Goal: Task Accomplishment & Management: Manage account settings

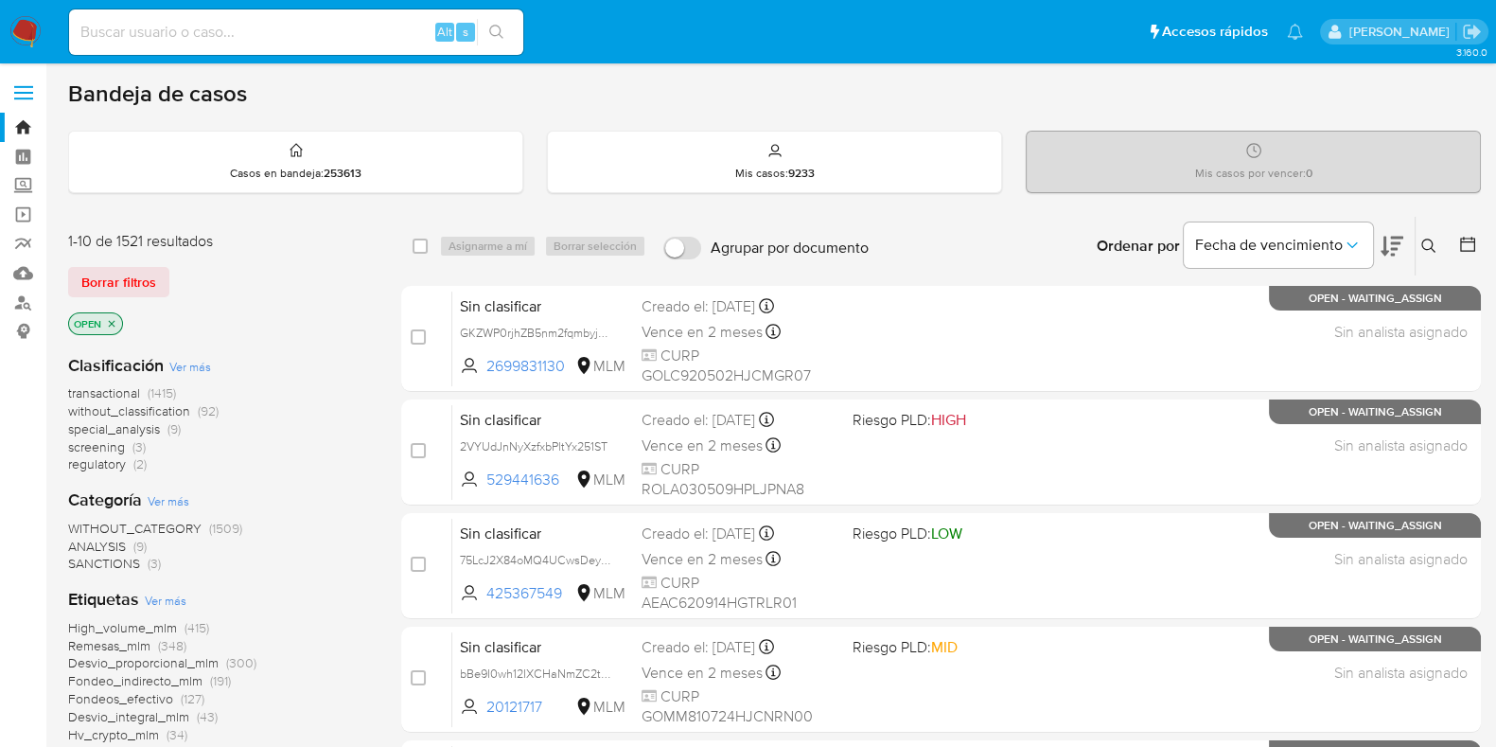
click at [1426, 239] on icon at bounding box center [1429, 246] width 15 height 15
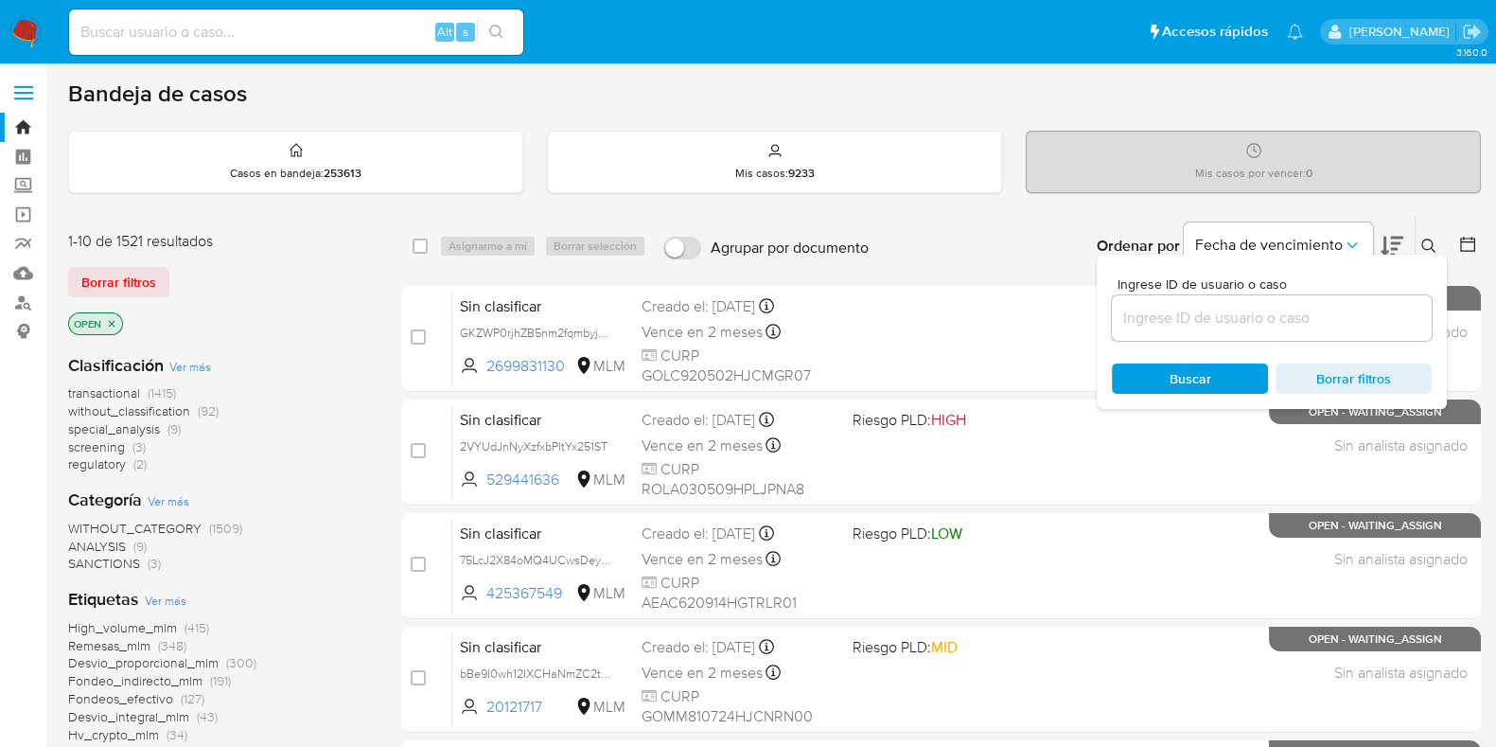
click at [1203, 319] on input at bounding box center [1272, 318] width 320 height 25
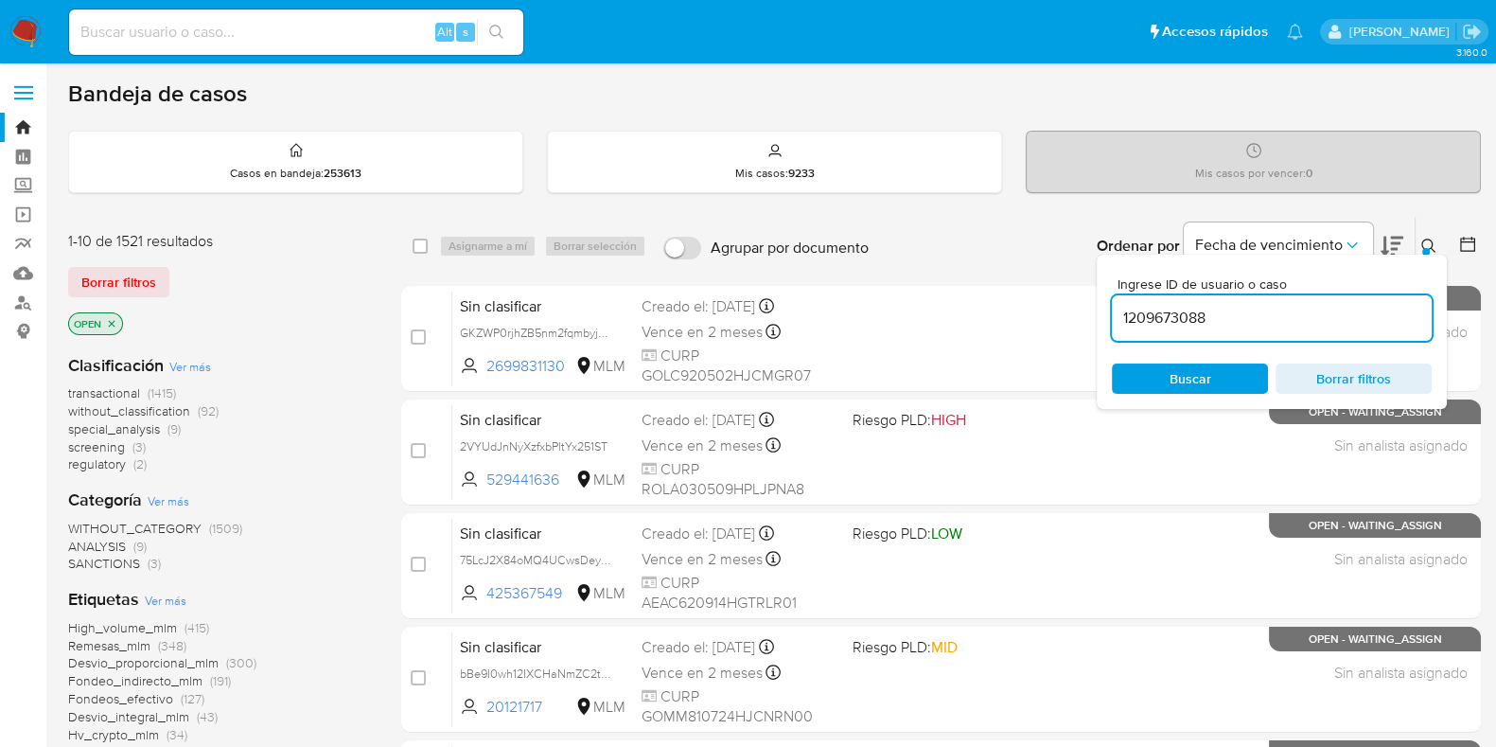
type input "1209673088"
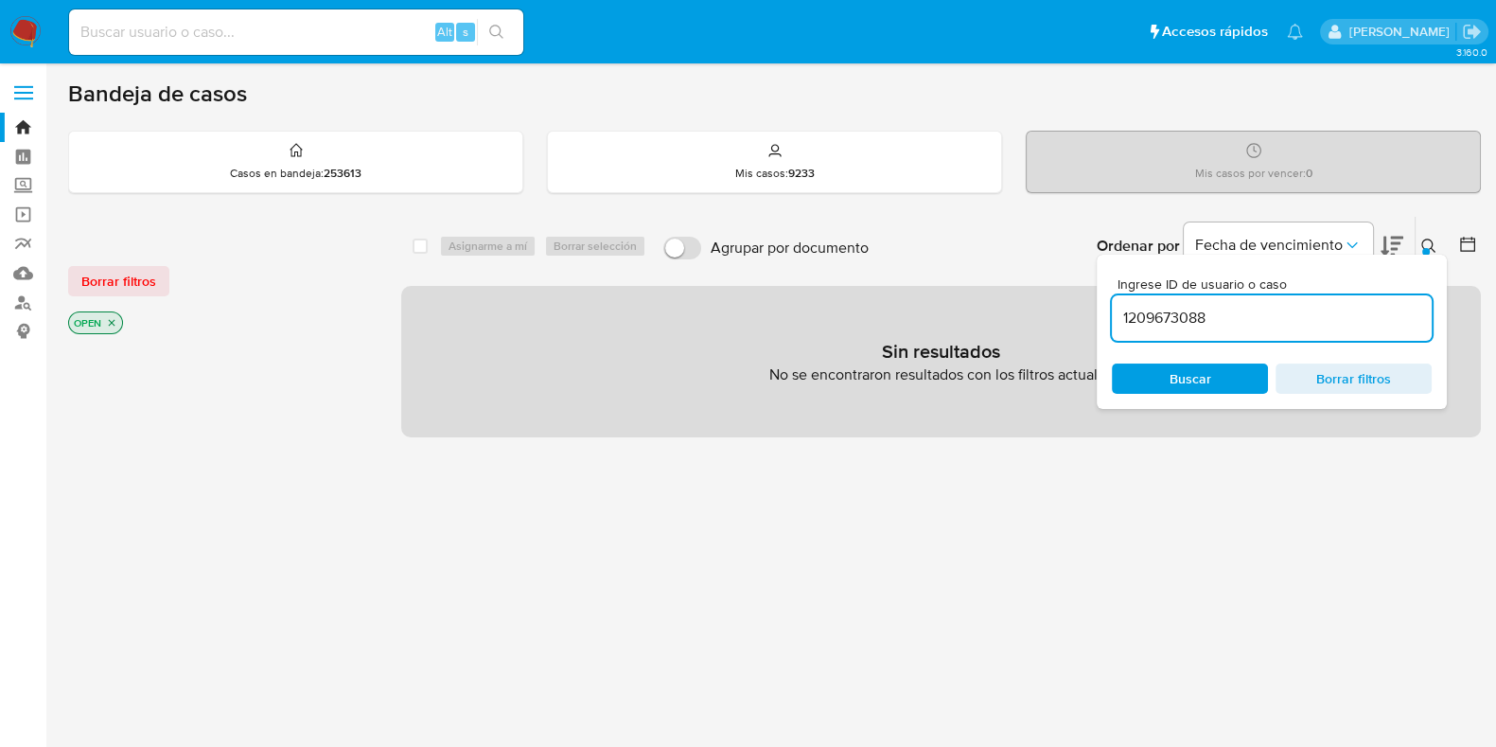
click at [1431, 243] on icon at bounding box center [1429, 246] width 15 height 15
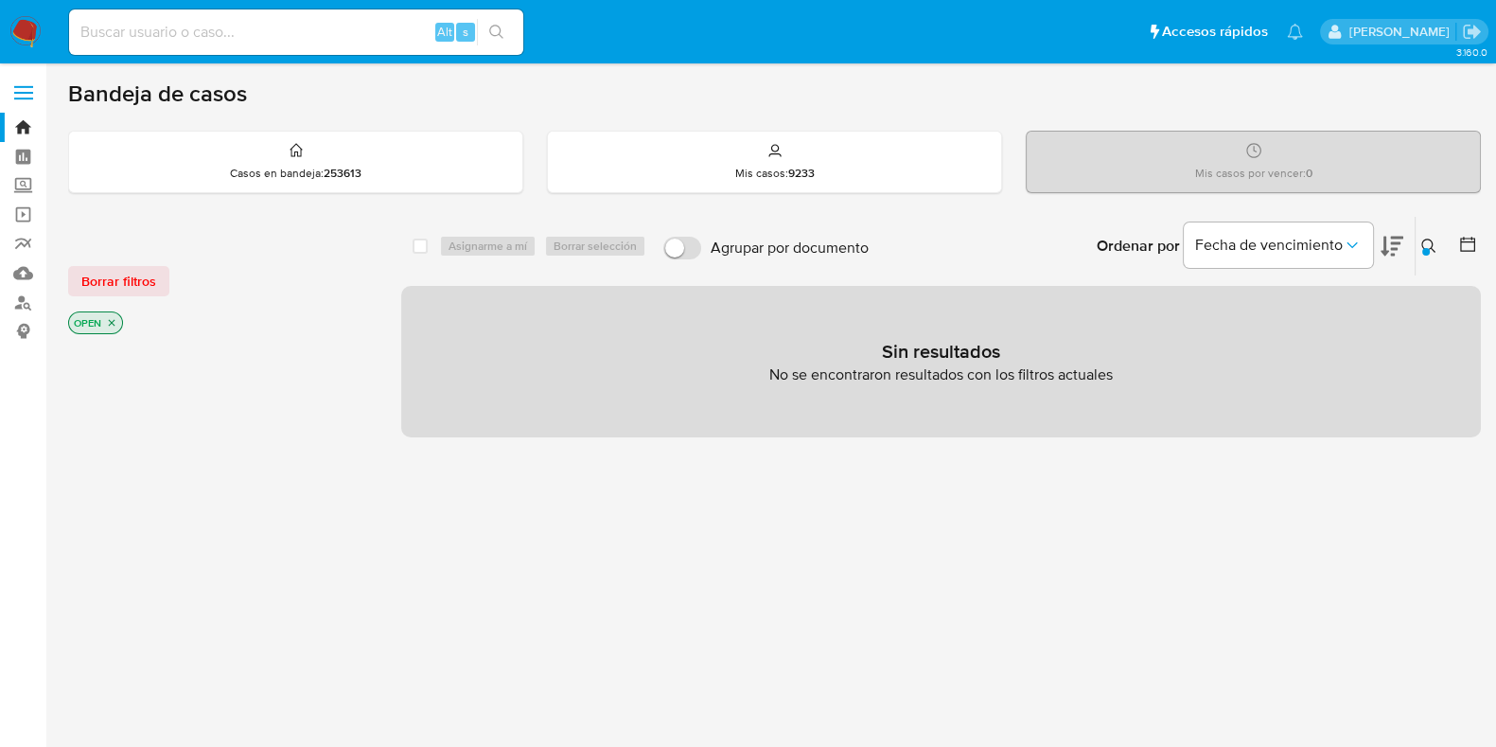
click at [1426, 239] on icon at bounding box center [1429, 246] width 15 height 15
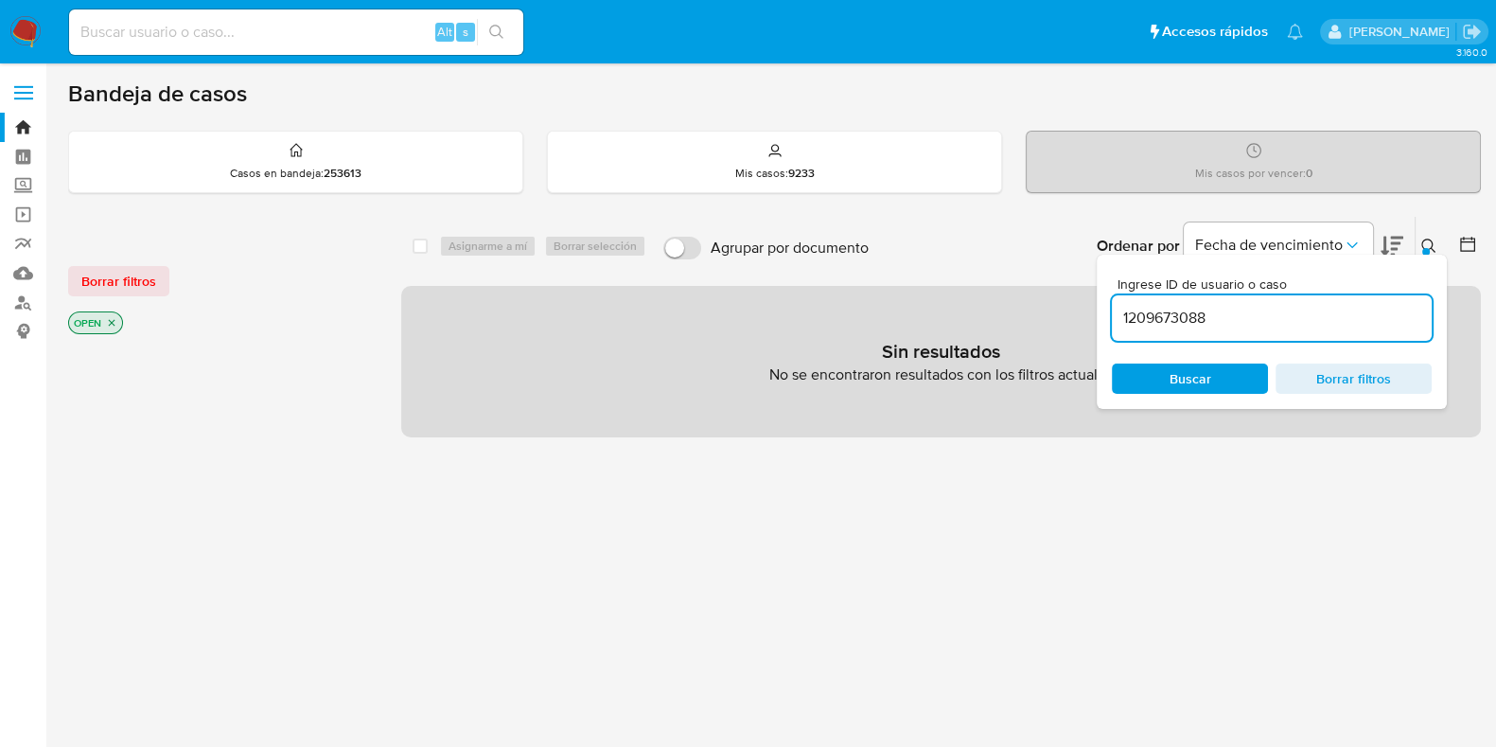
click at [1212, 310] on input "1209673088" at bounding box center [1272, 318] width 320 height 25
type input "136487320"
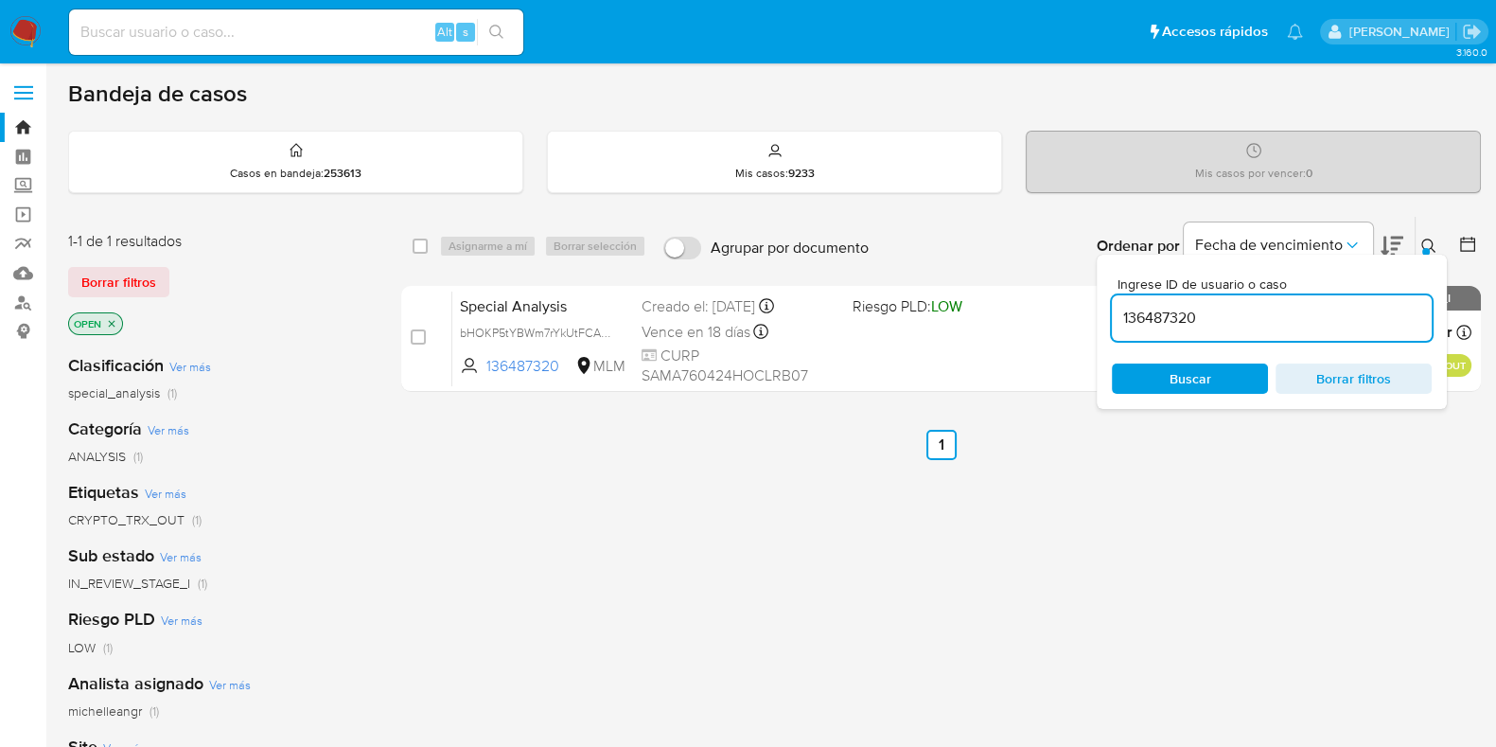
click at [1357, 451] on ul "Anterior 1 Siguiente" at bounding box center [941, 445] width 1080 height 30
click at [1420, 244] on button at bounding box center [1431, 246] width 31 height 23
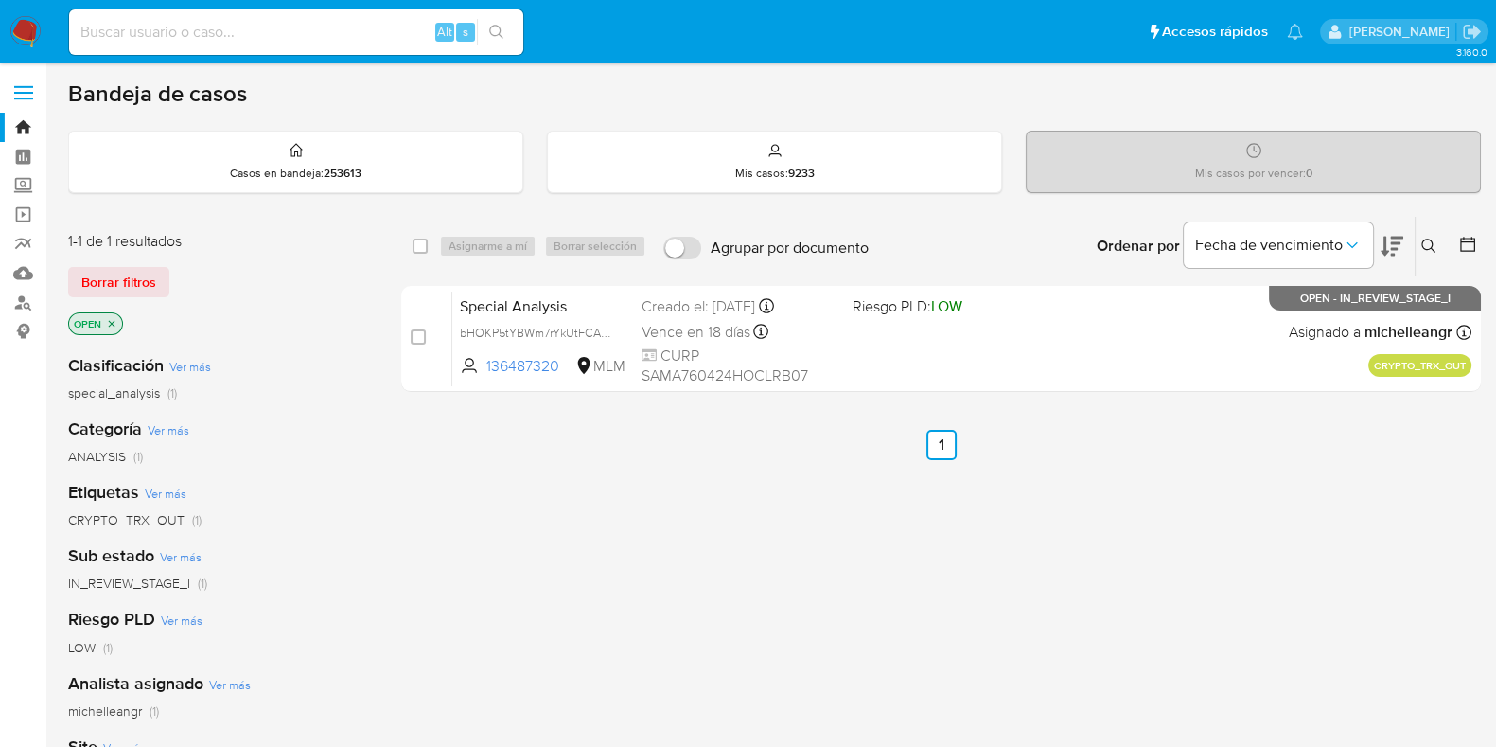
click at [114, 324] on icon "close-filter" at bounding box center [112, 323] width 7 height 7
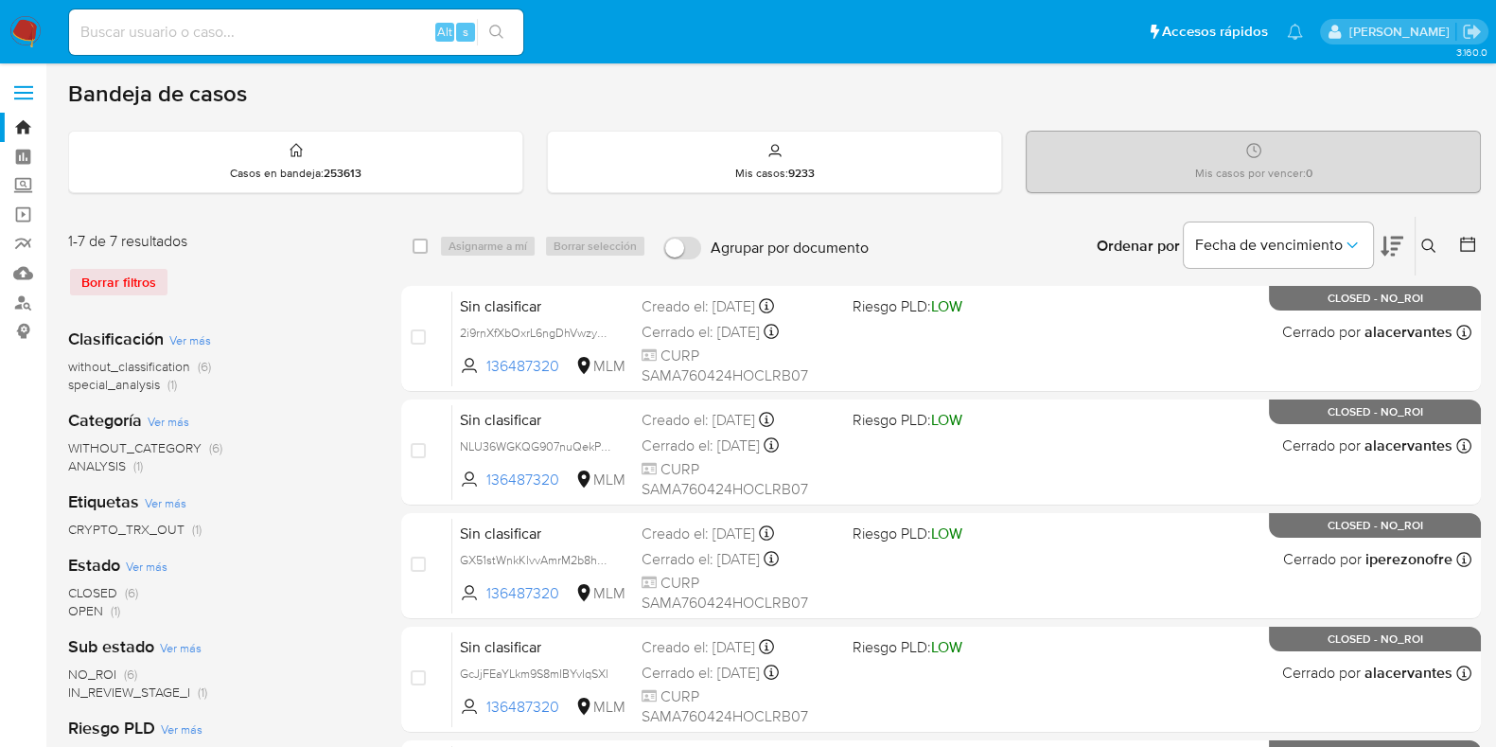
click at [43, 40] on nav "Pausado Ver notificaciones Alt s Accesos rápidos Presiona las siguientes teclas…" at bounding box center [748, 31] width 1496 height 63
click at [16, 27] on img at bounding box center [25, 32] width 32 height 32
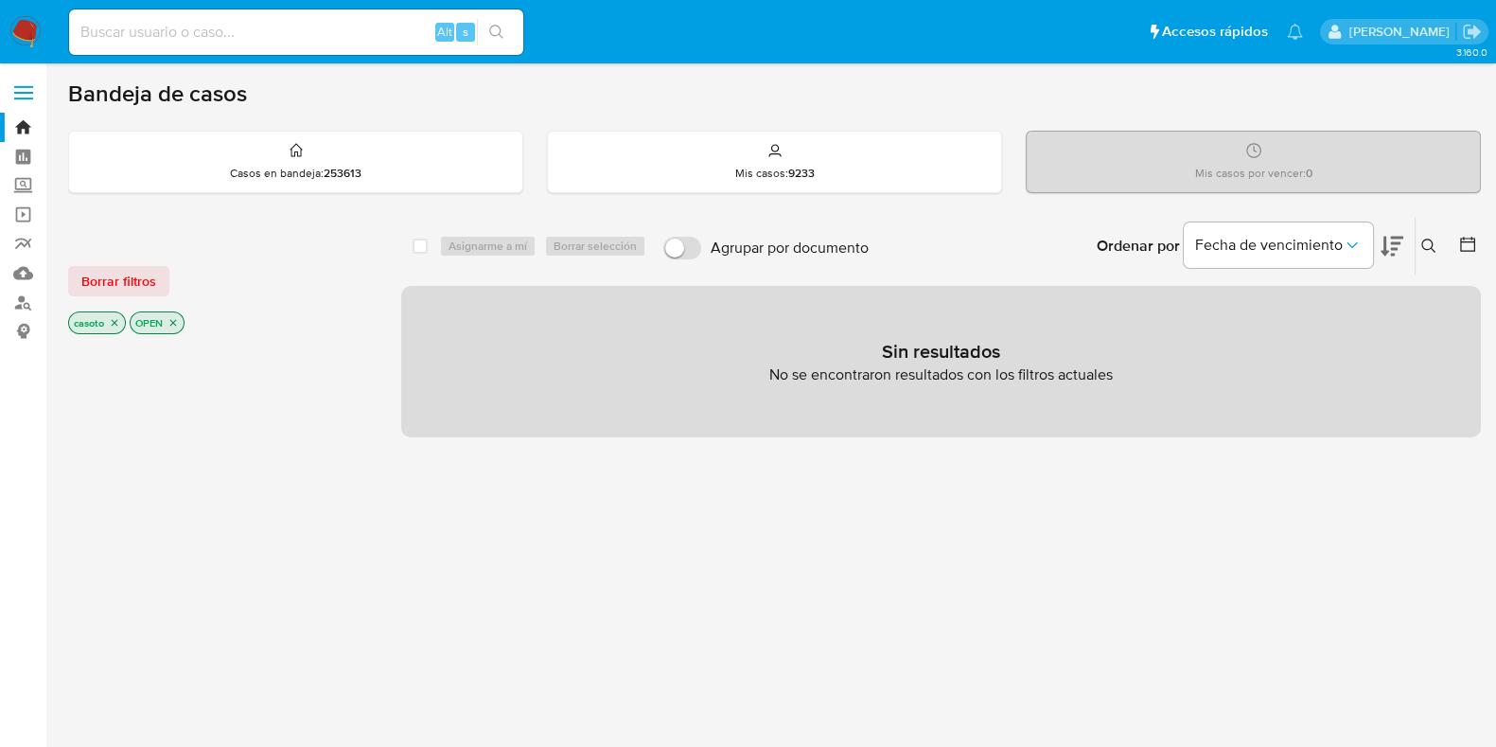
click at [117, 324] on icon "close-filter" at bounding box center [114, 322] width 11 height 11
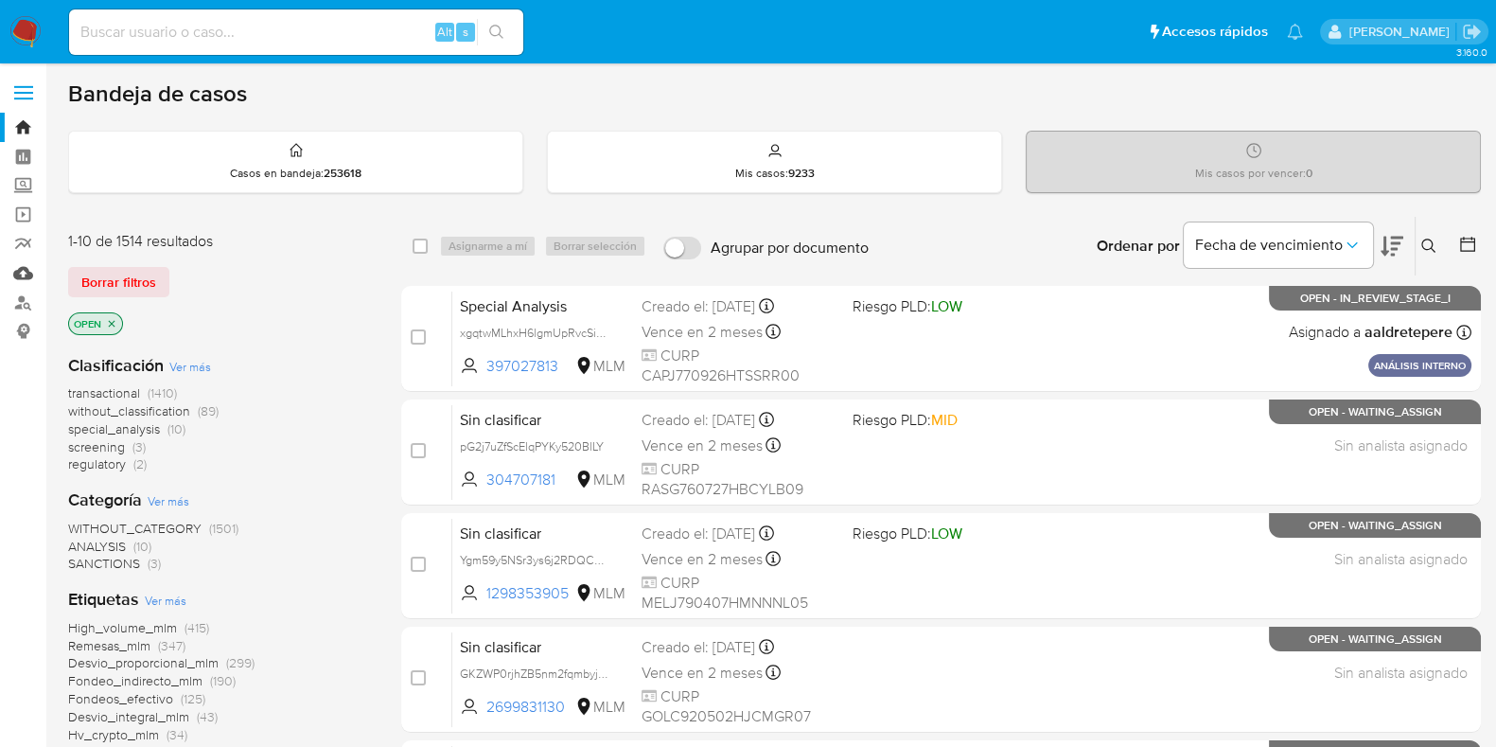
click at [22, 281] on link "Mulan" at bounding box center [112, 272] width 225 height 29
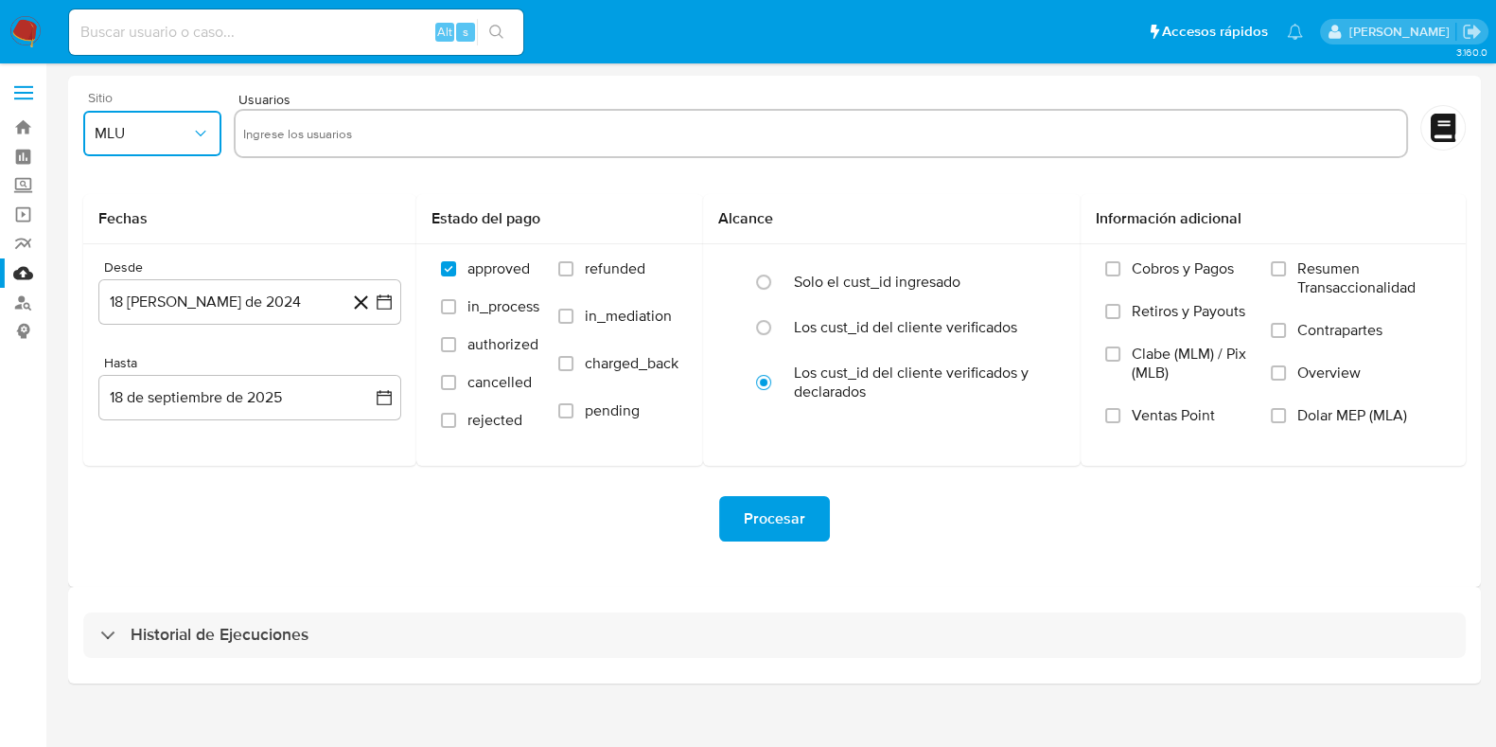
click at [139, 139] on span "MLU" at bounding box center [143, 133] width 97 height 19
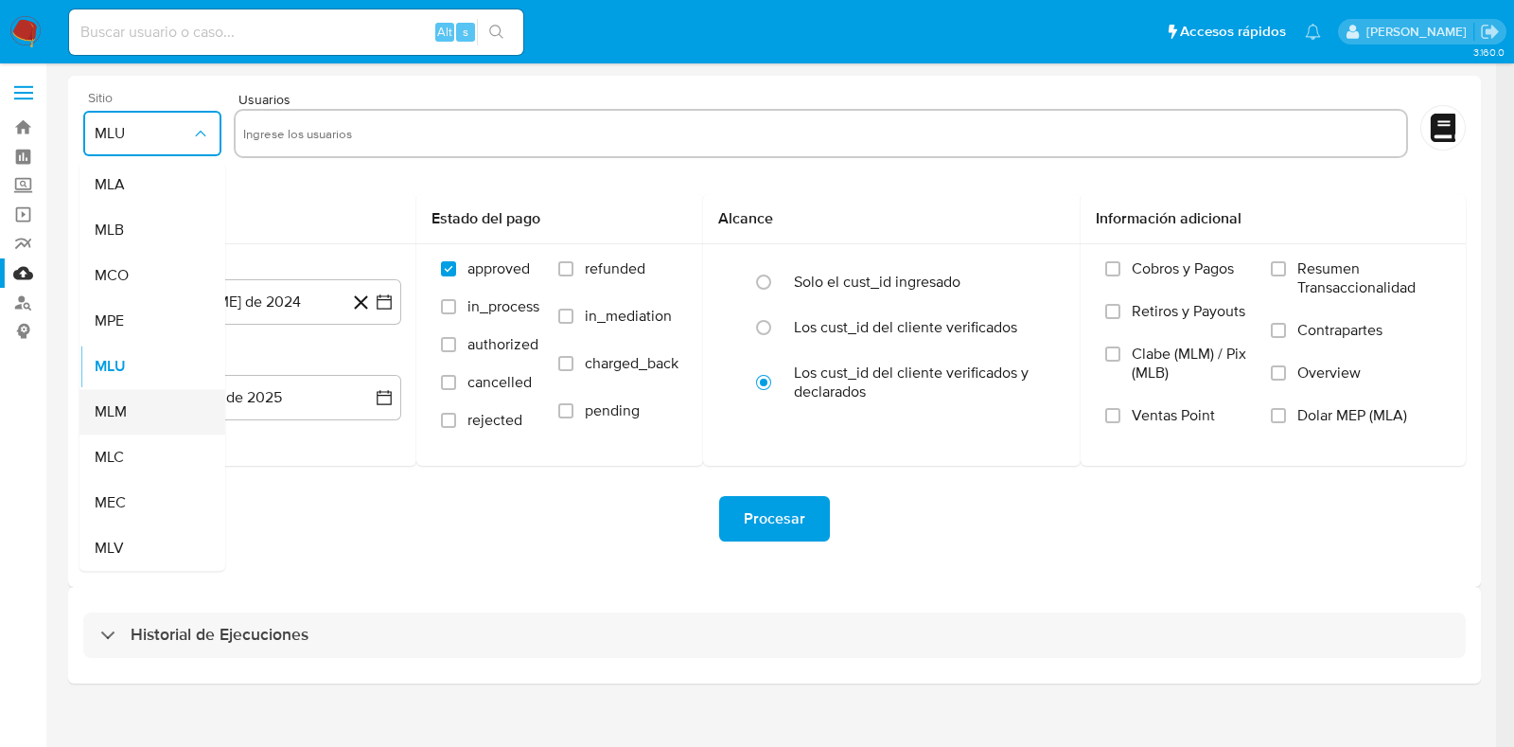
click at [123, 399] on div "MLM" at bounding box center [147, 411] width 104 height 45
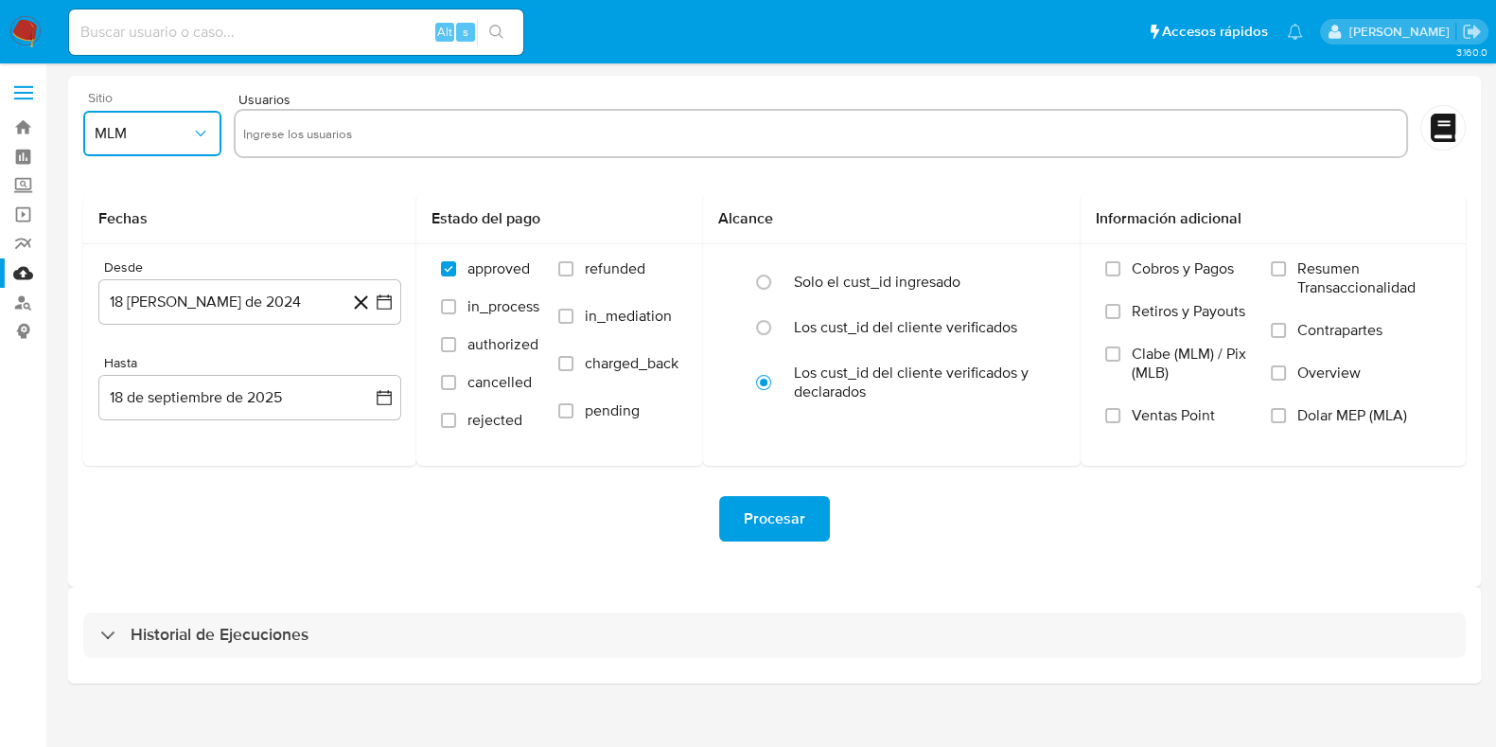
click at [355, 139] on input "text" at bounding box center [821, 133] width 1157 height 30
type input "502068767"
paste input "2113560762"
type input "2113560762"
paste input "451864071"
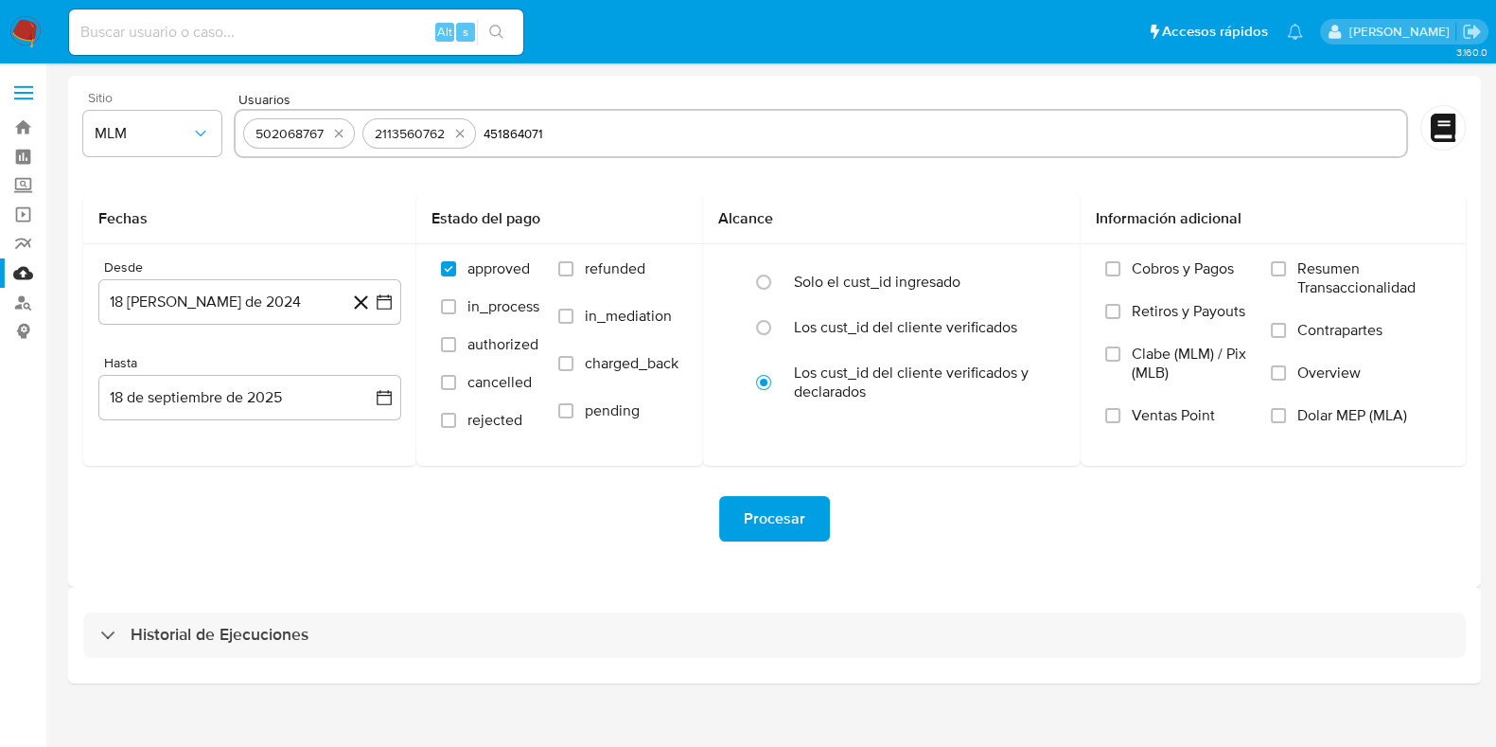
type input "451864071"
click at [712, 133] on input "text" at bounding box center [998, 133] width 803 height 30
click at [260, 317] on button "18 de agosto de 2024" at bounding box center [249, 301] width 303 height 45
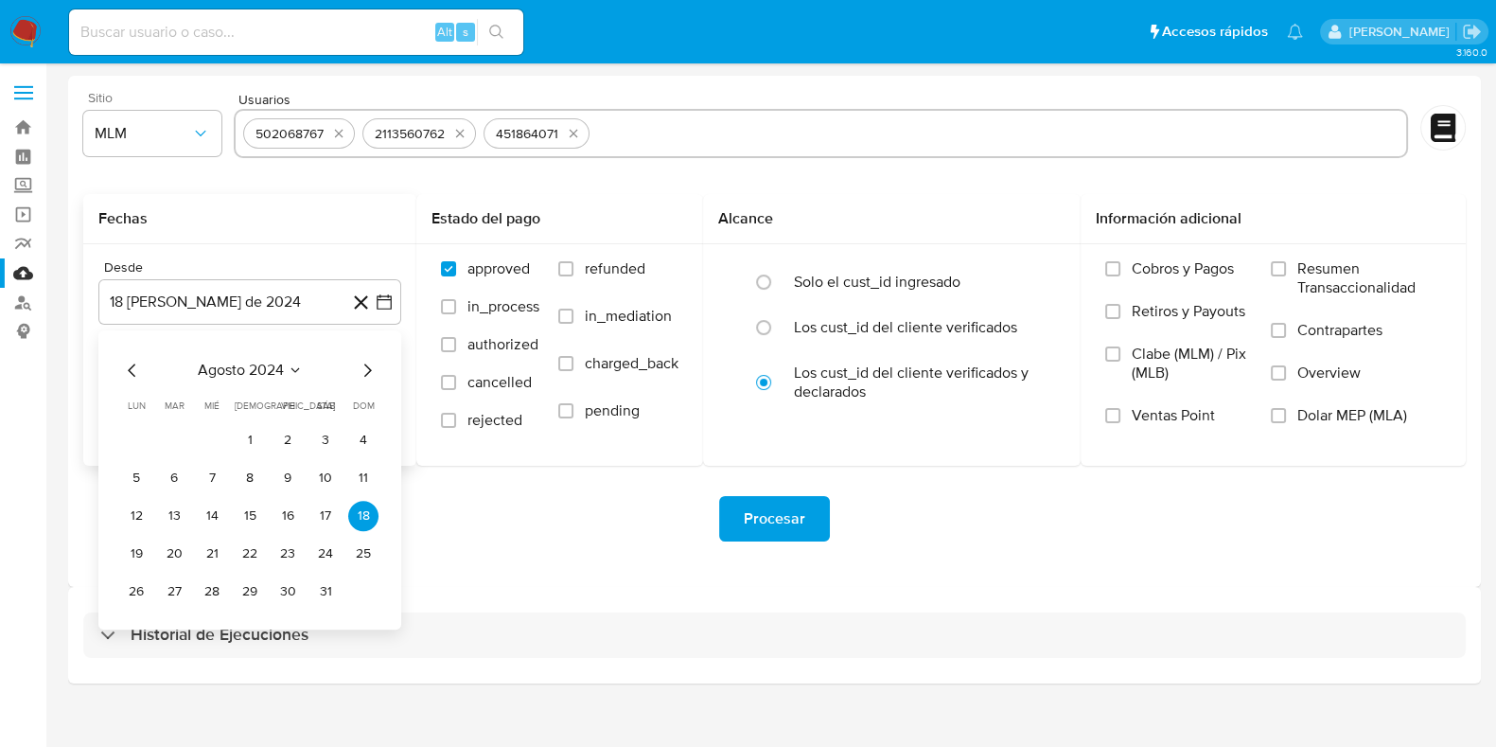
click at [293, 369] on icon "Seleccionar mes y año" at bounding box center [295, 370] width 9 height 5
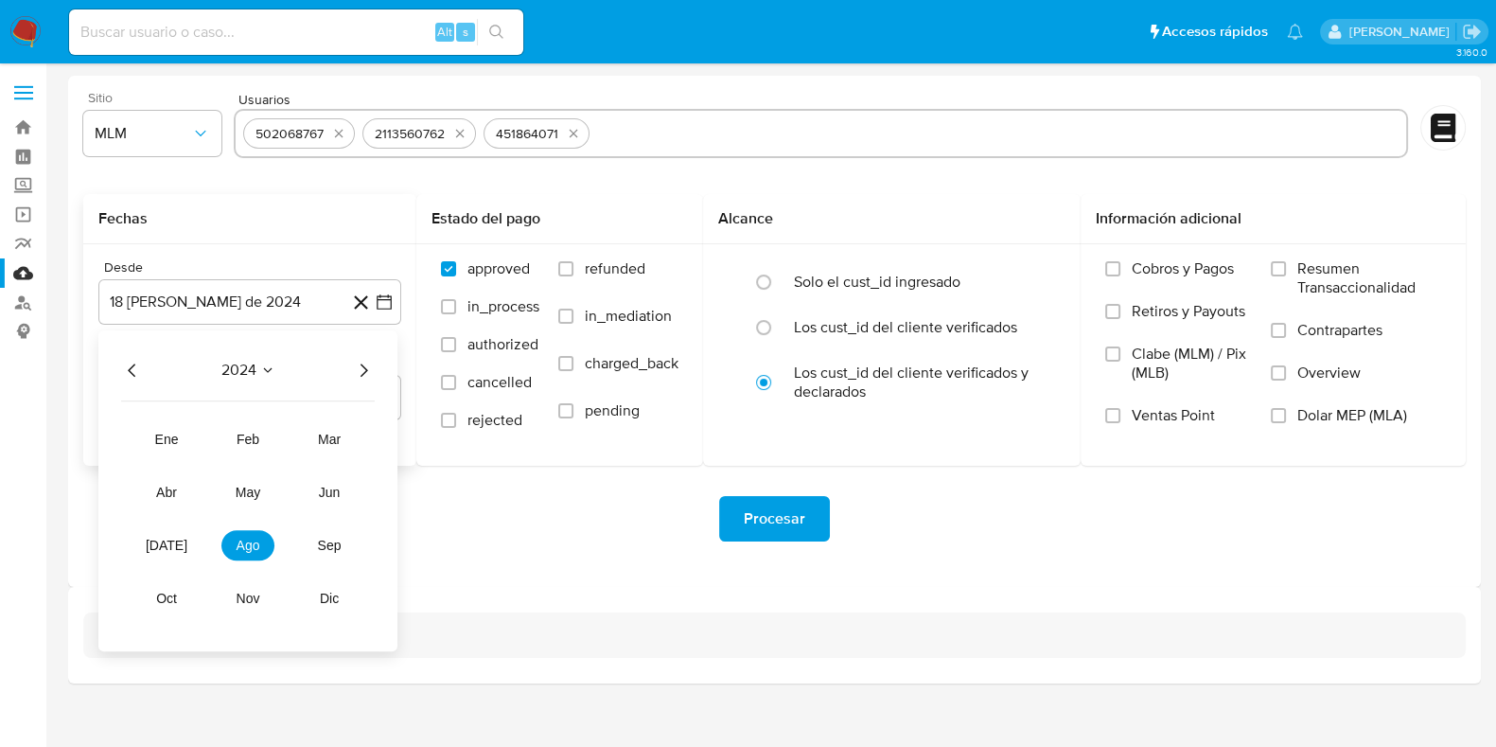
click at [364, 363] on icon "Año siguiente" at bounding box center [363, 370] width 23 height 23
click at [251, 486] on span "may" at bounding box center [248, 492] width 25 height 15
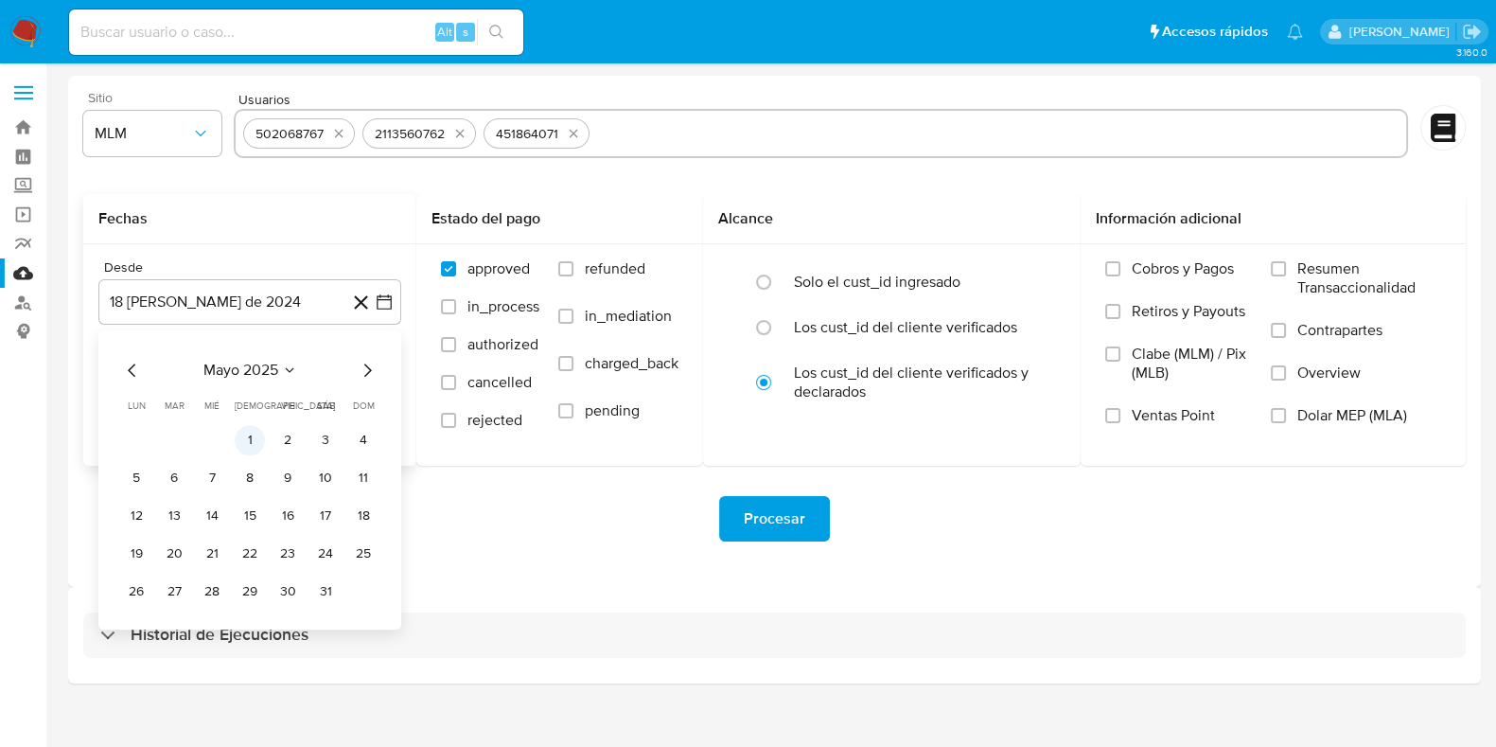
click at [250, 441] on button "1" at bounding box center [250, 440] width 30 height 30
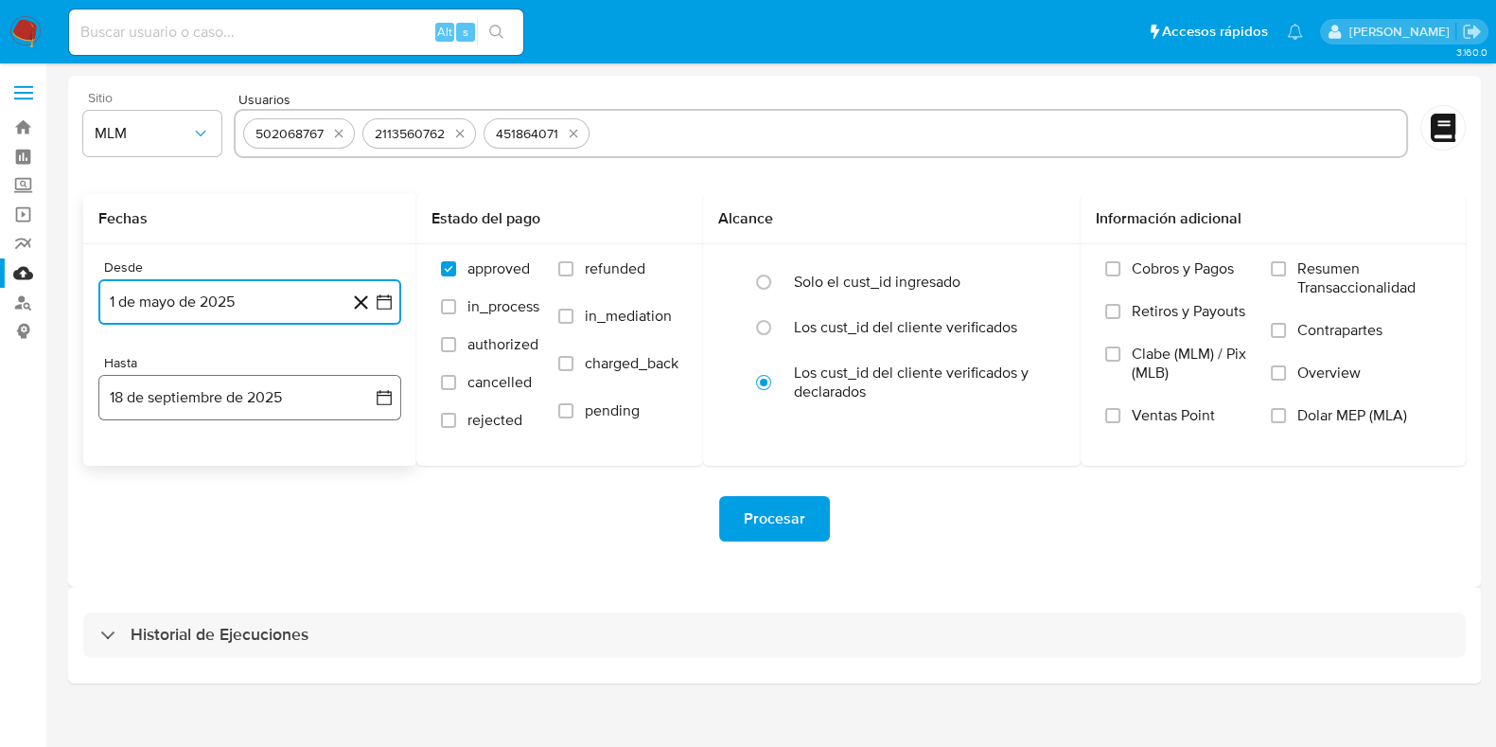
click at [223, 413] on button "18 de septiembre de 2025" at bounding box center [249, 397] width 303 height 45
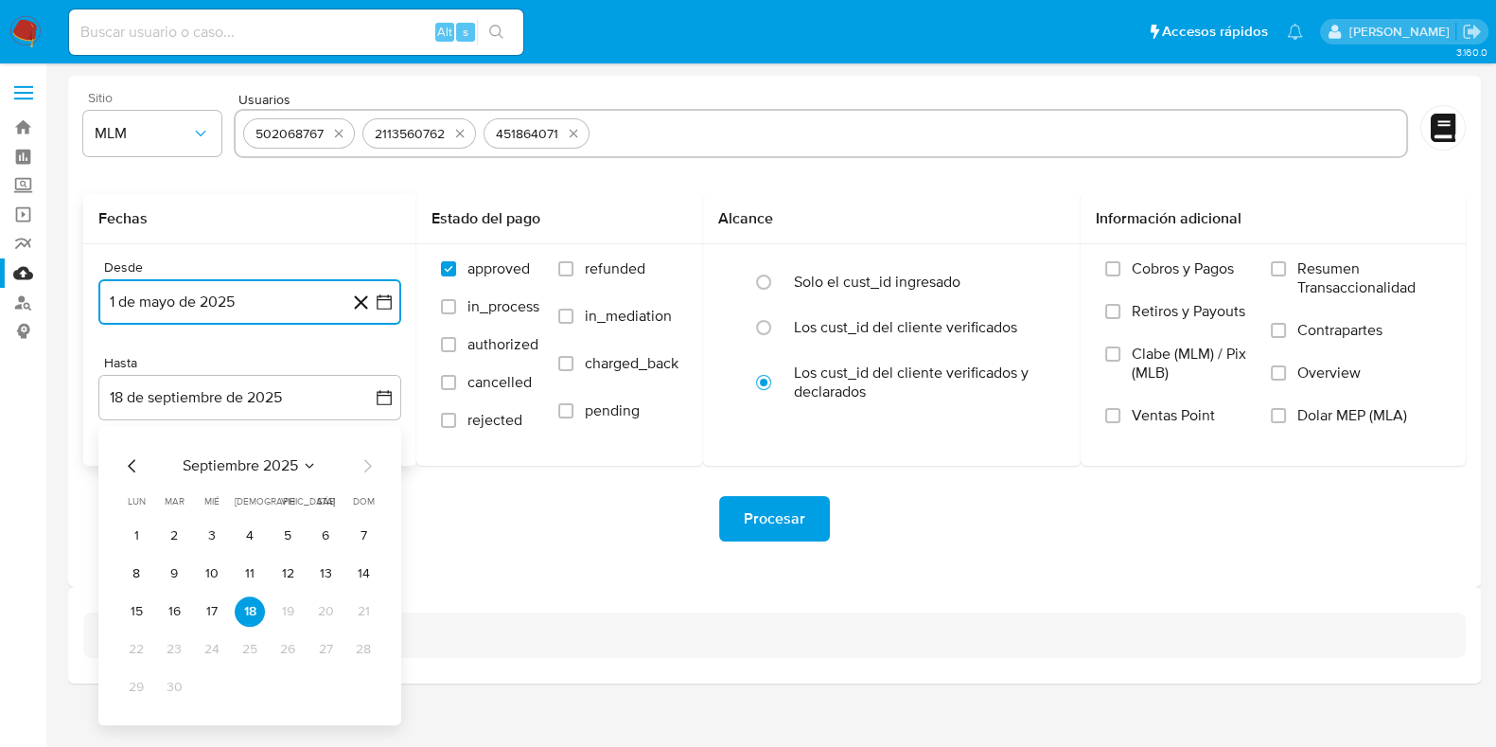
click at [133, 463] on icon "Mes anterior" at bounding box center [132, 465] width 23 height 23
click at [352, 684] on button "31" at bounding box center [363, 687] width 30 height 30
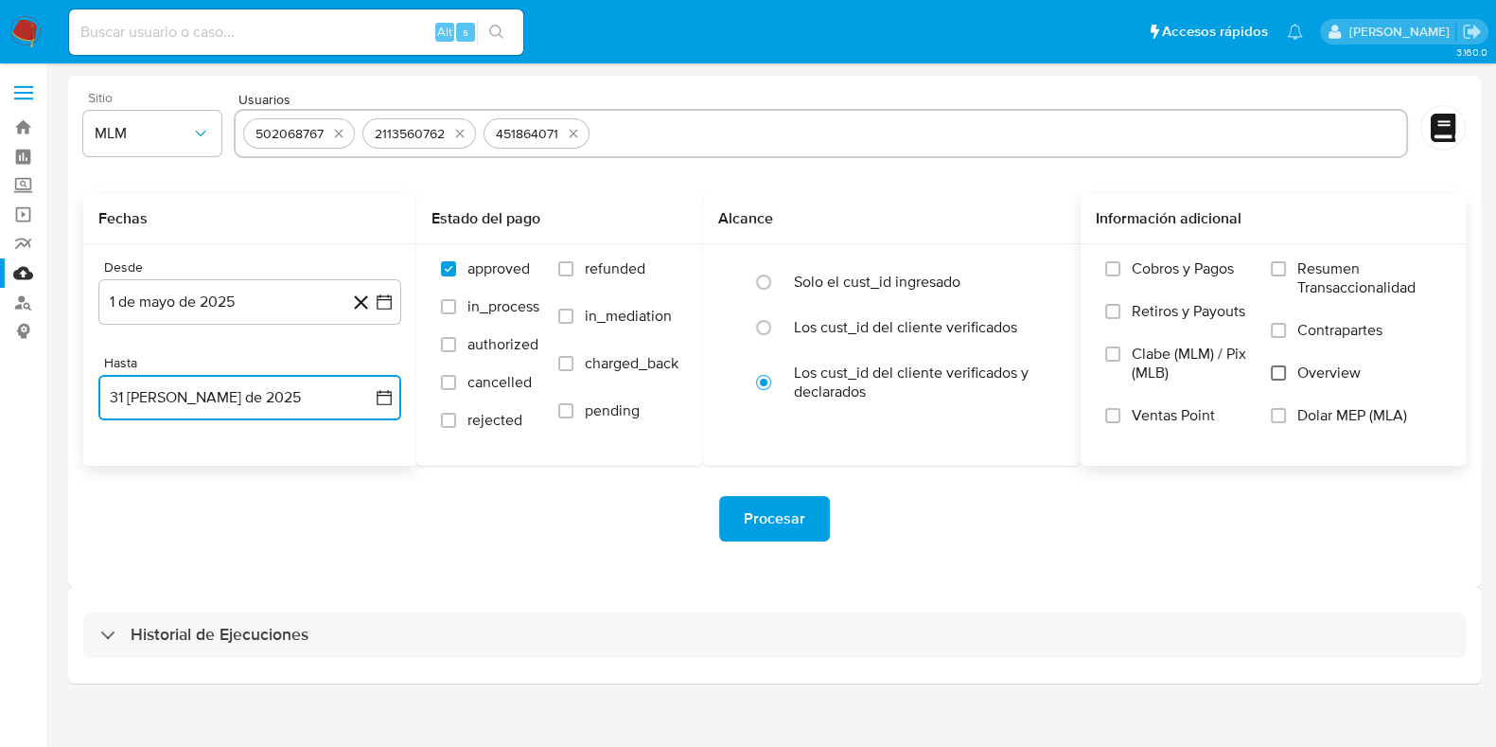
click at [1278, 367] on input "Overview" at bounding box center [1278, 372] width 15 height 15
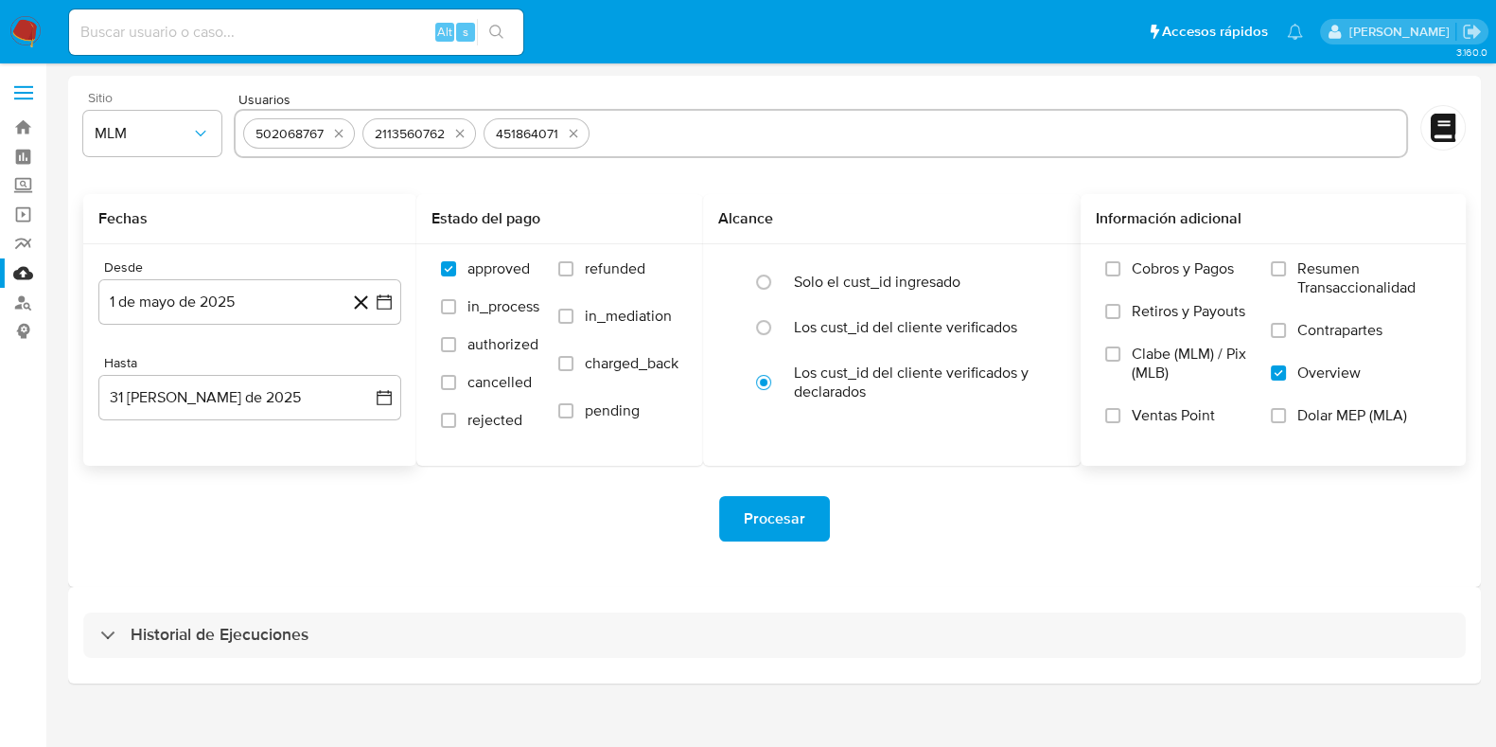
click at [755, 523] on span "Procesar" at bounding box center [775, 519] width 62 height 42
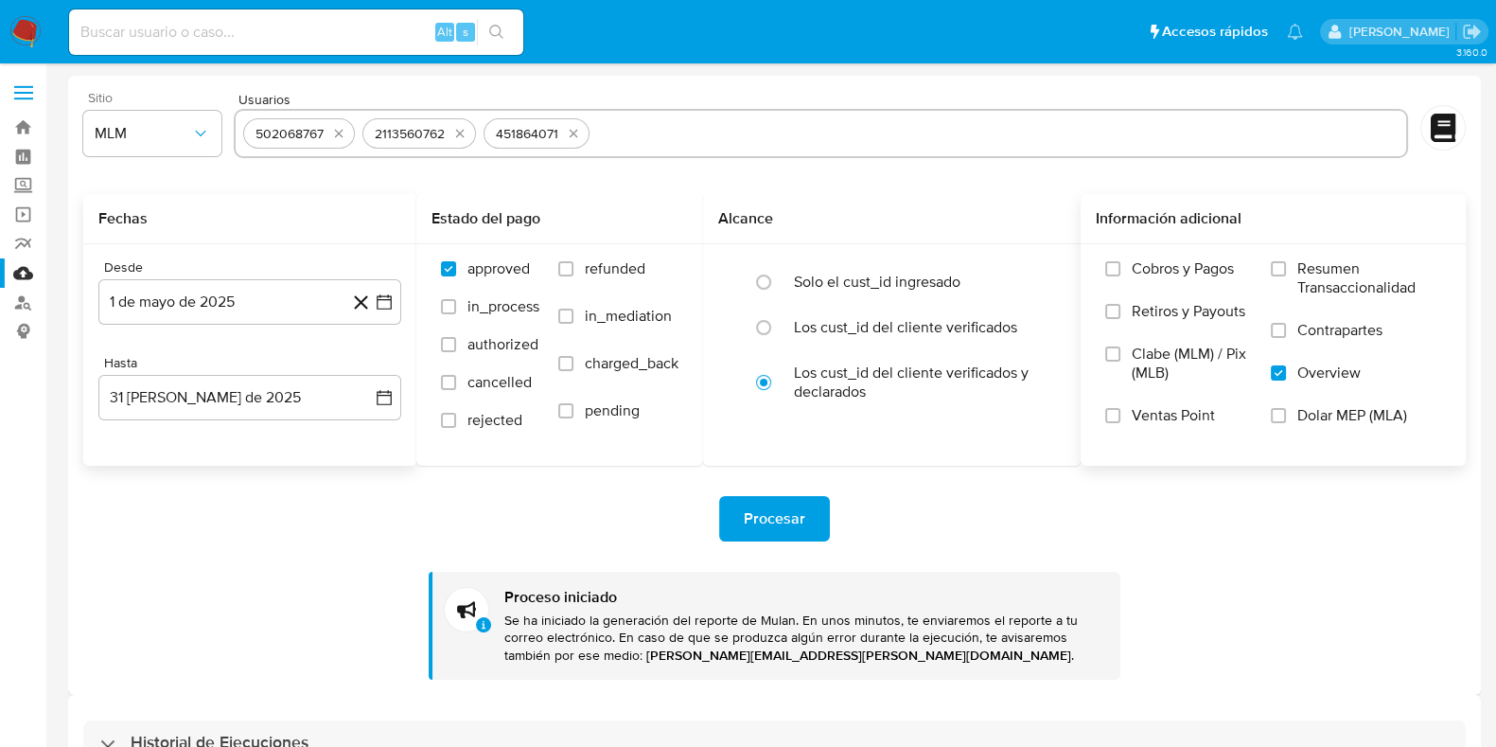
click at [19, 27] on img at bounding box center [25, 32] width 32 height 32
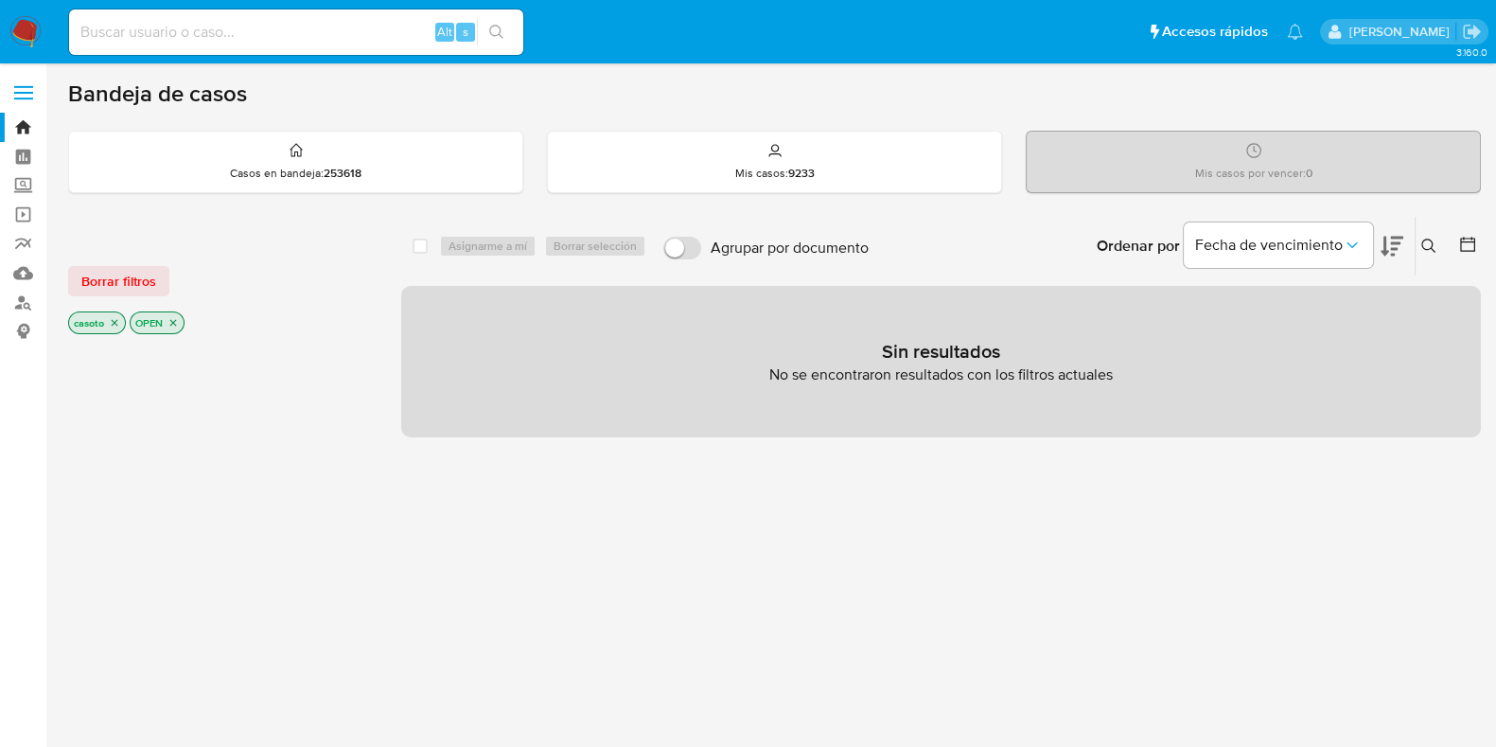
click at [1424, 239] on icon at bounding box center [1429, 246] width 14 height 14
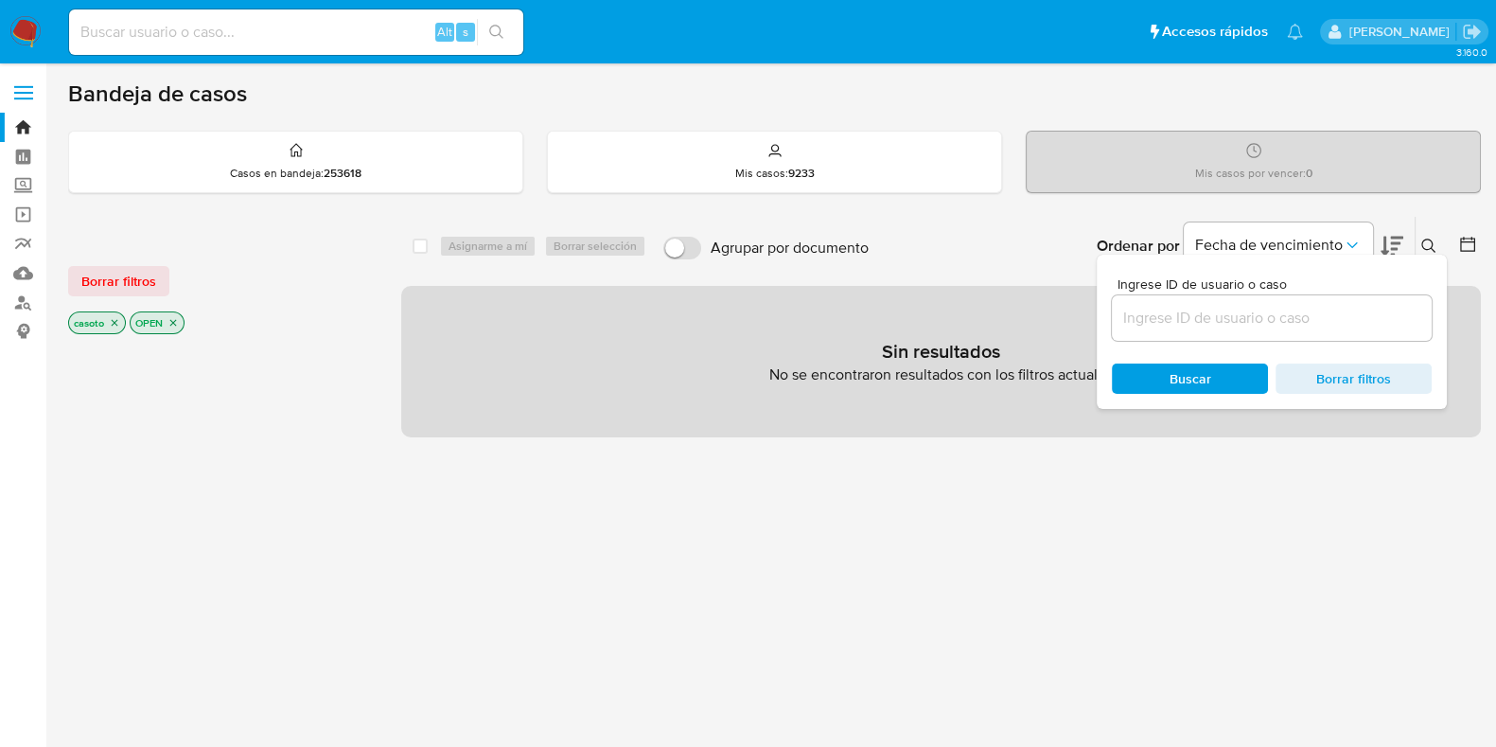
click at [1279, 328] on input at bounding box center [1272, 318] width 320 height 25
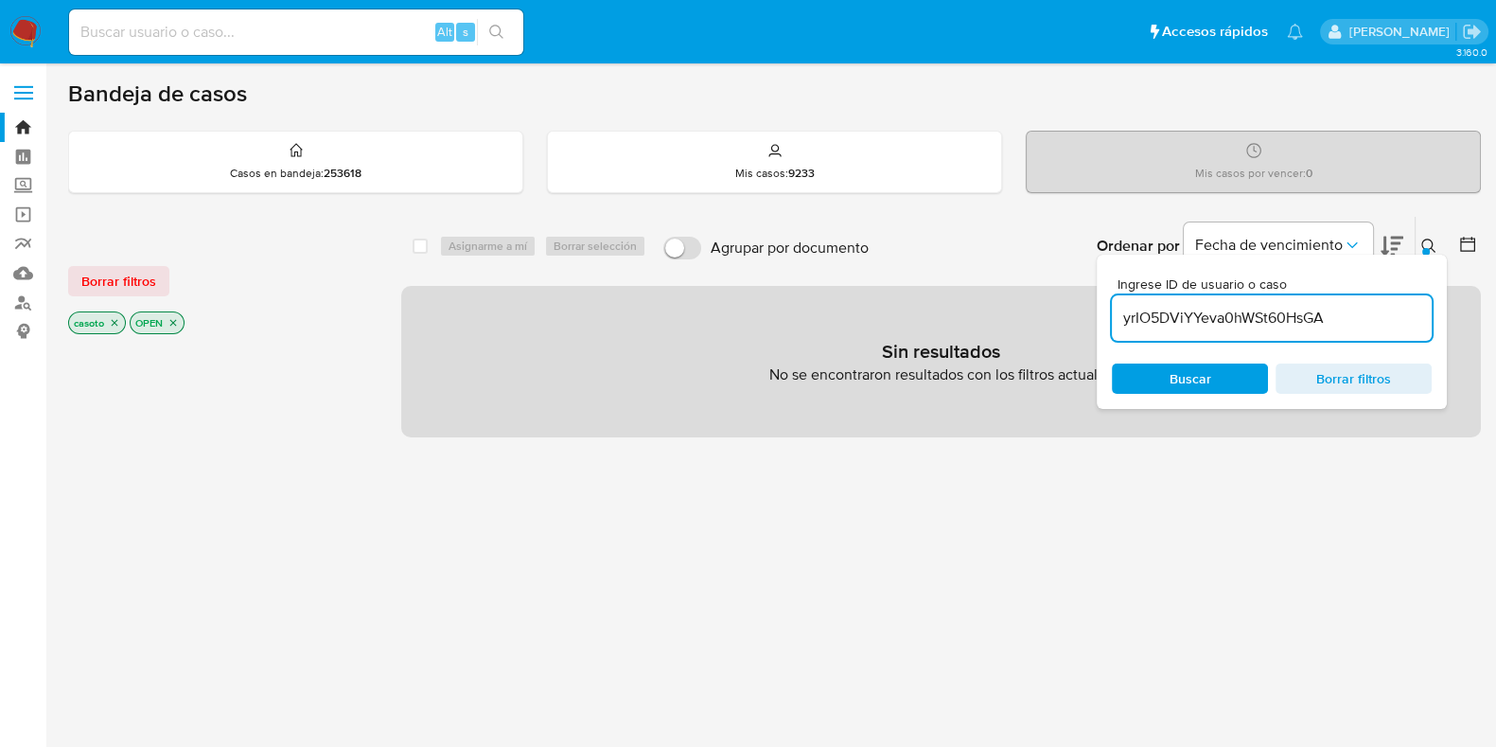
type input "yrIO5DViYYeva0hWSt60HsGA"
click at [1426, 244] on icon at bounding box center [1429, 246] width 15 height 15
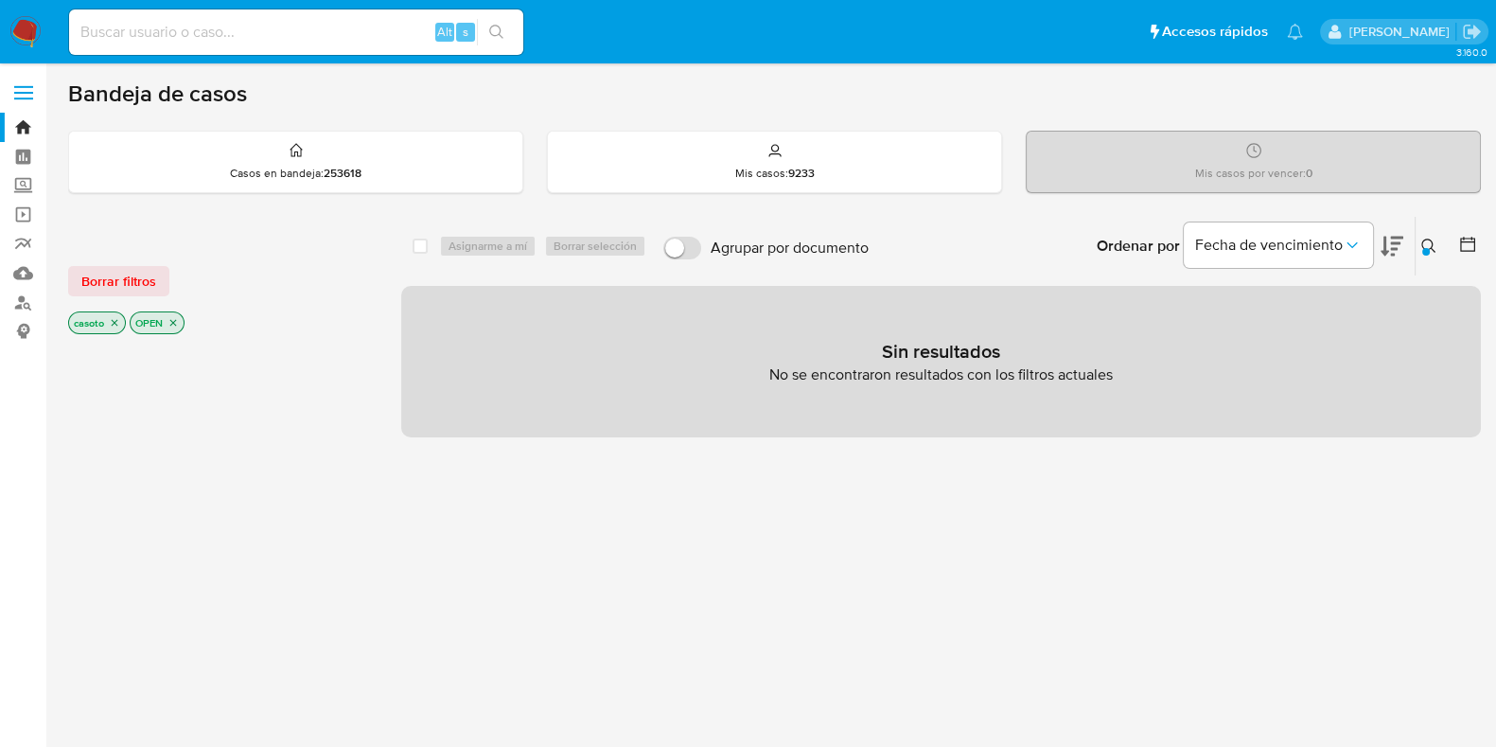
click at [179, 320] on icon "close-filter" at bounding box center [173, 322] width 11 height 11
click at [107, 321] on p "casoto" at bounding box center [97, 322] width 56 height 21
click at [115, 317] on icon "close-filter" at bounding box center [114, 322] width 11 height 11
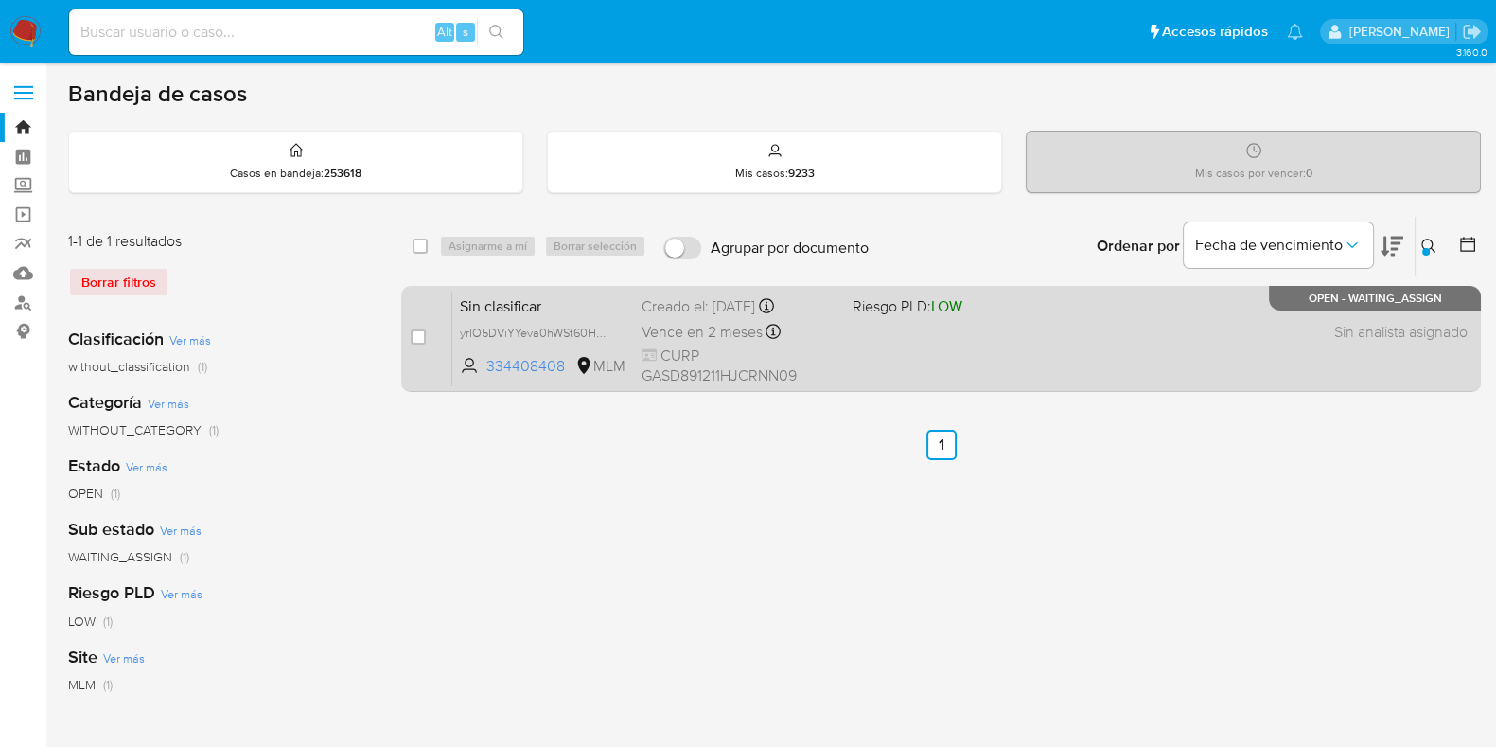
click at [1126, 345] on div "Sin clasificar yrIO5DViYYeva0hWSt60HsGA 334408408 MLM Riesgo PLD: LOW Creado el…" at bounding box center [961, 339] width 1019 height 96
click at [416, 333] on input "checkbox" at bounding box center [418, 336] width 15 height 15
checkbox input "true"
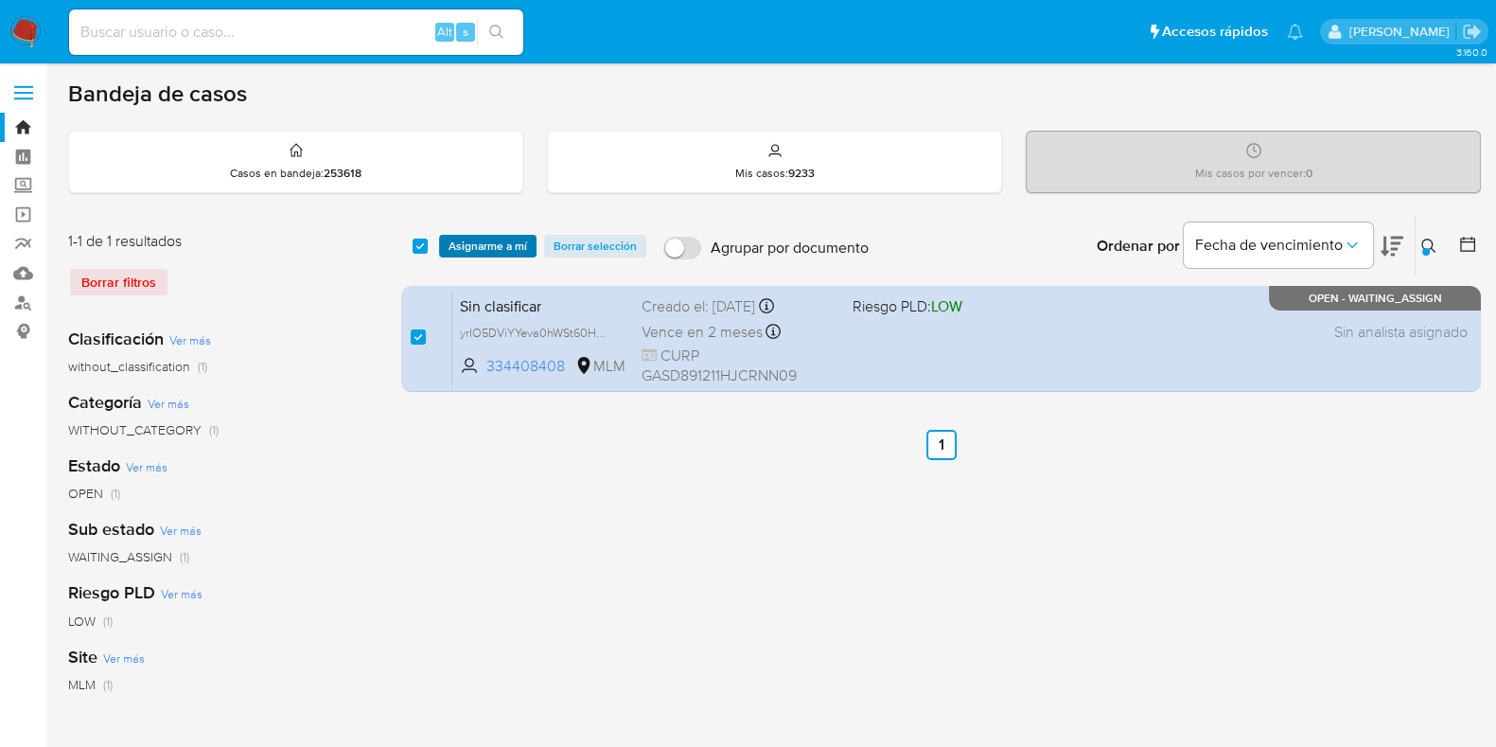
click at [483, 239] on span "Asignarme a mí" at bounding box center [488, 246] width 79 height 19
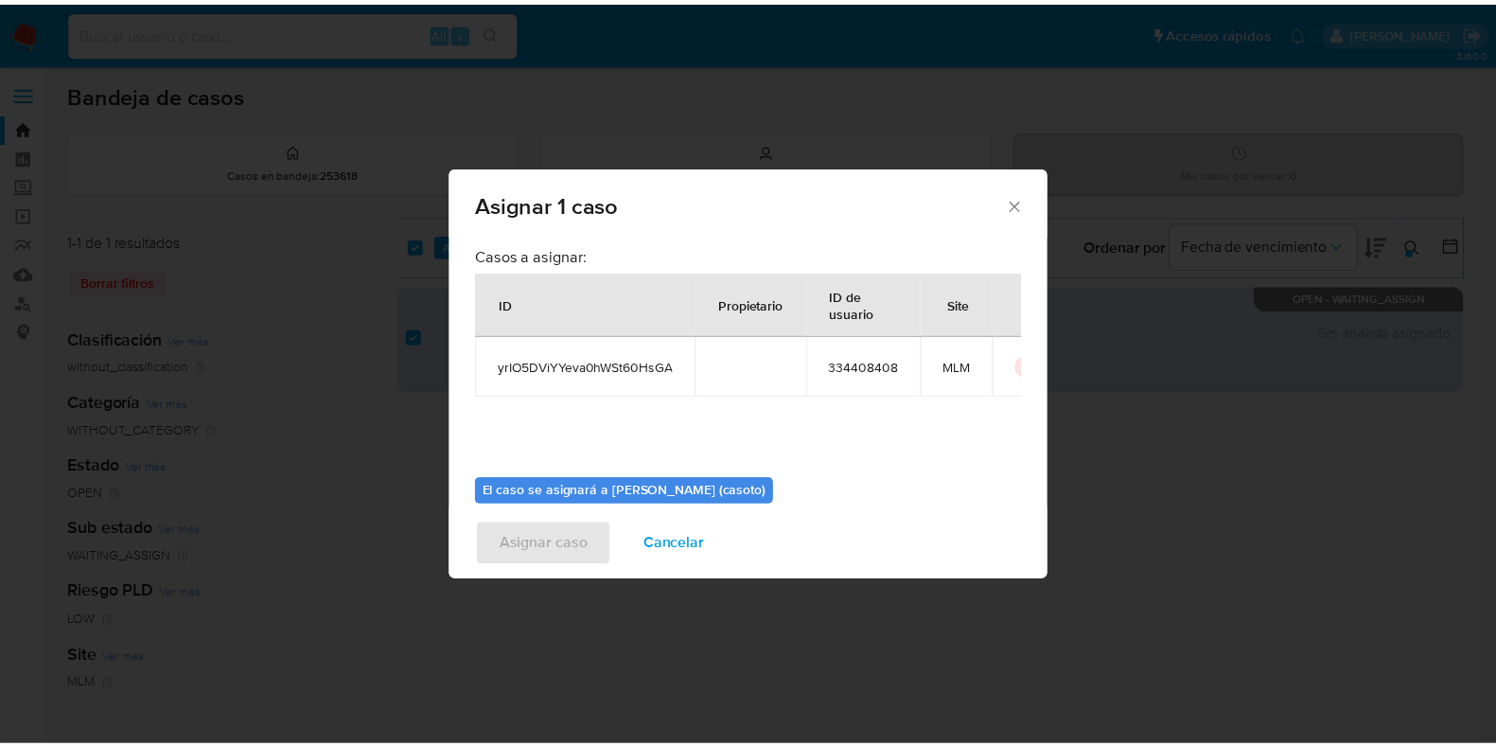
scroll to position [97, 0]
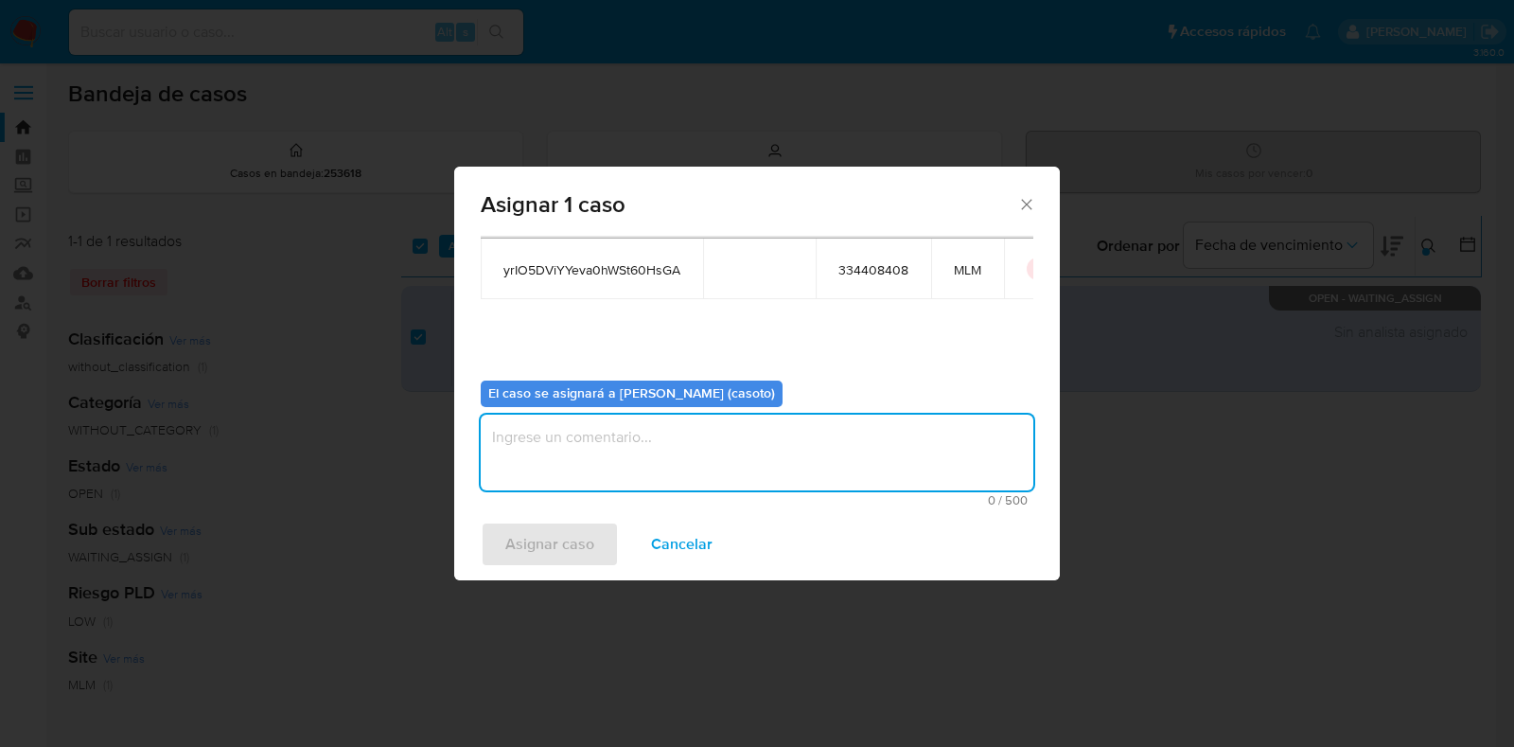
click at [624, 456] on textarea "assign-modal" at bounding box center [757, 453] width 553 height 76
type textarea "l1"
click at [582, 557] on span "Asignar caso" at bounding box center [549, 544] width 89 height 42
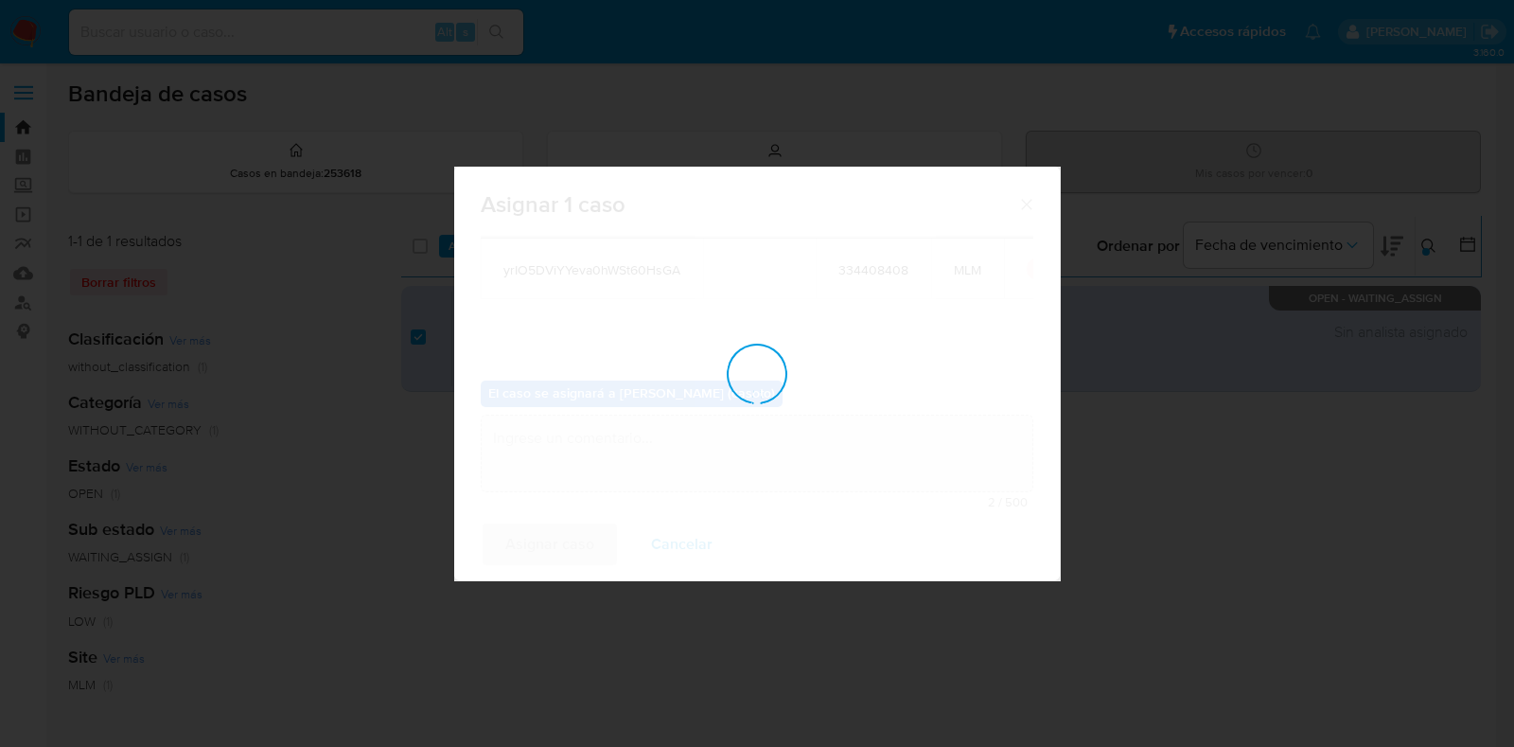
checkbox input "false"
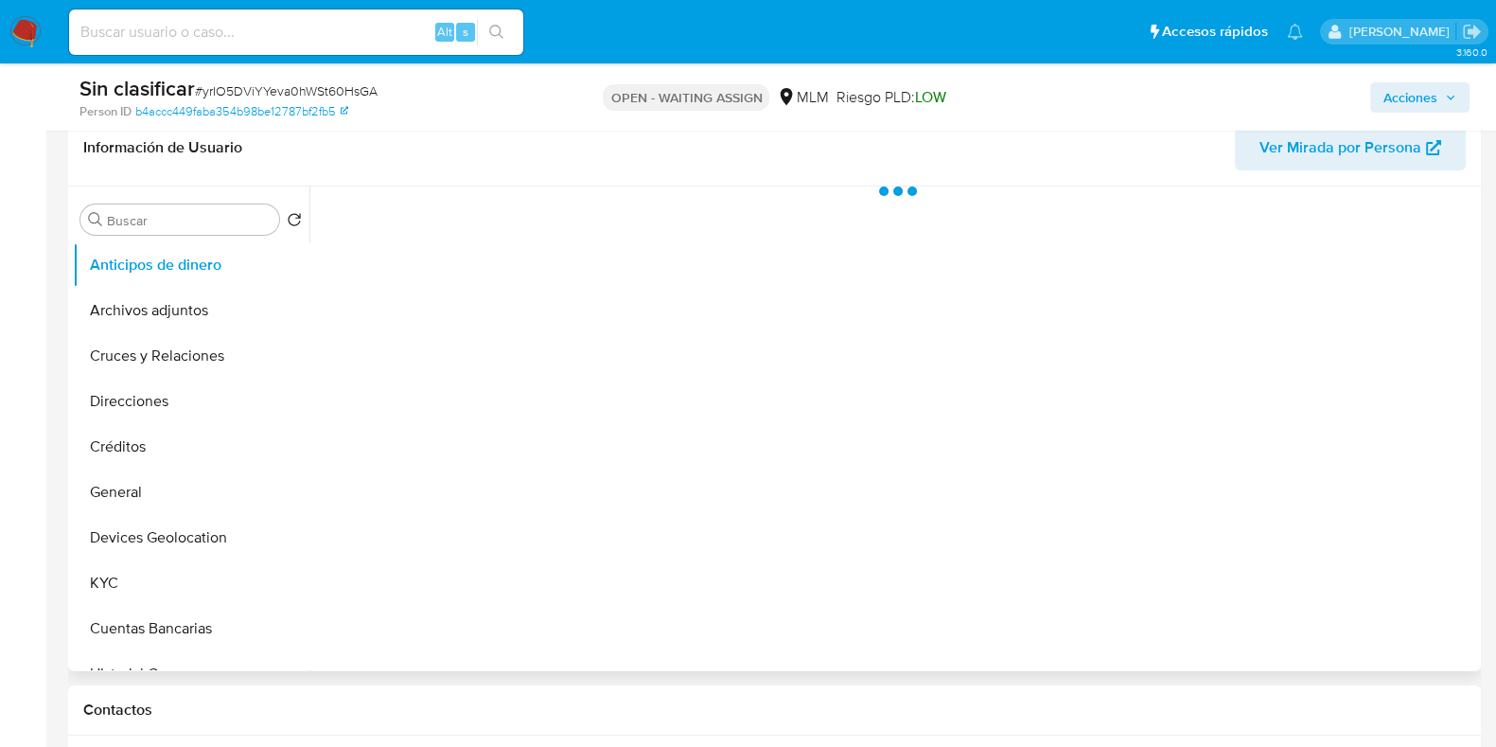
scroll to position [472, 0]
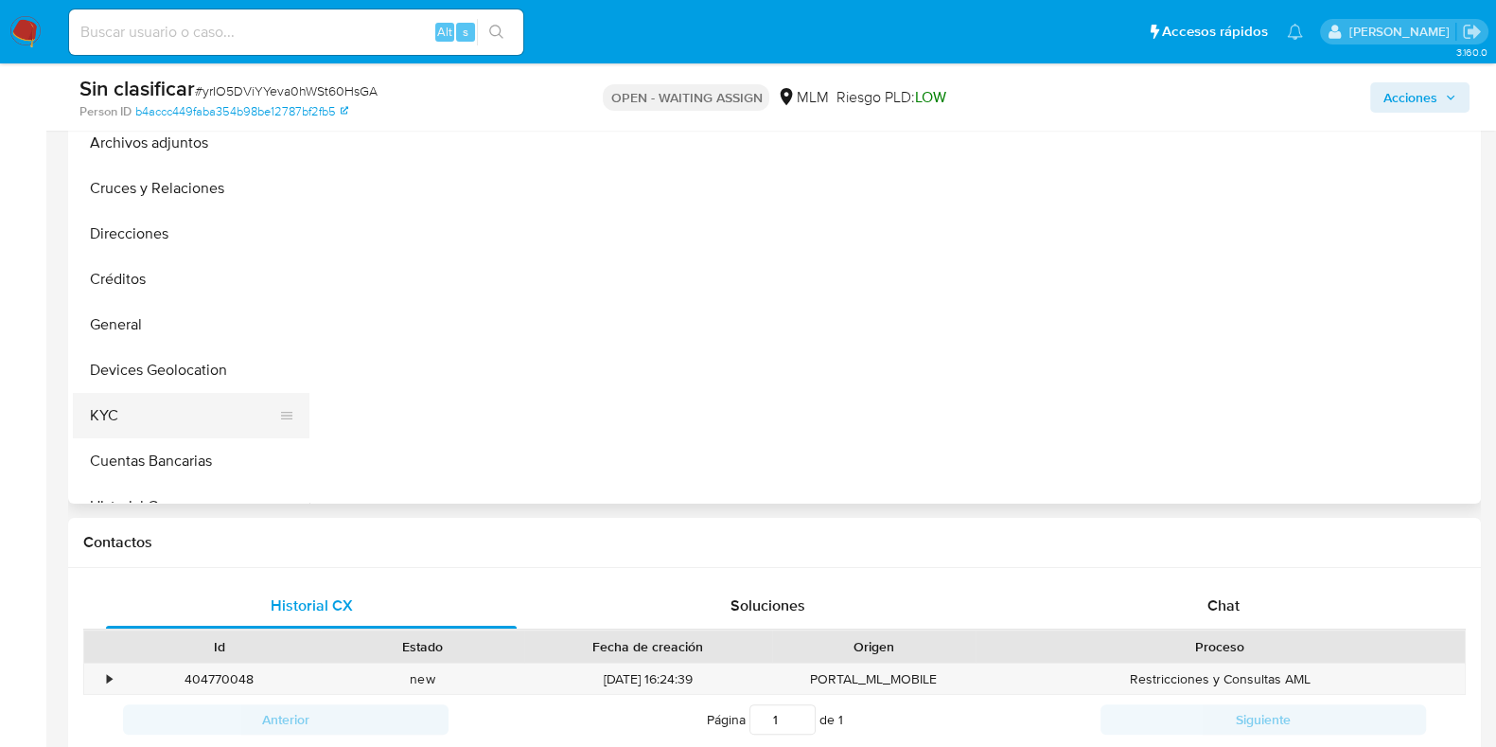
select select "10"
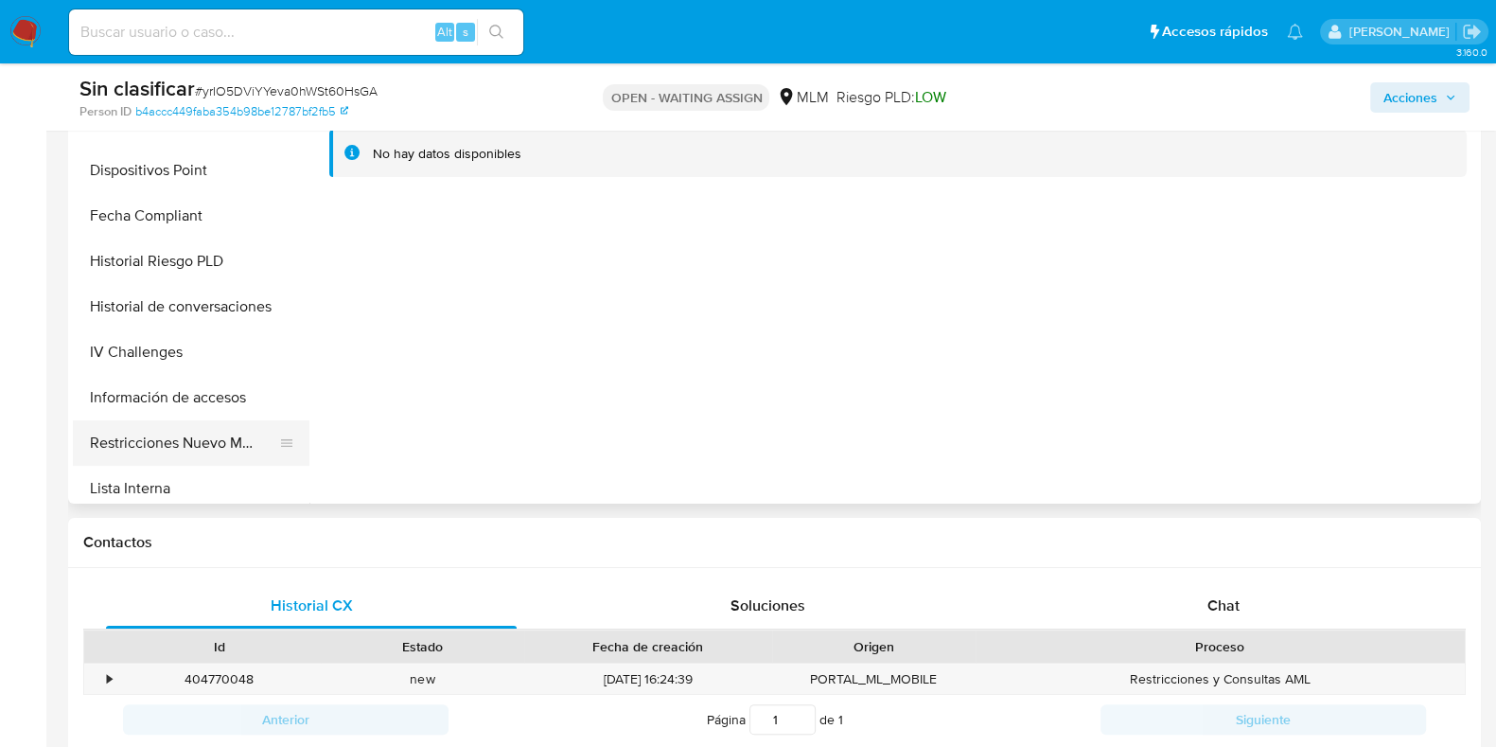
click at [176, 432] on button "Restricciones Nuevo Mundo" at bounding box center [183, 442] width 221 height 45
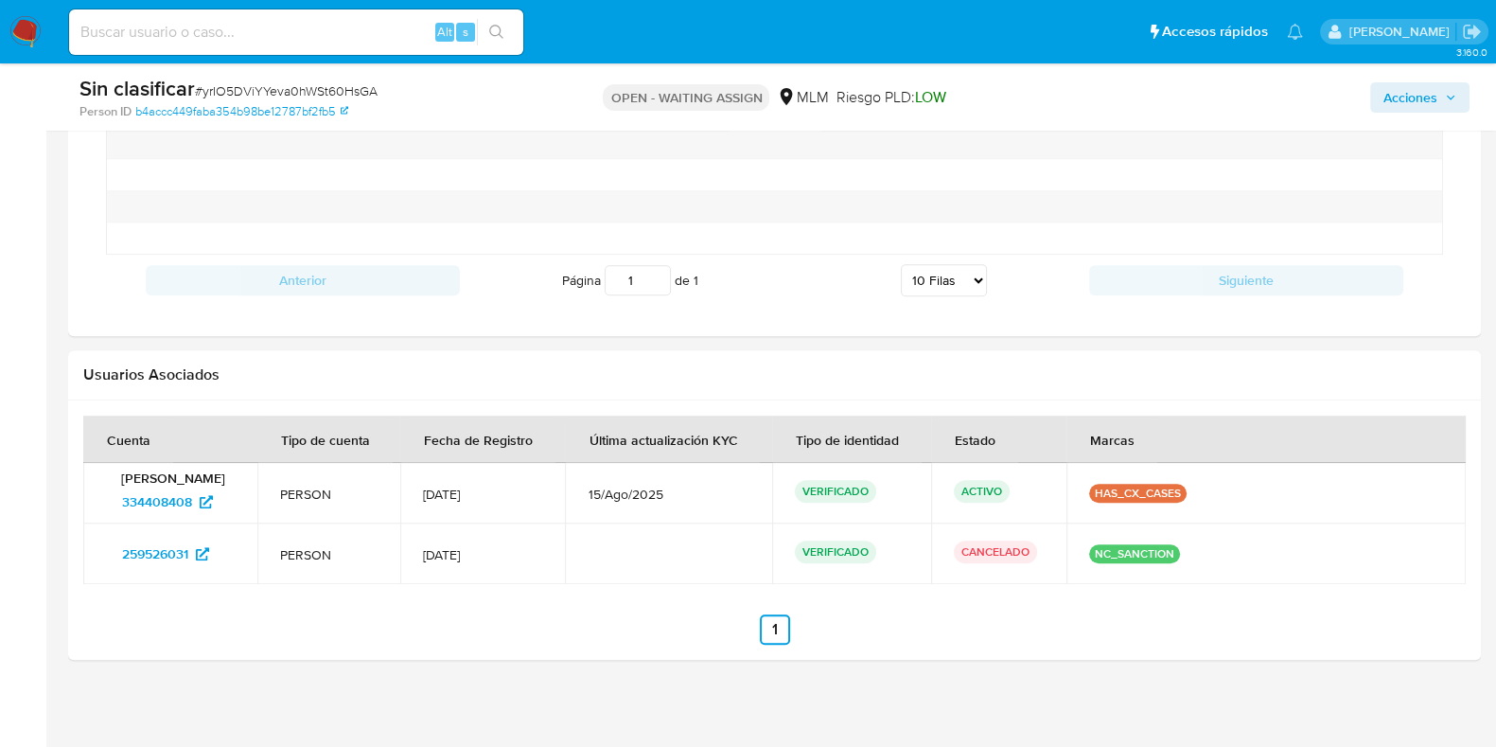
scroll to position [1803, 0]
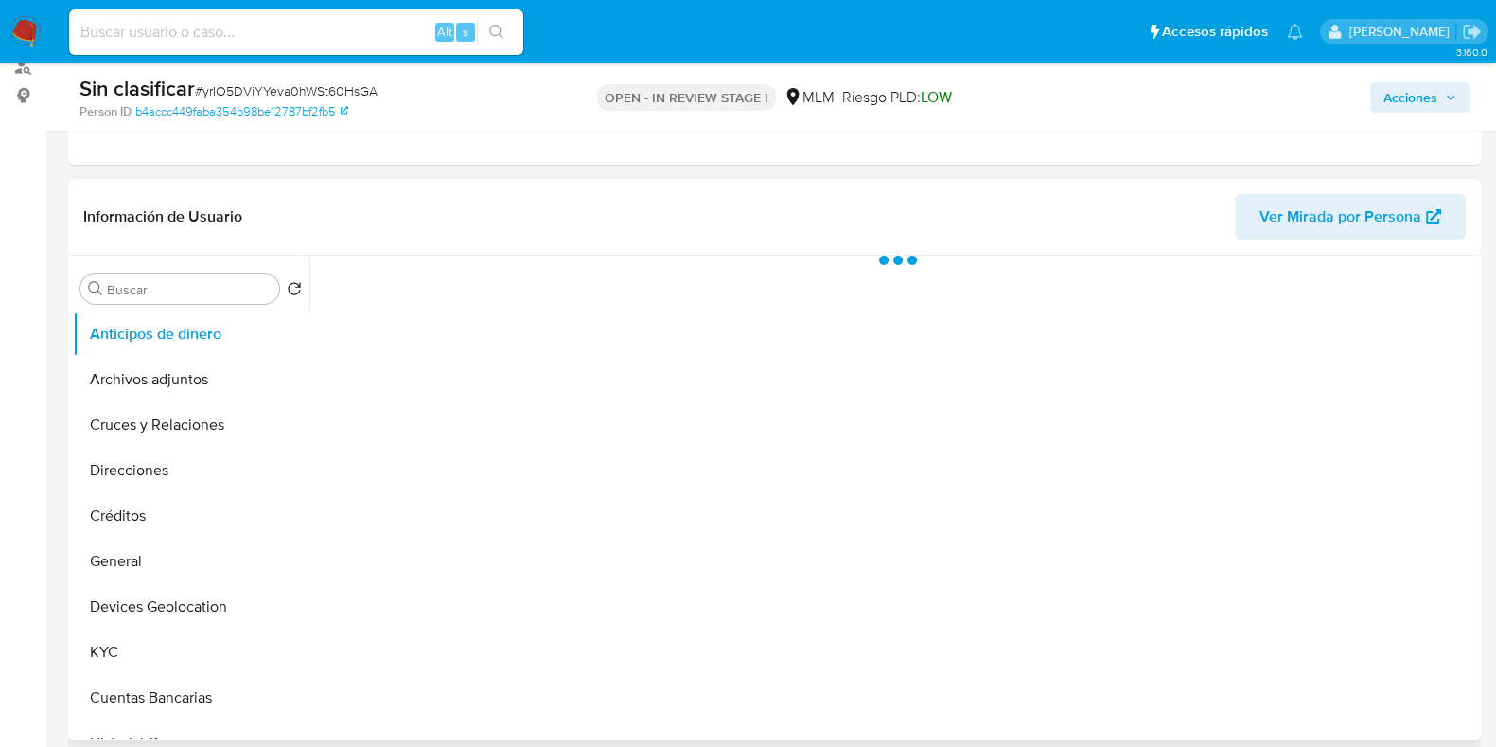
select select "10"
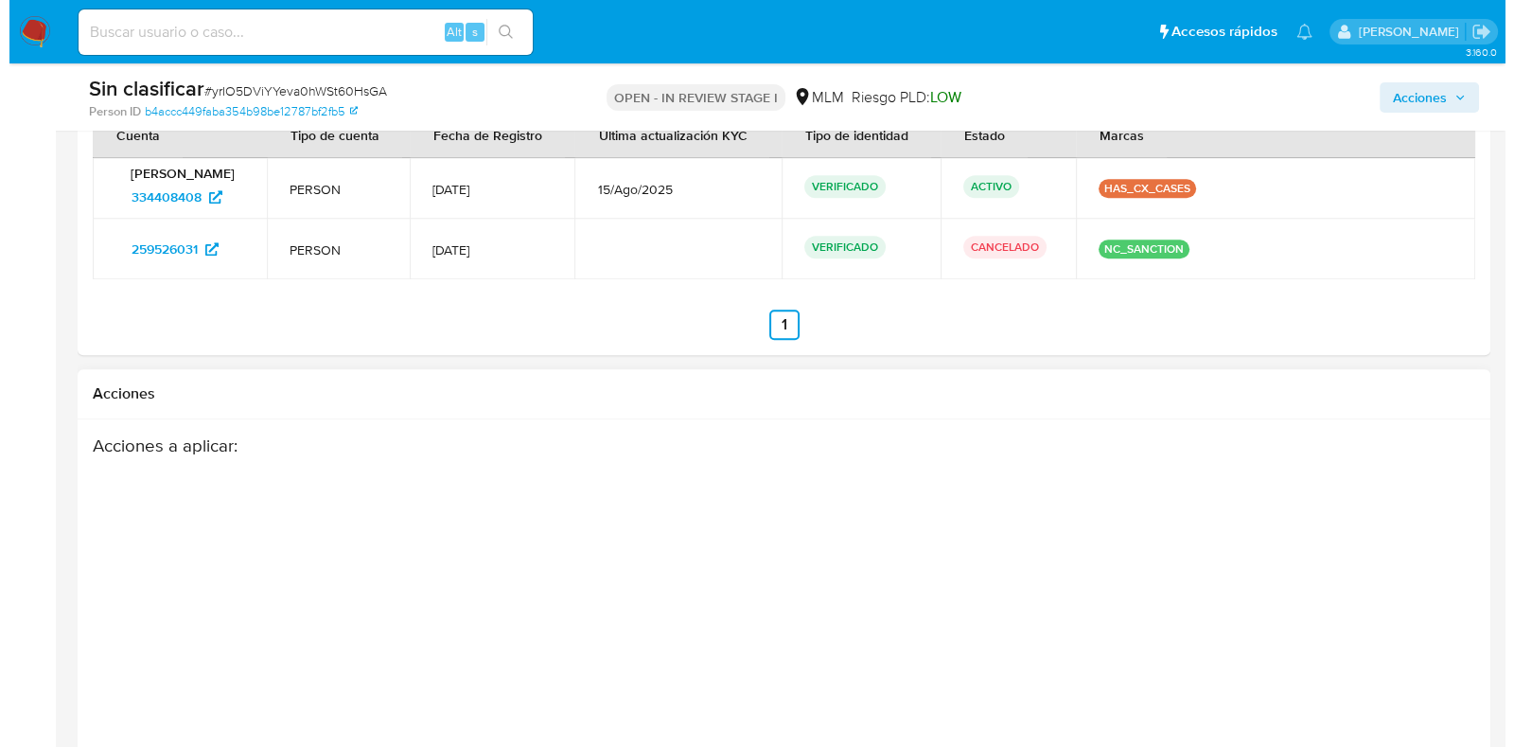
scroll to position [2332, 0]
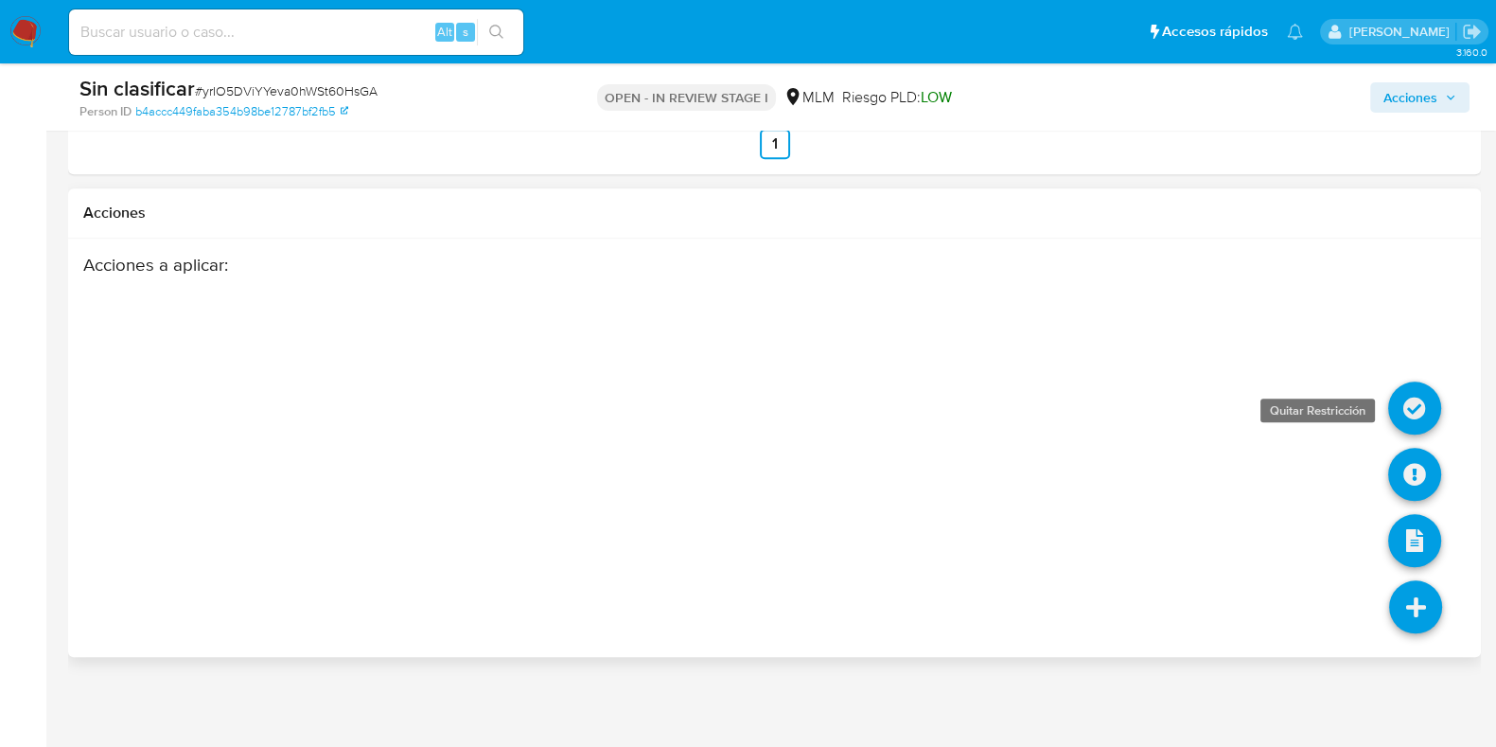
click at [1420, 405] on icon at bounding box center [1414, 407] width 53 height 53
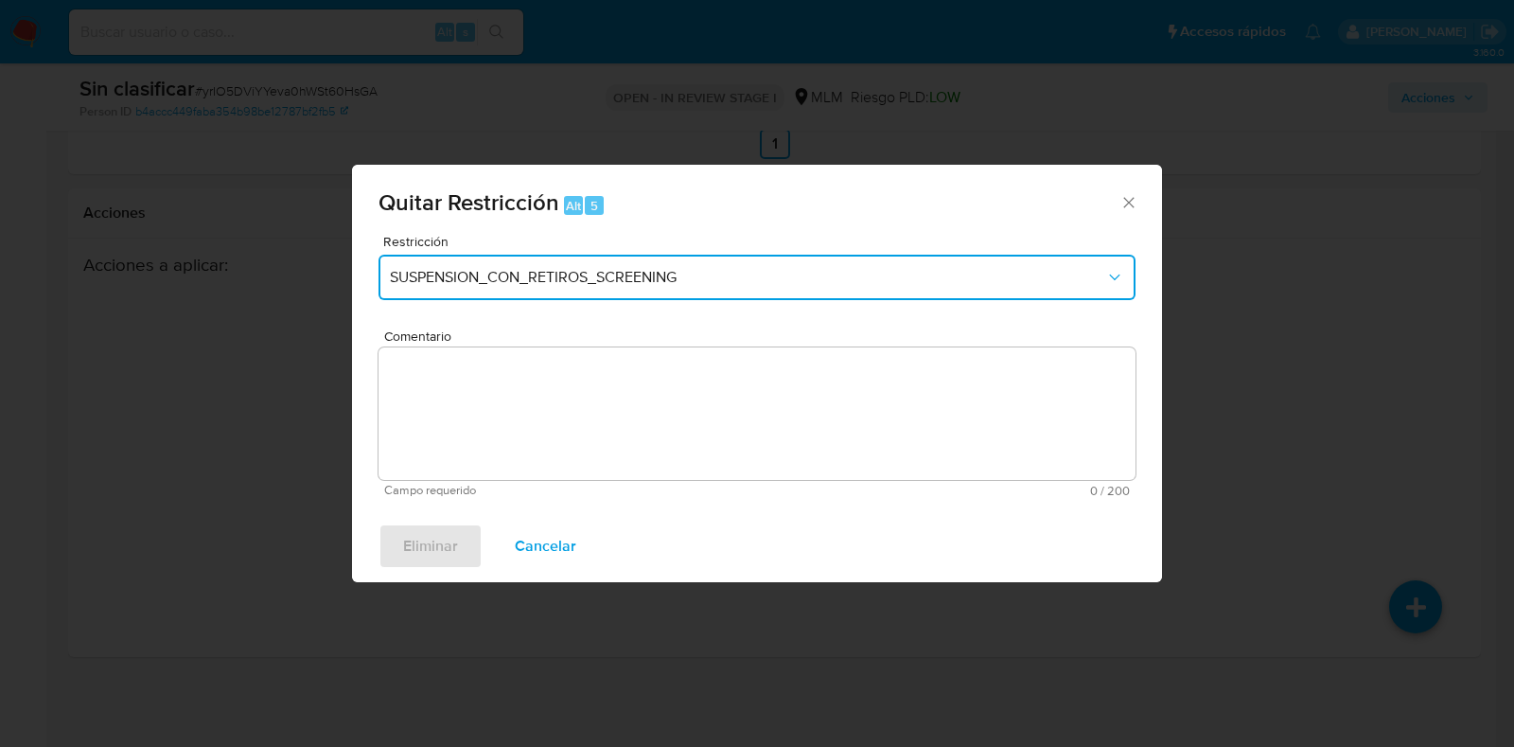
click at [443, 269] on span "SUSPENSION_CON_RETIROS_SCREENING" at bounding box center [748, 277] width 716 height 19
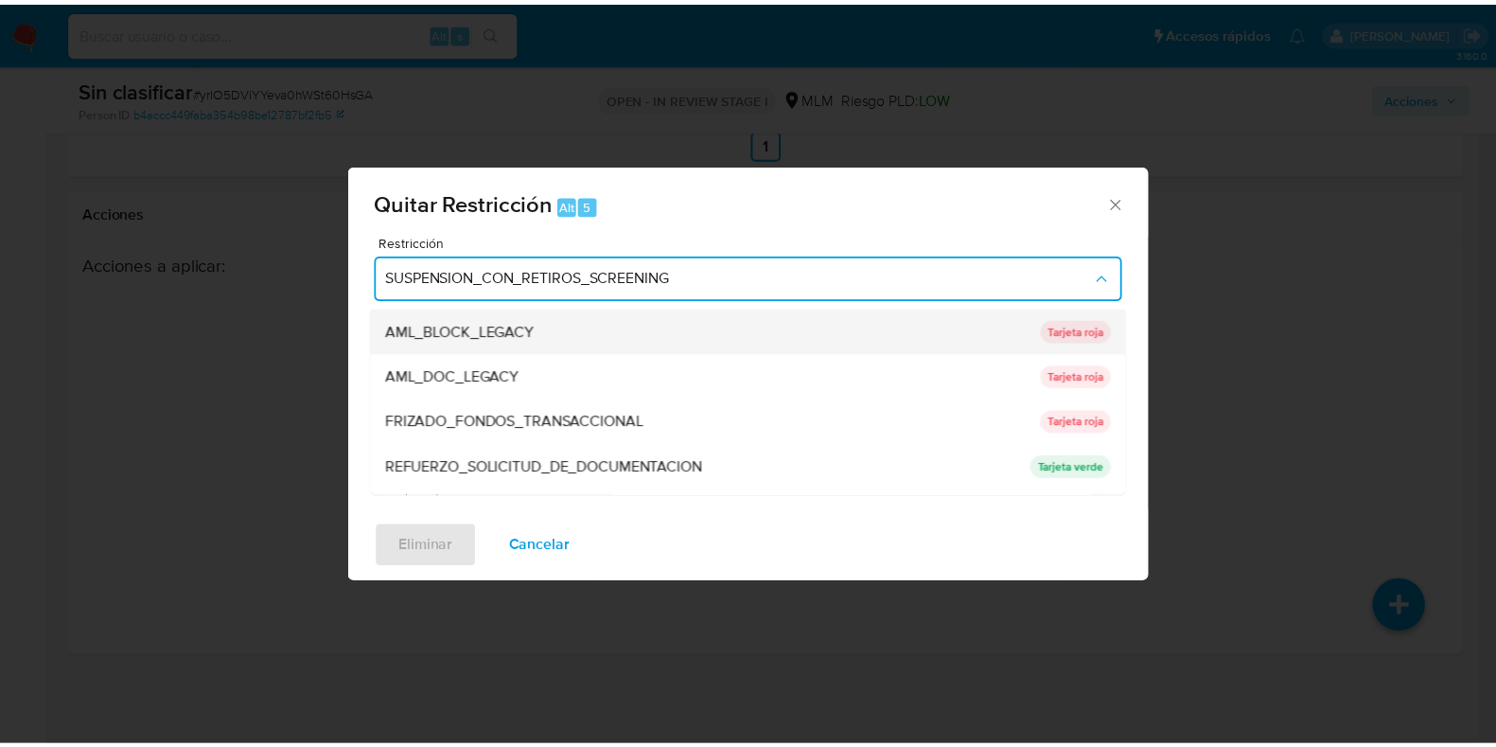
scroll to position [117, 0]
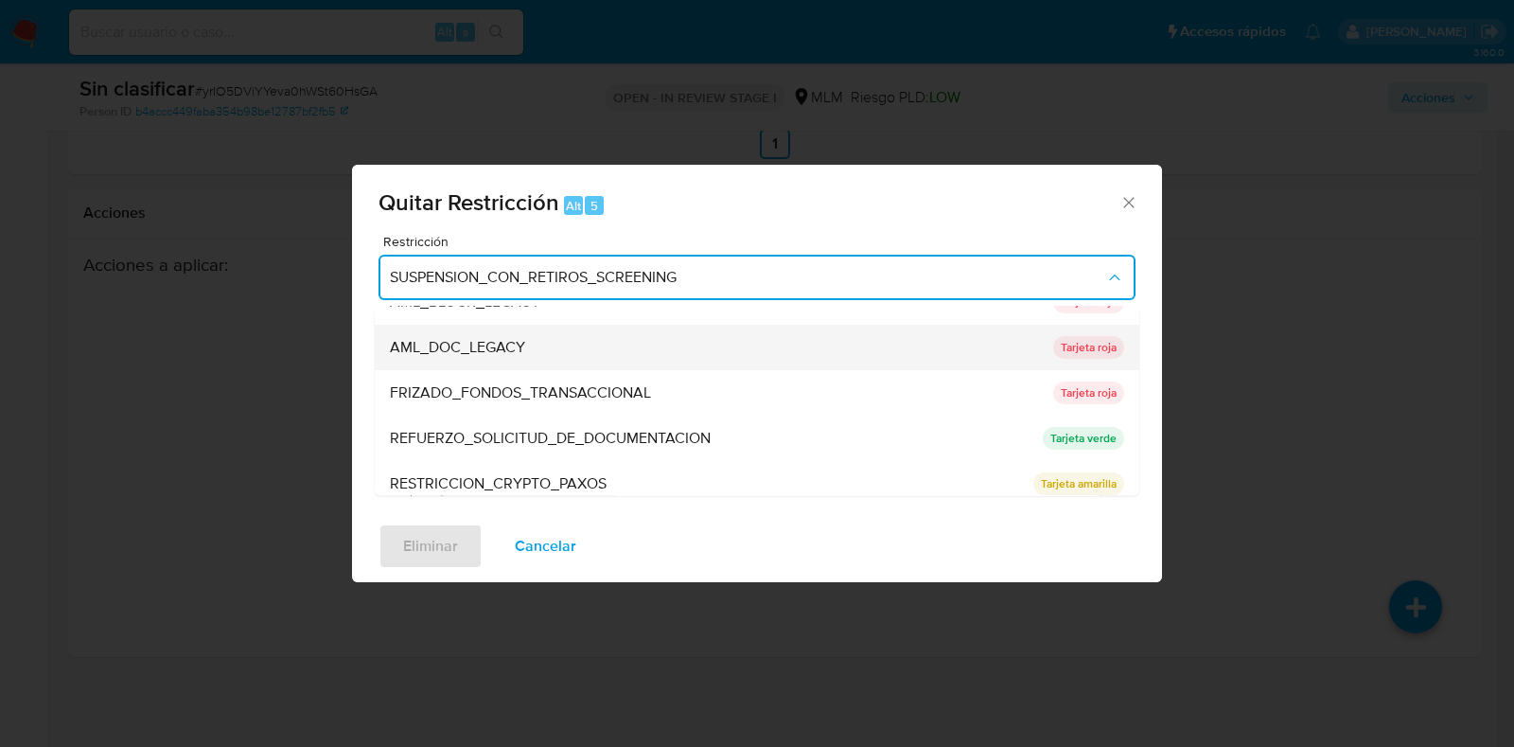
click at [567, 349] on div "AML_DOC_LEGACY" at bounding box center [716, 348] width 652 height 45
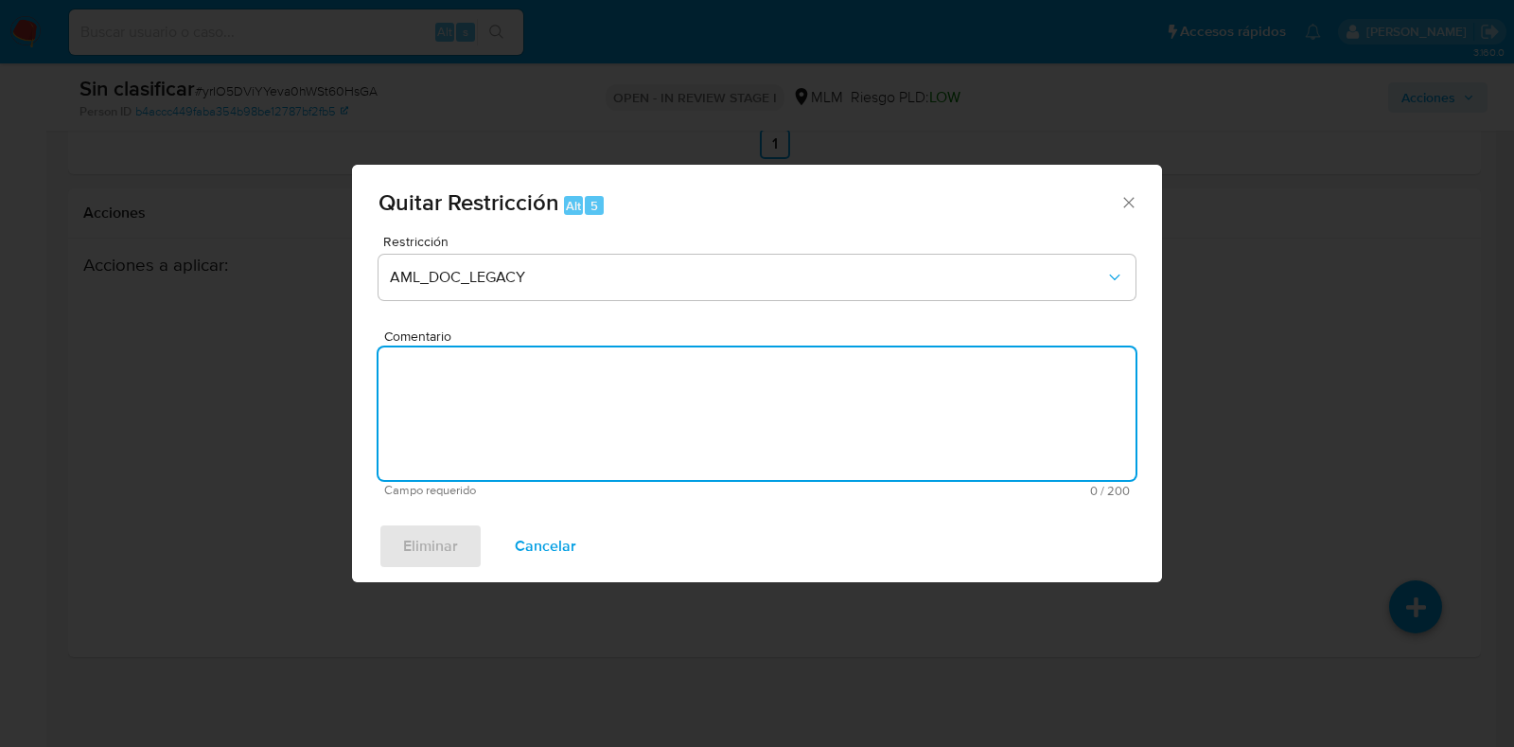
click at [567, 349] on textarea "Comentario" at bounding box center [757, 413] width 757 height 133
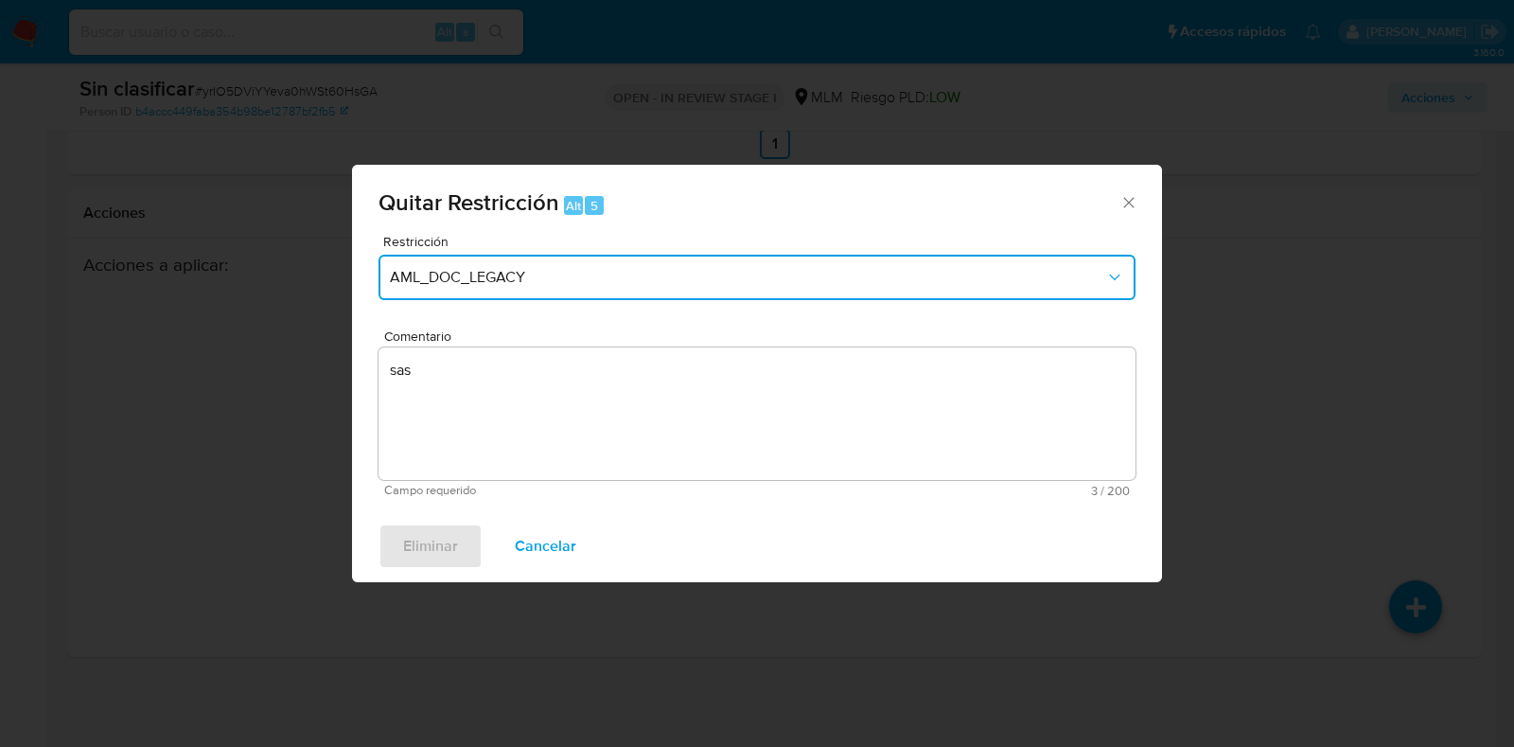
click at [577, 282] on span "AML_DOC_LEGACY" at bounding box center [748, 277] width 716 height 19
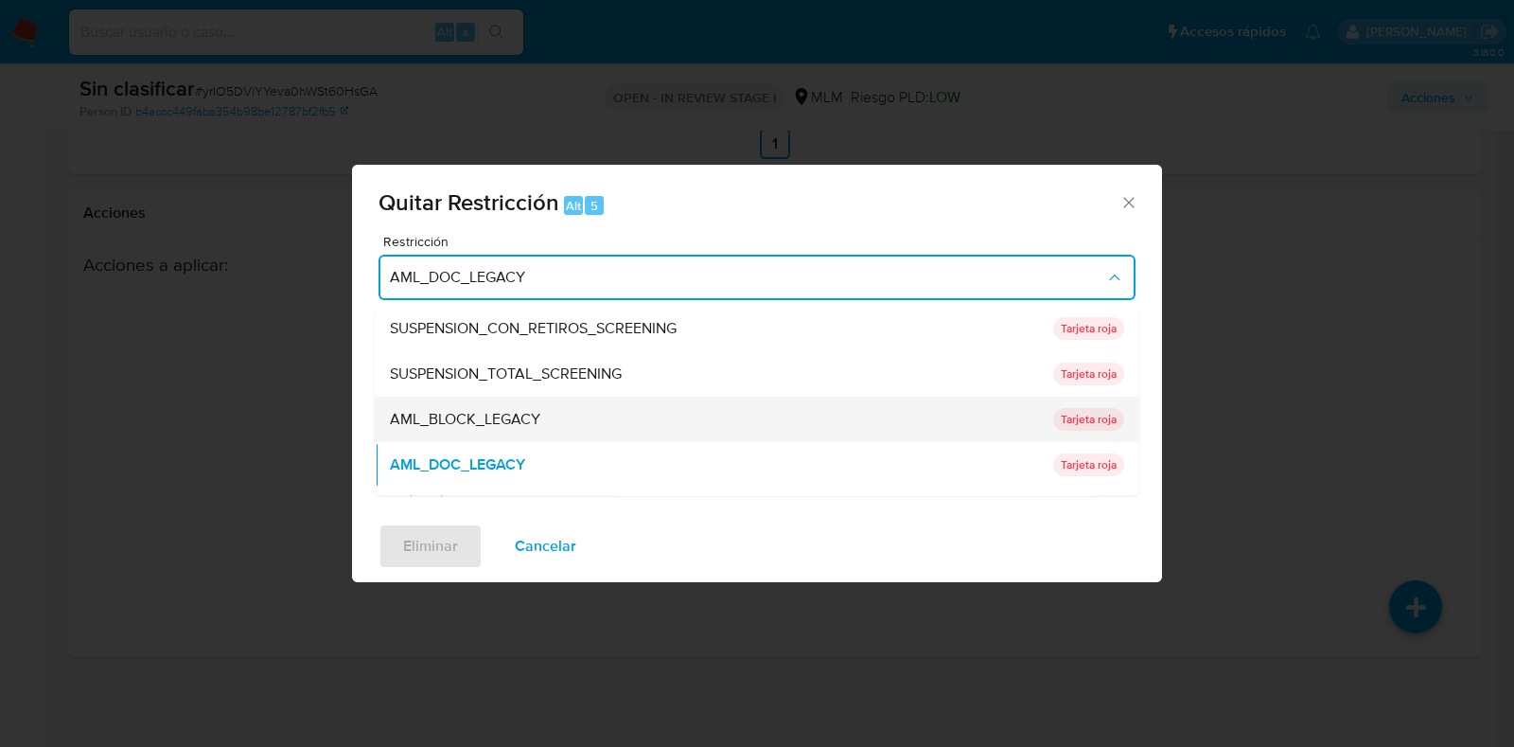
click at [495, 426] on span "AML_BLOCK_LEGACY" at bounding box center [465, 420] width 150 height 19
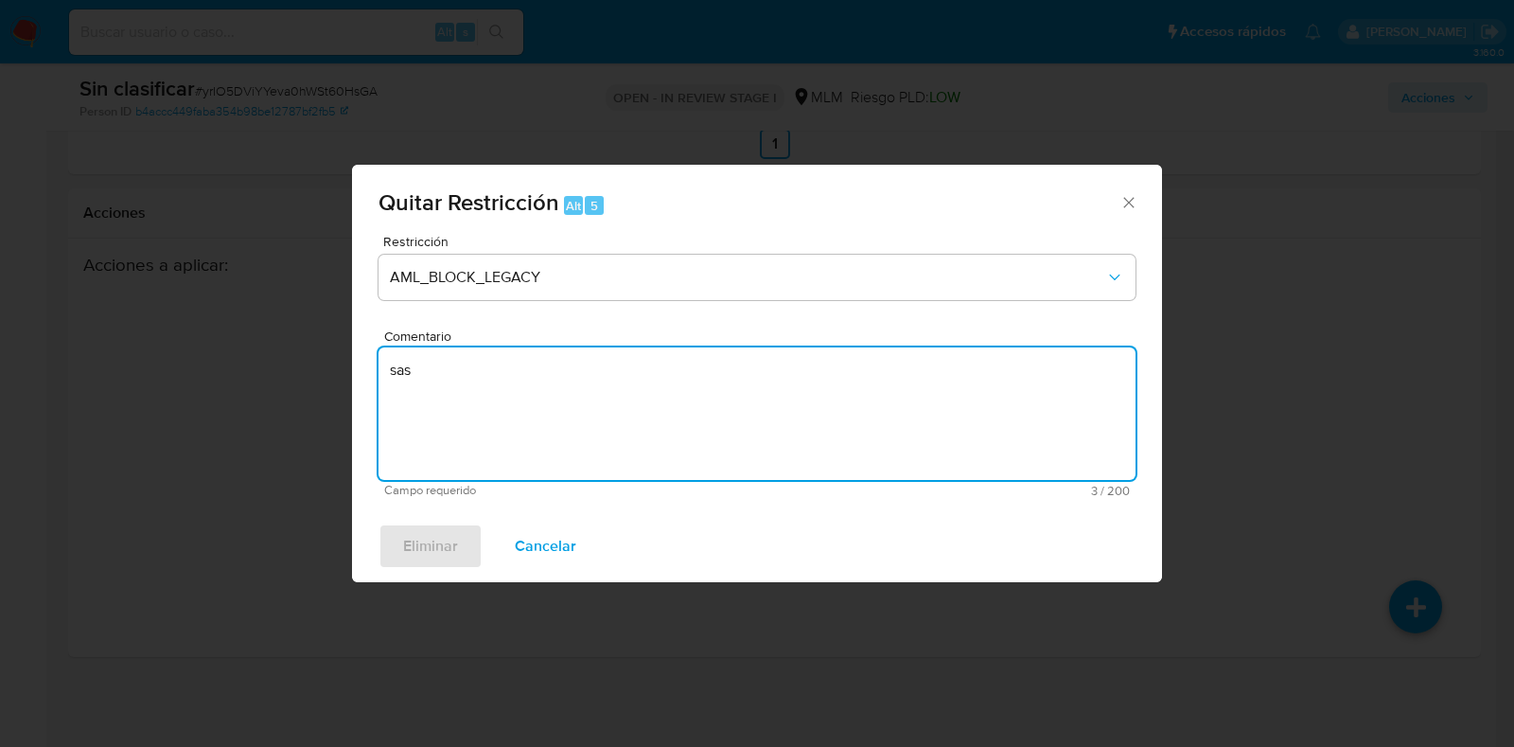
click at [499, 399] on textarea "sas" at bounding box center [757, 413] width 757 height 133
type textarea "sasas"
click at [1117, 199] on span "Quitar Restricción Alt 5" at bounding box center [749, 203] width 741 height 25
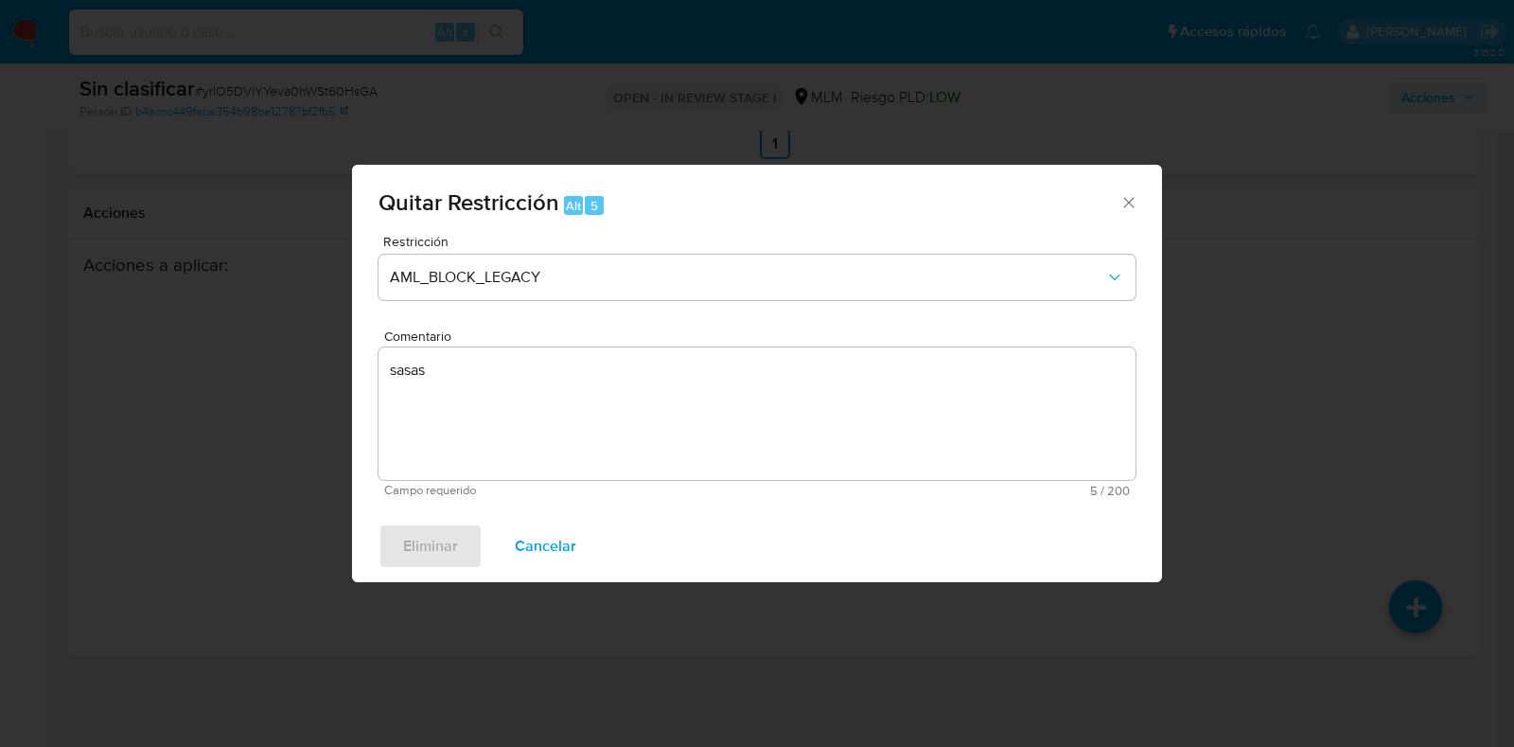
click at [1120, 195] on icon "Cerrar ventana" at bounding box center [1129, 202] width 19 height 19
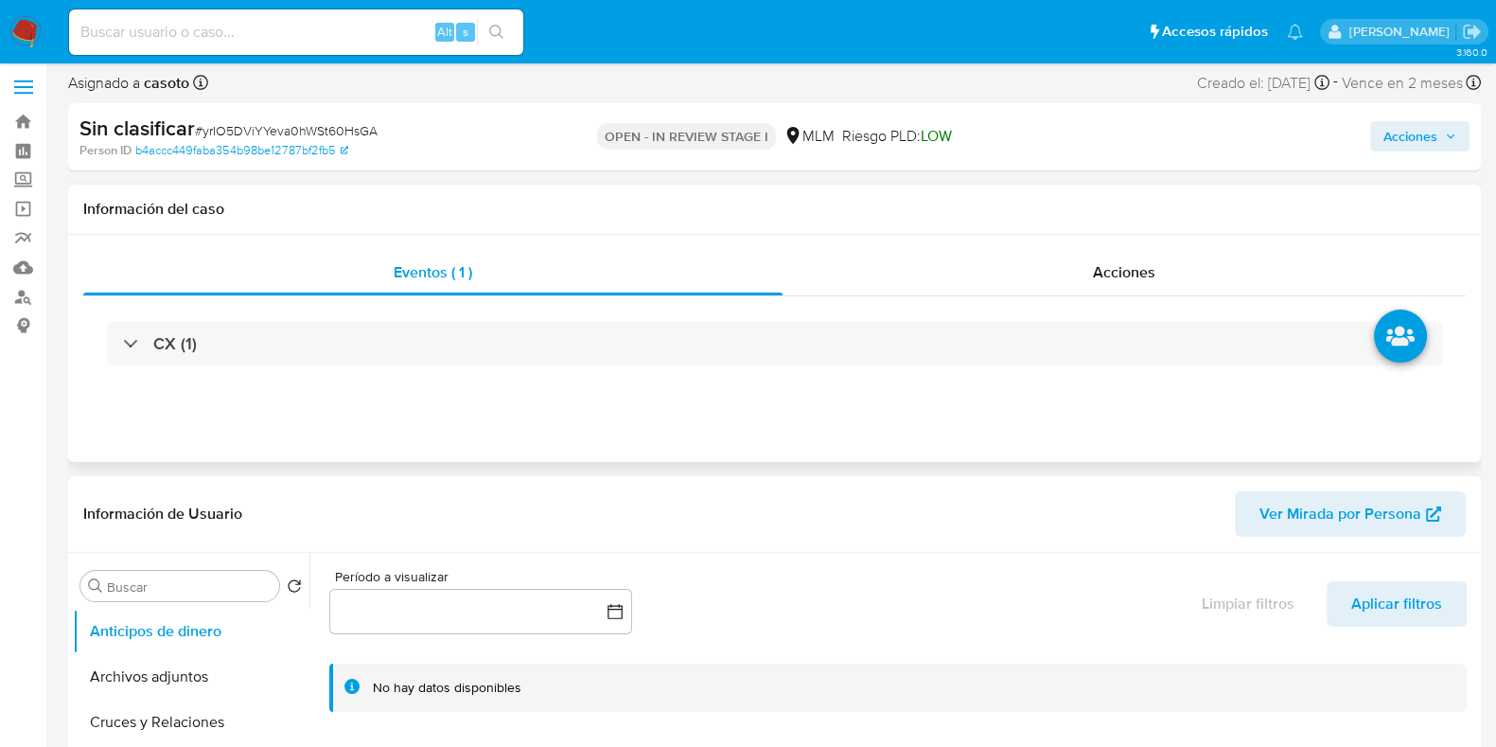
scroll to position [0, 0]
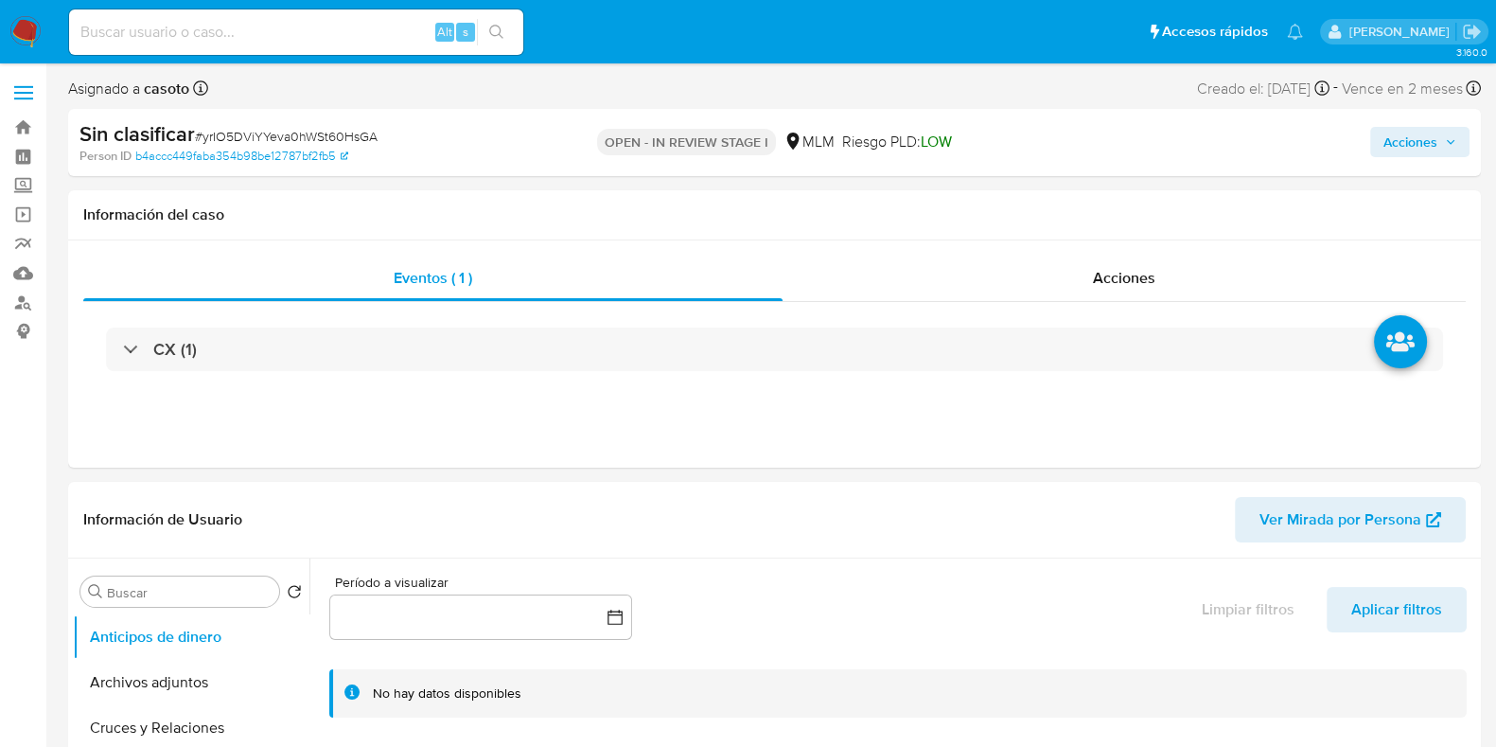
click at [1415, 144] on span "Acciones" at bounding box center [1411, 142] width 54 height 30
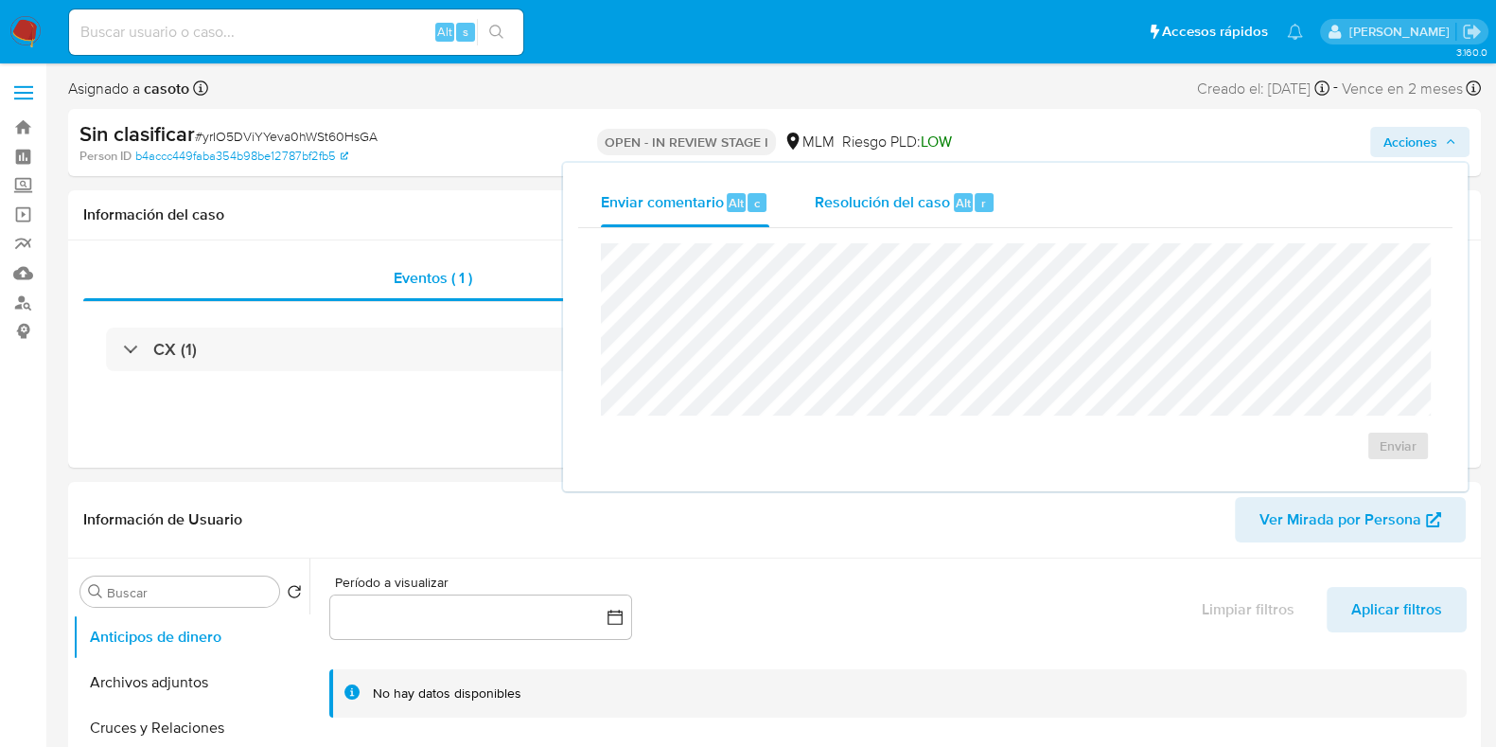
click at [948, 192] on div "Resolución del caso Alt r" at bounding box center [905, 202] width 181 height 49
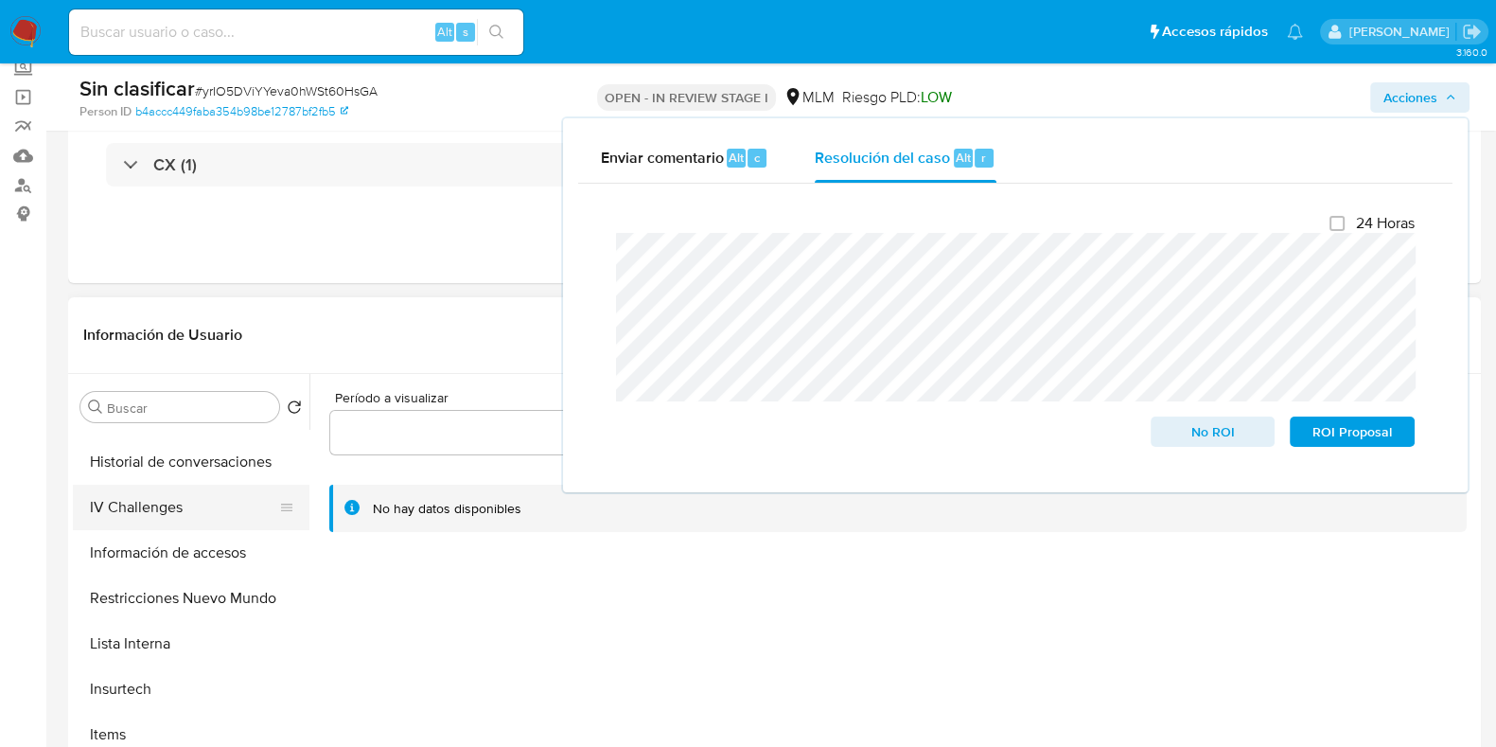
scroll to position [709, 0]
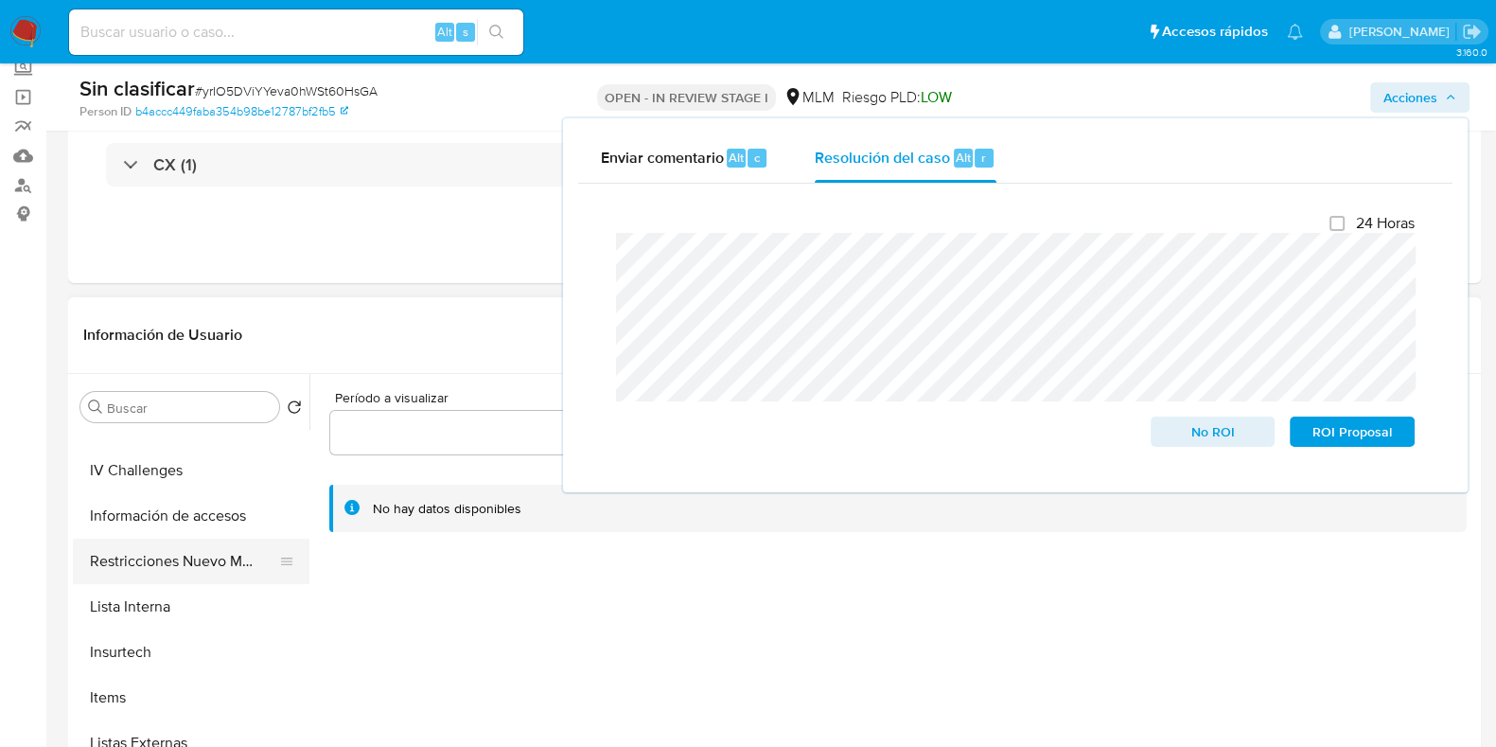
click at [205, 567] on button "Restricciones Nuevo Mundo" at bounding box center [183, 561] width 221 height 45
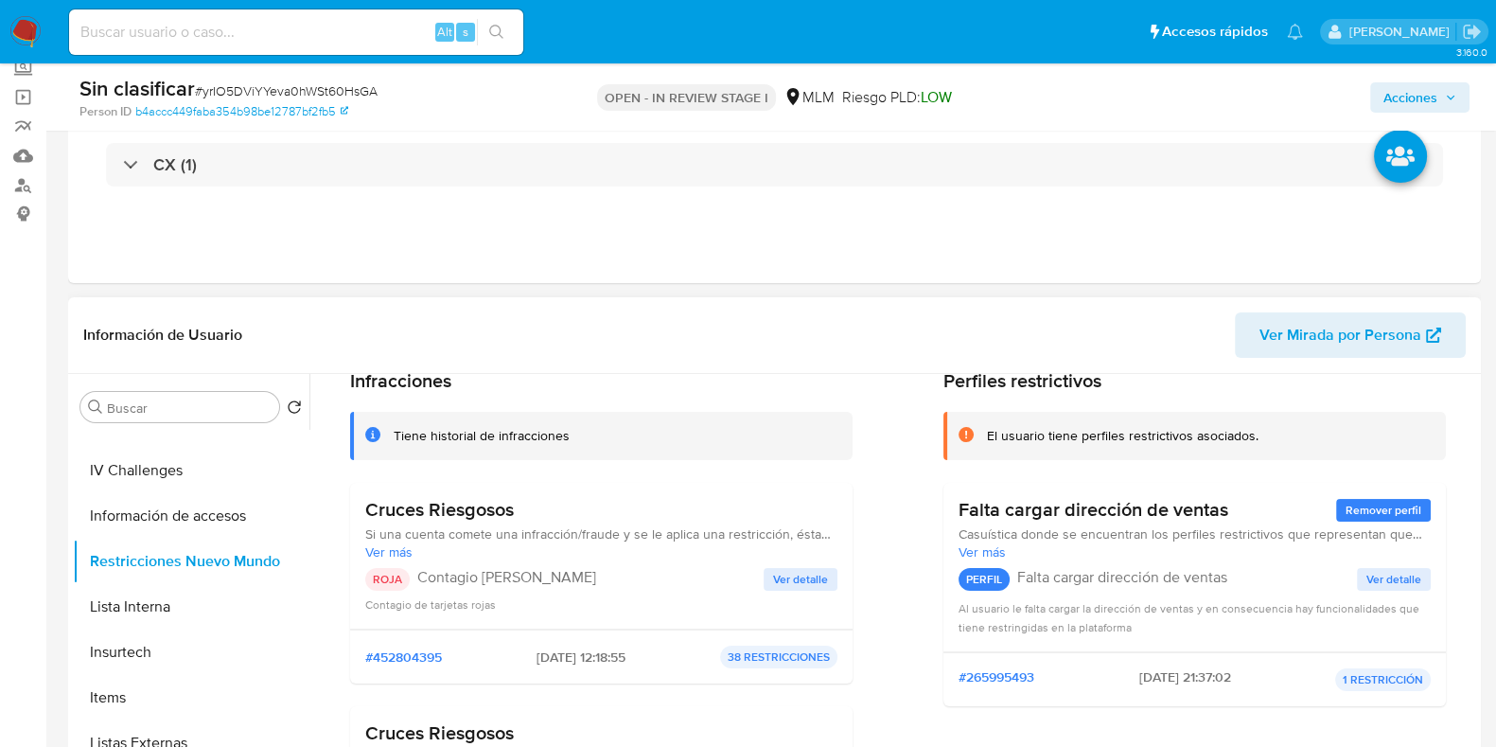
scroll to position [117, 0]
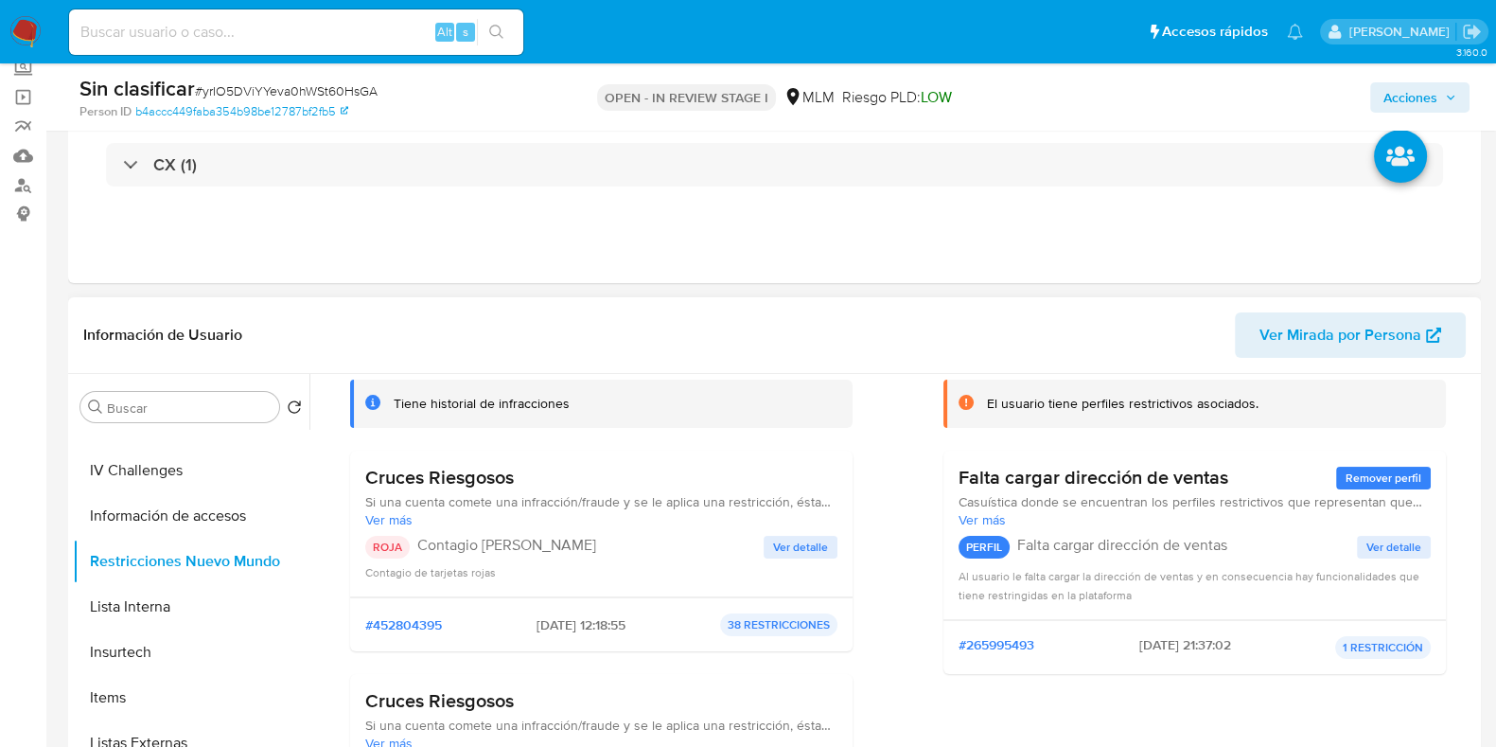
click at [802, 552] on span "Ver detalle" at bounding box center [800, 547] width 55 height 19
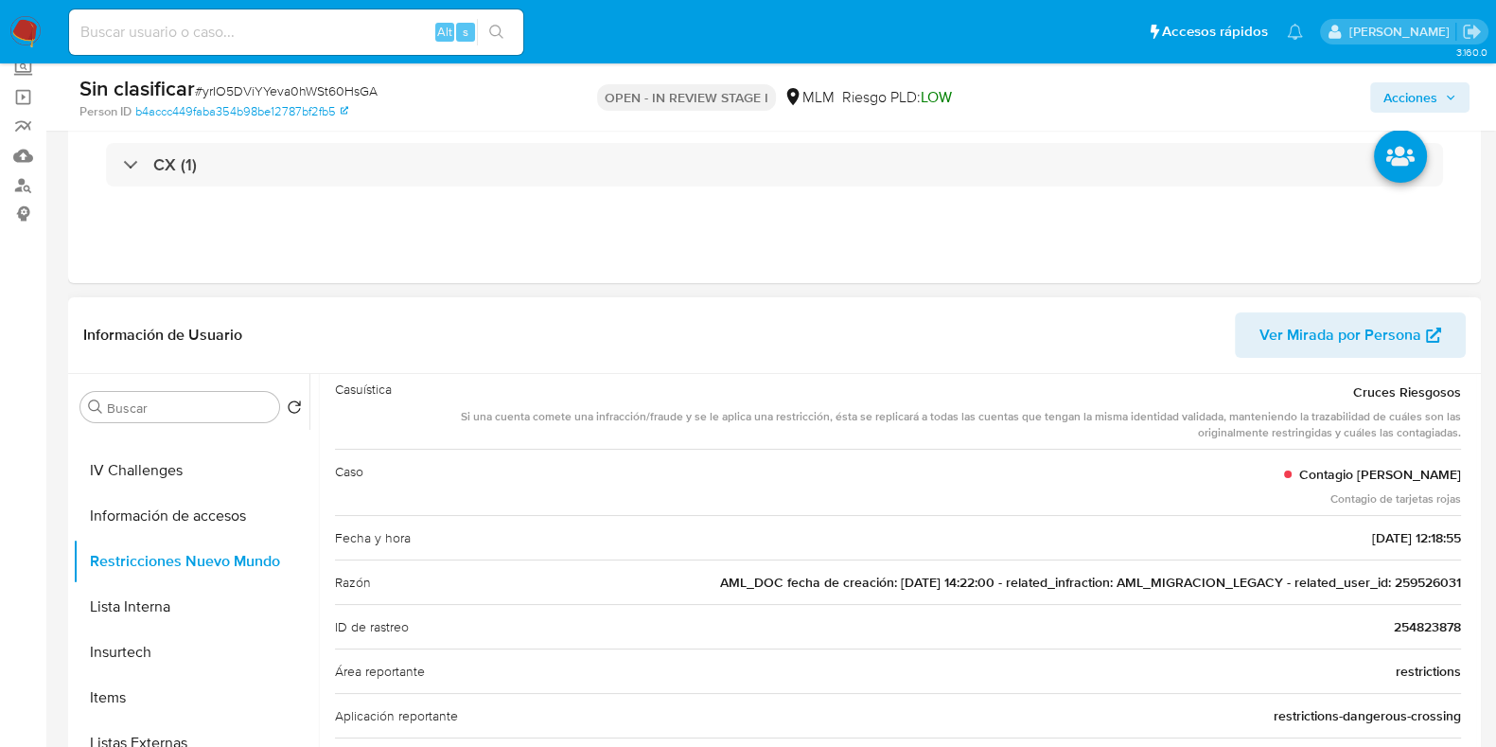
drag, startPoint x: 1454, startPoint y: 580, endPoint x: 1385, endPoint y: 589, distance: 69.6
click at [1443, 87] on span "Acciones" at bounding box center [1420, 97] width 73 height 27
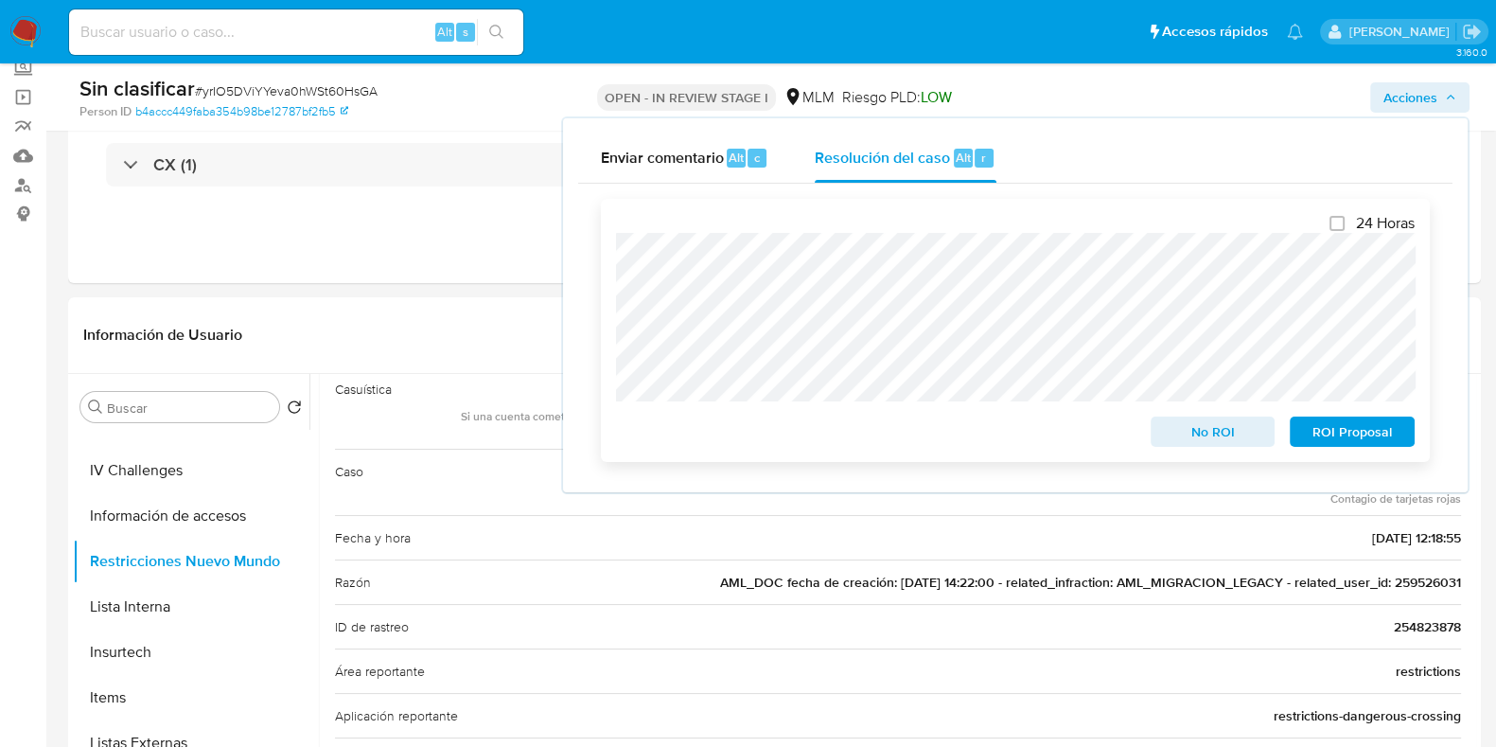
click at [1205, 440] on span "No ROI" at bounding box center [1213, 431] width 98 height 27
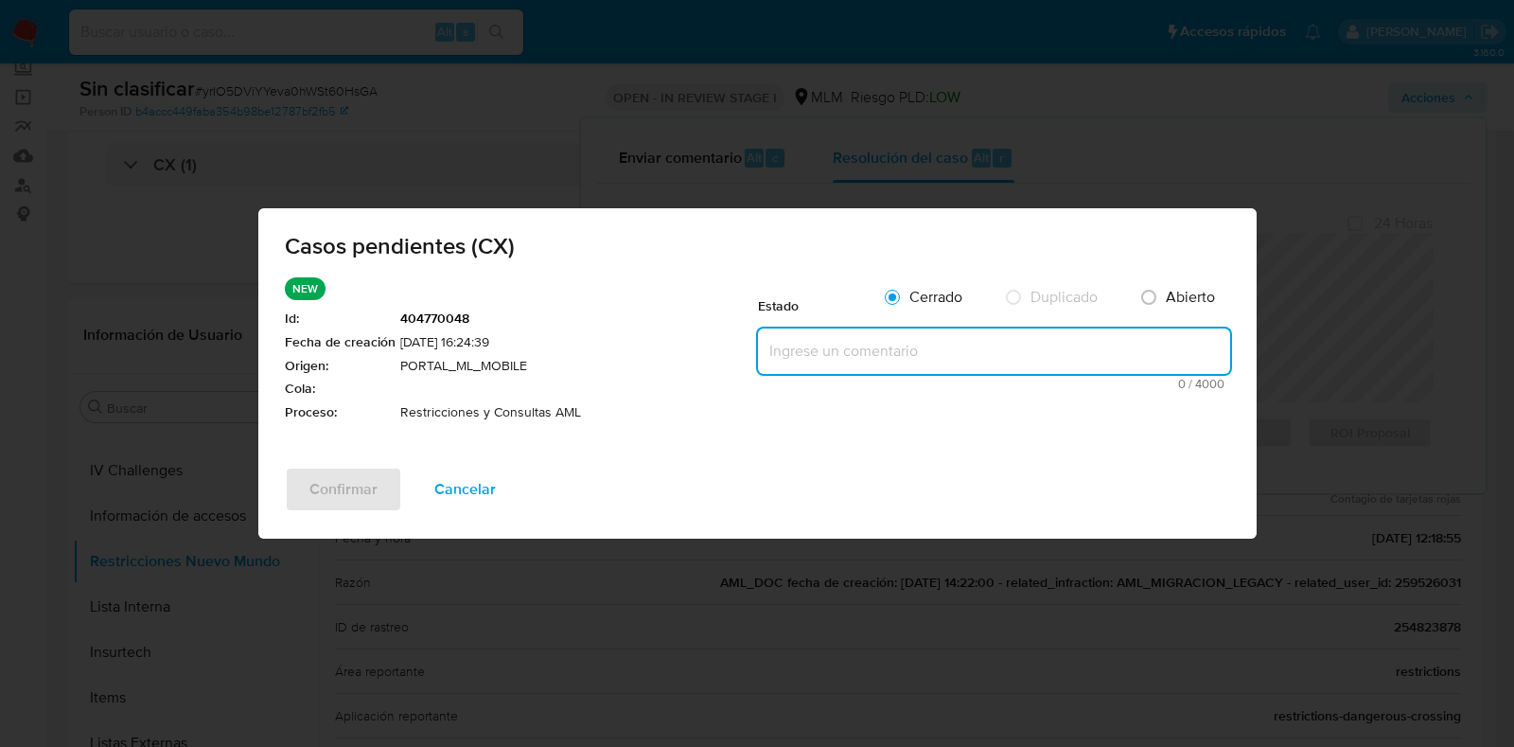
click at [923, 347] on textarea at bounding box center [994, 350] width 472 height 45
paste textarea "con restricción por contagio de id adicional 259526031"
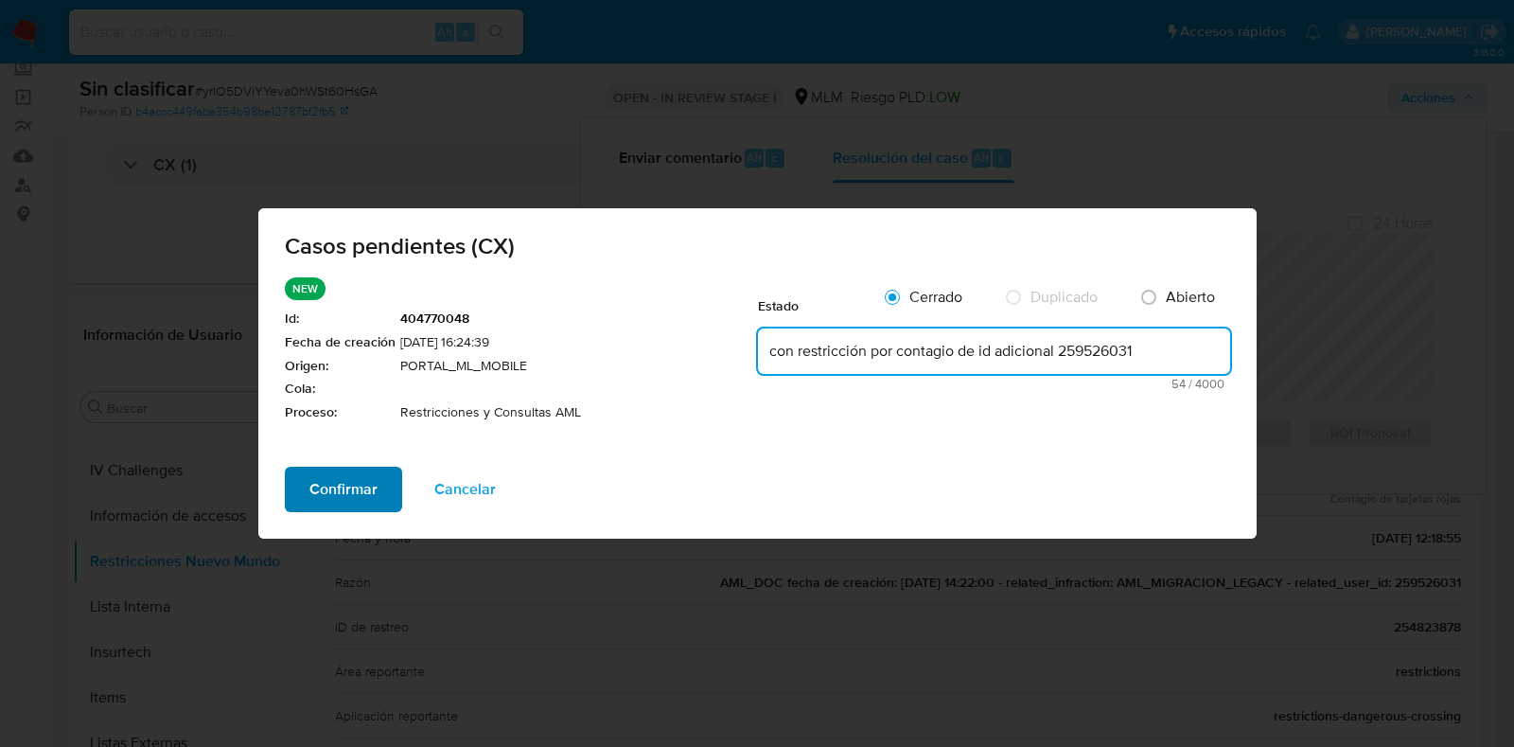
type textarea "con restricción por contagio de id adicional 259526031"
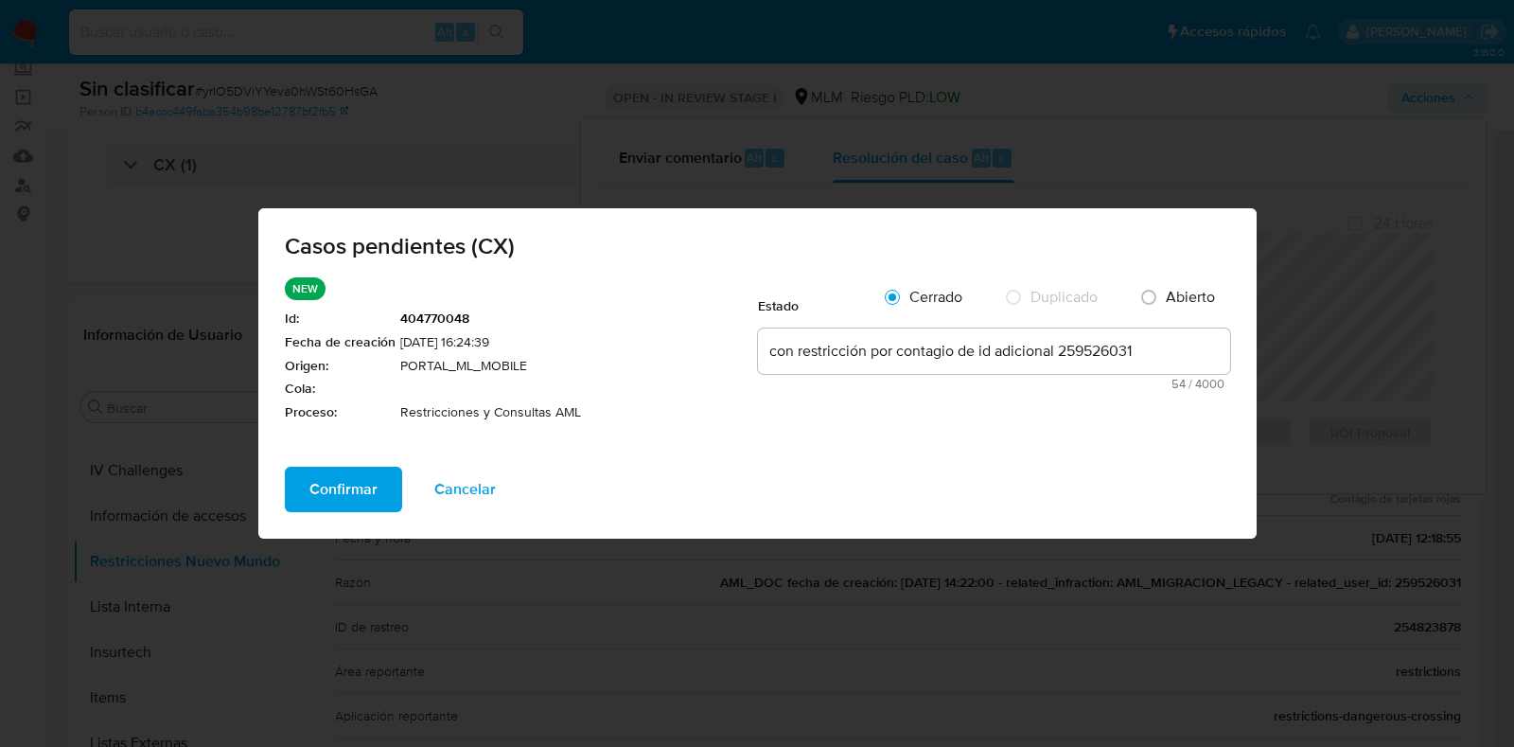
click at [393, 490] on button "Confirmar" at bounding box center [343, 489] width 117 height 45
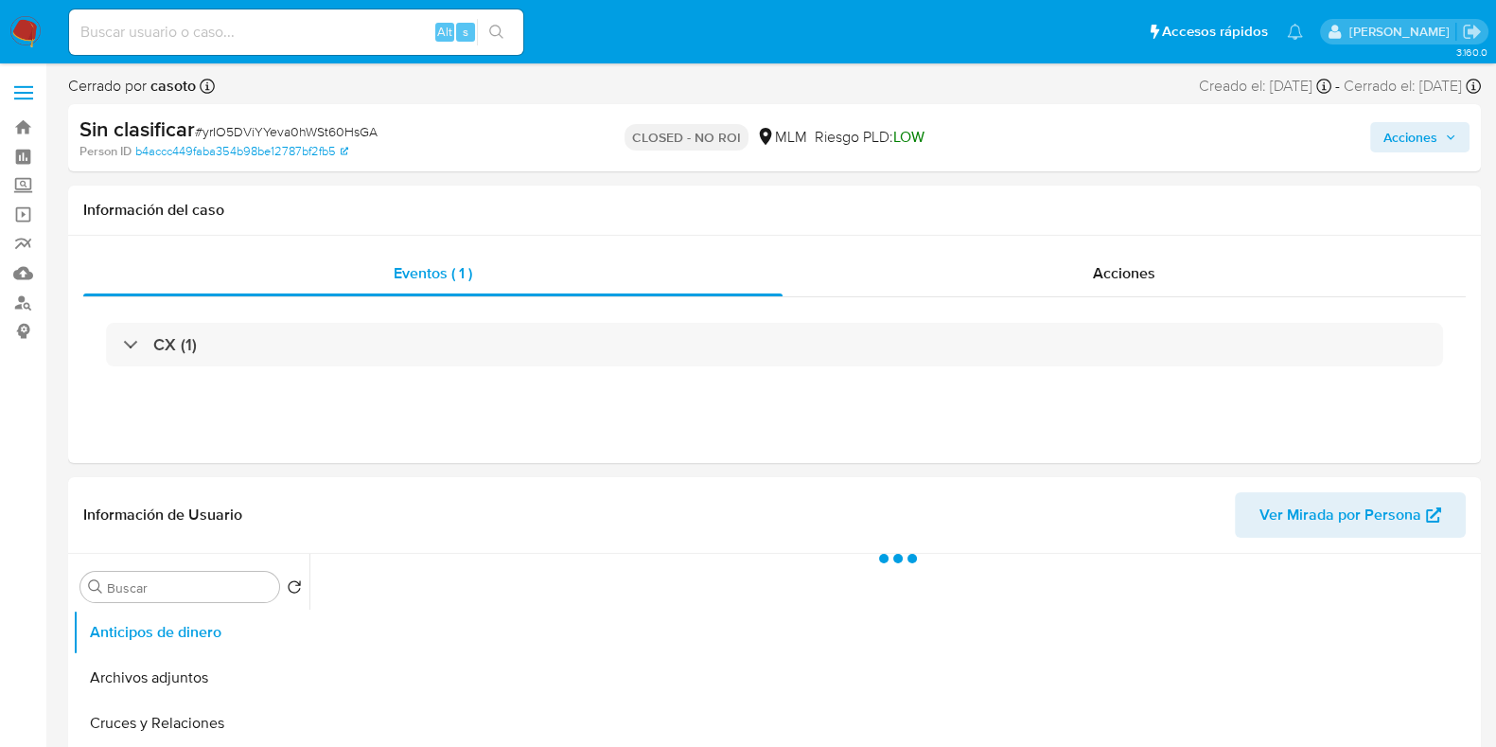
select select "10"
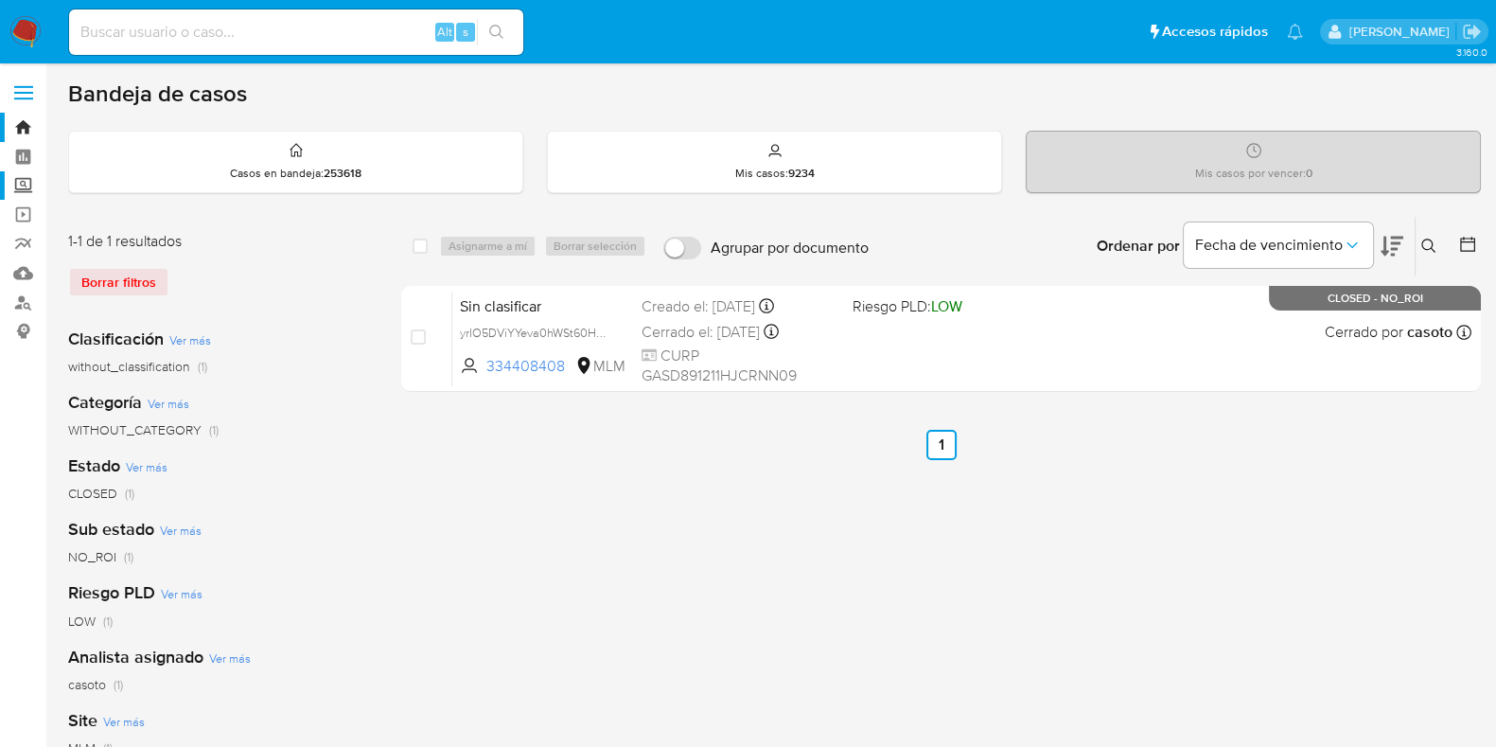
click at [20, 182] on label "Screening" at bounding box center [112, 185] width 225 height 29
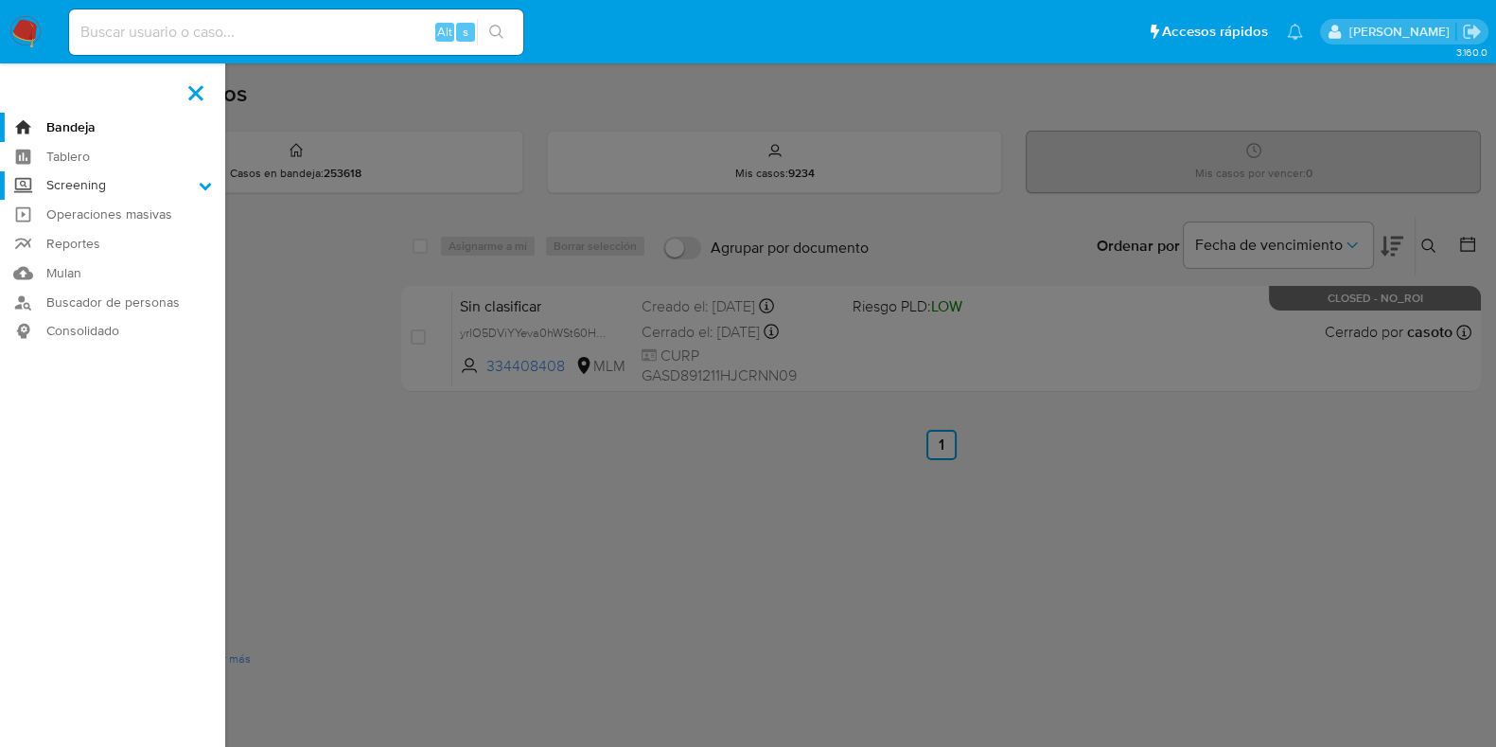
click at [0, 0] on input "Screening" at bounding box center [0, 0] width 0 height 0
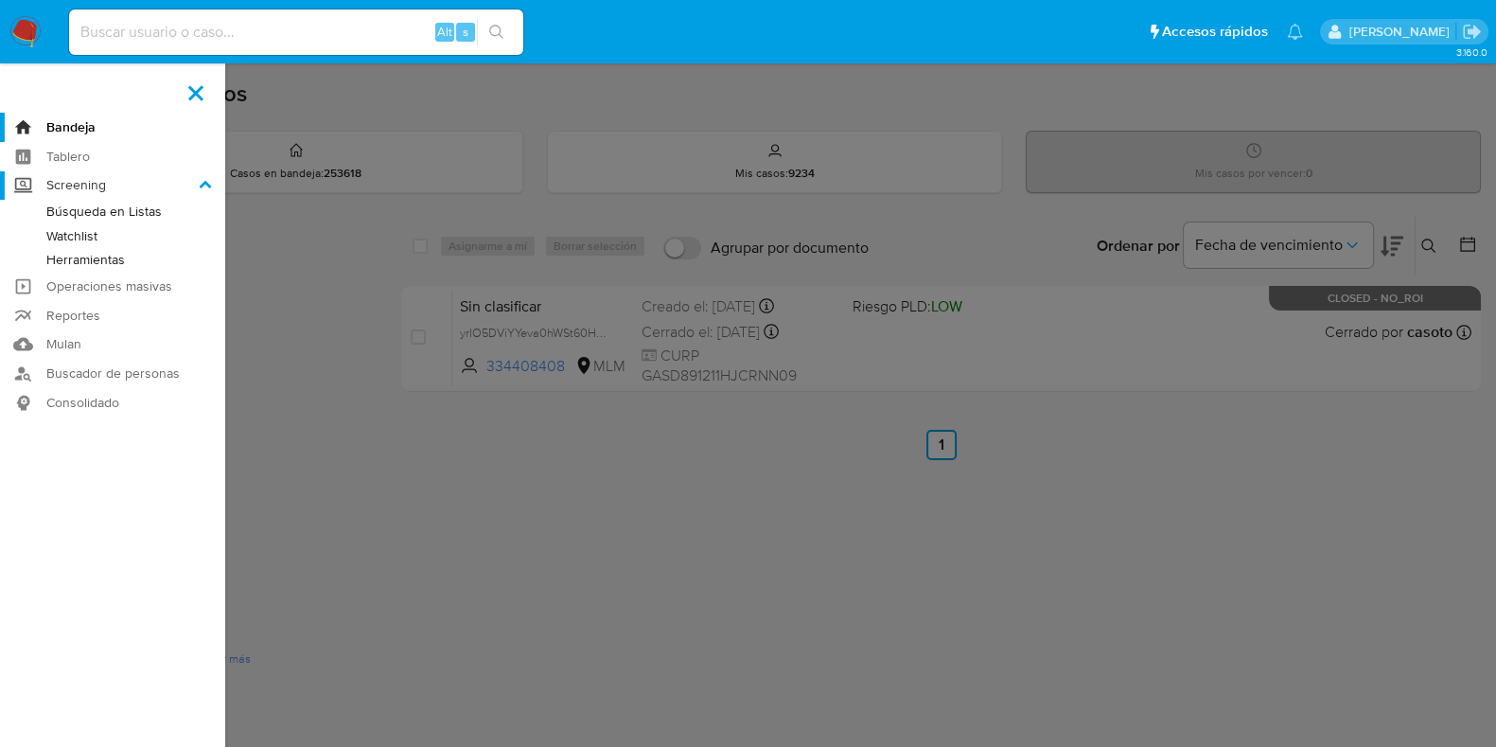
click at [20, 182] on label "Screening" at bounding box center [112, 185] width 225 height 29
click at [0, 0] on input "Screening" at bounding box center [0, 0] width 0 height 0
click at [47, 342] on link "Mulan" at bounding box center [112, 344] width 225 height 29
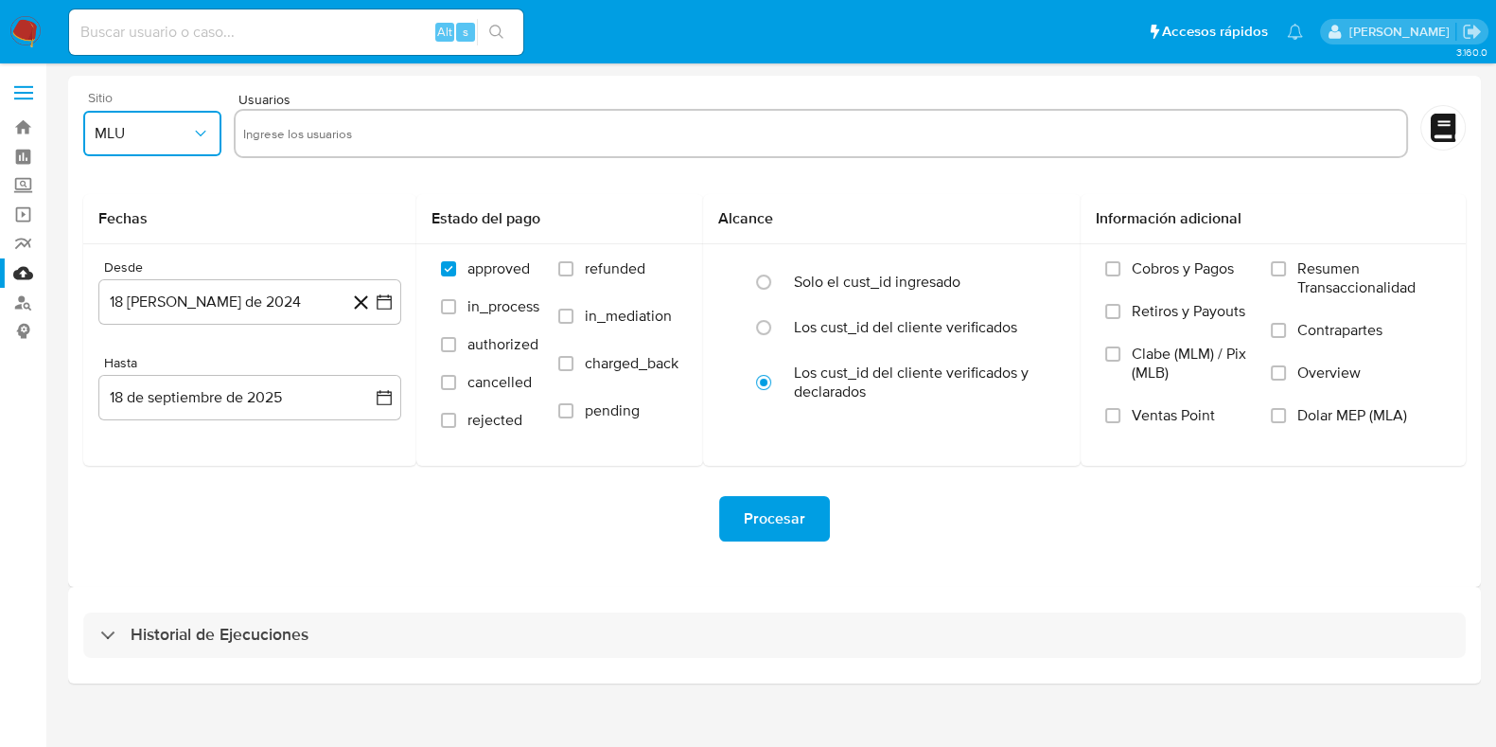
click at [156, 144] on button "MLU" at bounding box center [152, 133] width 138 height 45
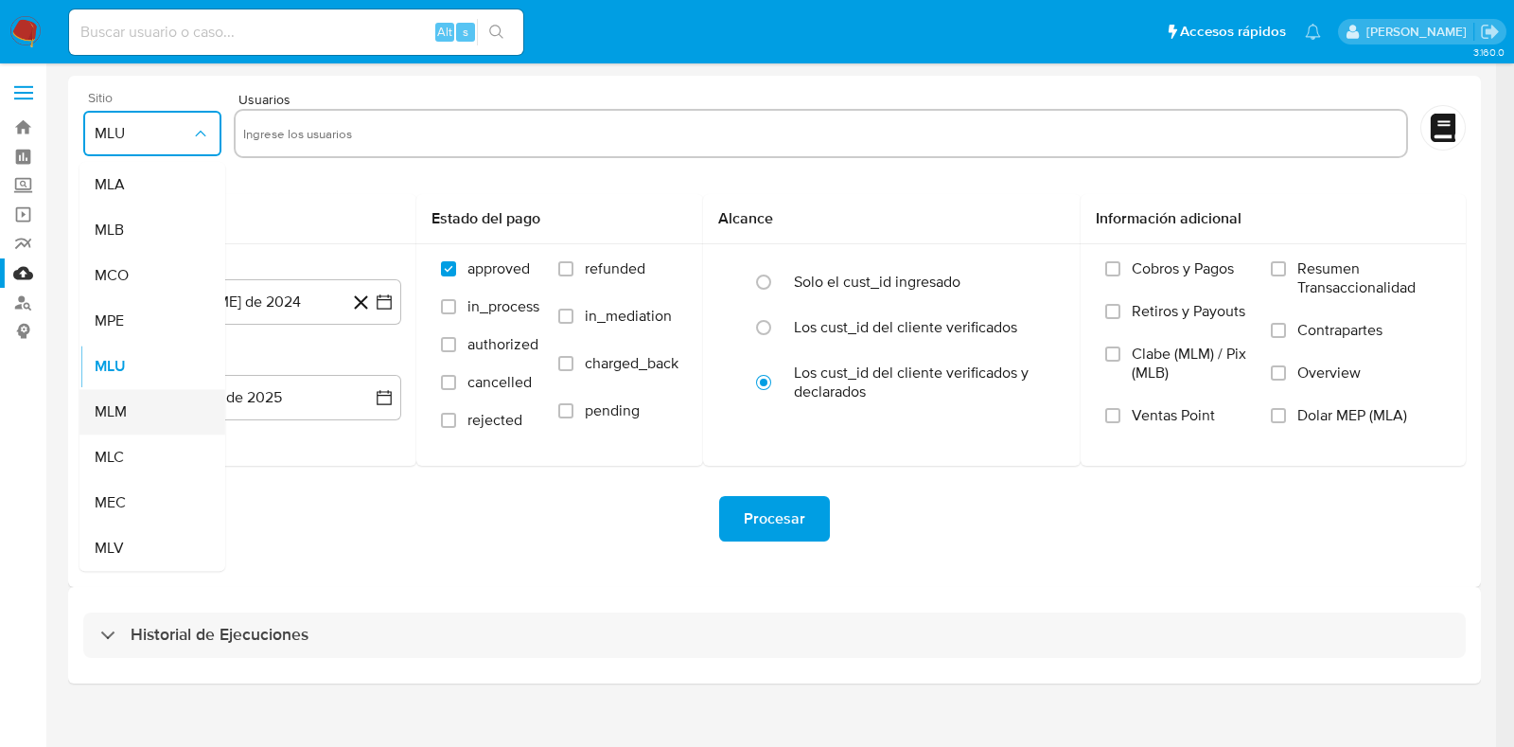
click at [118, 402] on span "MLM" at bounding box center [111, 411] width 32 height 19
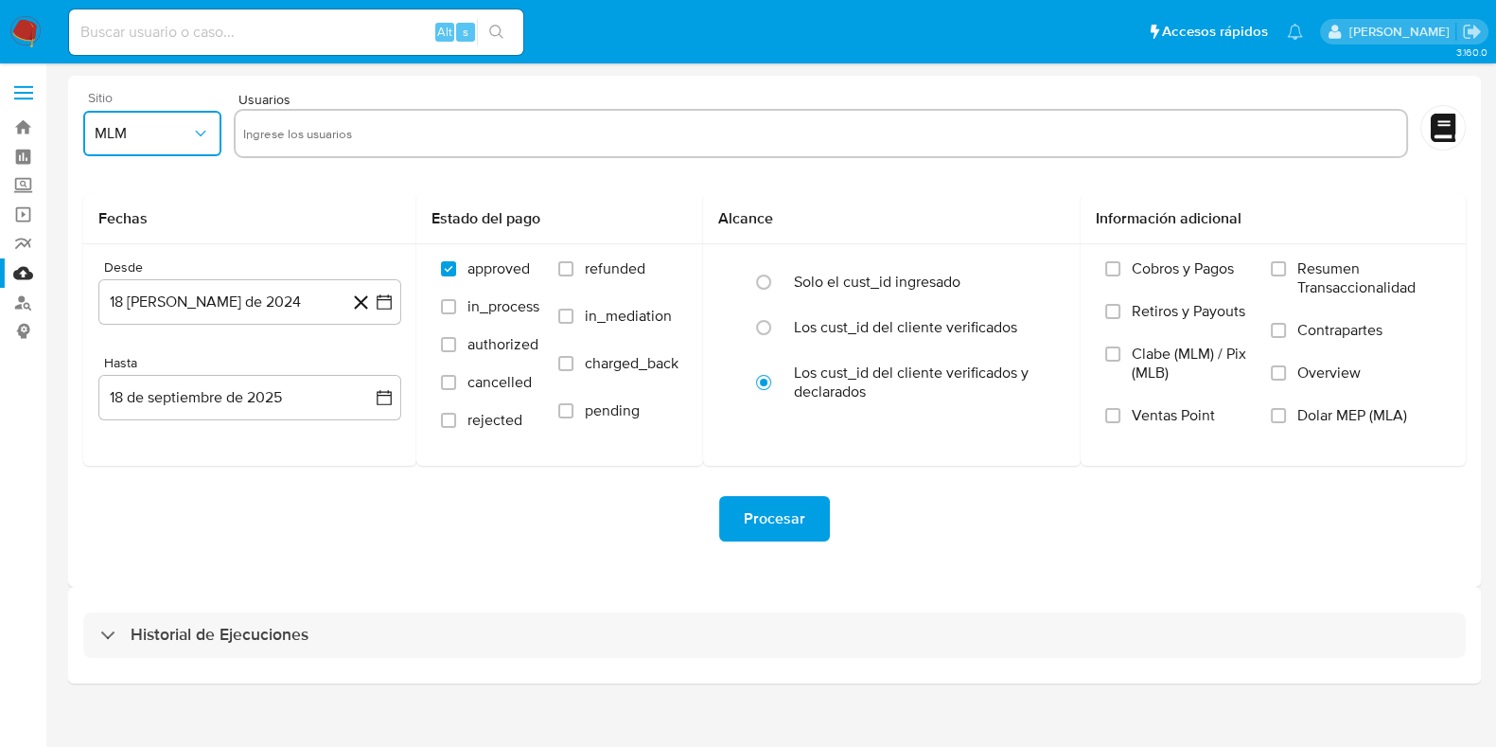
click at [337, 134] on input "text" at bounding box center [821, 133] width 1157 height 30
paste input "219347285"
type input "219347285"
paste input "253839409"
type input "253839409"
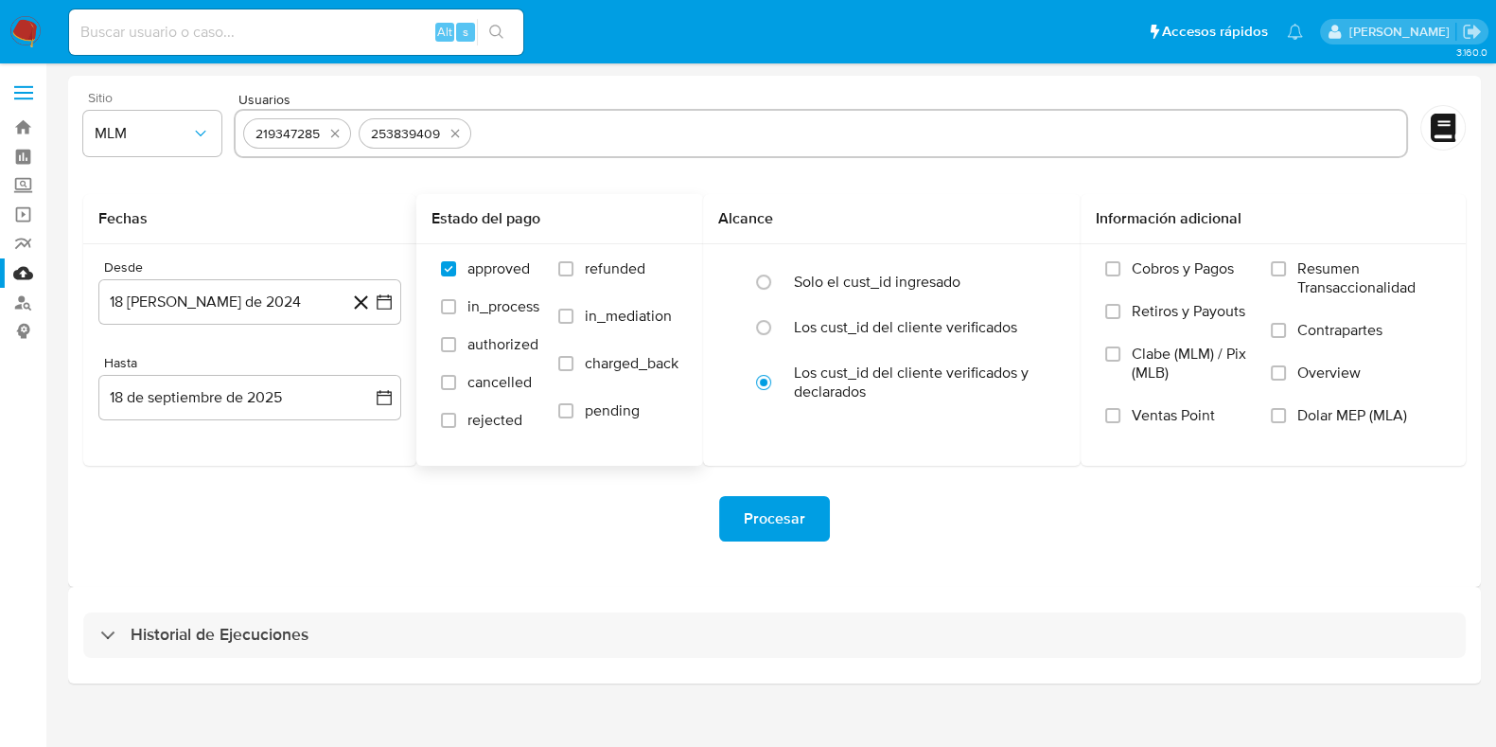
paste input "467975888"
type input "467975888"
click at [286, 308] on button "18 de agosto de 2024" at bounding box center [249, 301] width 303 height 45
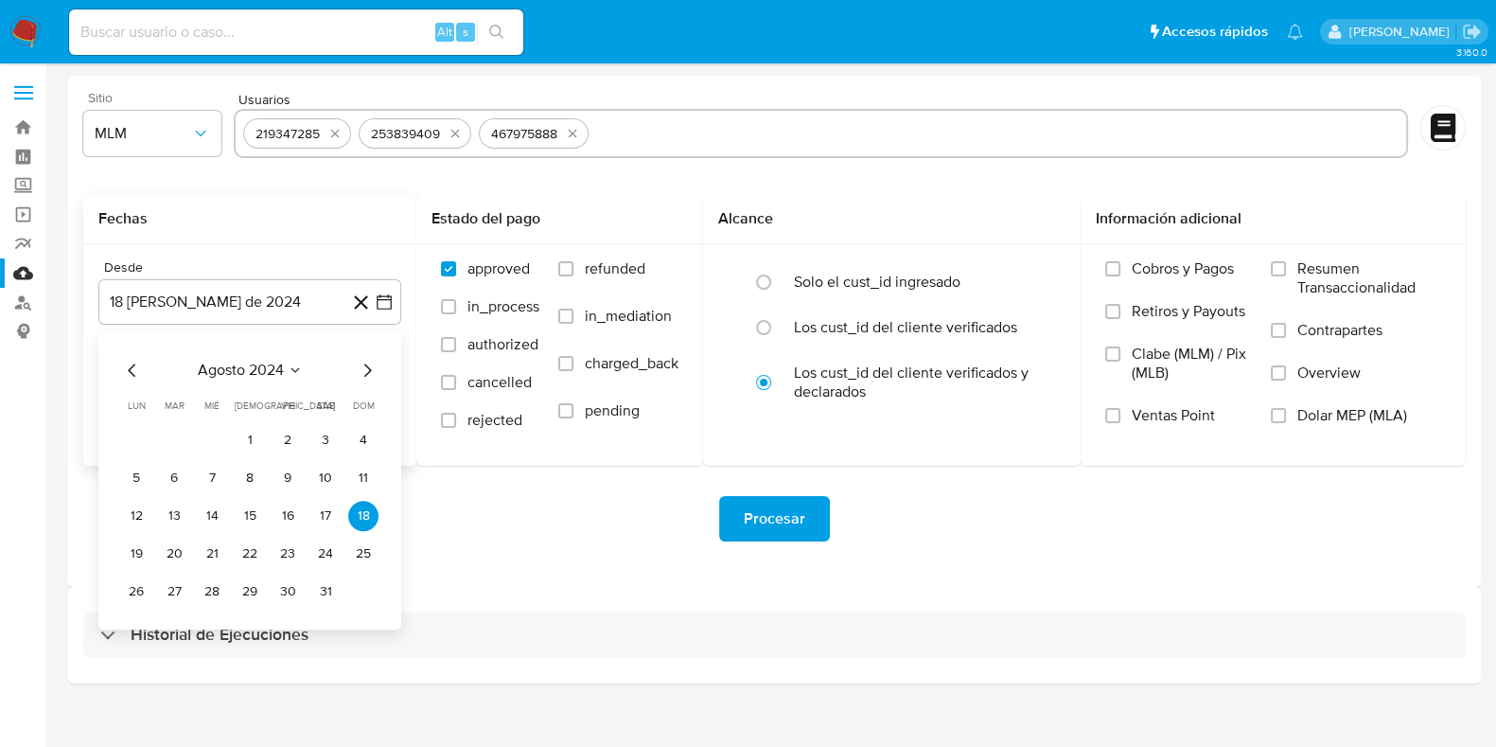
click at [289, 366] on icon "Seleccionar mes y año" at bounding box center [295, 370] width 15 height 15
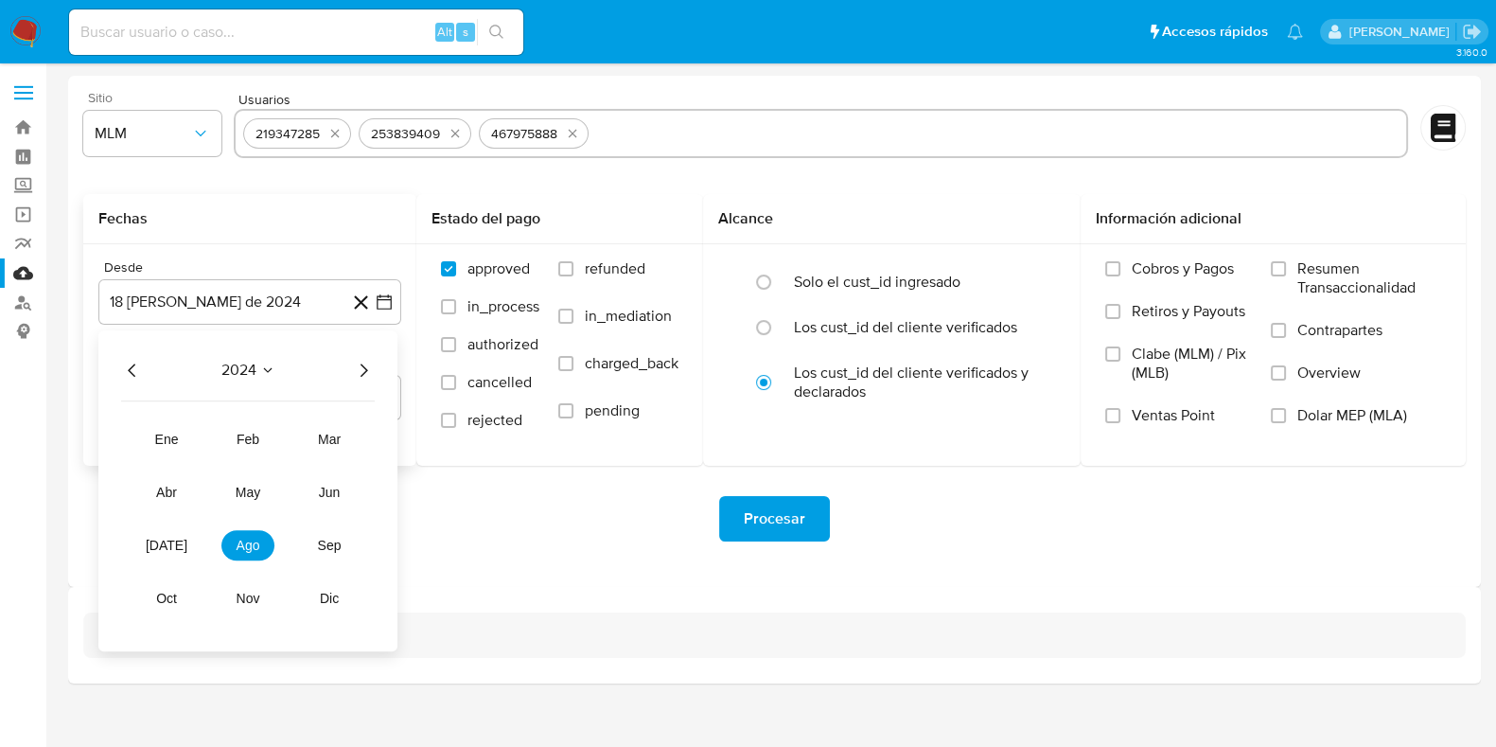
click at [356, 377] on icon "Año siguiente" at bounding box center [363, 370] width 23 height 23
click at [236, 490] on span "may" at bounding box center [248, 492] width 25 height 15
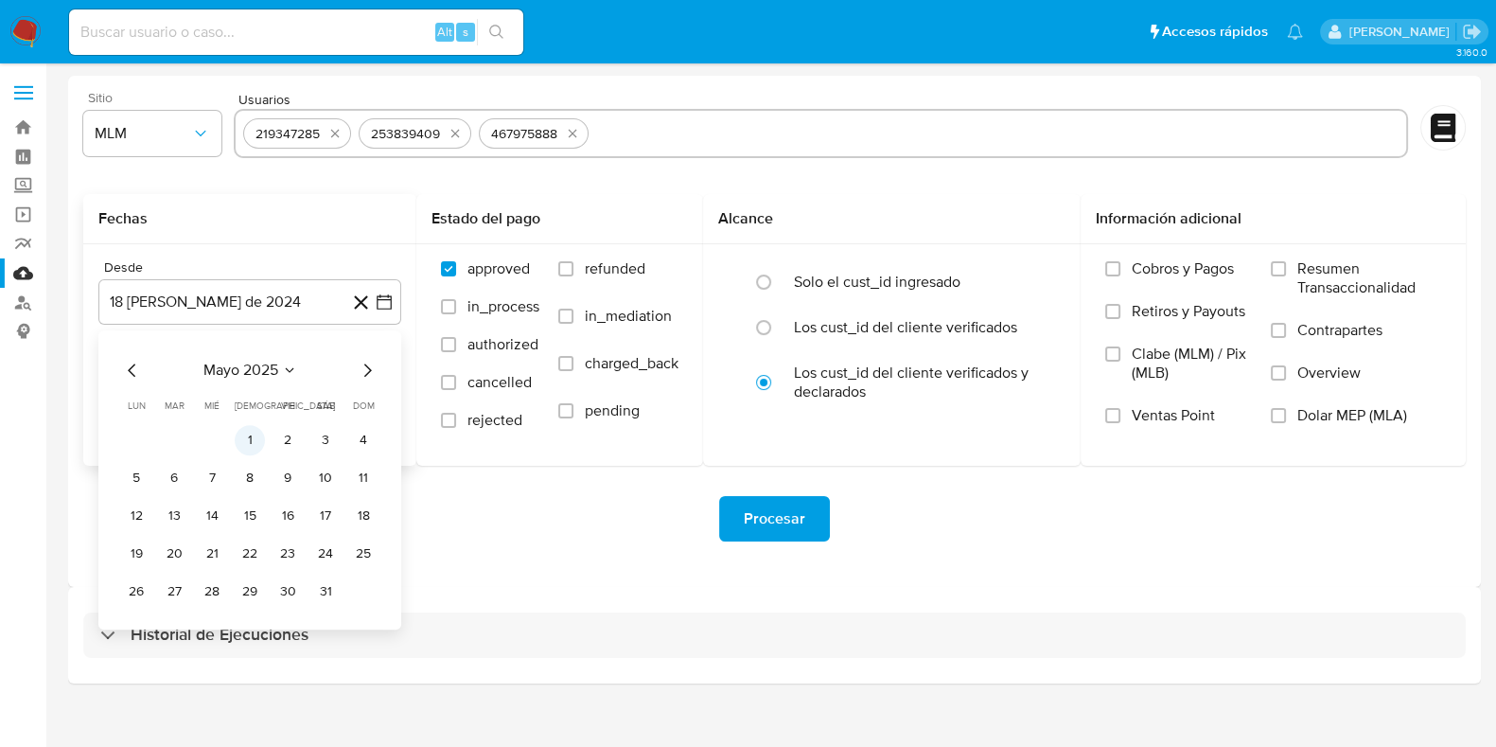
click at [257, 446] on button "1" at bounding box center [250, 440] width 30 height 30
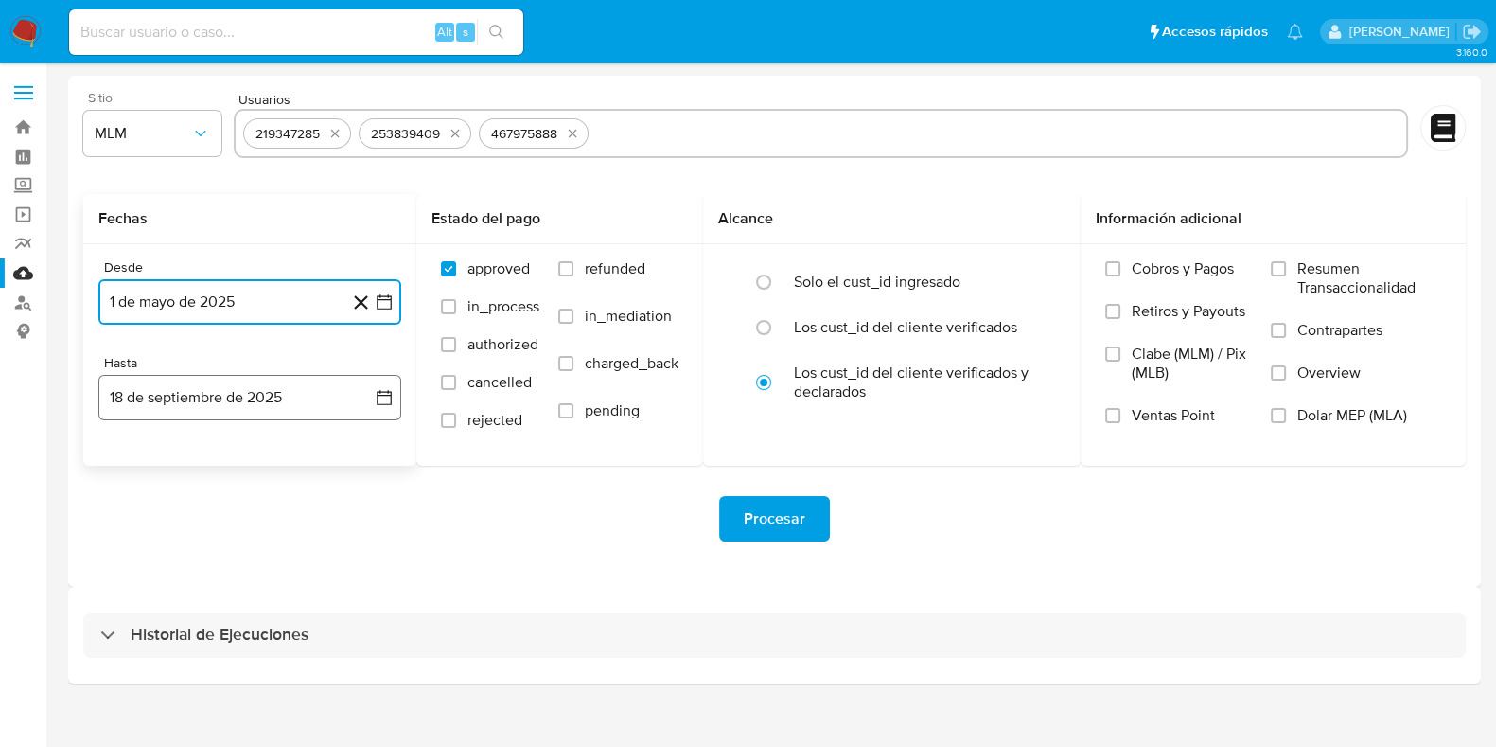
click at [219, 400] on button "18 de septiembre de 2025" at bounding box center [249, 397] width 303 height 45
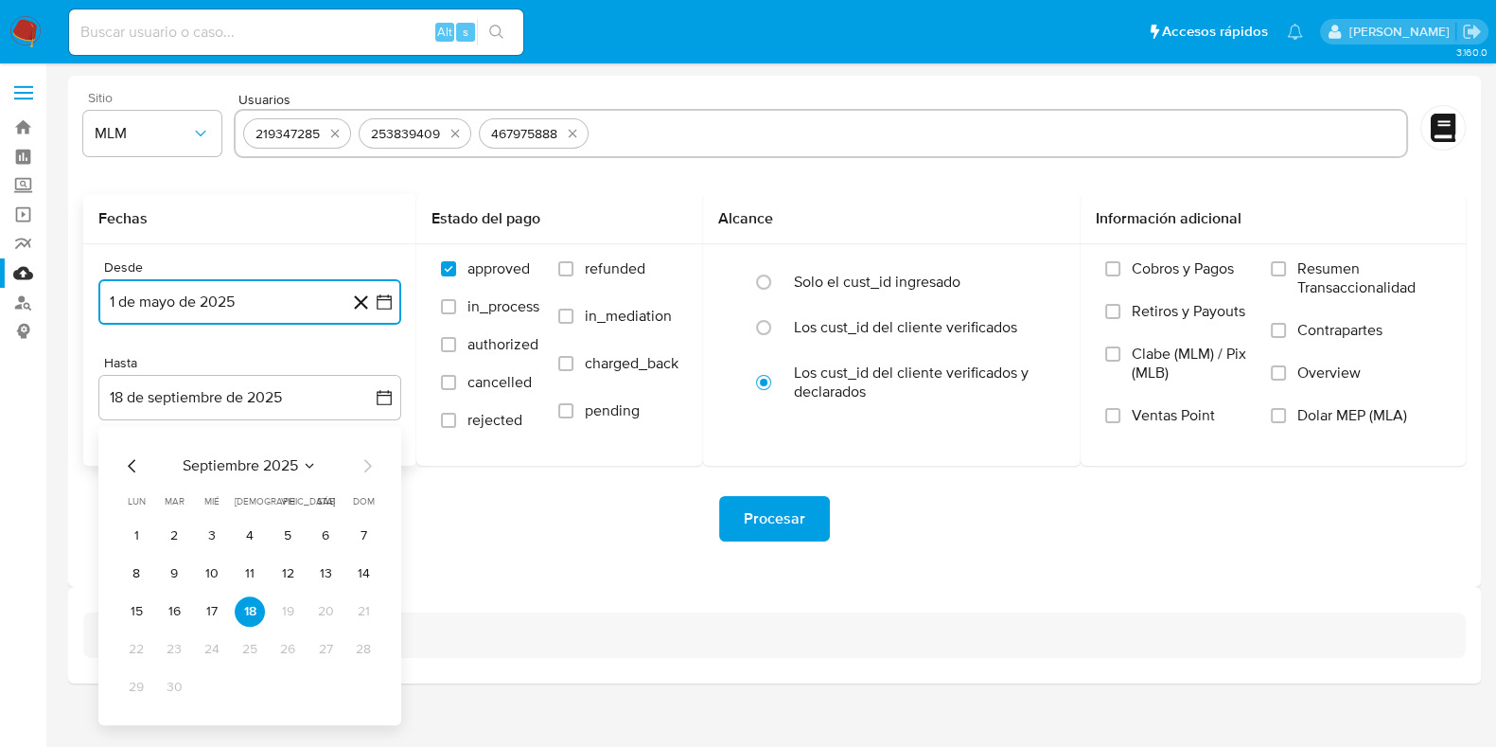
click at [128, 462] on icon "Mes anterior" at bounding box center [132, 465] width 23 height 23
click at [360, 686] on button "31" at bounding box center [363, 687] width 30 height 30
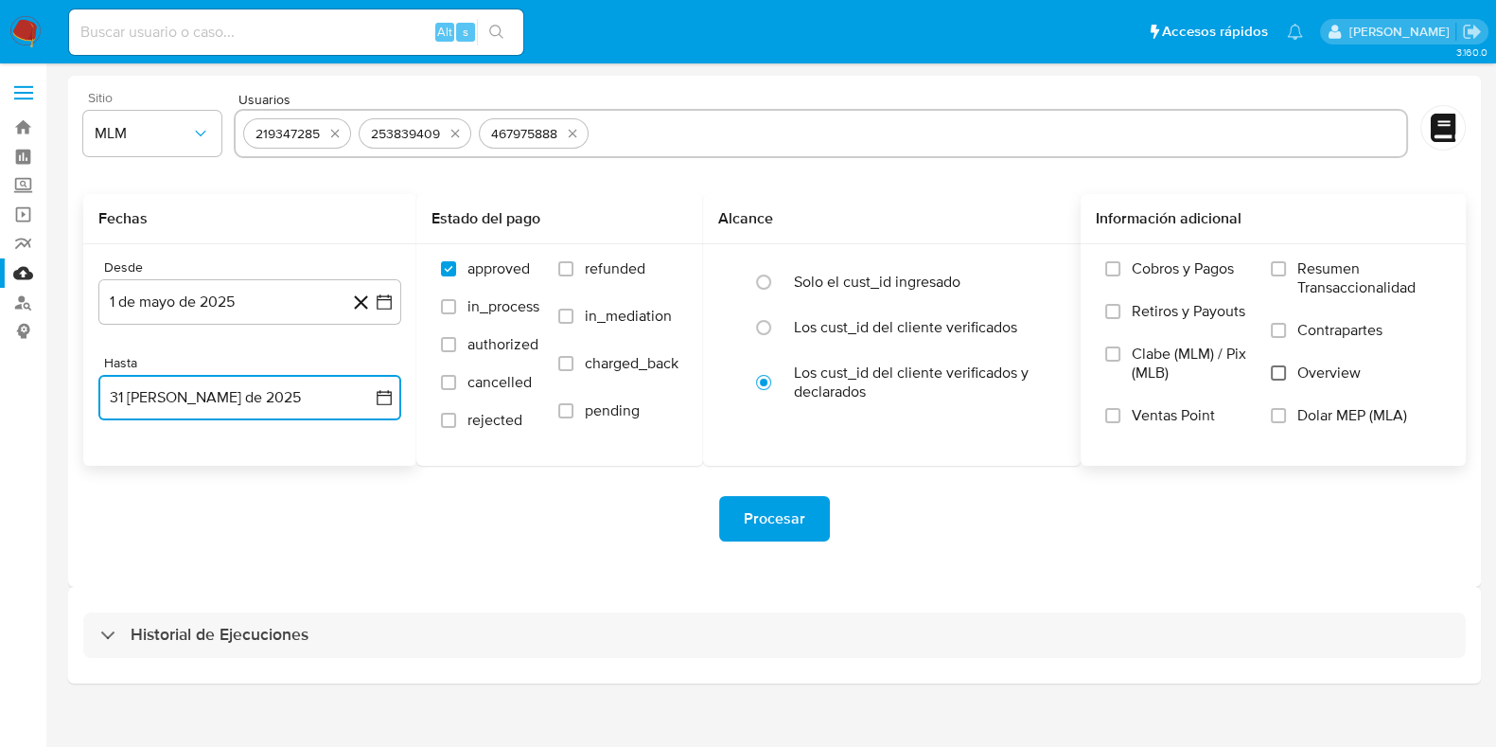
click at [1281, 366] on input "Overview" at bounding box center [1278, 372] width 15 height 15
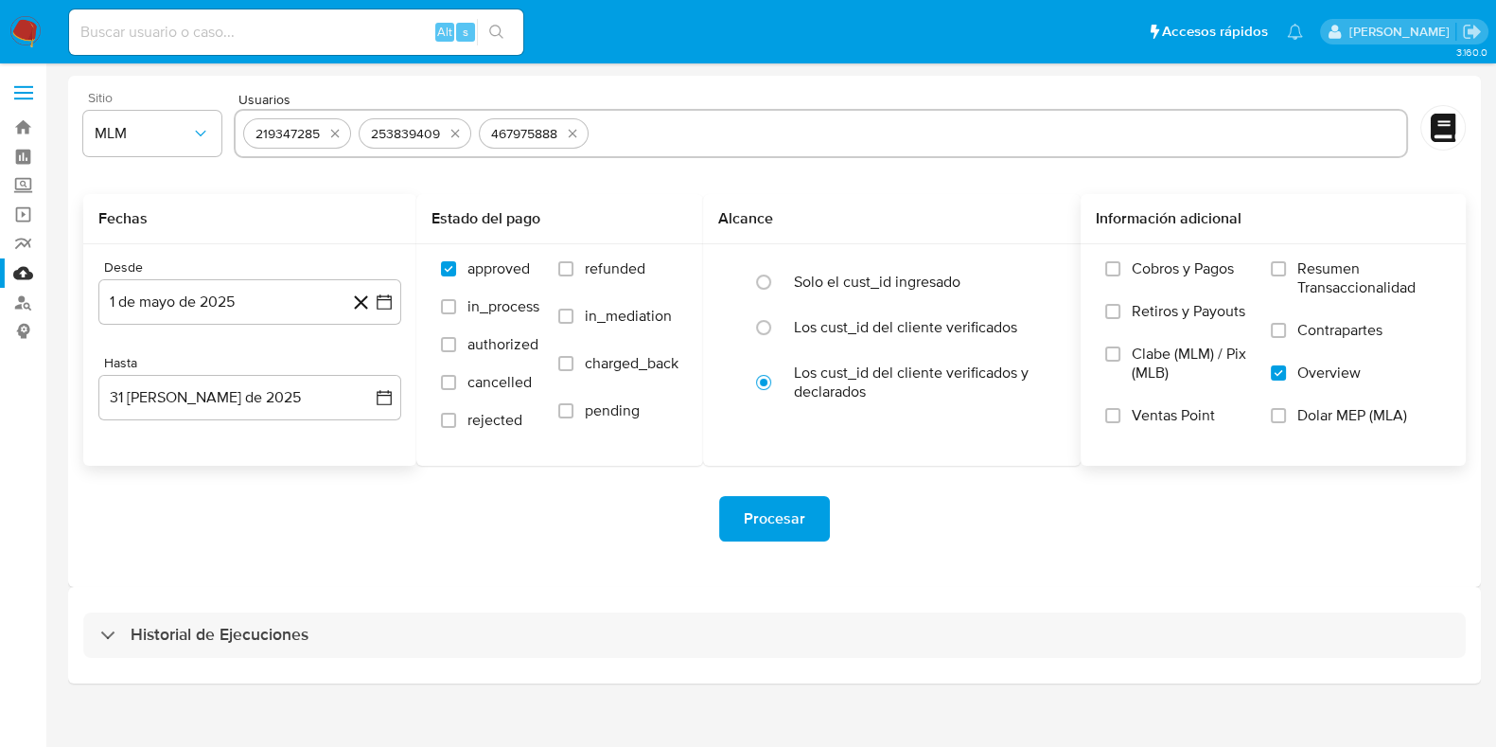
click at [814, 510] on button "Procesar" at bounding box center [774, 518] width 111 height 45
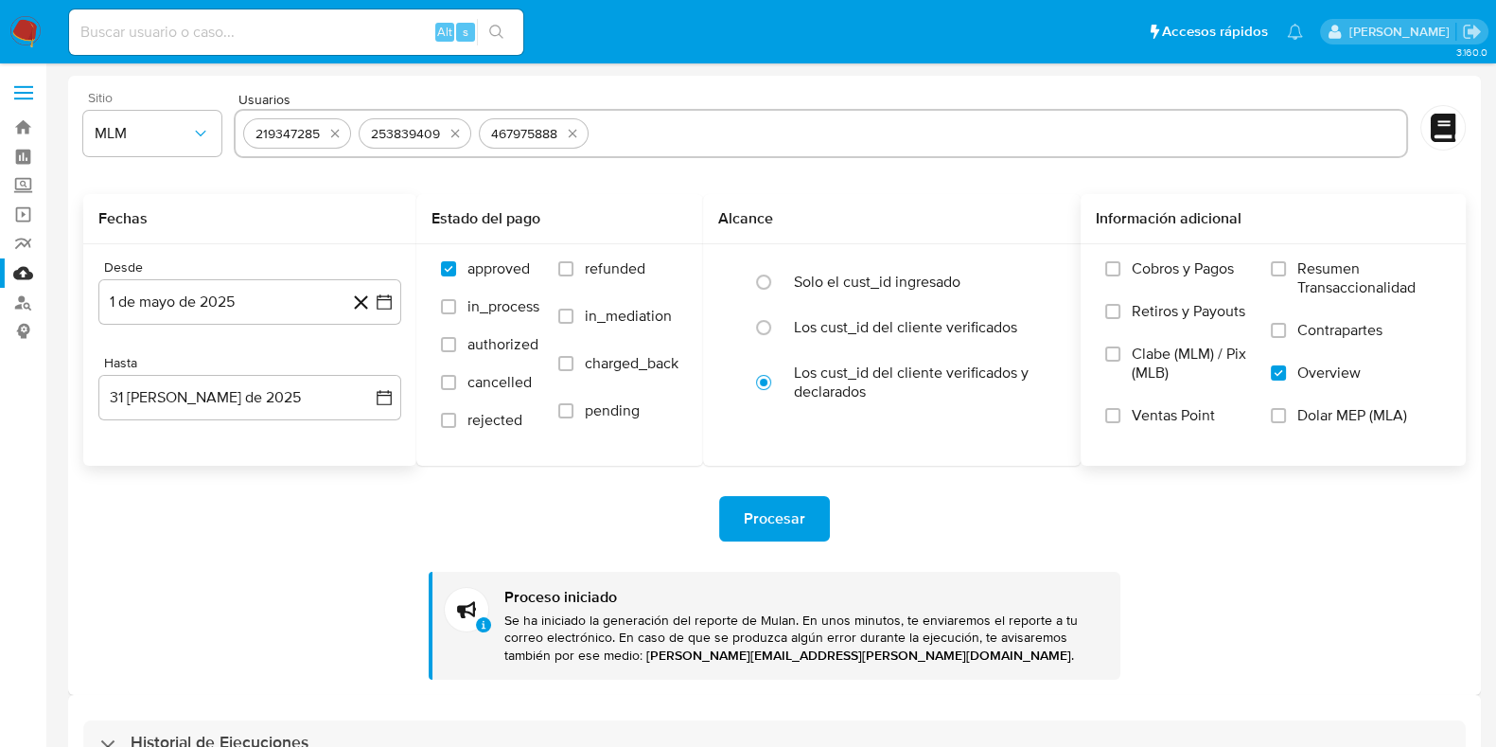
click at [23, 28] on img at bounding box center [25, 32] width 32 height 32
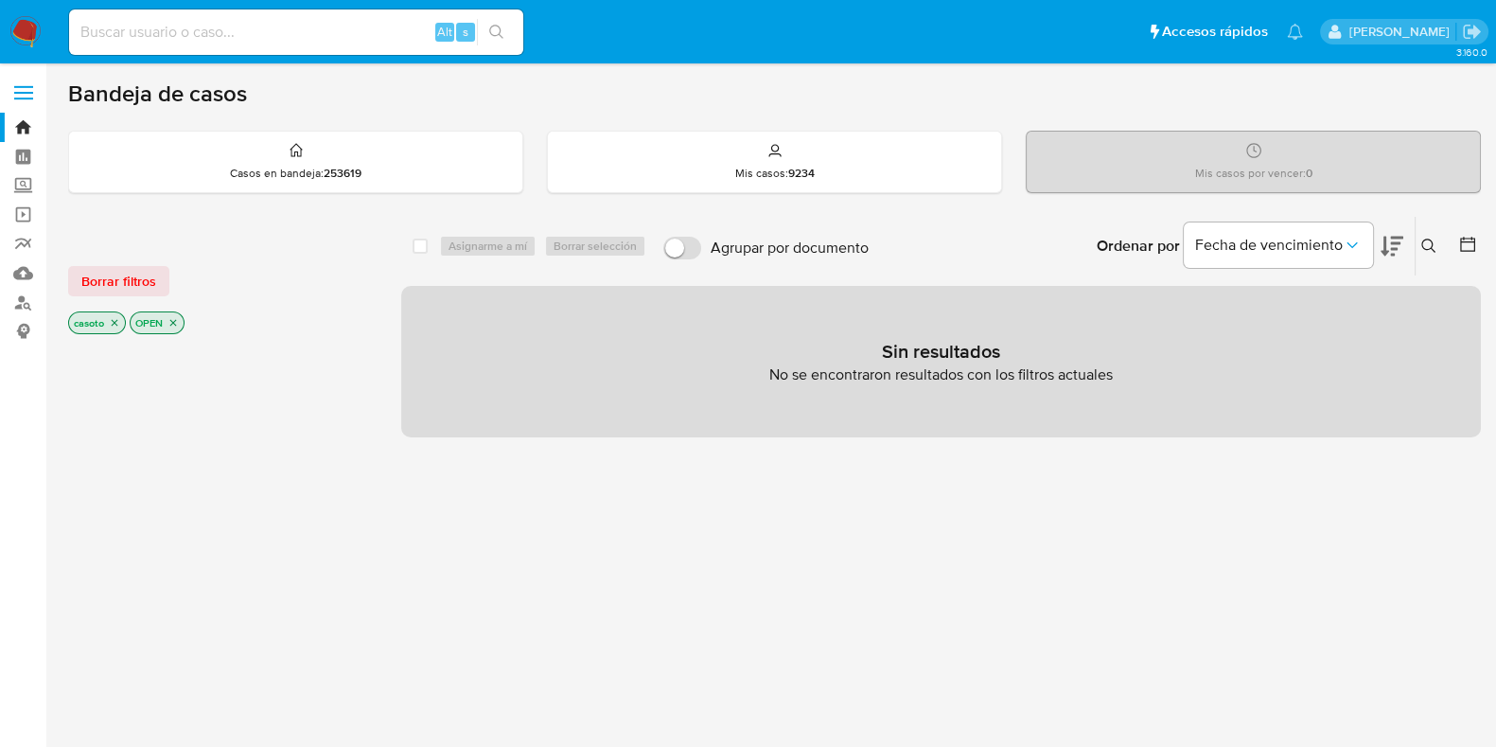
click at [1422, 235] on button at bounding box center [1431, 246] width 31 height 23
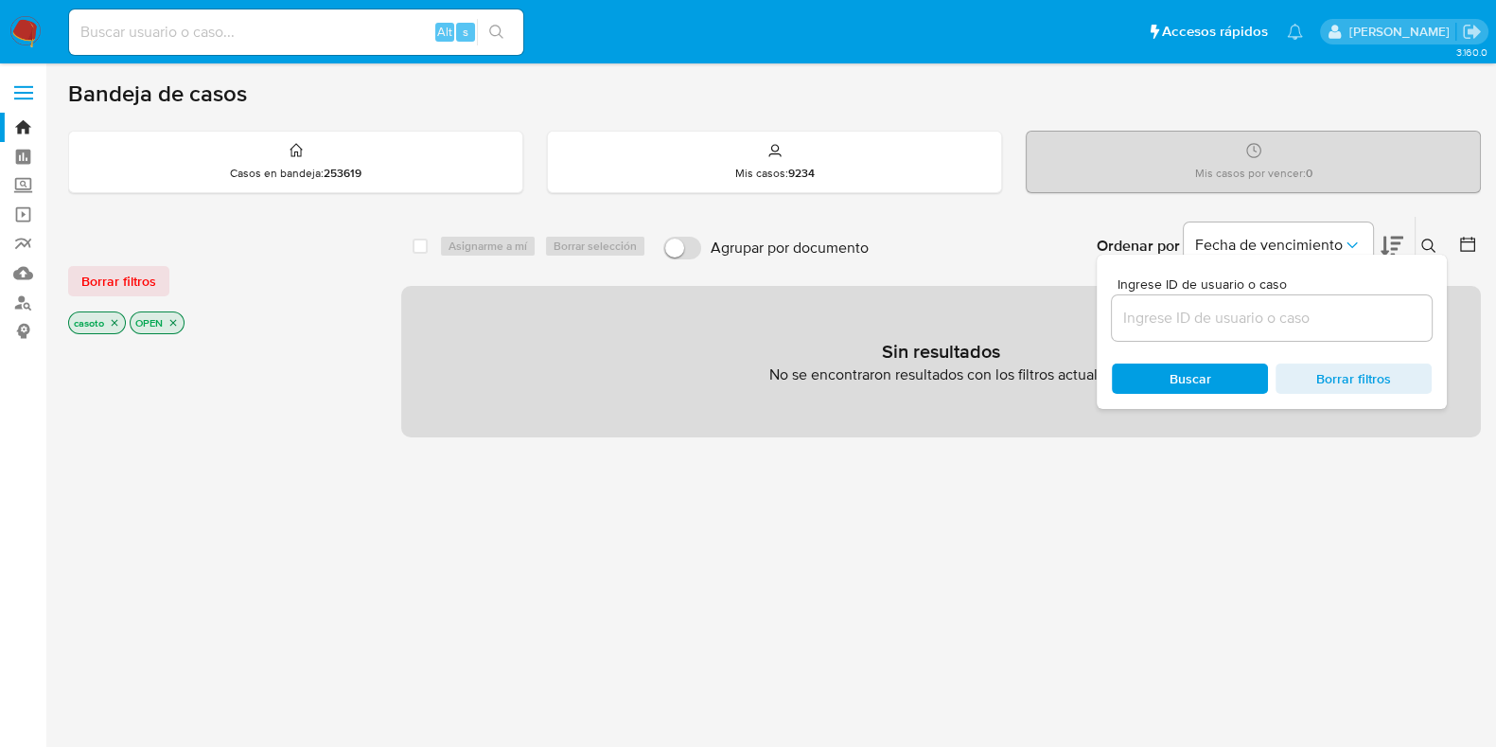
click at [1282, 324] on input at bounding box center [1272, 318] width 320 height 25
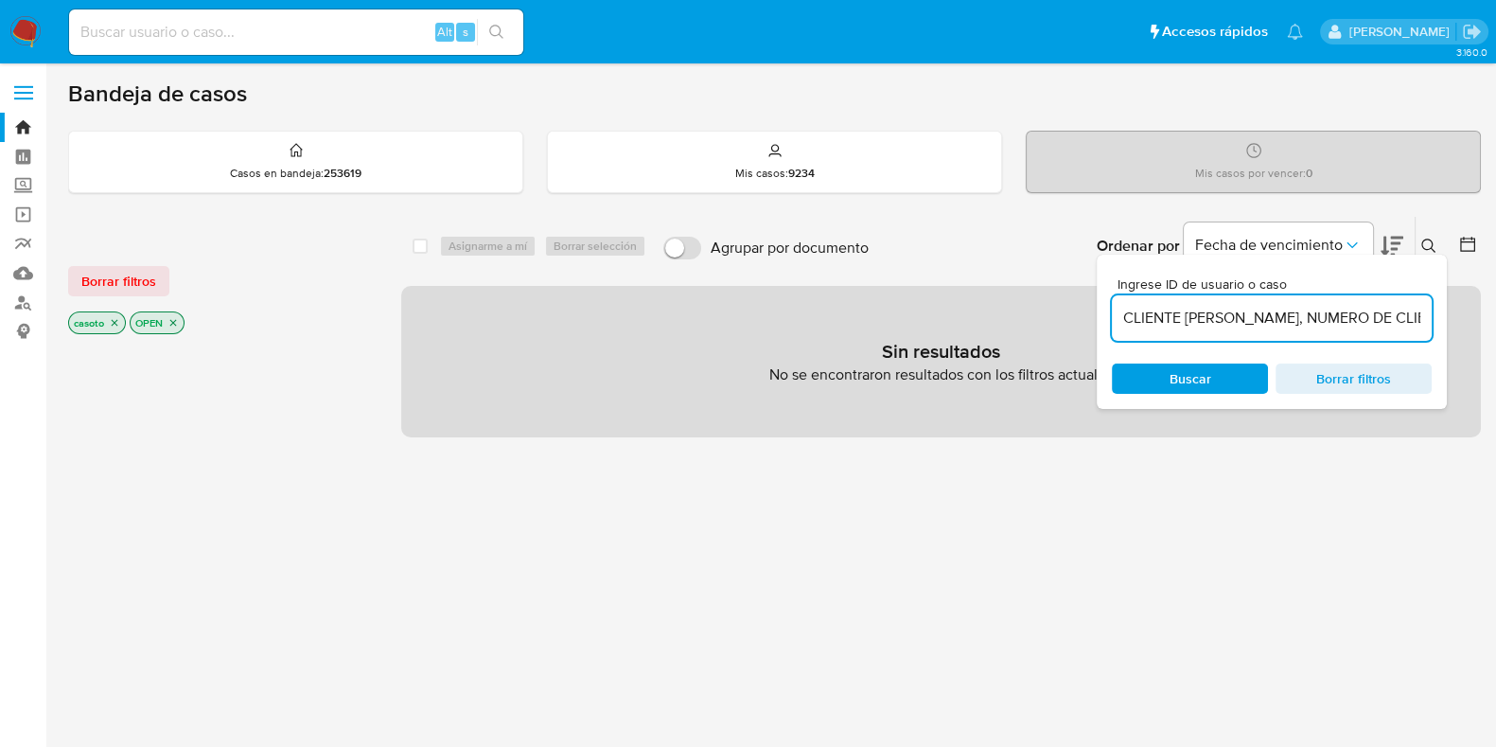
scroll to position [0, 676]
click at [1287, 316] on input "CLIENTE BENJAMIN URIARTE ELIZALDE, NUMERO DE CLIENTE 2113560762 Y NUMERO CUENTA…" at bounding box center [1272, 318] width 320 height 25
paste input "2113560762"
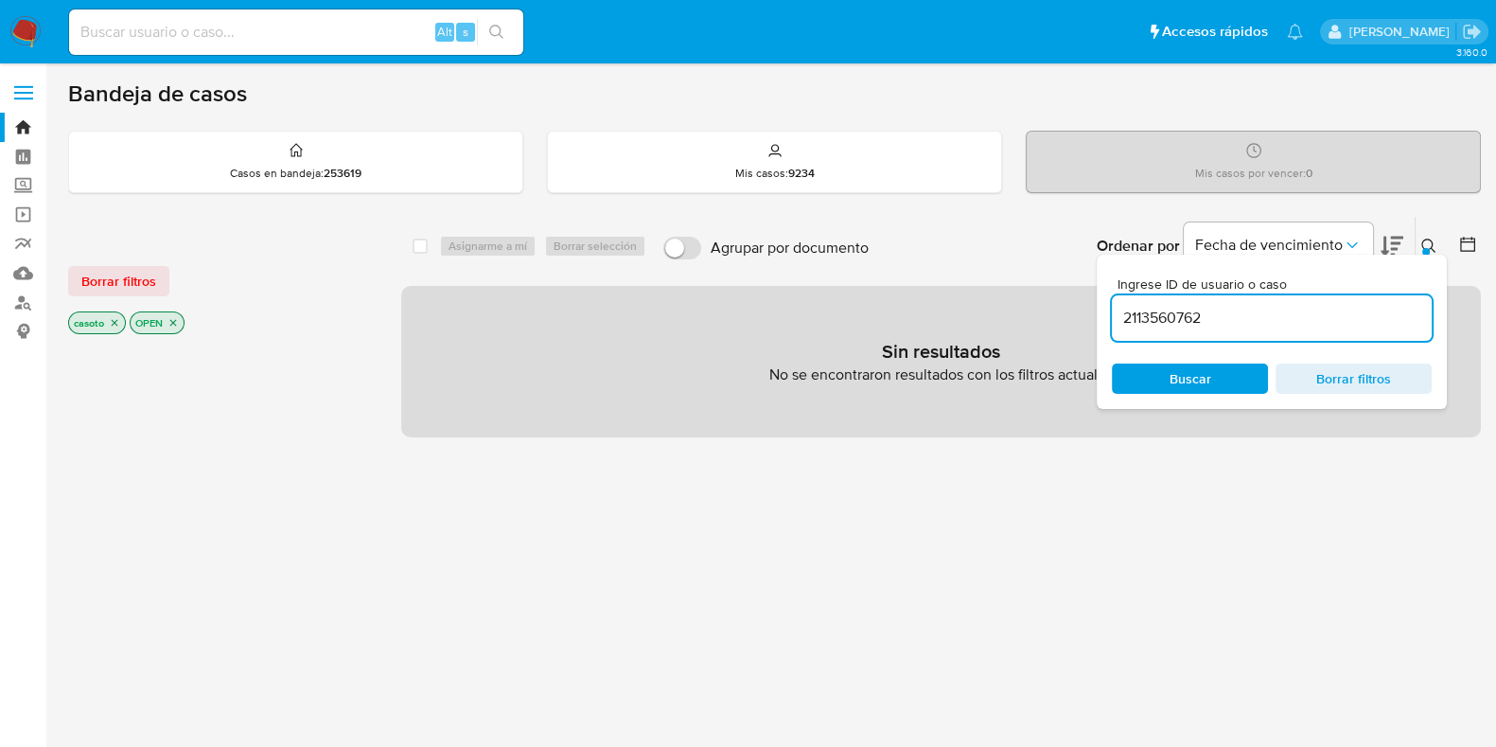
type input "2113560762"
click at [115, 323] on icon "close-filter" at bounding box center [114, 322] width 11 height 11
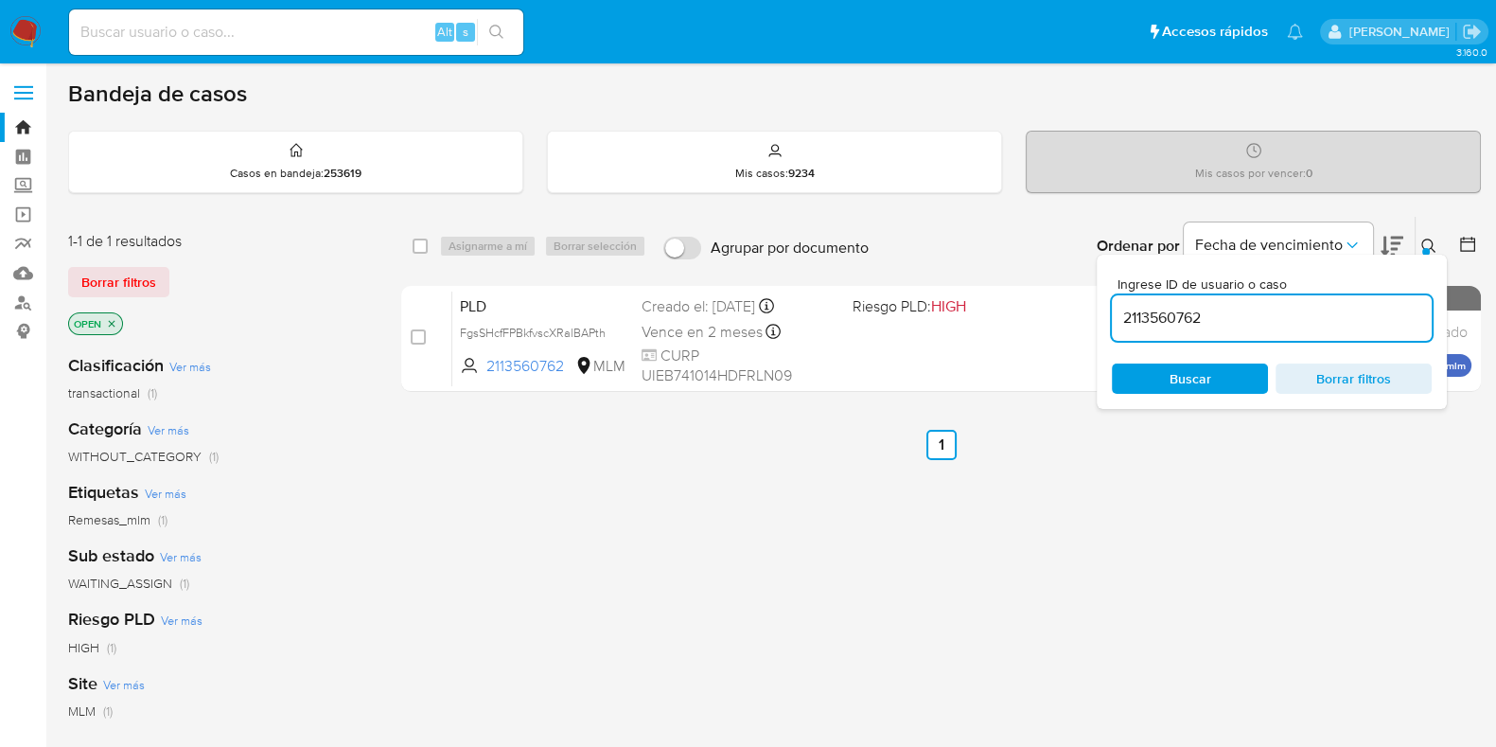
click at [1417, 235] on button at bounding box center [1431, 246] width 31 height 23
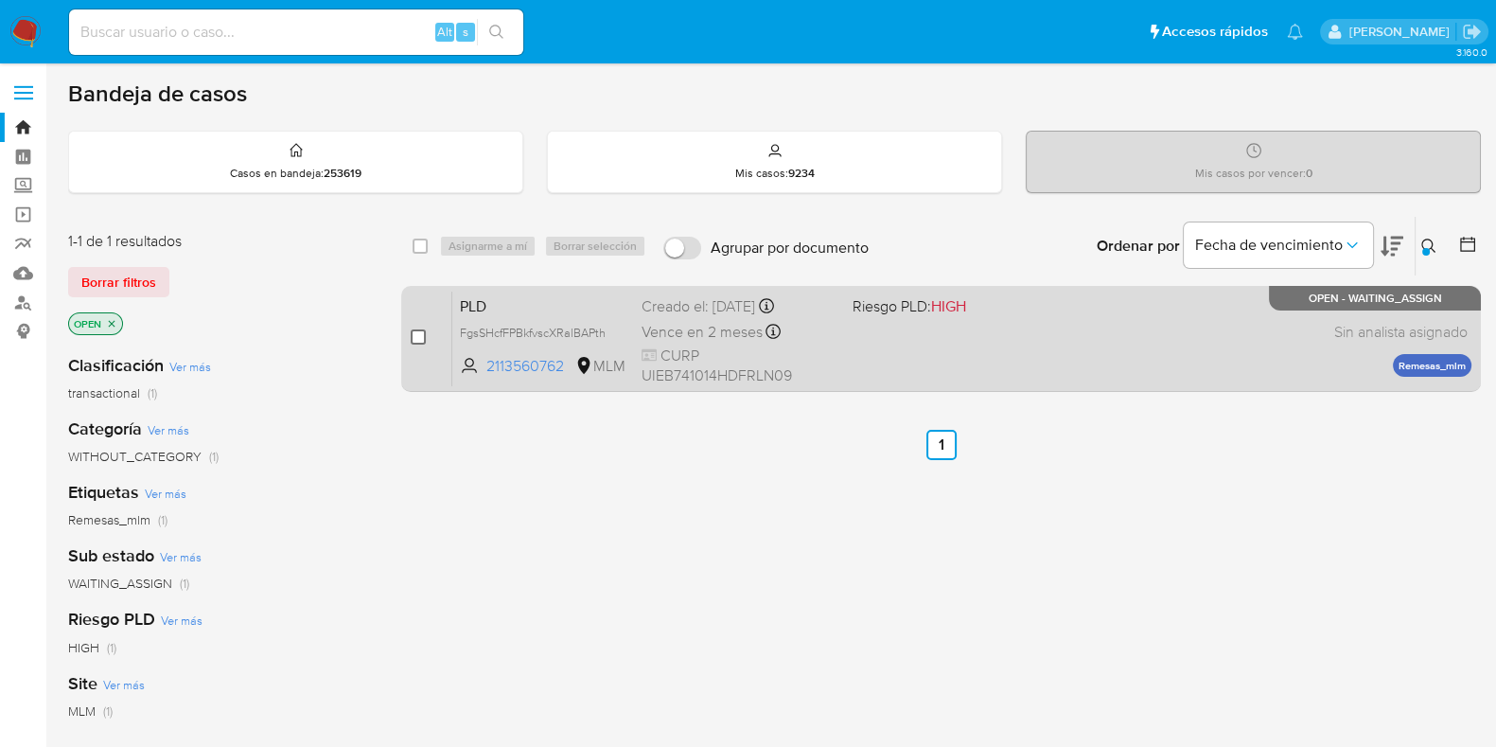
click at [421, 340] on input "checkbox" at bounding box center [418, 336] width 15 height 15
checkbox input "true"
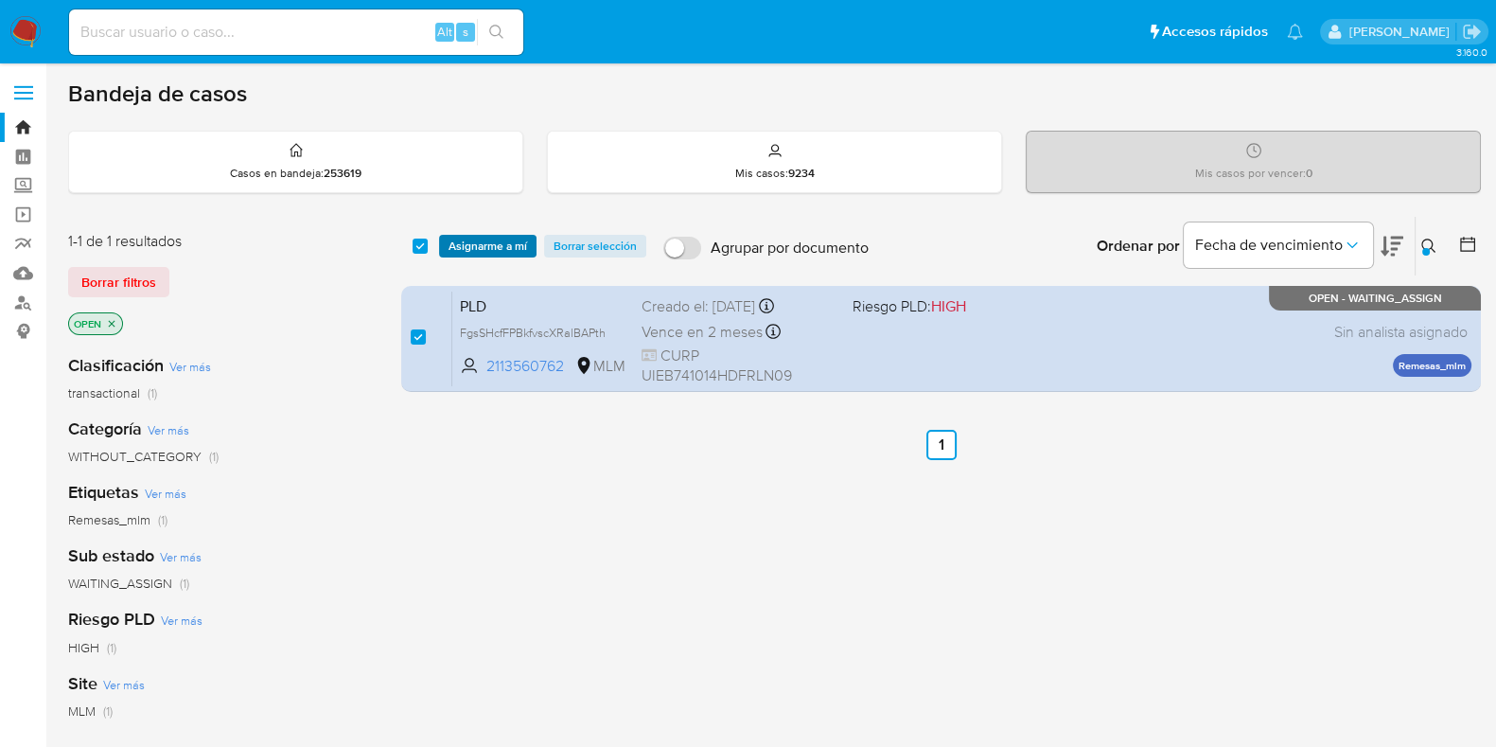
click at [483, 248] on span "Asignarme a mí" at bounding box center [488, 246] width 79 height 19
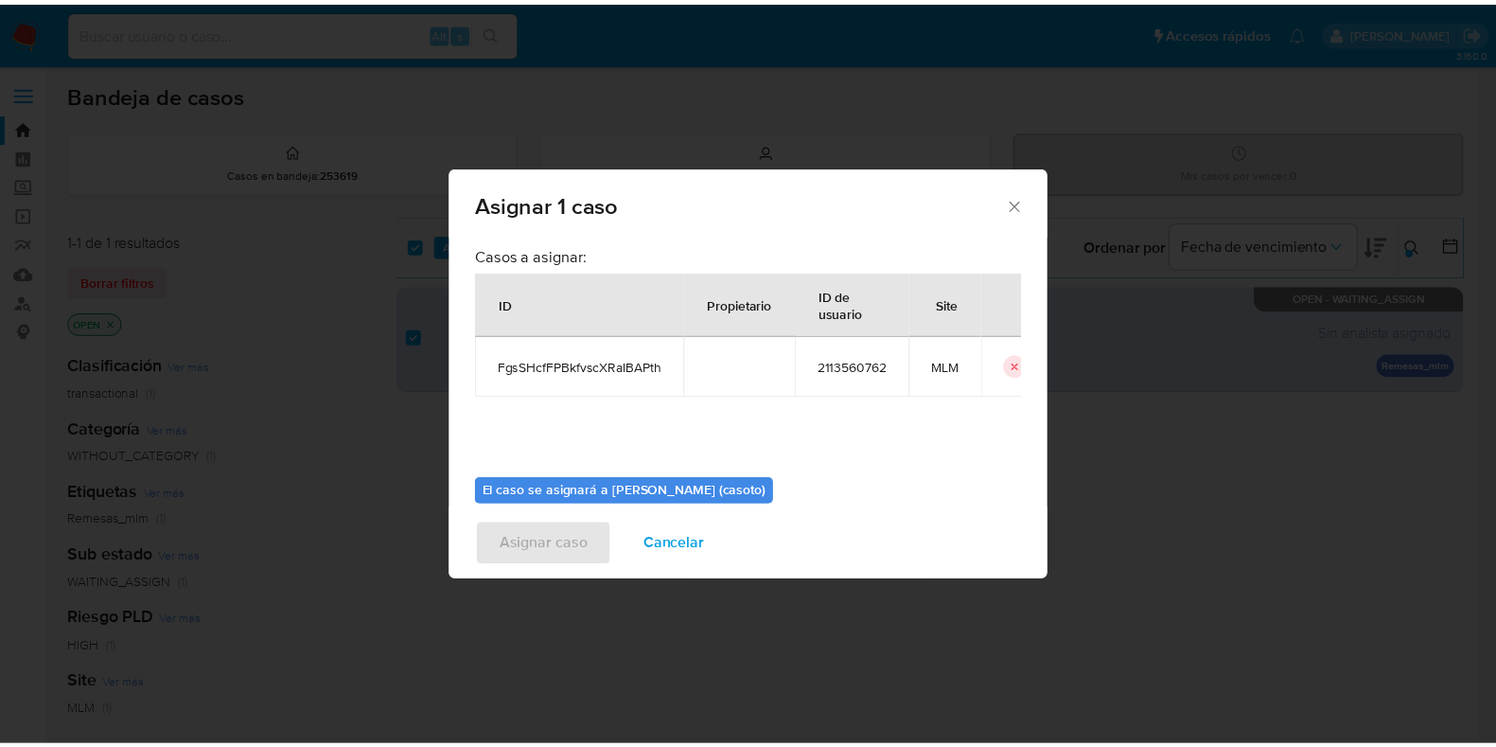
scroll to position [97, 0]
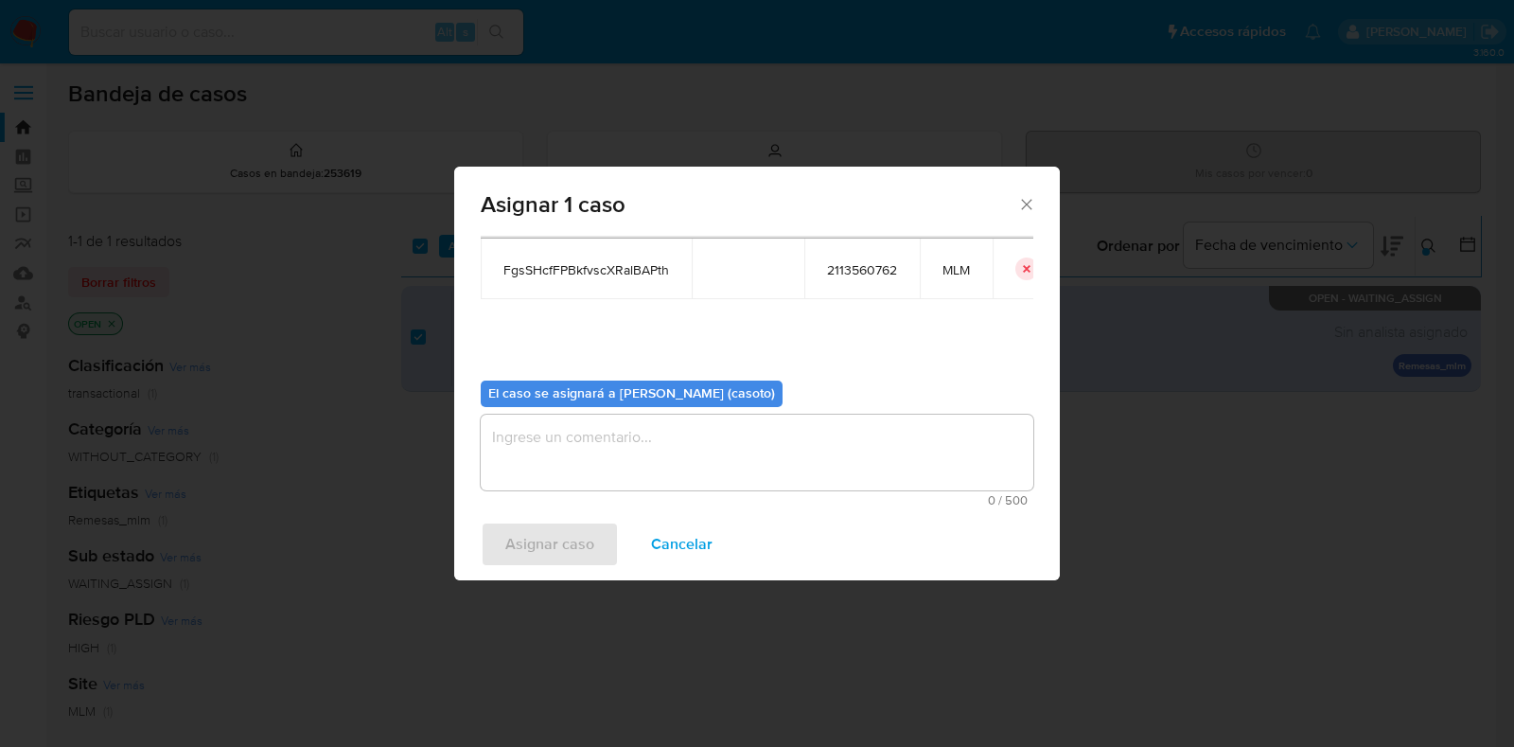
click at [639, 443] on textarea "assign-modal" at bounding box center [757, 453] width 553 height 76
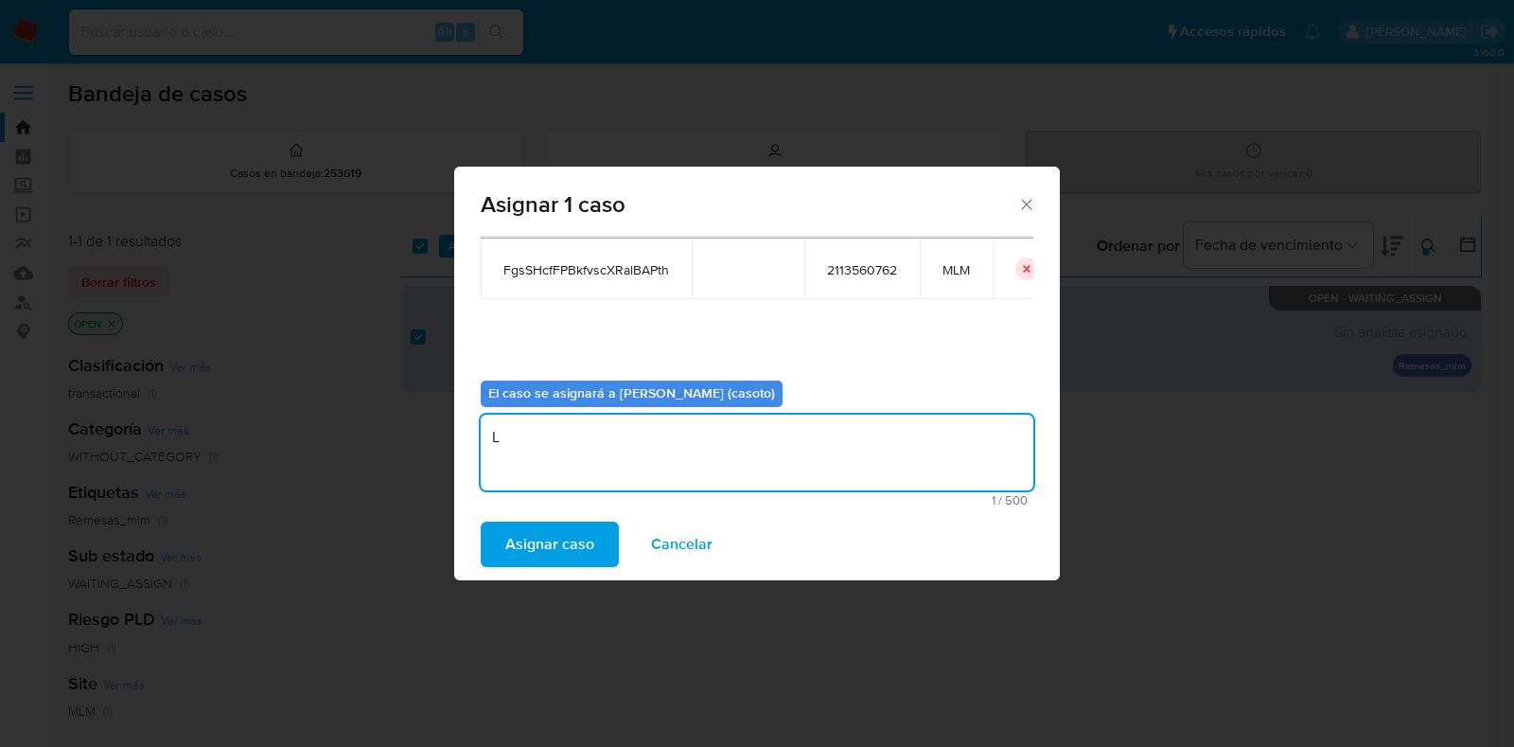
type textarea "L1"
click at [1098, 359] on div "Asignar 1 caso Casos a asignar: ID Propietario ID de usuario Site FgsSHcfFPBkfv…" at bounding box center [757, 373] width 1514 height 747
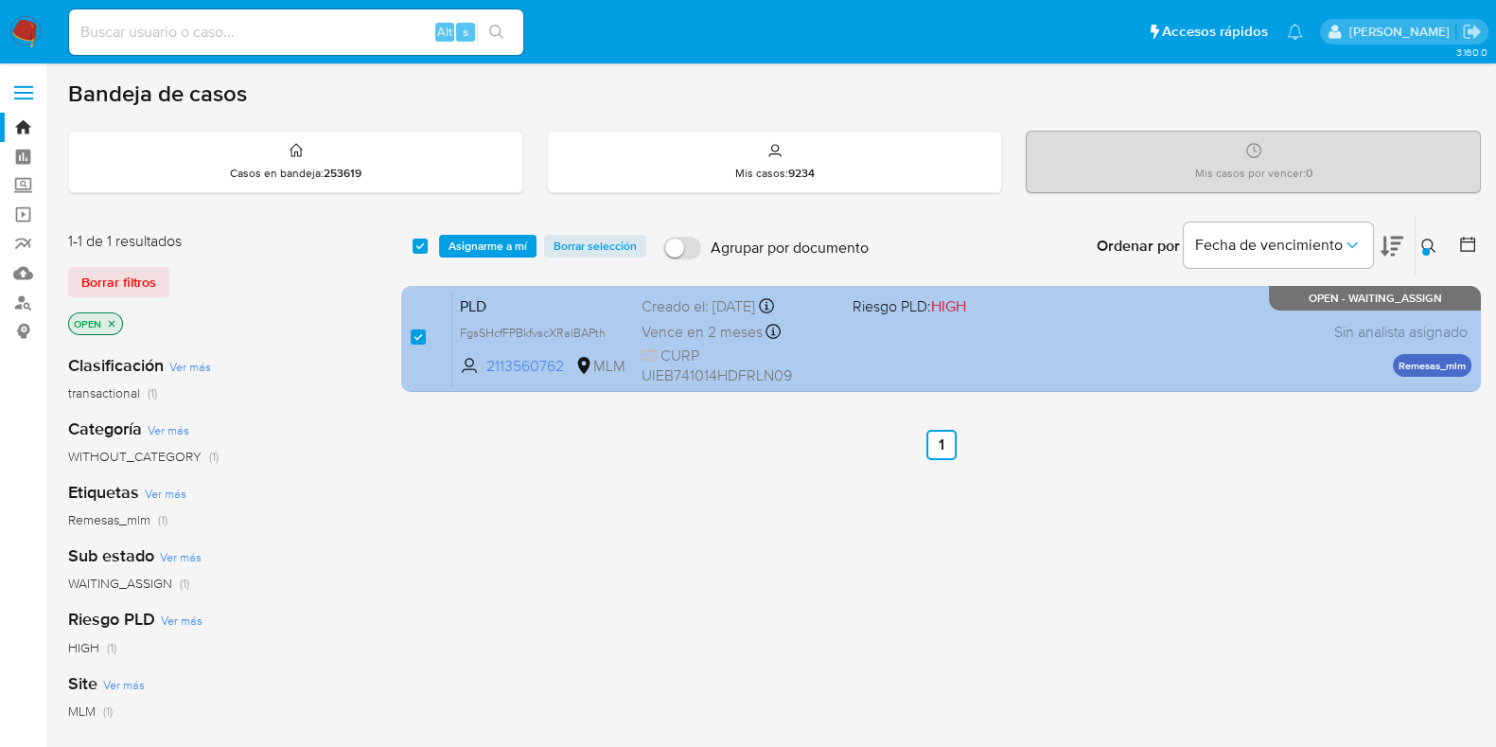
click at [1130, 319] on div "PLD FgsSHcfFPBkfvscXRalBAPth 2113560762 MLM Riesgo PLD: HIGH Creado el: 12/09/2…" at bounding box center [961, 339] width 1019 height 96
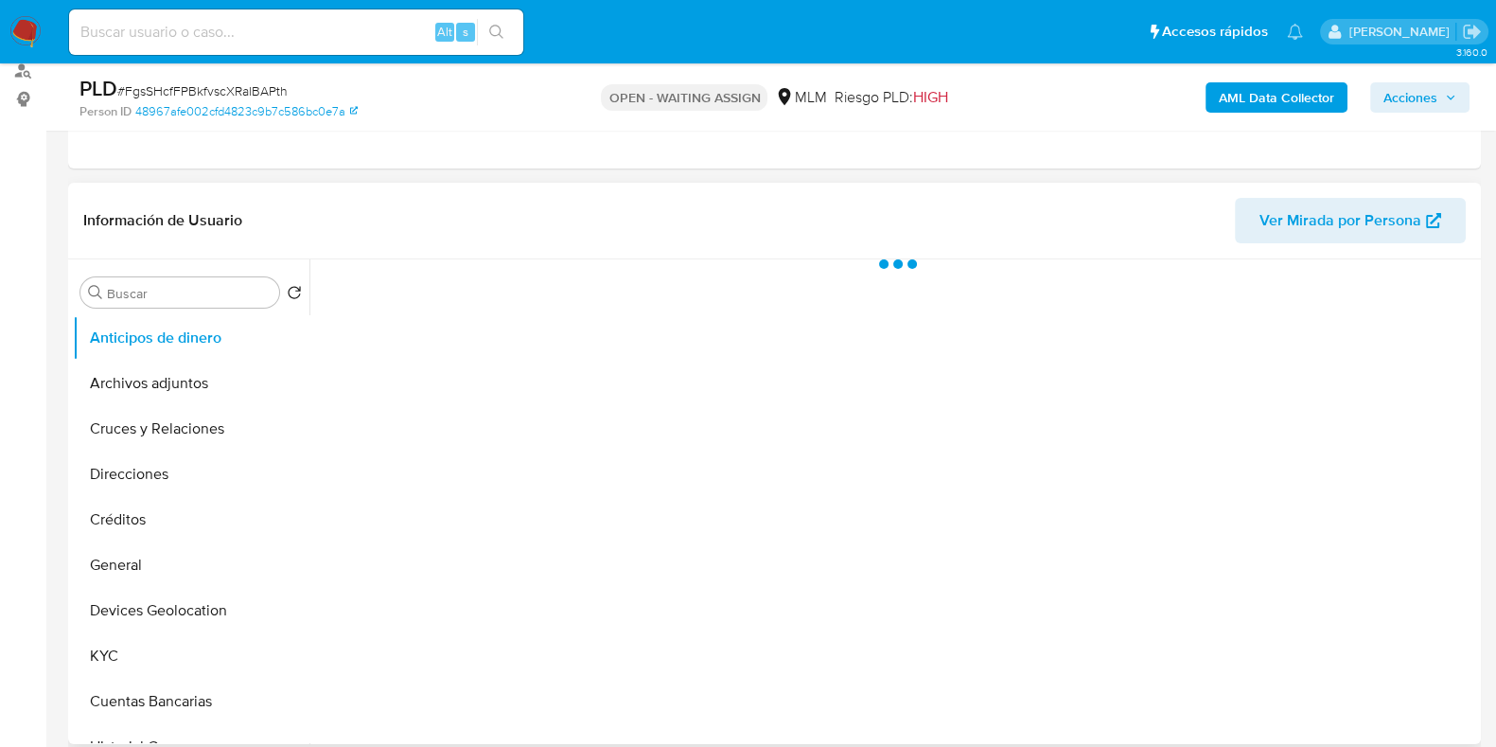
scroll to position [355, 0]
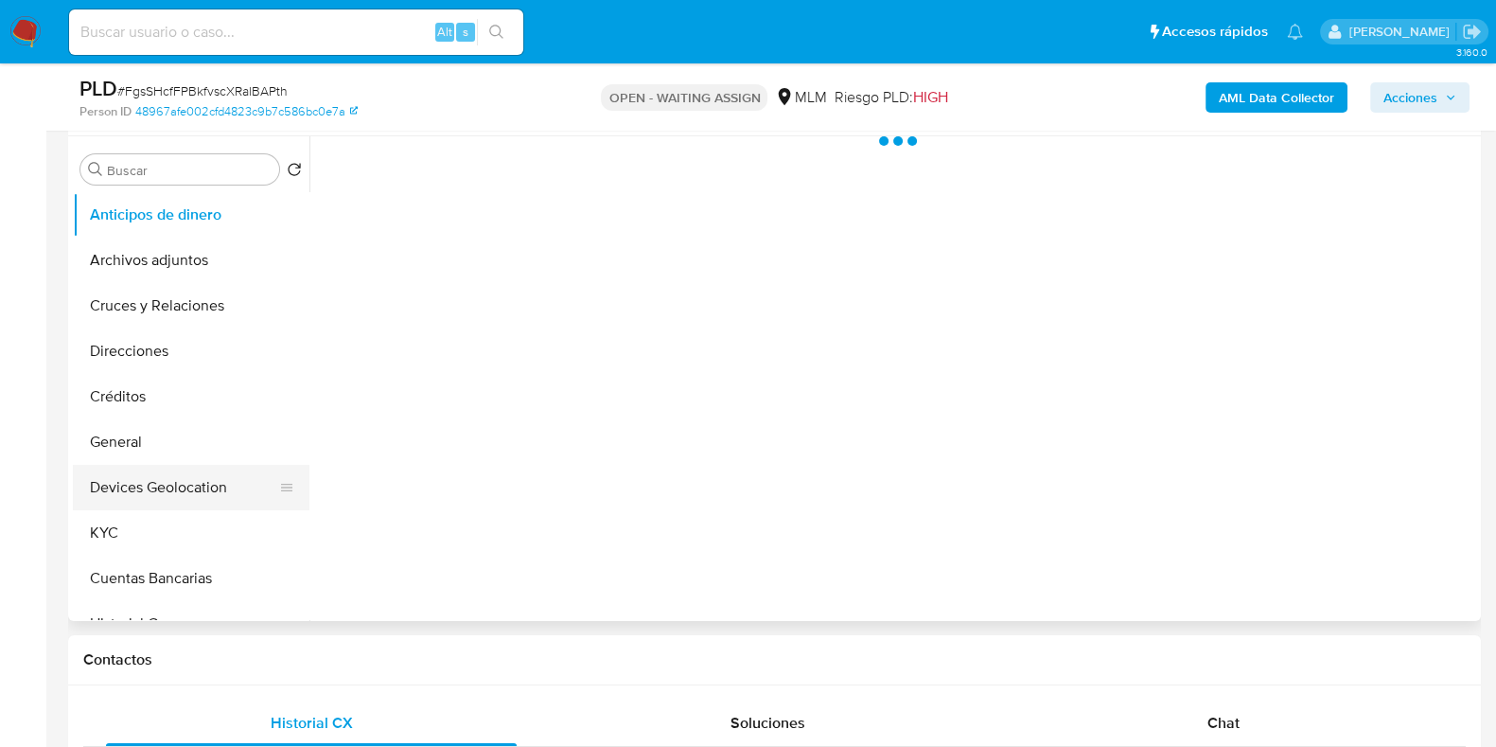
select select "10"
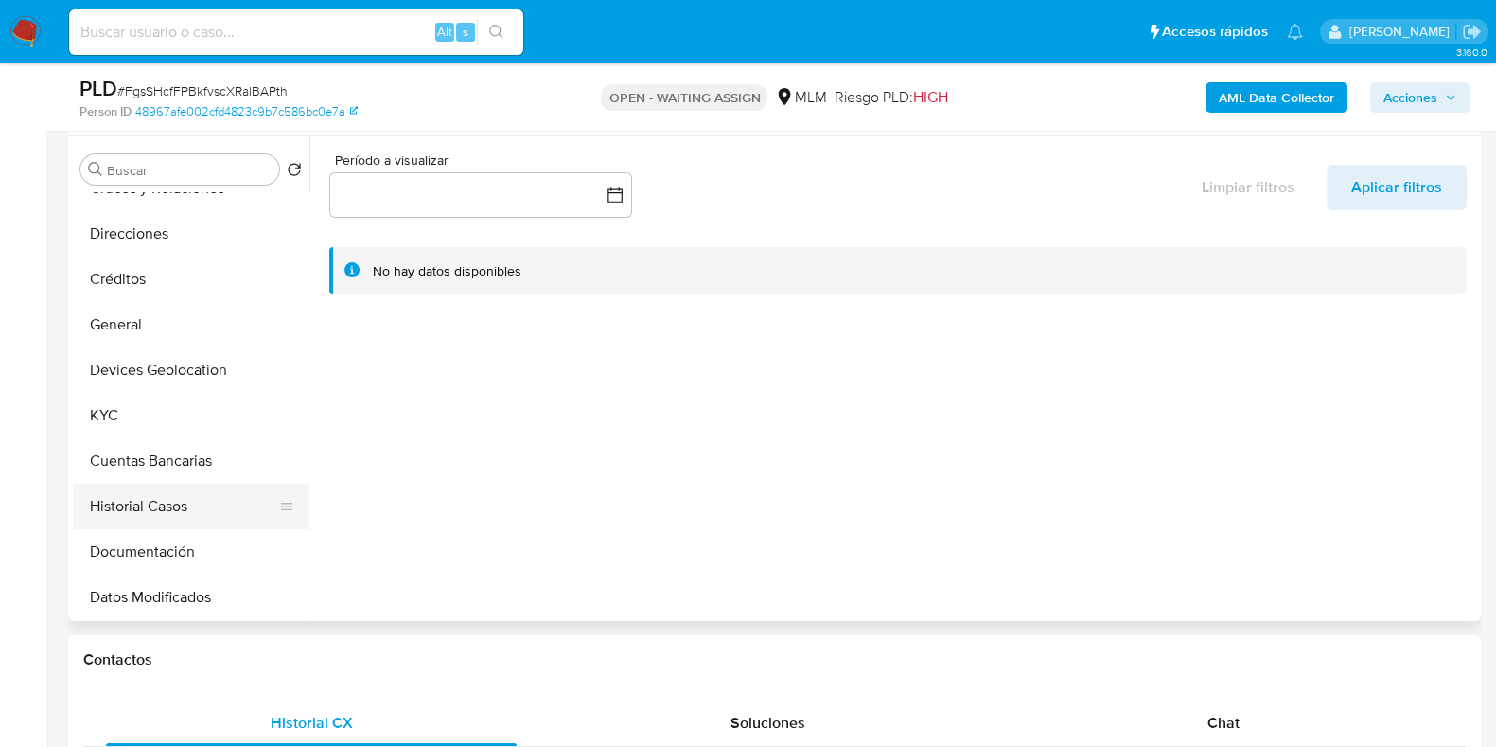
click at [166, 491] on button "Historial Casos" at bounding box center [183, 506] width 221 height 45
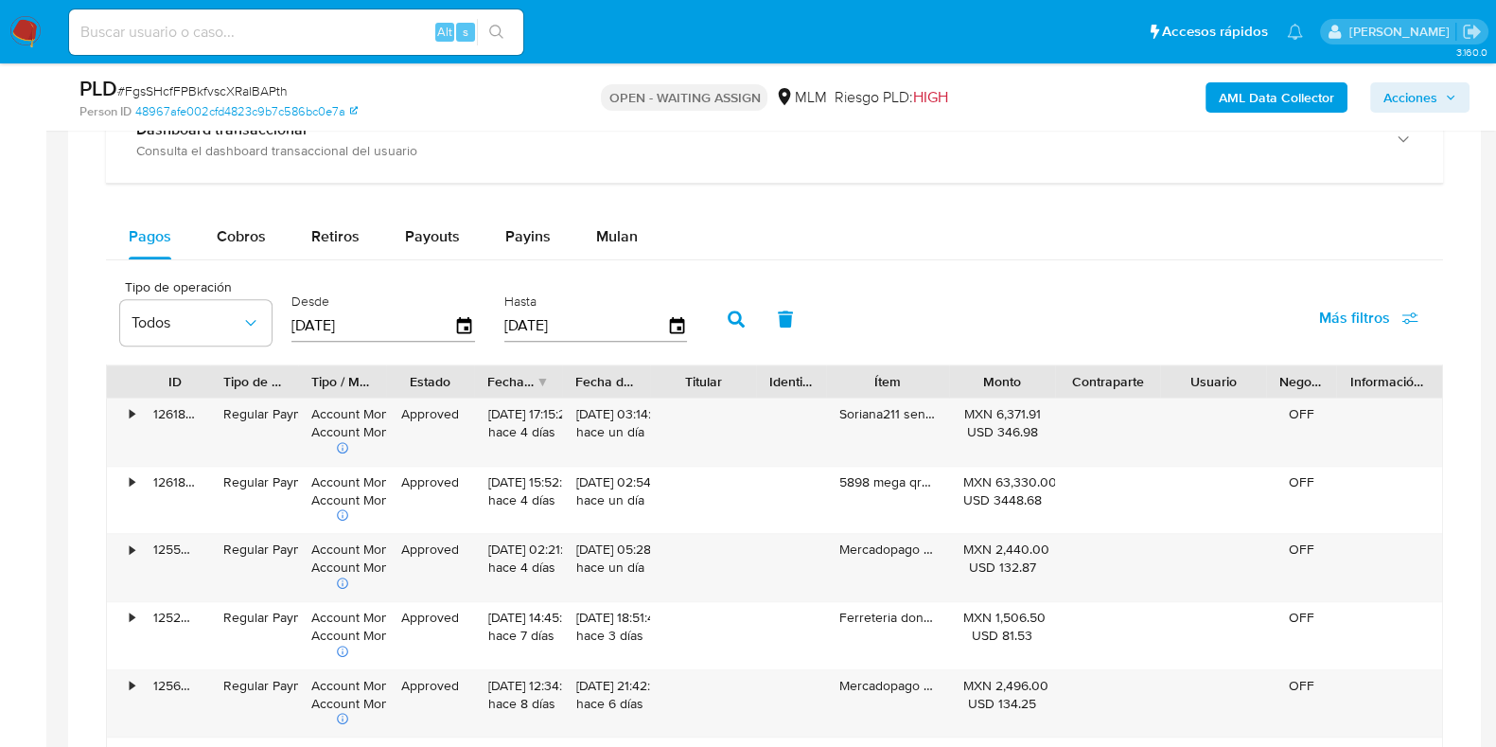
scroll to position [1537, 0]
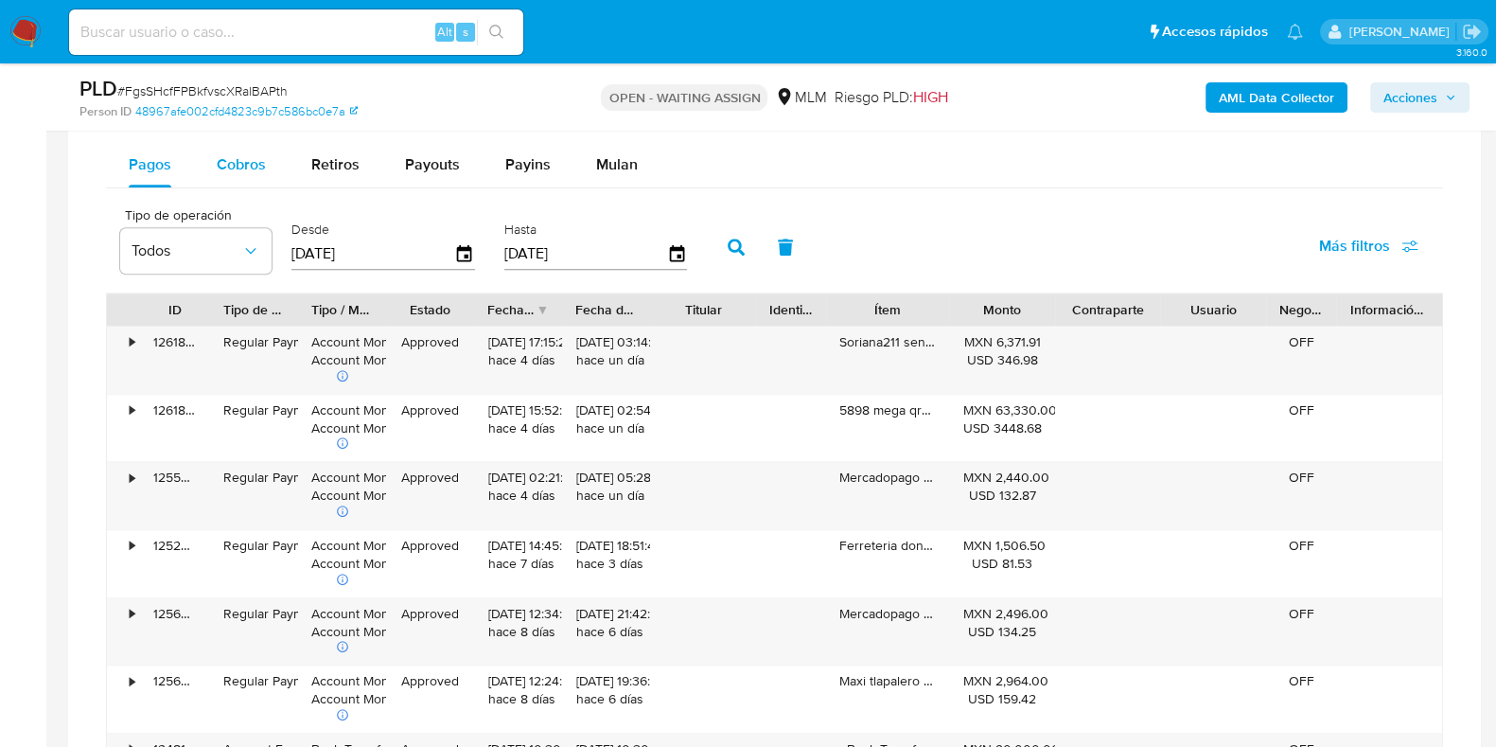
click at [261, 178] on div "Cobros" at bounding box center [241, 164] width 49 height 45
select select "10"
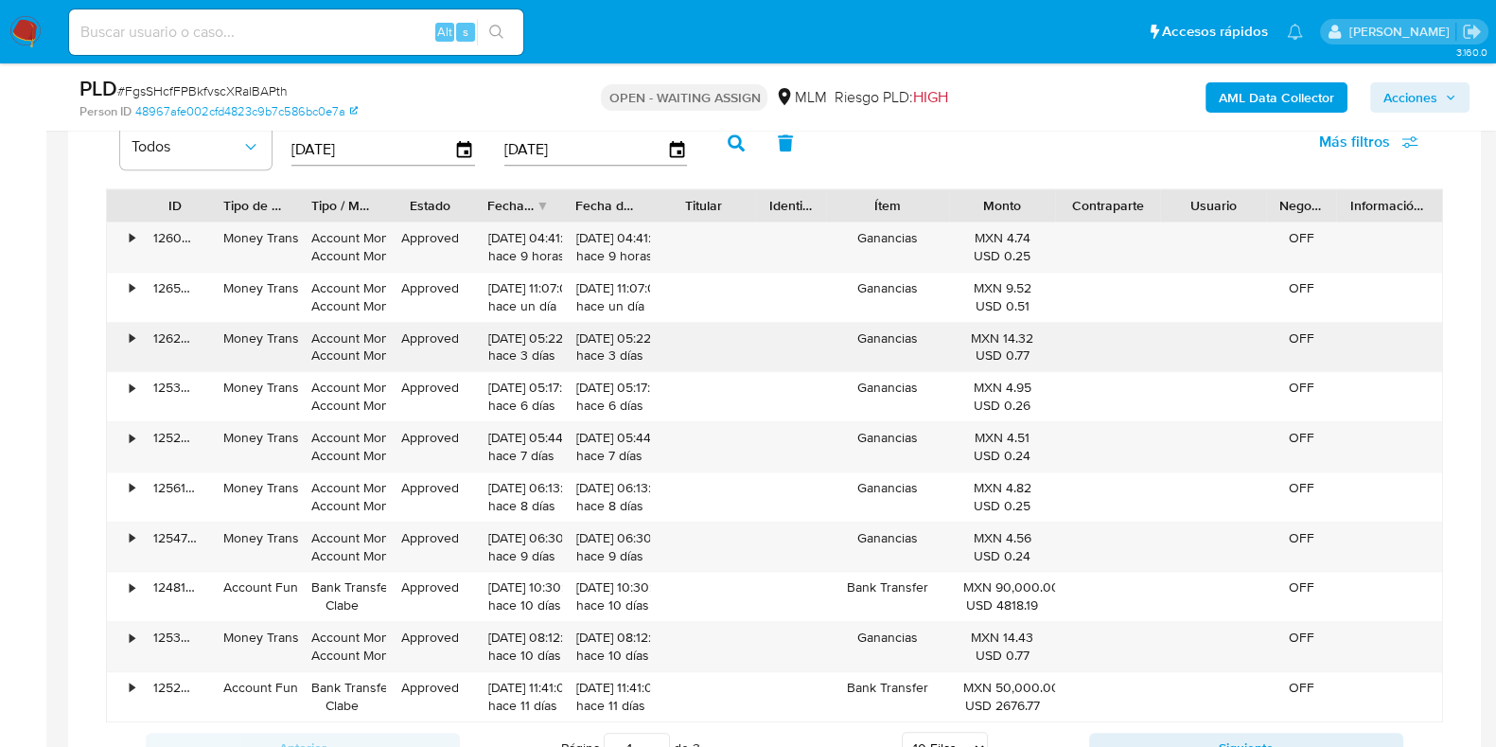
scroll to position [1774, 0]
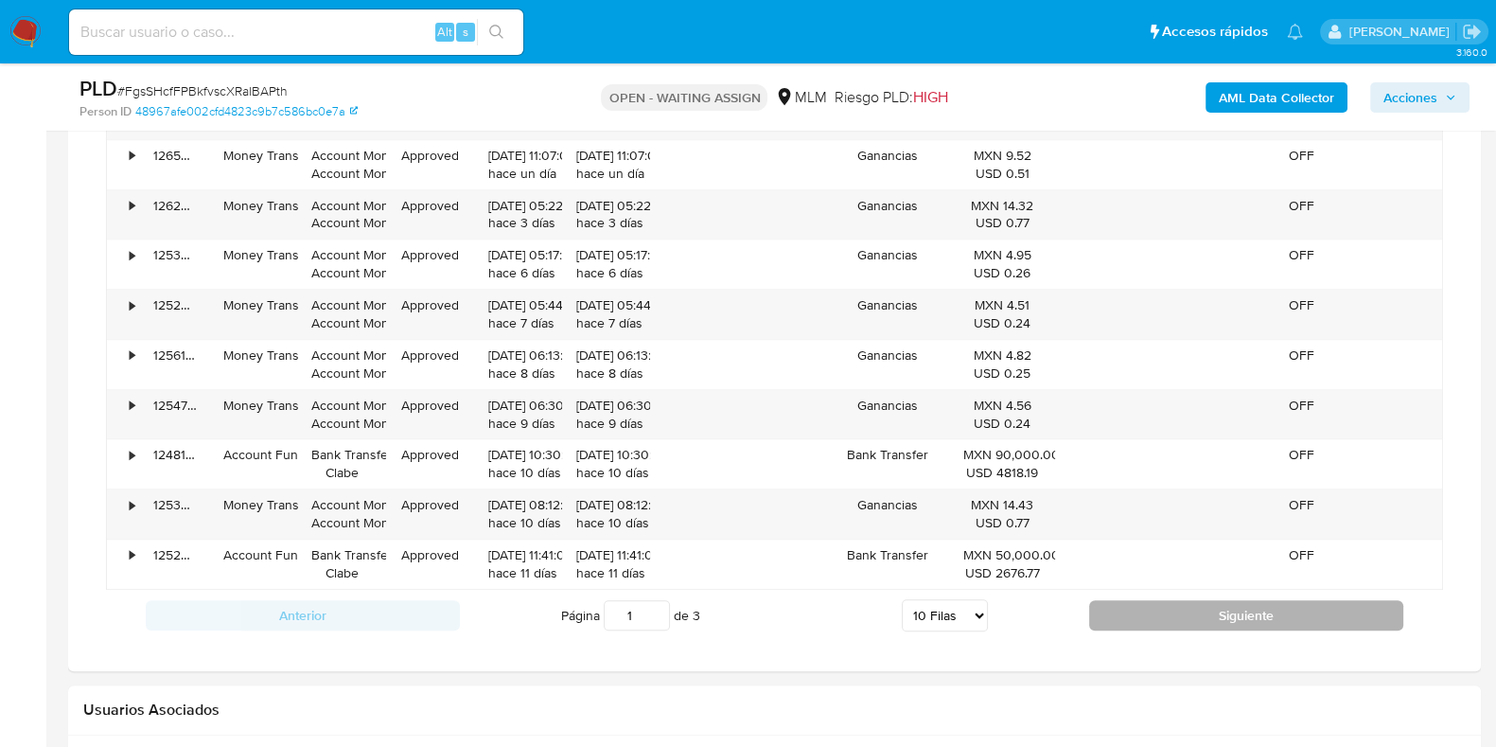
click at [1162, 617] on button "Siguiente" at bounding box center [1246, 615] width 314 height 30
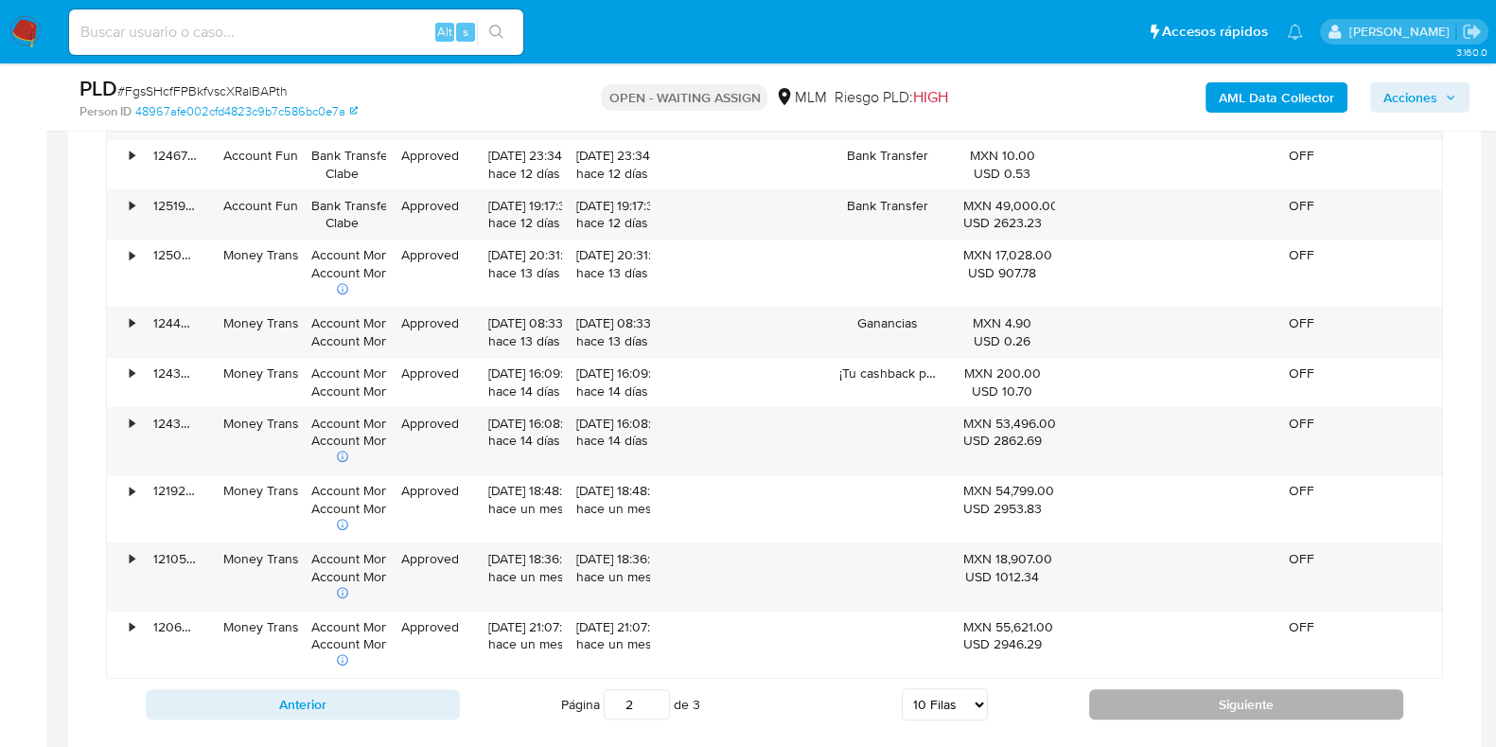
click at [1157, 699] on button "Siguiente" at bounding box center [1246, 704] width 314 height 30
type input "3"
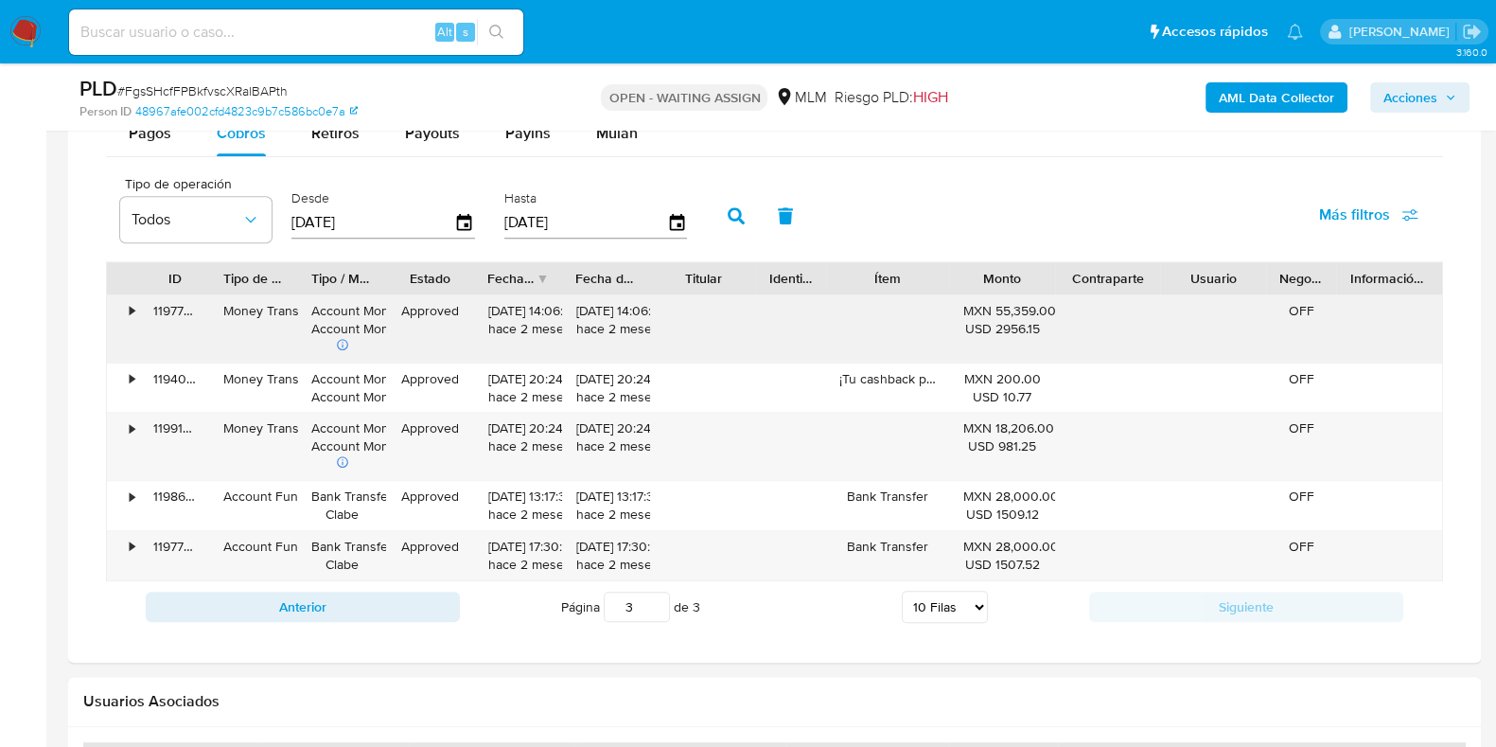
scroll to position [1537, 0]
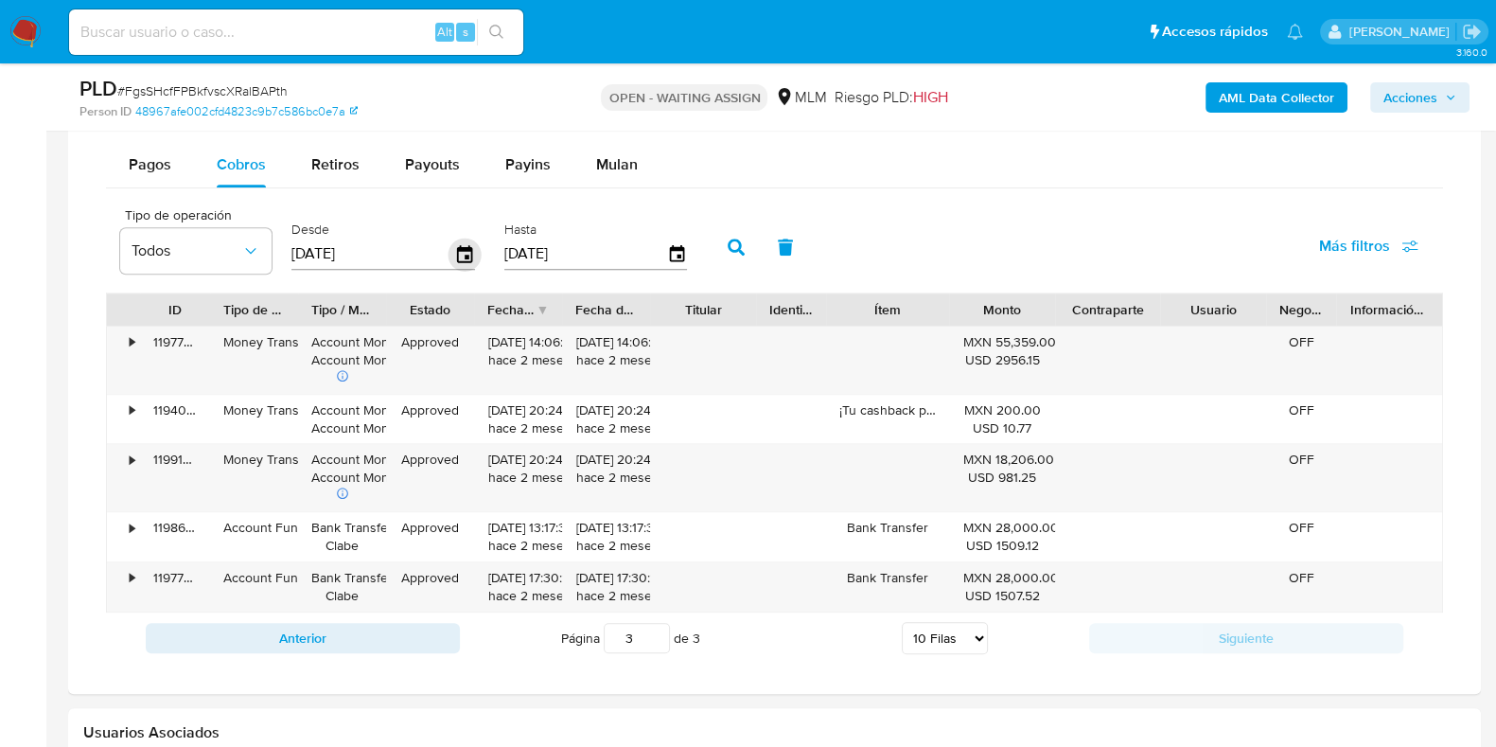
click at [449, 248] on input "21/06/2025" at bounding box center [373, 254] width 163 height 30
click at [457, 248] on icon "button" at bounding box center [464, 253] width 15 height 17
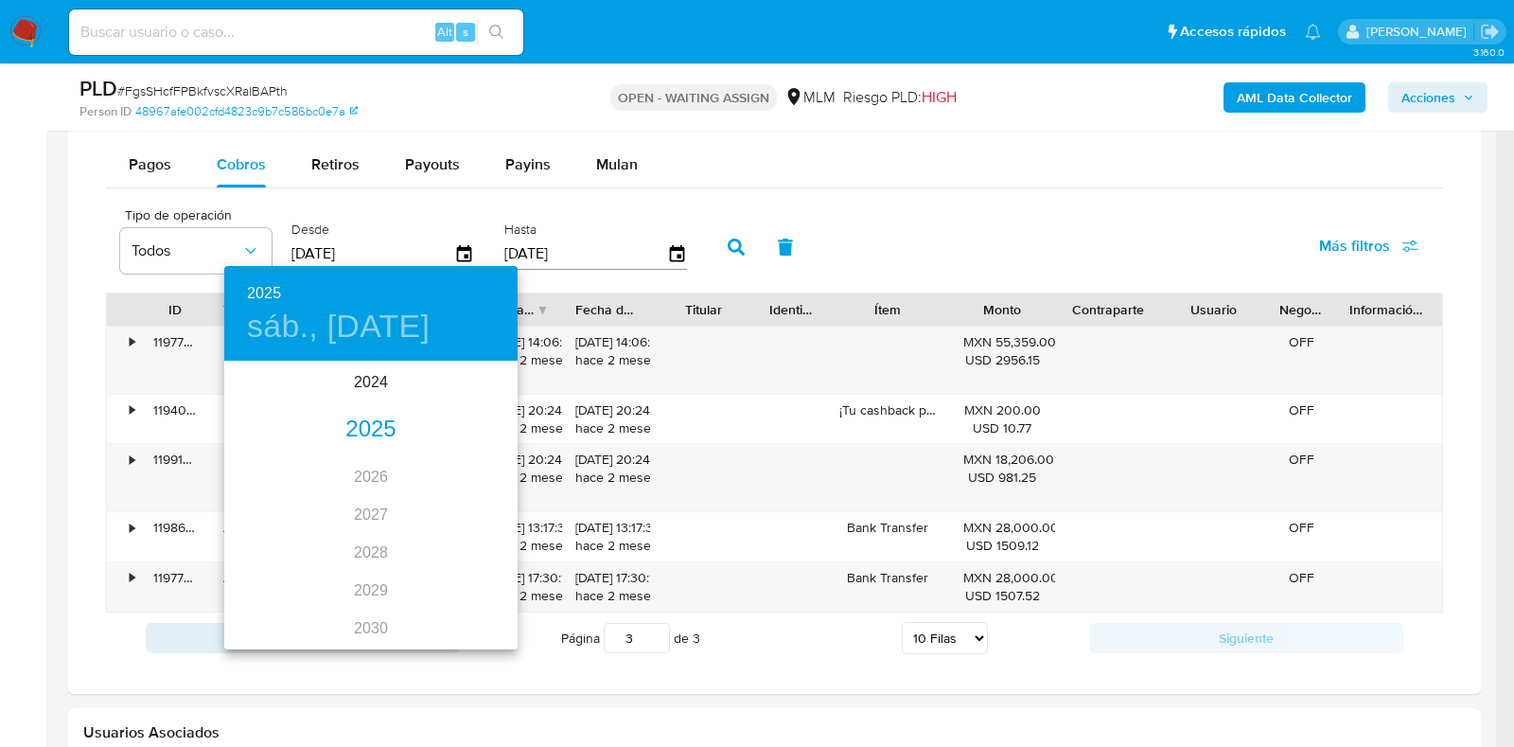
click at [380, 423] on div "2025" at bounding box center [370, 430] width 293 height 38
click at [373, 471] on div "may." at bounding box center [370, 469] width 97 height 71
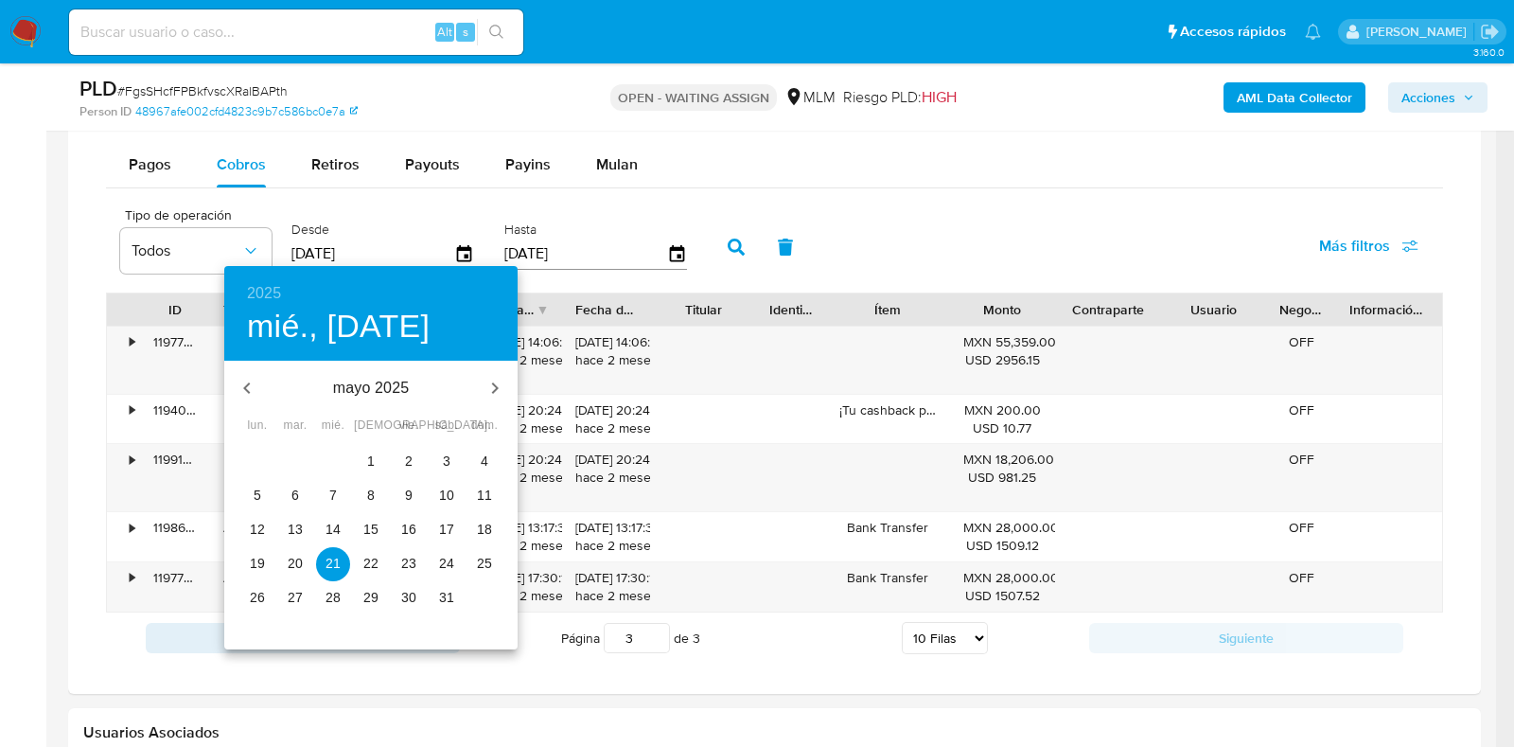
click at [372, 467] on p "1" at bounding box center [371, 460] width 8 height 19
type input "01/05/2025"
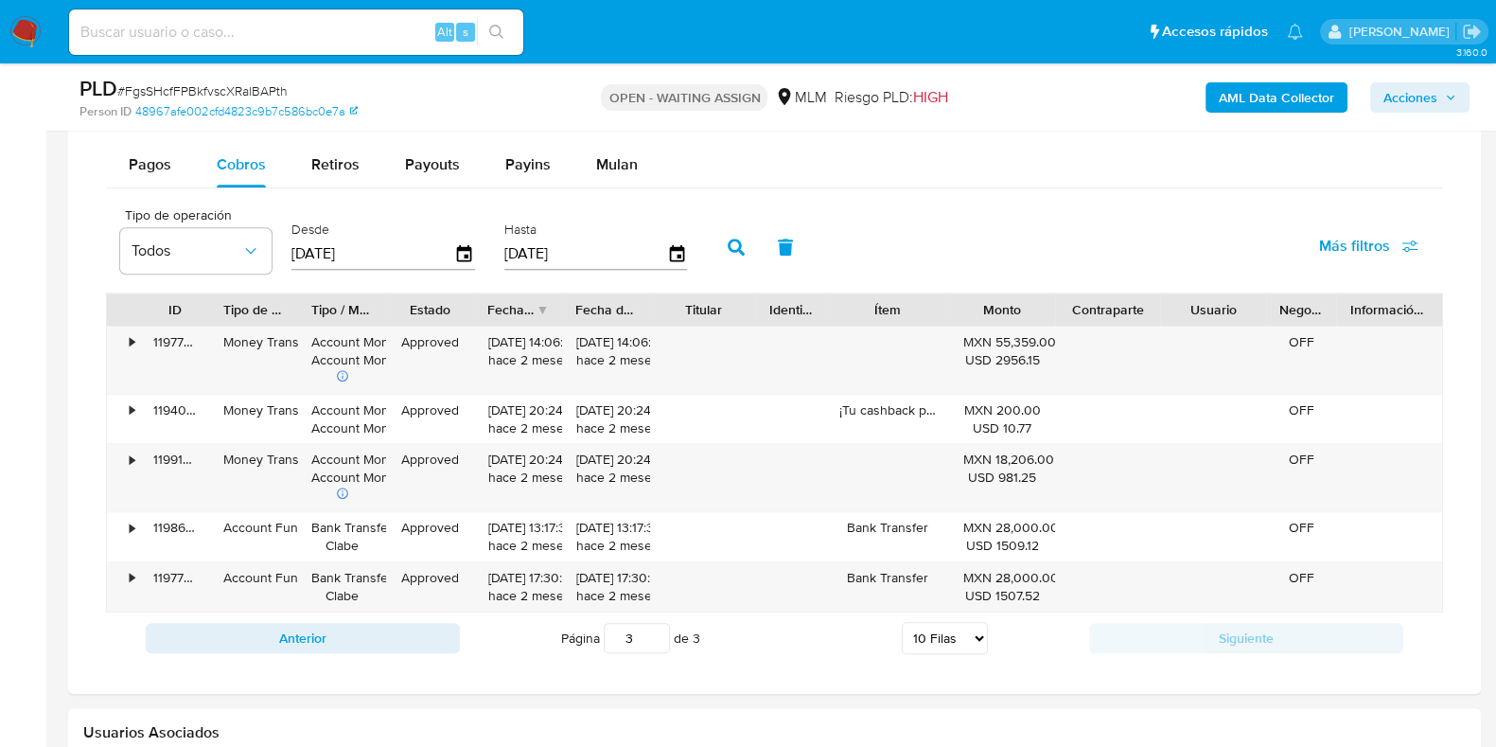
click at [736, 248] on button "button" at bounding box center [736, 246] width 49 height 45
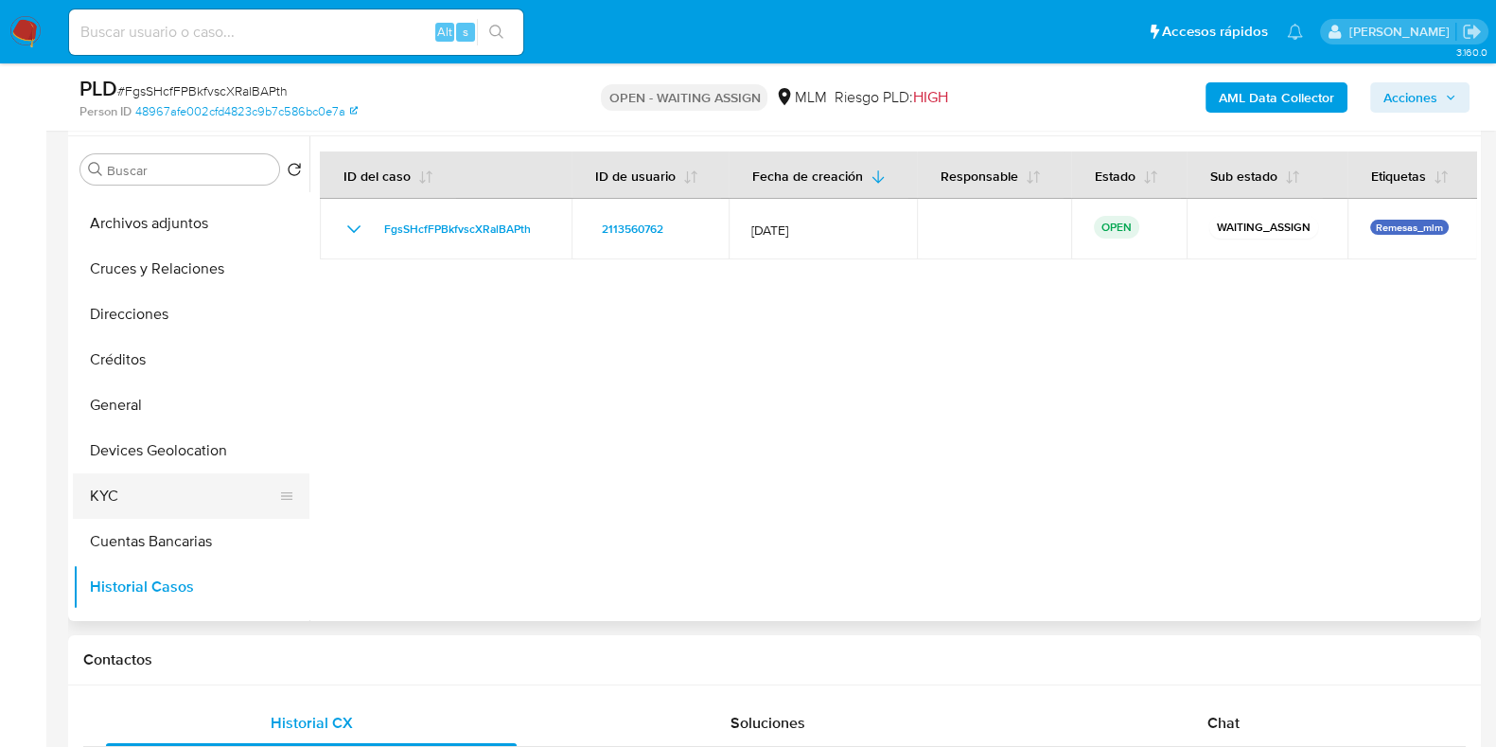
scroll to position [0, 0]
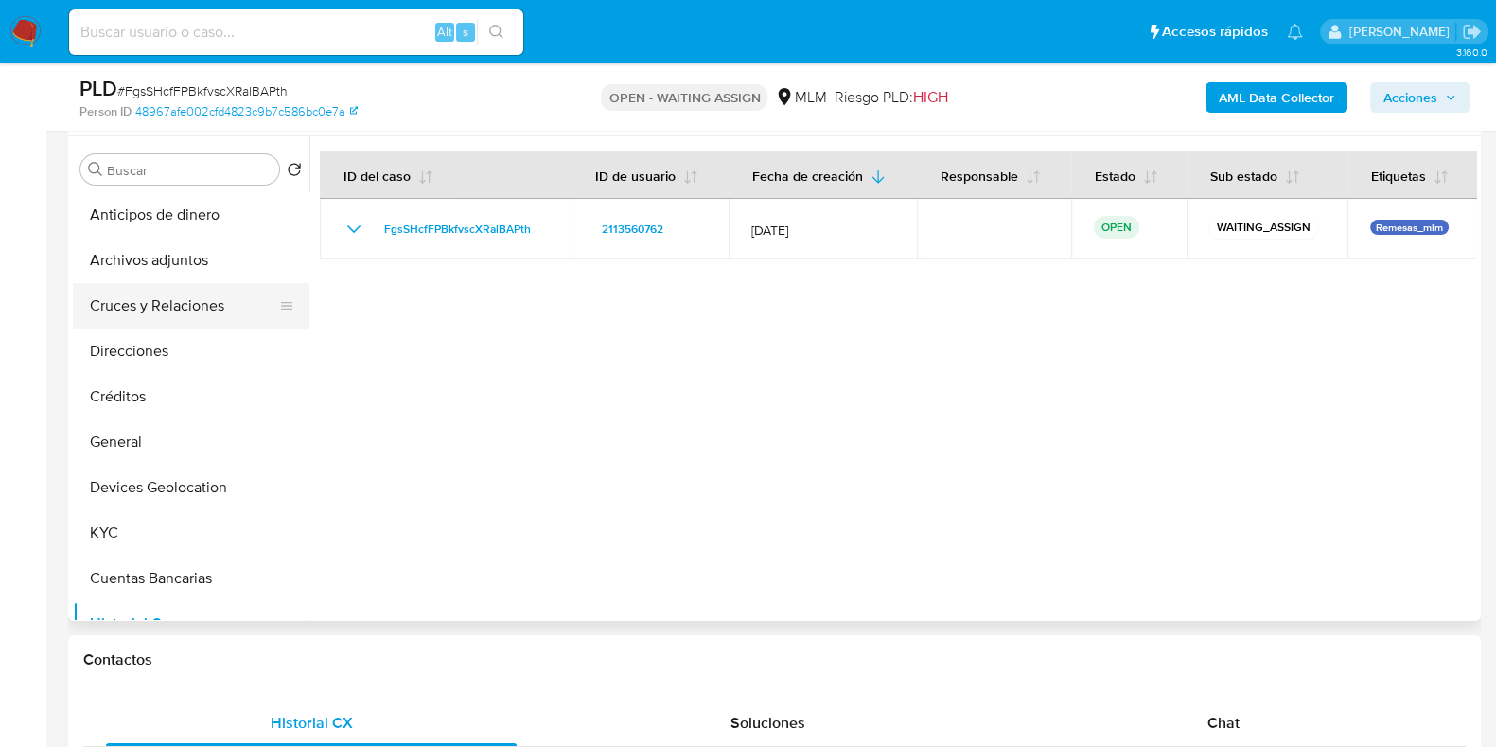
click at [185, 316] on button "Cruces y Relaciones" at bounding box center [183, 305] width 221 height 45
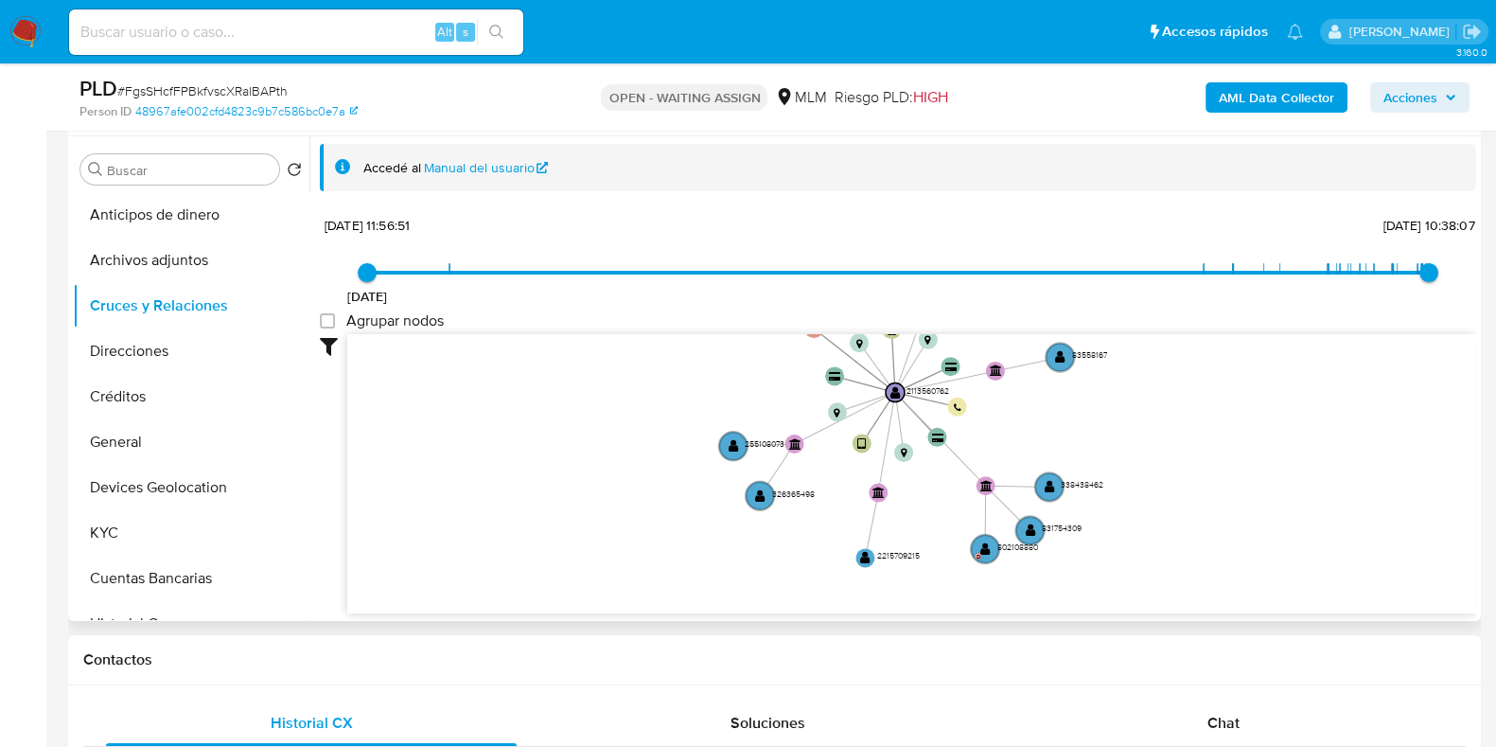
drag, startPoint x: 1138, startPoint y: 383, endPoint x: 1136, endPoint y: 394, distance: 10.6
click at [1136, 394] on icon "user-2113560762  2113560762 device-681643840723d4946db85bf2  device-674096648…" at bounding box center [911, 471] width 1129 height 274
click at [133, 527] on button "KYC" at bounding box center [183, 532] width 221 height 45
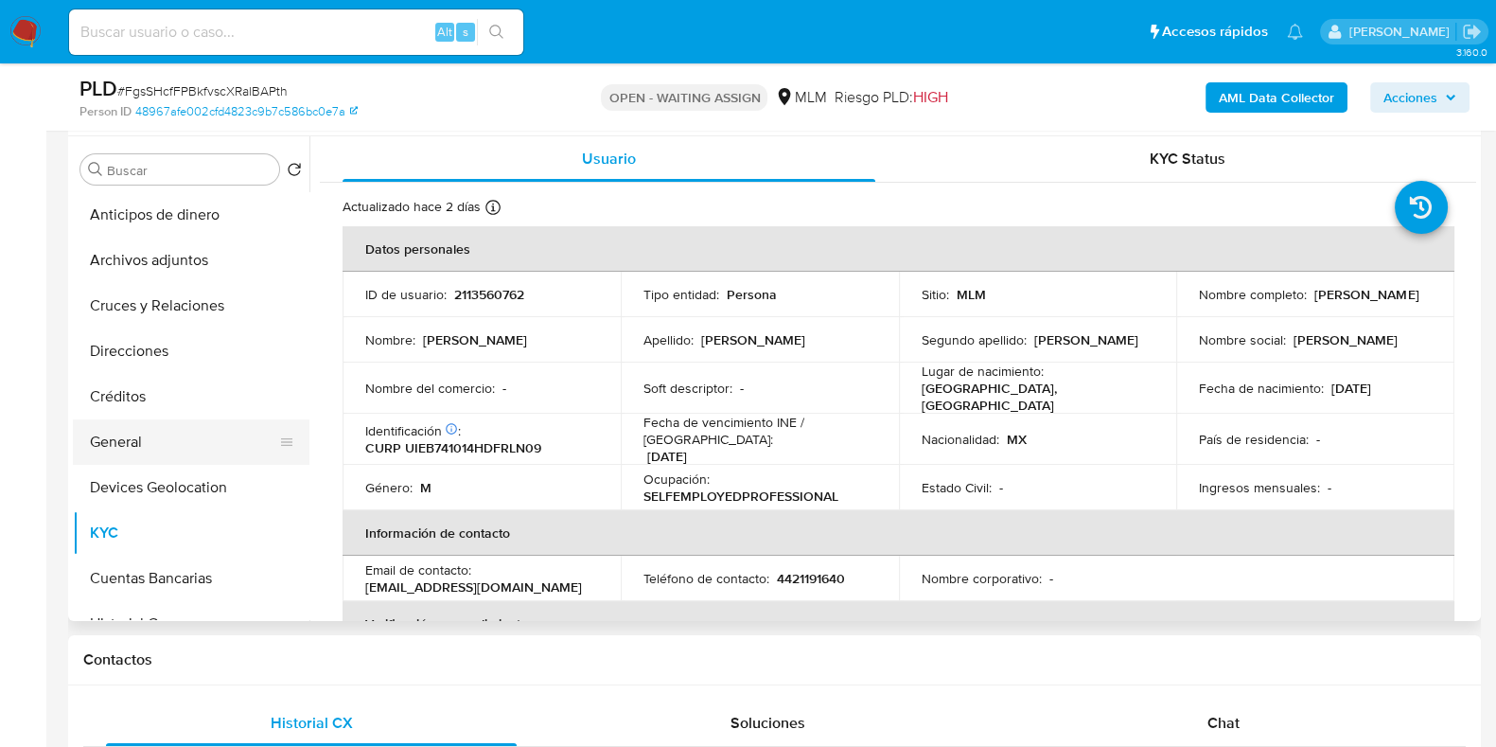
click at [144, 452] on button "General" at bounding box center [183, 441] width 221 height 45
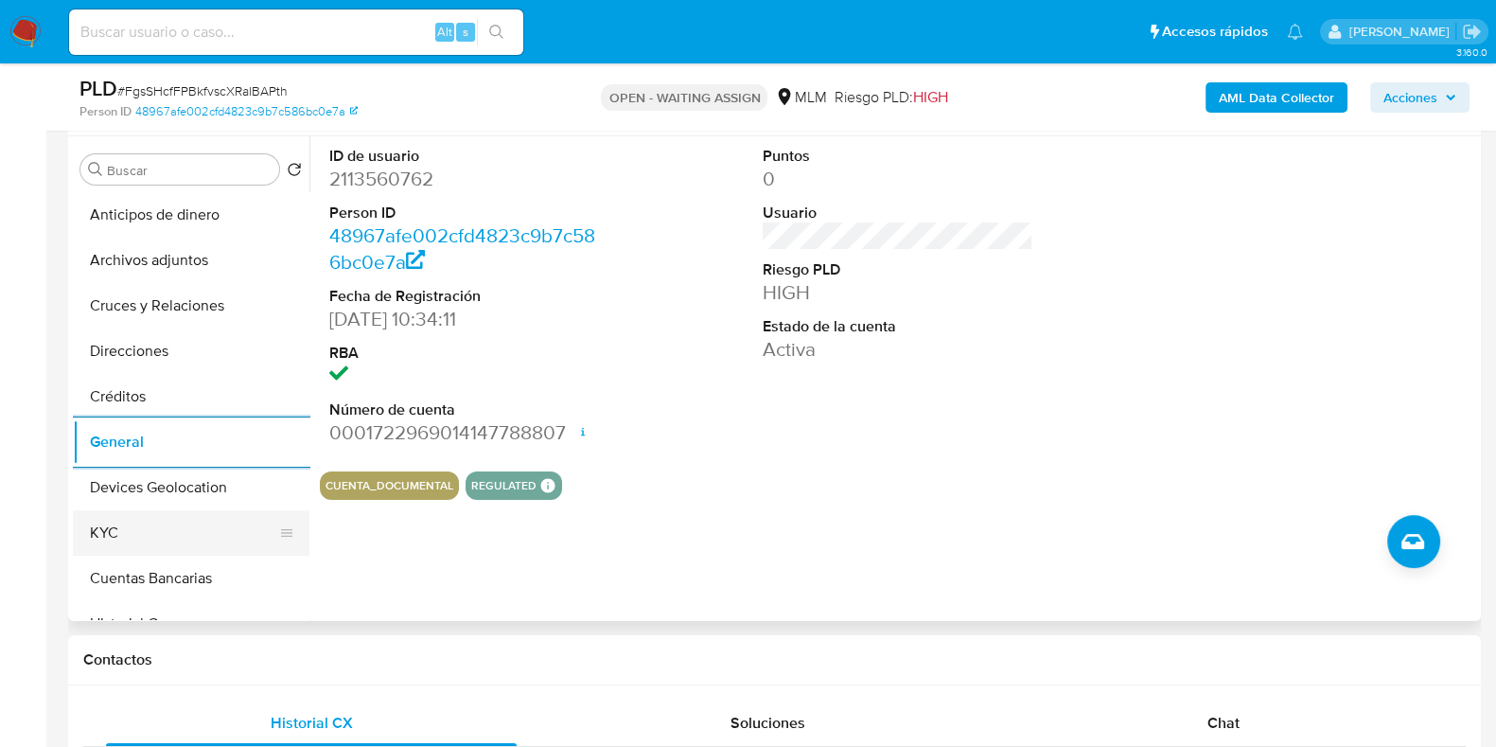
click at [108, 518] on button "KYC" at bounding box center [183, 532] width 221 height 45
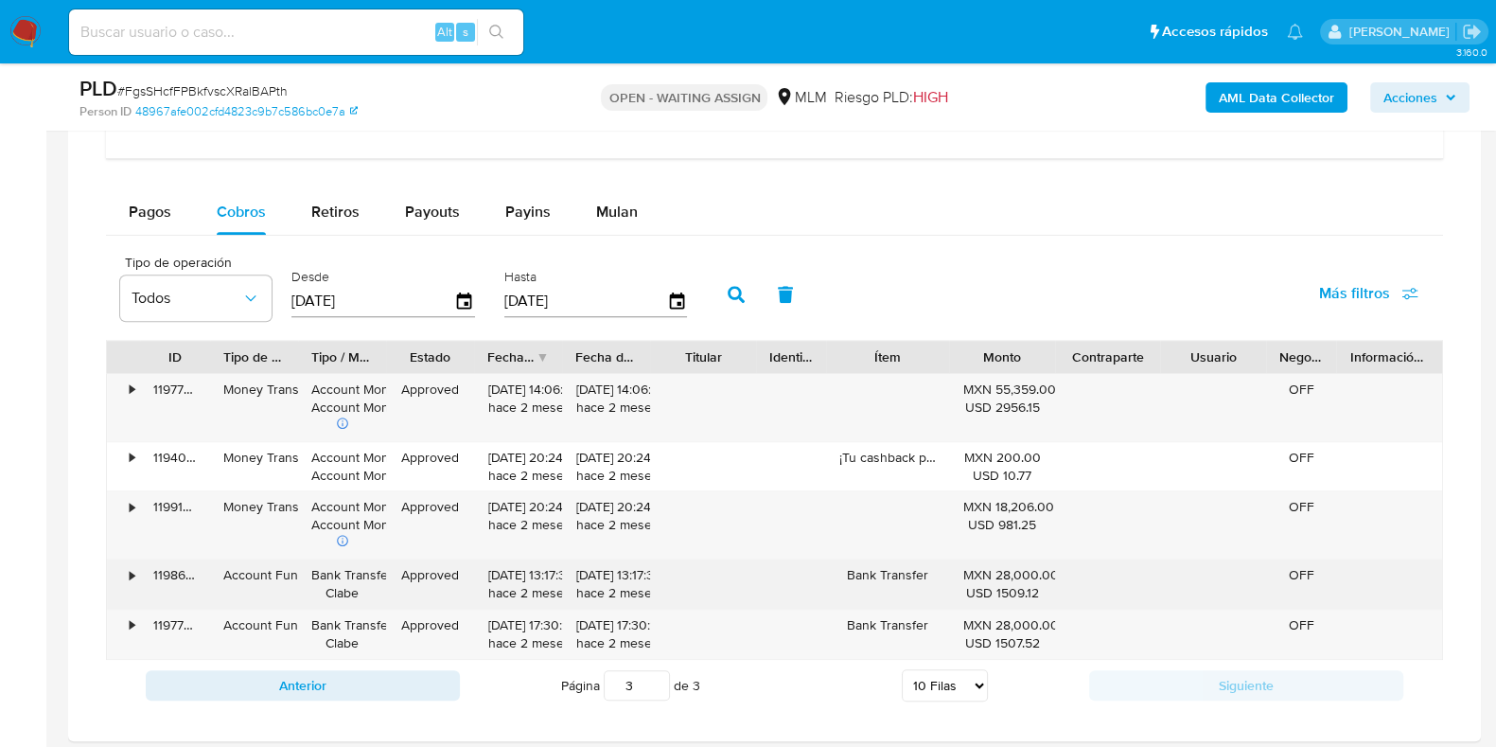
scroll to position [1542, 0]
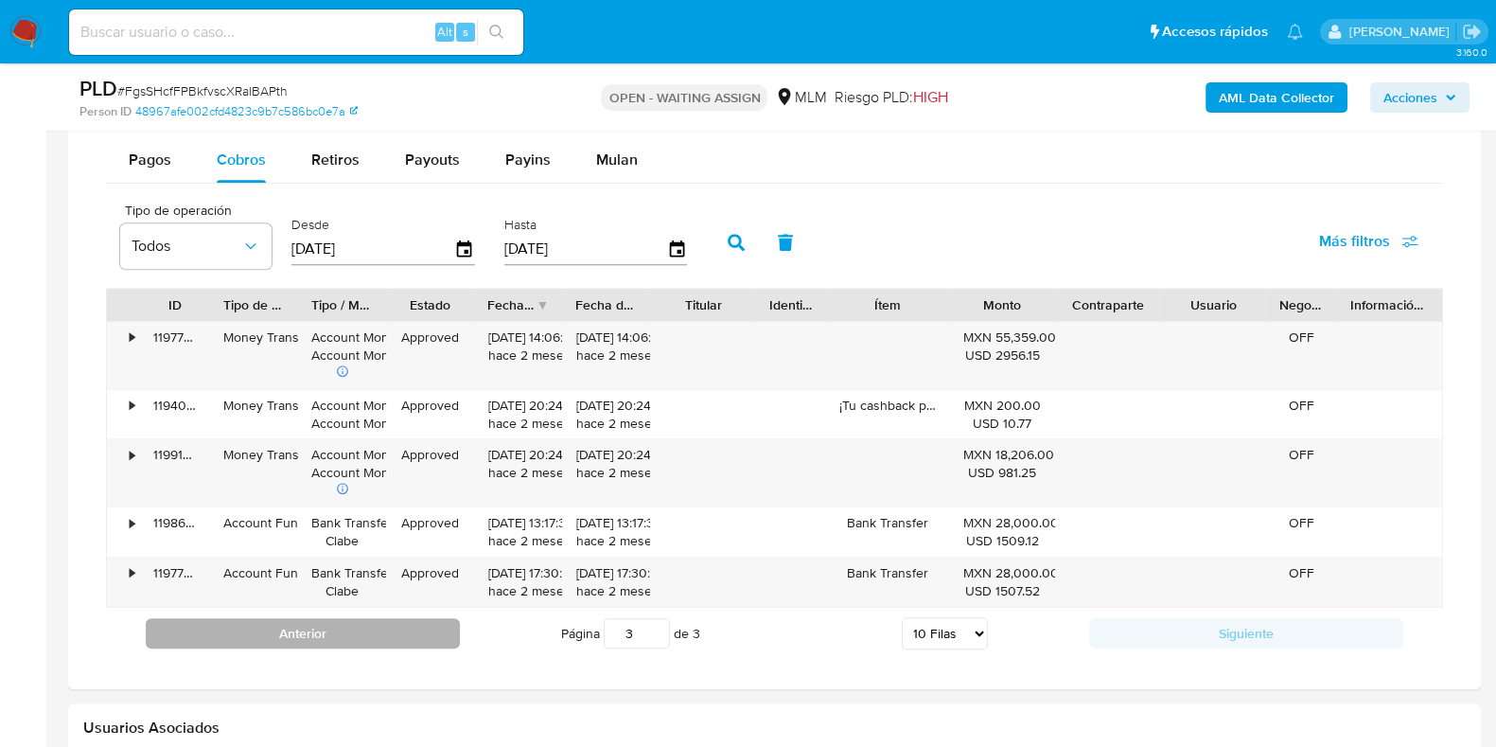
click at [361, 628] on button "Anterior" at bounding box center [303, 633] width 314 height 30
type input "2"
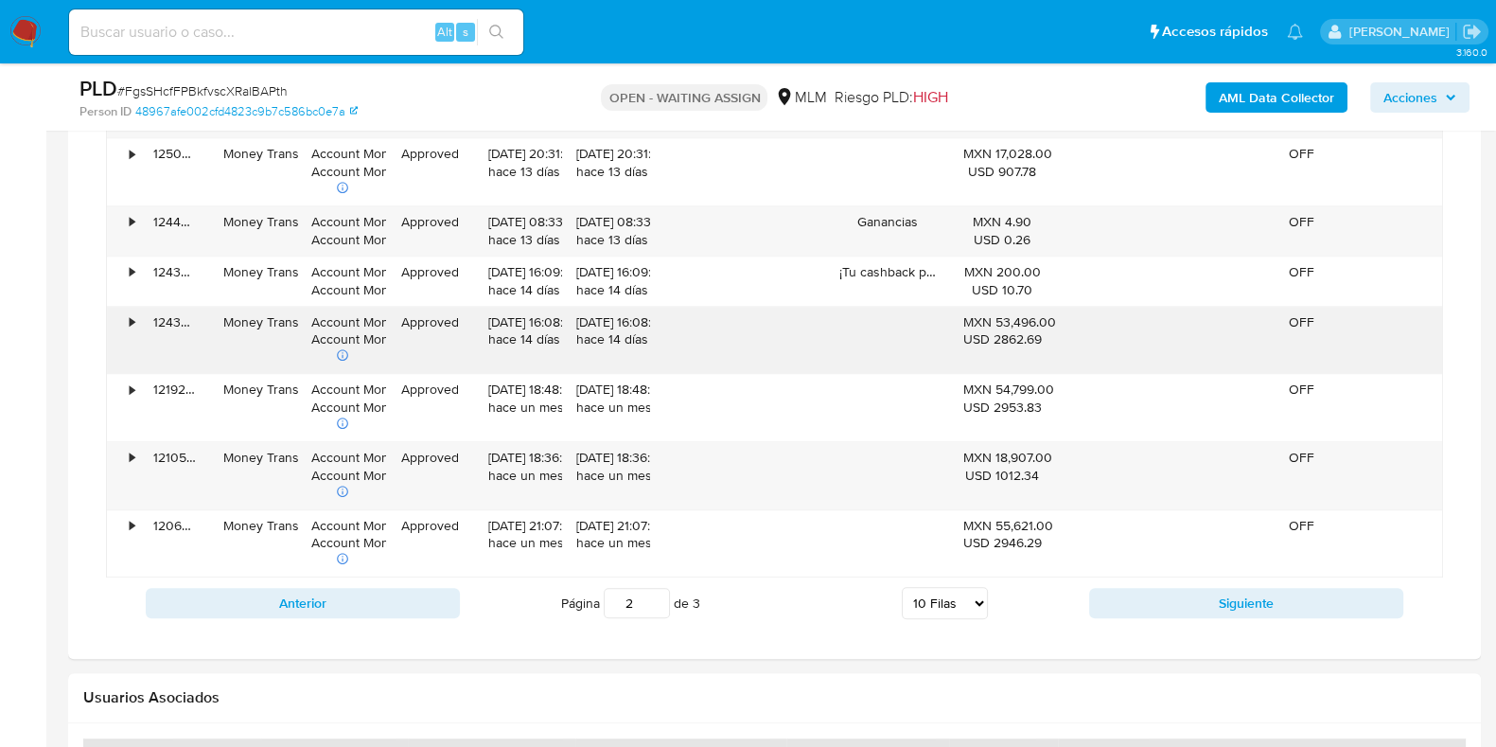
scroll to position [1897, 0]
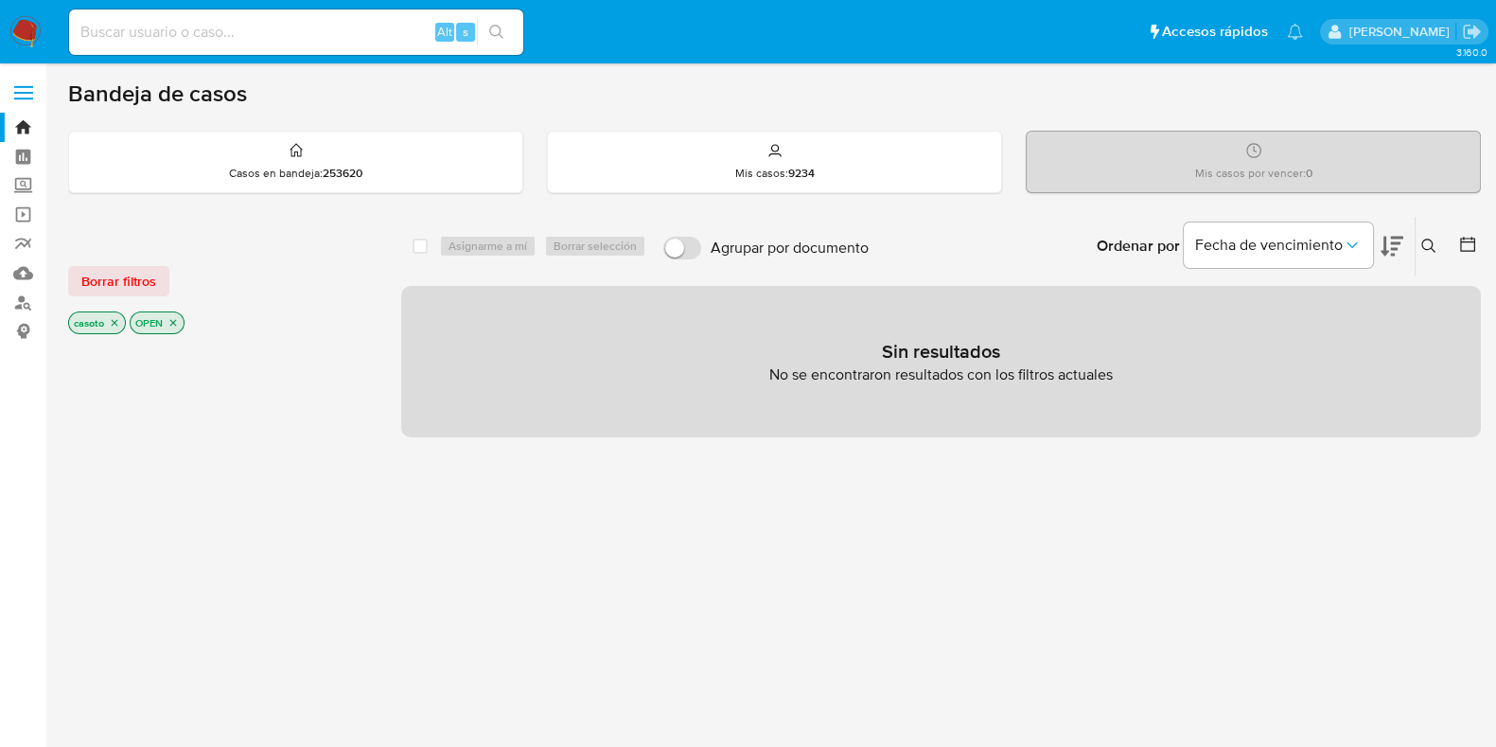
click at [1435, 240] on icon at bounding box center [1429, 246] width 15 height 15
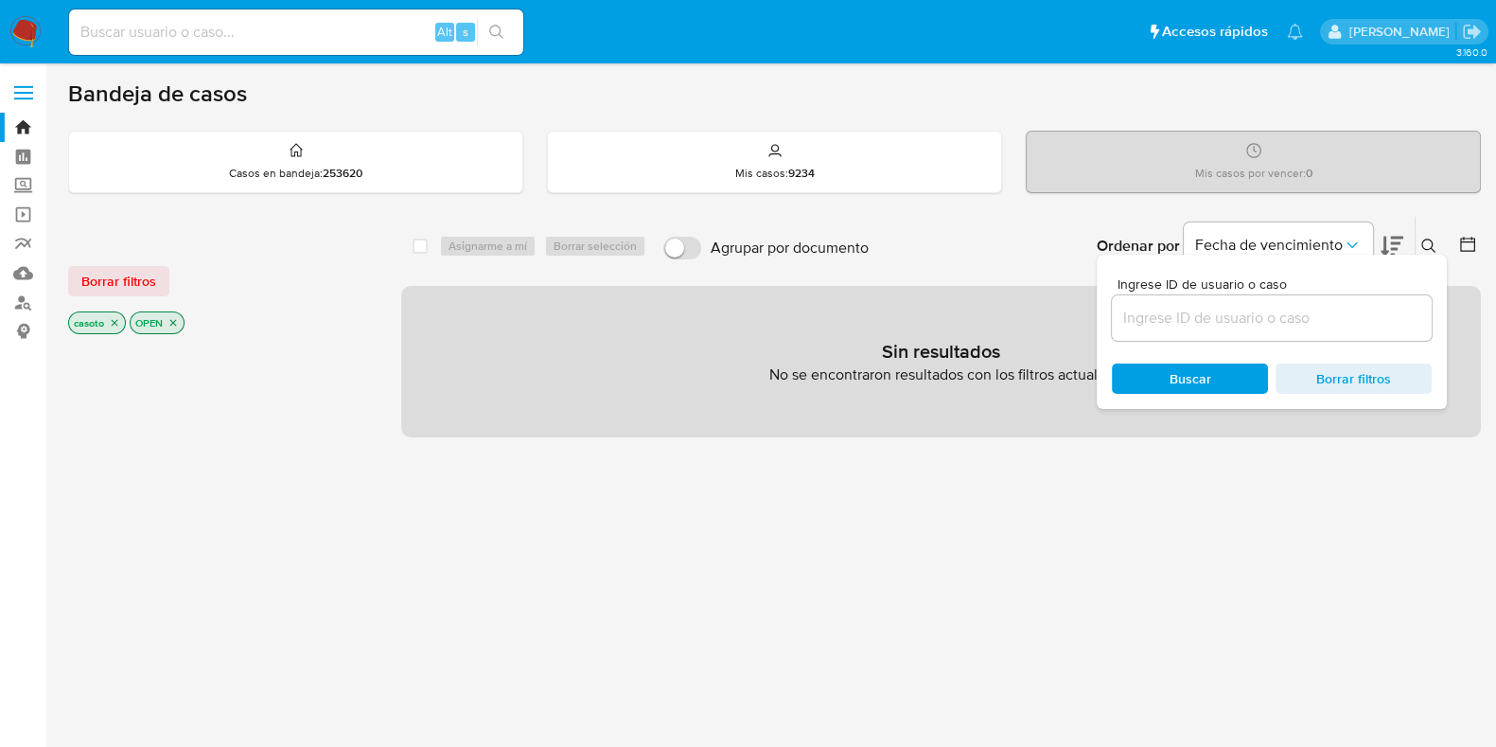
drag, startPoint x: 1301, startPoint y: 328, endPoint x: 1297, endPoint y: 319, distance: 10.6
click at [1300, 328] on div at bounding box center [1272, 317] width 320 height 45
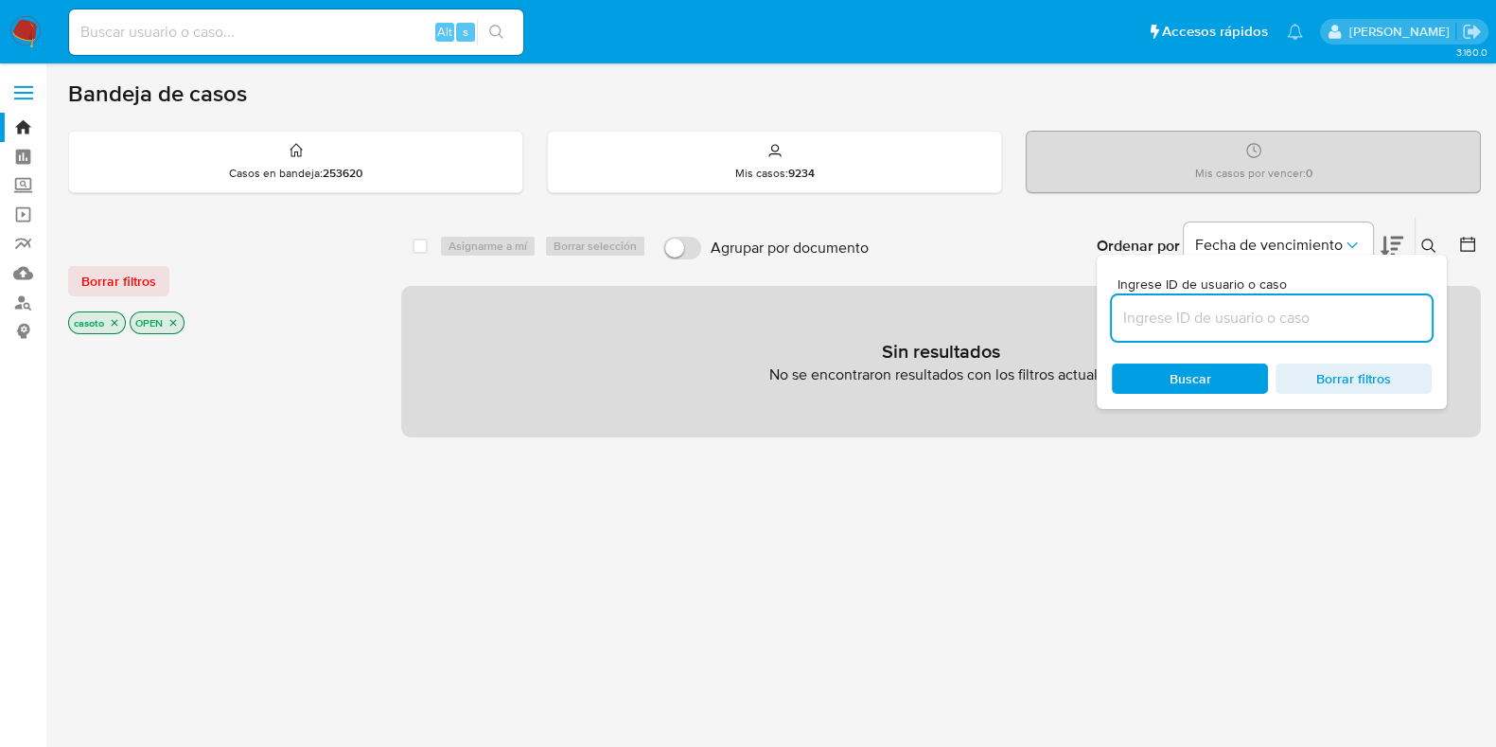
click at [1297, 319] on input at bounding box center [1272, 318] width 320 height 25
paste input "2113560762"
type input "2113560762"
click at [1431, 240] on icon at bounding box center [1429, 246] width 14 height 14
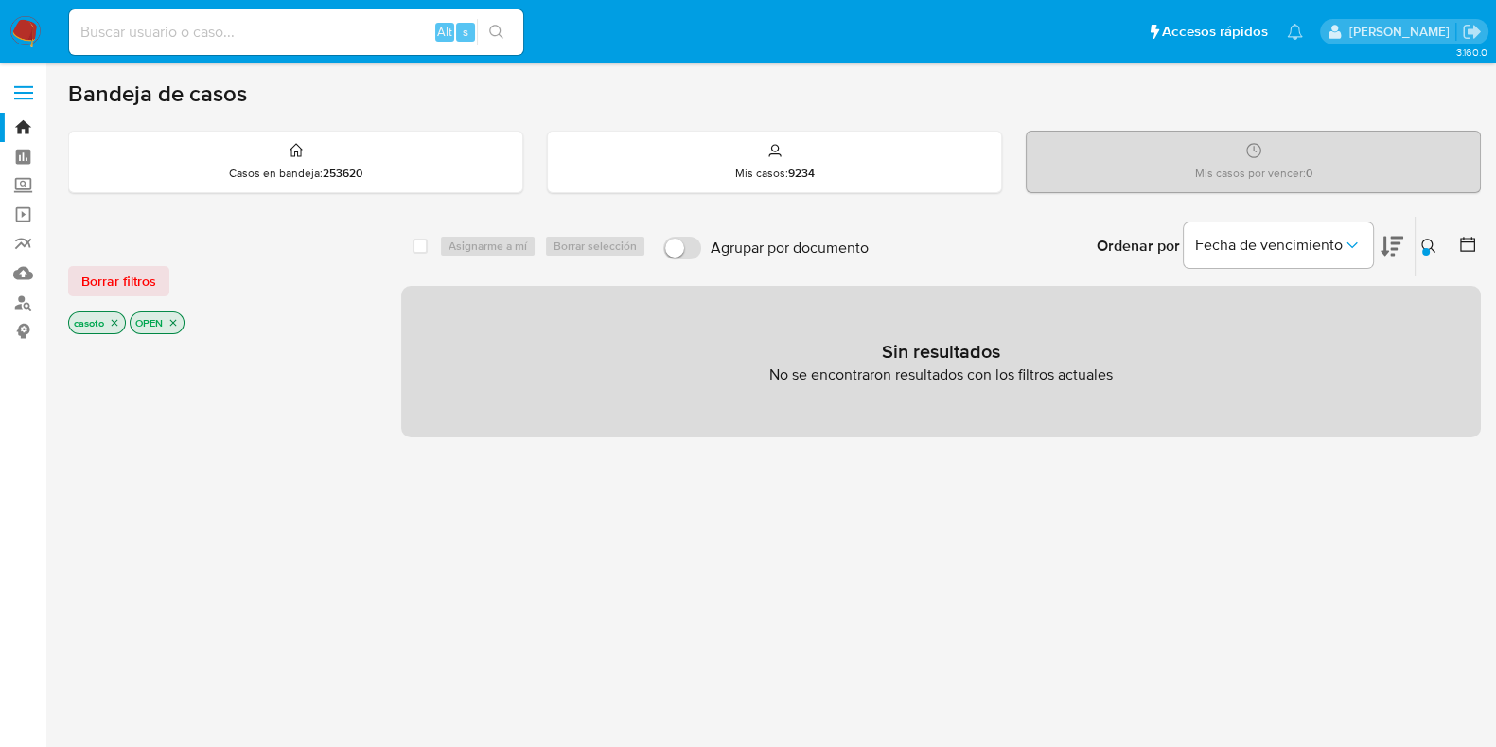
click at [117, 320] on icon "close-filter" at bounding box center [115, 323] width 7 height 7
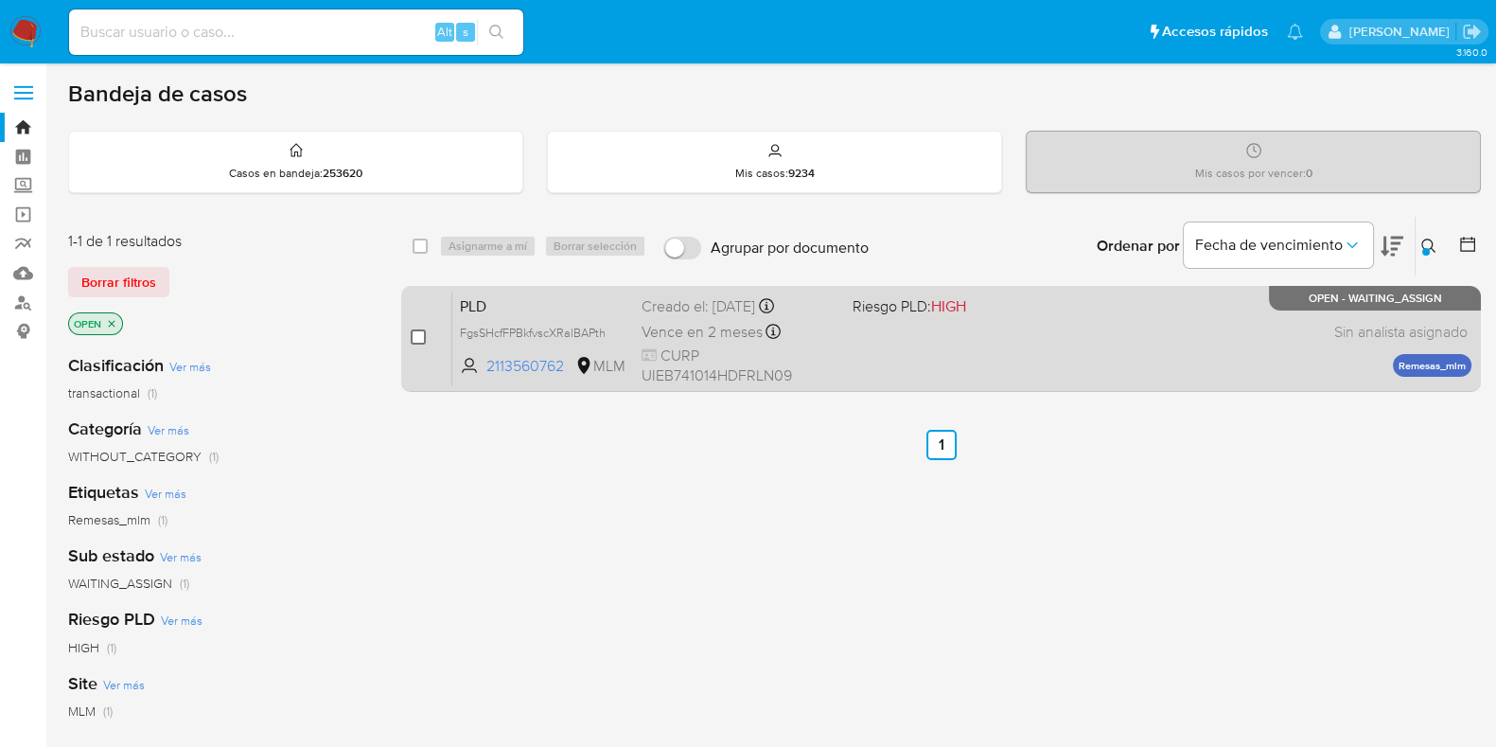
click at [416, 336] on input "checkbox" at bounding box center [418, 336] width 15 height 15
checkbox input "true"
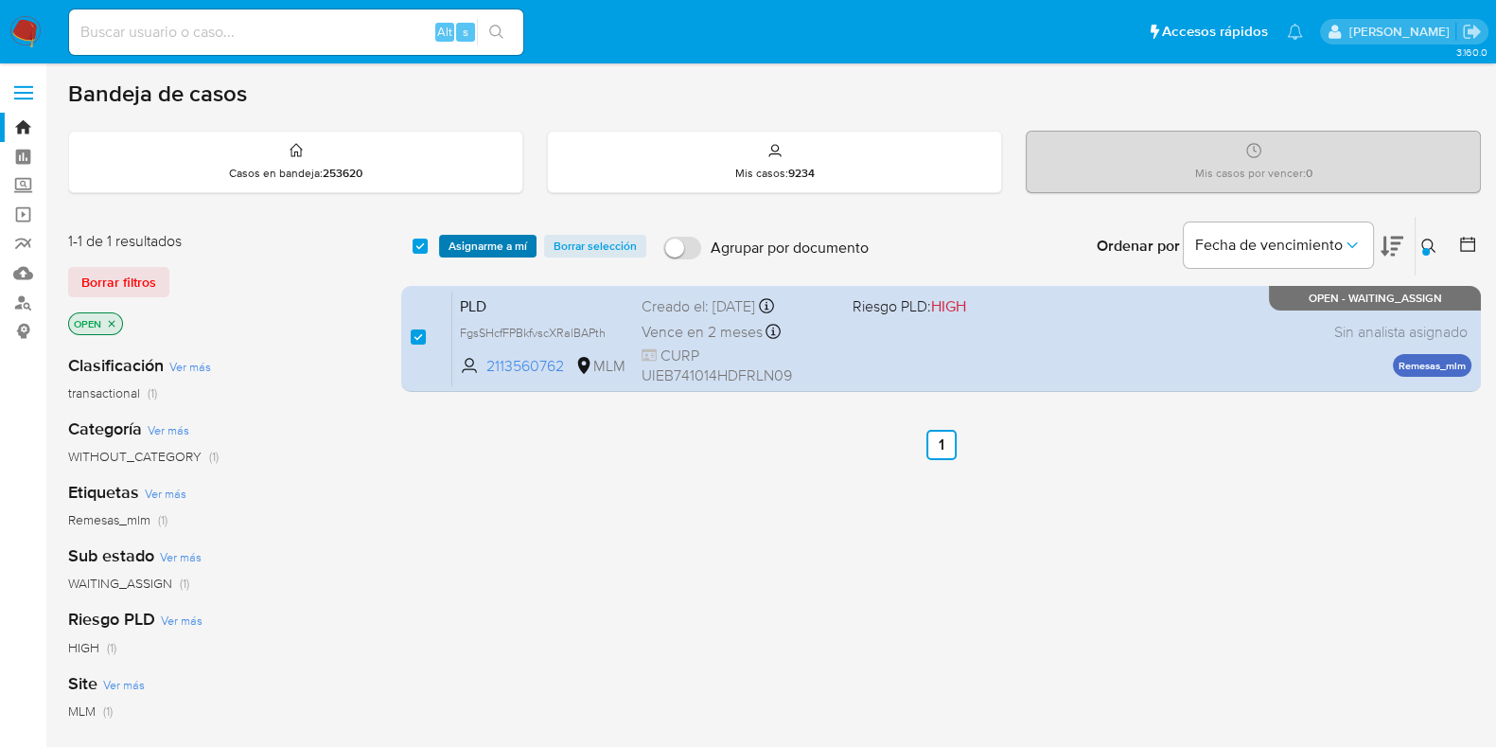
click at [458, 253] on span "Asignarme a mí" at bounding box center [488, 246] width 79 height 19
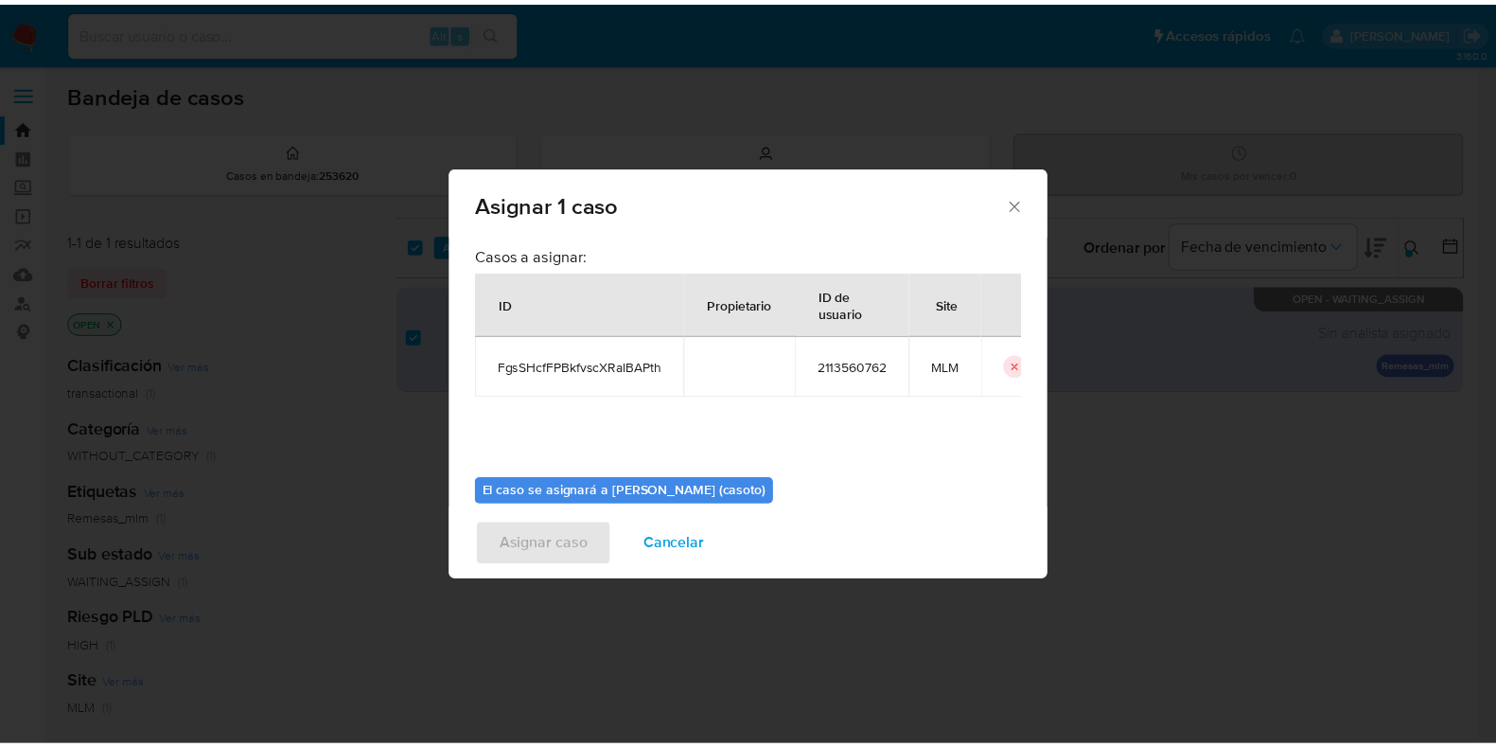
scroll to position [97, 0]
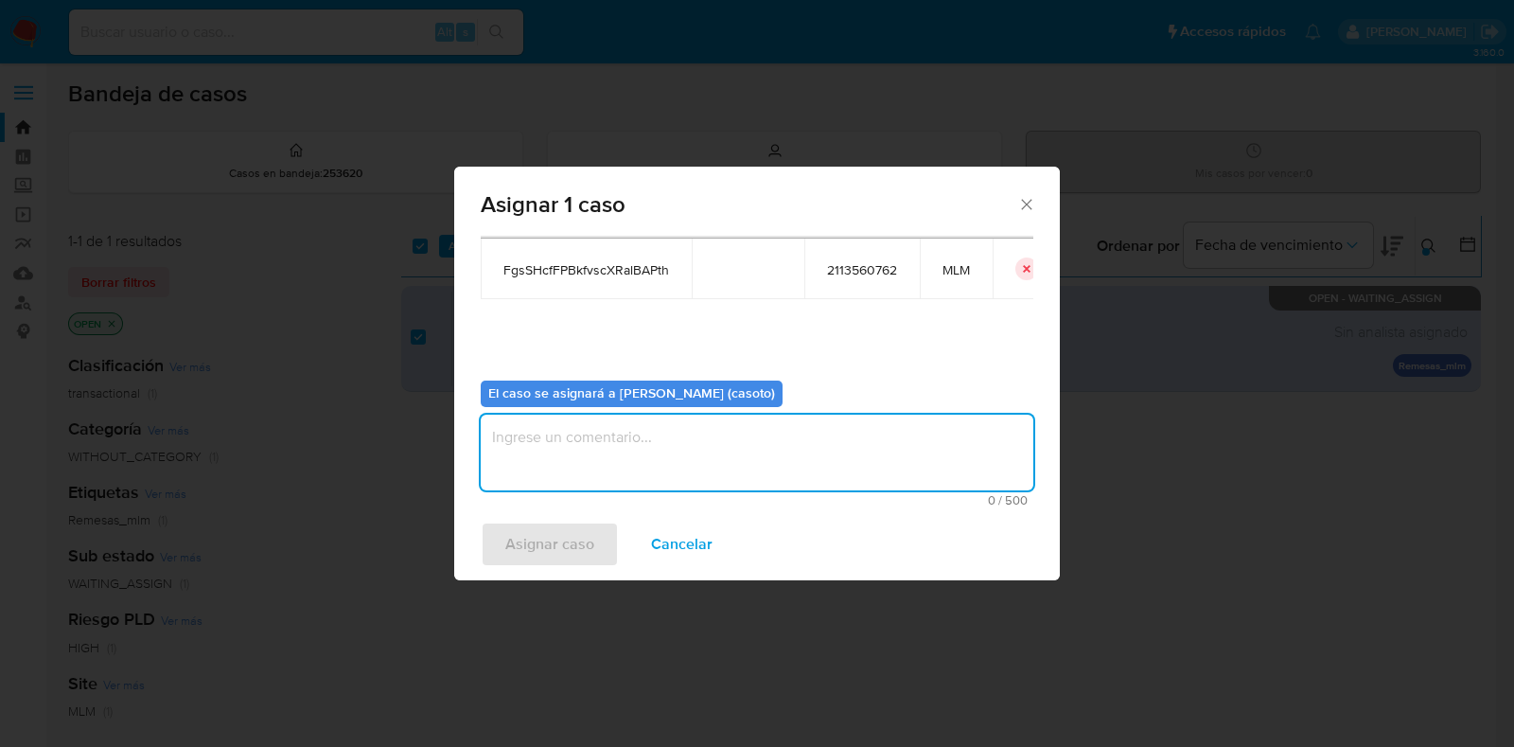
click at [592, 451] on textarea "assign-modal" at bounding box center [757, 453] width 553 height 76
type textarea "l1"
click at [538, 544] on span "Asignar caso" at bounding box center [549, 544] width 89 height 42
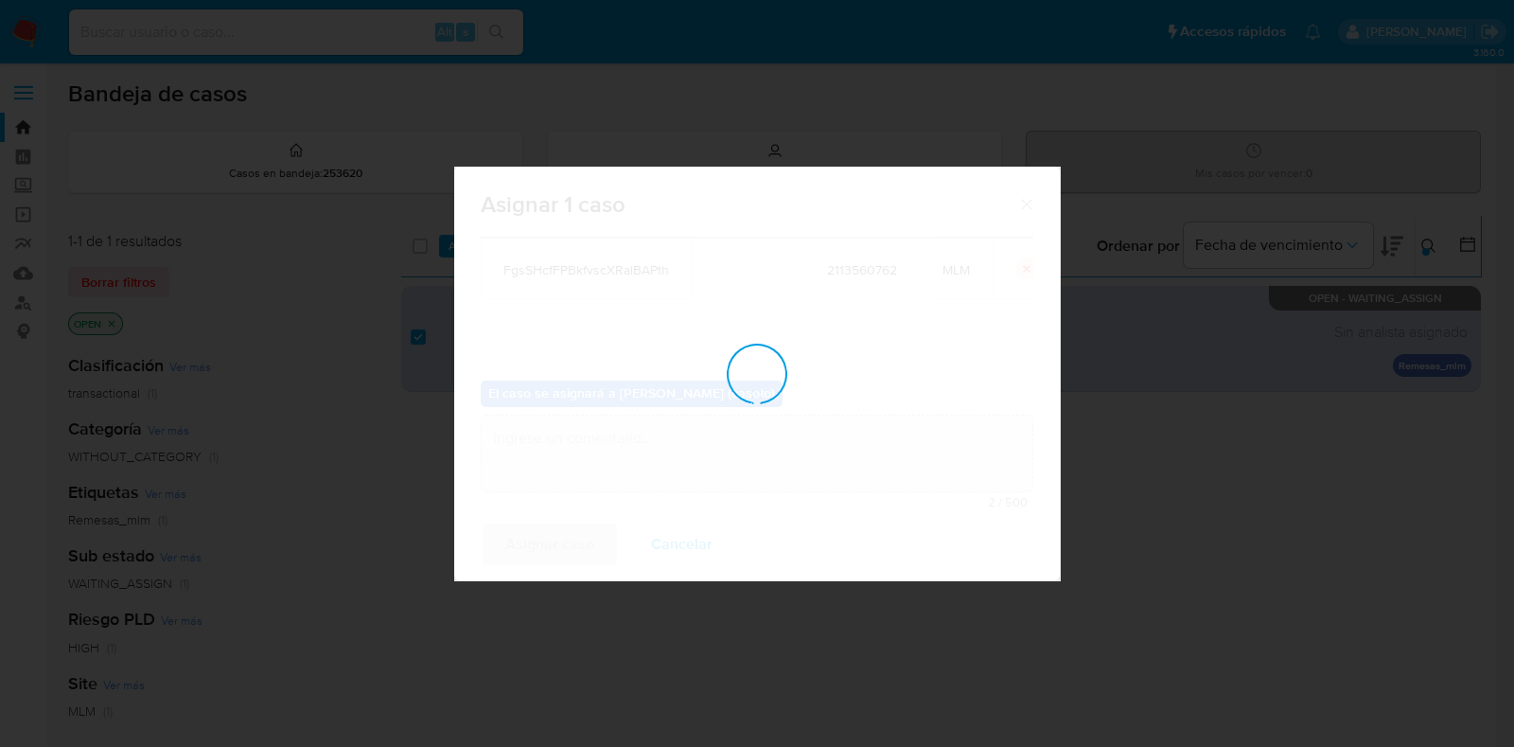
checkbox input "false"
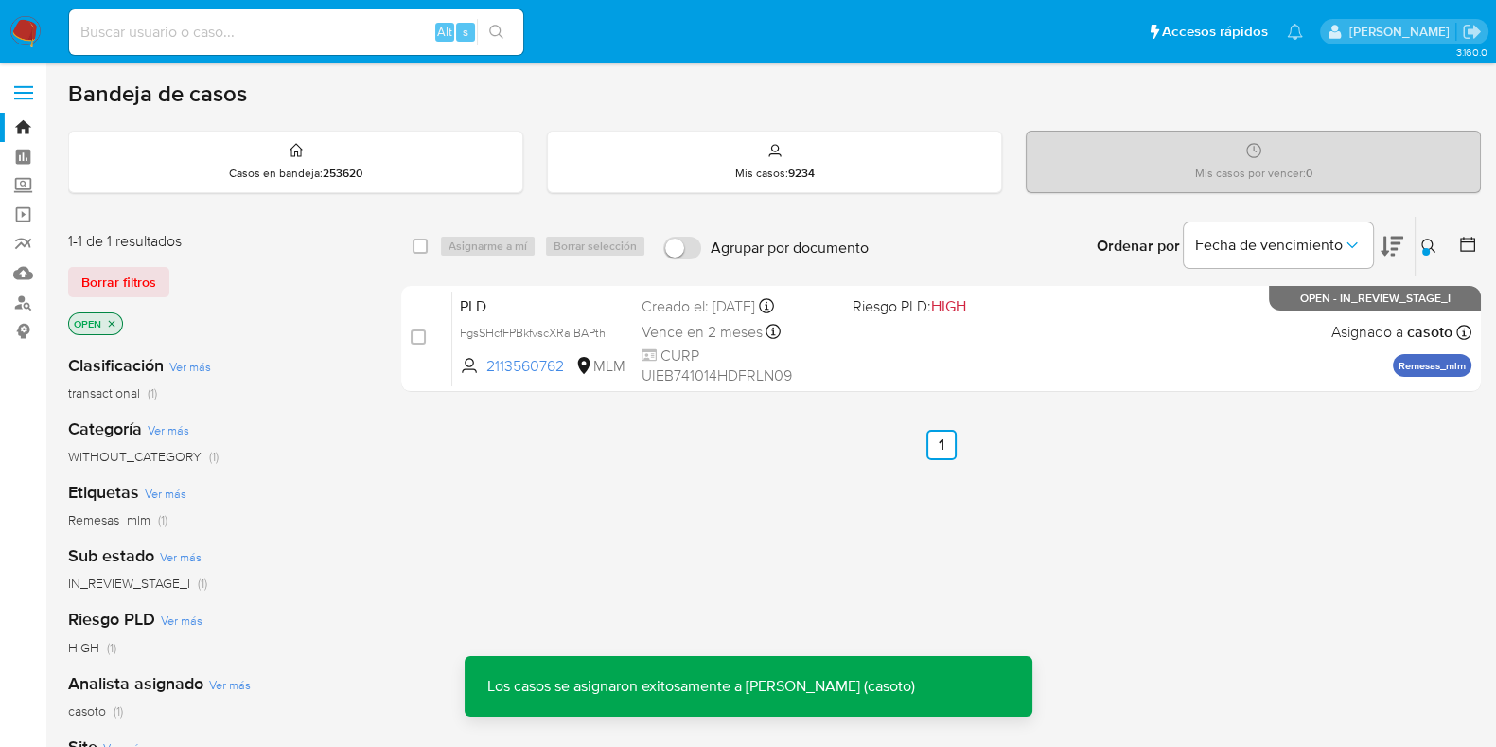
click at [1061, 359] on div "PLD FgsSHcfFPBkfvscXRalBAPth 2113560762 MLM Riesgo PLD: HIGH Creado el: [DATE] …" at bounding box center [961, 339] width 1019 height 96
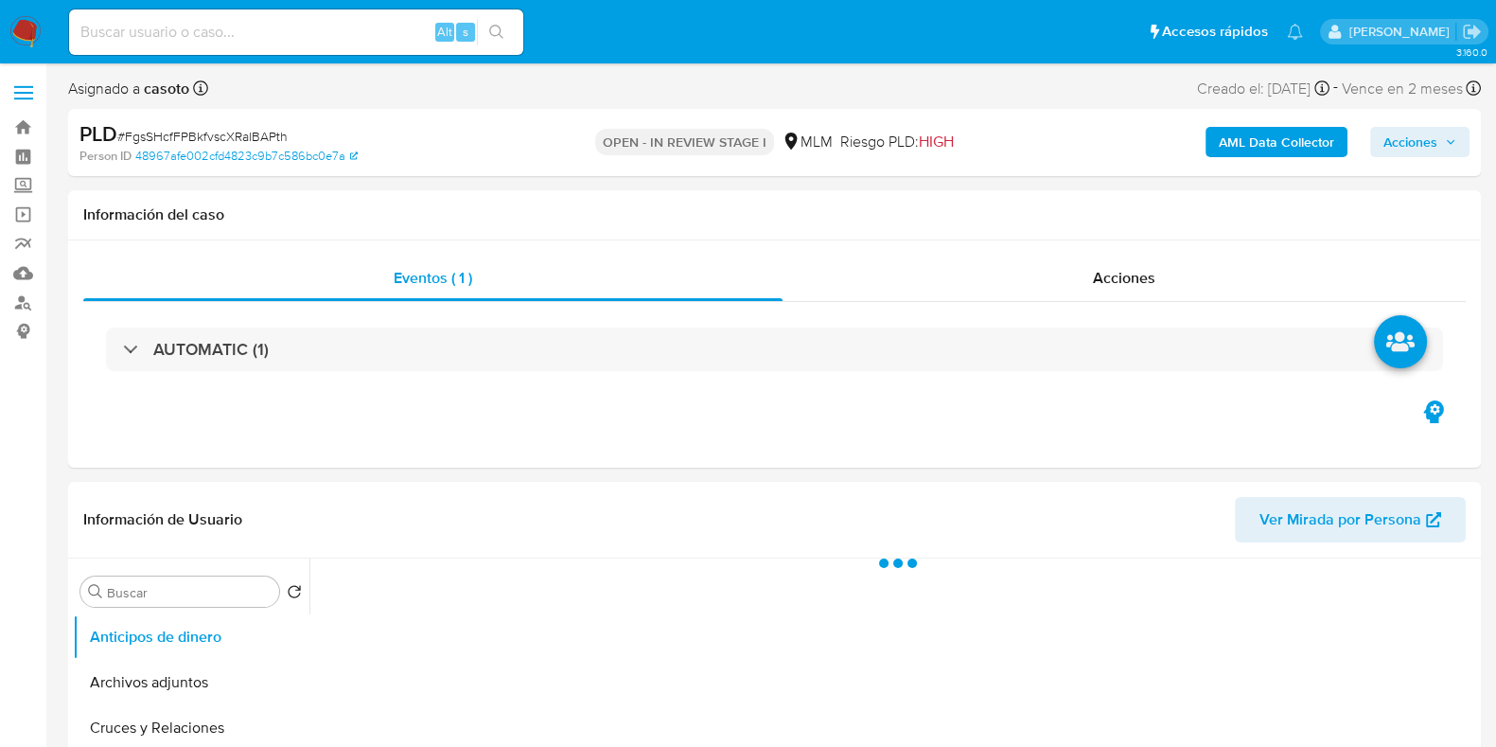
select select "10"
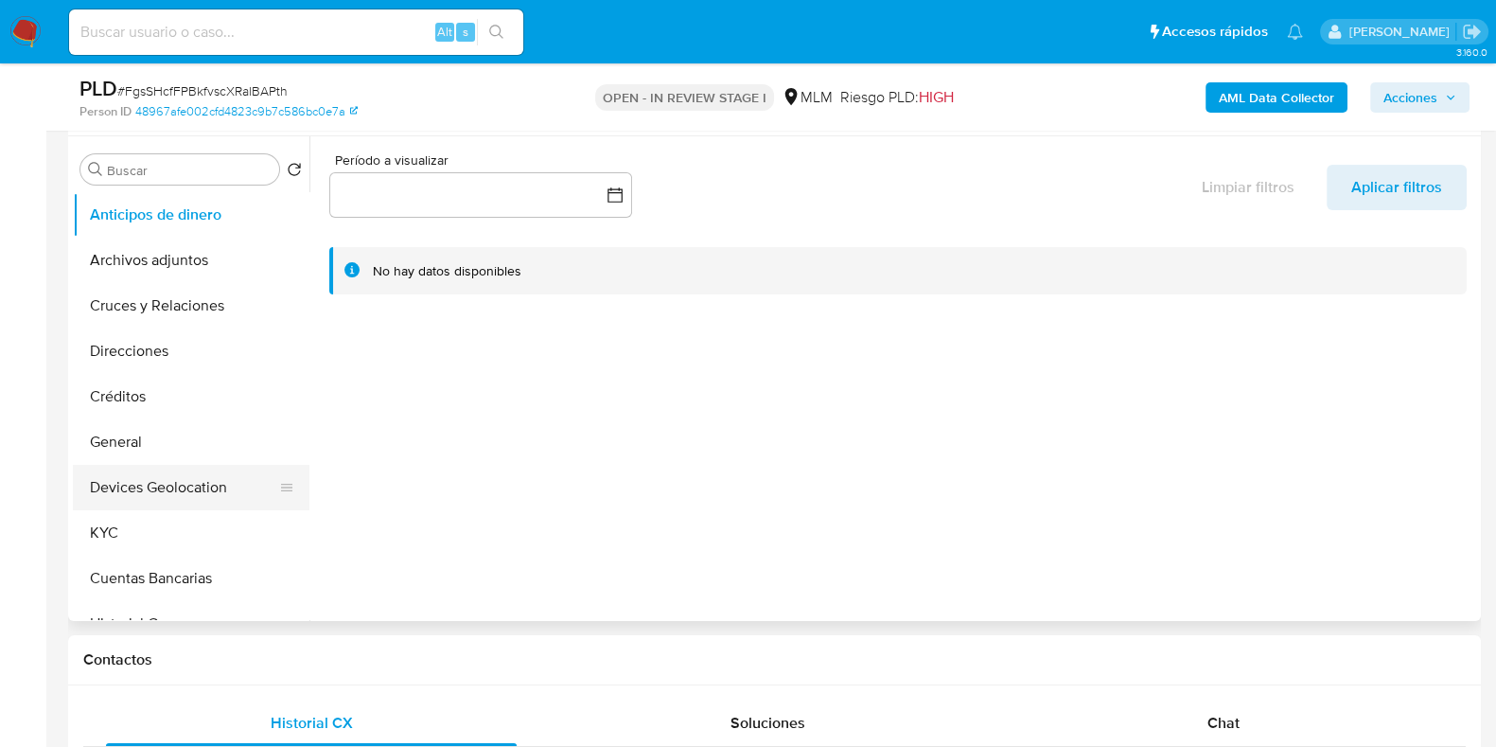
scroll to position [117, 0]
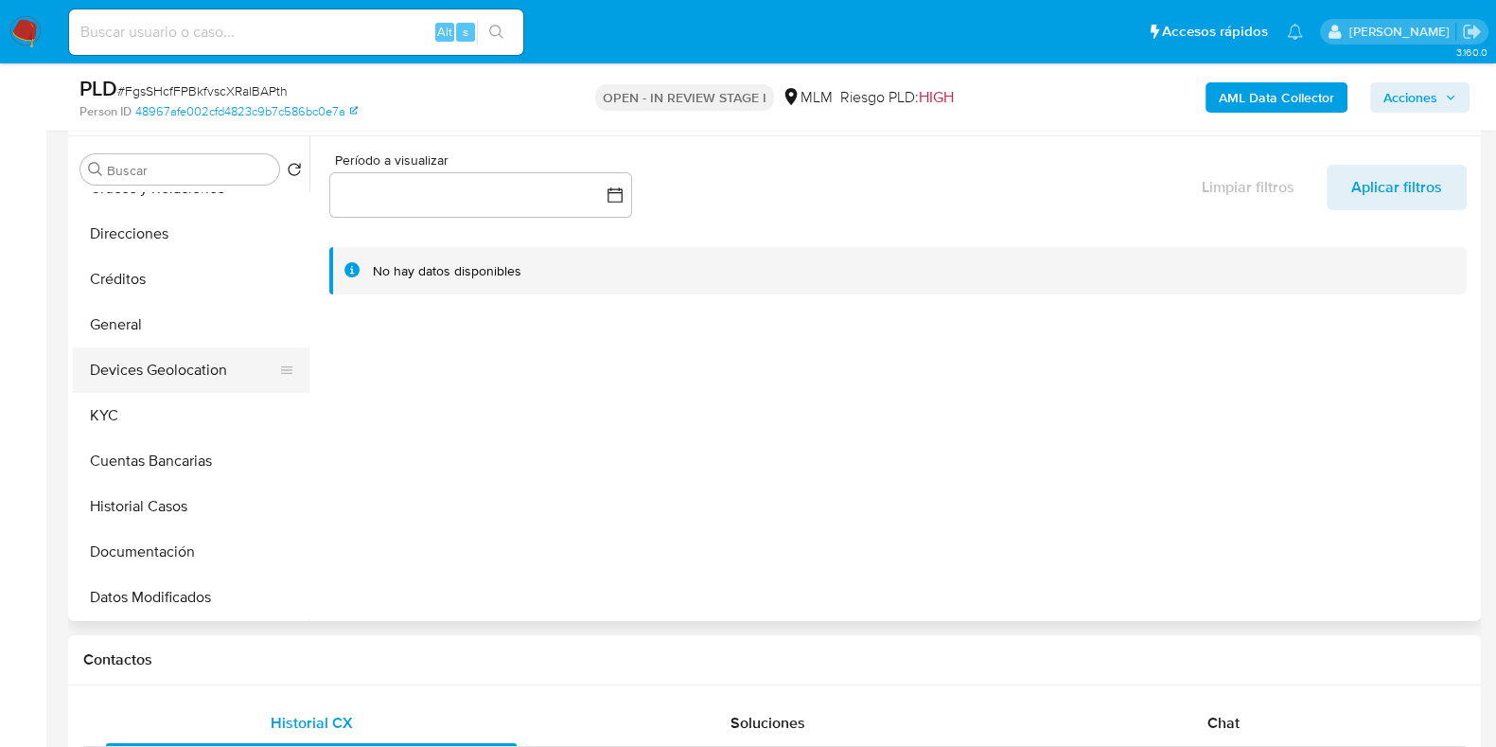
click at [187, 369] on button "Devices Geolocation" at bounding box center [183, 369] width 221 height 45
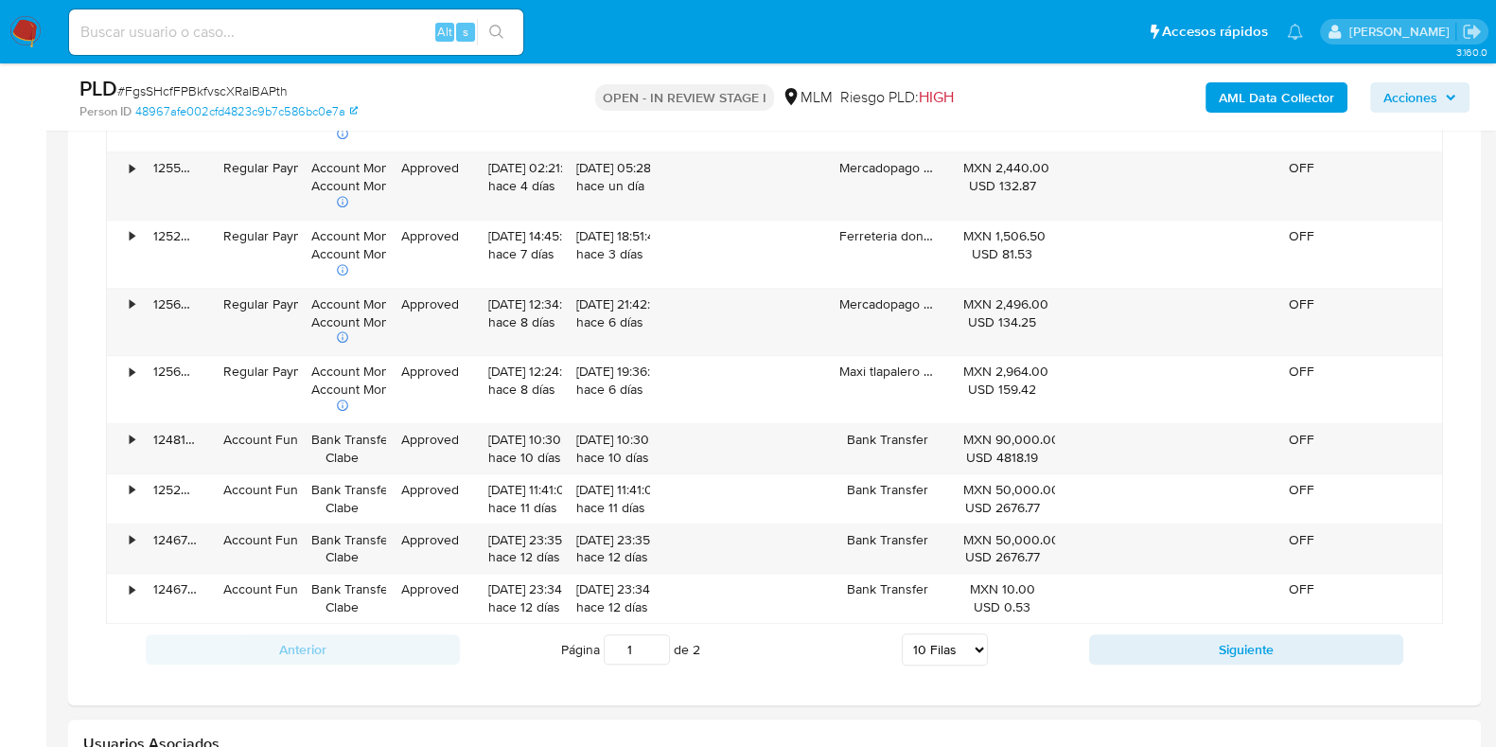
scroll to position [1183, 0]
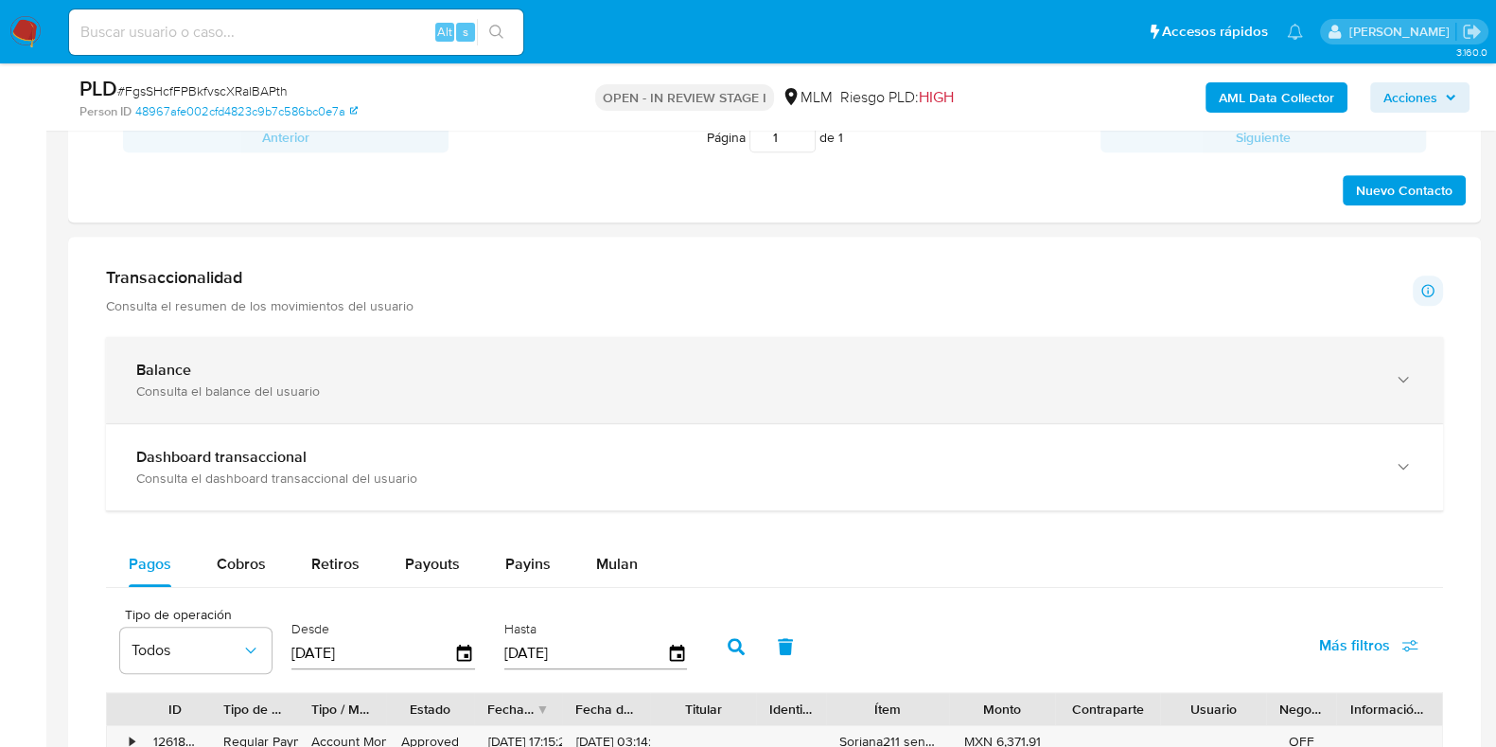
click at [249, 365] on div "Balance" at bounding box center [755, 370] width 1239 height 19
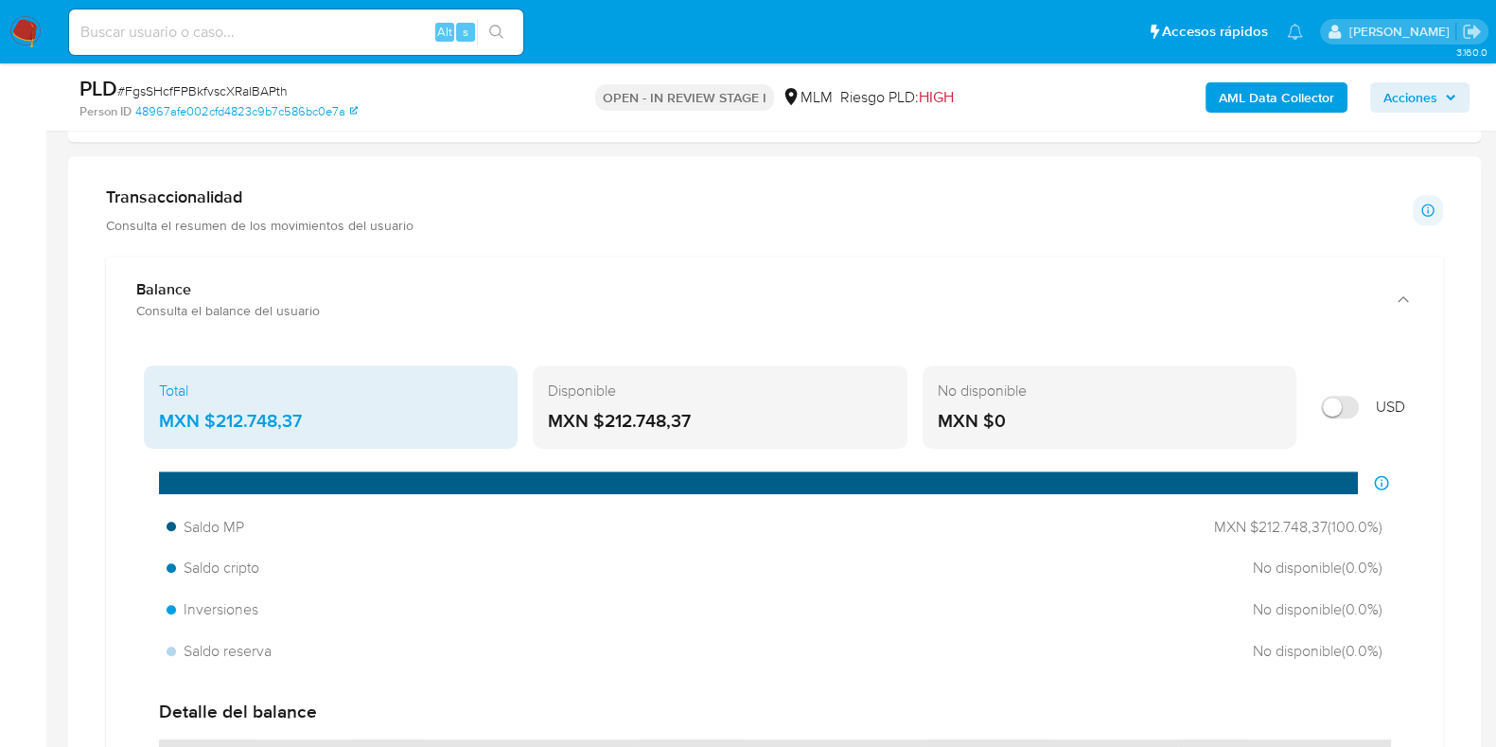
scroll to position [1301, 0]
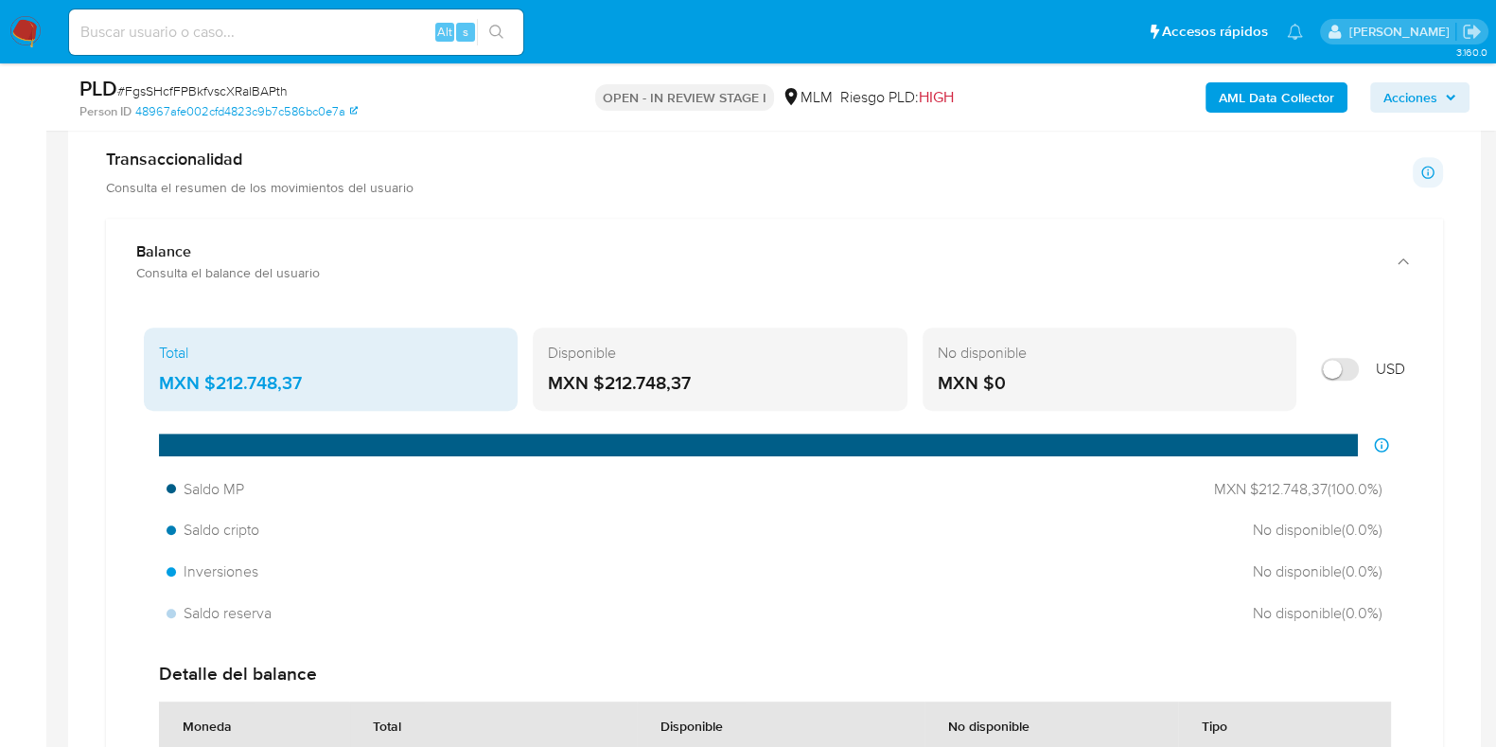
click at [663, 377] on div "MXN $212.748,37" at bounding box center [720, 383] width 344 height 25
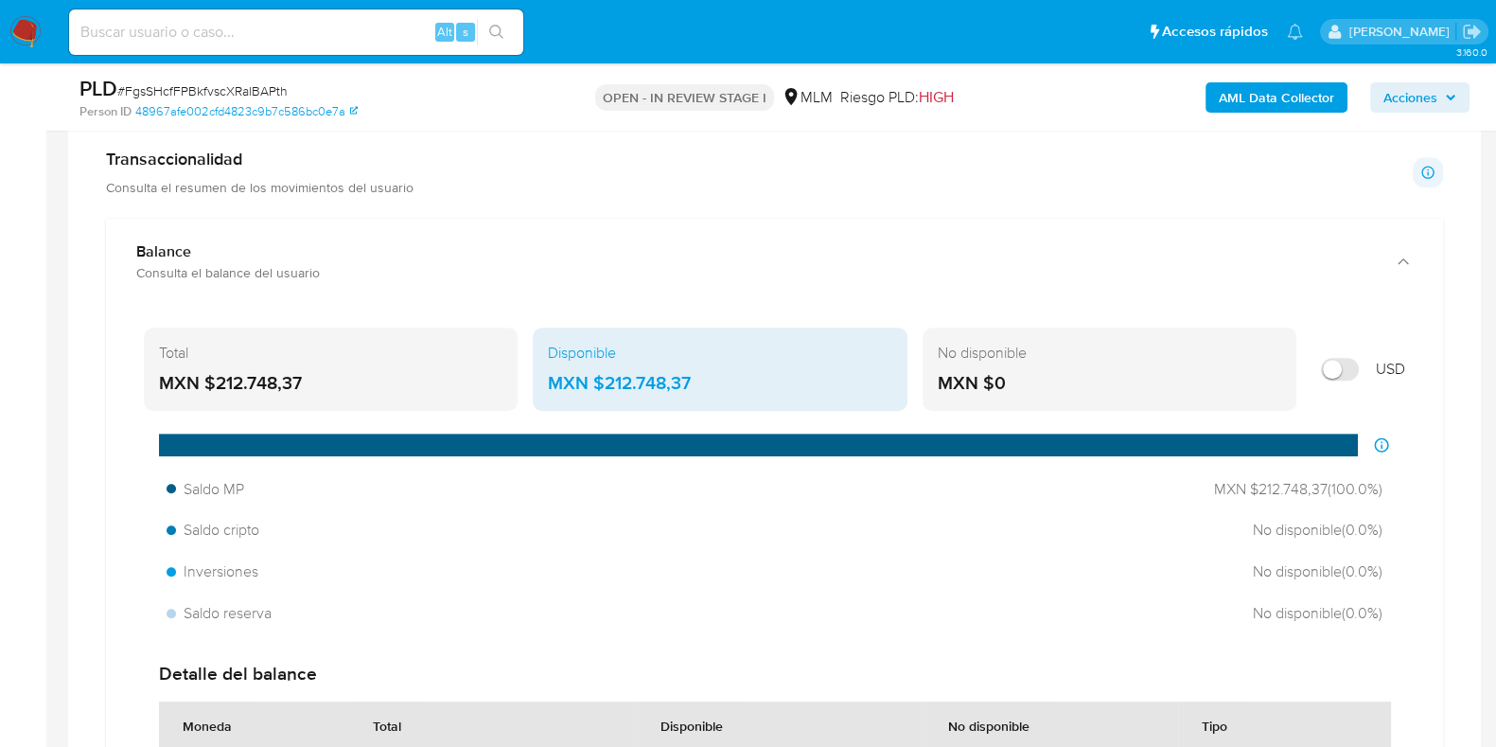
drag, startPoint x: 709, startPoint y: 384, endPoint x: 600, endPoint y: 383, distance: 108.8
click at [600, 383] on div "MXN $212.748,37" at bounding box center [720, 383] width 344 height 25
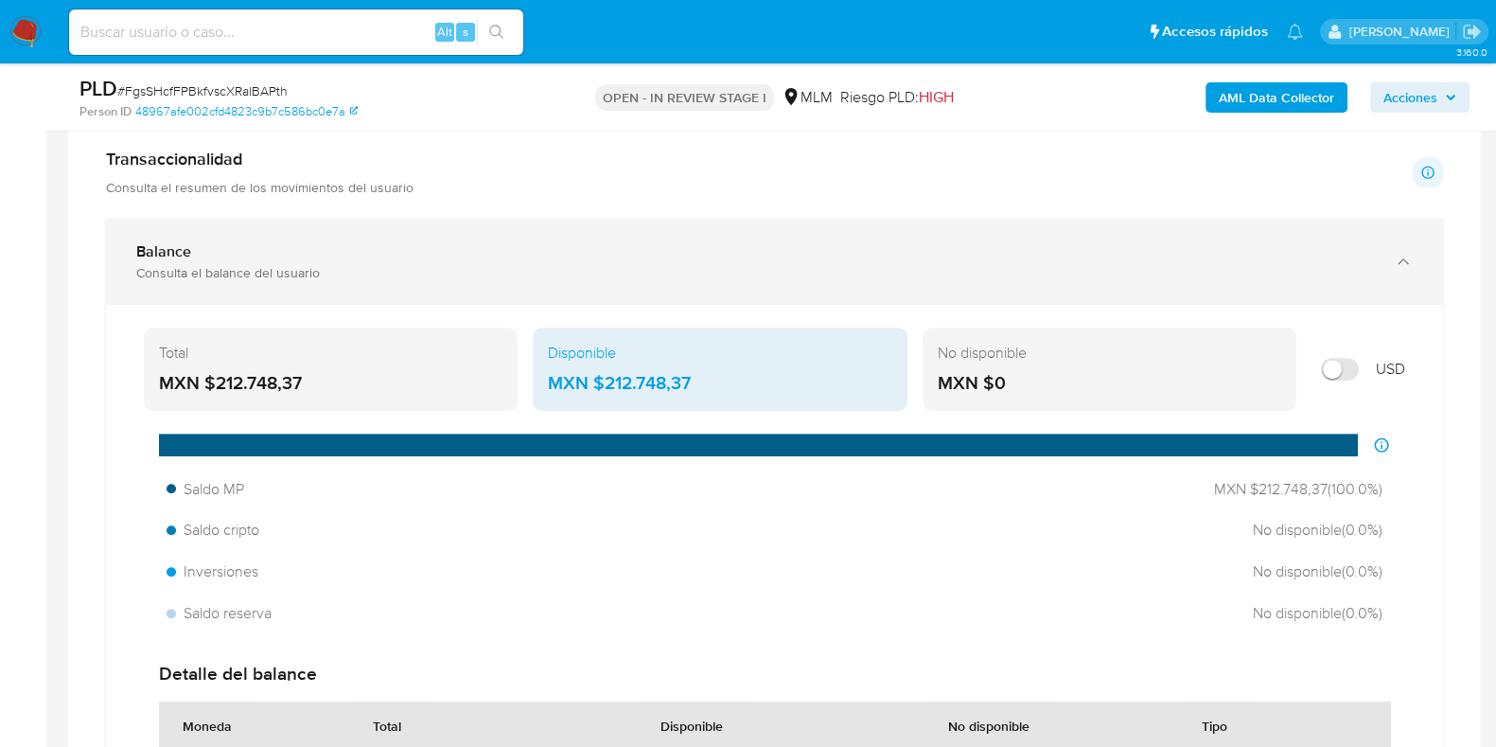
scroll to position [1183, 0]
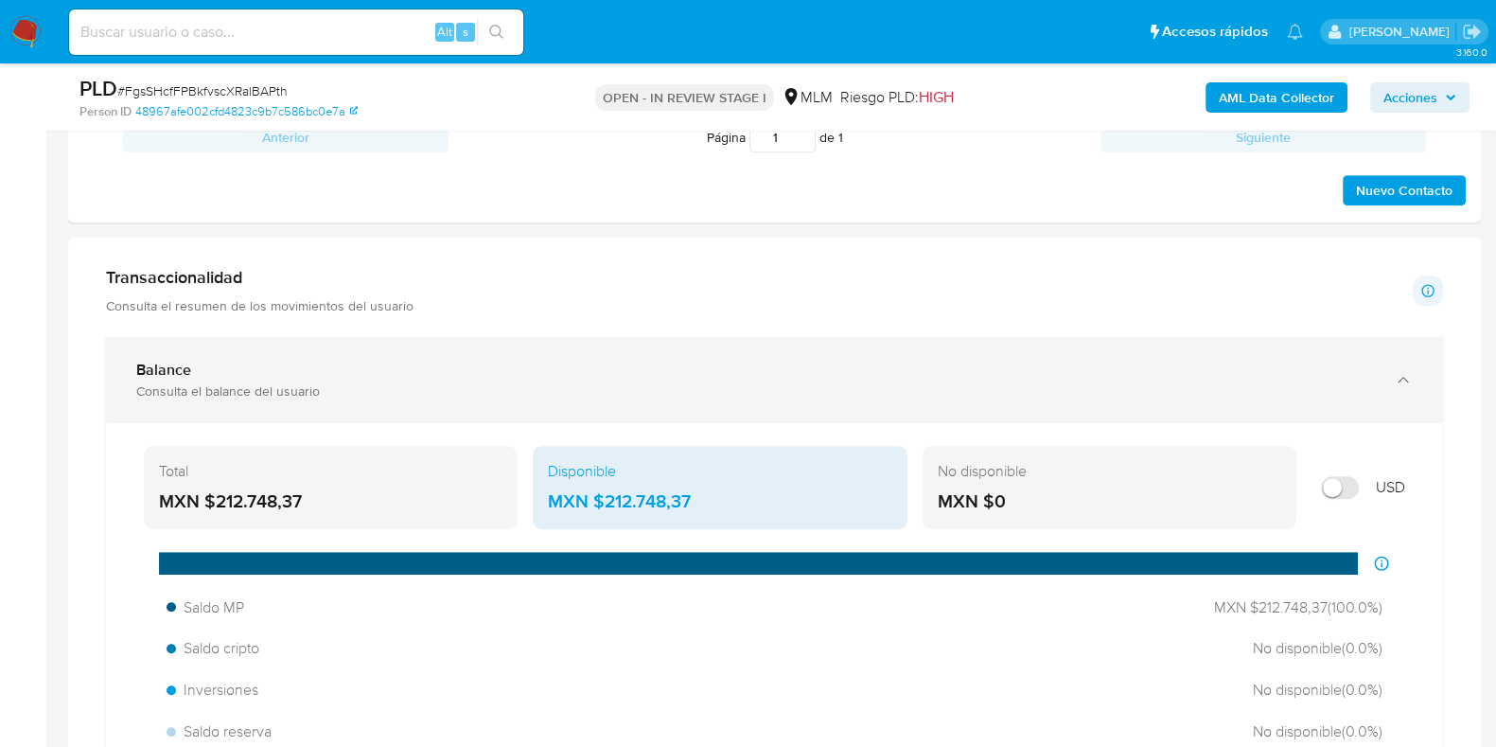
click at [203, 276] on h1 "Transaccionalidad" at bounding box center [260, 277] width 308 height 21
click at [192, 362] on div "Balance" at bounding box center [755, 370] width 1239 height 19
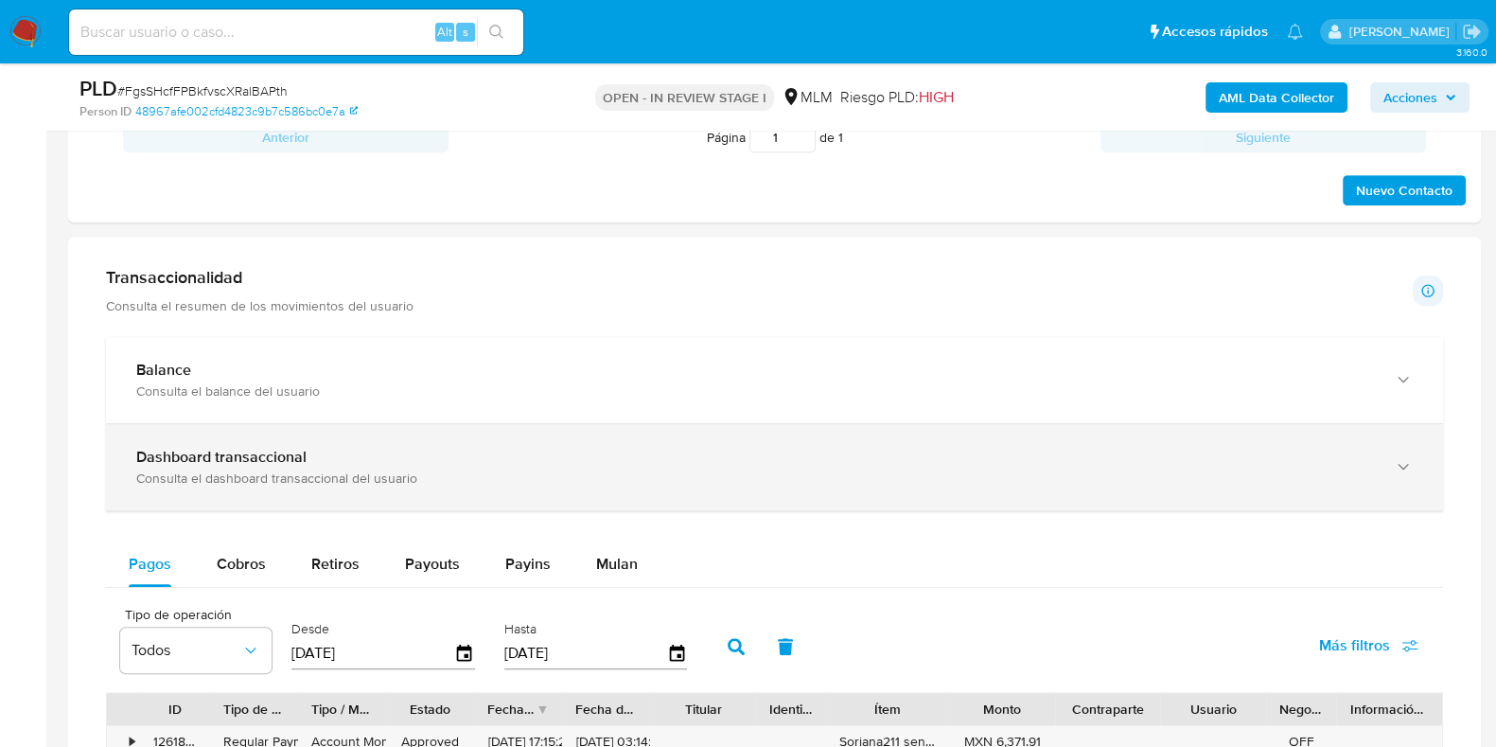
click at [197, 447] on b "Dashboard transaccional" at bounding box center [221, 457] width 170 height 22
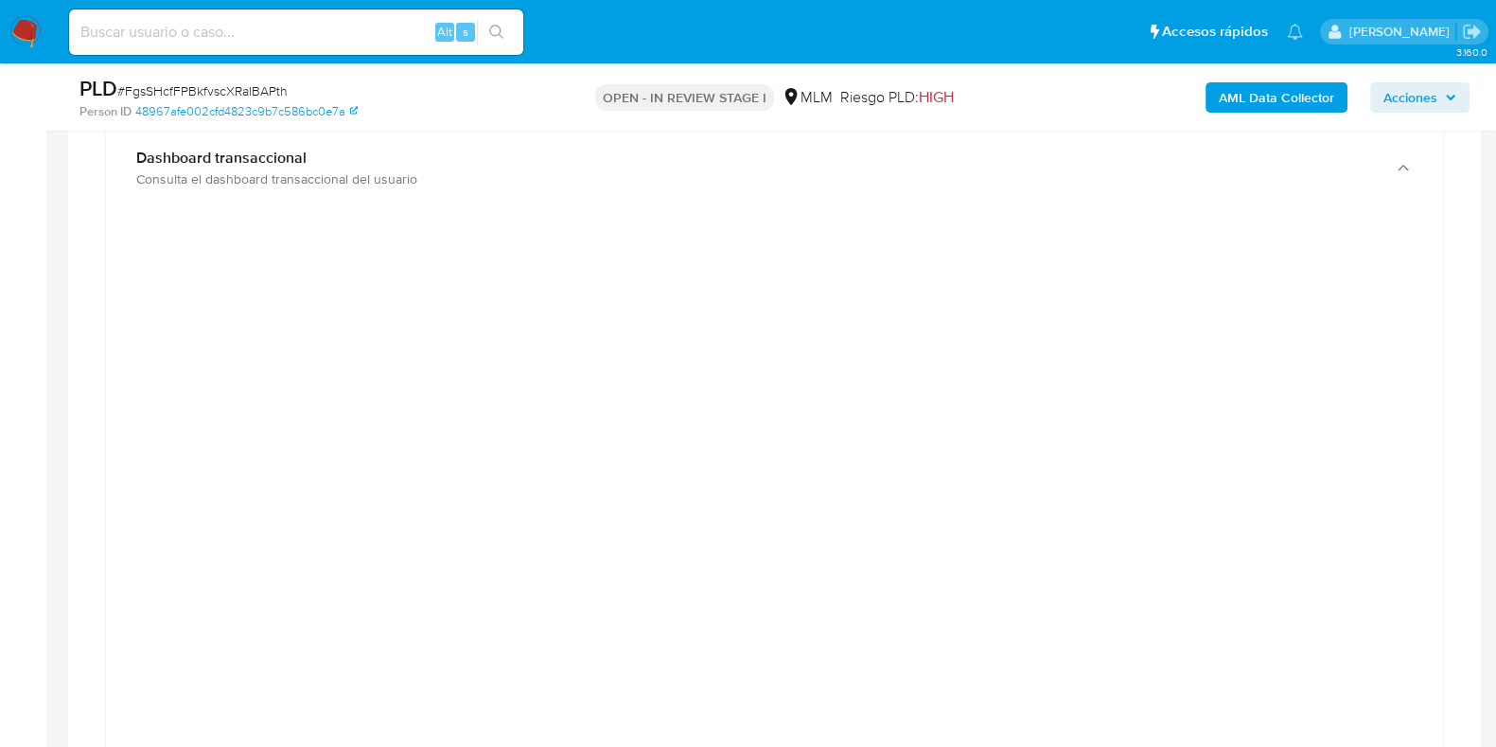
scroll to position [1301, 0]
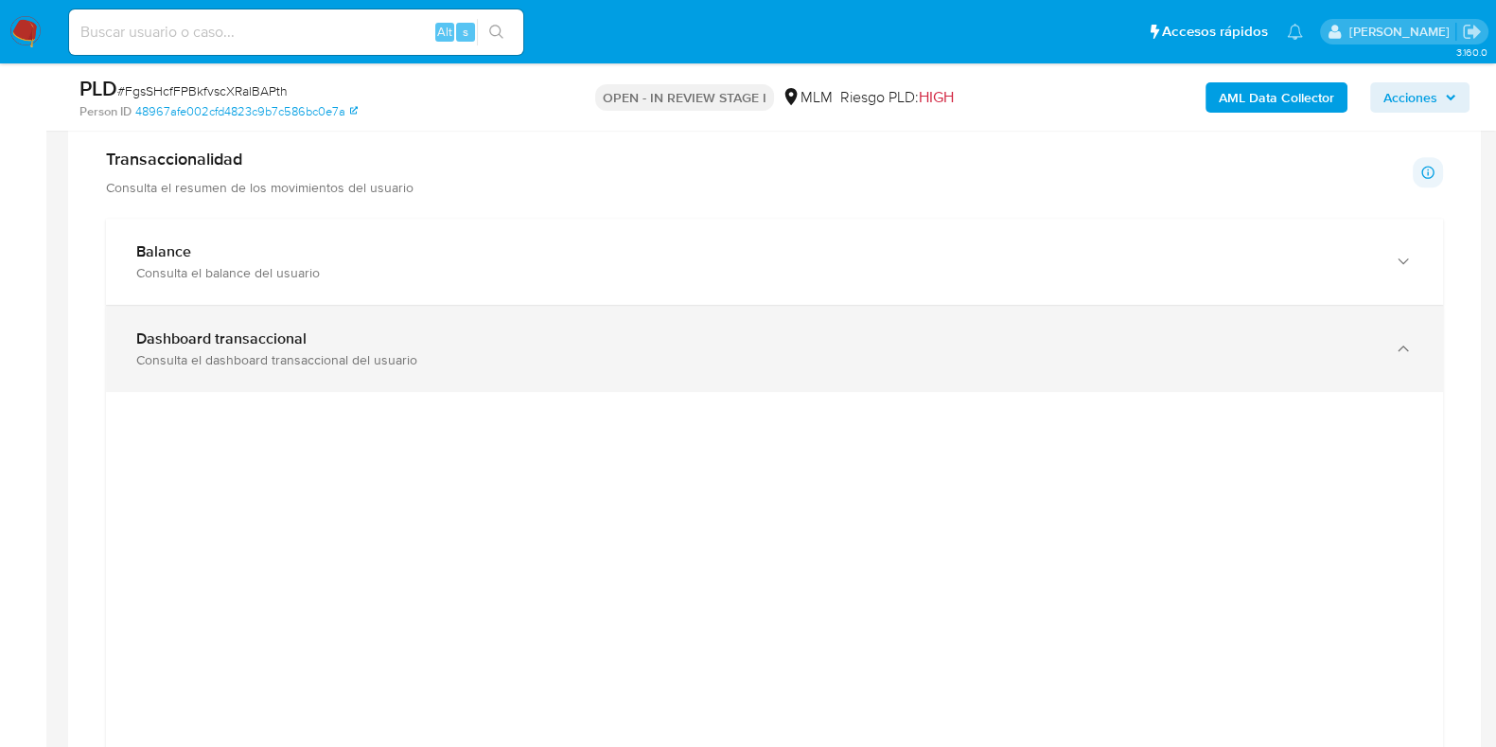
click at [450, 355] on div "Consulta el dashboard transaccional del usuario" at bounding box center [755, 359] width 1239 height 17
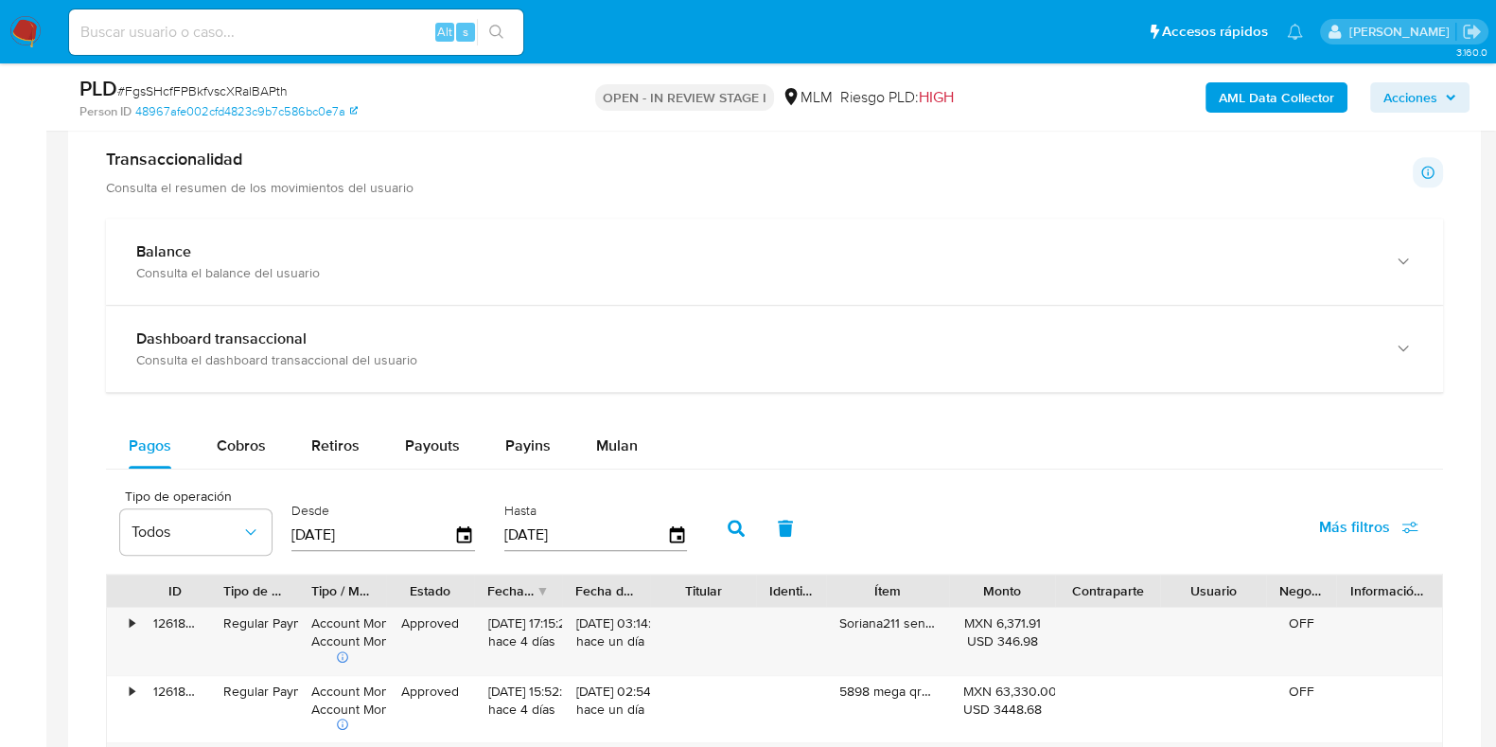
click at [416, 189] on div "Transaccionalidad Consulta el resumen de los movimientos del usuario Informació…" at bounding box center [774, 172] width 1337 height 47
click at [295, 179] on p "Consulta el resumen de los movimientos del usuario" at bounding box center [260, 187] width 308 height 17
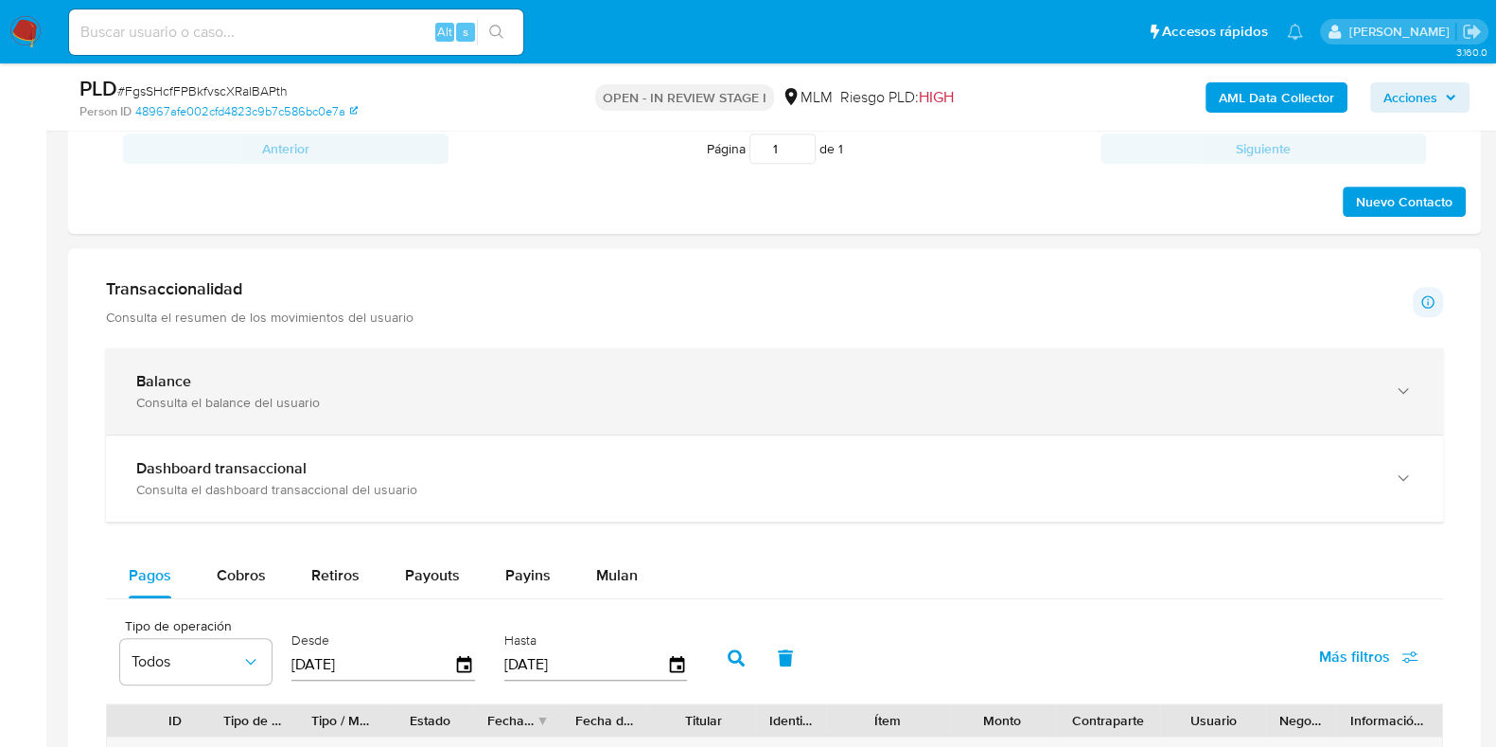
scroll to position [1183, 0]
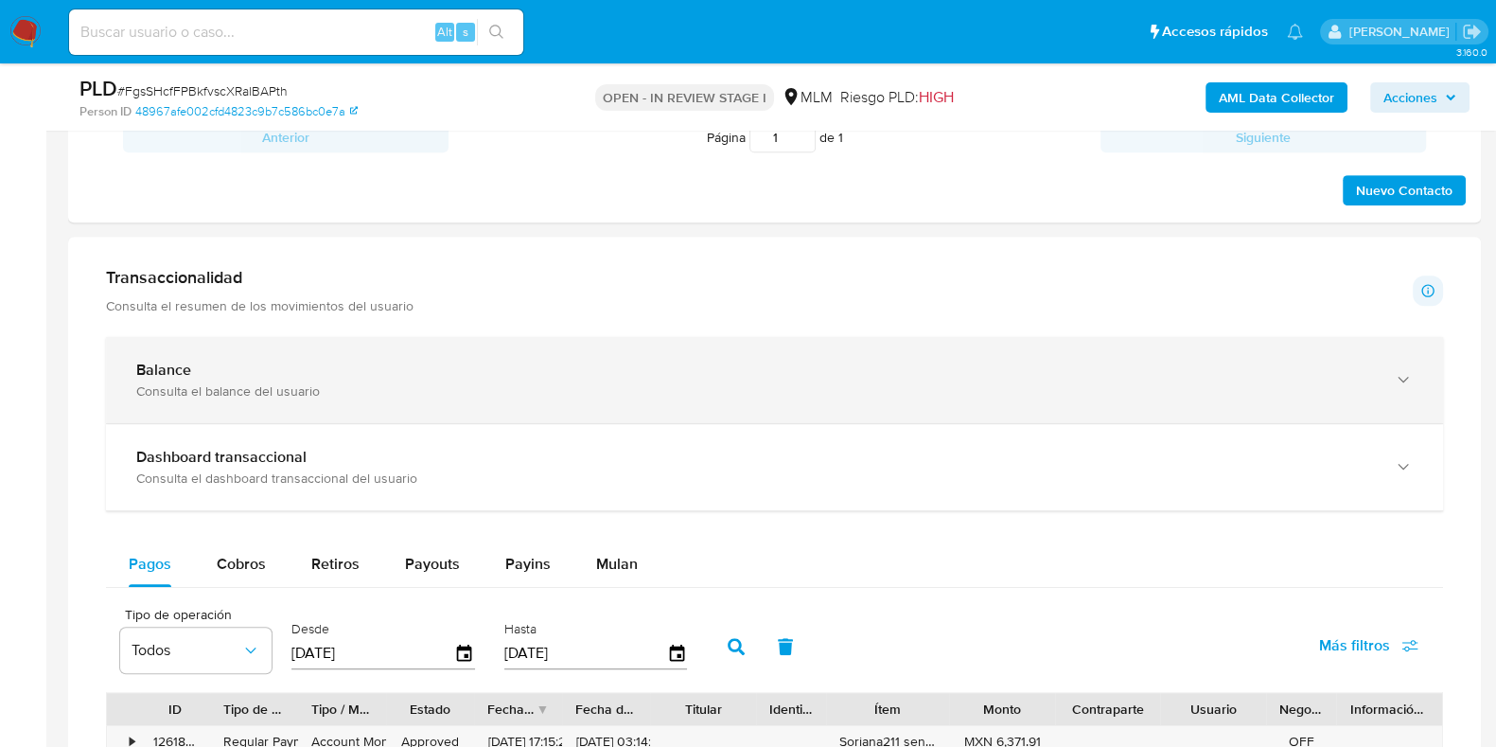
click at [658, 382] on div "Consulta el balance del usuario" at bounding box center [755, 390] width 1239 height 17
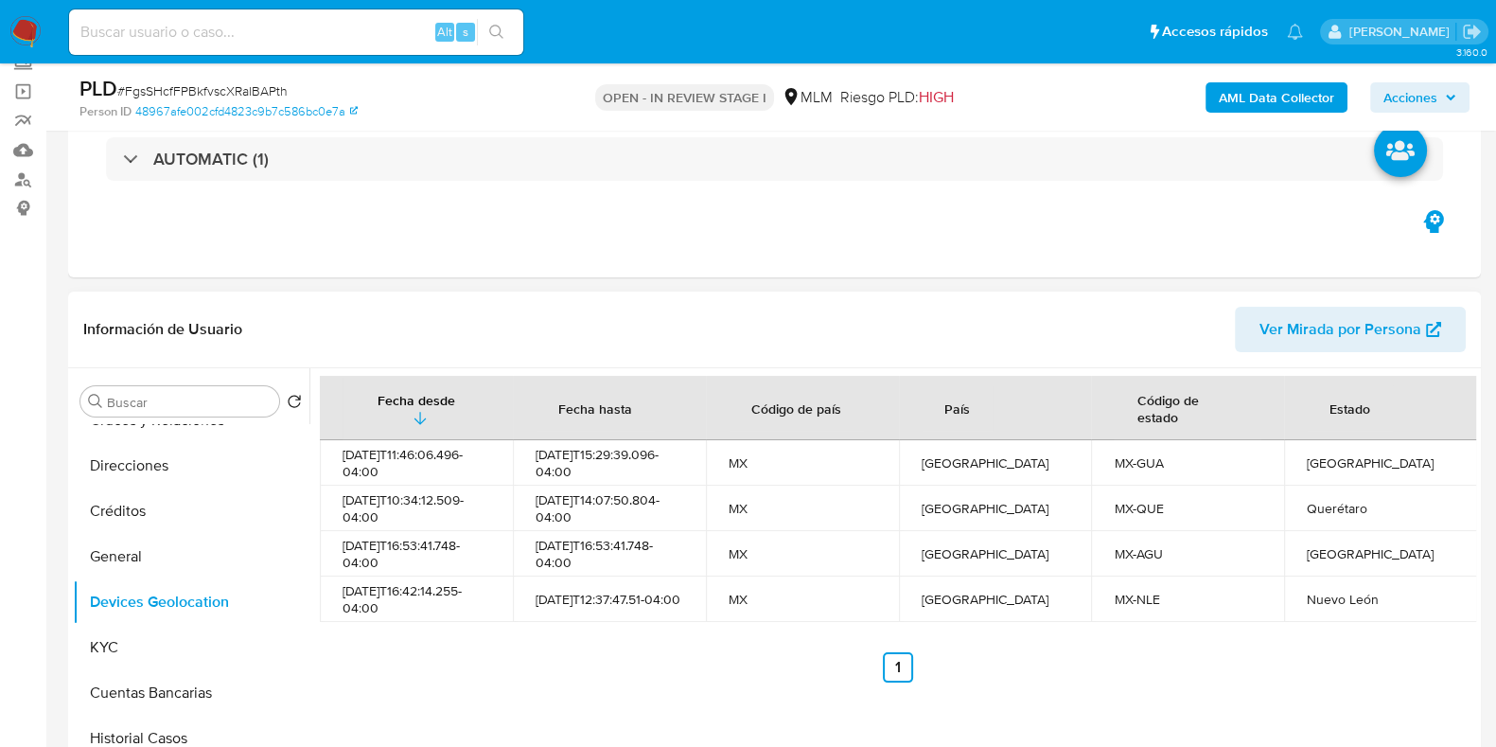
scroll to position [355, 0]
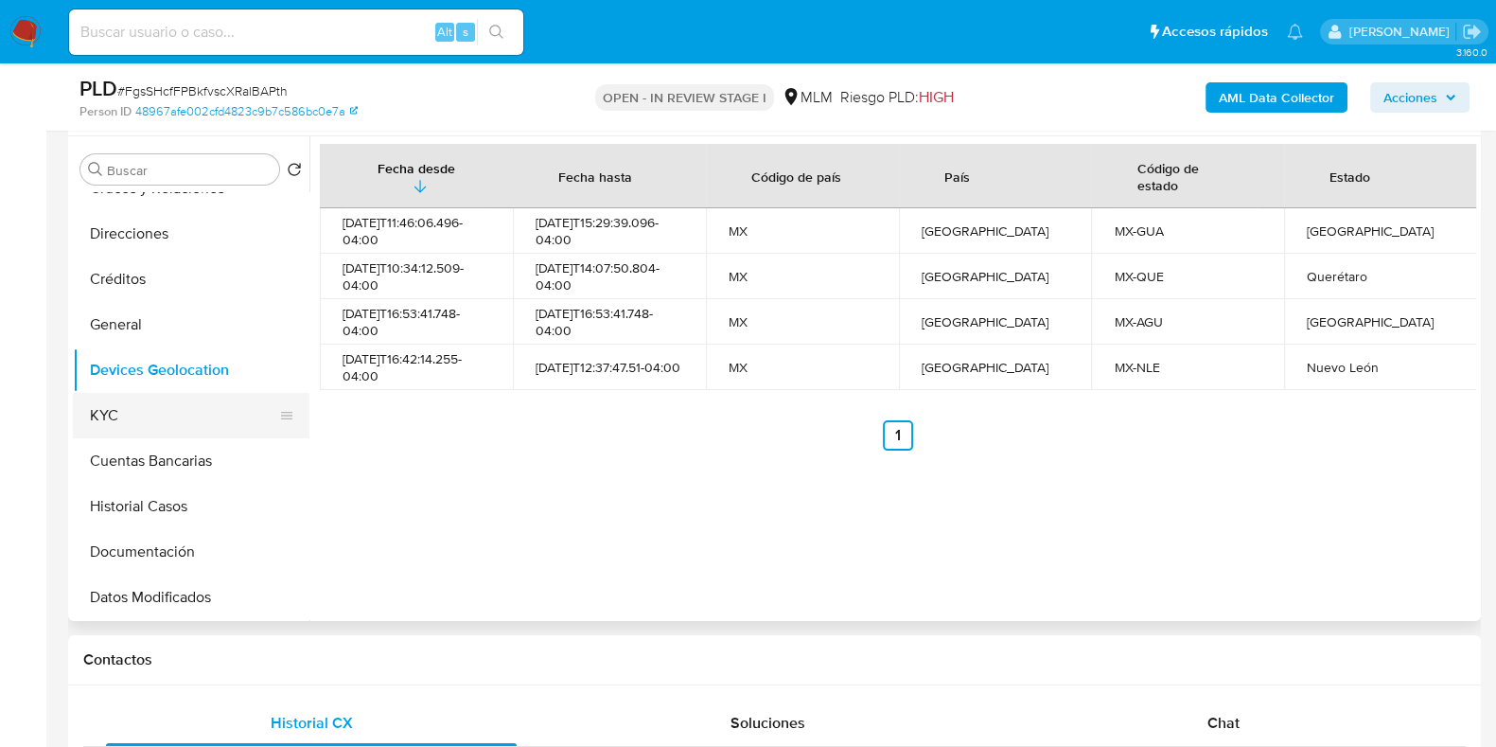
click at [180, 426] on button "KYC" at bounding box center [183, 415] width 221 height 45
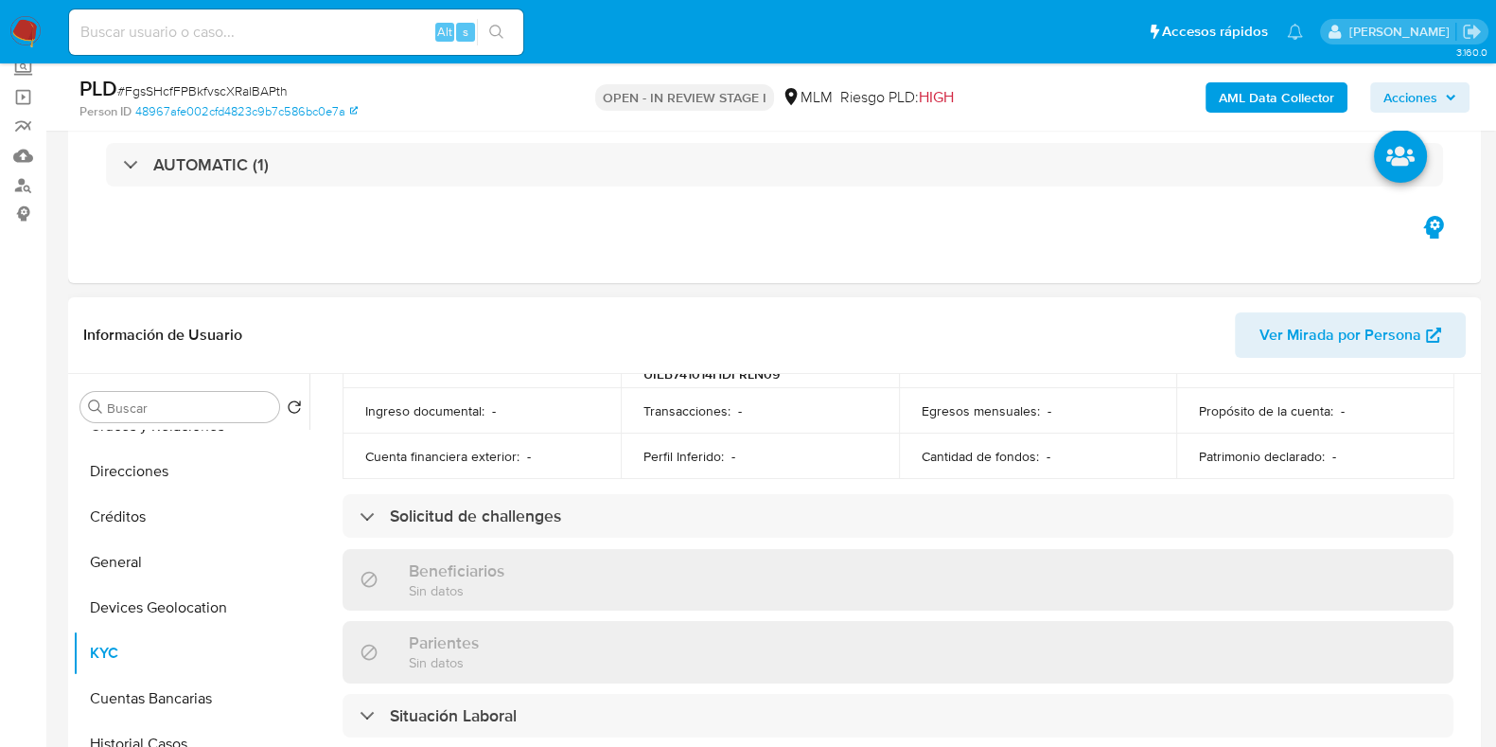
scroll to position [592, 0]
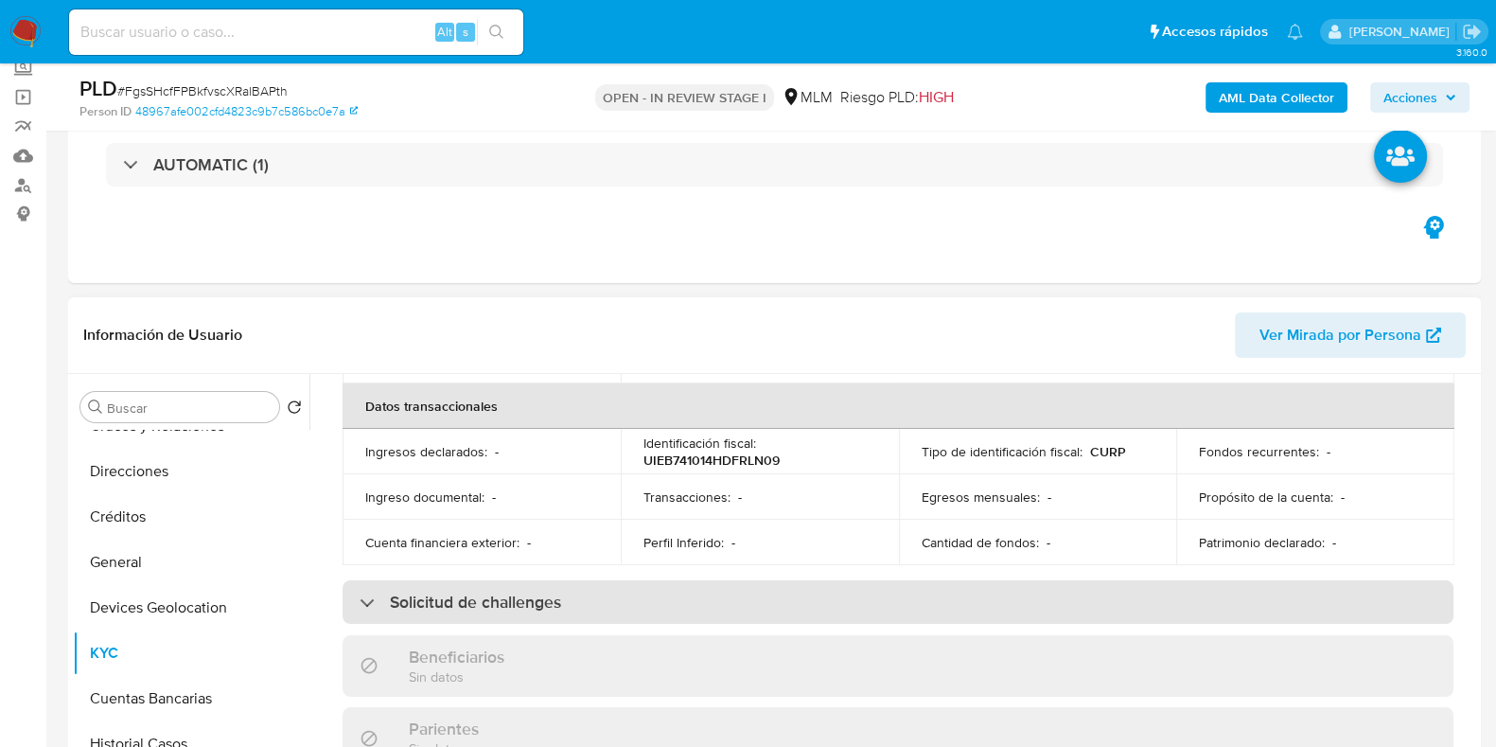
click at [477, 580] on div "Solicitud de challenges" at bounding box center [898, 602] width 1111 height 44
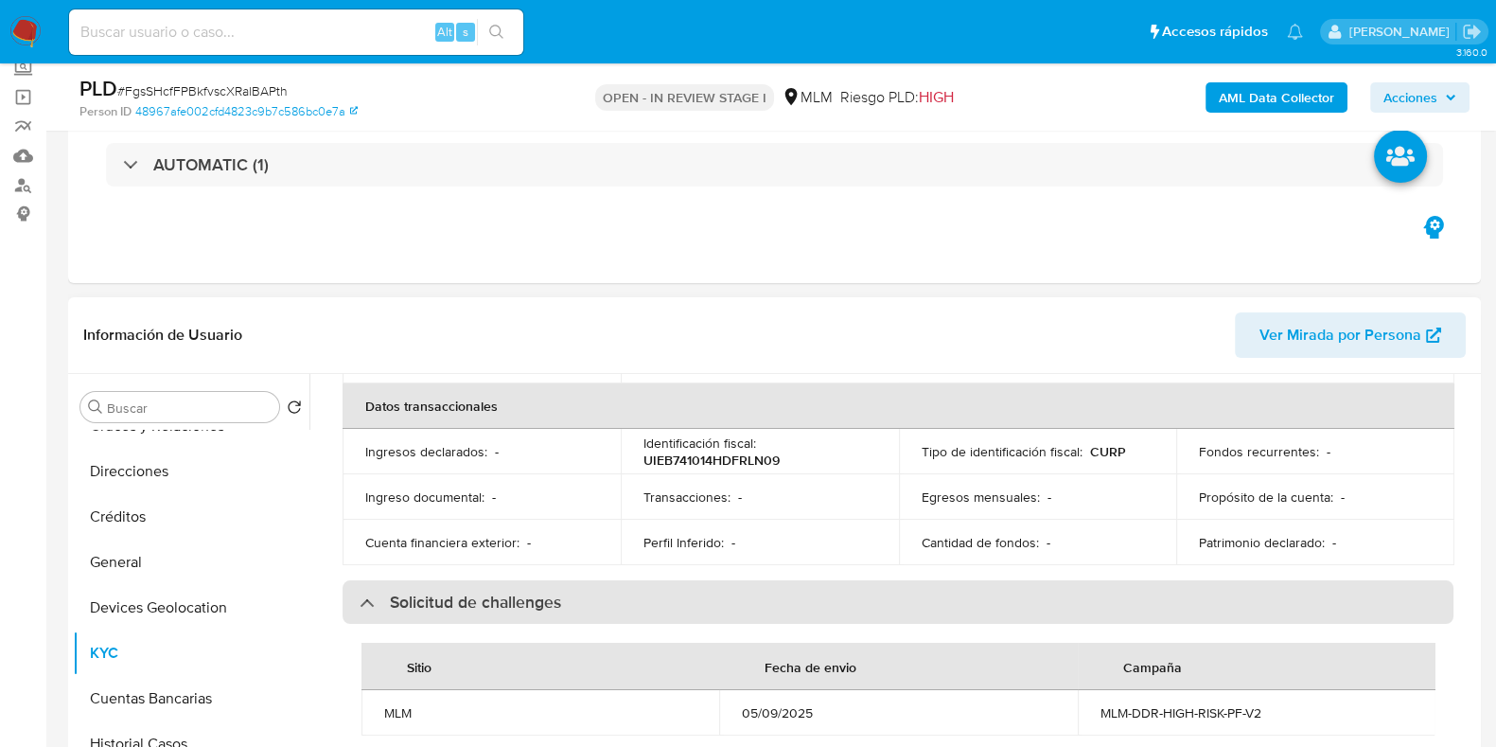
click at [477, 592] on h3 "Solicitud de challenges" at bounding box center [475, 602] width 171 height 21
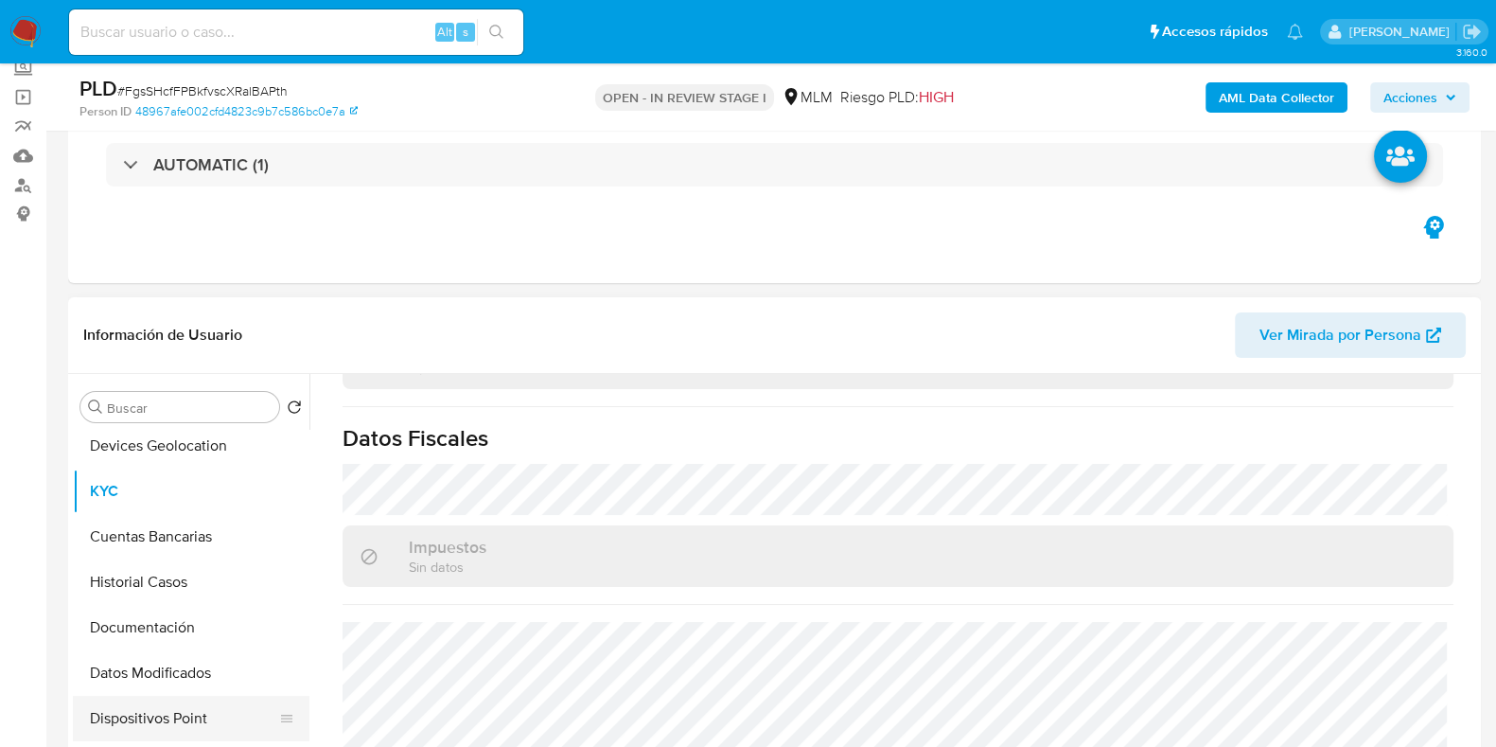
scroll to position [355, 0]
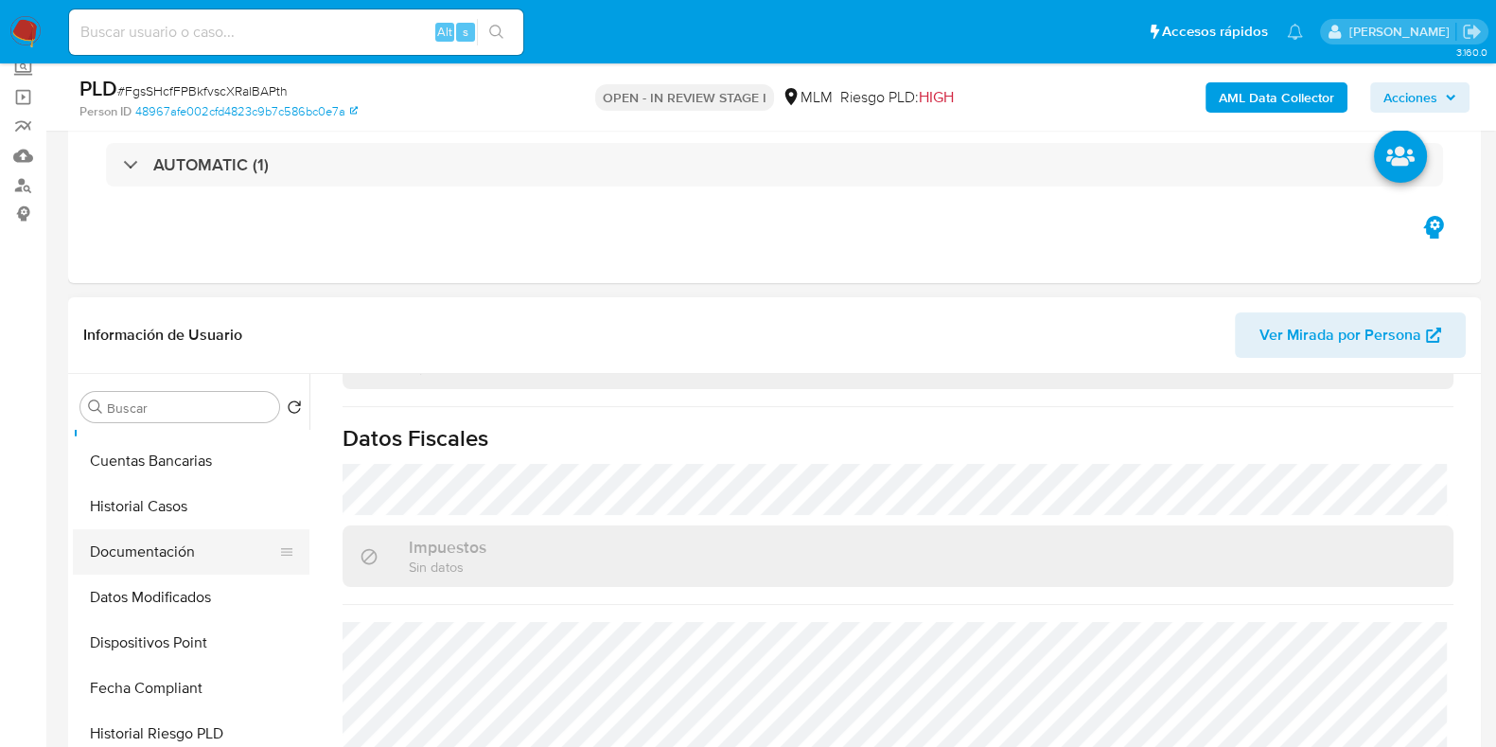
click at [183, 568] on button "Documentación" at bounding box center [183, 551] width 221 height 45
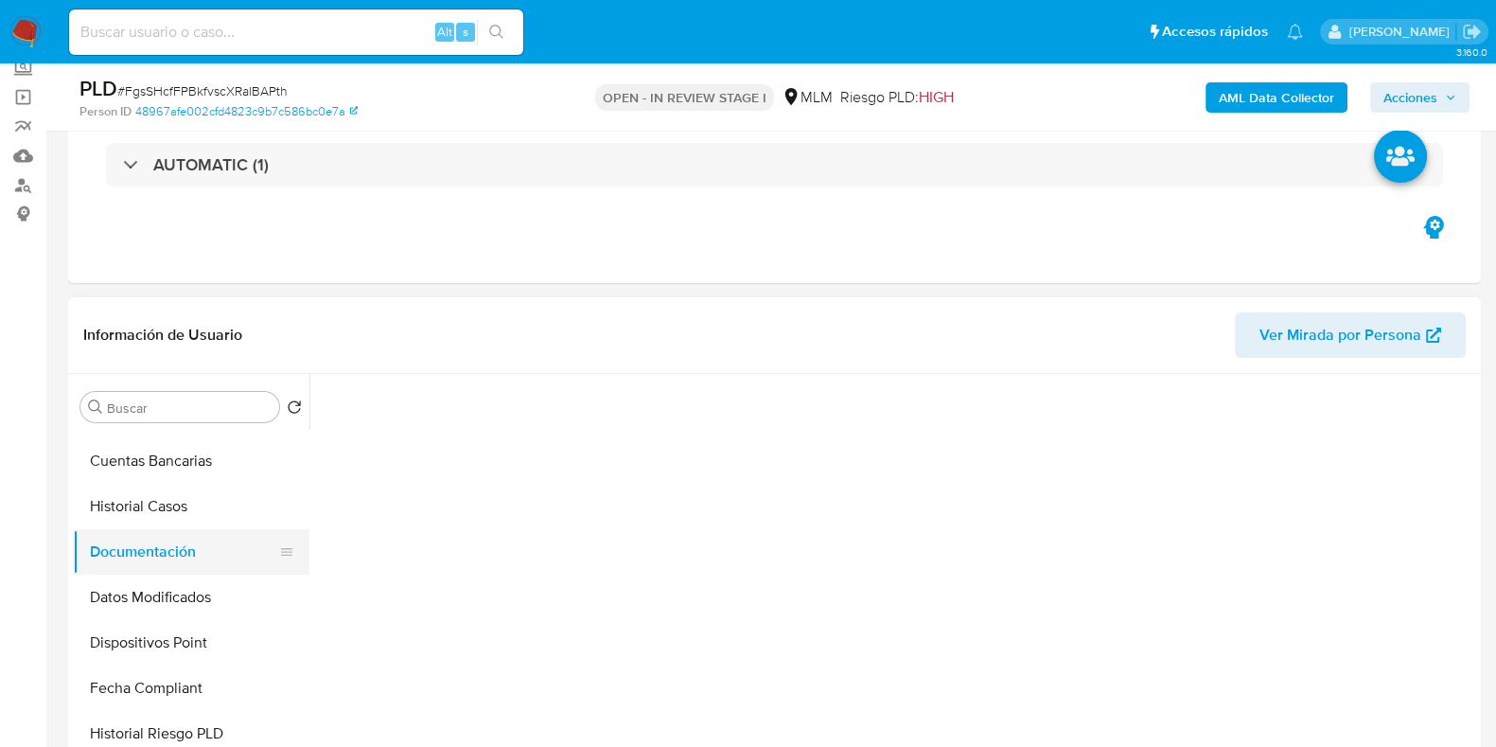
scroll to position [0, 0]
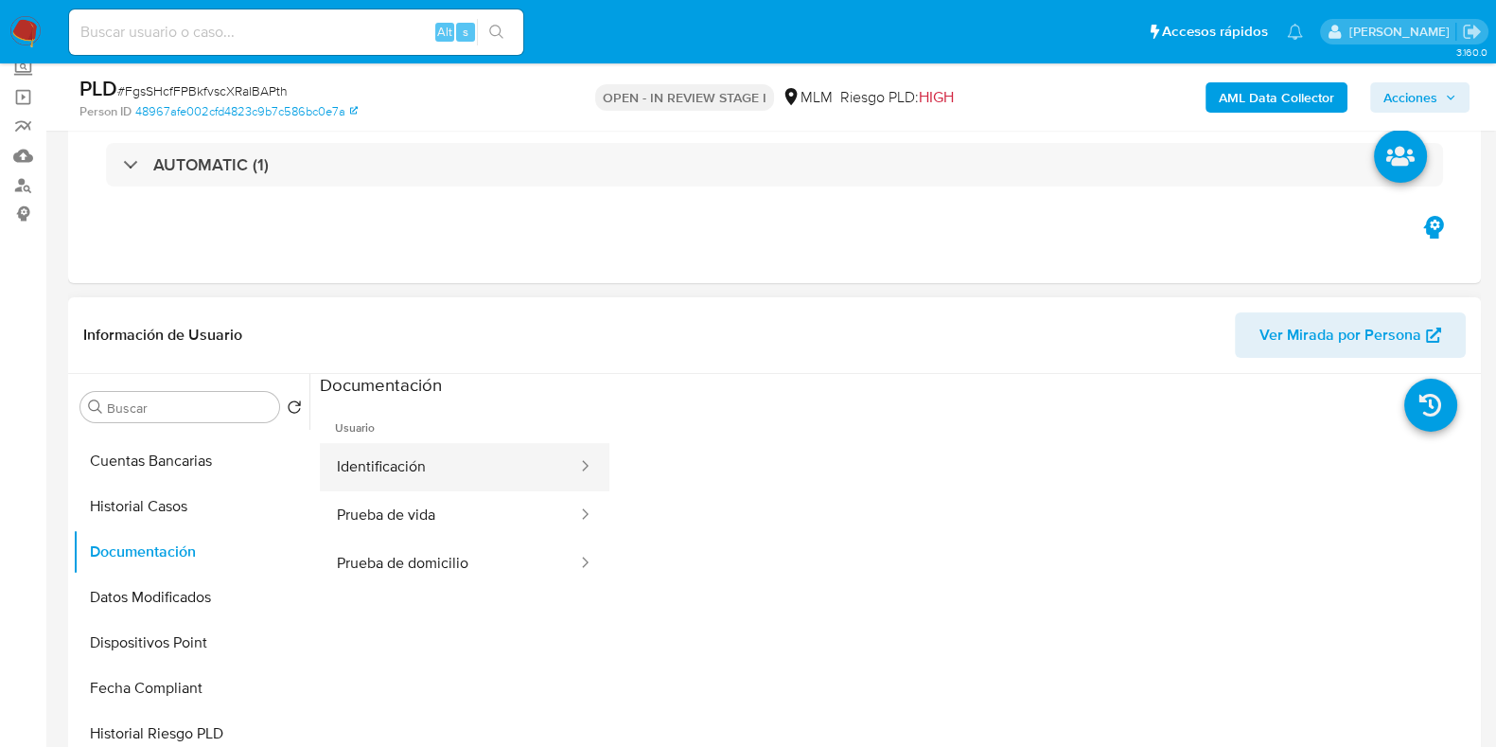
click at [376, 478] on button "Identificación" at bounding box center [449, 467] width 259 height 48
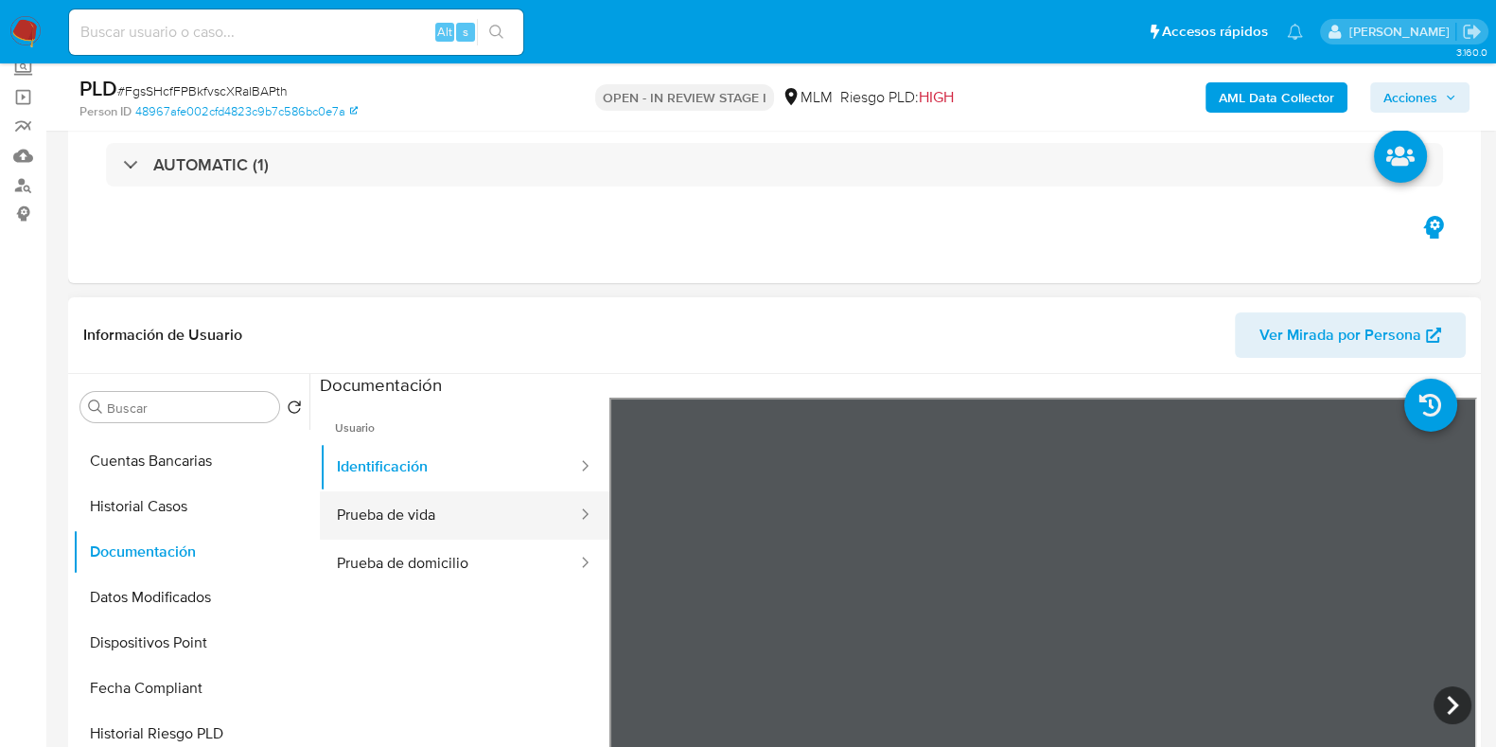
click at [459, 516] on button "Prueba de vida" at bounding box center [449, 515] width 259 height 48
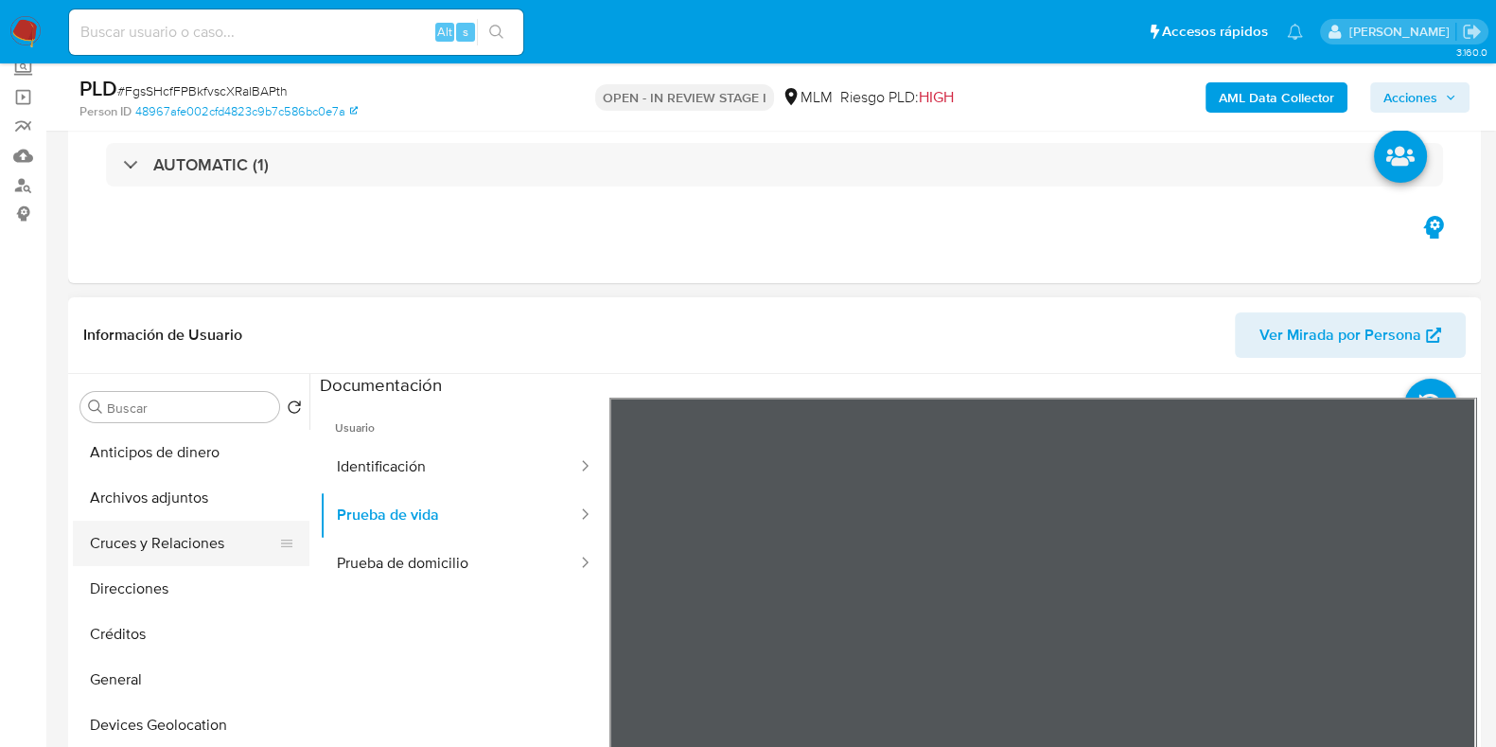
click at [169, 552] on button "Cruces y Relaciones" at bounding box center [183, 543] width 221 height 45
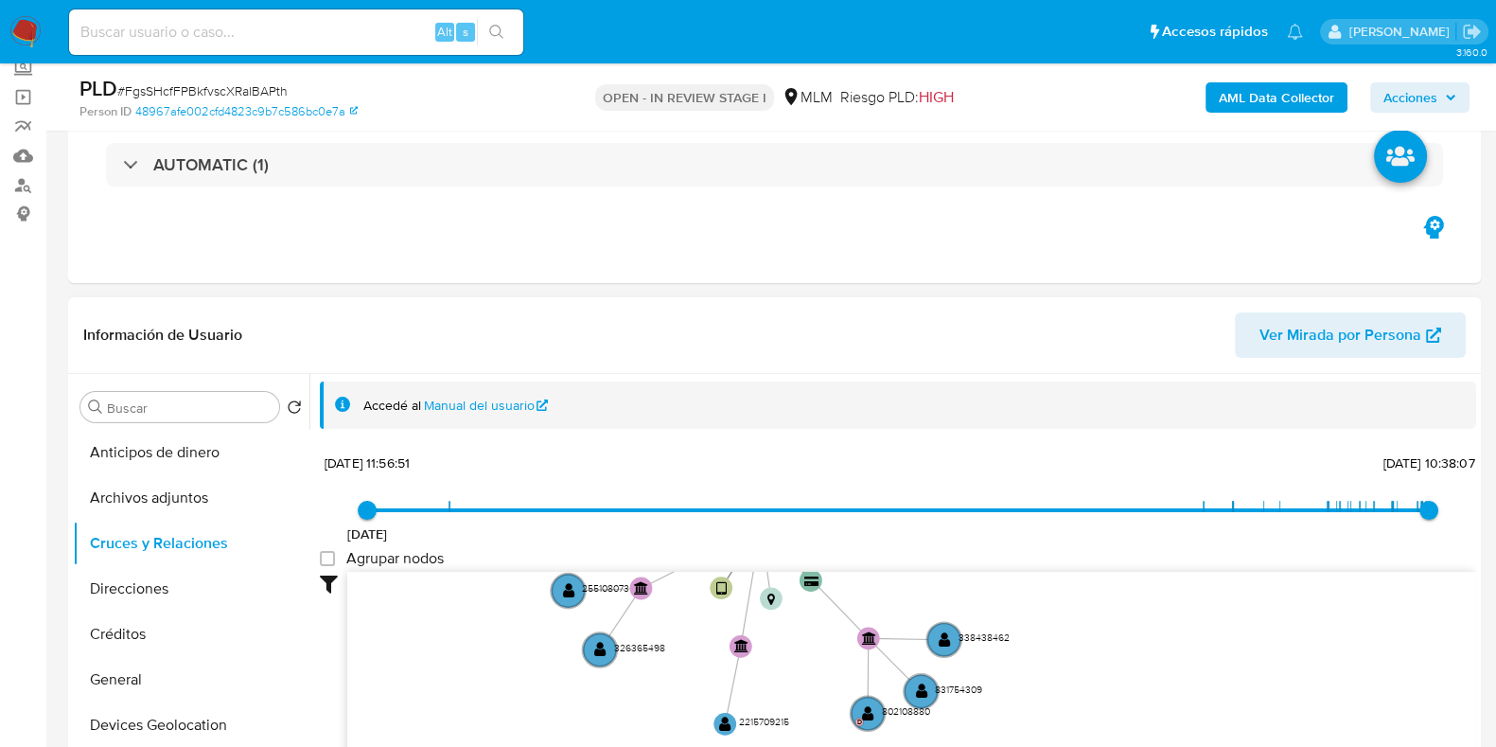
drag, startPoint x: 1090, startPoint y: 639, endPoint x: 965, endPoint y: 559, distance: 148.1
click at [965, 559] on div "16/4/2021 16/4/2021, 11:56:51 15/9/2025, 10:38:07 Agrupar nodos Filtros Confian…" at bounding box center [898, 684] width 1157 height 470
click at [946, 644] on text "" at bounding box center [945, 638] width 12 height 16
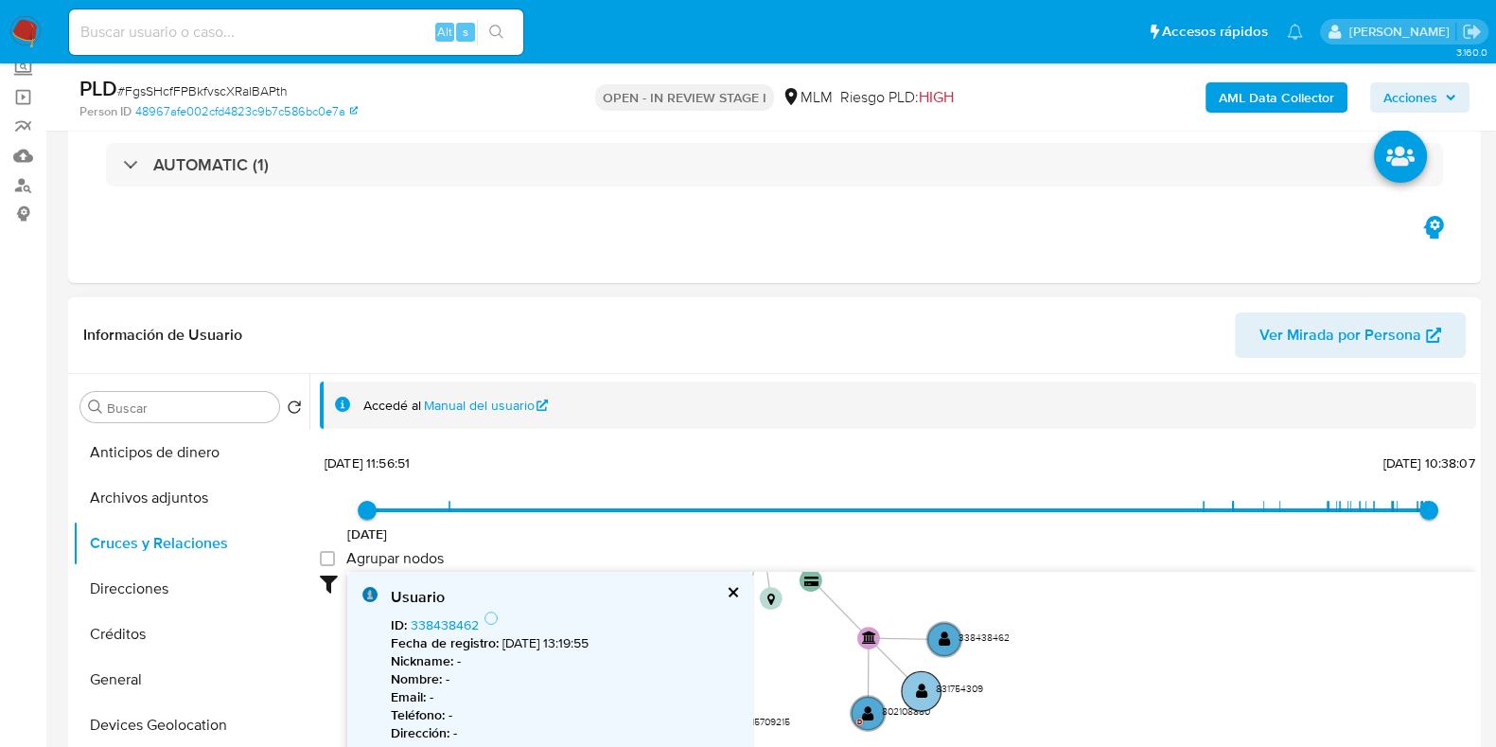
click at [921, 700] on circle at bounding box center [922, 691] width 40 height 40
click at [875, 720] on circle at bounding box center [869, 713] width 40 height 40
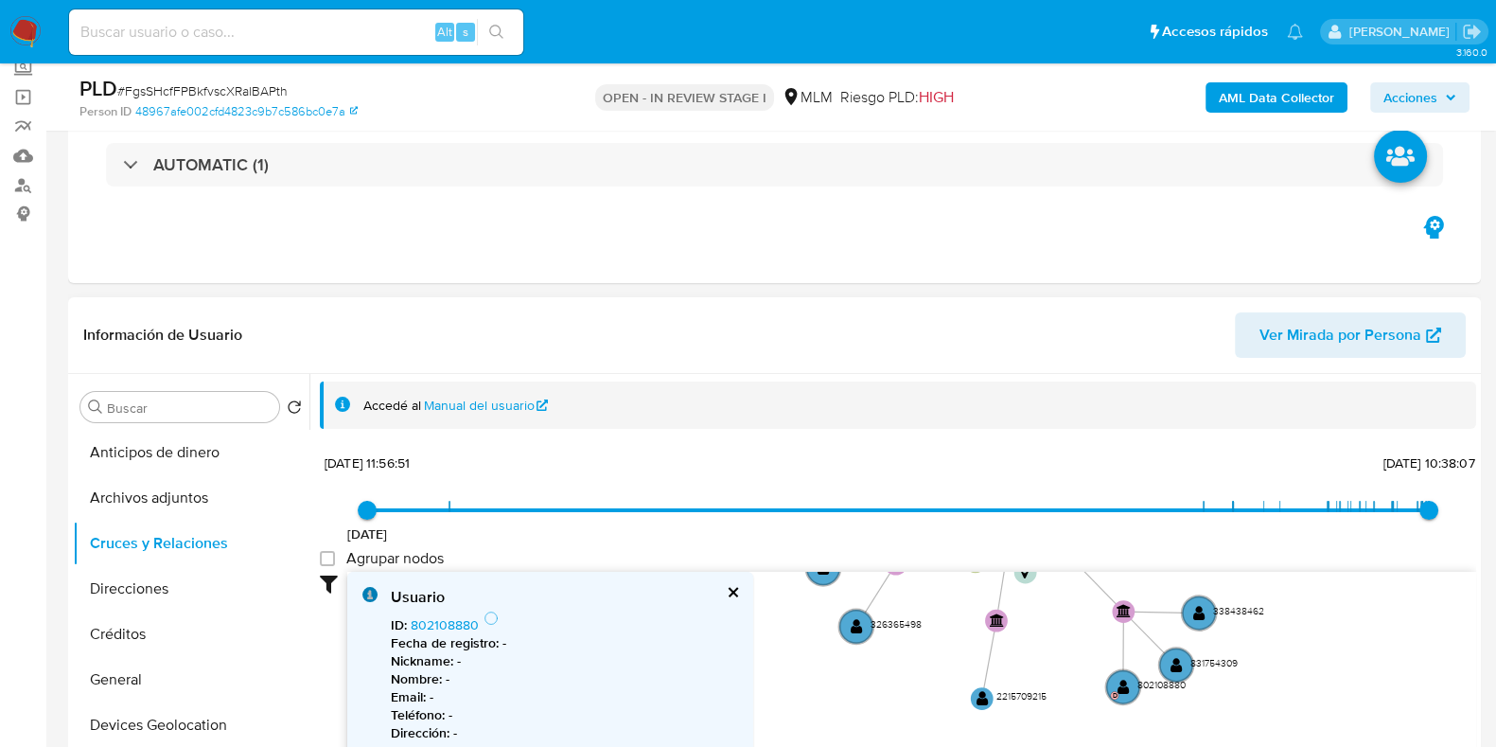
drag, startPoint x: 1026, startPoint y: 646, endPoint x: 1268, endPoint y: 638, distance: 242.4
click at [1268, 638] on icon "user-2113560762  2113560762 device-681643840723d4946db85bf2  device-674096648…" at bounding box center [911, 709] width 1129 height 274
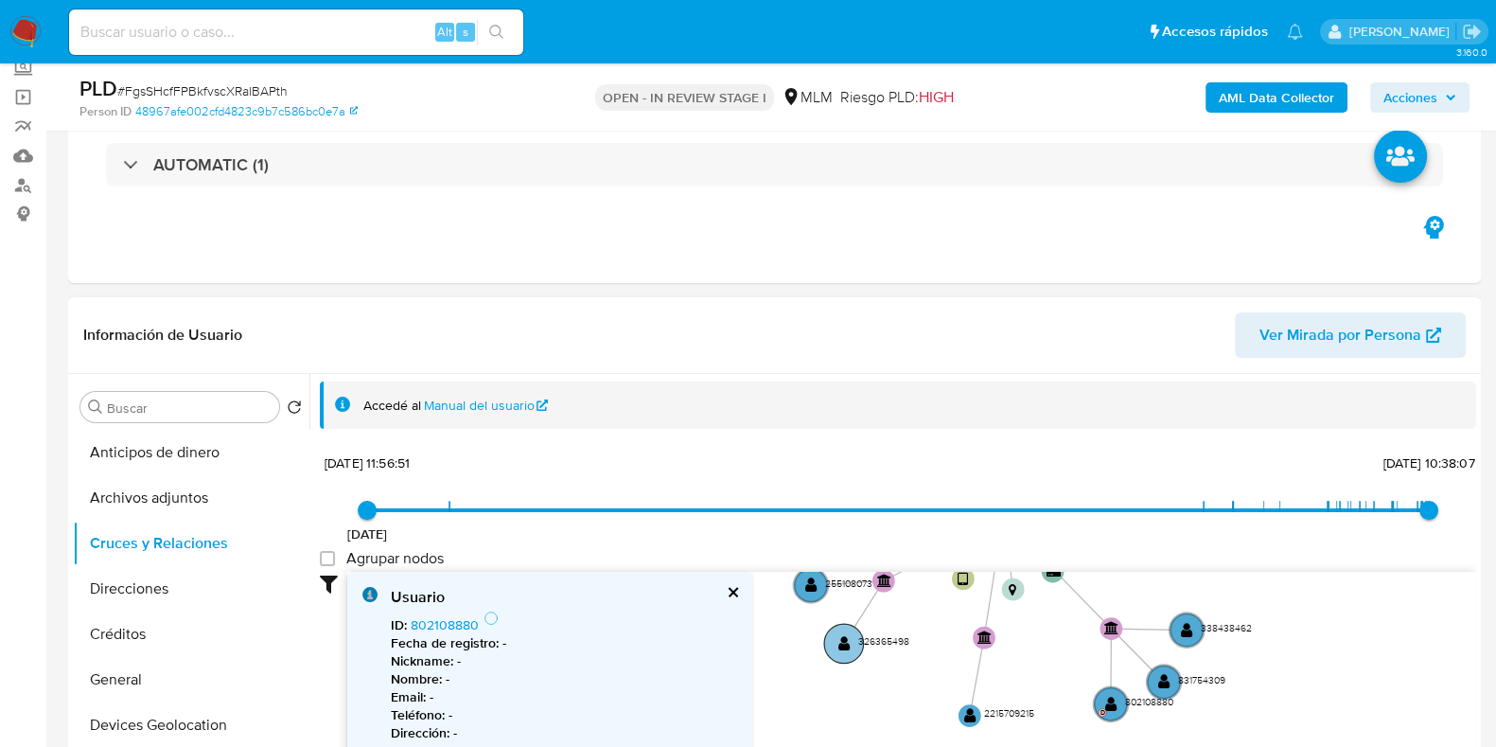
click at [837, 638] on circle at bounding box center [844, 644] width 40 height 40
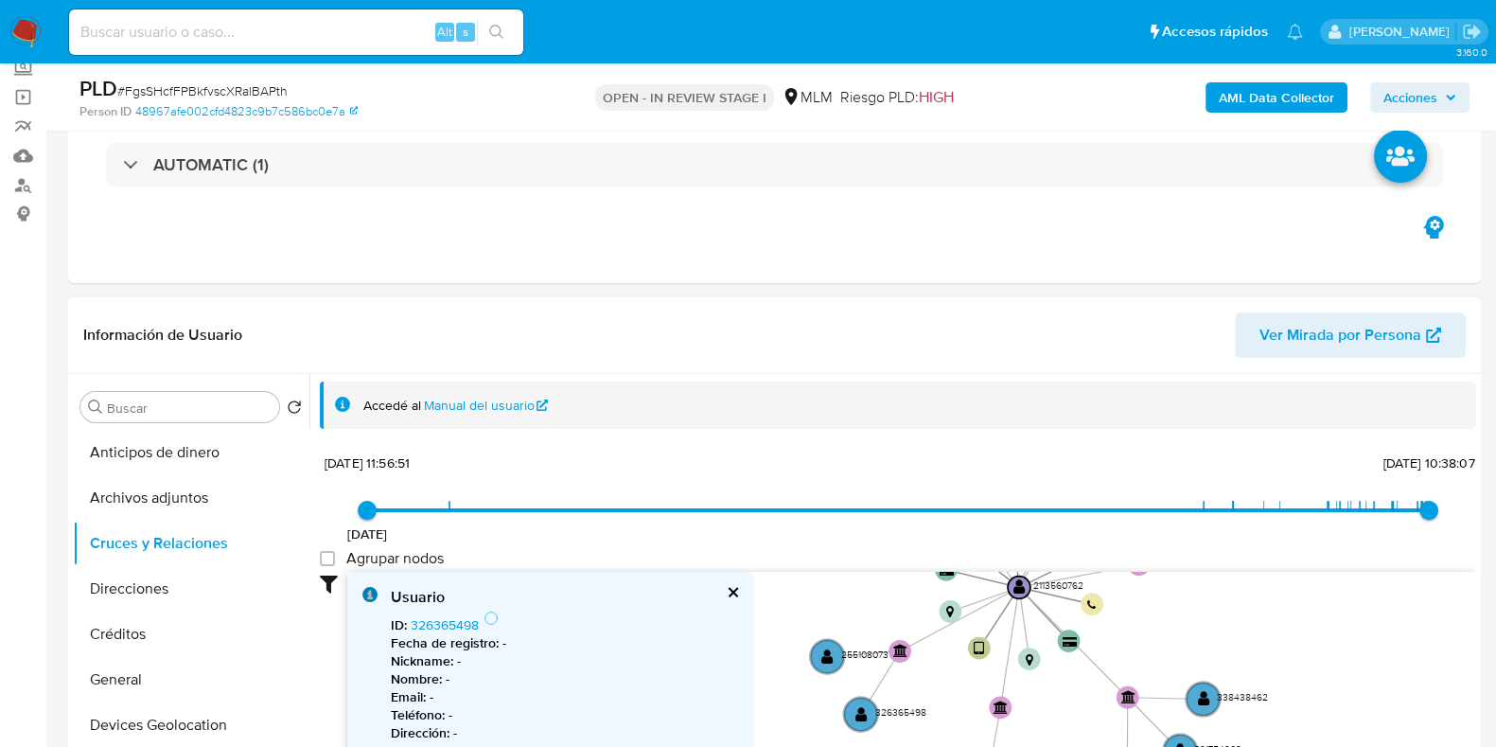
drag, startPoint x: 931, startPoint y: 722, endPoint x: 873, endPoint y: 680, distance: 72.5
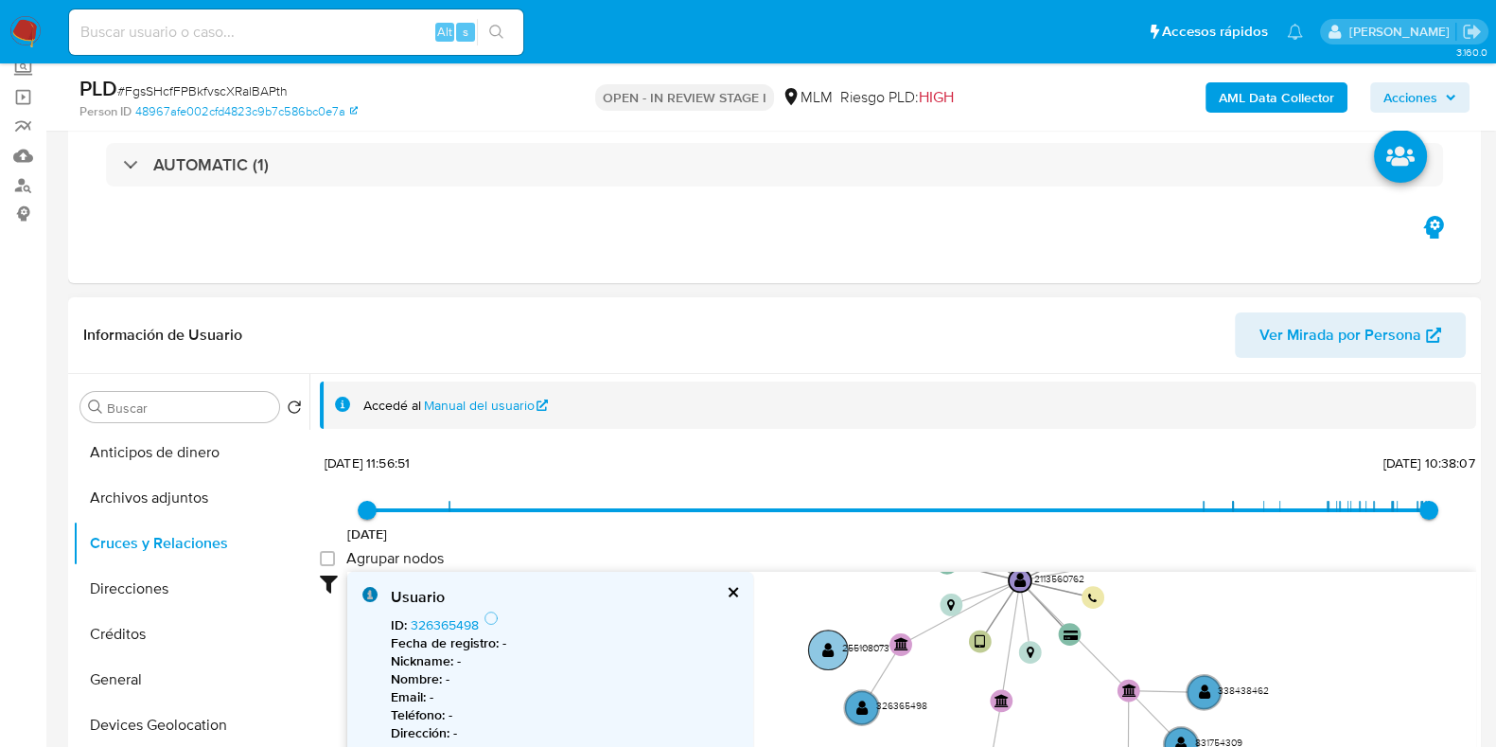
click at [813, 642] on circle at bounding box center [828, 649] width 40 height 40
click at [854, 706] on circle at bounding box center [862, 708] width 40 height 40
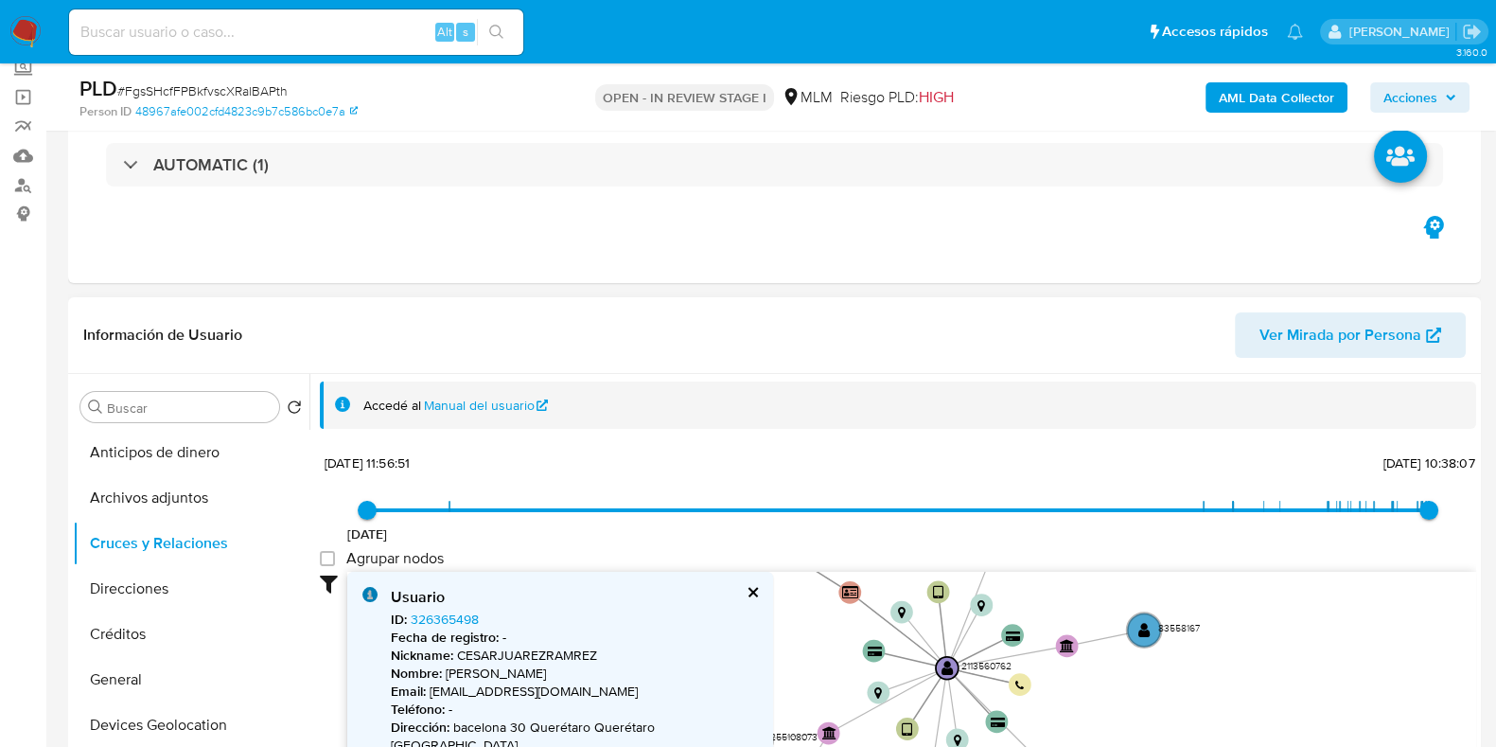
drag, startPoint x: 921, startPoint y: 617, endPoint x: 851, endPoint y: 696, distance: 105.2
click at [851, 696] on icon "user-2113560762  2113560762 device-681643840723d4946db85bf2  device-674096648…" at bounding box center [911, 709] width 1129 height 274
click at [1126, 628] on circle at bounding box center [1144, 630] width 40 height 40
click at [1132, 622] on circle at bounding box center [1144, 630] width 40 height 40
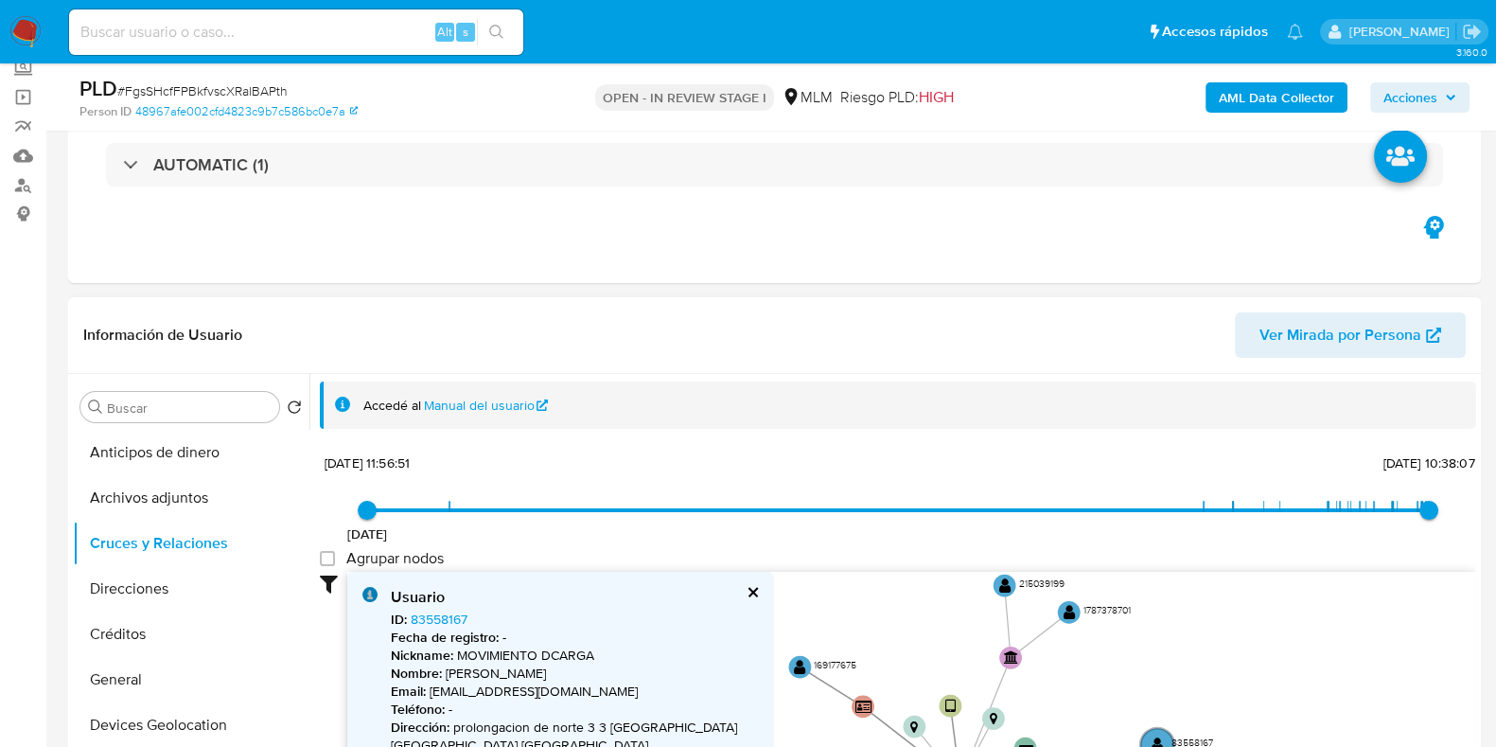
drag, startPoint x: 1009, startPoint y: 592, endPoint x: 1021, endPoint y: 704, distance: 112.4
click at [1021, 704] on icon "user-2113560762  2113560762 device-681643840723d4946db85bf2  device-674096648…" at bounding box center [911, 709] width 1129 height 274
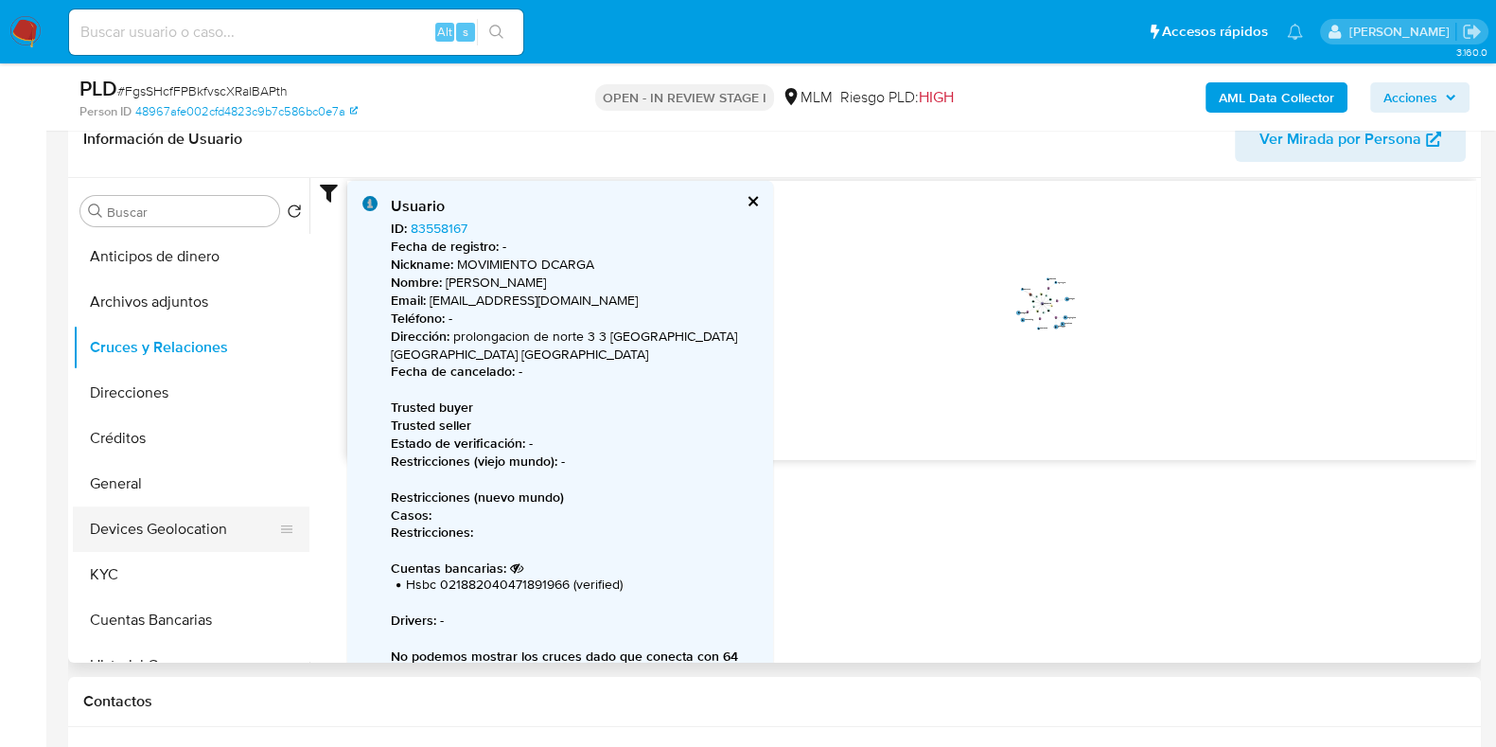
scroll to position [355, 0]
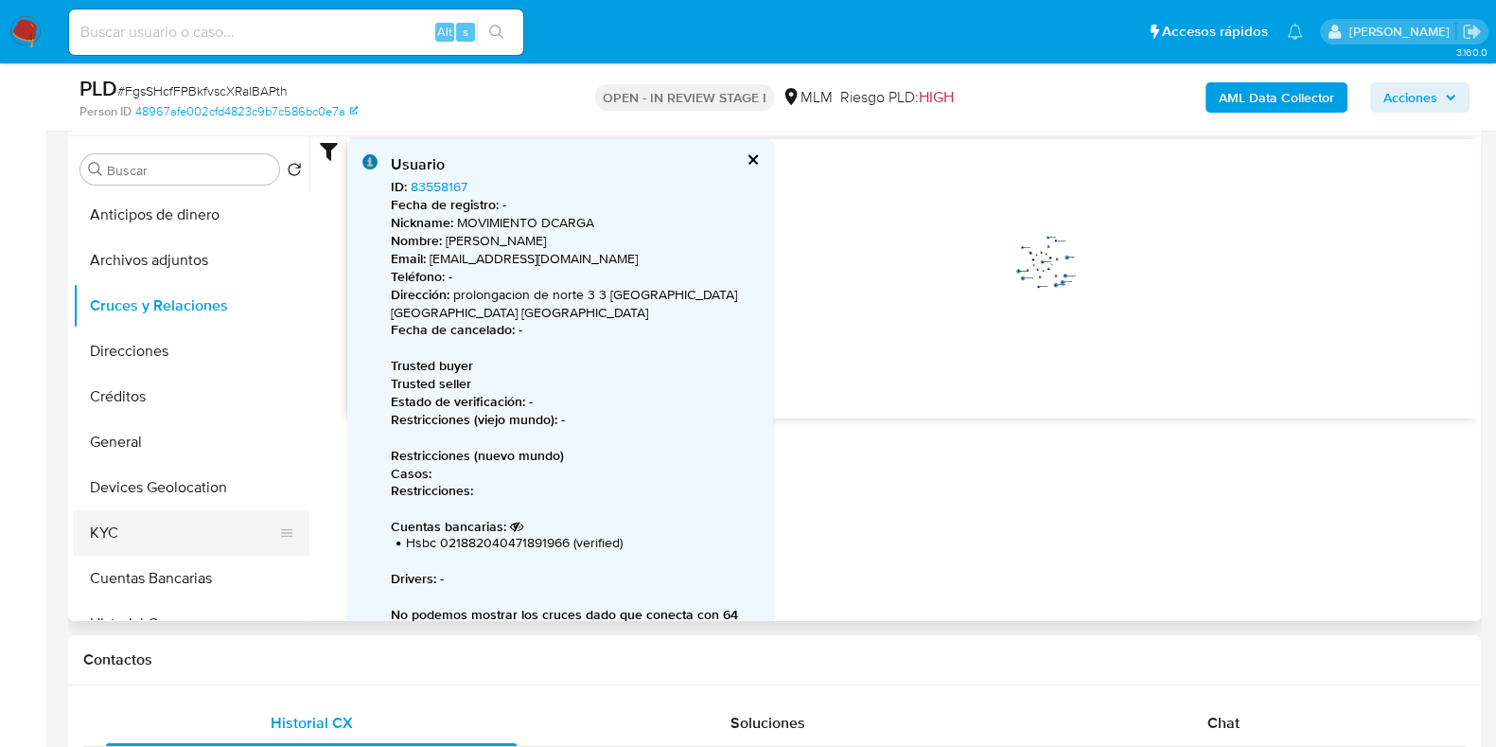
drag, startPoint x: 134, startPoint y: 528, endPoint x: 149, endPoint y: 527, distance: 14.2
click at [135, 529] on button "KYC" at bounding box center [183, 532] width 221 height 45
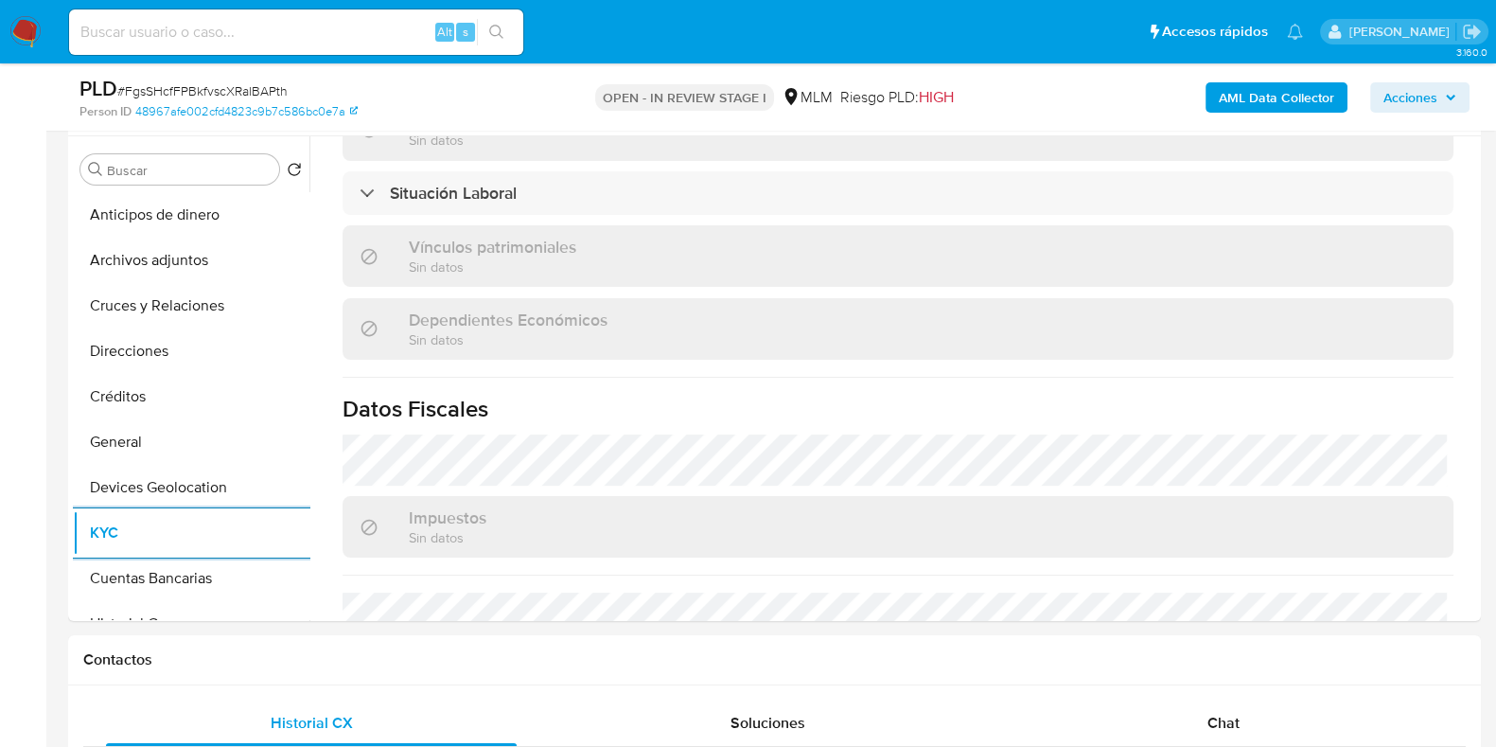
scroll to position [1065, 0]
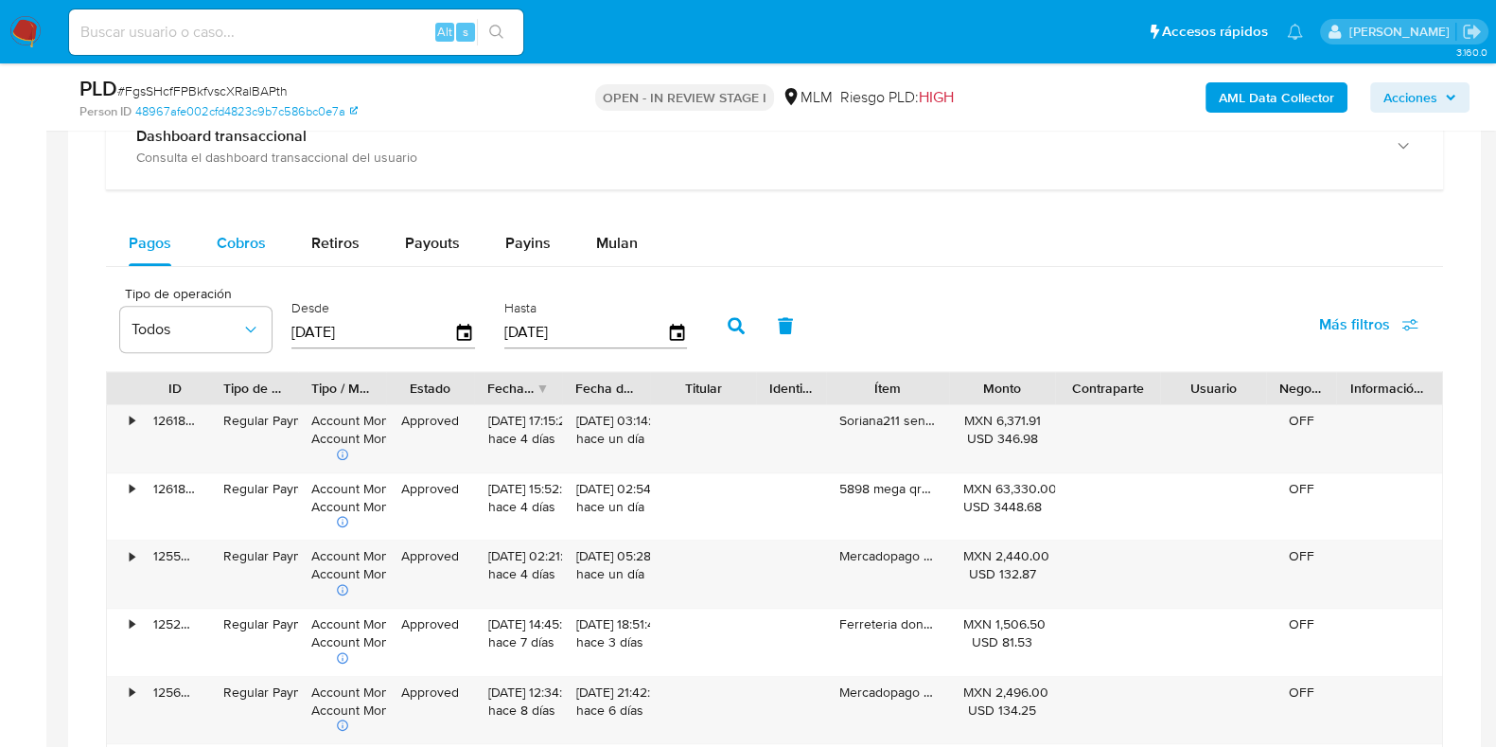
click at [237, 253] on div "Cobros" at bounding box center [241, 243] width 49 height 45
select select "10"
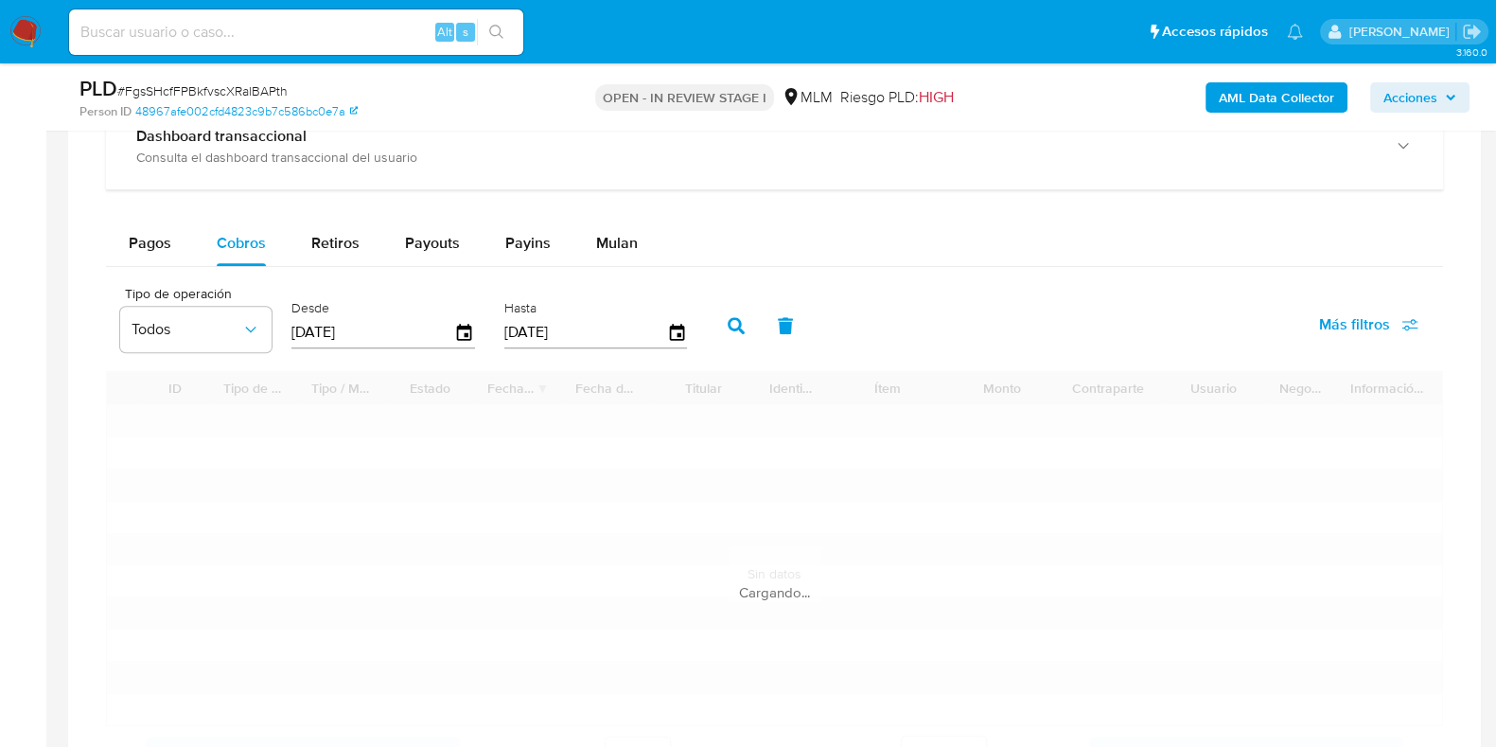
scroll to position [2485, 0]
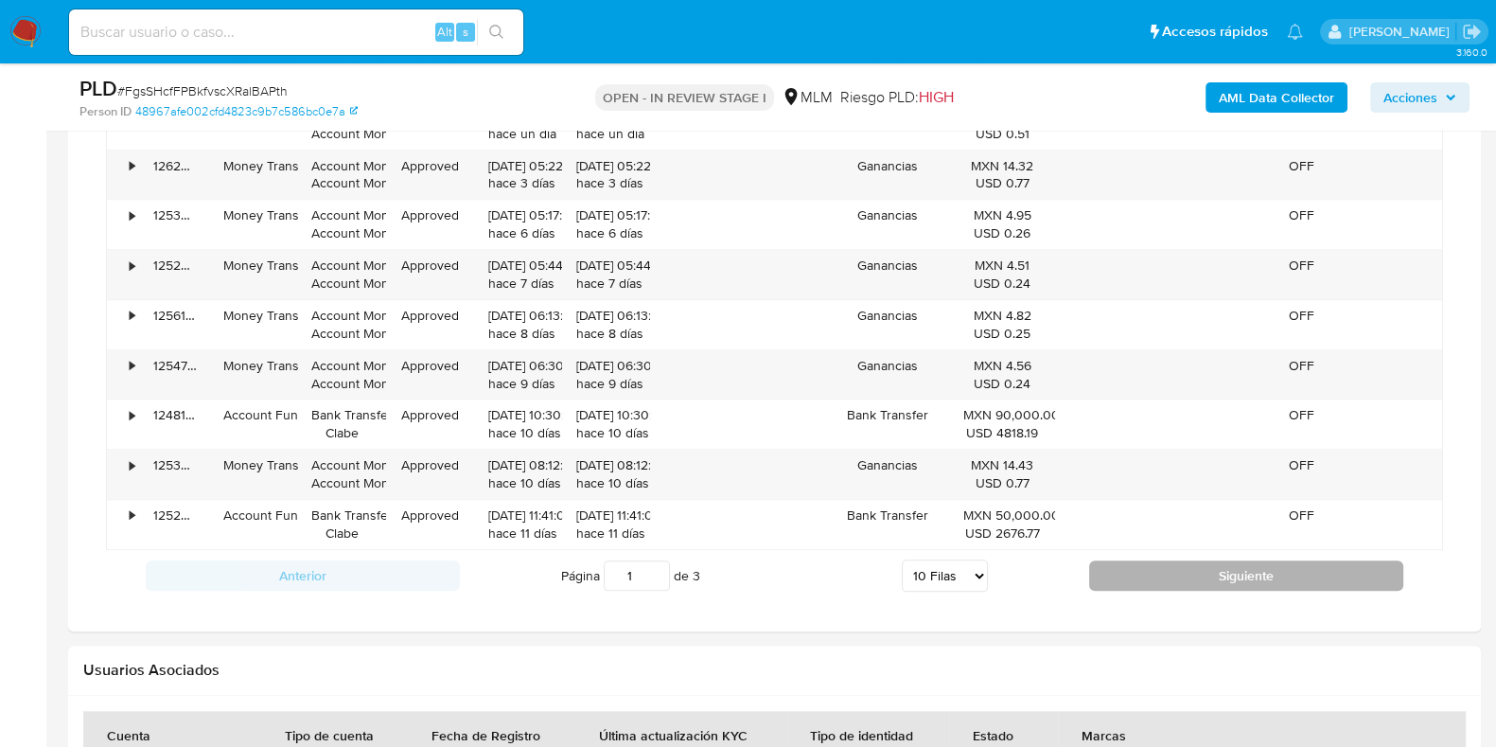
click at [1185, 560] on button "Siguiente" at bounding box center [1246, 575] width 314 height 30
type input "2"
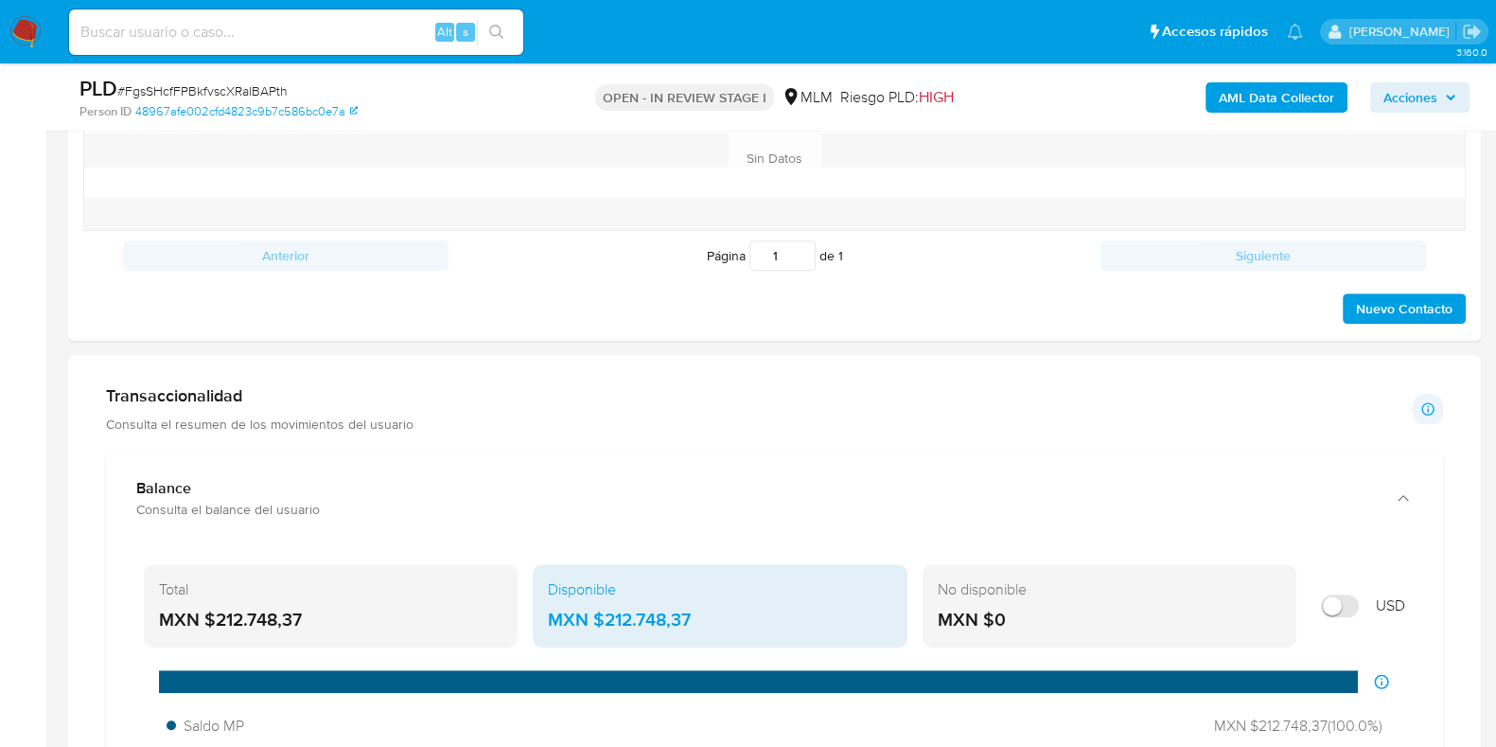
scroll to position [1183, 0]
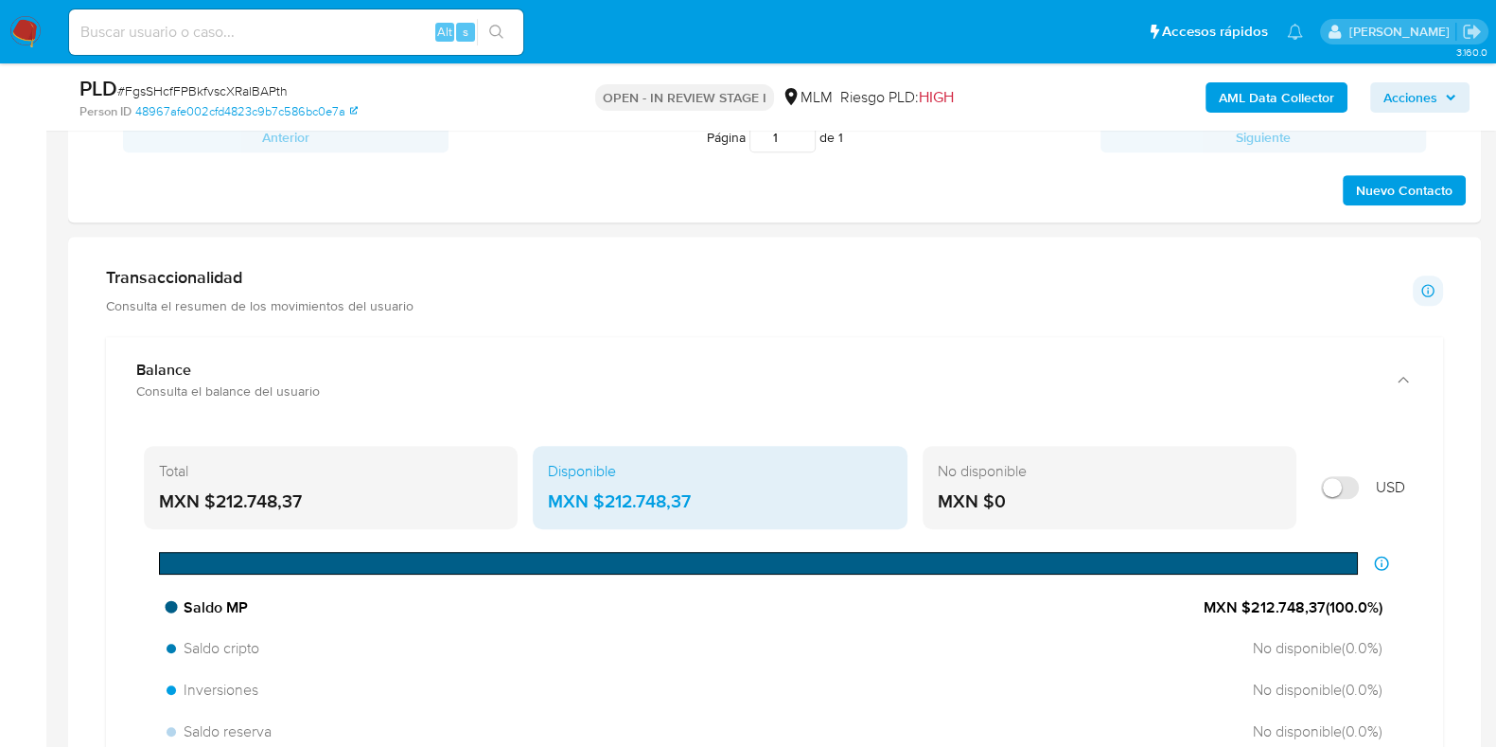
drag, startPoint x: 956, startPoint y: 556, endPoint x: 1113, endPoint y: 553, distance: 157.1
click at [1104, 557] on div at bounding box center [758, 563] width 1198 height 23
click at [1343, 491] on input "Mostrar en USD" at bounding box center [1340, 487] width 38 height 23
checkbox input "false"
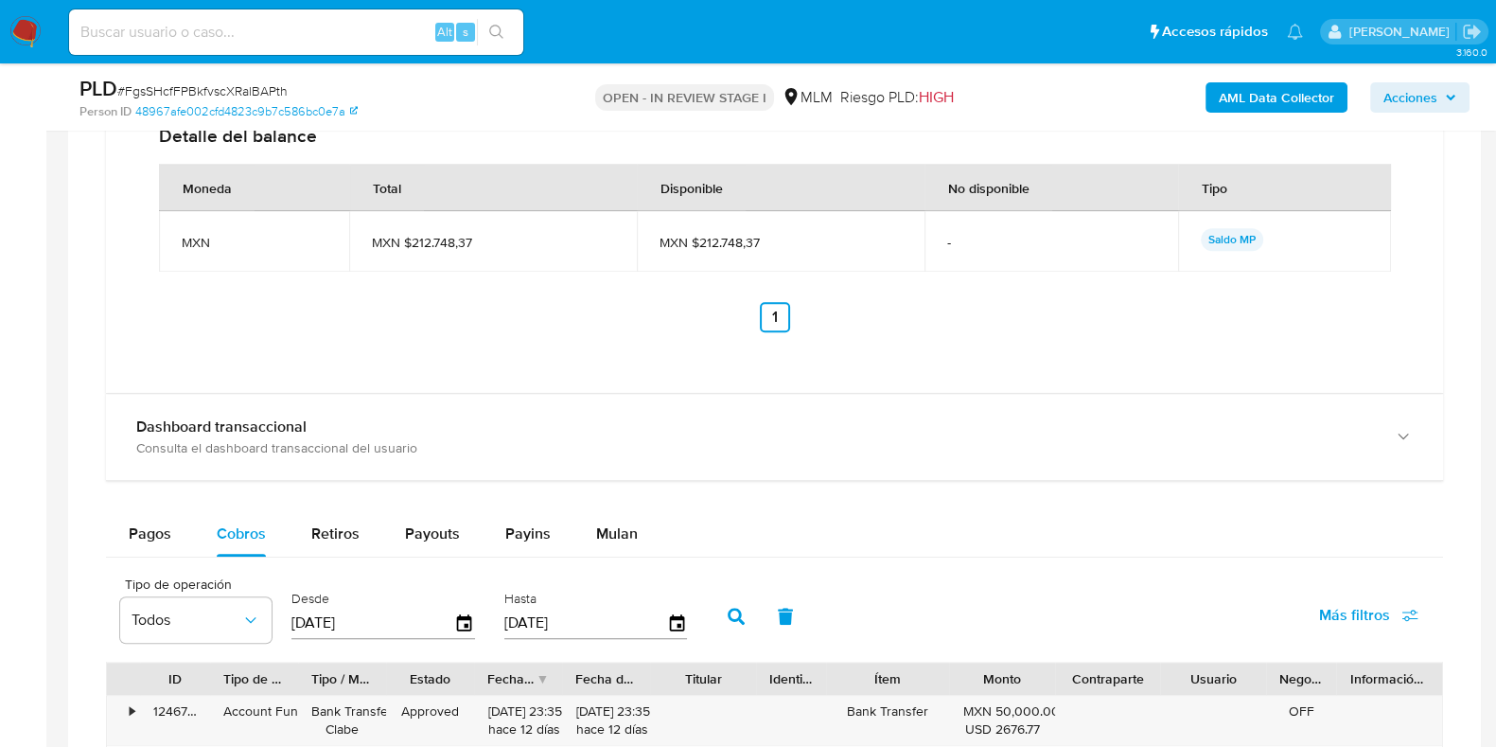
scroll to position [1892, 0]
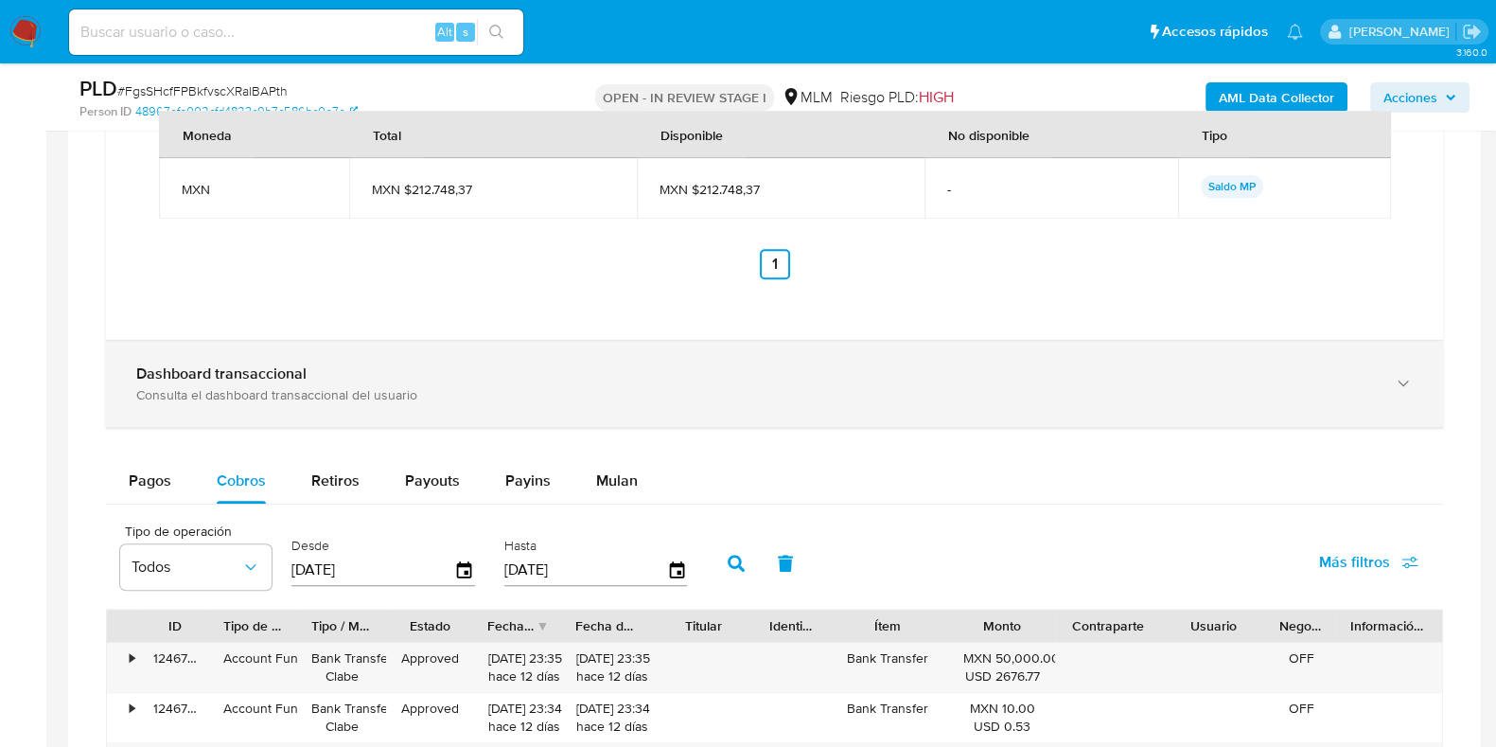
click at [433, 386] on div "Consulta el dashboard transaccional del usuario" at bounding box center [755, 394] width 1239 height 17
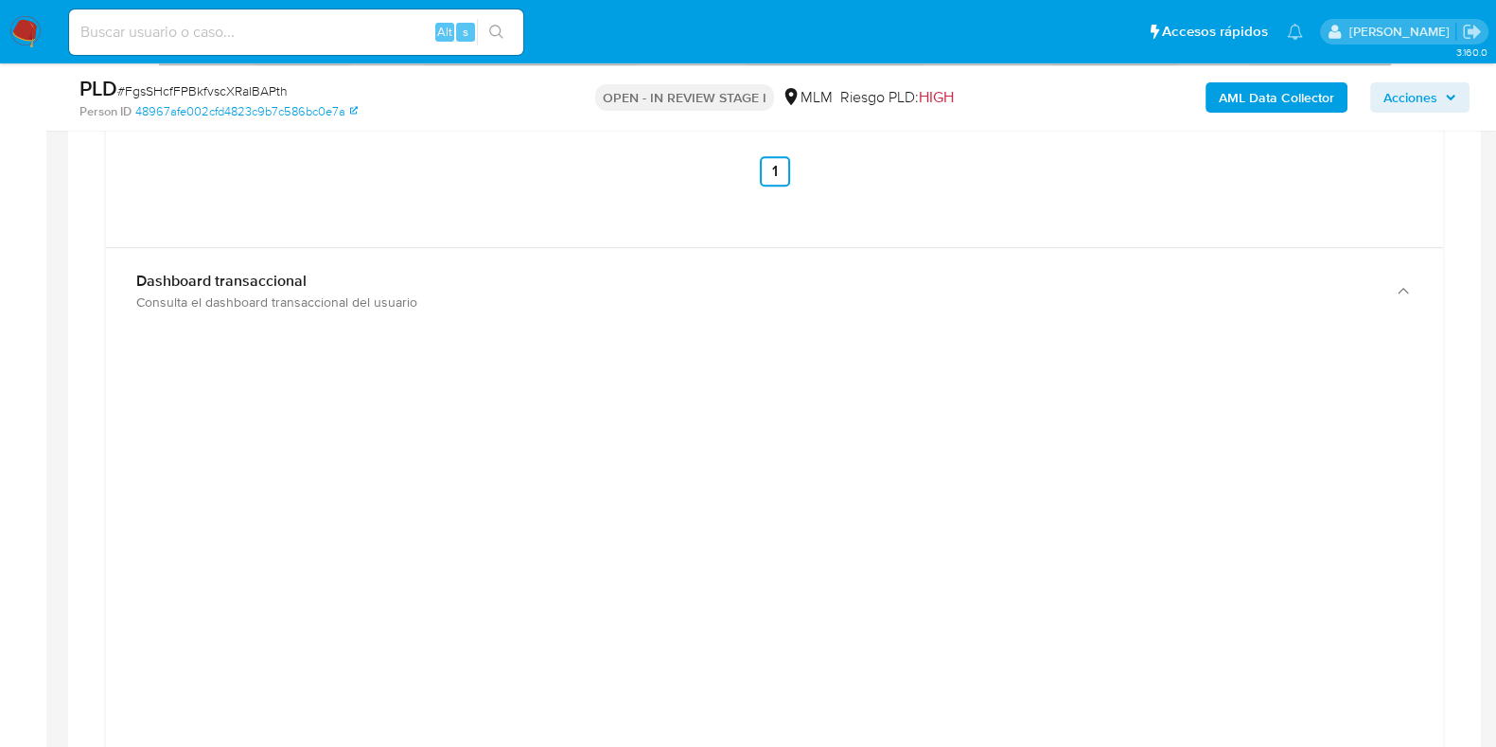
scroll to position [2011, 0]
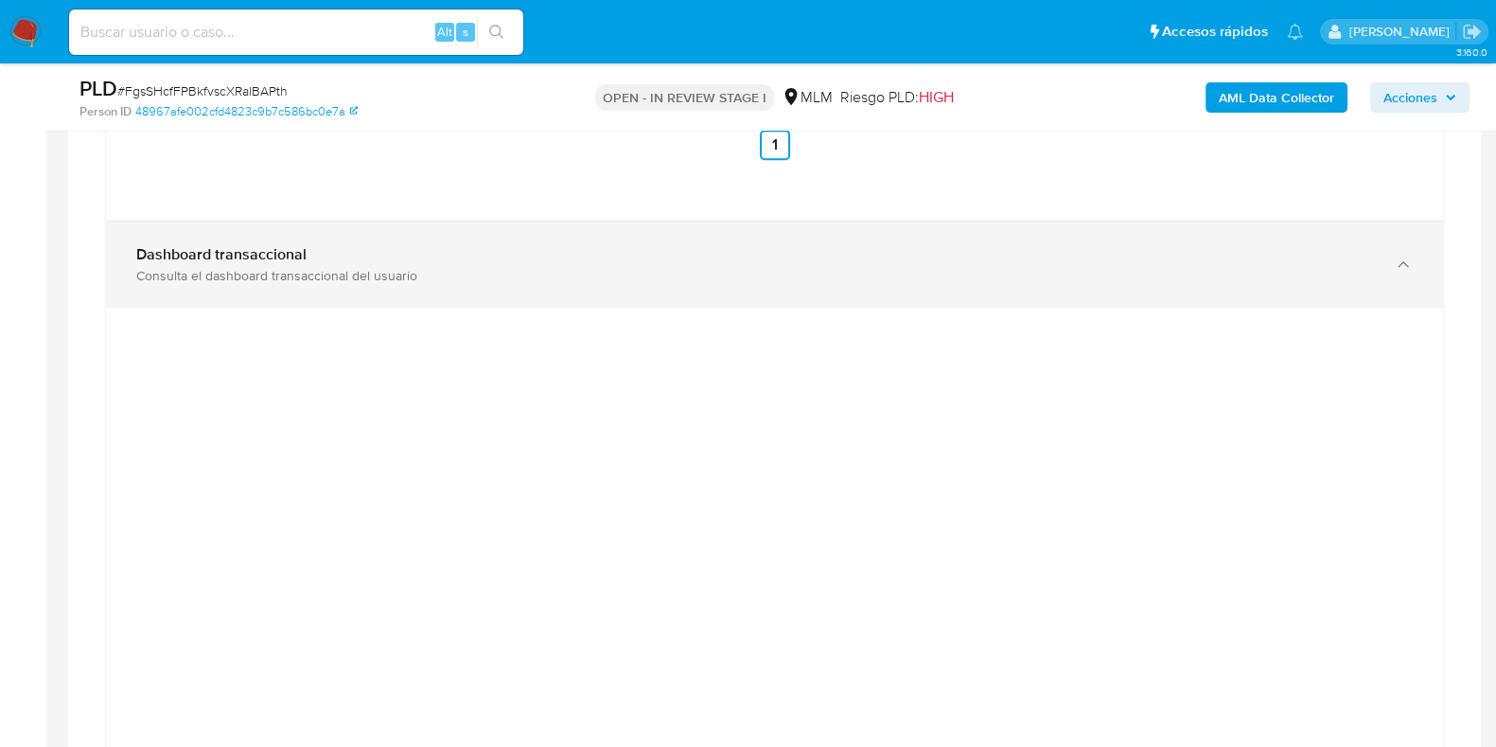
click at [965, 262] on div "Dashboard transaccional Consulta el dashboard transaccional del usuario" at bounding box center [755, 264] width 1239 height 39
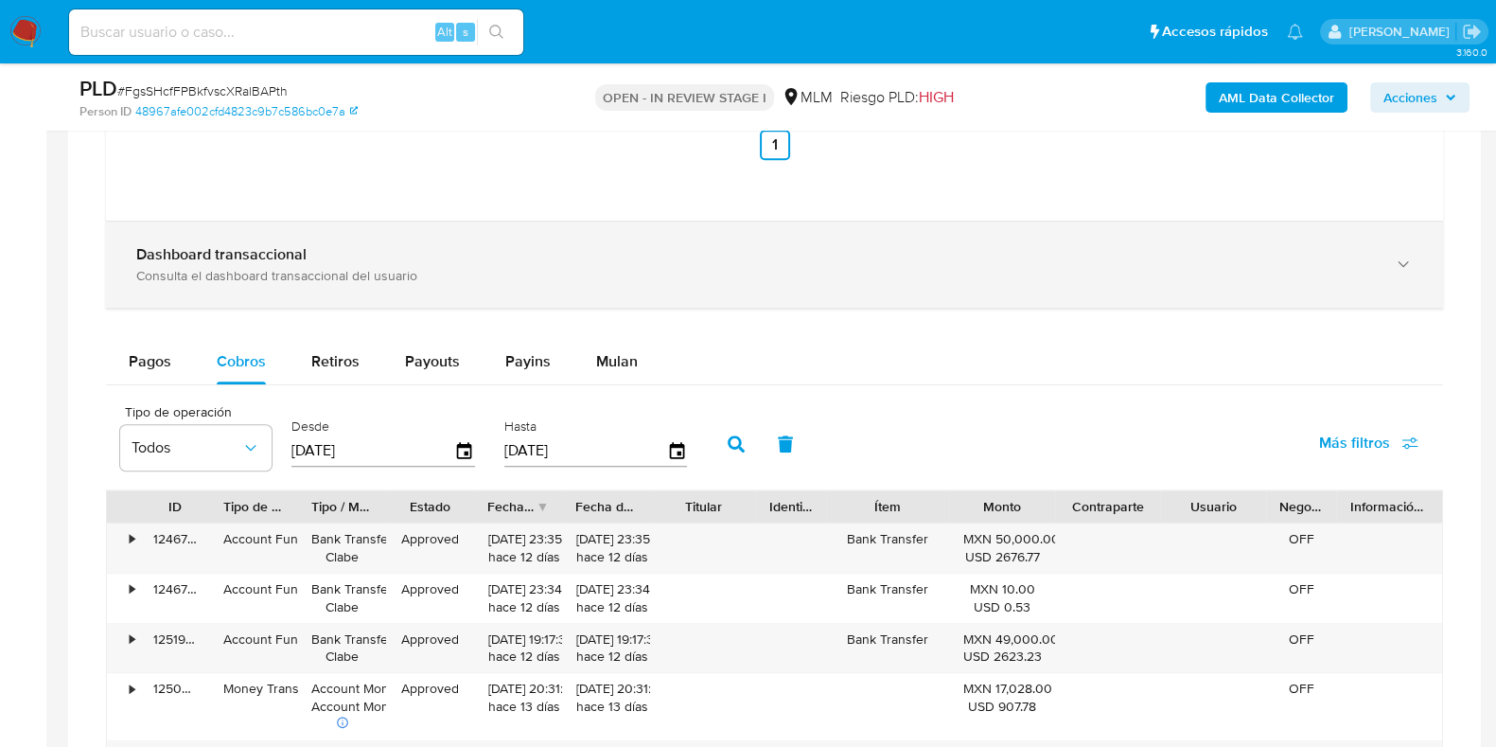
click at [585, 251] on div "Dashboard transaccional" at bounding box center [755, 254] width 1239 height 19
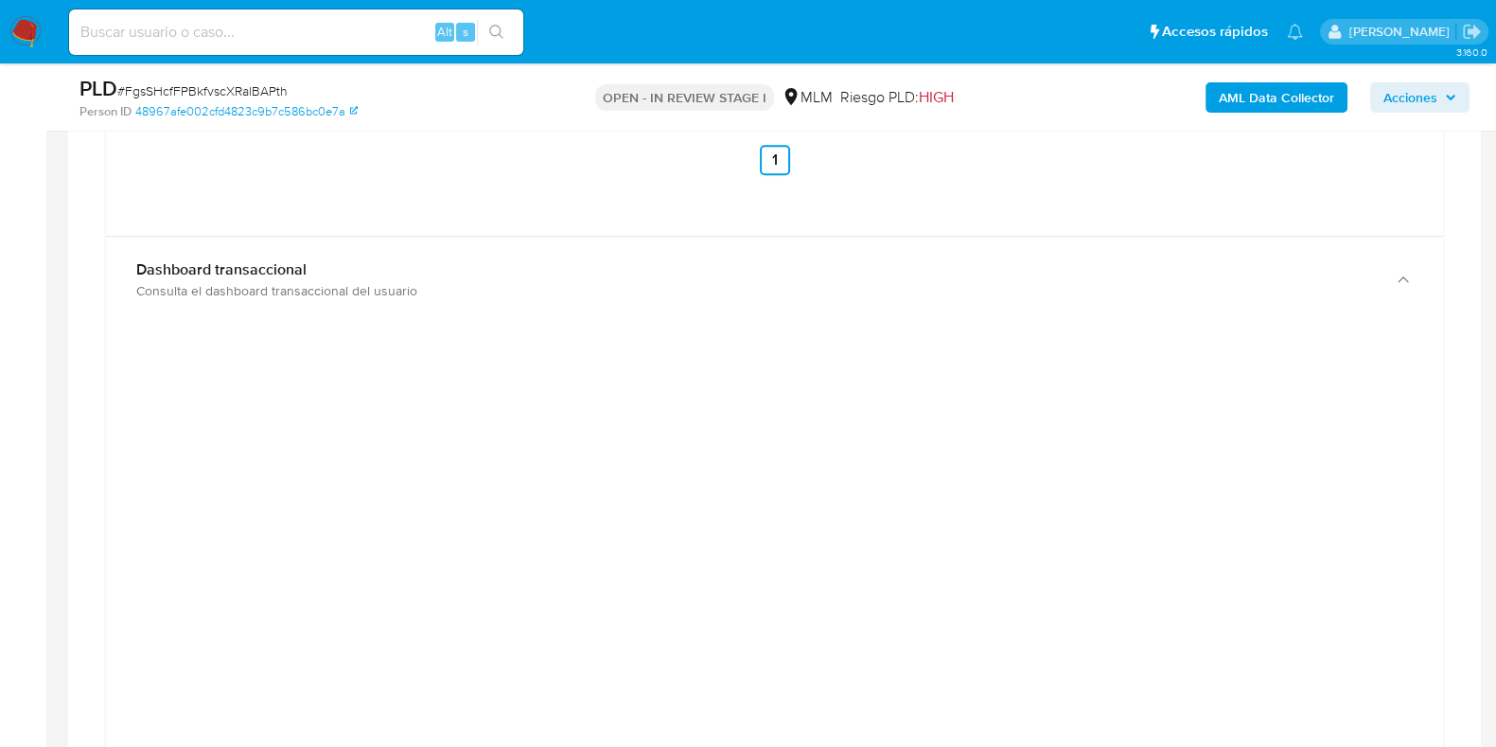
scroll to position [1892, 0]
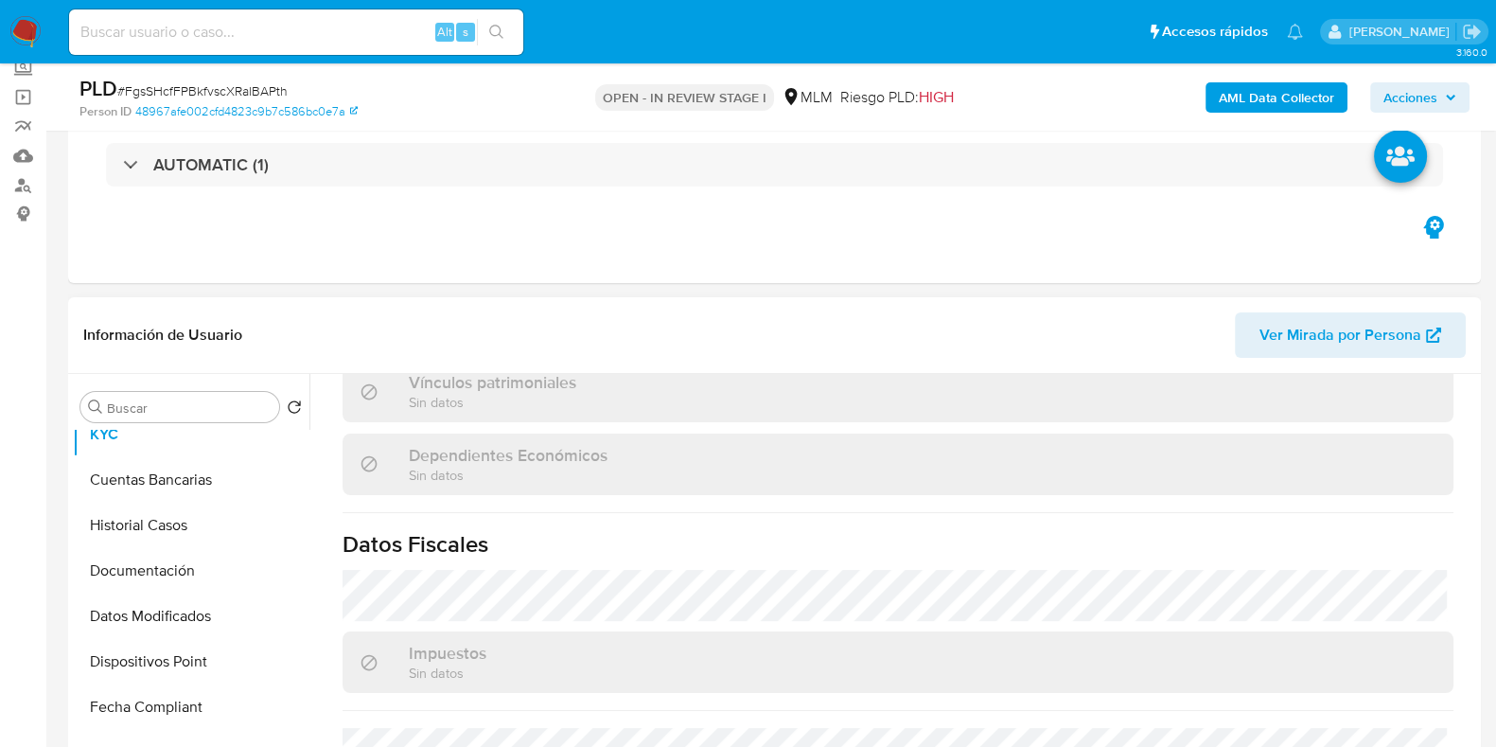
scroll to position [355, 0]
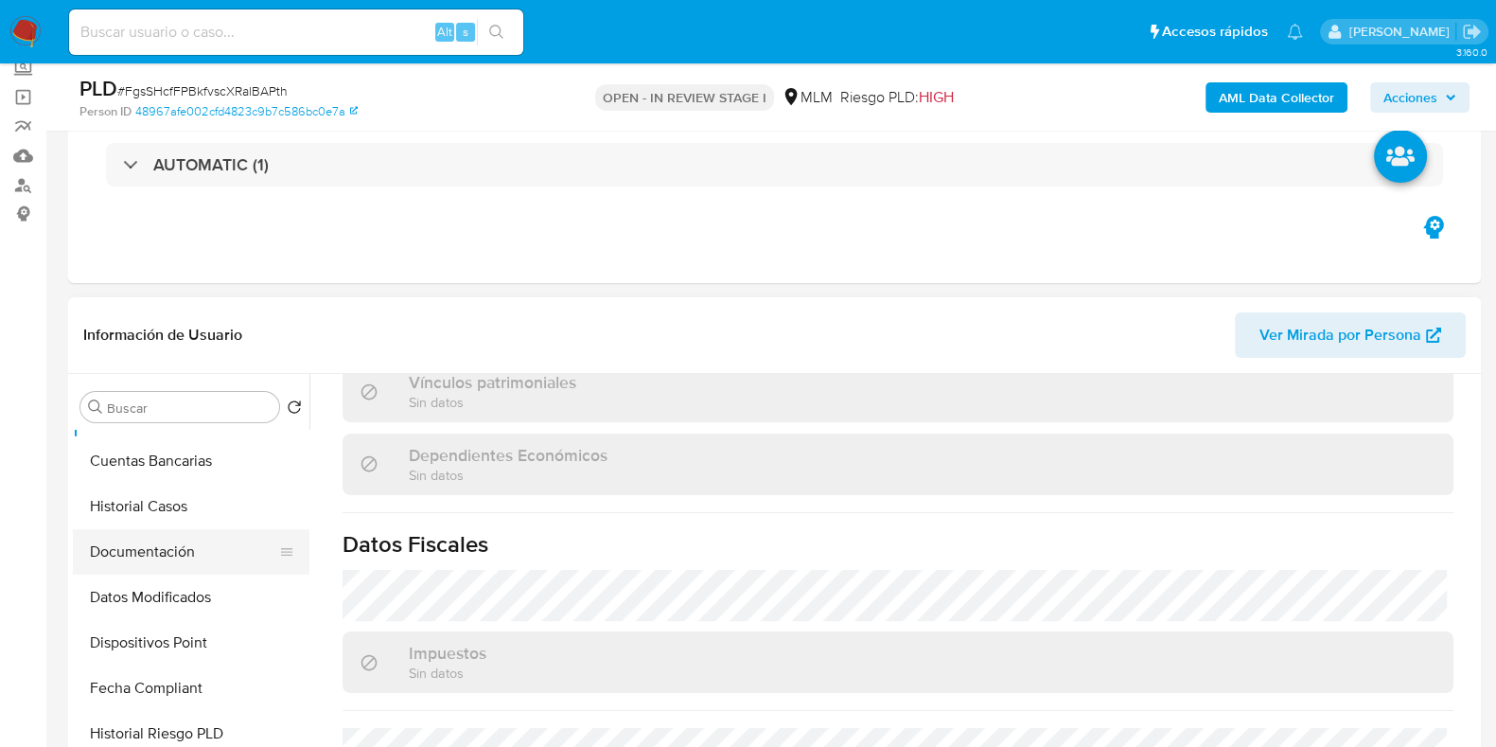
click at [136, 560] on button "Documentación" at bounding box center [183, 551] width 221 height 45
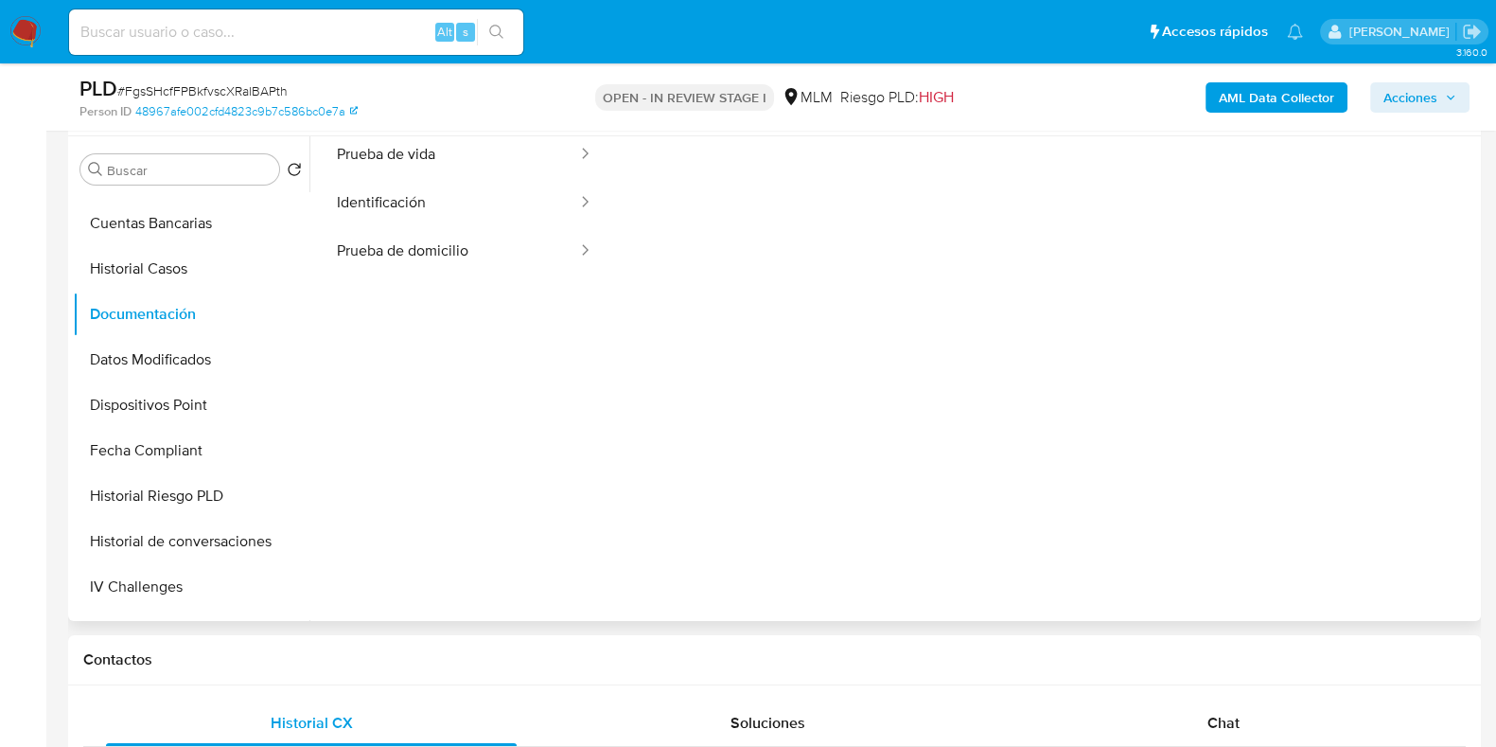
scroll to position [0, 0]
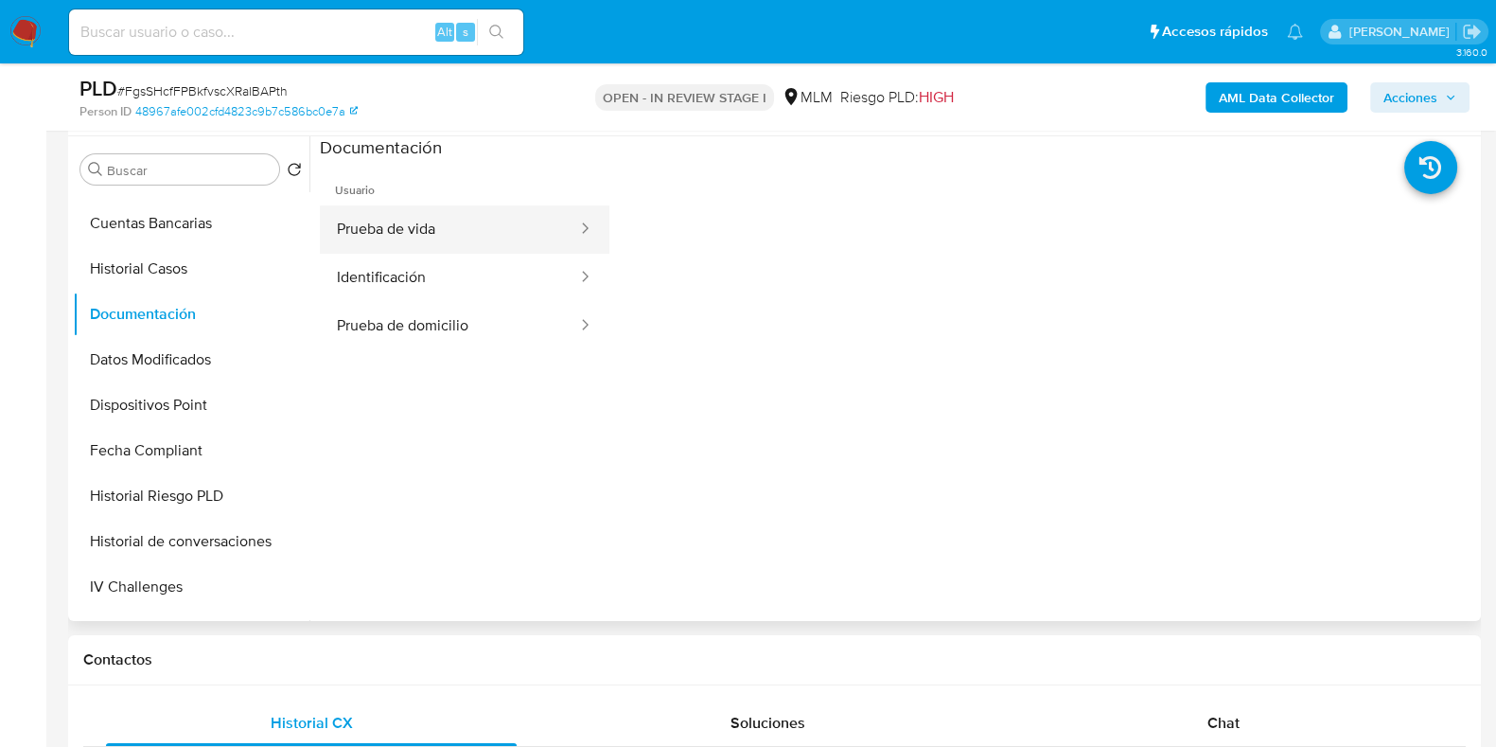
click at [412, 242] on button "Prueba de vida" at bounding box center [449, 229] width 259 height 48
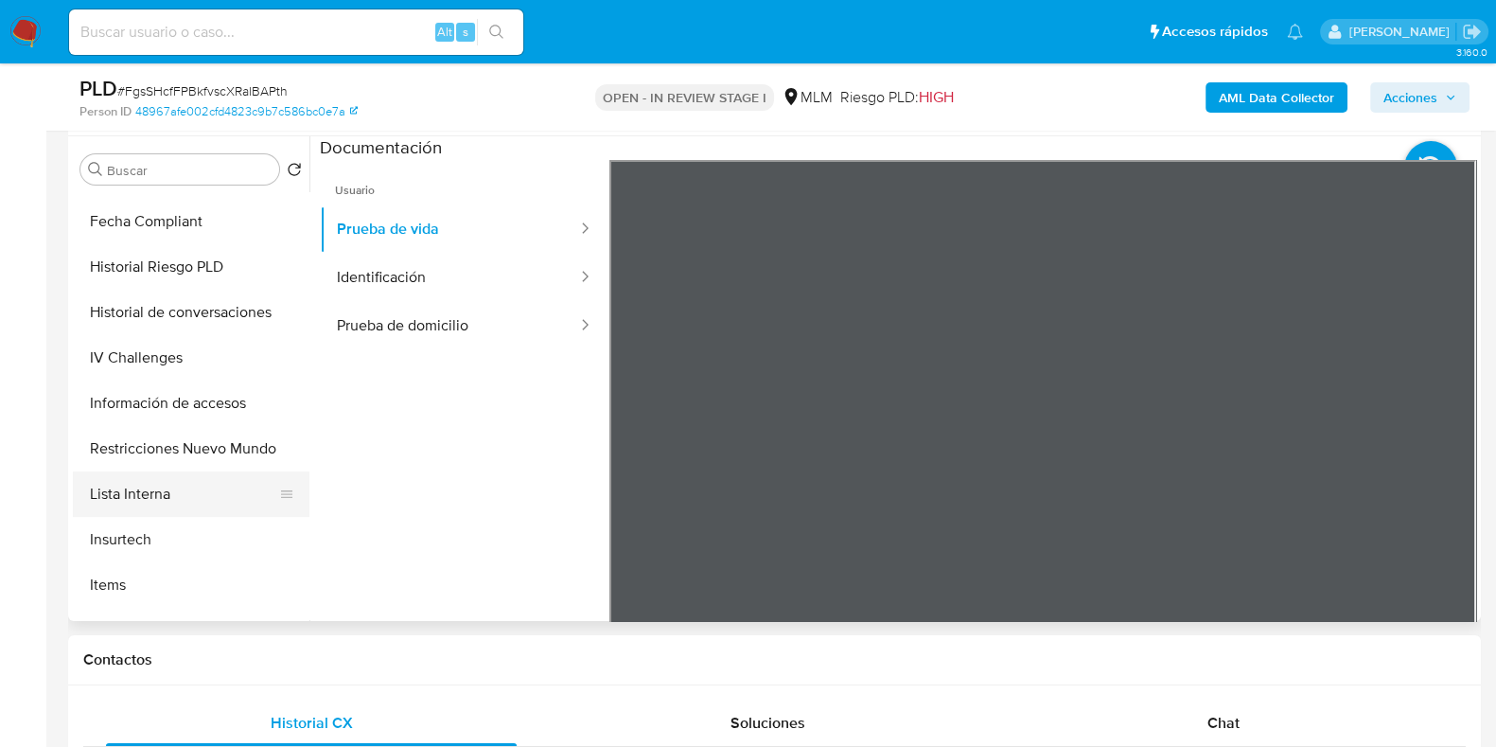
scroll to position [592, 0]
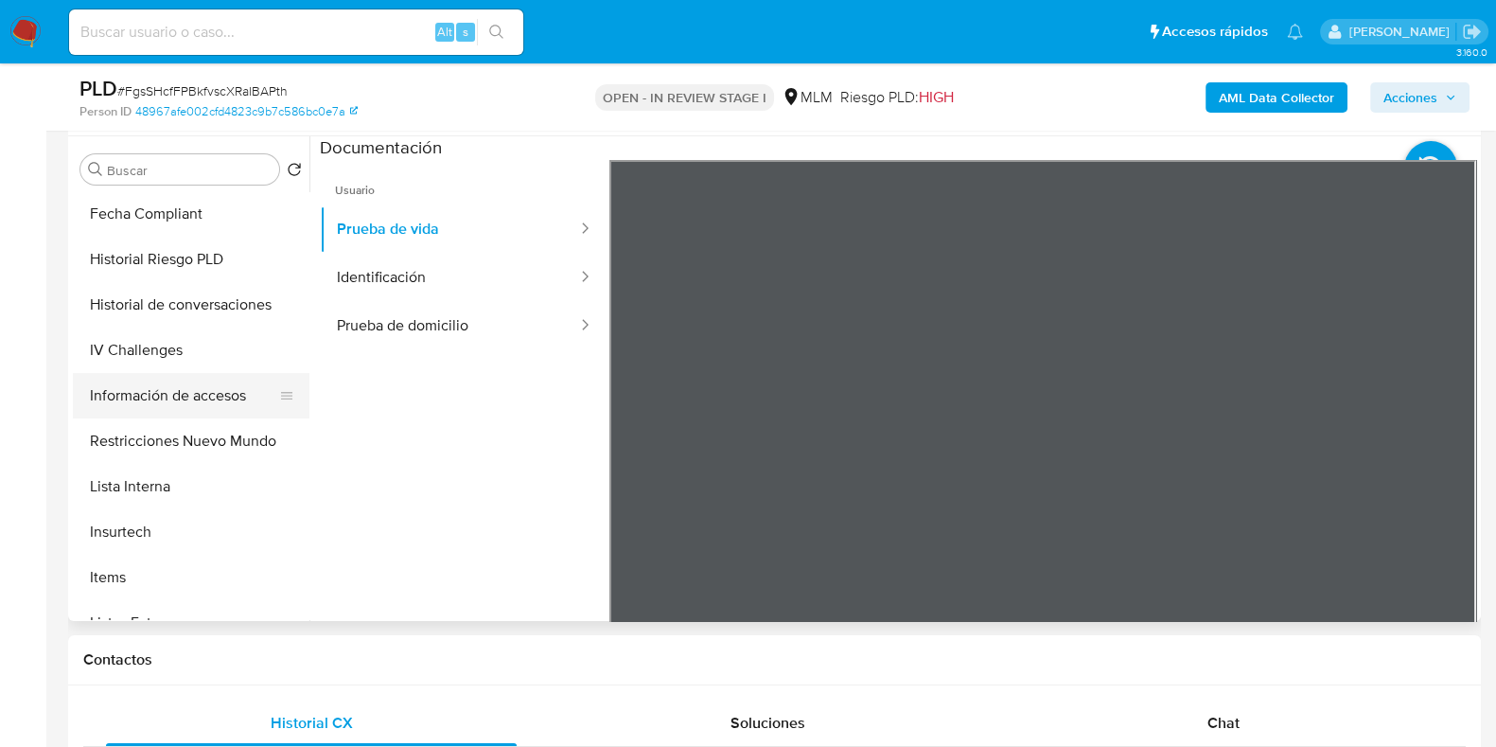
click at [169, 396] on button "Información de accesos" at bounding box center [183, 395] width 221 height 45
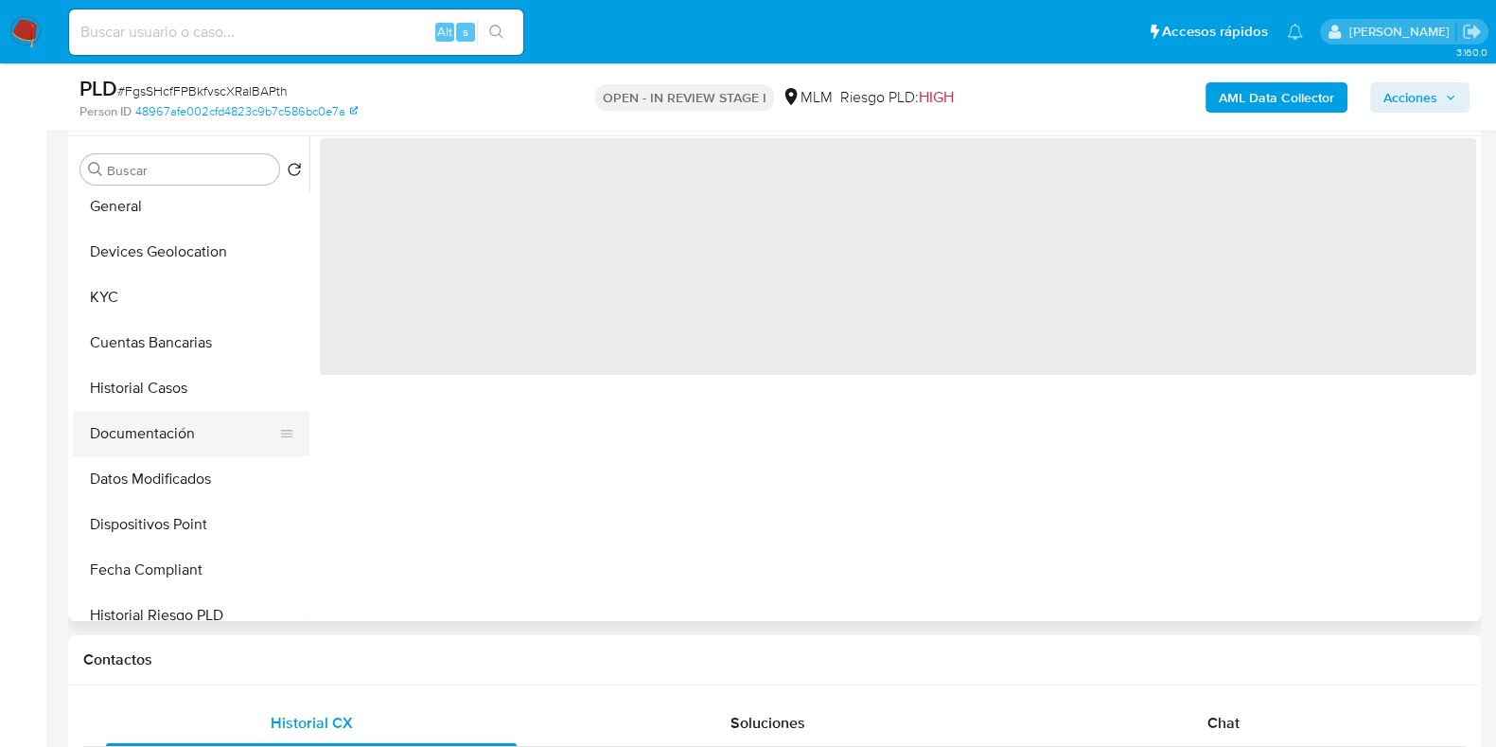
scroll to position [0, 0]
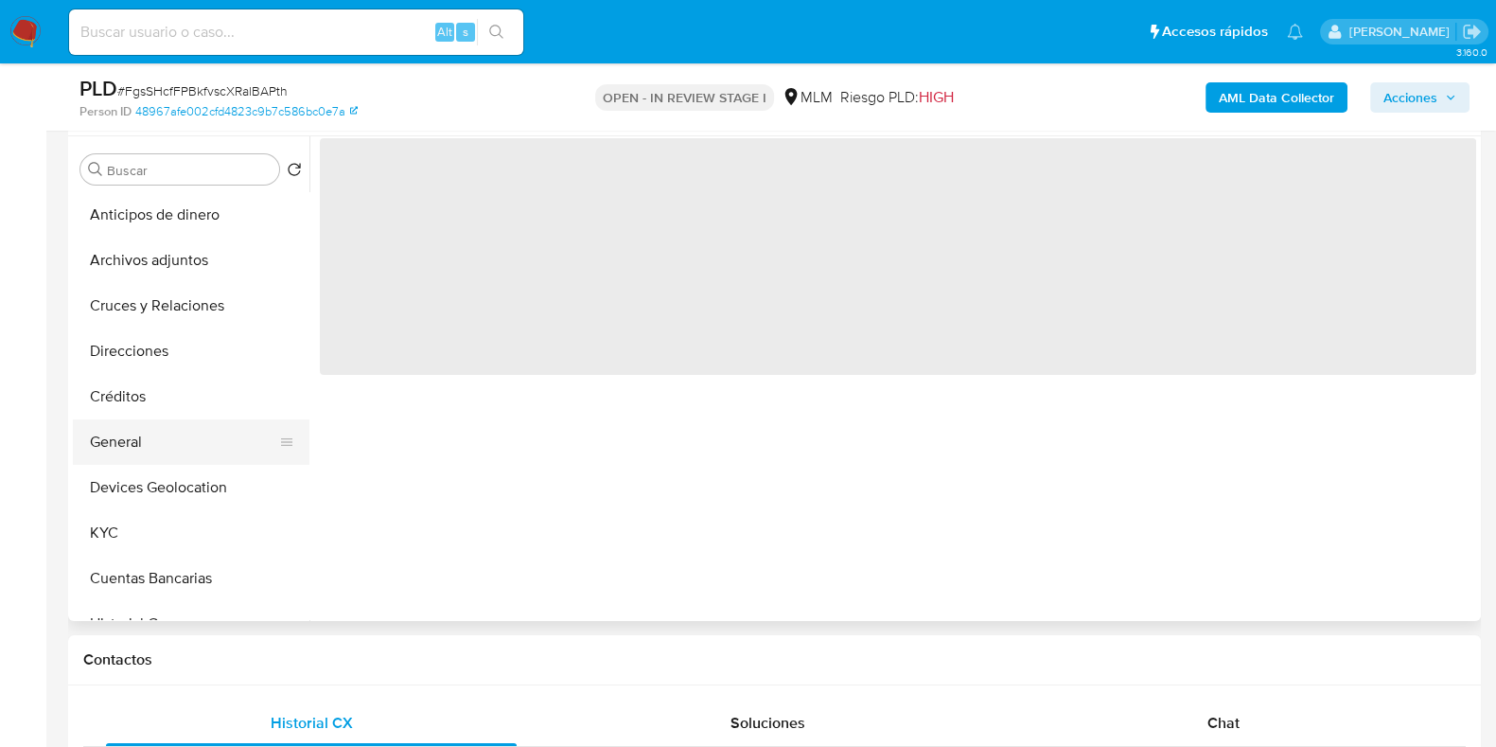
click at [131, 433] on button "General" at bounding box center [183, 441] width 221 height 45
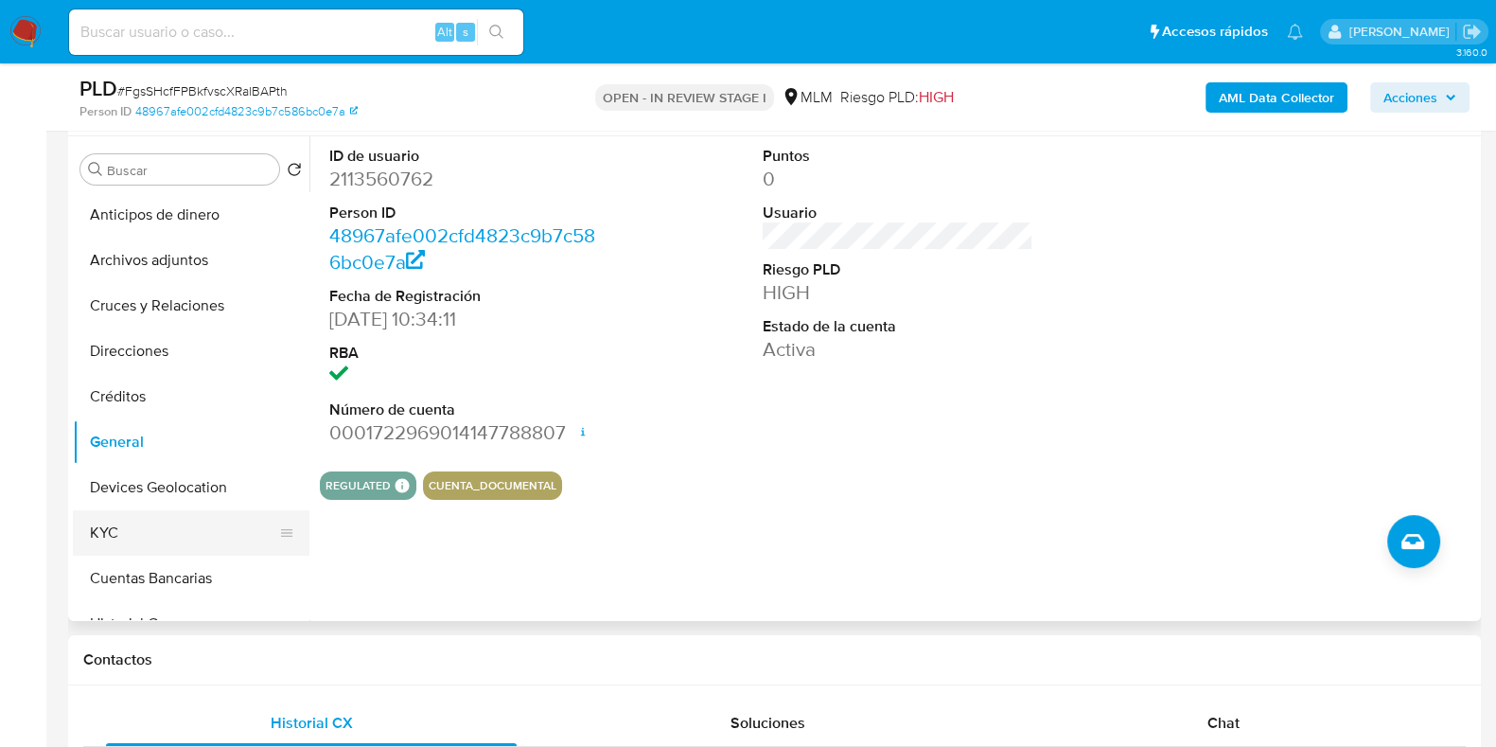
click at [169, 520] on button "KYC" at bounding box center [183, 532] width 221 height 45
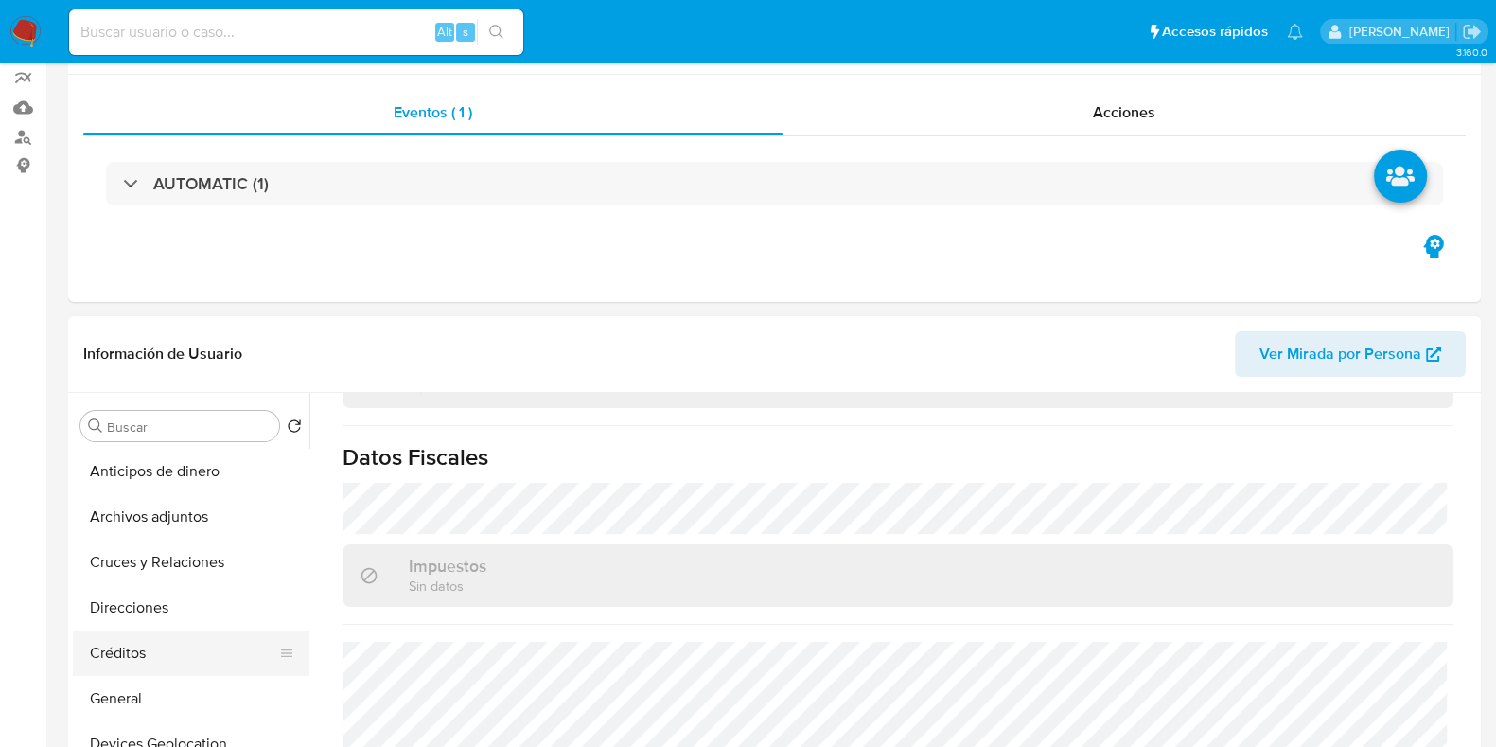
scroll to position [236, 0]
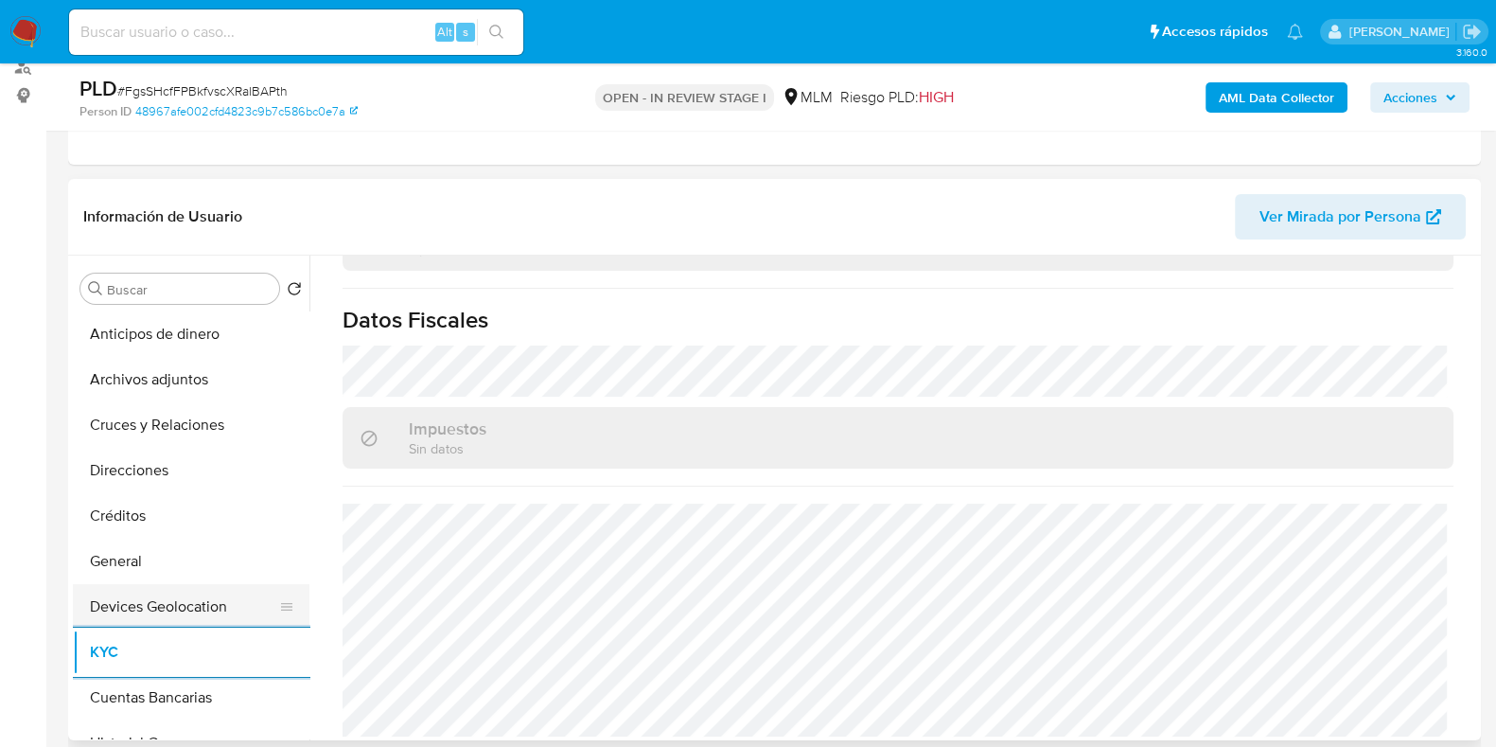
click at [201, 614] on button "Devices Geolocation" at bounding box center [183, 606] width 221 height 45
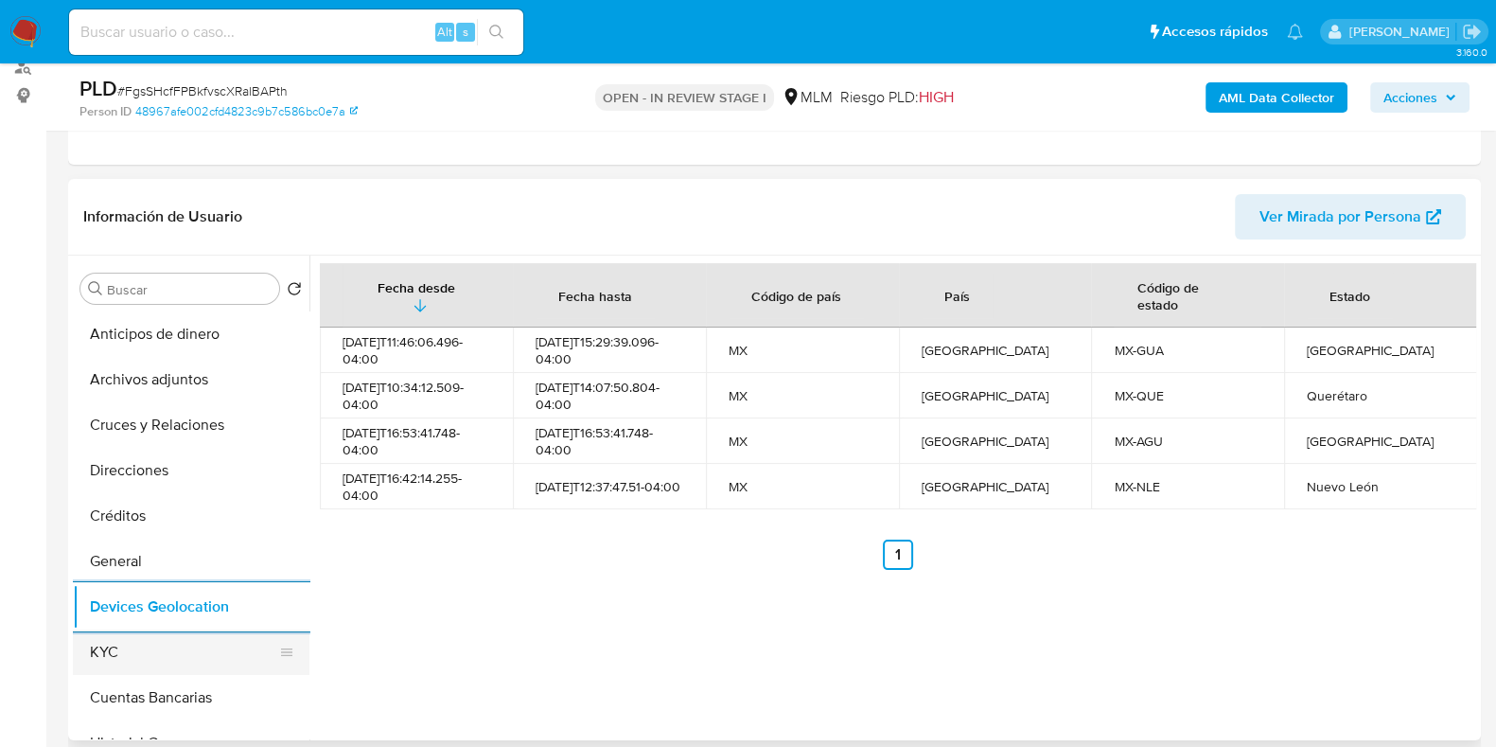
click at [148, 662] on button "KYC" at bounding box center [183, 651] width 221 height 45
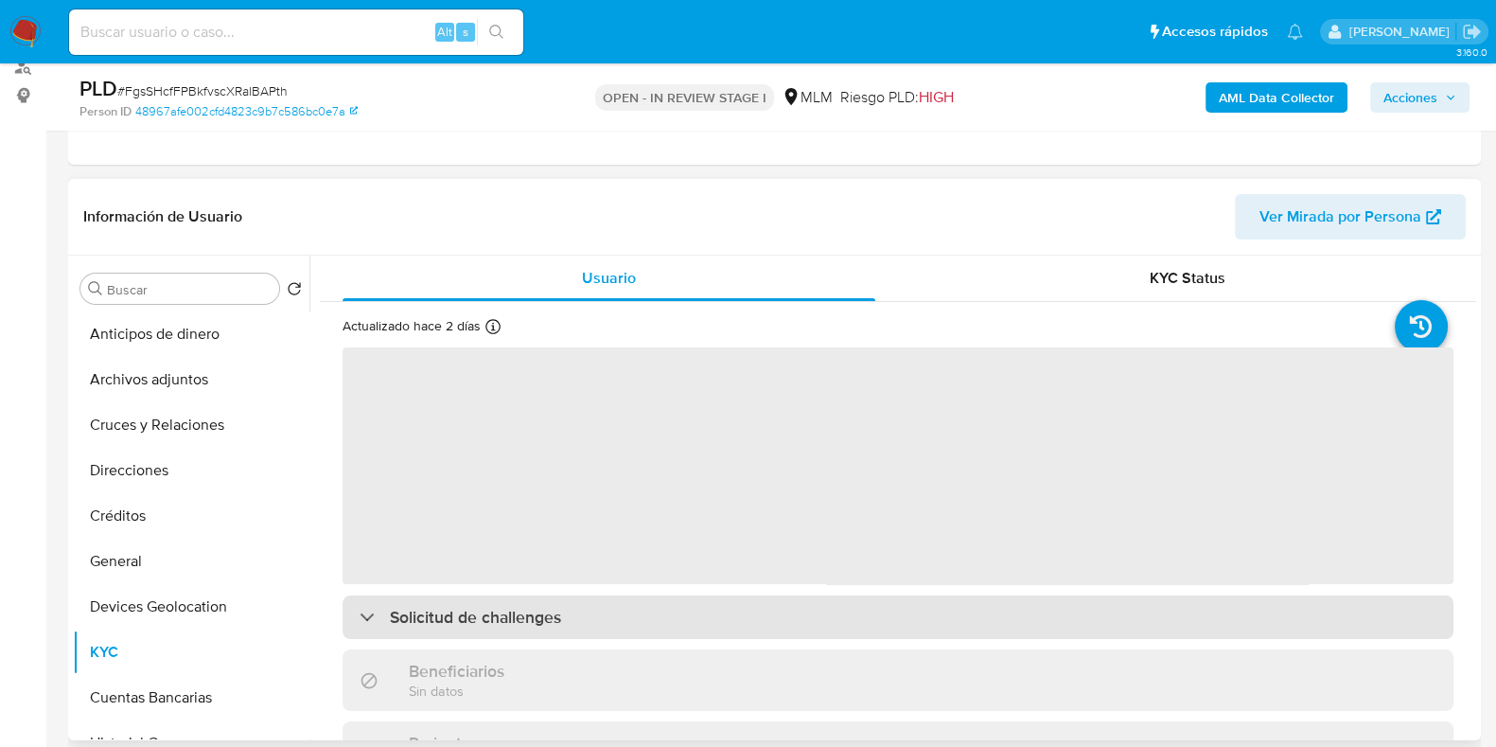
scroll to position [117, 0]
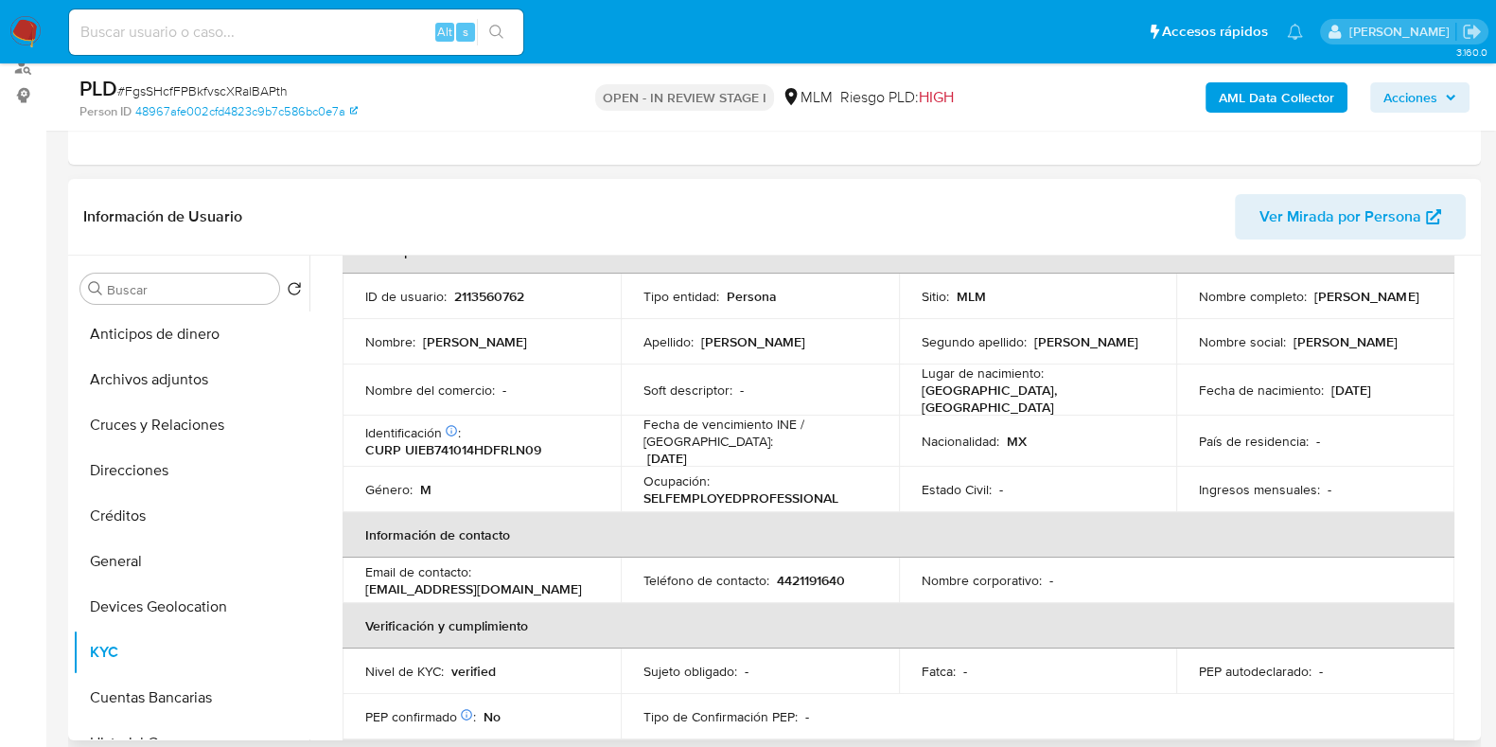
drag, startPoint x: 1347, startPoint y: 303, endPoint x: 1194, endPoint y: 305, distance: 153.3
click at [1199, 305] on div "Nombre completo : Benjamin Uriarte Elizalde" at bounding box center [1315, 296] width 233 height 17
copy p "Benjamin Uriarte Elizalde"
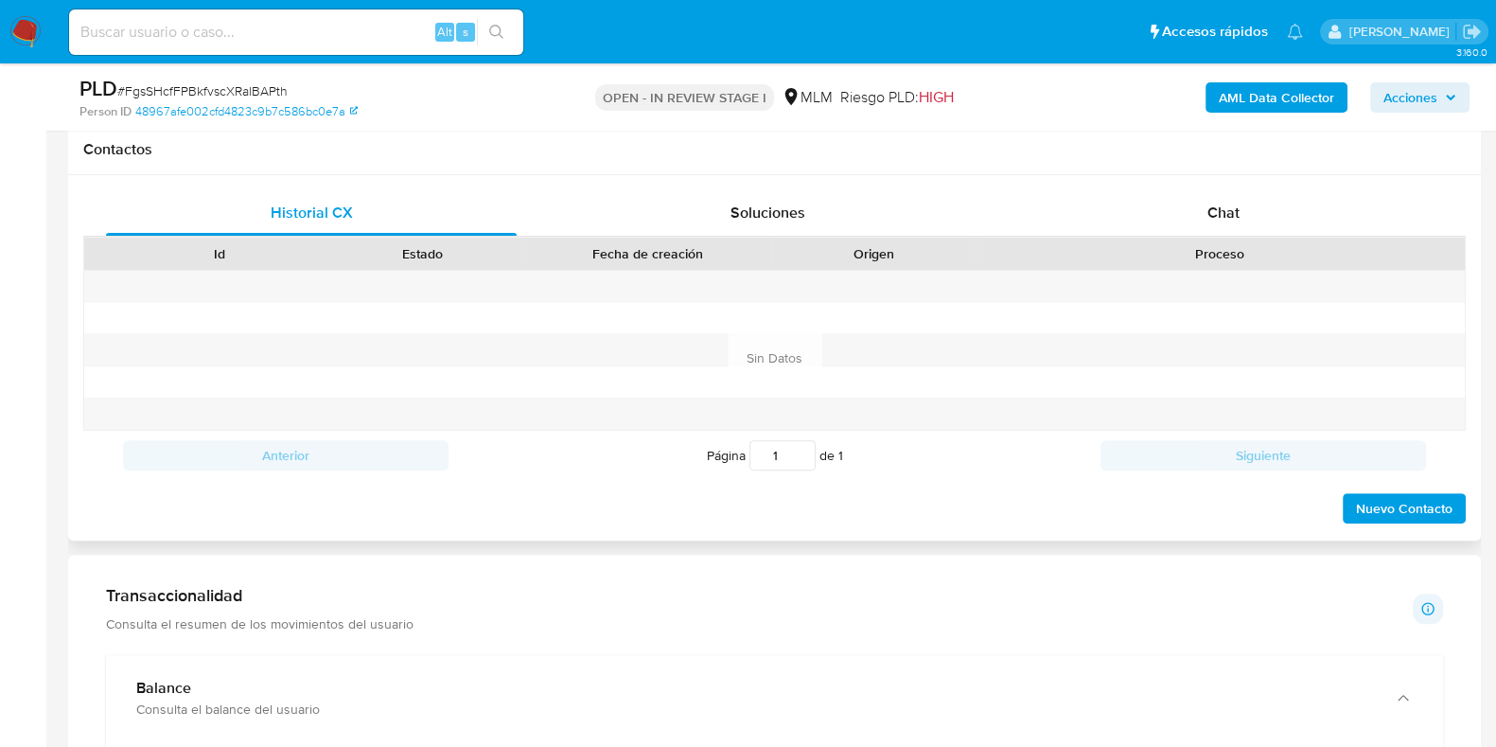
scroll to position [827, 0]
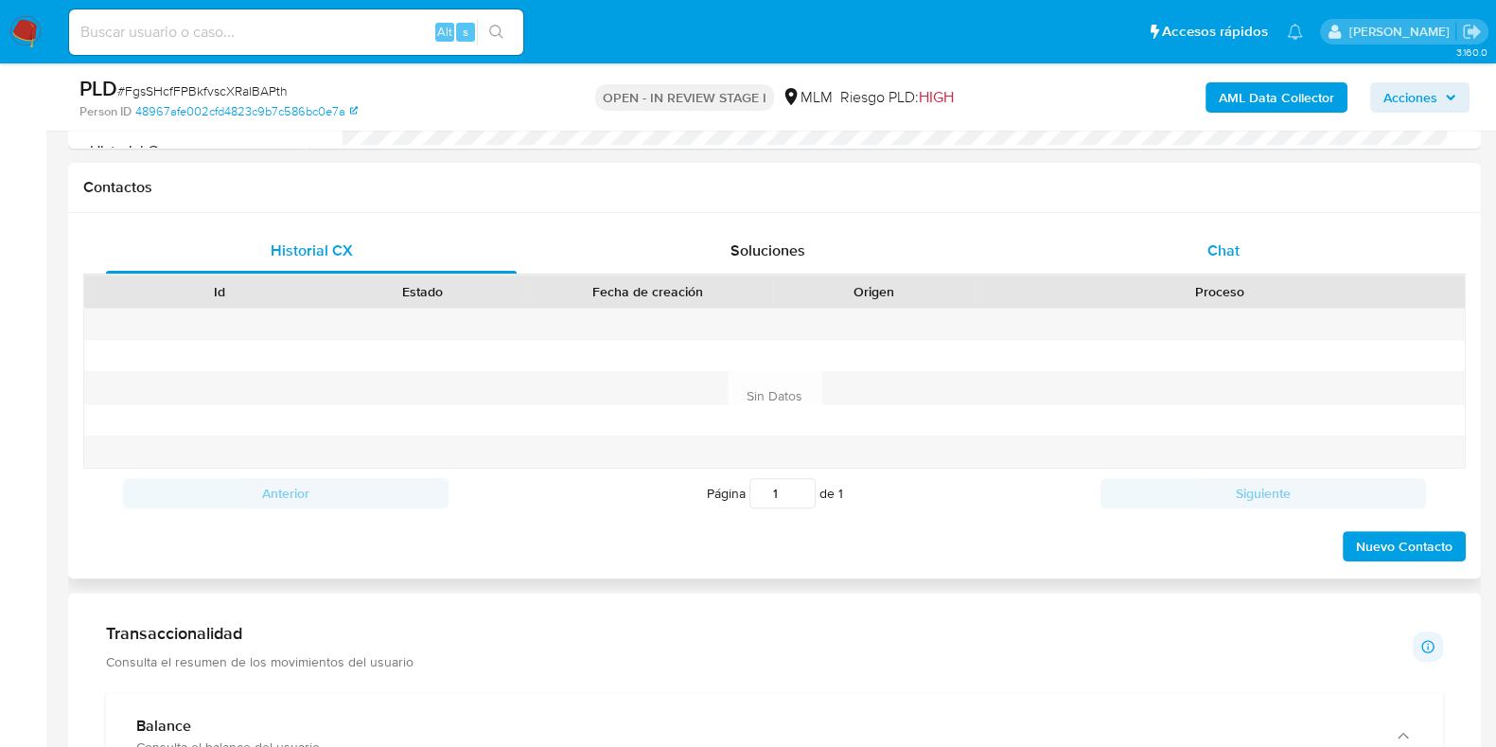
click at [1243, 260] on div "Chat" at bounding box center [1223, 250] width 411 height 45
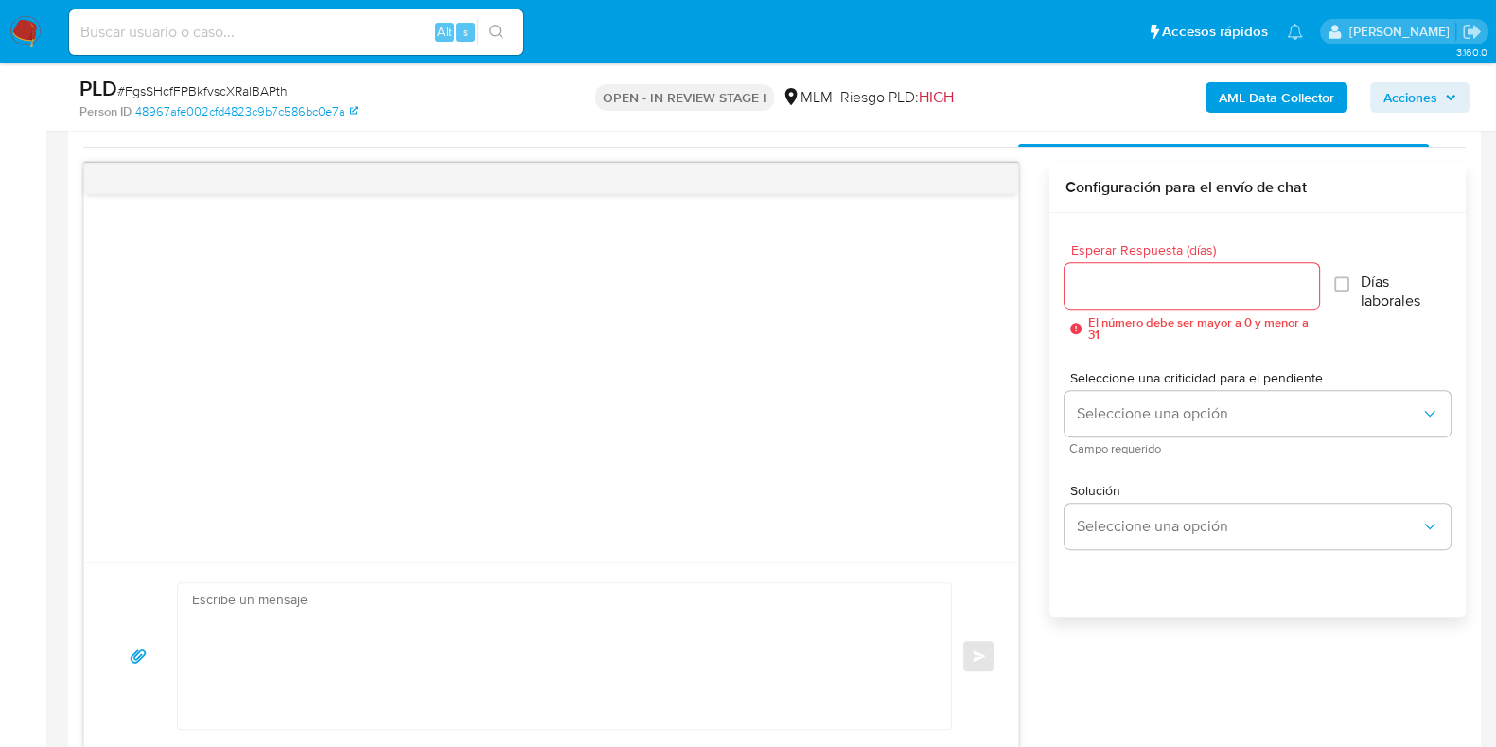
scroll to position [946, 0]
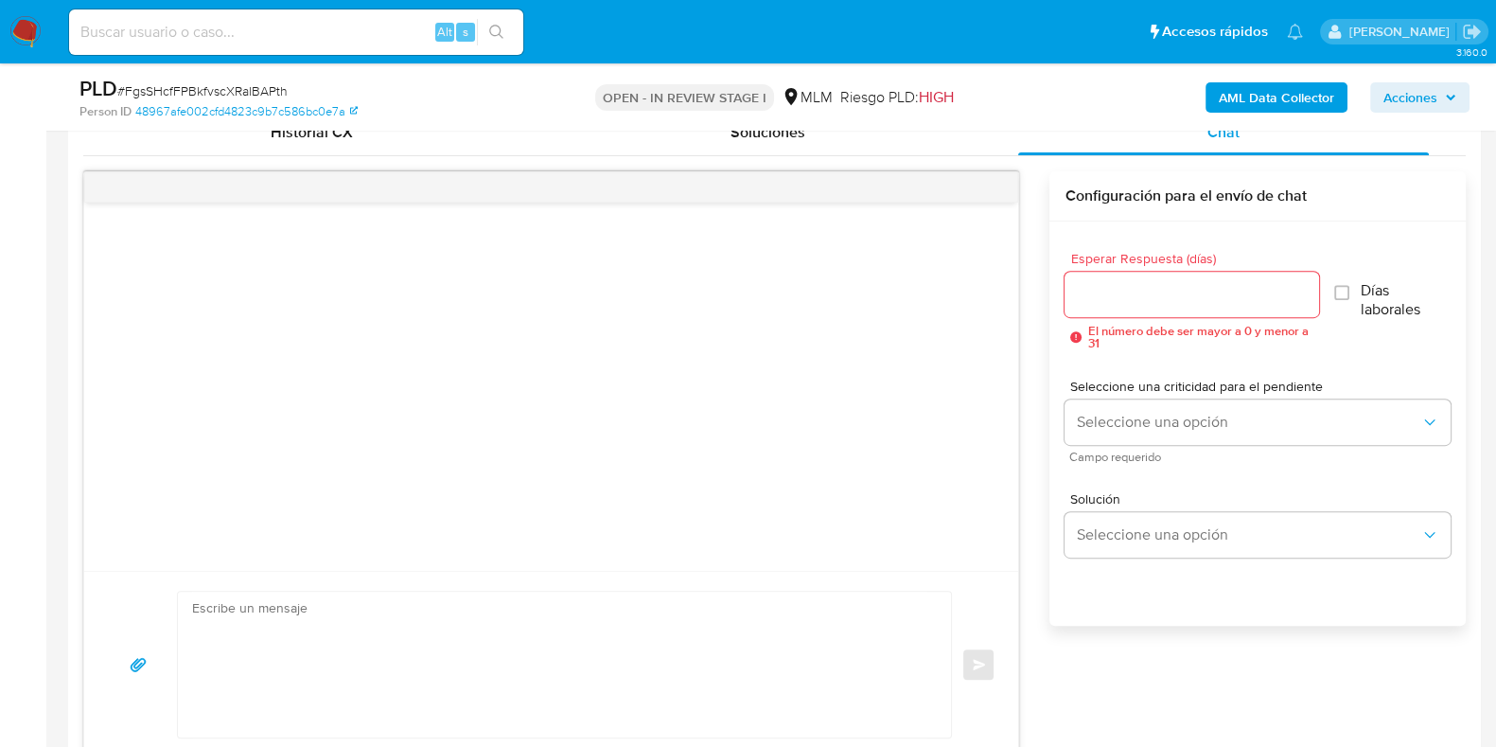
click at [1147, 282] on input "Esperar Respuesta (días)" at bounding box center [1192, 294] width 254 height 25
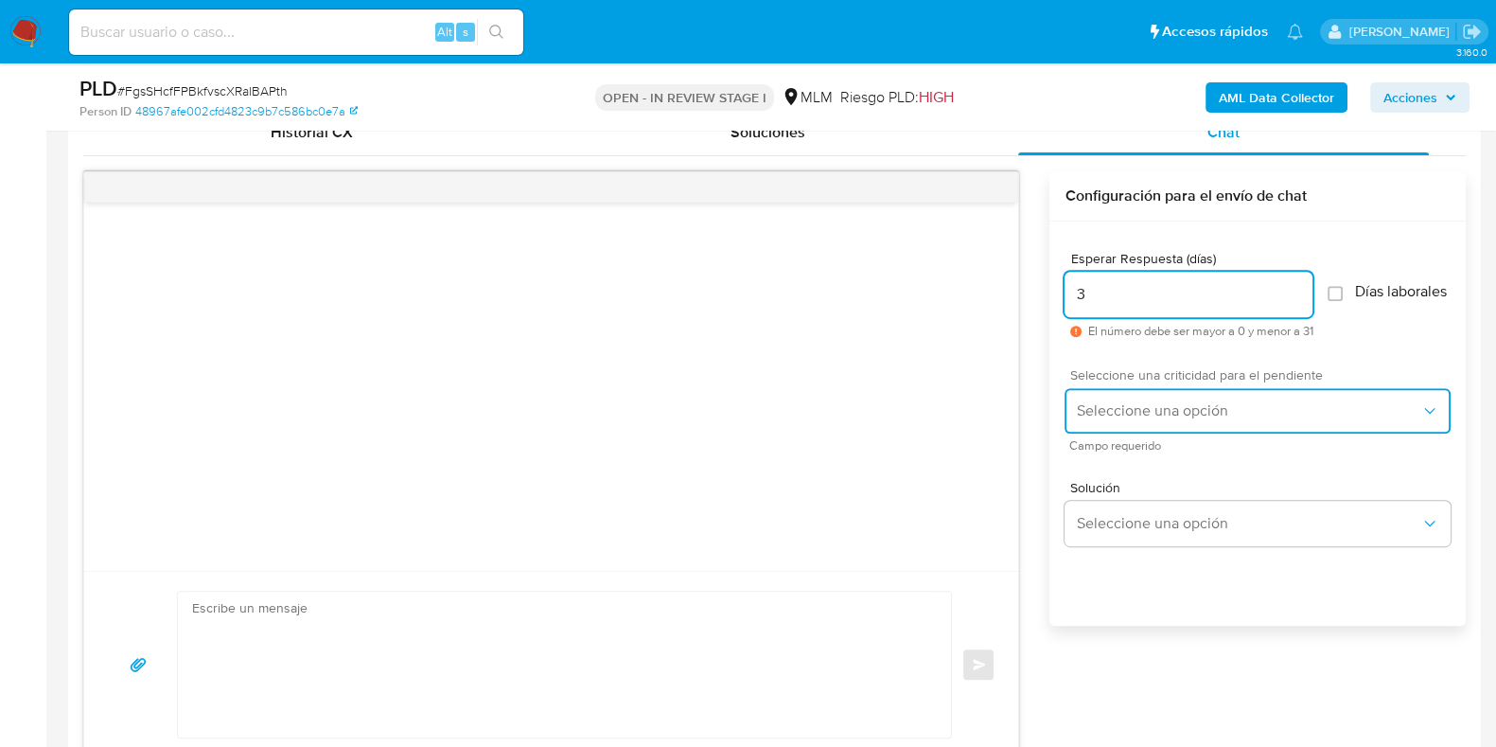
click at [1091, 404] on button "Seleccione una opción" at bounding box center [1258, 410] width 386 height 45
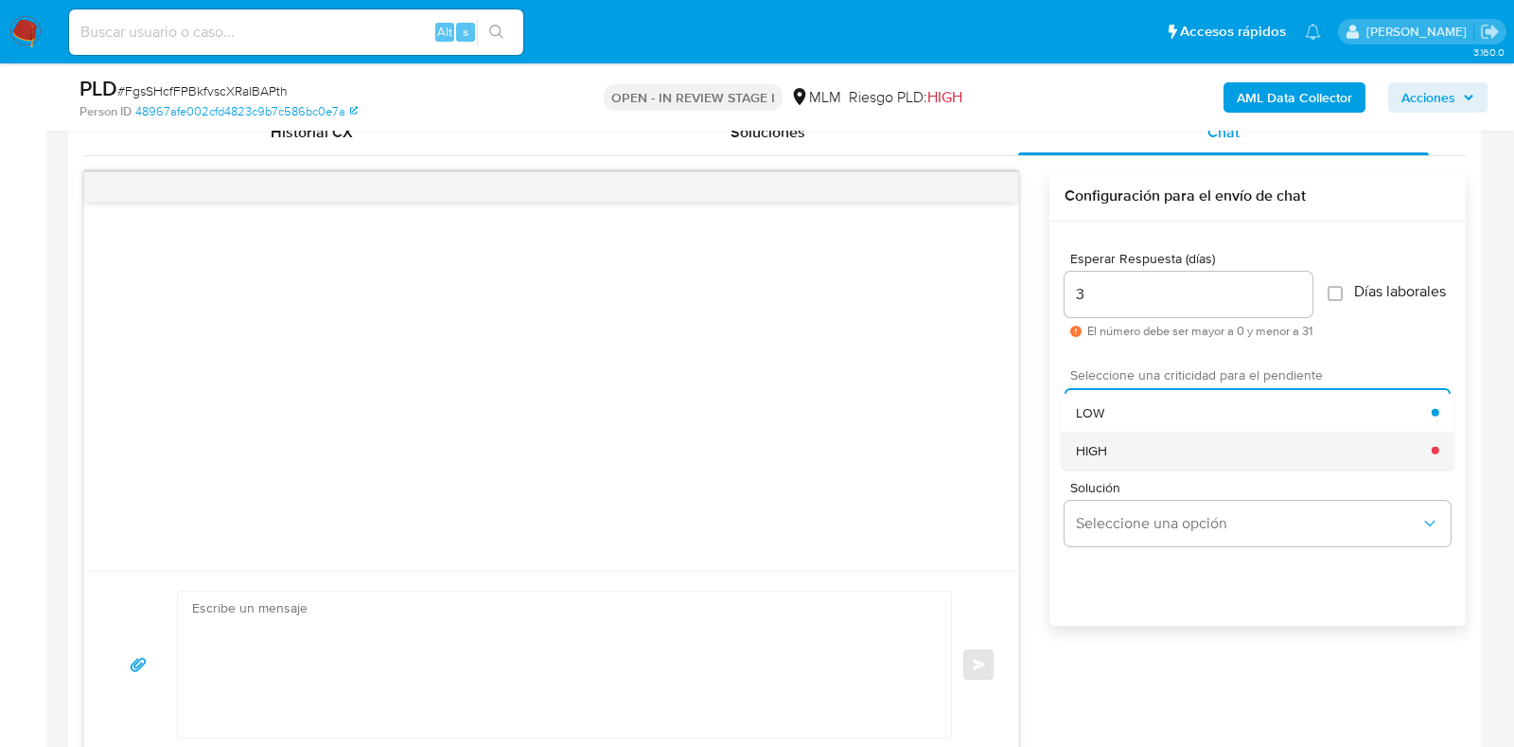
click at [1119, 454] on div "HIGH" at bounding box center [1254, 450] width 356 height 38
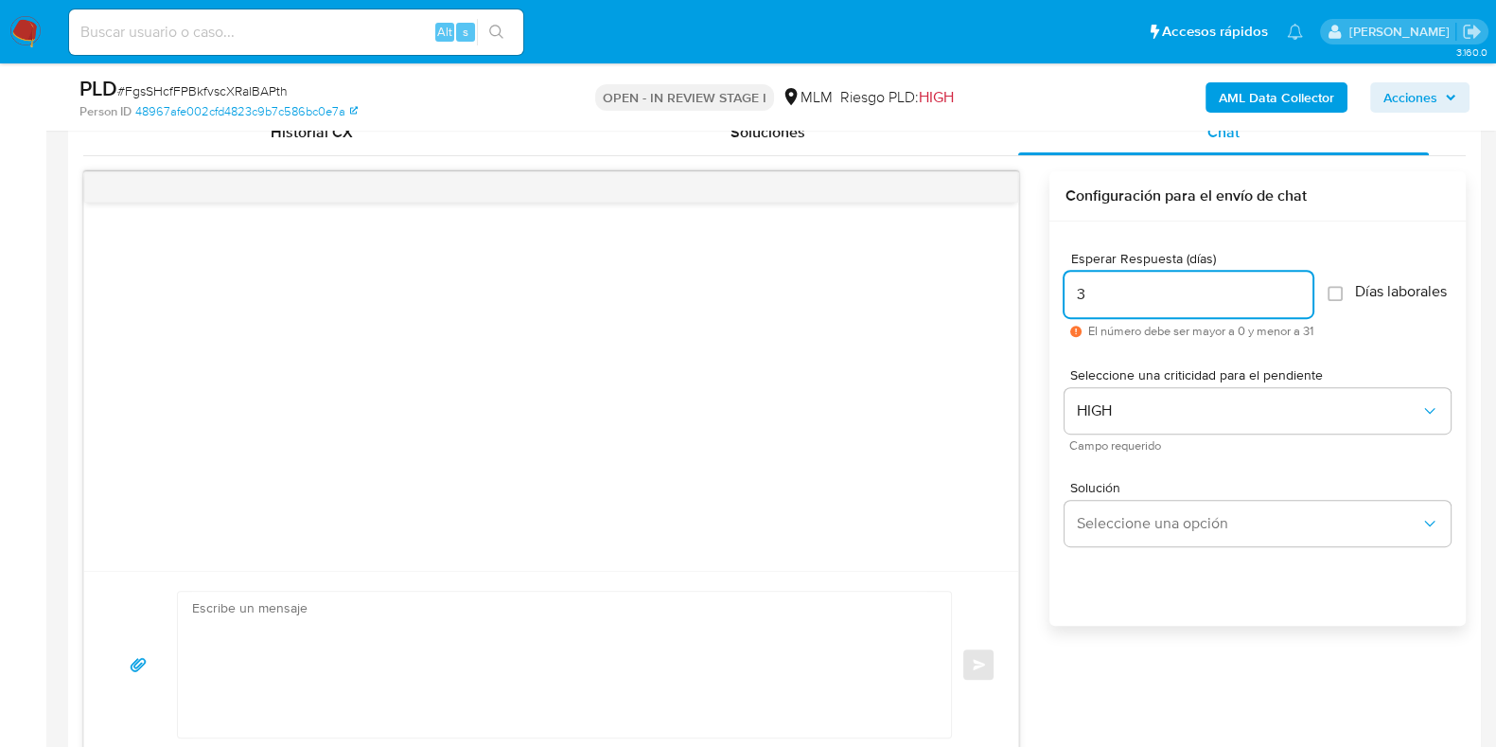
click at [1102, 295] on input "3" at bounding box center [1189, 294] width 248 height 25
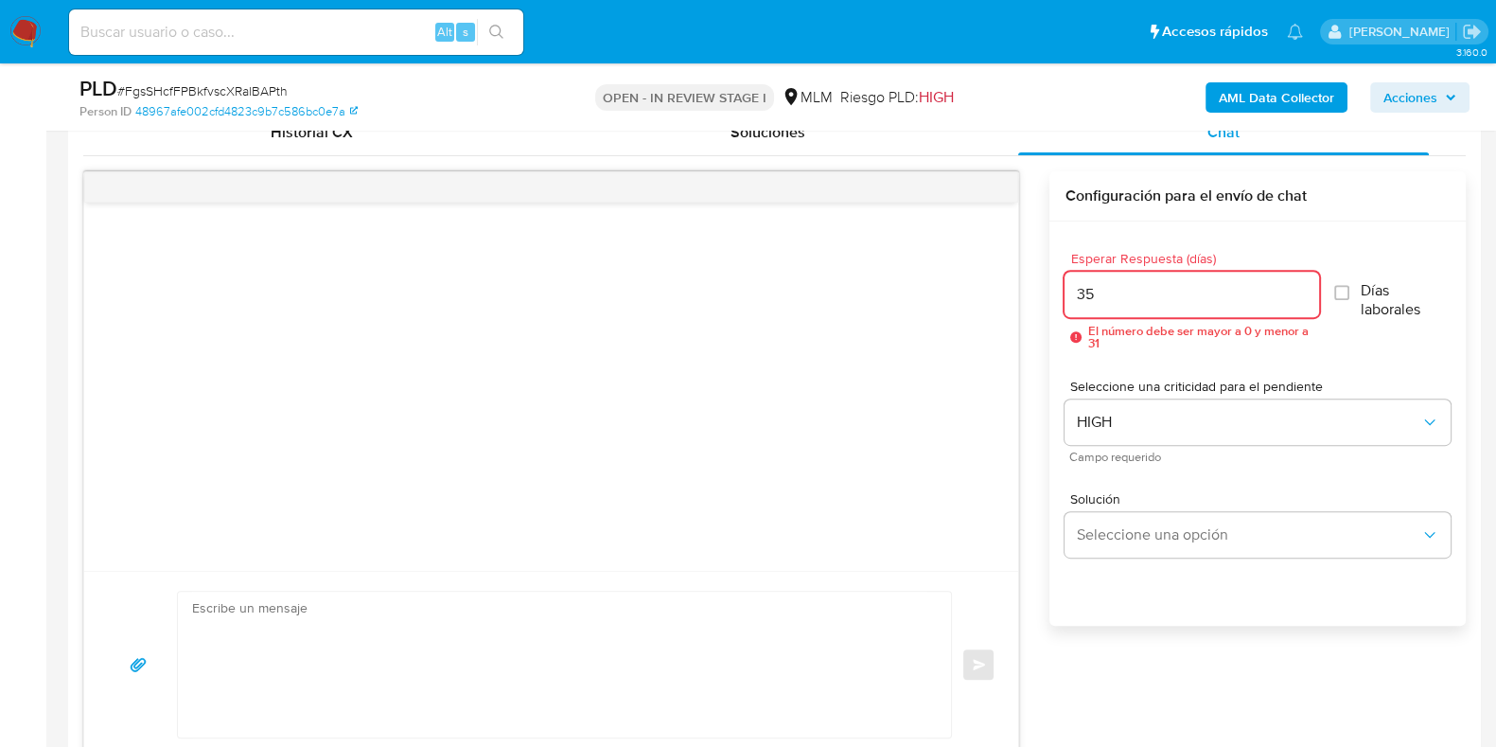
drag, startPoint x: 1105, startPoint y: 284, endPoint x: 1022, endPoint y: 284, distance: 83.3
click at [1022, 284] on div "Enviar Configuración para el envío de chat Esperar Respuesta (días) 35 El númer…" at bounding box center [774, 464] width 1383 height 587
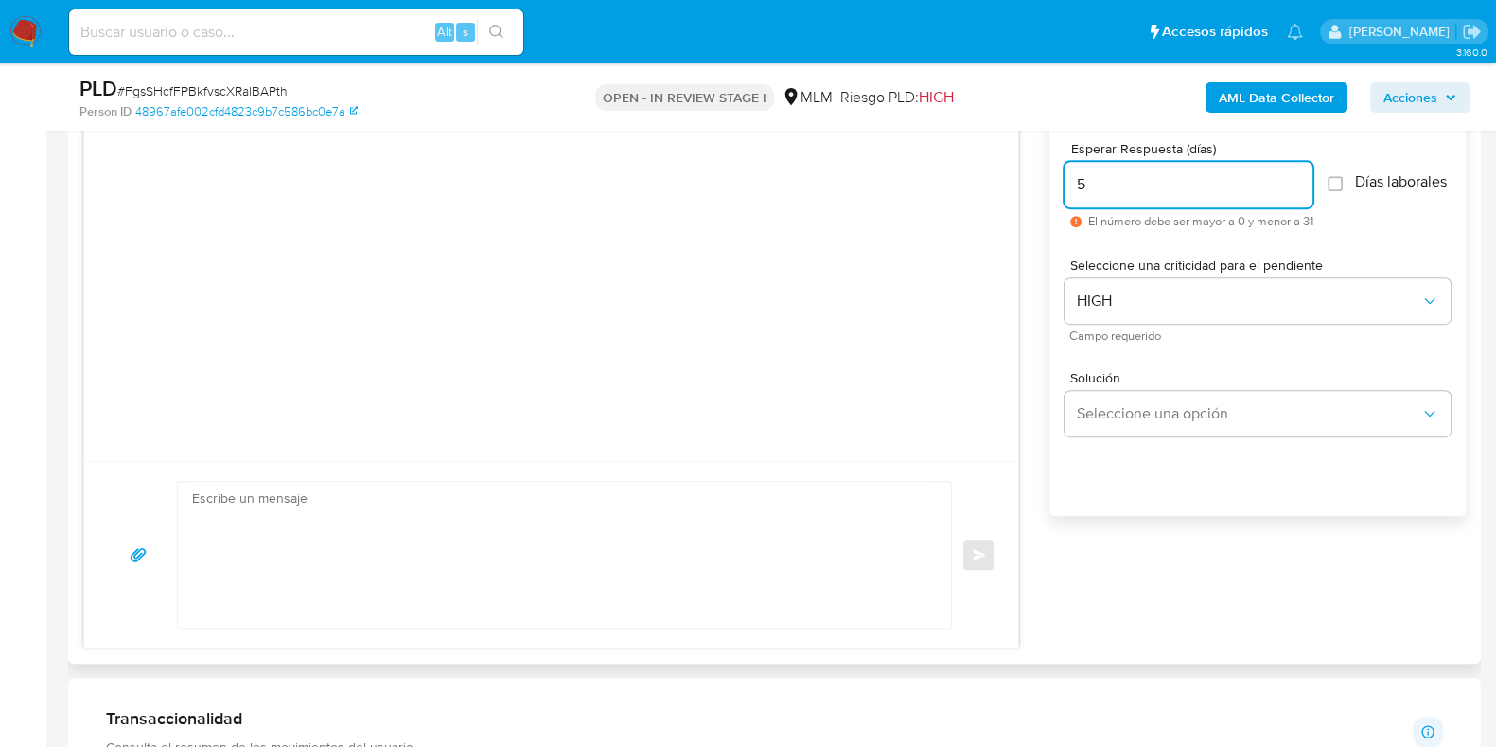
scroll to position [1183, 0]
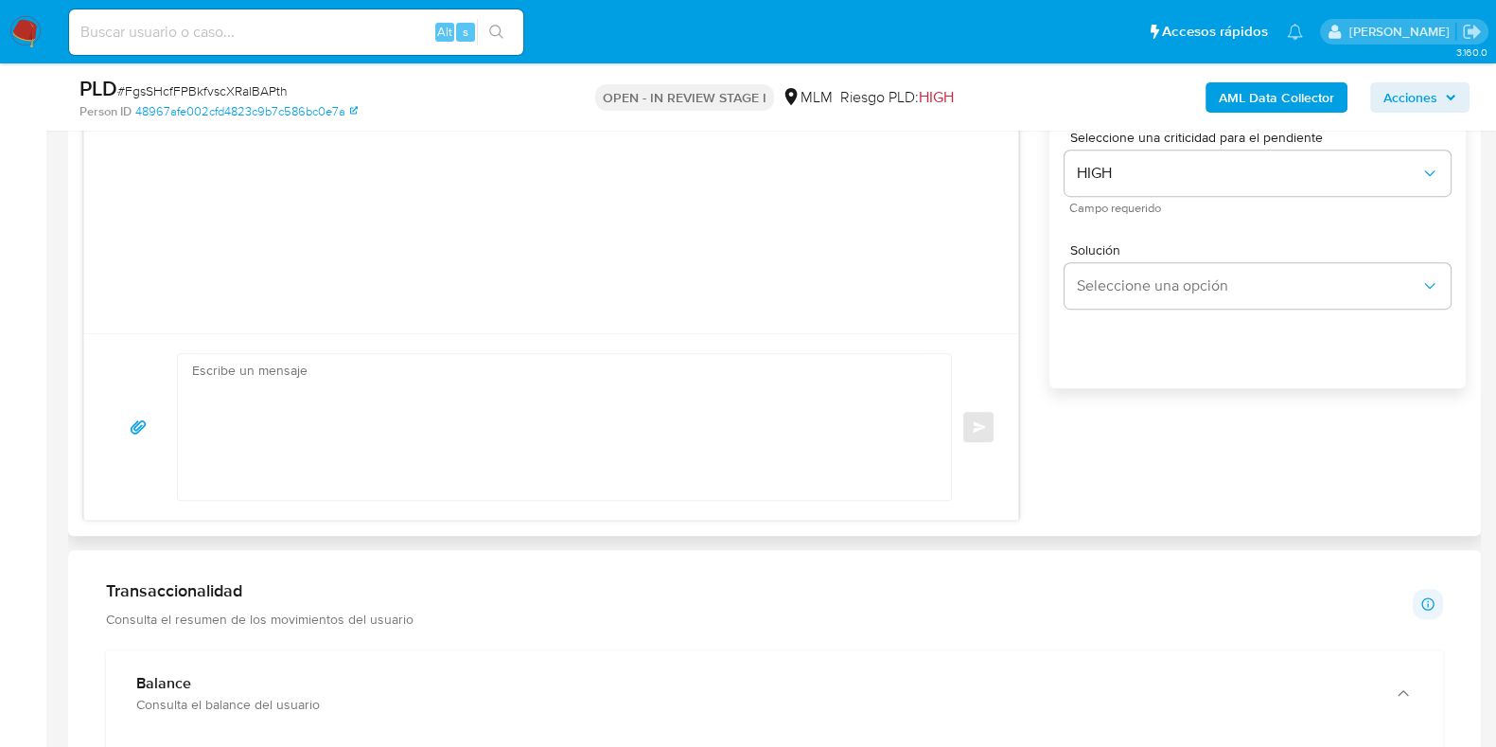
type input "5"
click at [592, 416] on textarea at bounding box center [559, 427] width 735 height 146
paste textarea "Apreciable cliente: Te comentamos que debemos llevar a cabo un proceso de verif…"
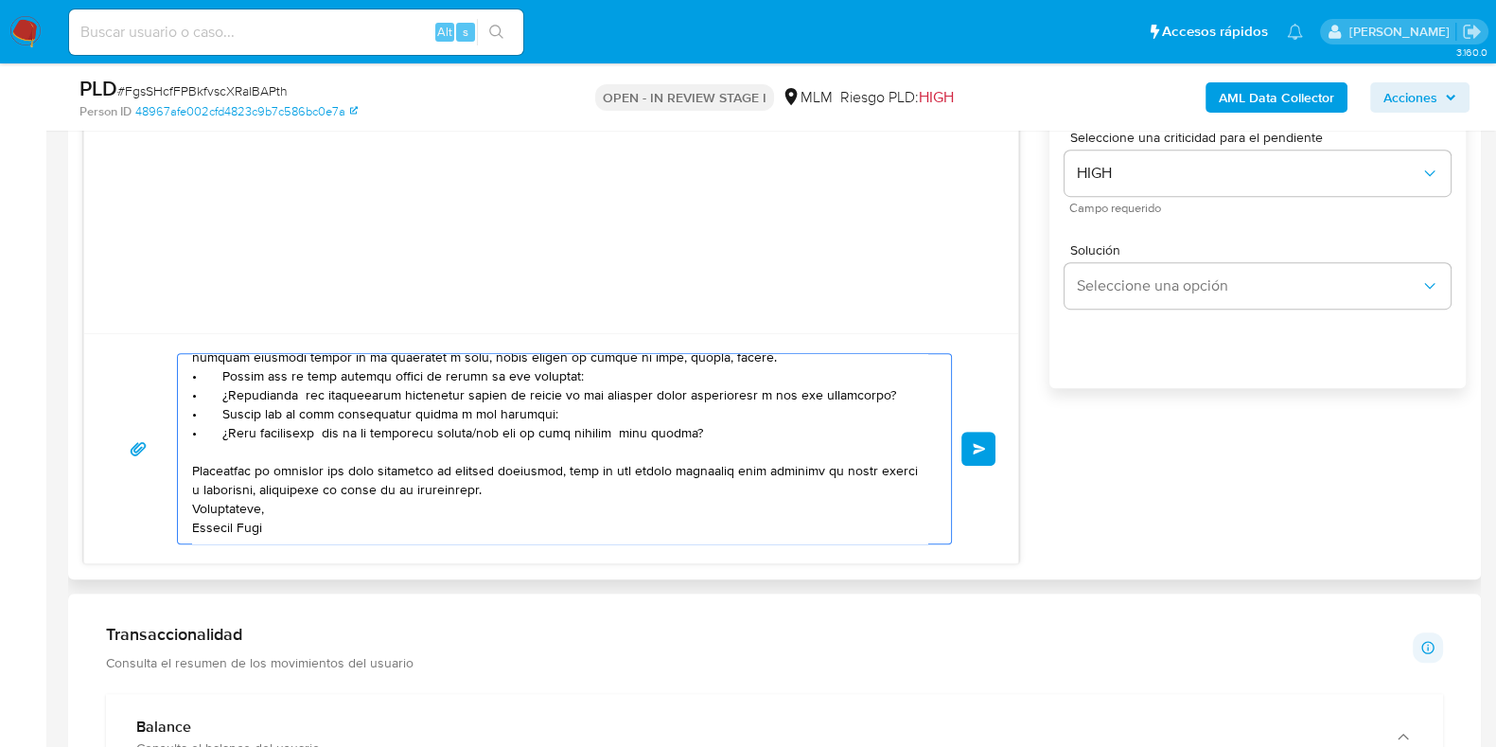
scroll to position [0, 0]
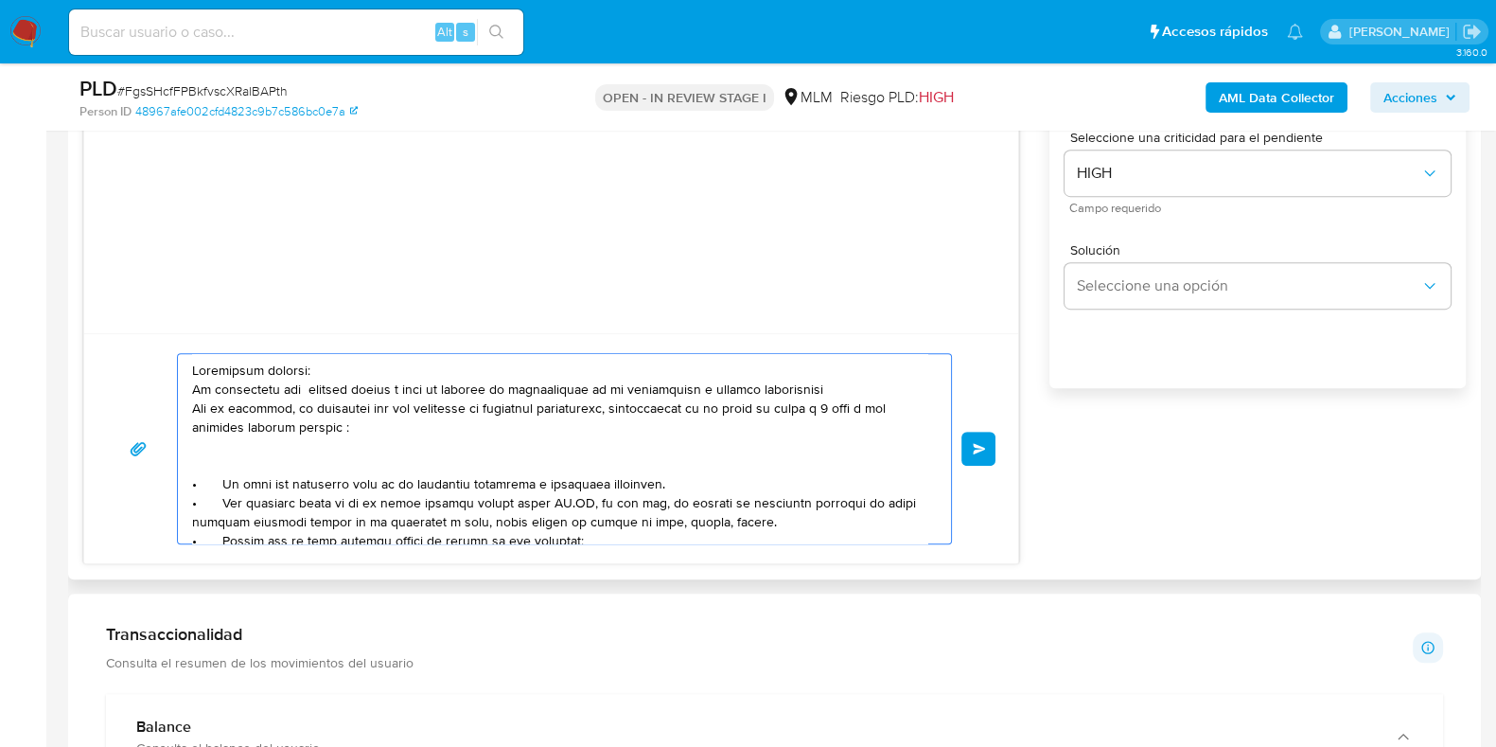
drag, startPoint x: 336, startPoint y: 500, endPoint x: 787, endPoint y: 513, distance: 450.7
click at [787, 513] on textarea at bounding box center [559, 448] width 735 height 189
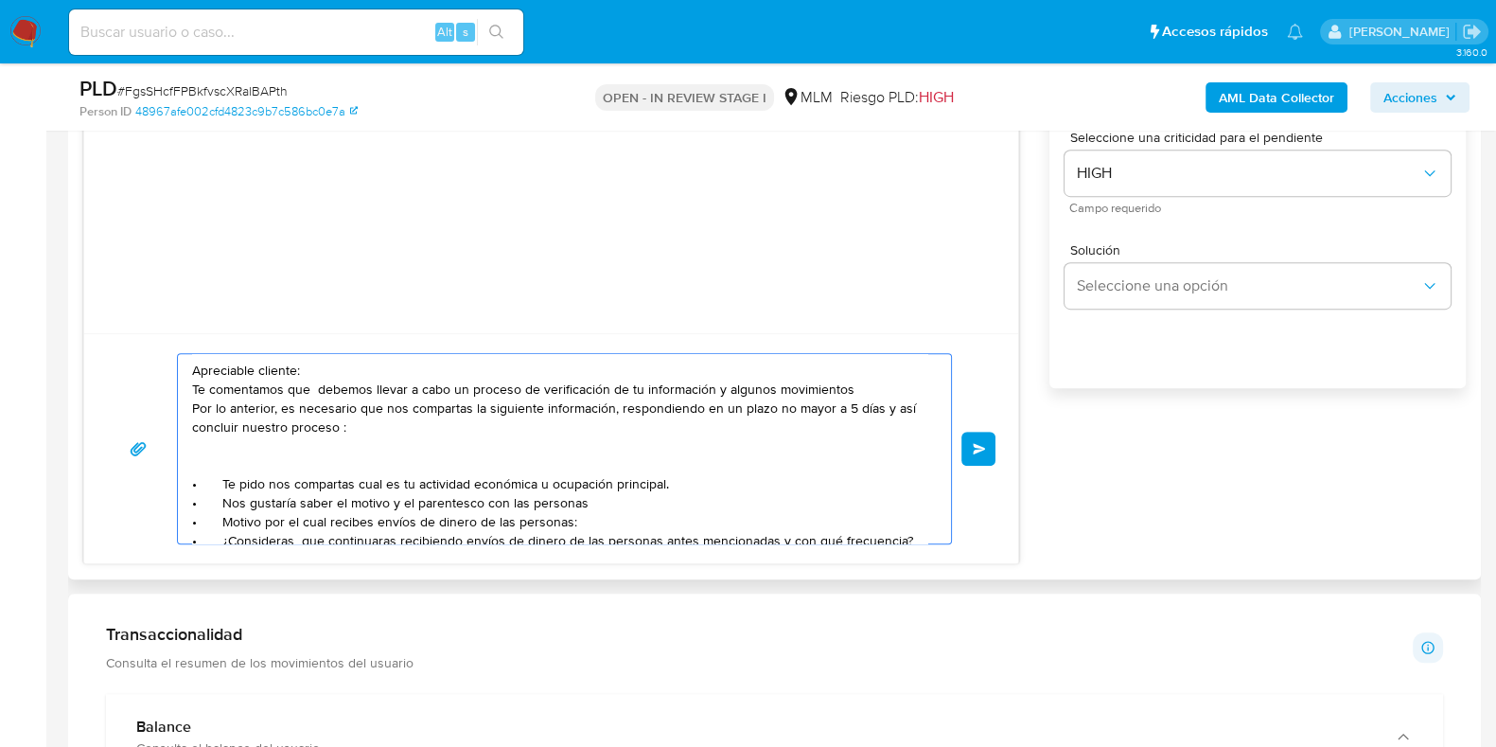
paste textarea "ALVARO HITO, RITHER RIGOBERTO QUISPE, BORIS FERNANDO BURGA, DANITZA APAZA, RITH…"
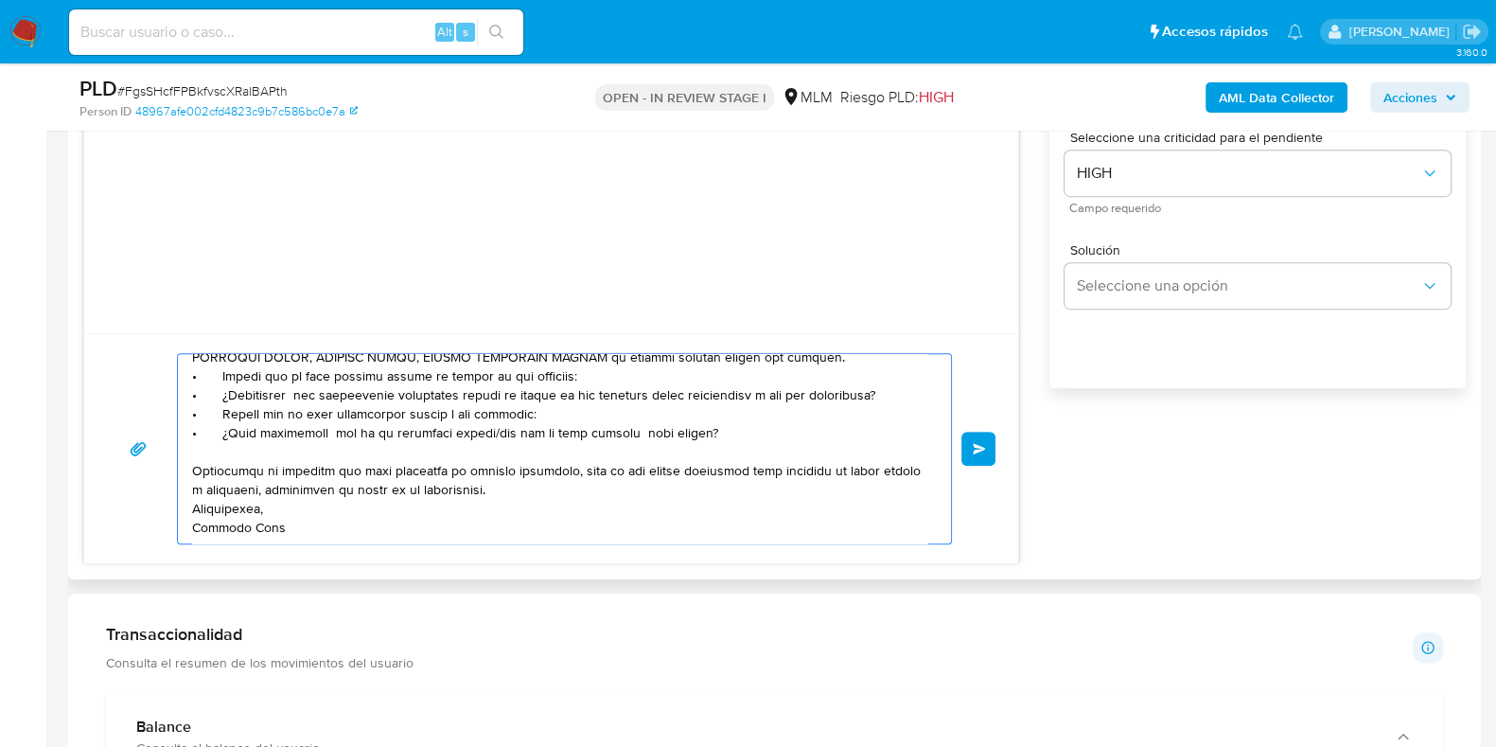
scroll to position [184, 0]
drag, startPoint x: 527, startPoint y: 393, endPoint x: 185, endPoint y: 393, distance: 342.6
click at [185, 393] on div at bounding box center [560, 448] width 764 height 189
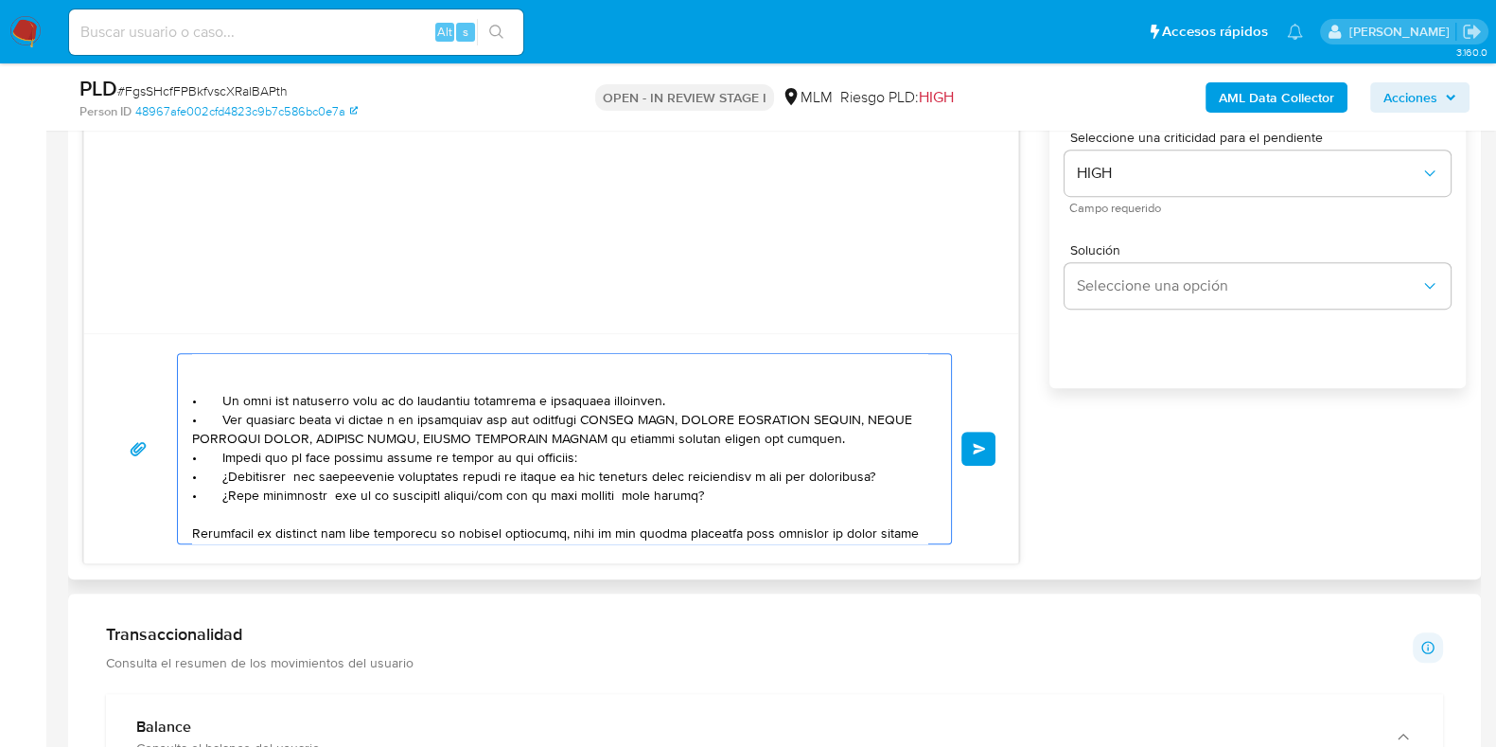
scroll to position [46, 0]
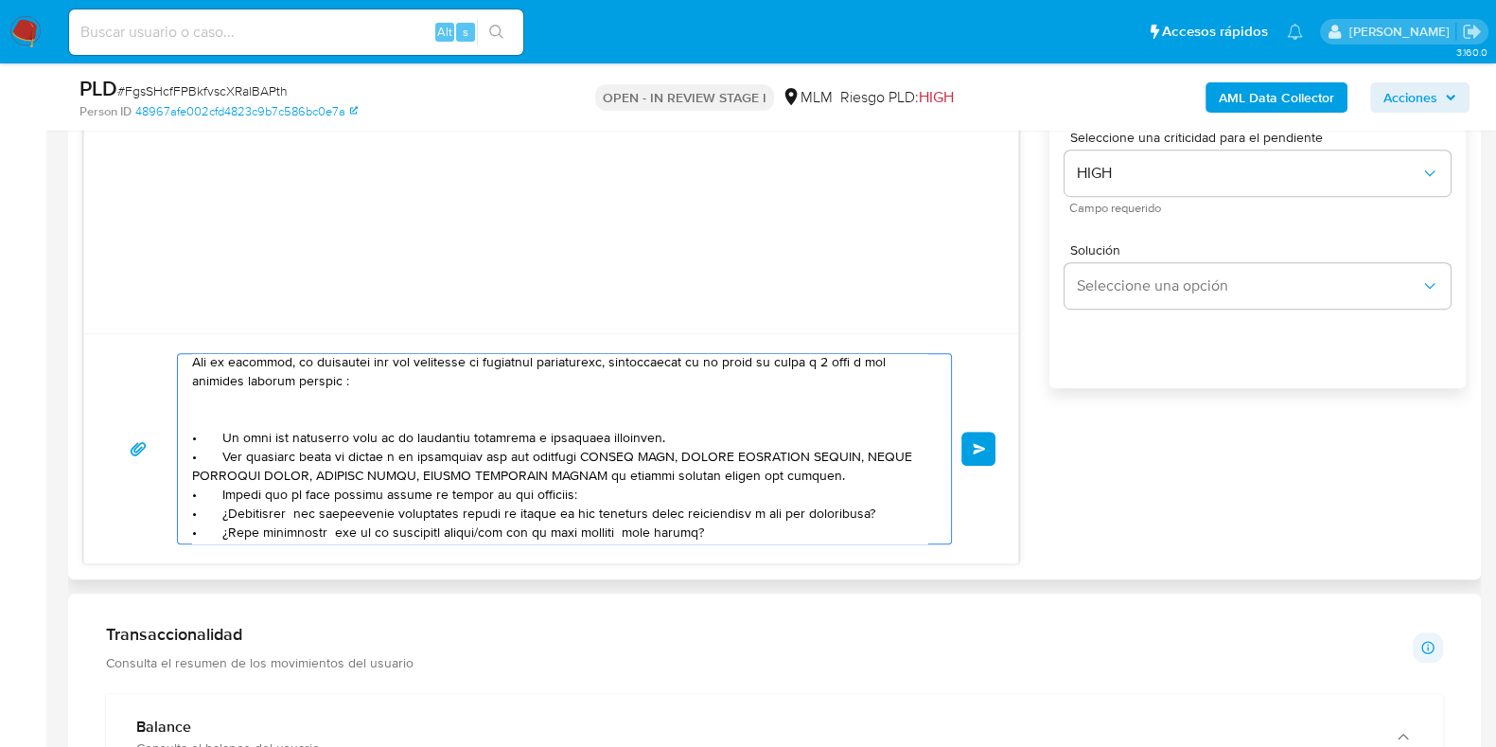
drag, startPoint x: 577, startPoint y: 494, endPoint x: 166, endPoint y: 486, distance: 411.8
click at [166, 486] on div "Enviar" at bounding box center [551, 448] width 889 height 191
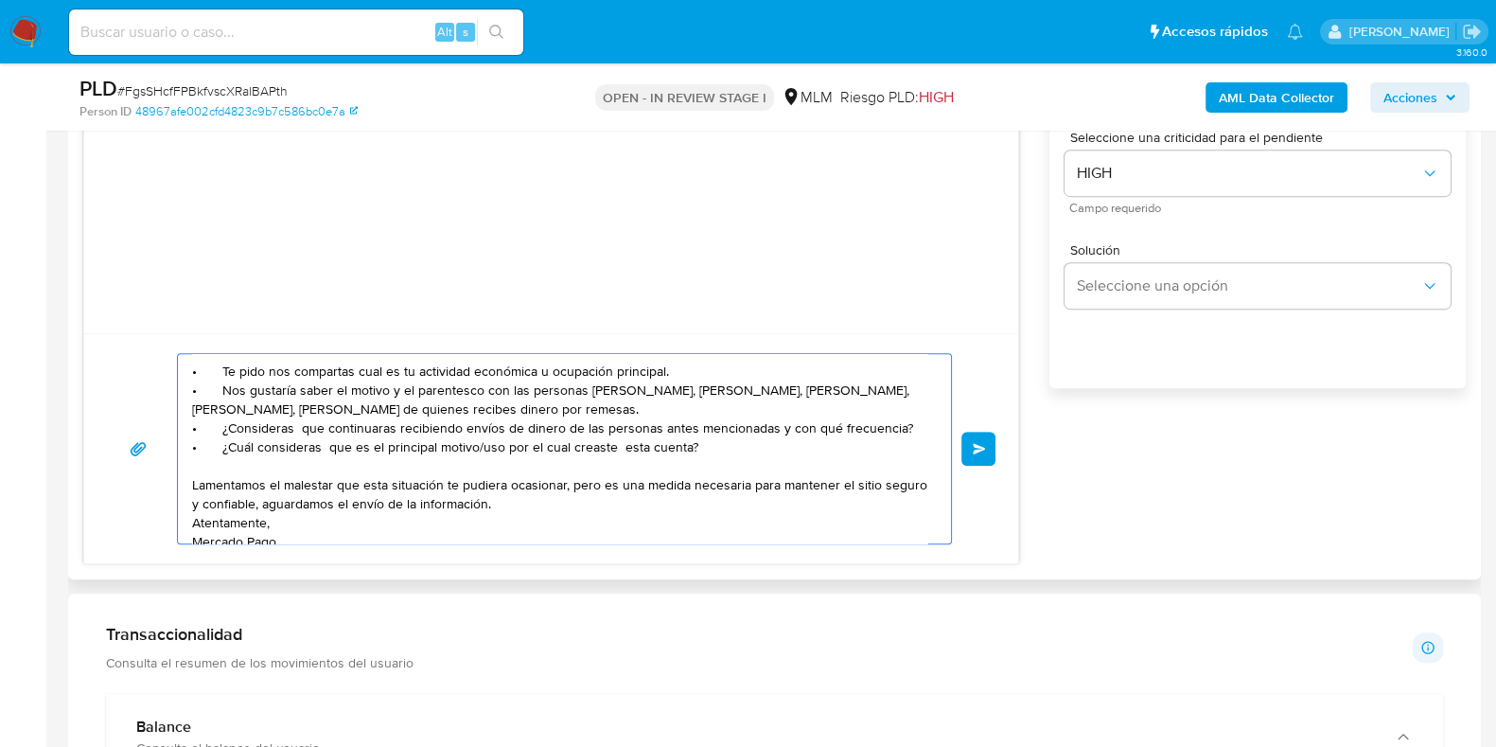
scroll to position [146, 0]
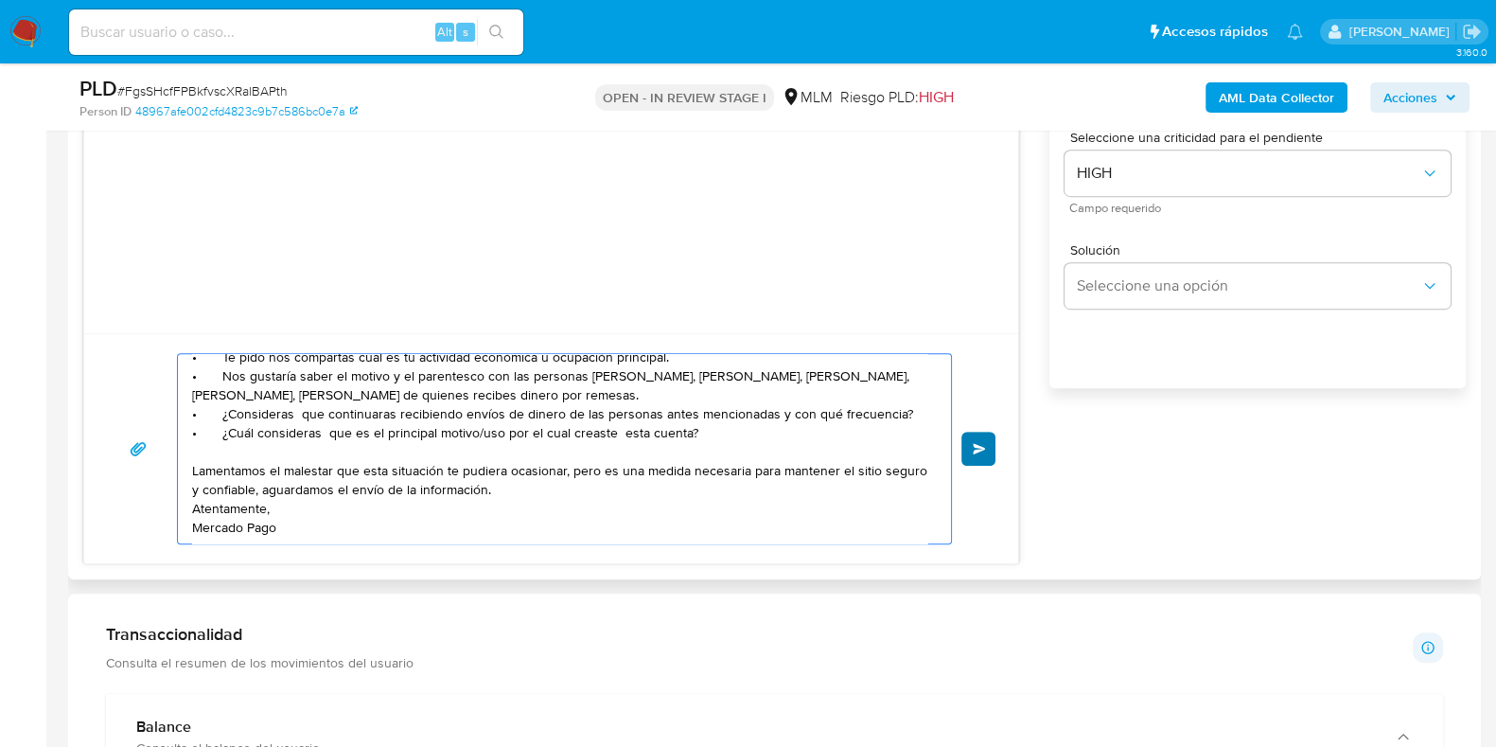
type textarea "Apreciable cliente: Te comentamos que debemos llevar a cabo un proceso de verif…"
click at [982, 455] on button "Enviar" at bounding box center [979, 449] width 34 height 34
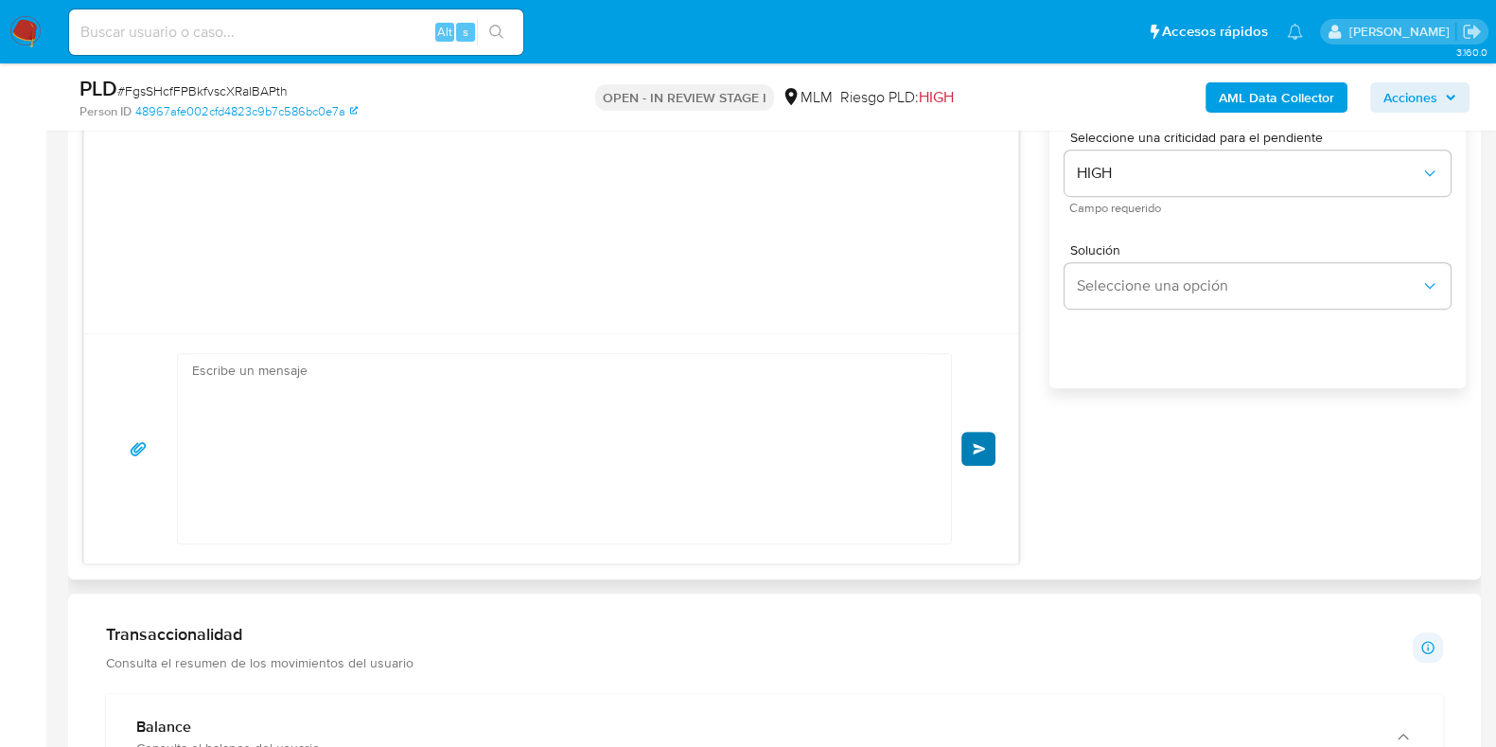
scroll to position [135, 0]
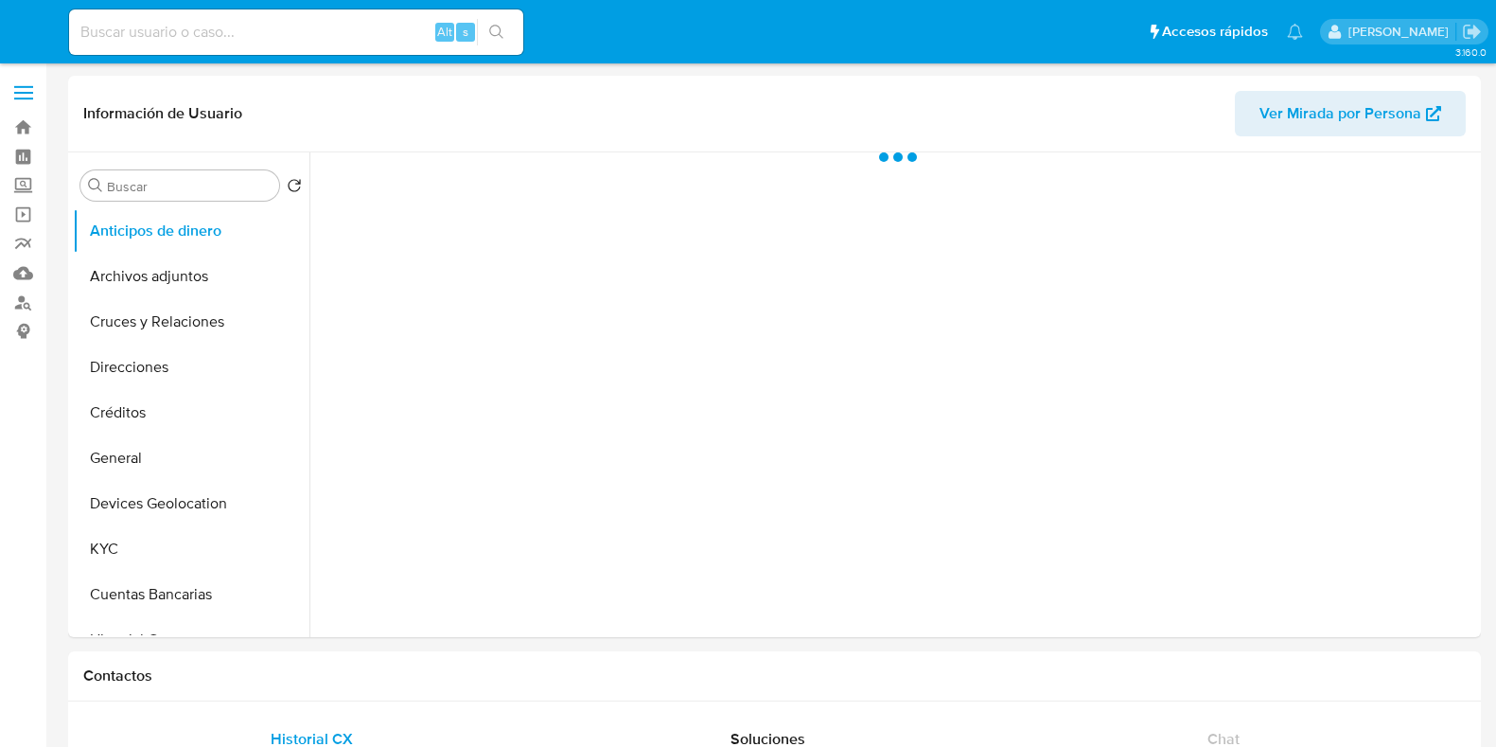
select select "10"
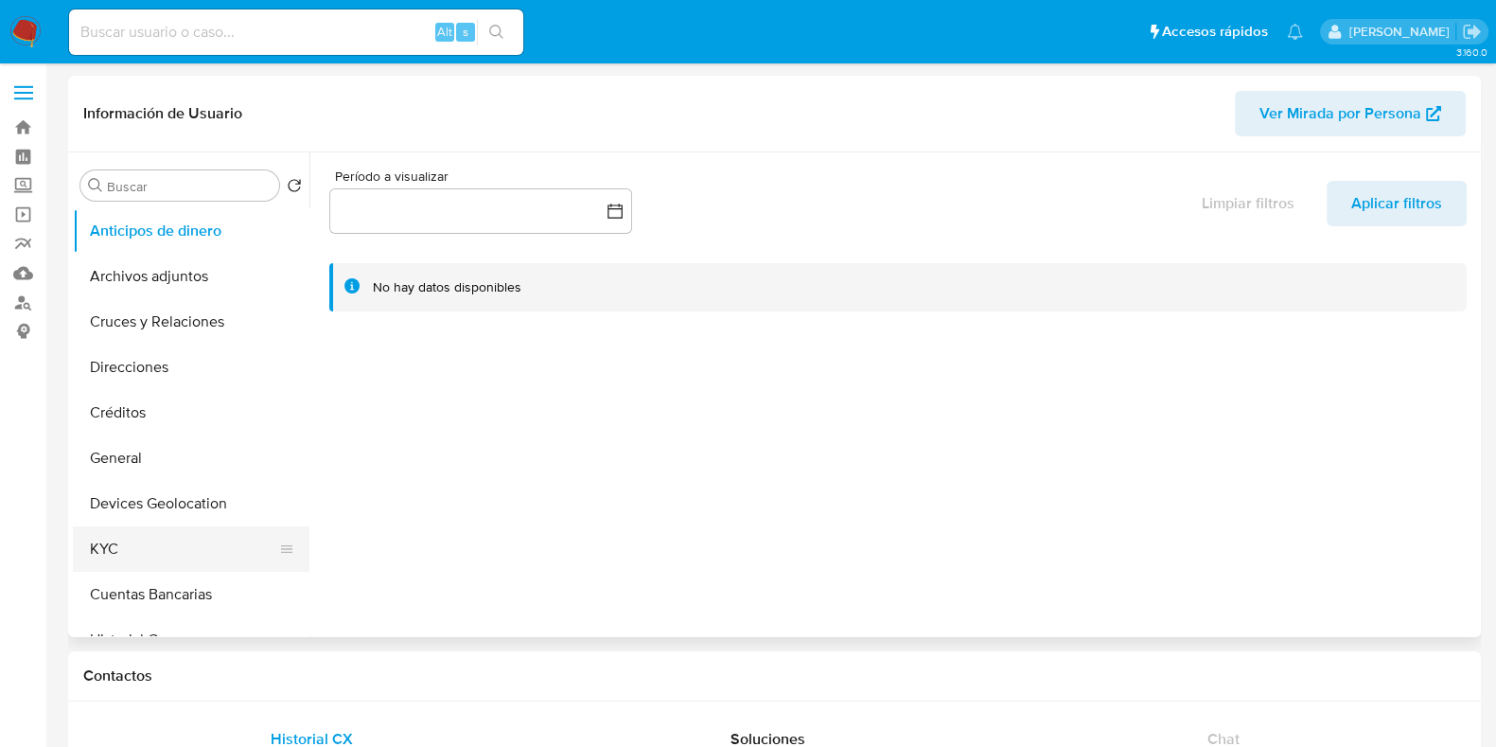
click at [115, 546] on button "KYC" at bounding box center [183, 548] width 221 height 45
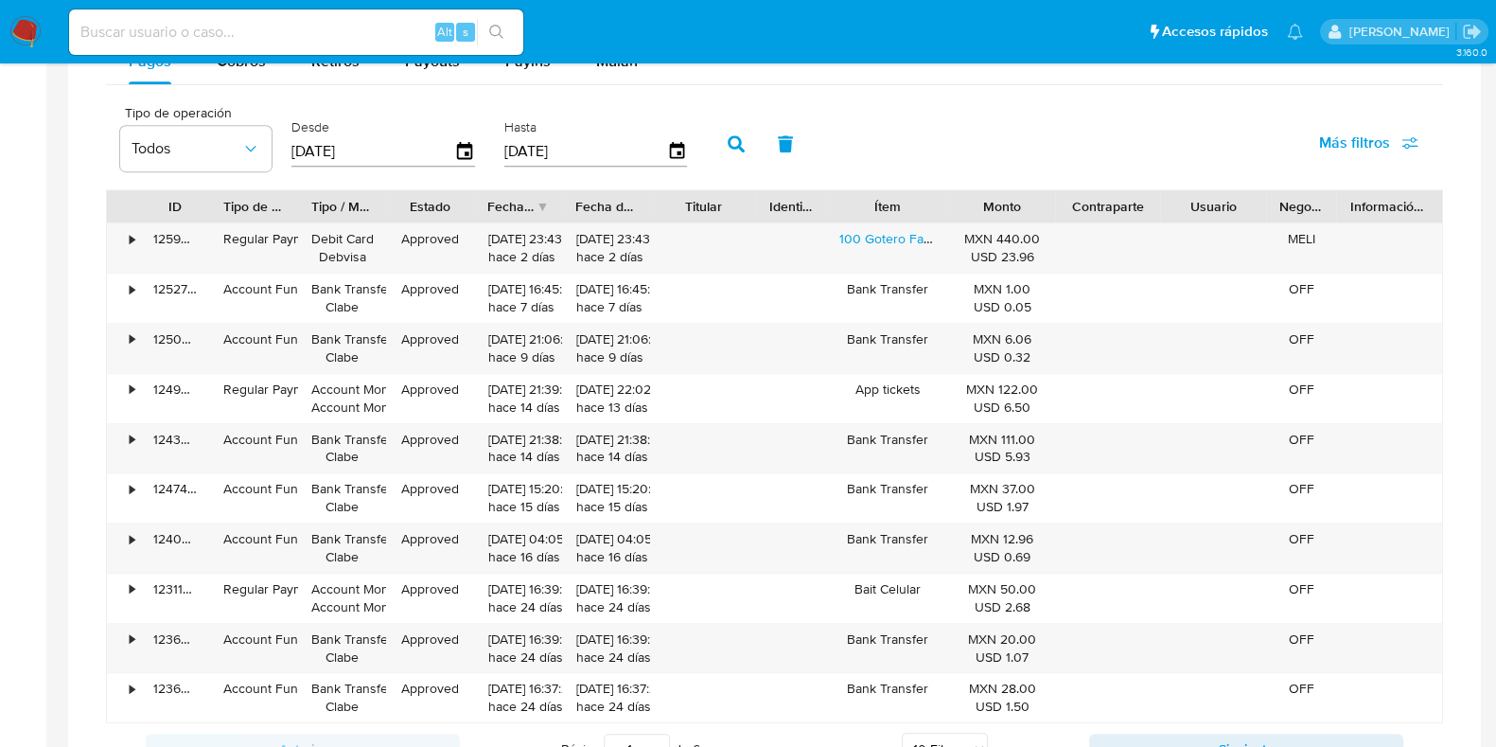
scroll to position [1183, 0]
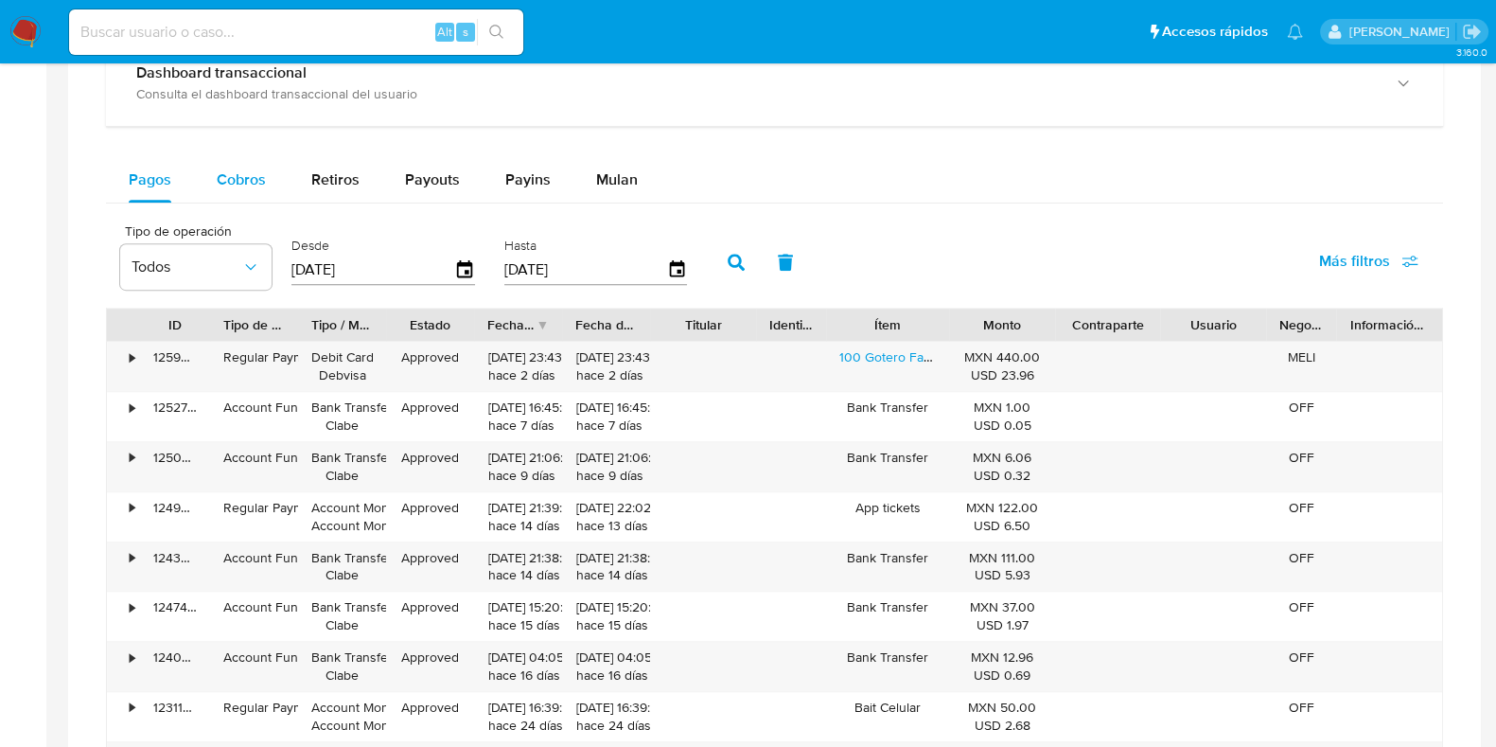
click at [251, 171] on span "Cobros" at bounding box center [241, 179] width 49 height 22
select select "10"
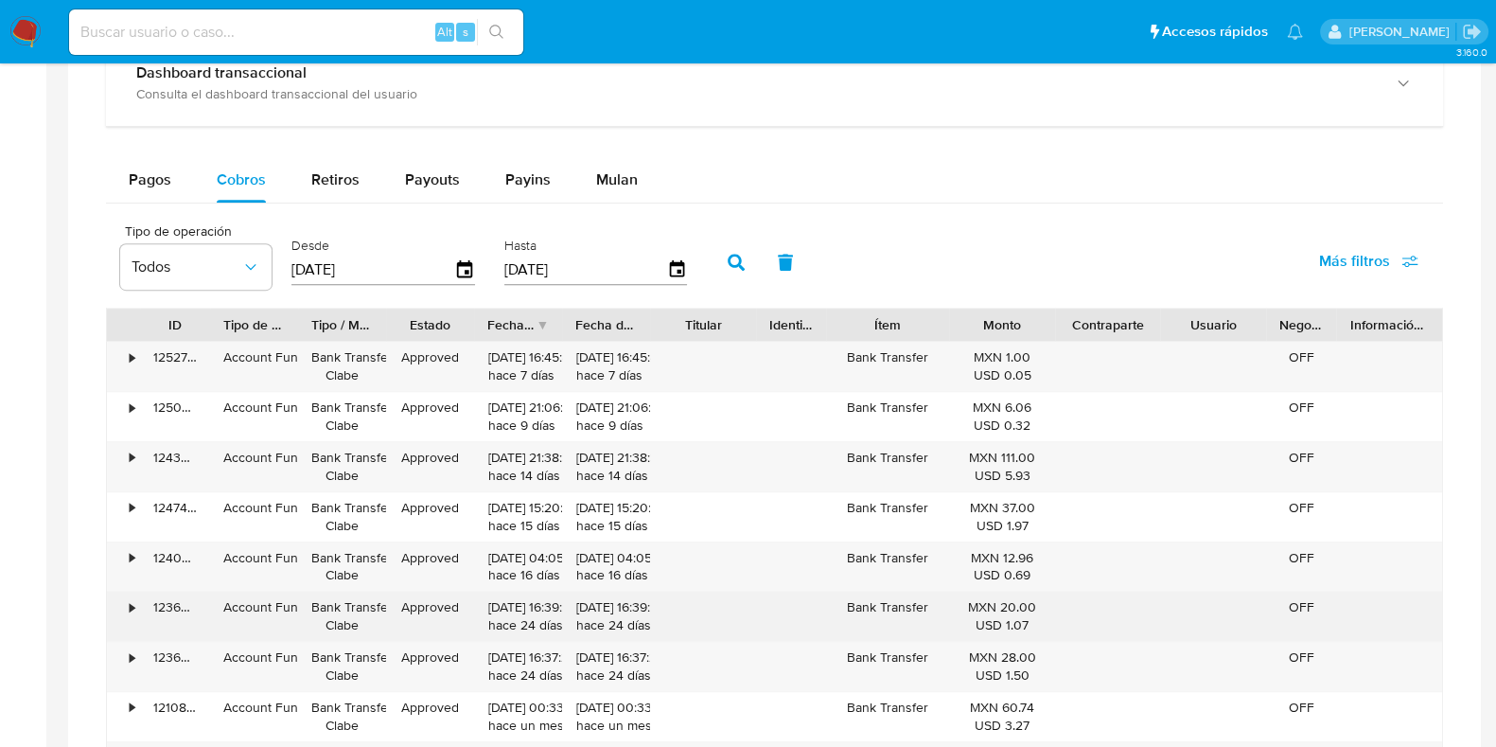
scroll to position [1420, 0]
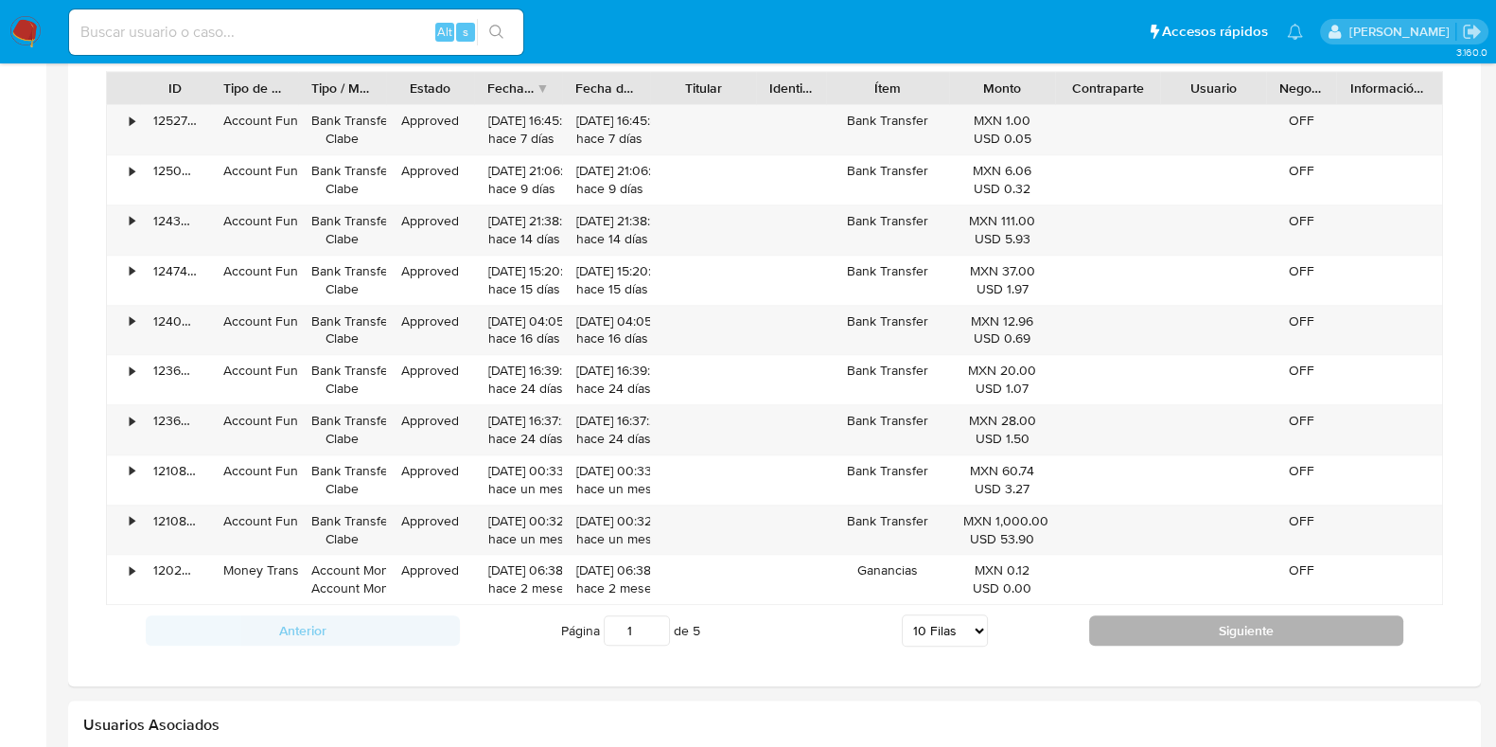
click at [1143, 618] on button "Siguiente" at bounding box center [1246, 630] width 314 height 30
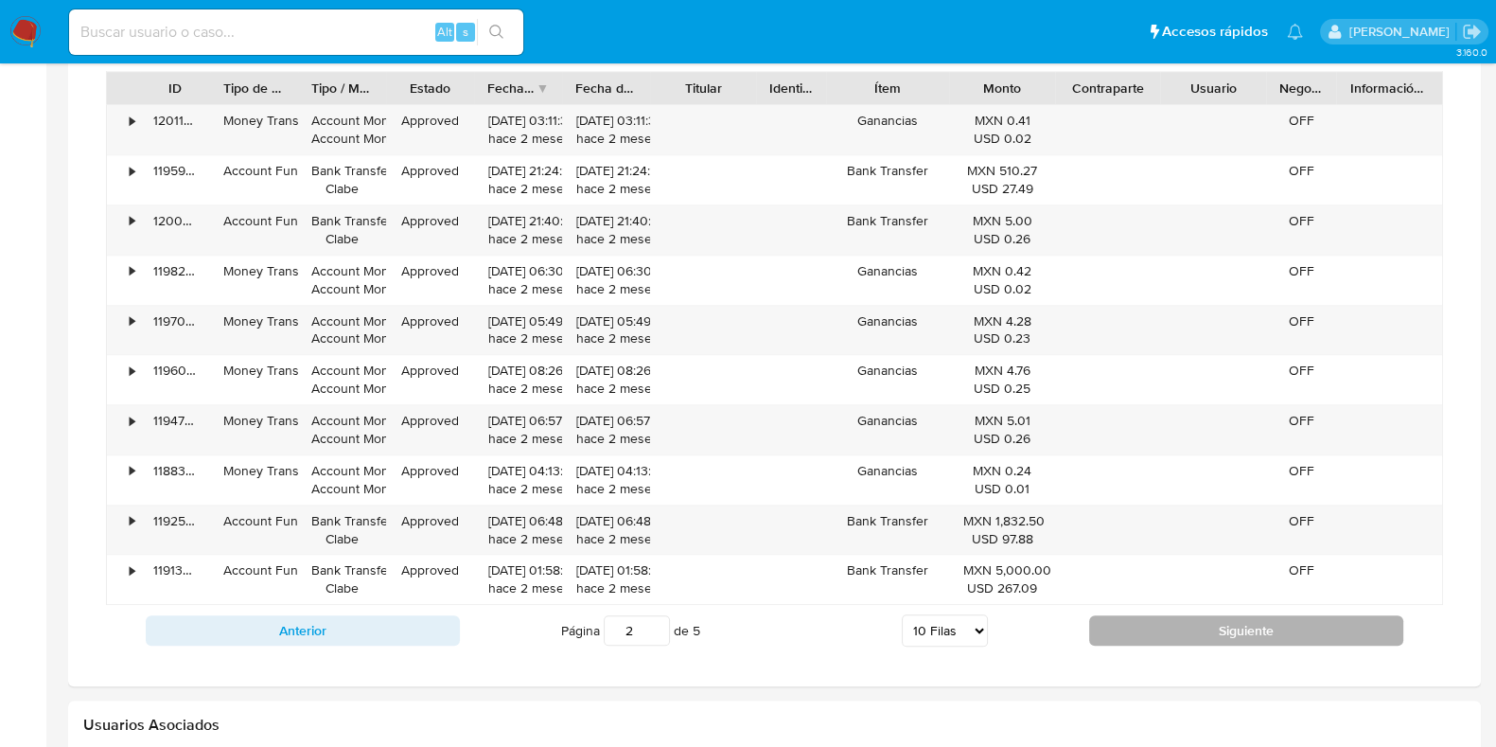
click at [1143, 617] on button "Siguiente" at bounding box center [1246, 630] width 314 height 30
type input "3"
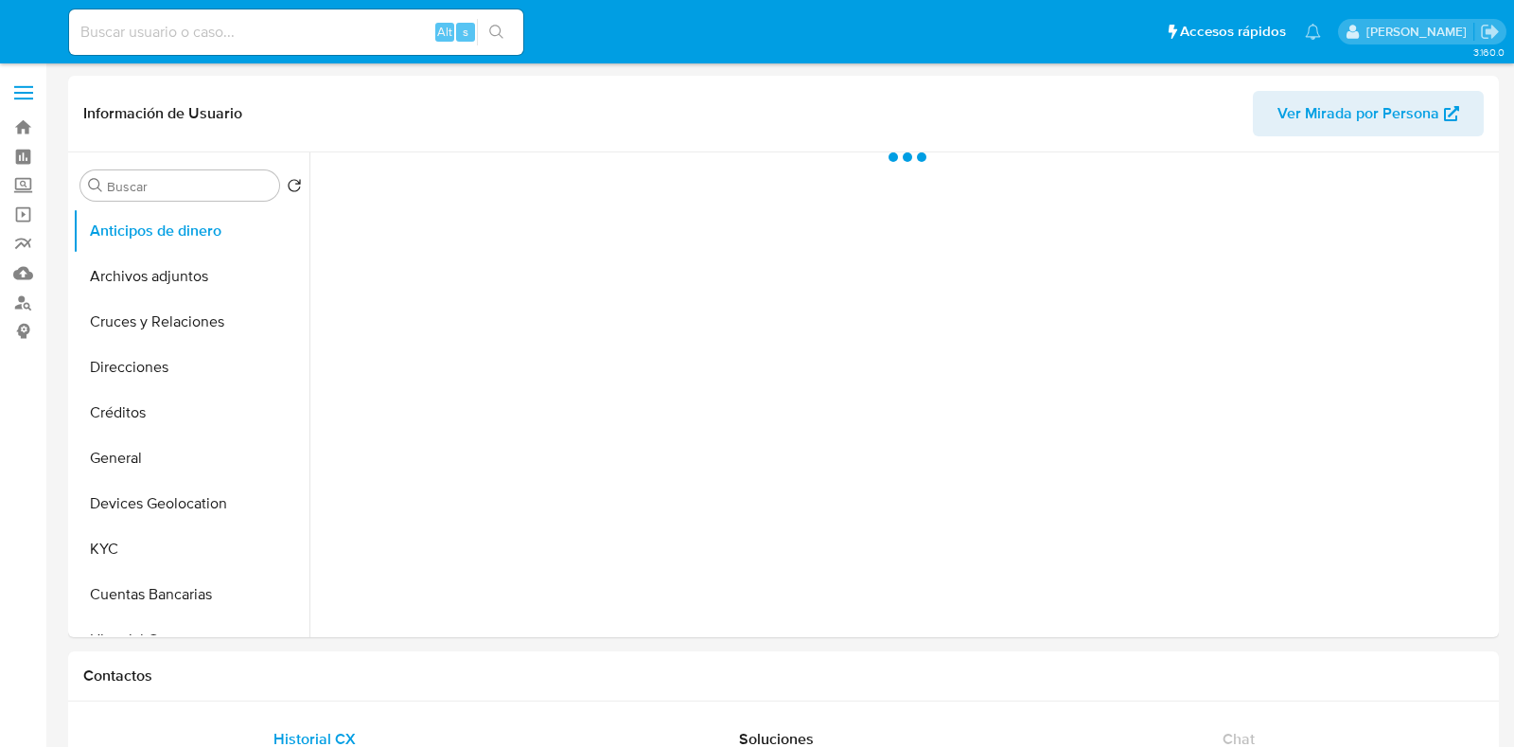
select select "10"
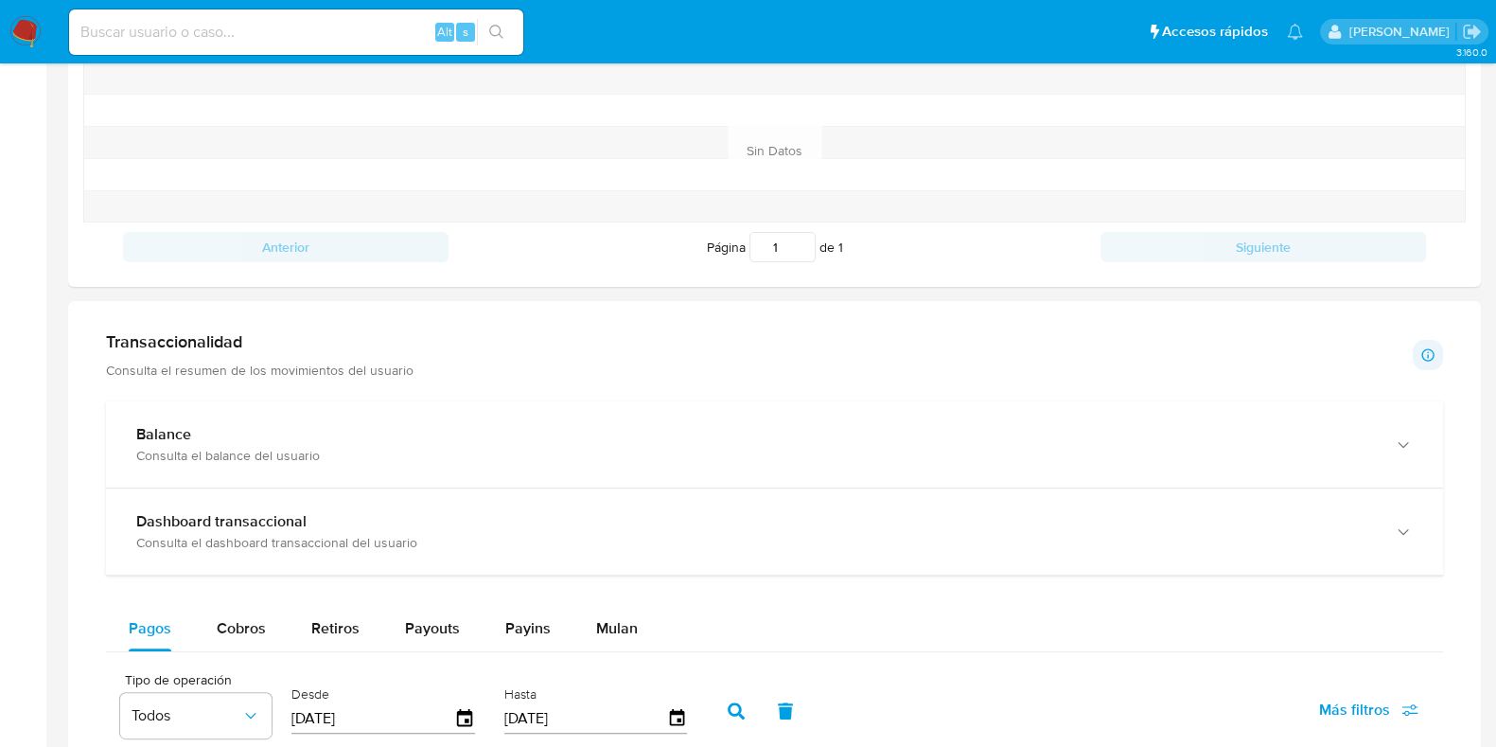
scroll to position [946, 0]
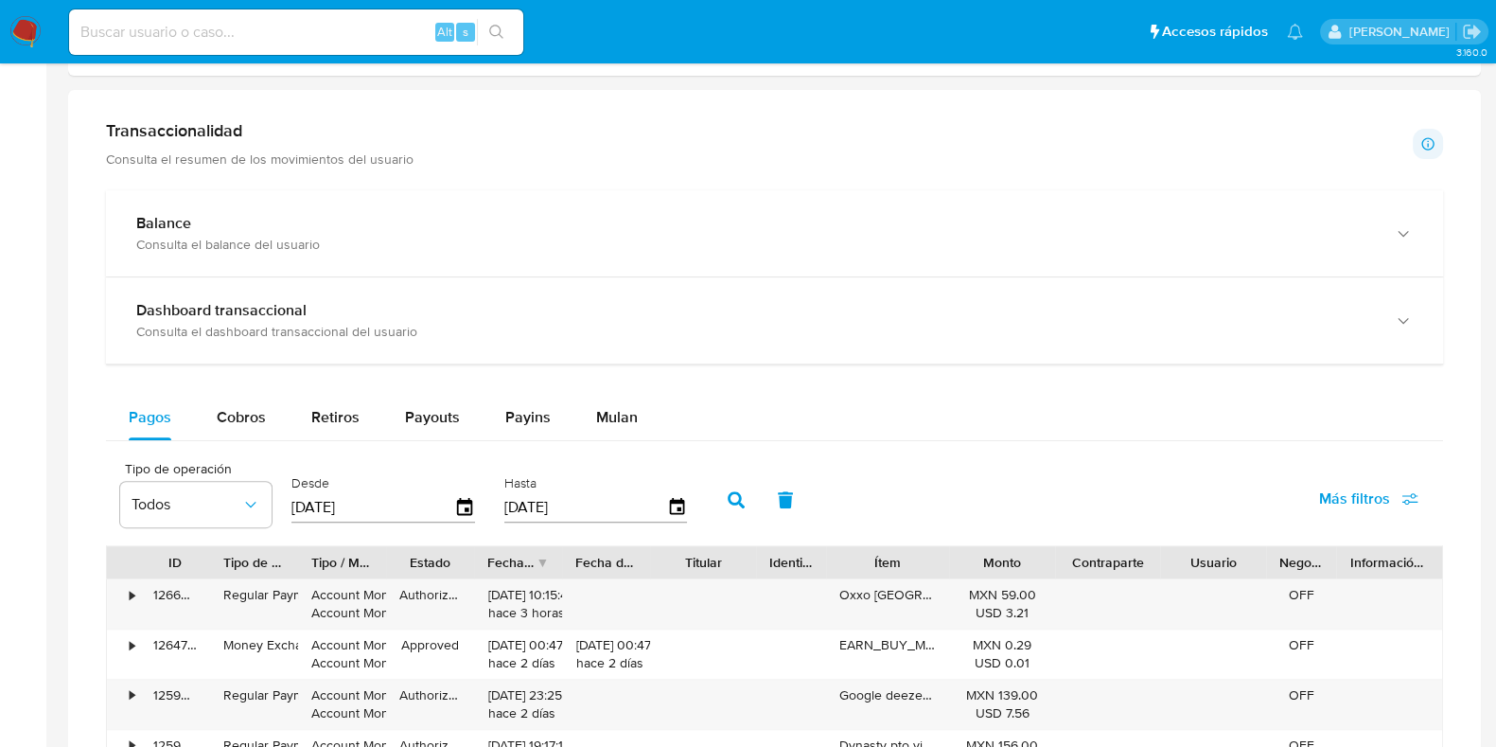
click at [251, 437] on div "Pagos Cobros Retiros Payouts Payins Mulan" at bounding box center [774, 418] width 1337 height 46
click at [254, 430] on div "Cobros" at bounding box center [241, 417] width 49 height 45
select select "10"
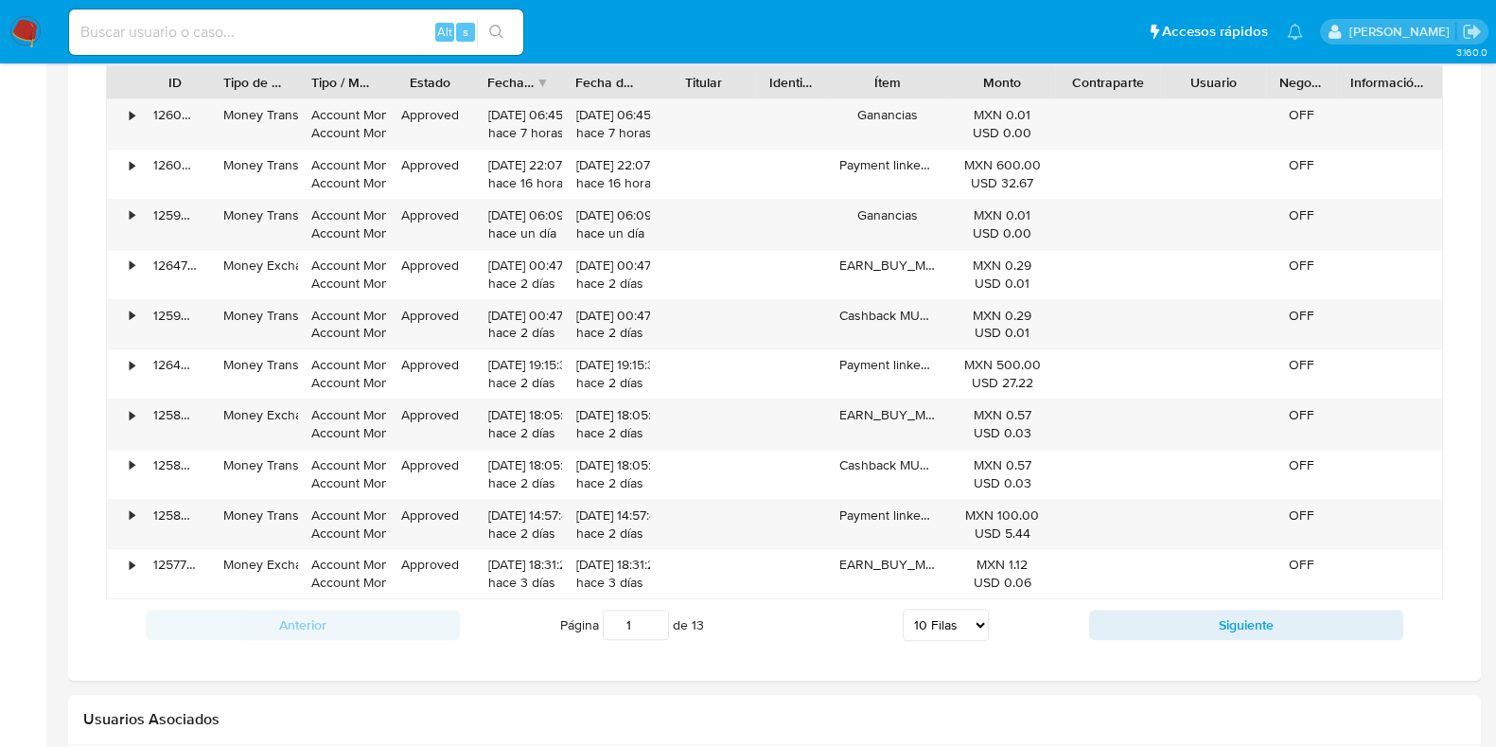
scroll to position [1537, 0]
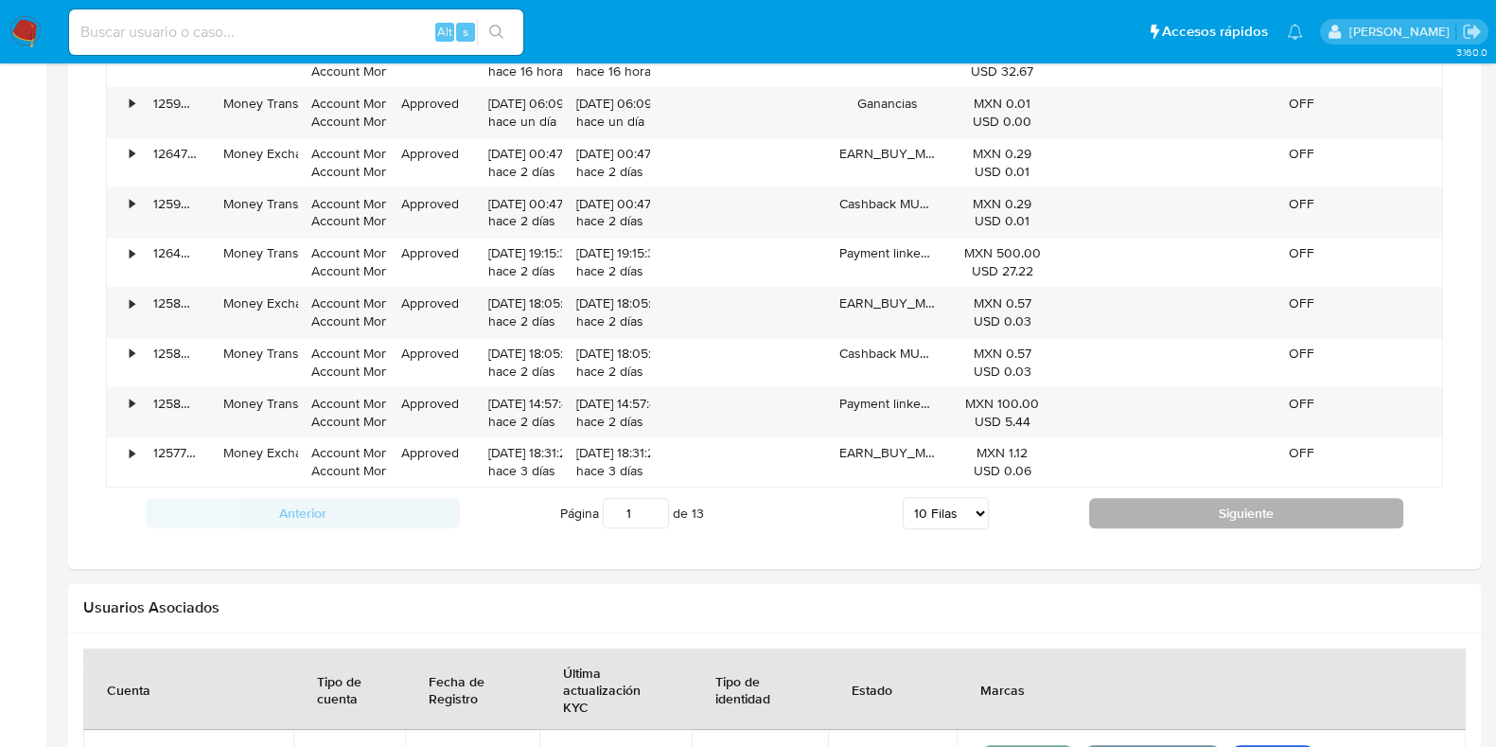
click at [1123, 500] on button "Siguiente" at bounding box center [1246, 513] width 314 height 30
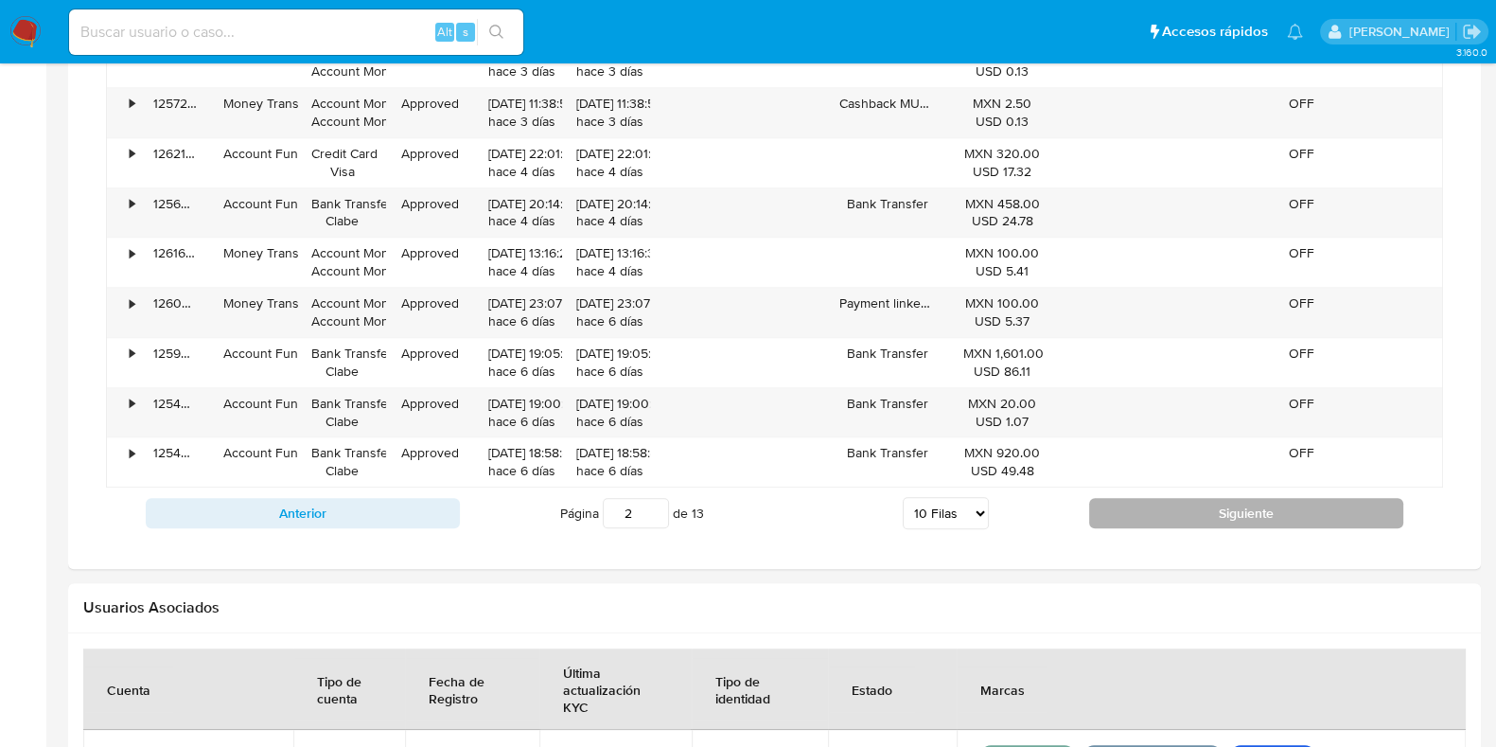
click at [1110, 522] on button "Siguiente" at bounding box center [1246, 513] width 314 height 30
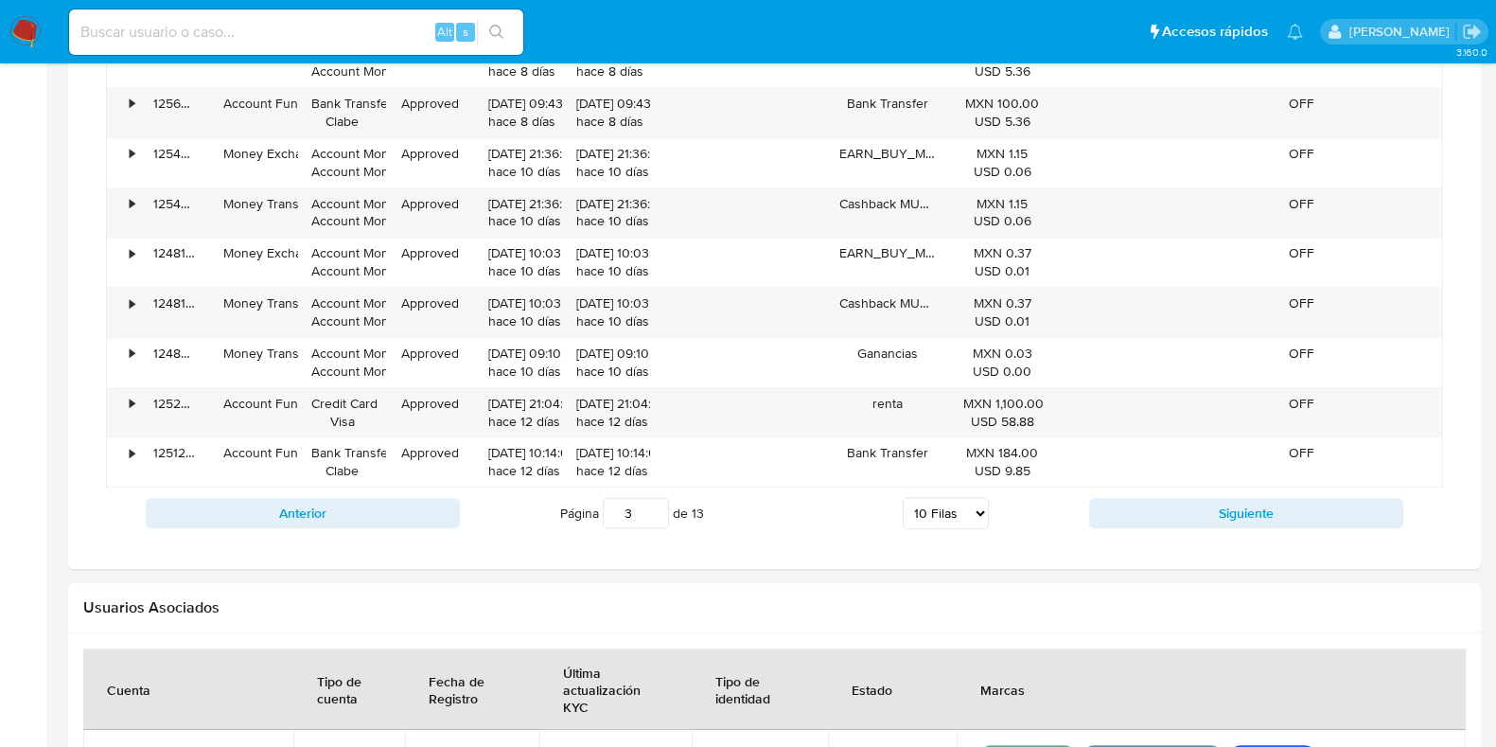
click at [1118, 542] on div "Transaccionalidad Consulta el resumen de los movimientos del usuario Informació…" at bounding box center [774, 34] width 1383 height 1040
click at [1129, 524] on div "Anterior Página 3 de 13 5 Filas 10 Filas 20 Filas 25 Filas 50 Filas 100 Filas S…" at bounding box center [774, 512] width 1337 height 51
click at [1125, 510] on button "Siguiente" at bounding box center [1246, 513] width 314 height 30
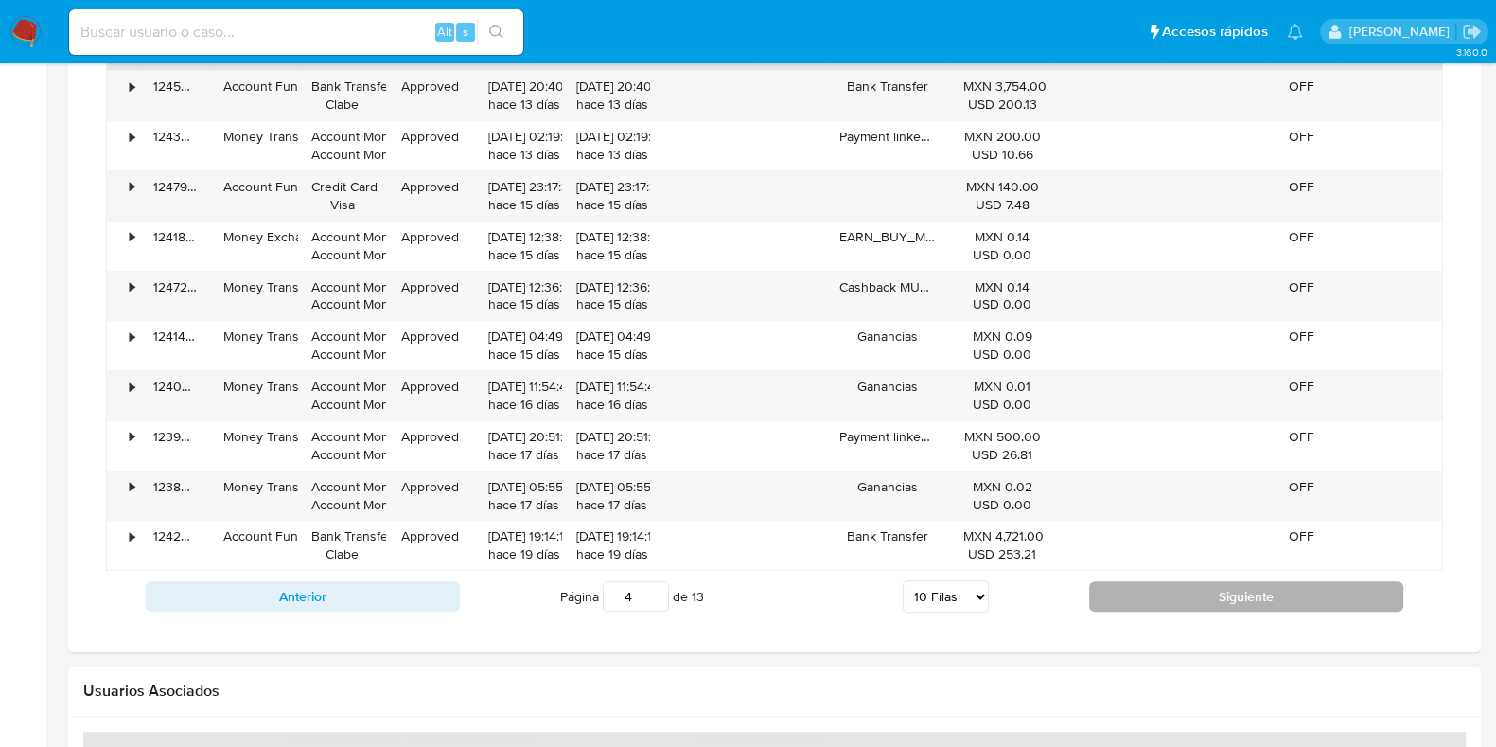
scroll to position [1420, 0]
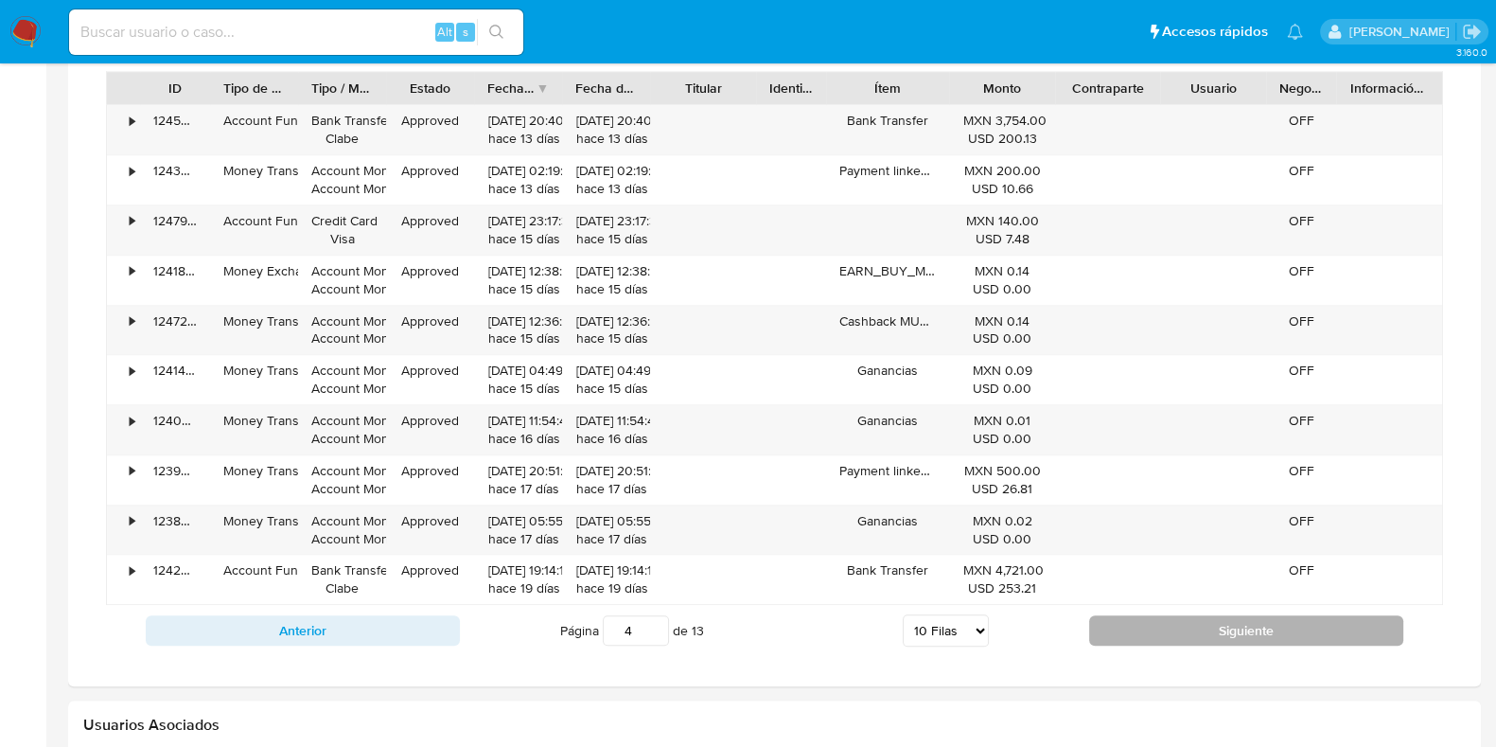
click at [1131, 637] on button "Siguiente" at bounding box center [1246, 630] width 314 height 30
type input "6"
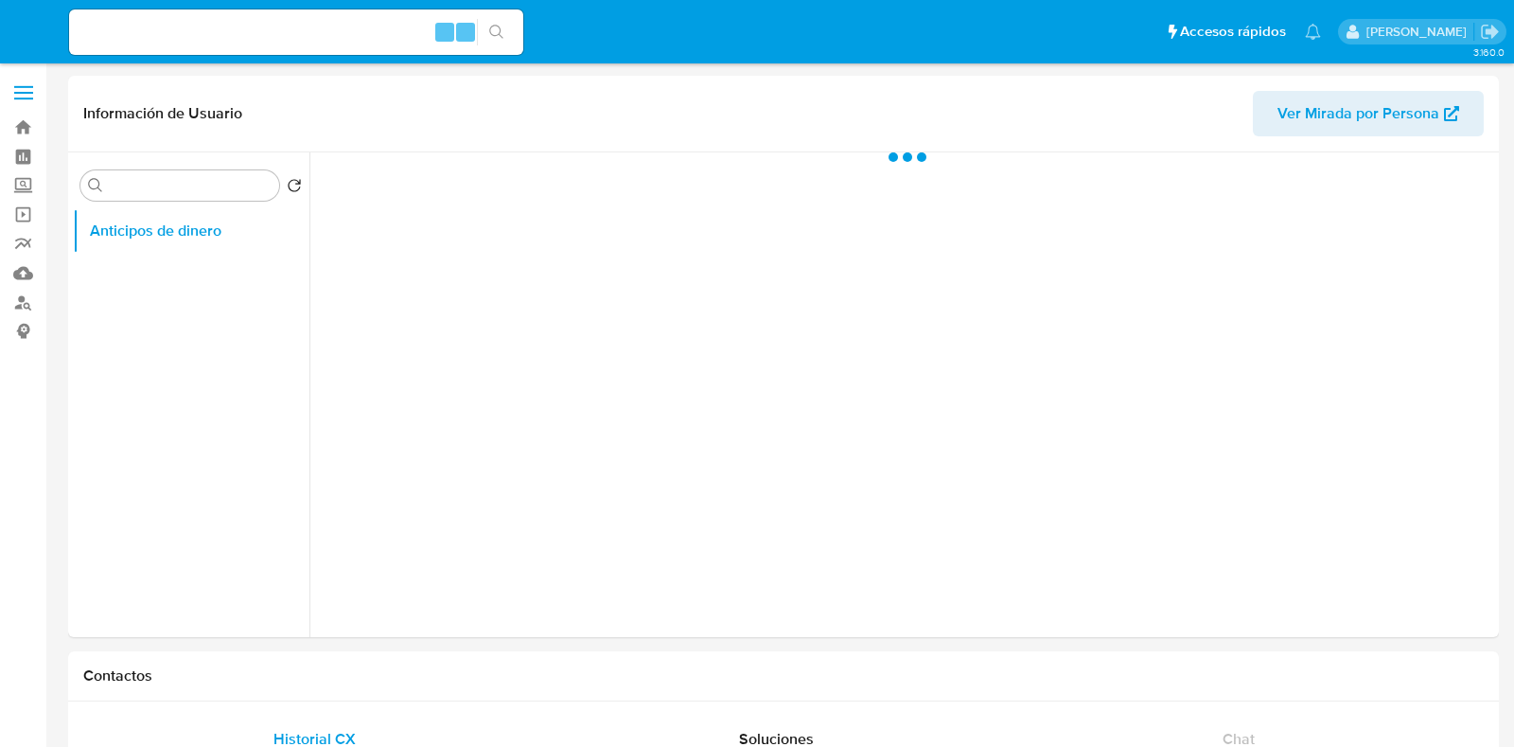
select select "10"
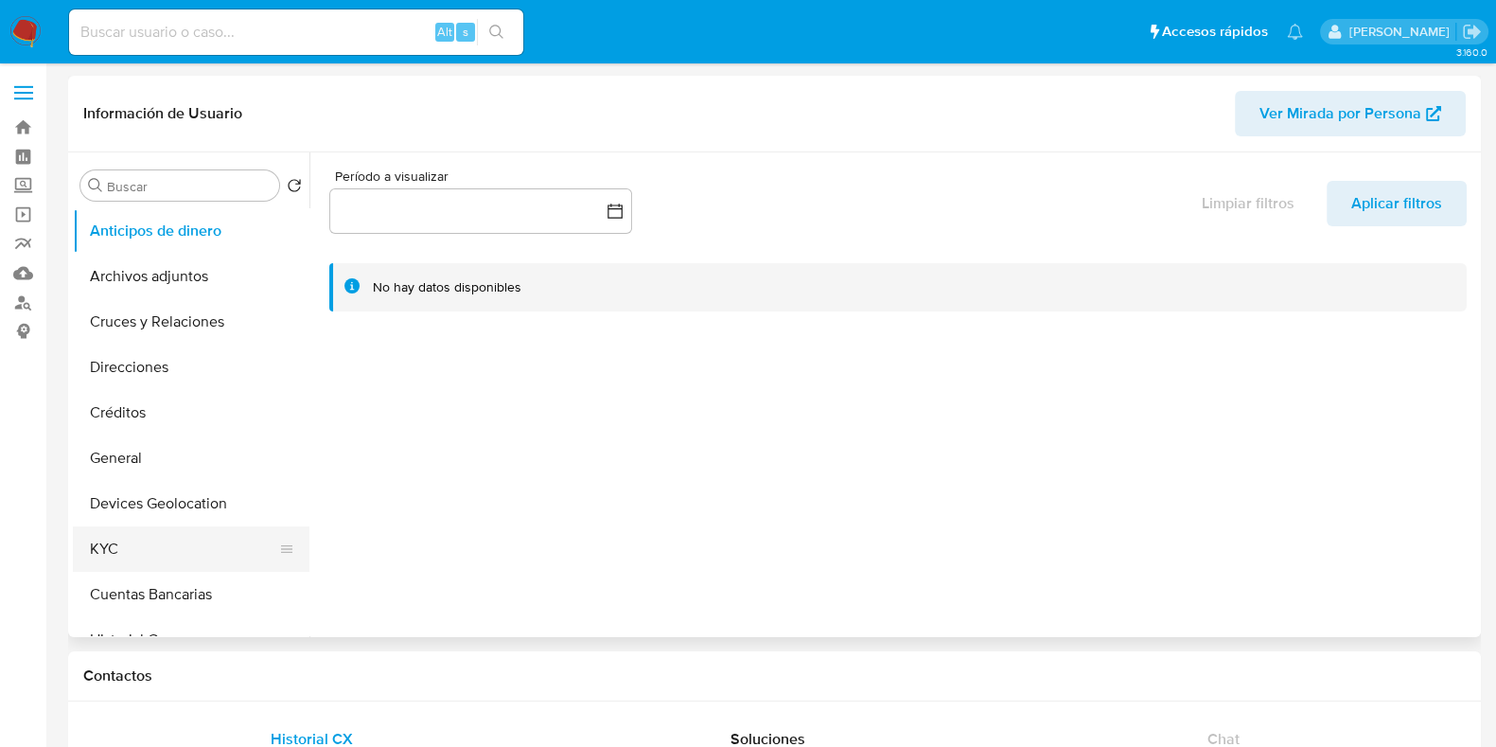
click at [182, 545] on button "KYC" at bounding box center [183, 548] width 221 height 45
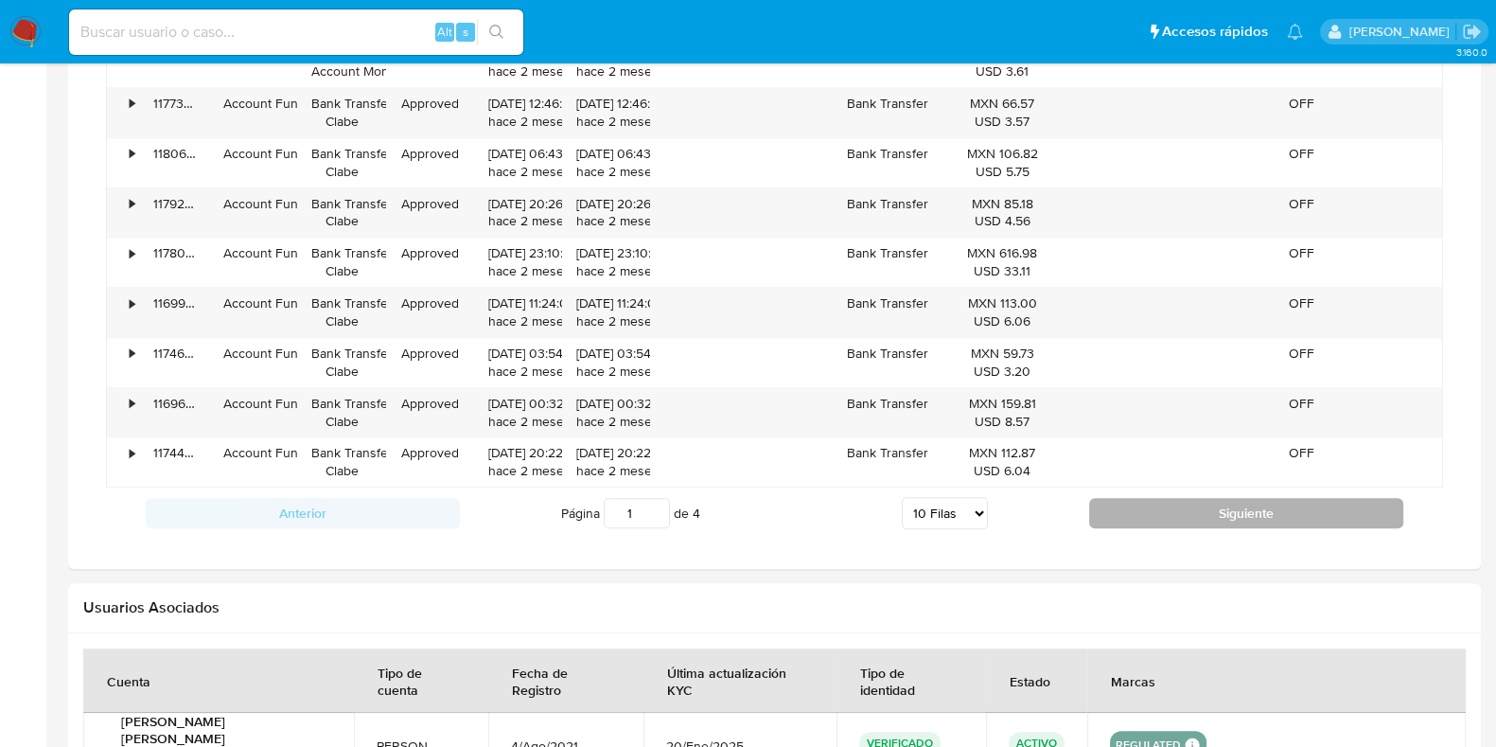
click at [1109, 506] on button "Siguiente" at bounding box center [1246, 513] width 314 height 30
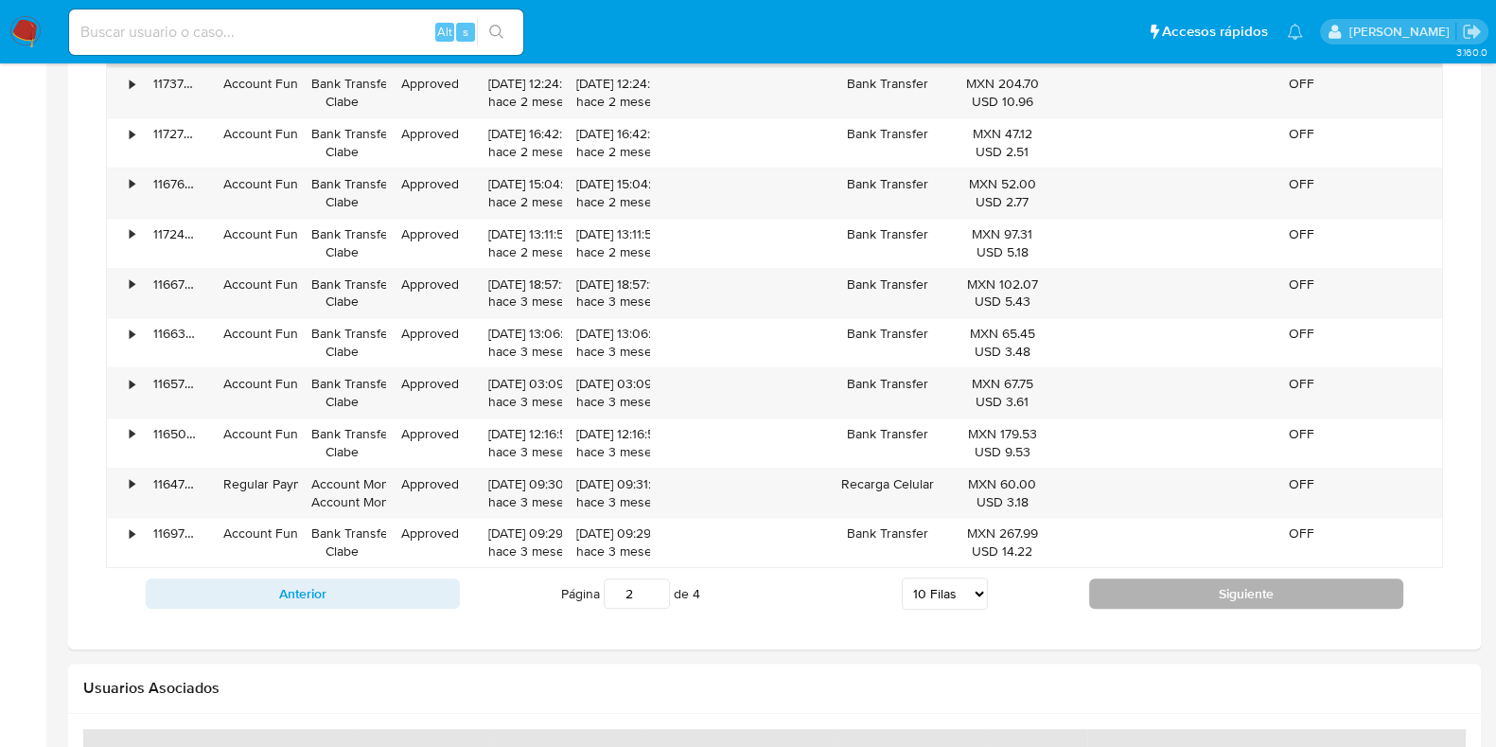
scroll to position [1420, 0]
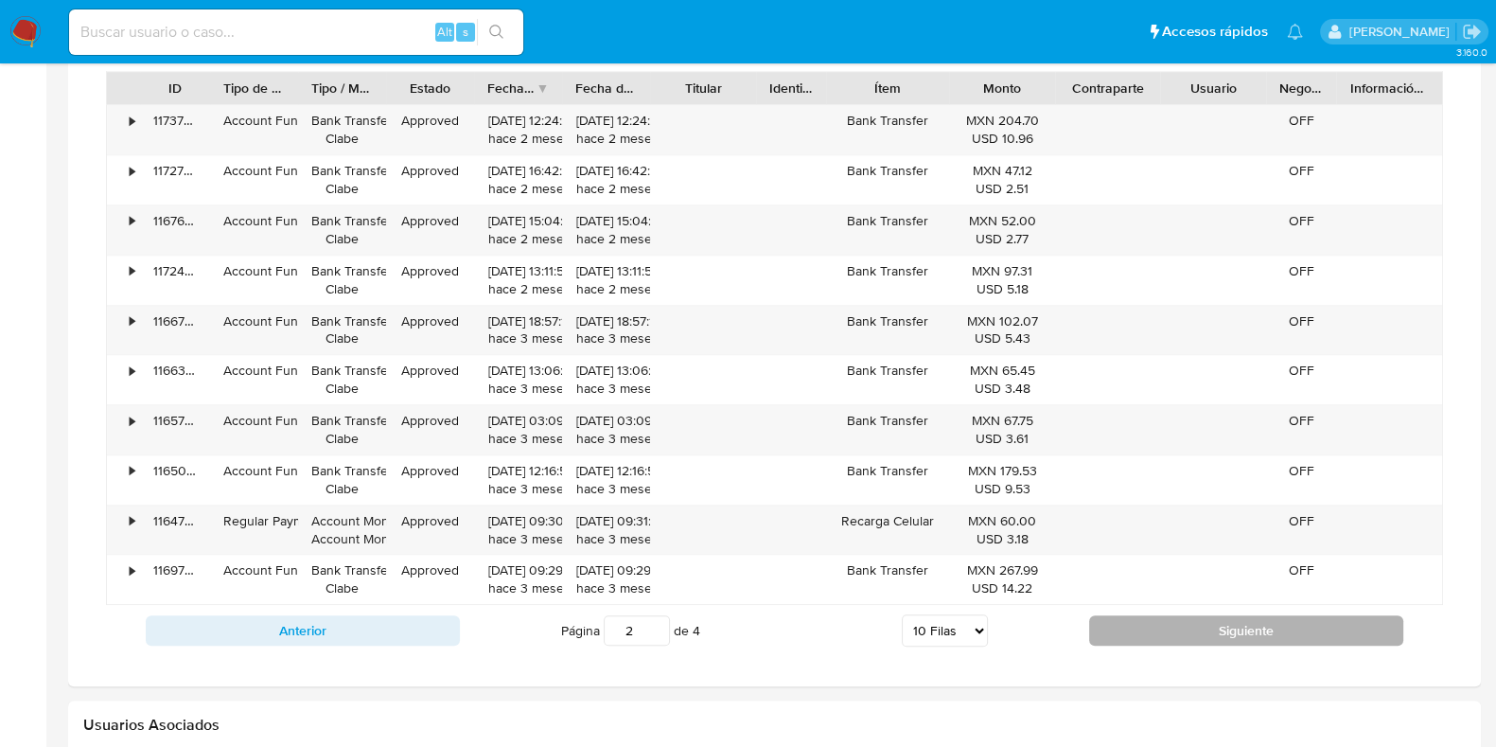
click at [1114, 619] on button "Siguiente" at bounding box center [1246, 630] width 314 height 30
type input "4"
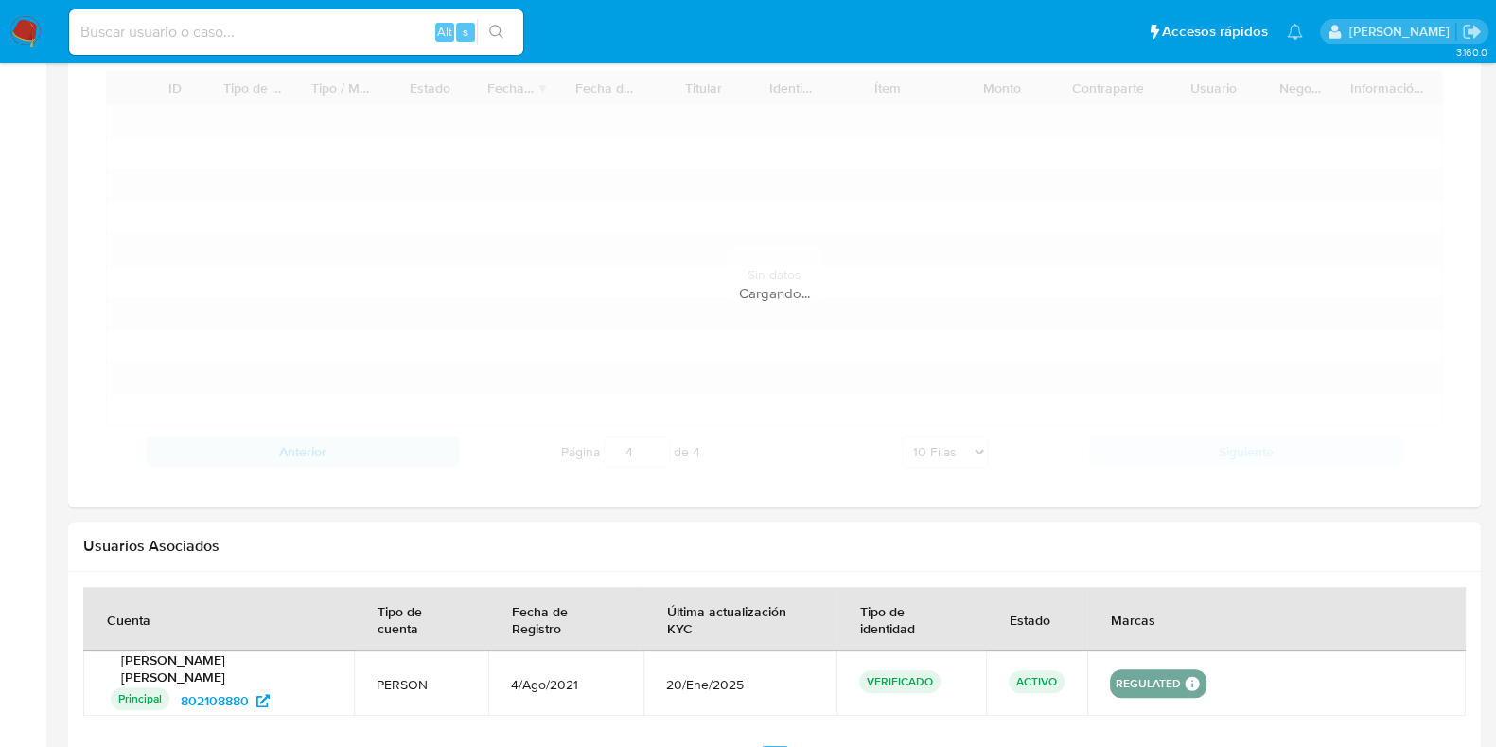
scroll to position [1313, 0]
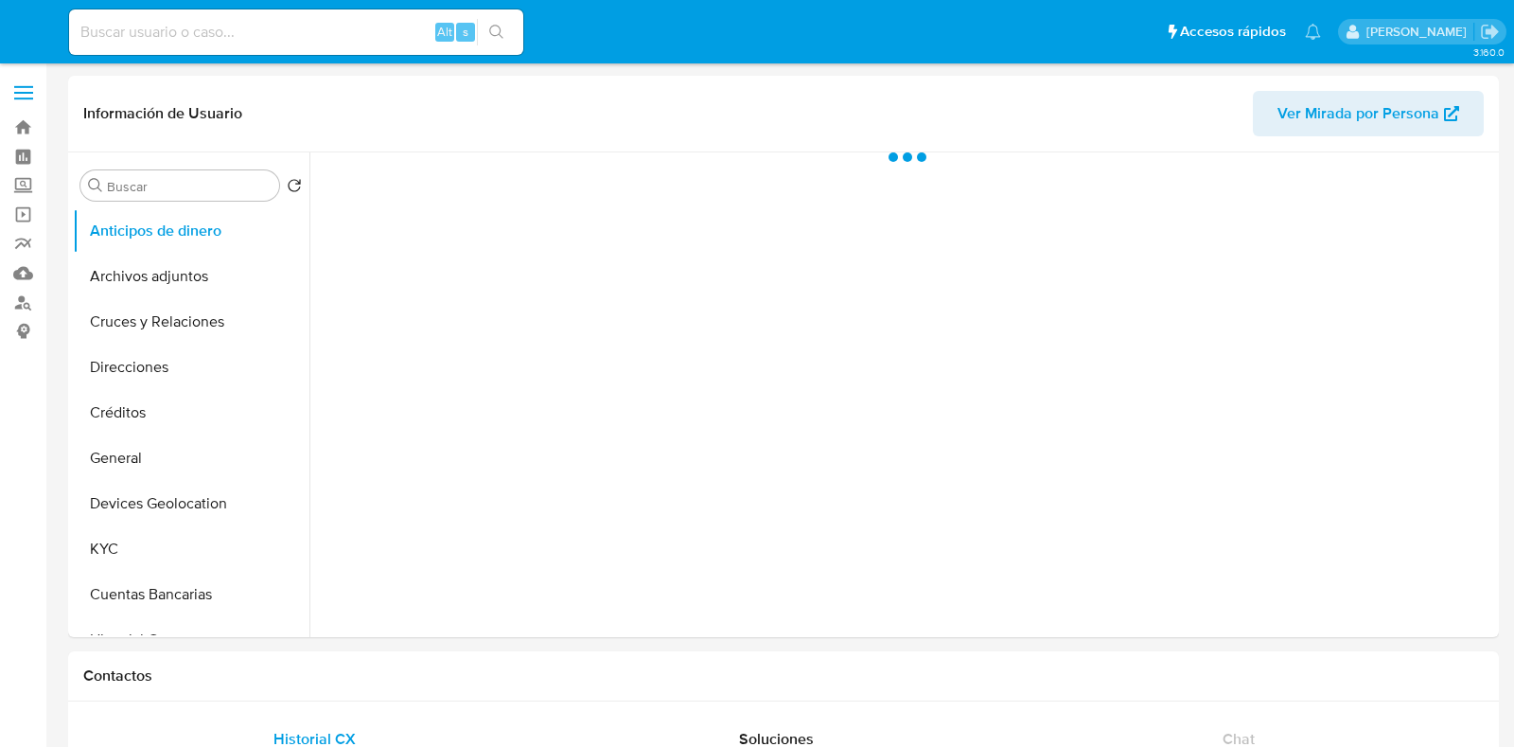
select select "10"
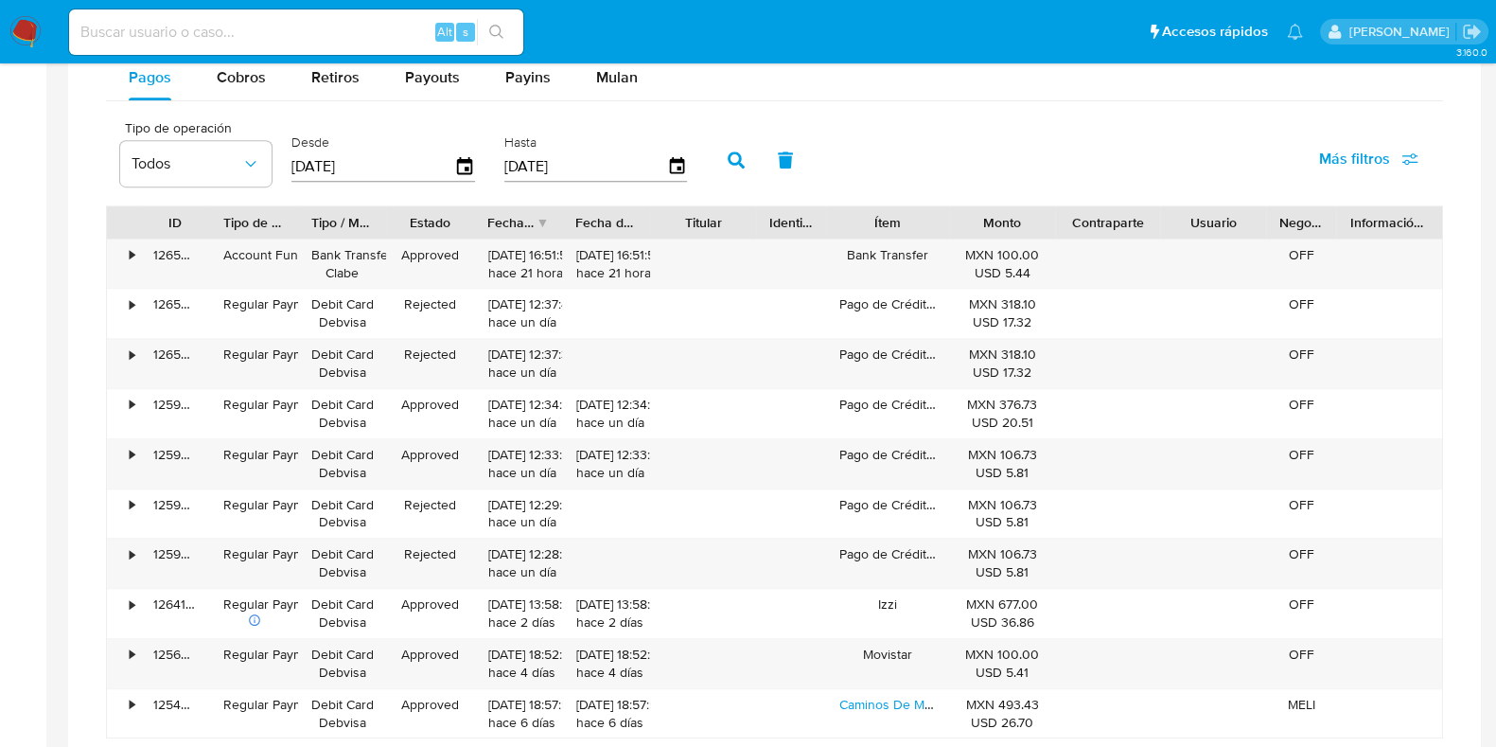
scroll to position [1065, 0]
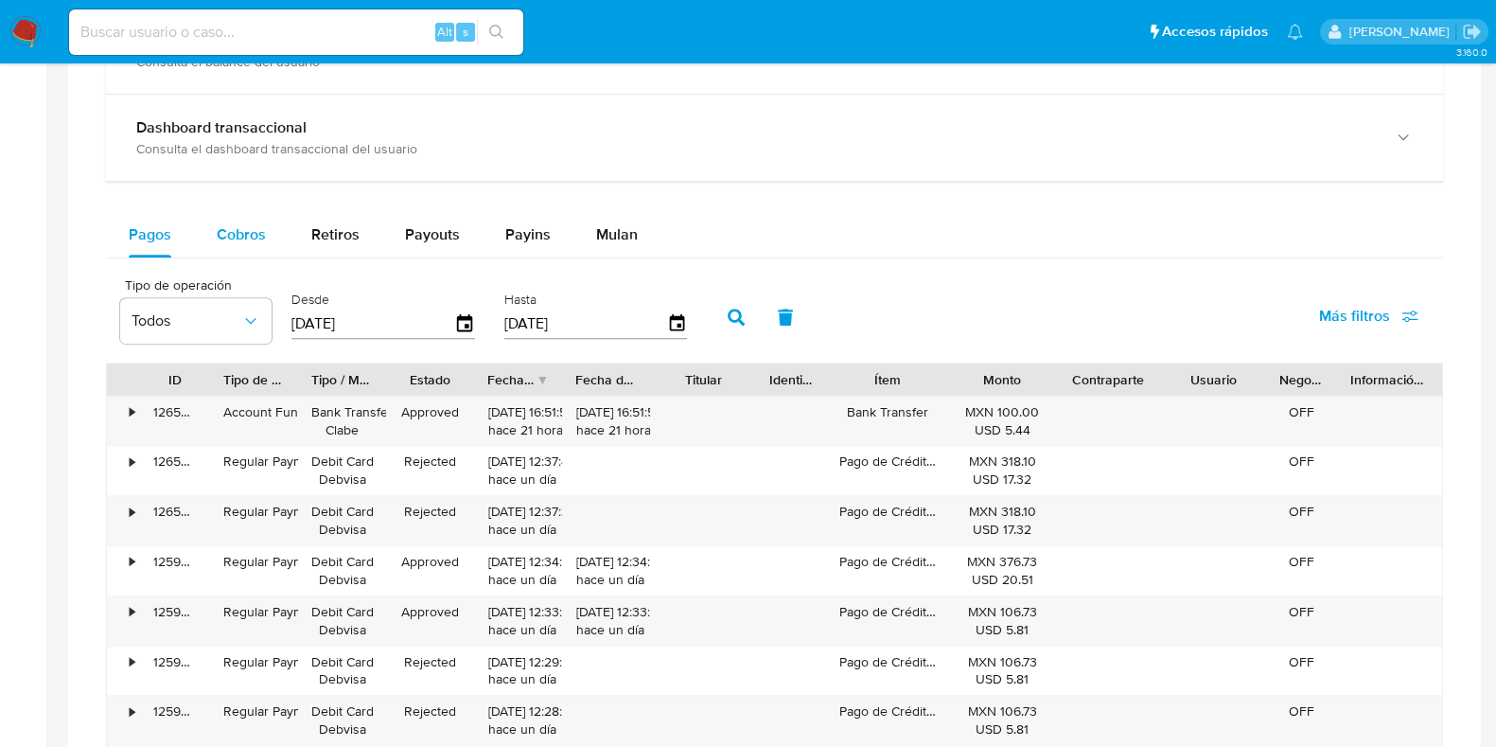
click at [255, 241] on span "Cobros" at bounding box center [241, 234] width 49 height 22
select select "10"
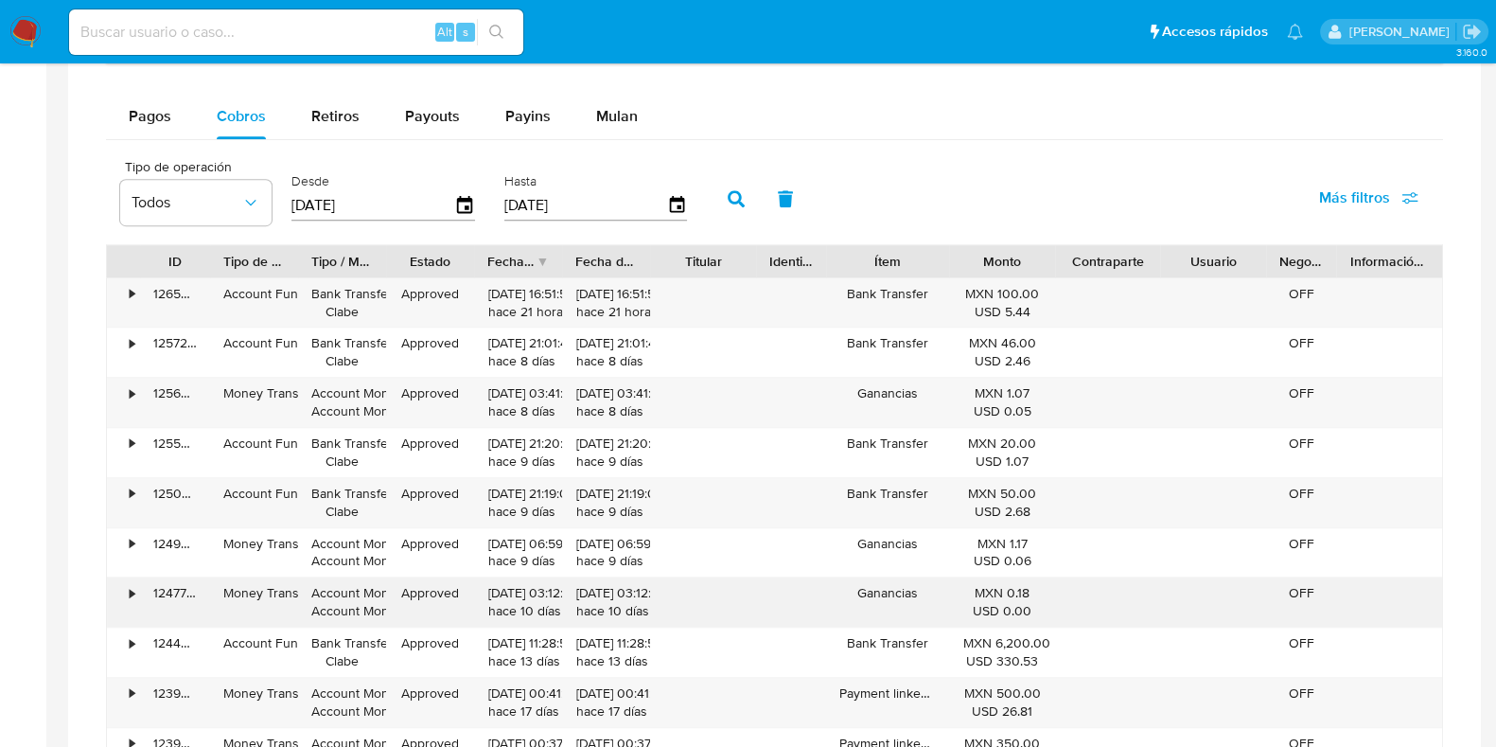
scroll to position [1301, 0]
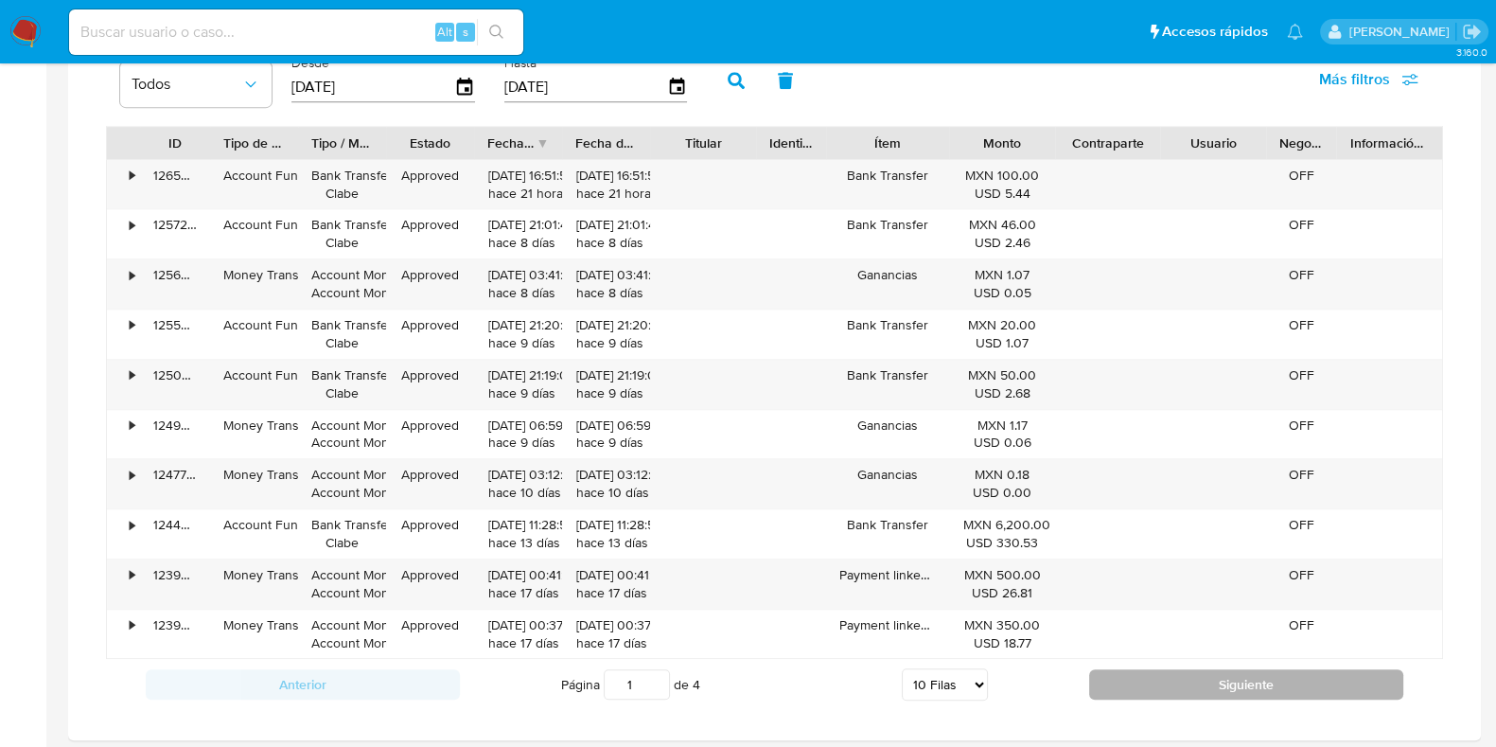
click at [1186, 673] on button "Siguiente" at bounding box center [1246, 684] width 314 height 30
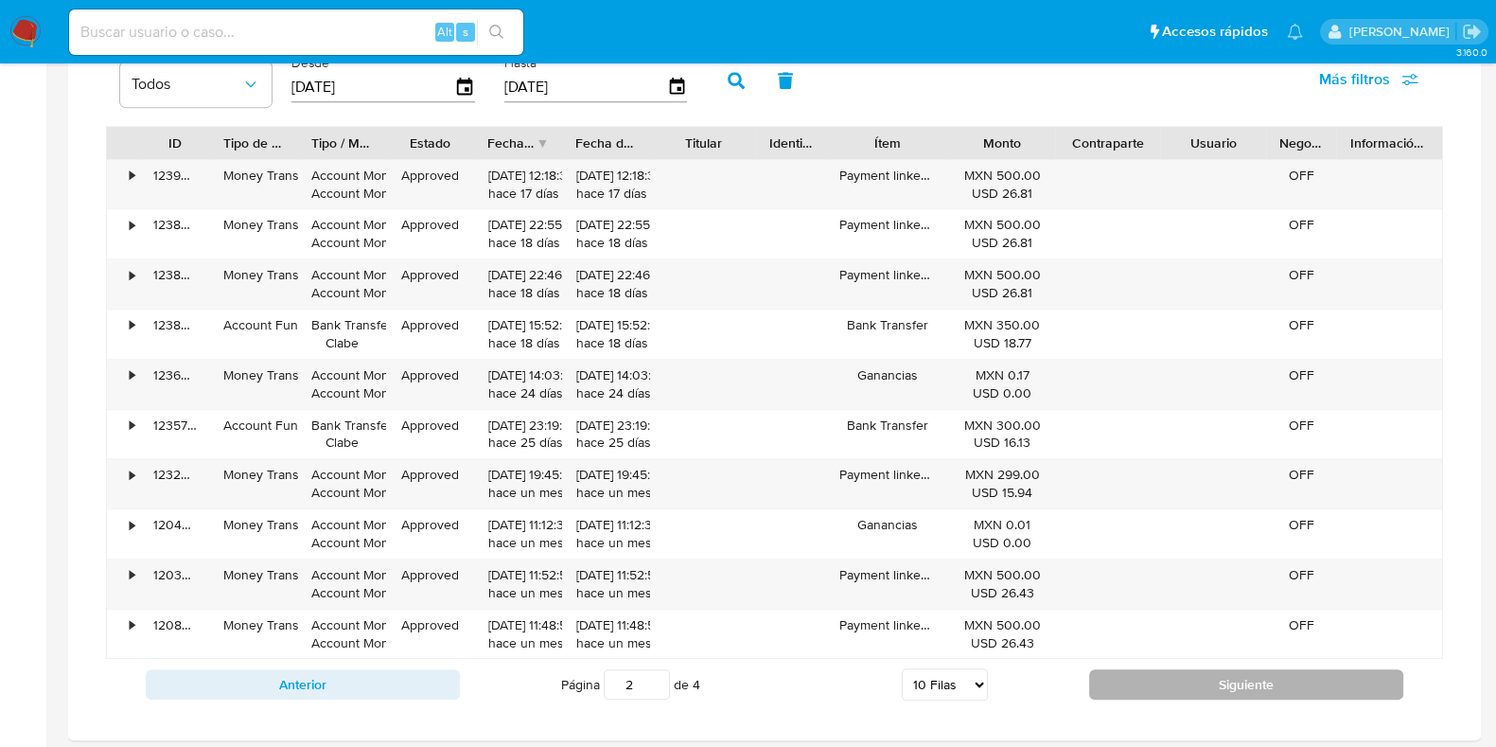
click at [1186, 673] on button "Siguiente" at bounding box center [1246, 684] width 314 height 30
type input "3"
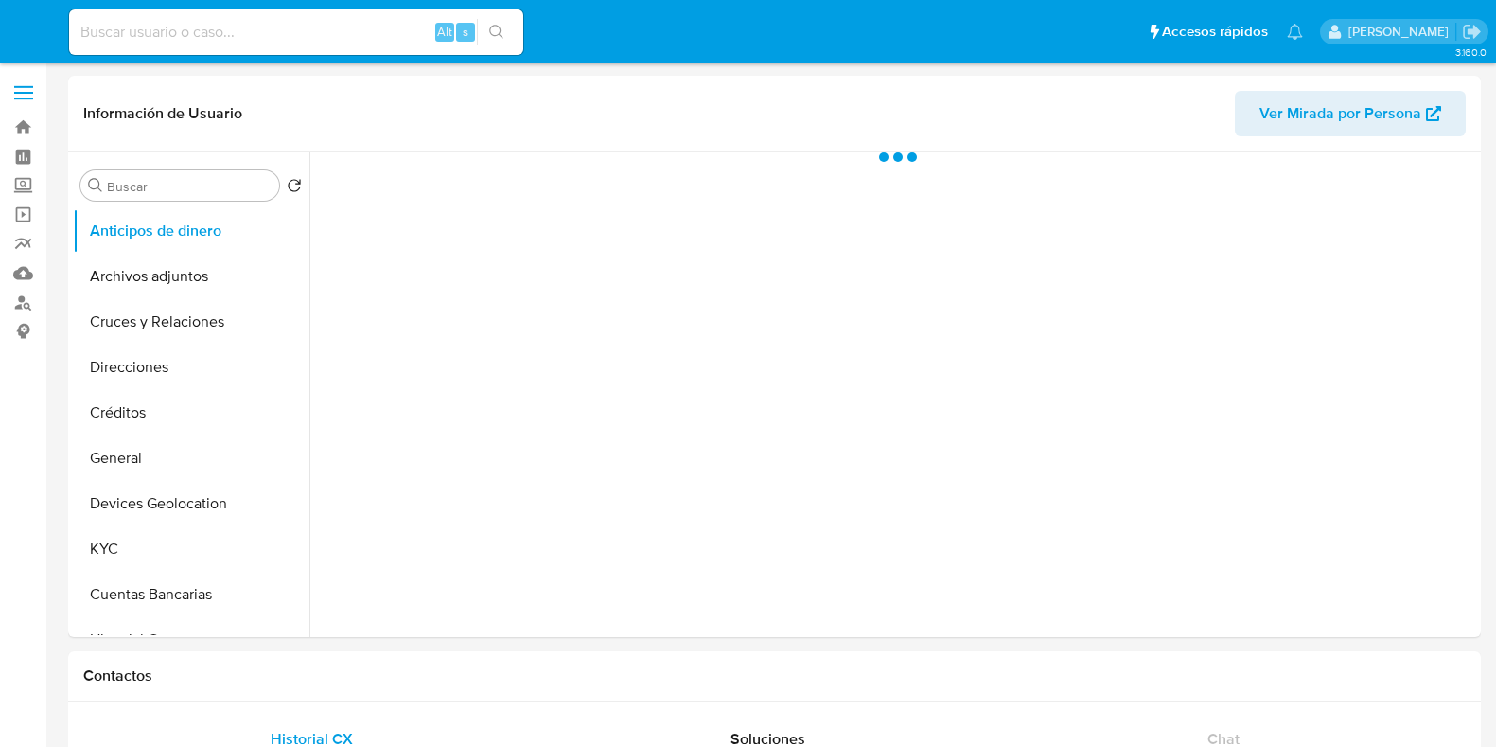
select select "10"
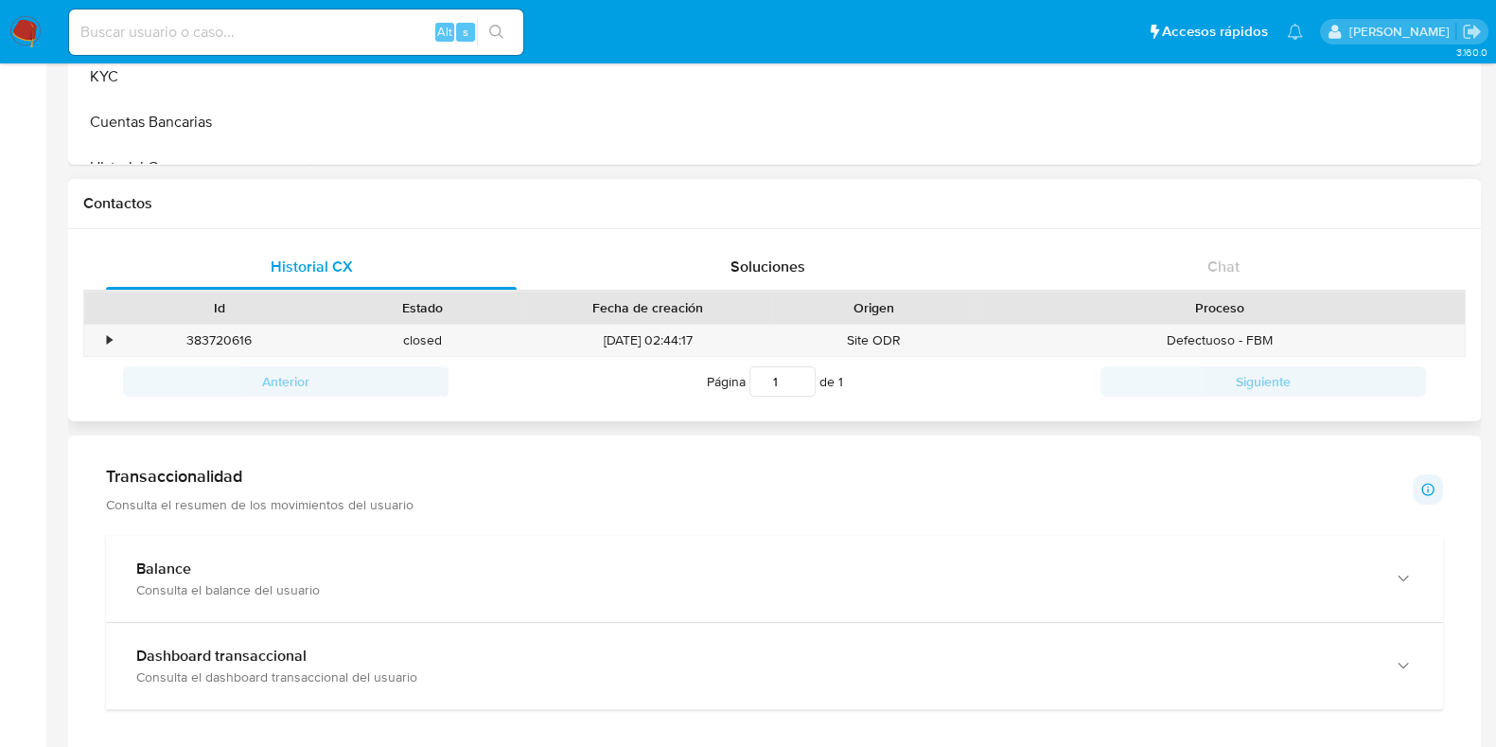
scroll to position [827, 0]
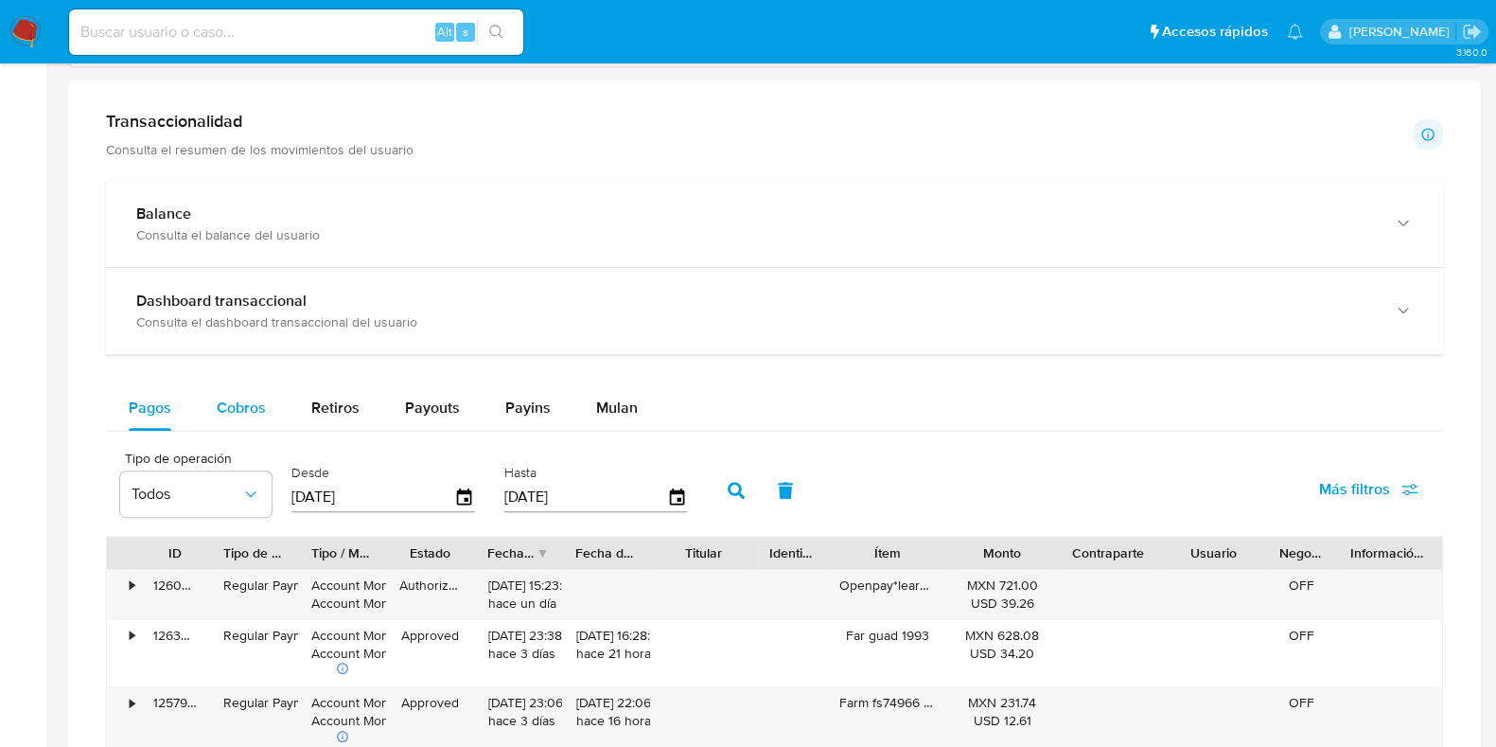
click at [245, 397] on span "Cobros" at bounding box center [241, 408] width 49 height 22
select select "10"
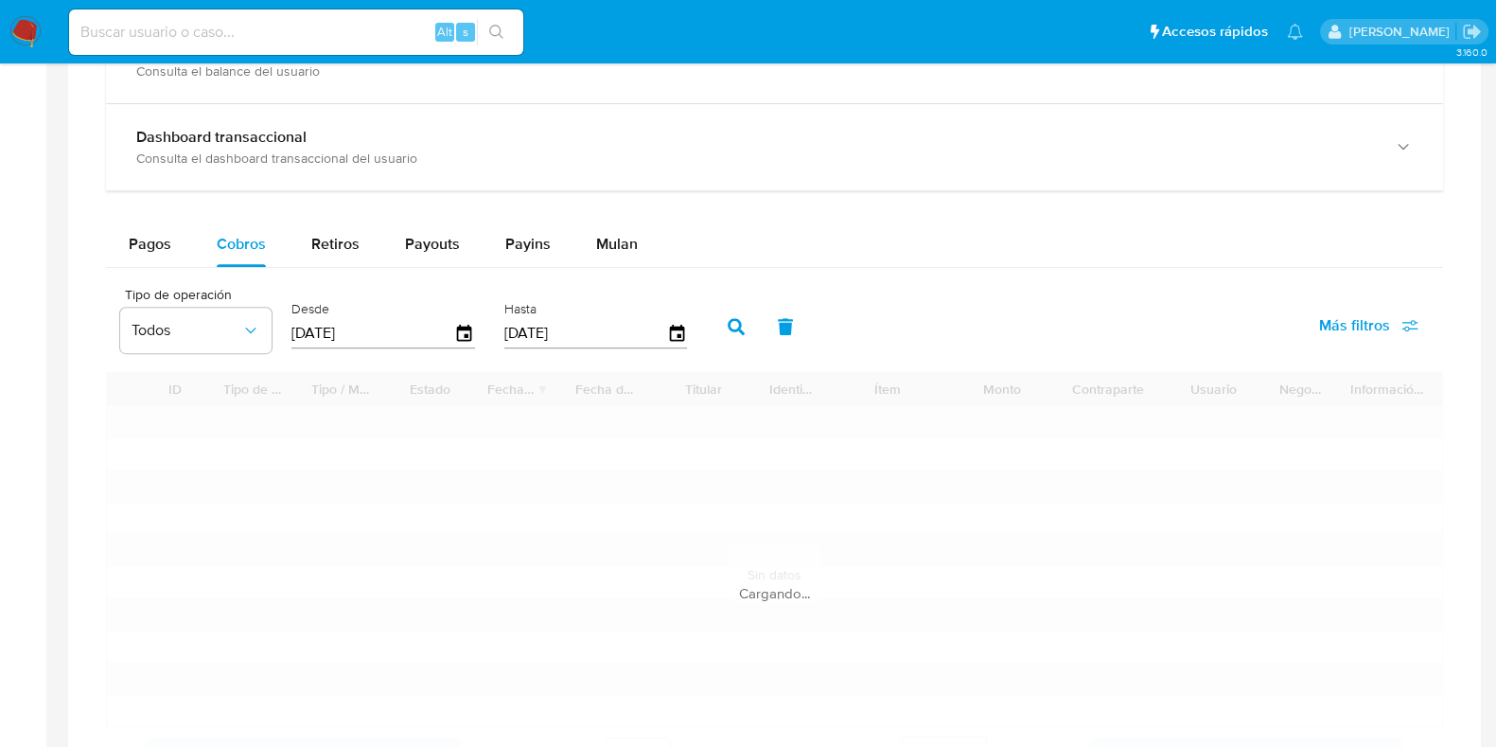
scroll to position [1183, 0]
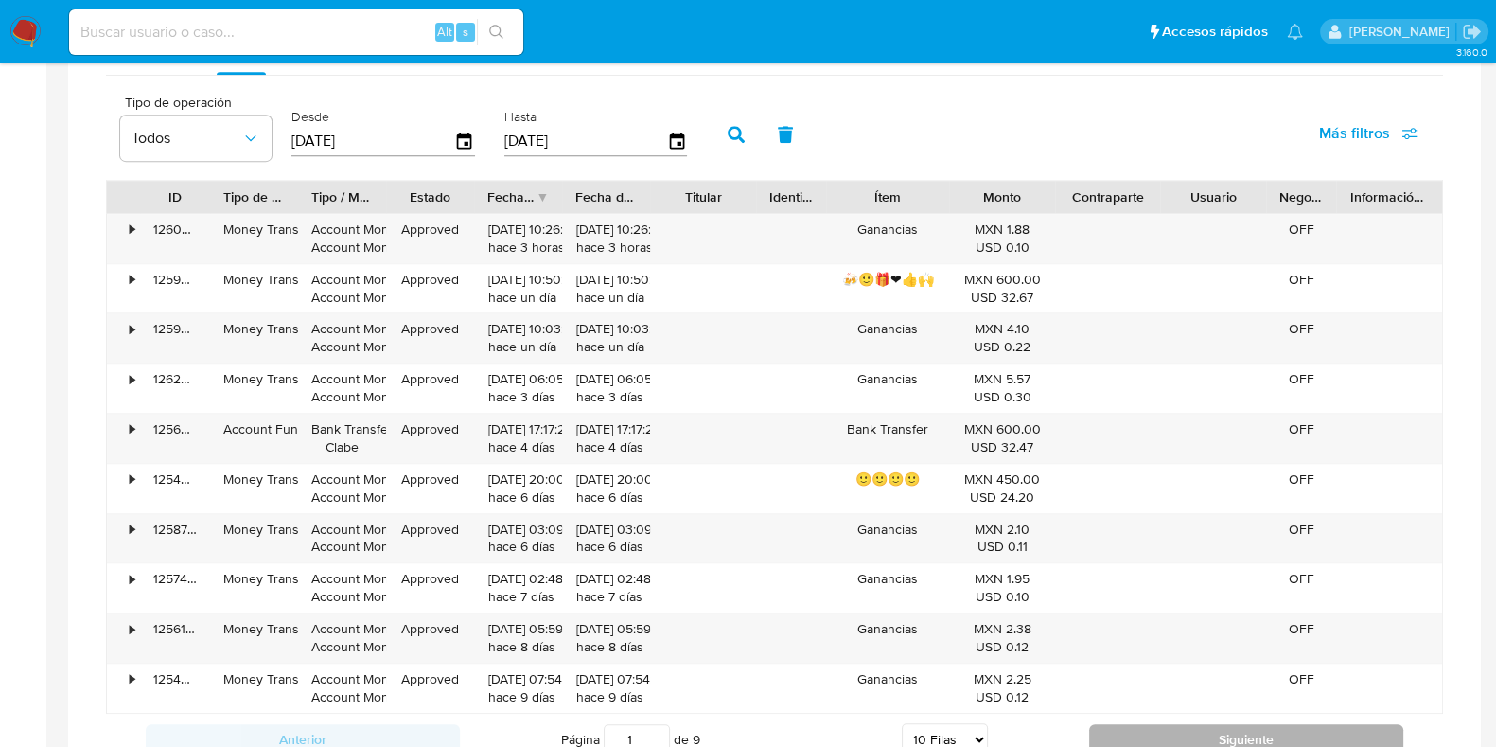
click at [1173, 731] on button "Siguiente" at bounding box center [1246, 739] width 314 height 30
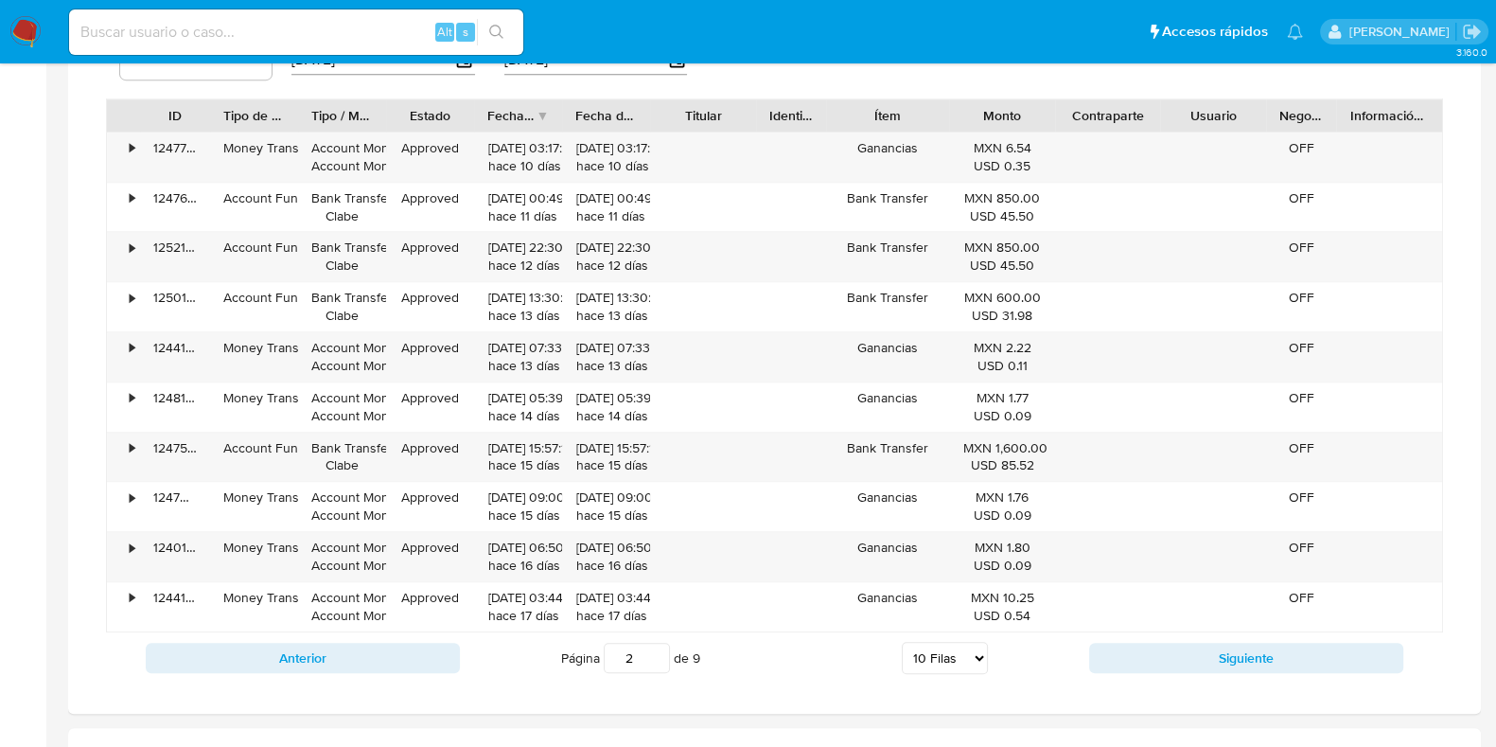
scroll to position [1301, 0]
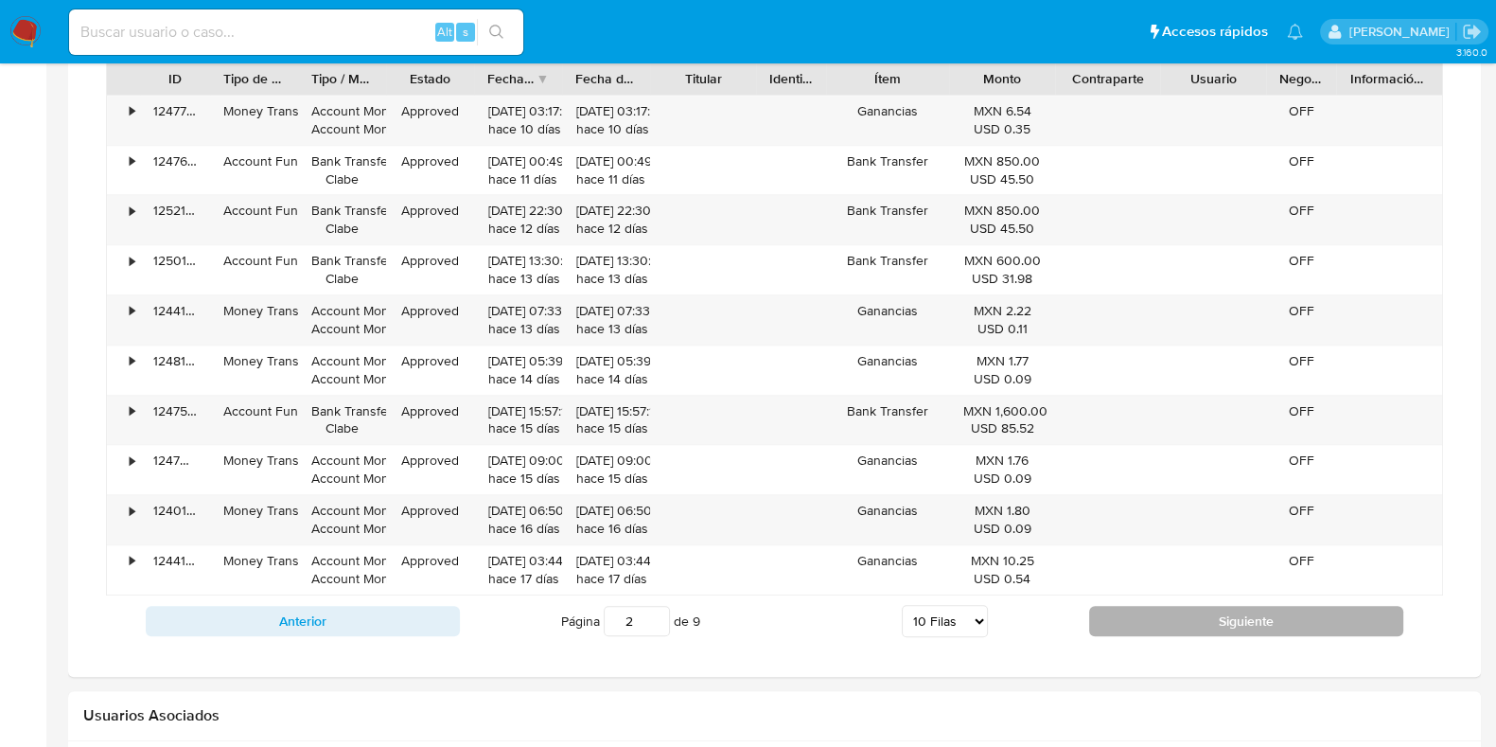
click at [1123, 617] on button "Siguiente" at bounding box center [1246, 621] width 314 height 30
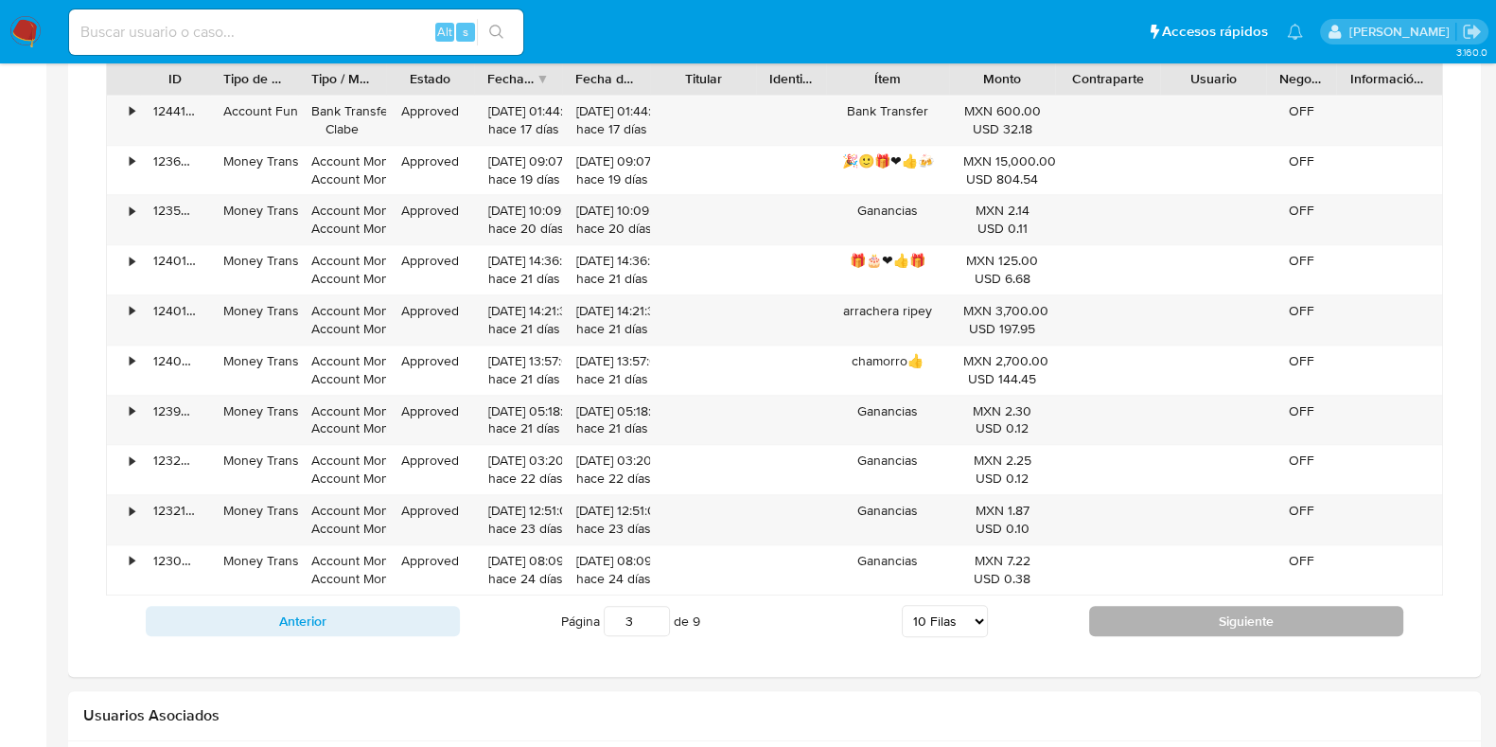
click at [1123, 617] on button "Siguiente" at bounding box center [1246, 621] width 314 height 30
type input "5"
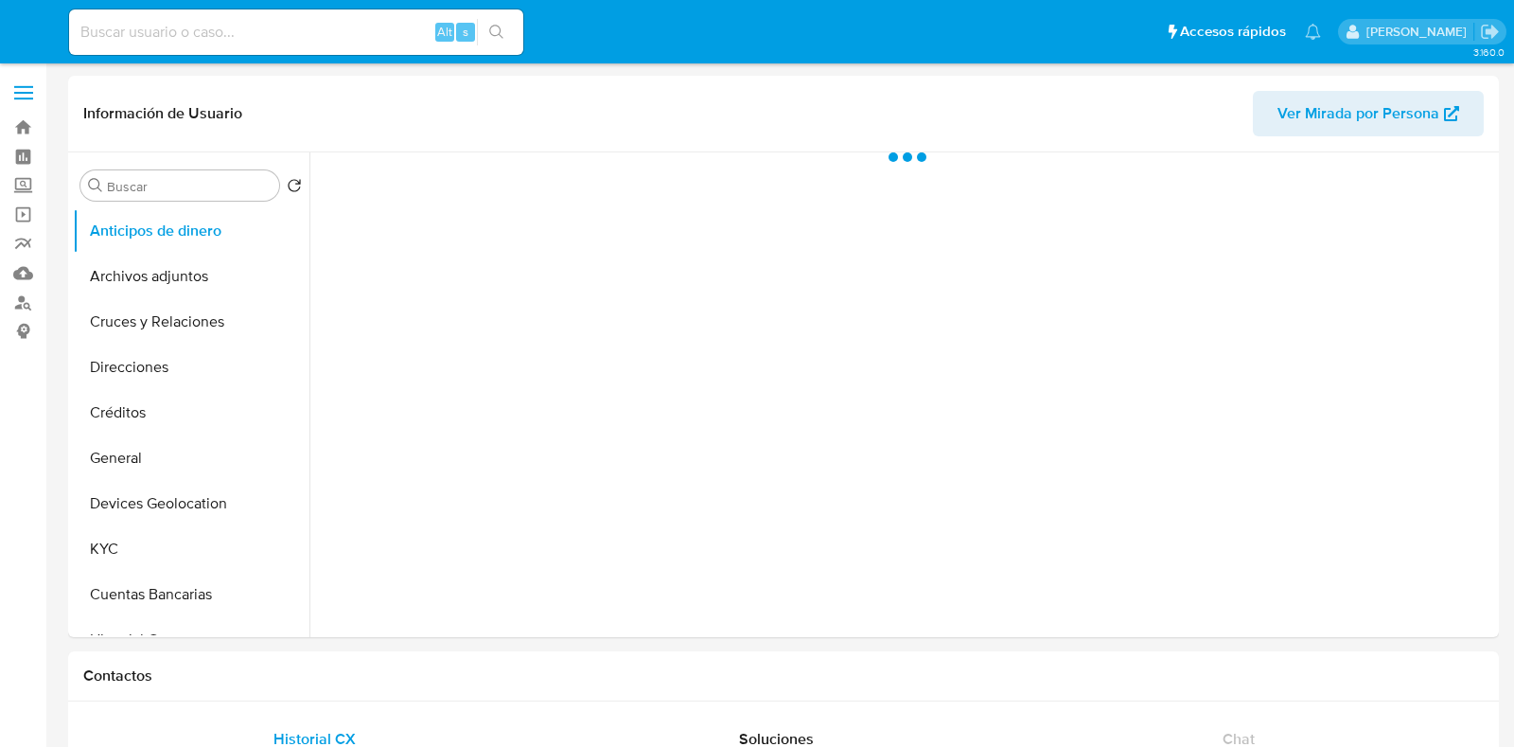
select select "10"
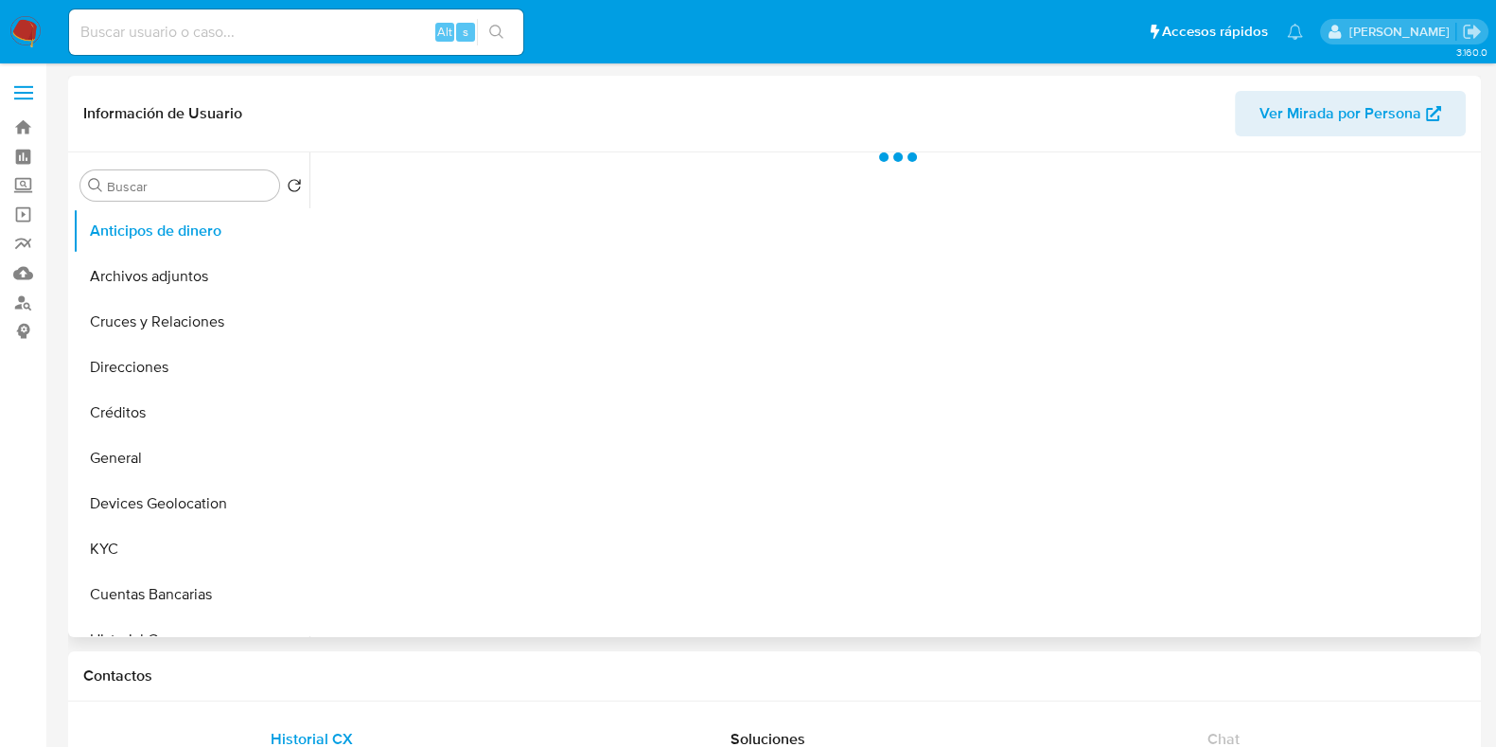
select select "10"
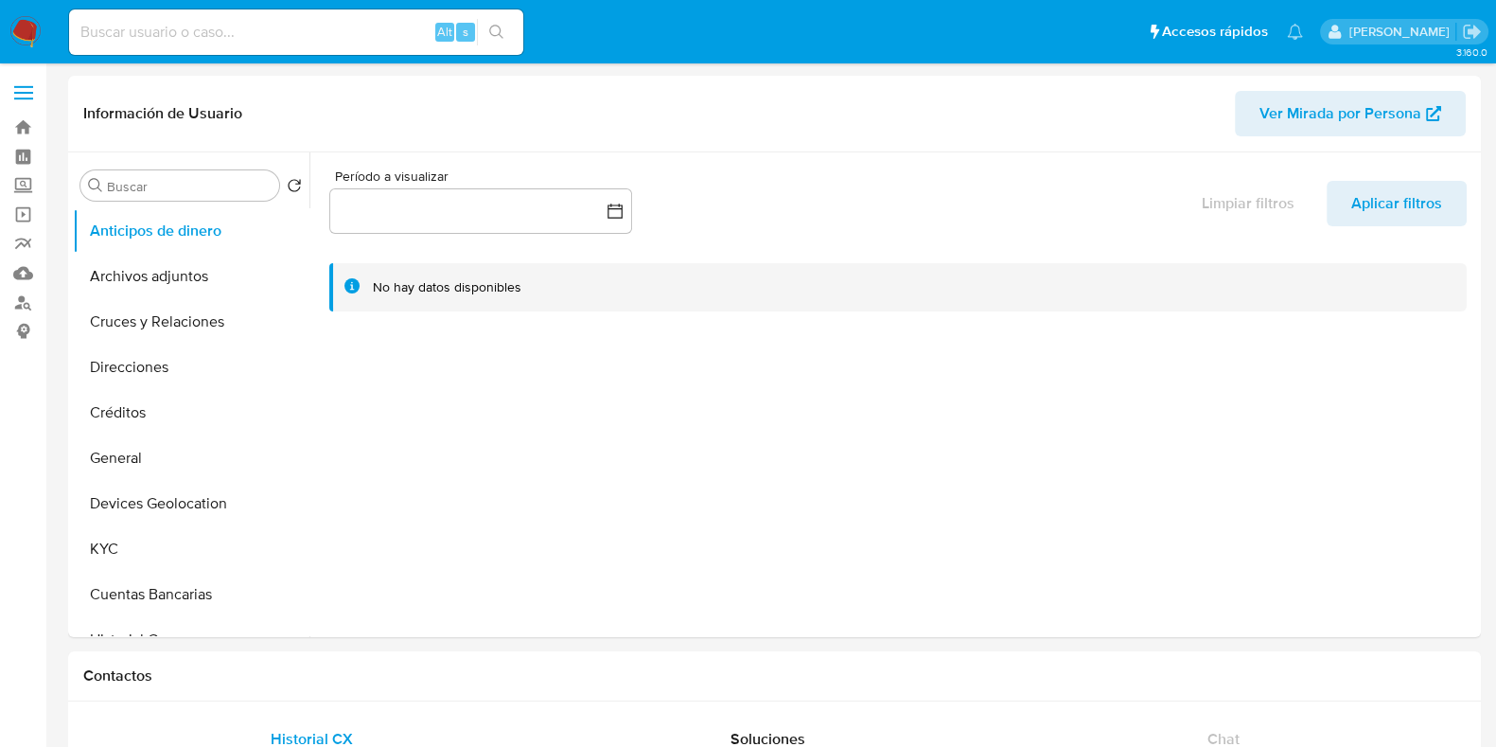
click at [263, 38] on input at bounding box center [296, 32] width 454 height 25
paste input "831754309"
type input "831754309"
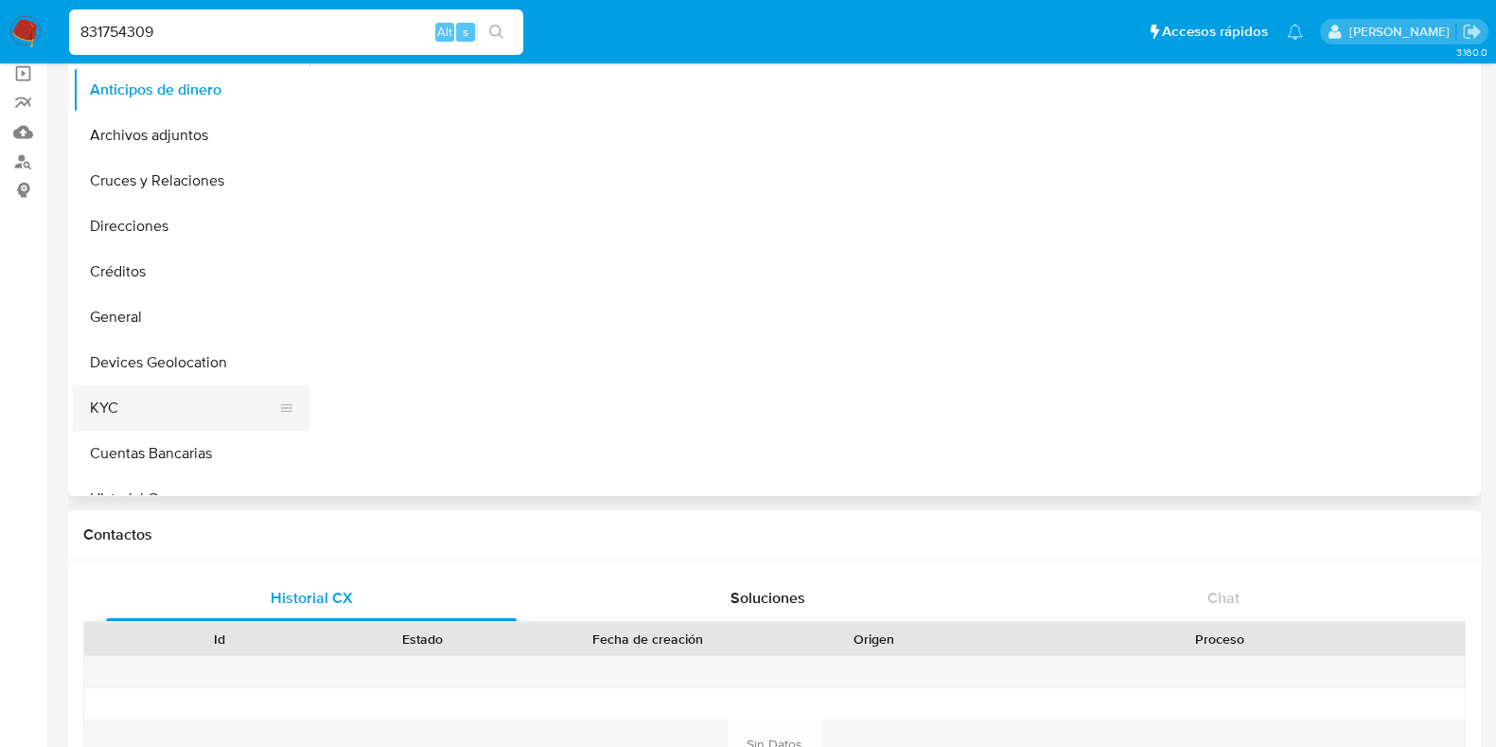
select select "10"
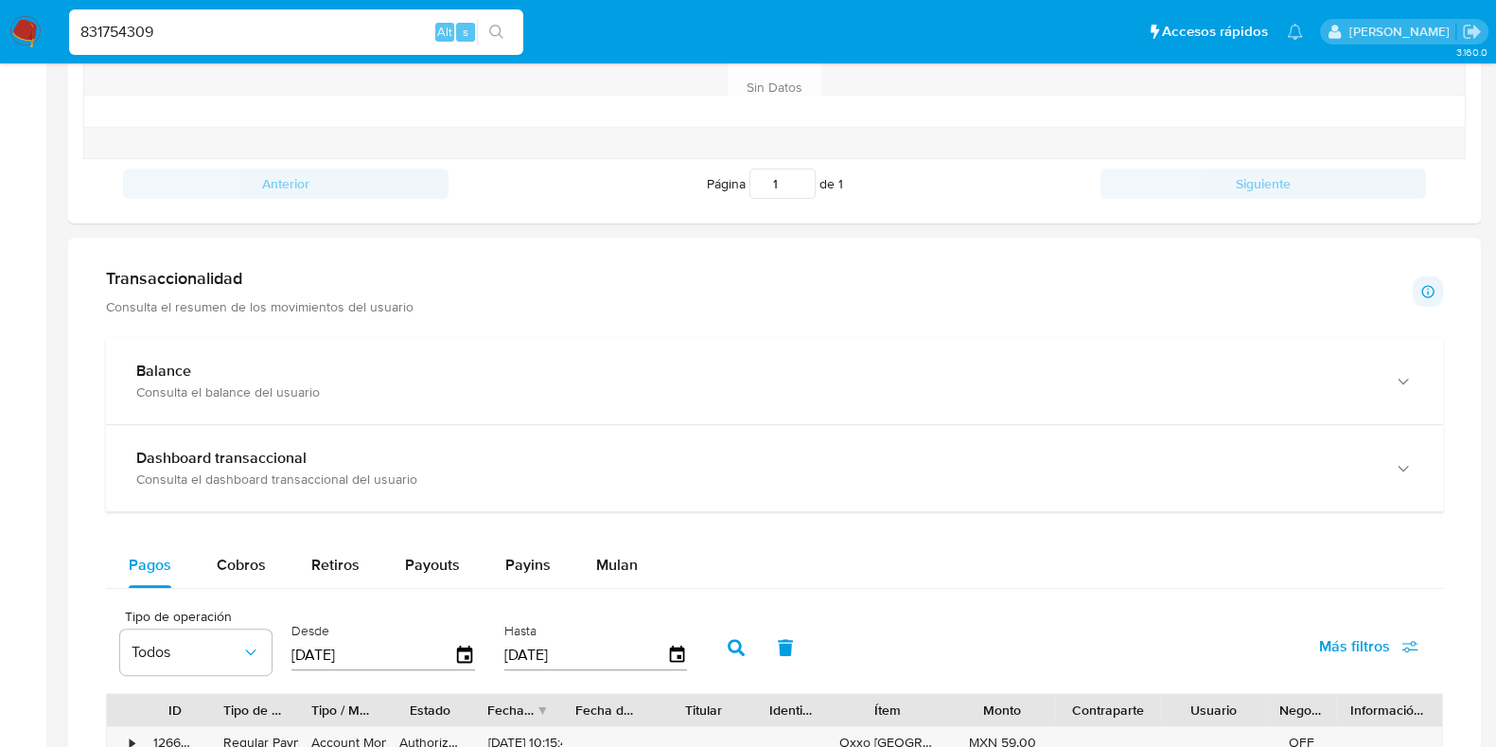
scroll to position [1065, 0]
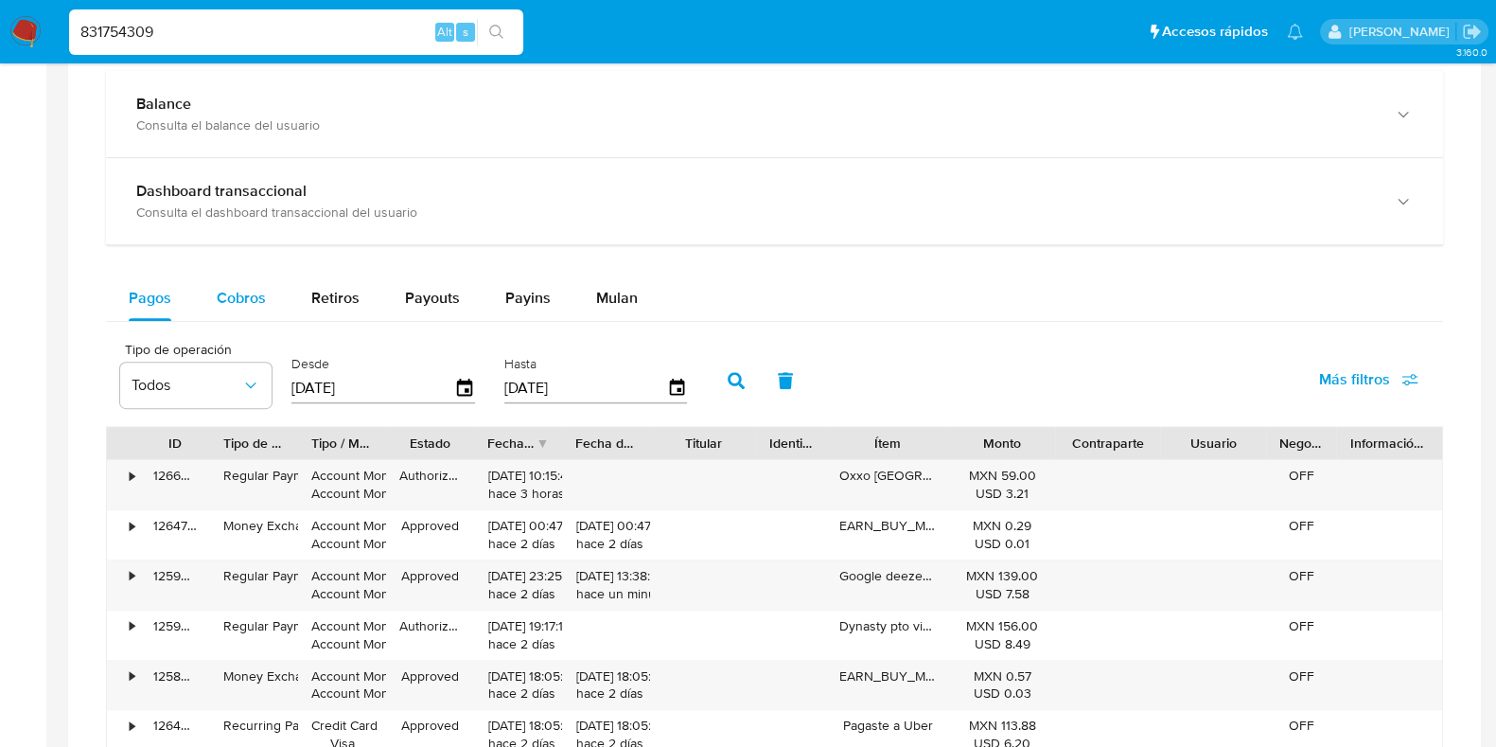
click at [231, 305] on span "Cobros" at bounding box center [241, 298] width 49 height 22
select select "10"
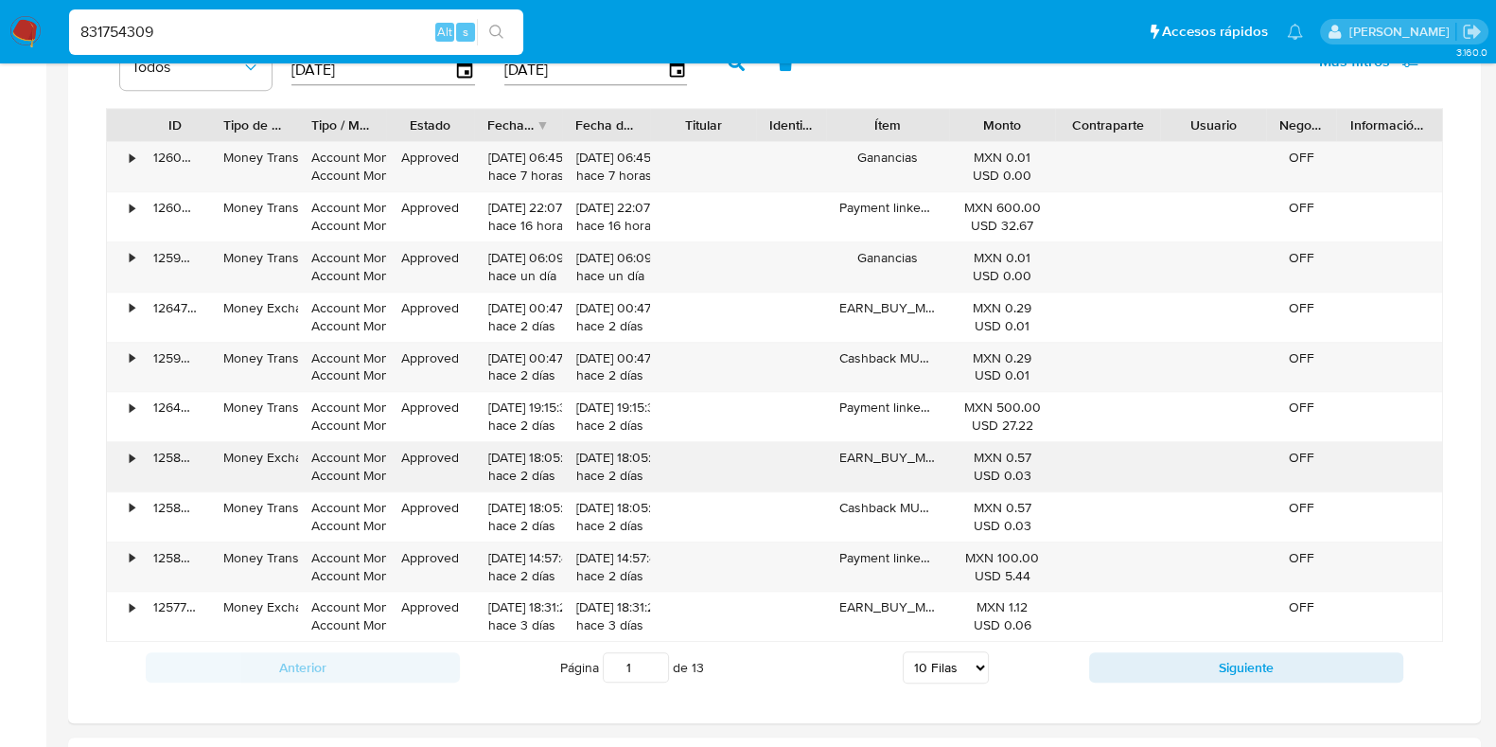
scroll to position [1420, 0]
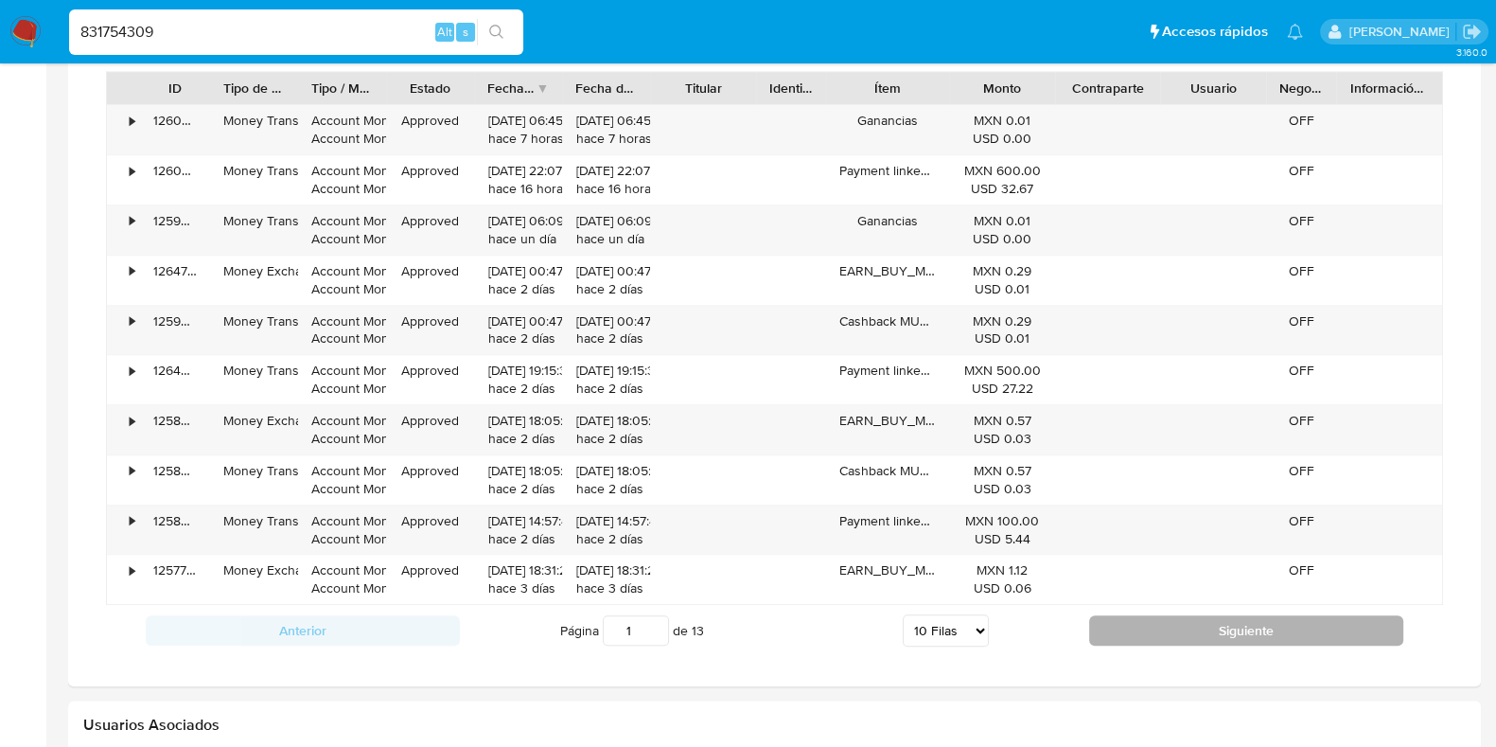
click at [1178, 638] on button "Siguiente" at bounding box center [1246, 630] width 314 height 30
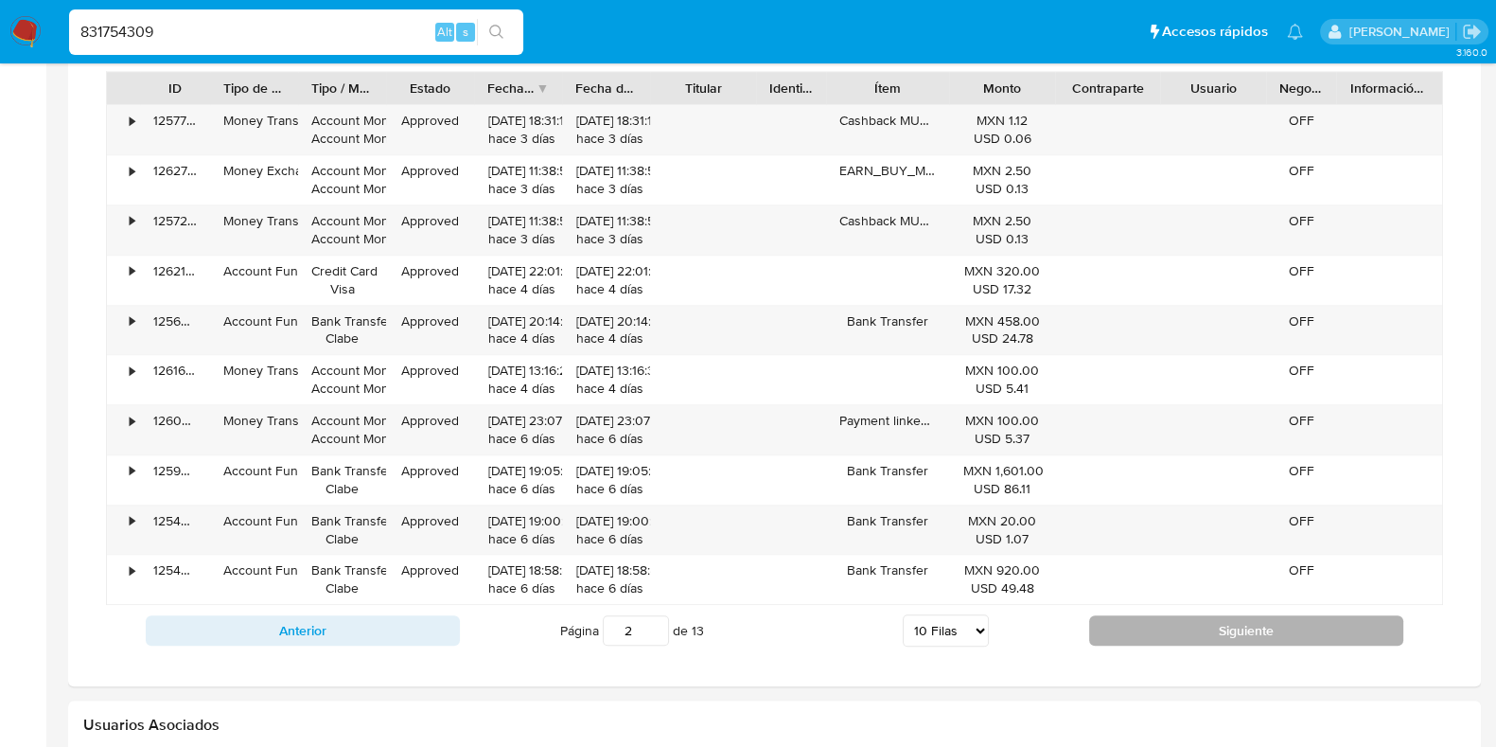
click at [1178, 638] on button "Siguiente" at bounding box center [1246, 630] width 314 height 30
click at [1184, 638] on button "Siguiente" at bounding box center [1246, 630] width 314 height 30
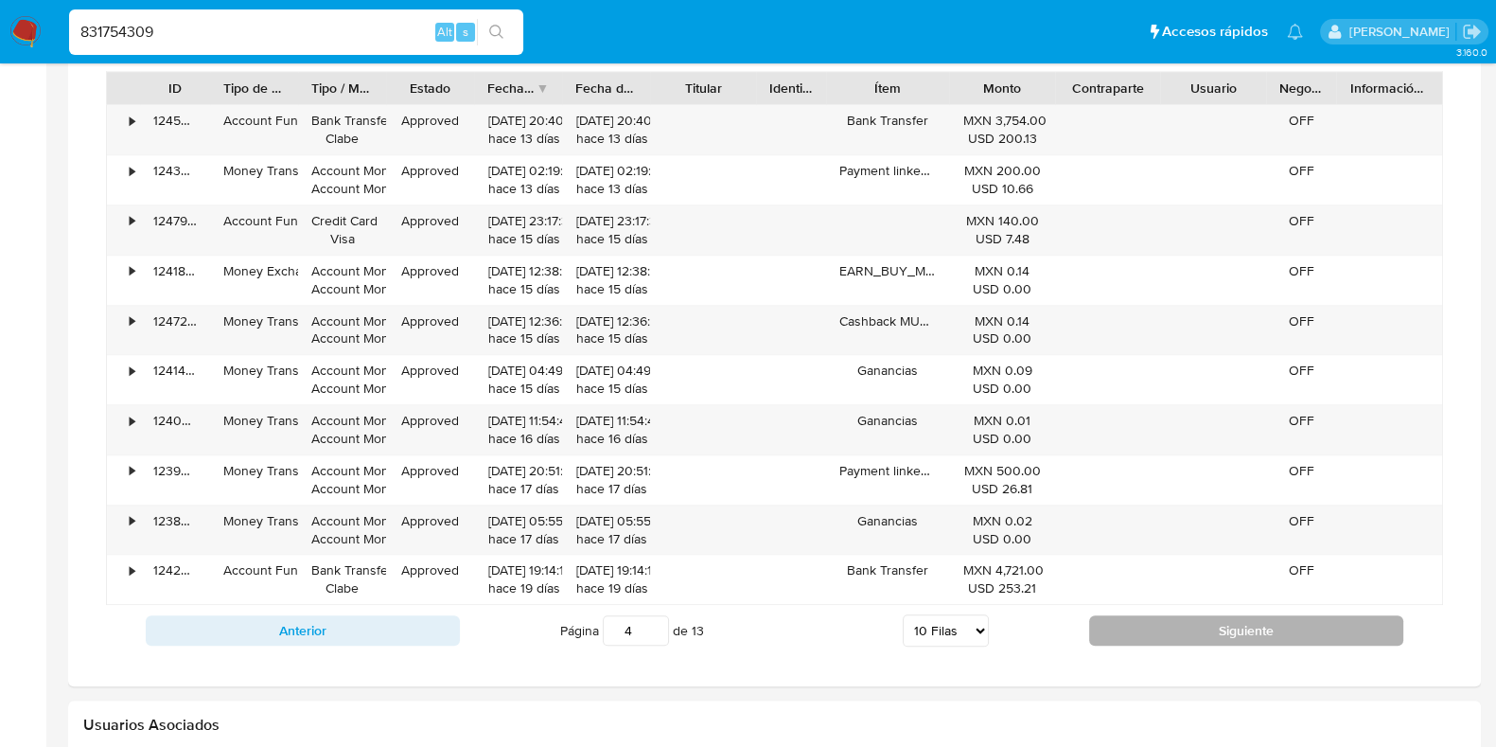
click at [1184, 638] on button "Siguiente" at bounding box center [1246, 630] width 314 height 30
type input "5"
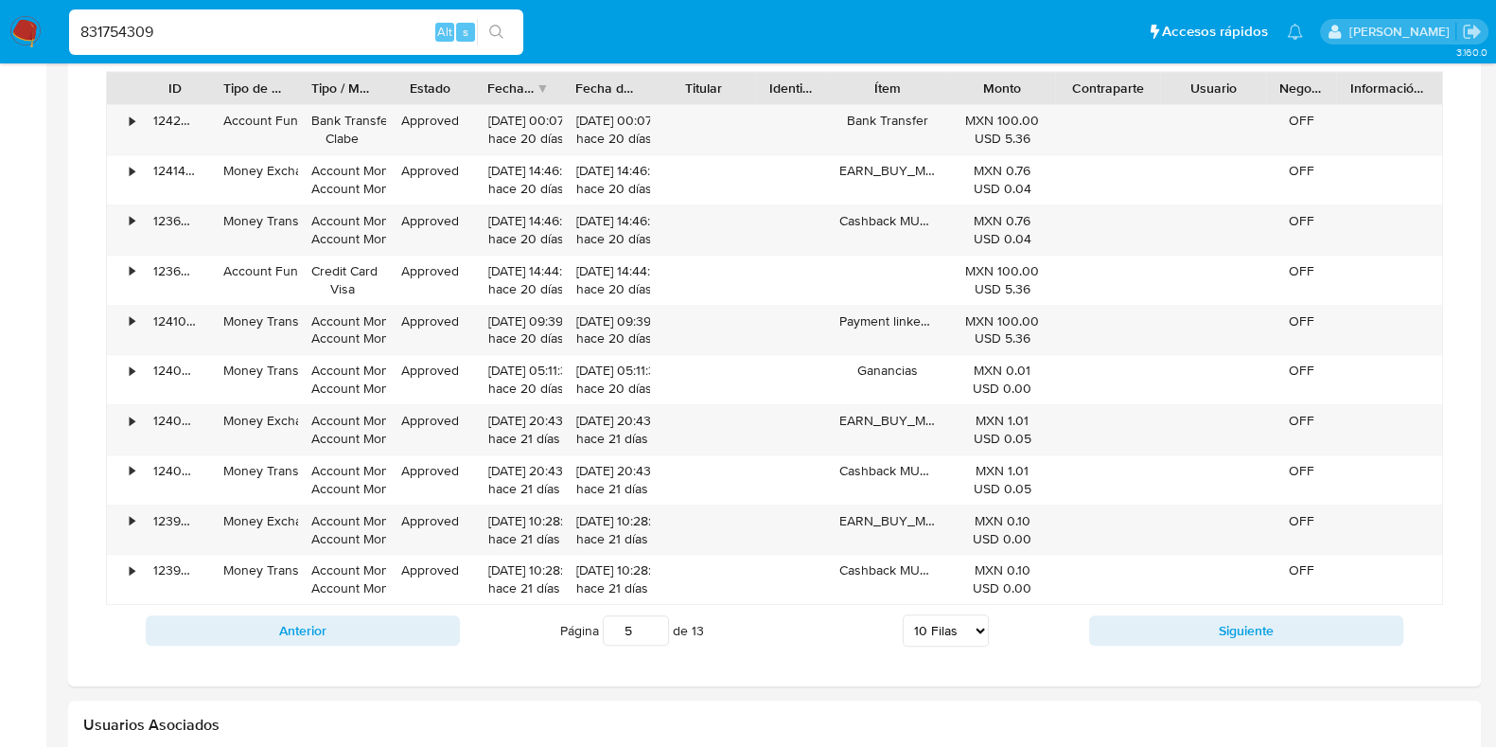
click at [135, 24] on input "831754309" at bounding box center [296, 32] width 454 height 25
paste input "338438462"
type input "338438462"
click at [491, 26] on icon "search-icon" at bounding box center [496, 32] width 14 height 14
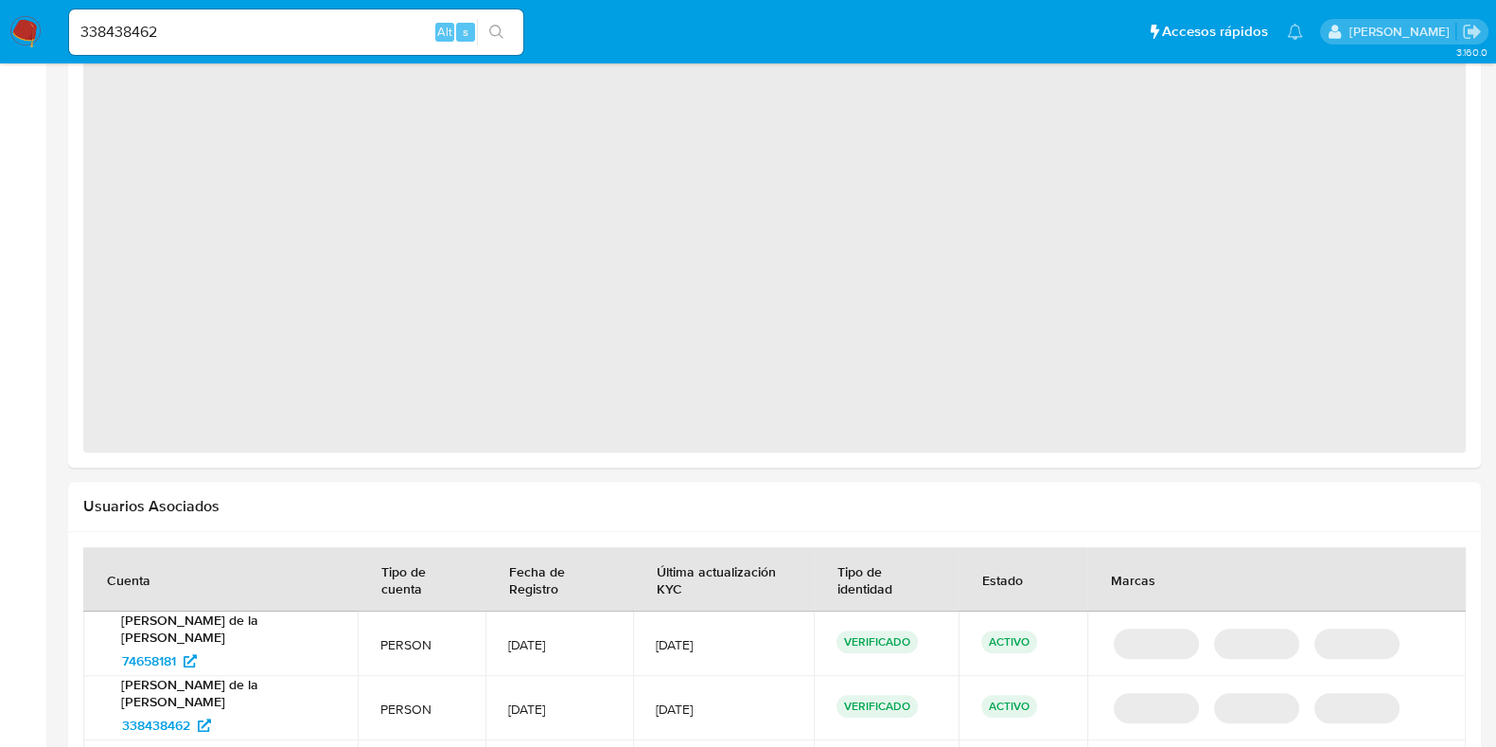
select select "10"
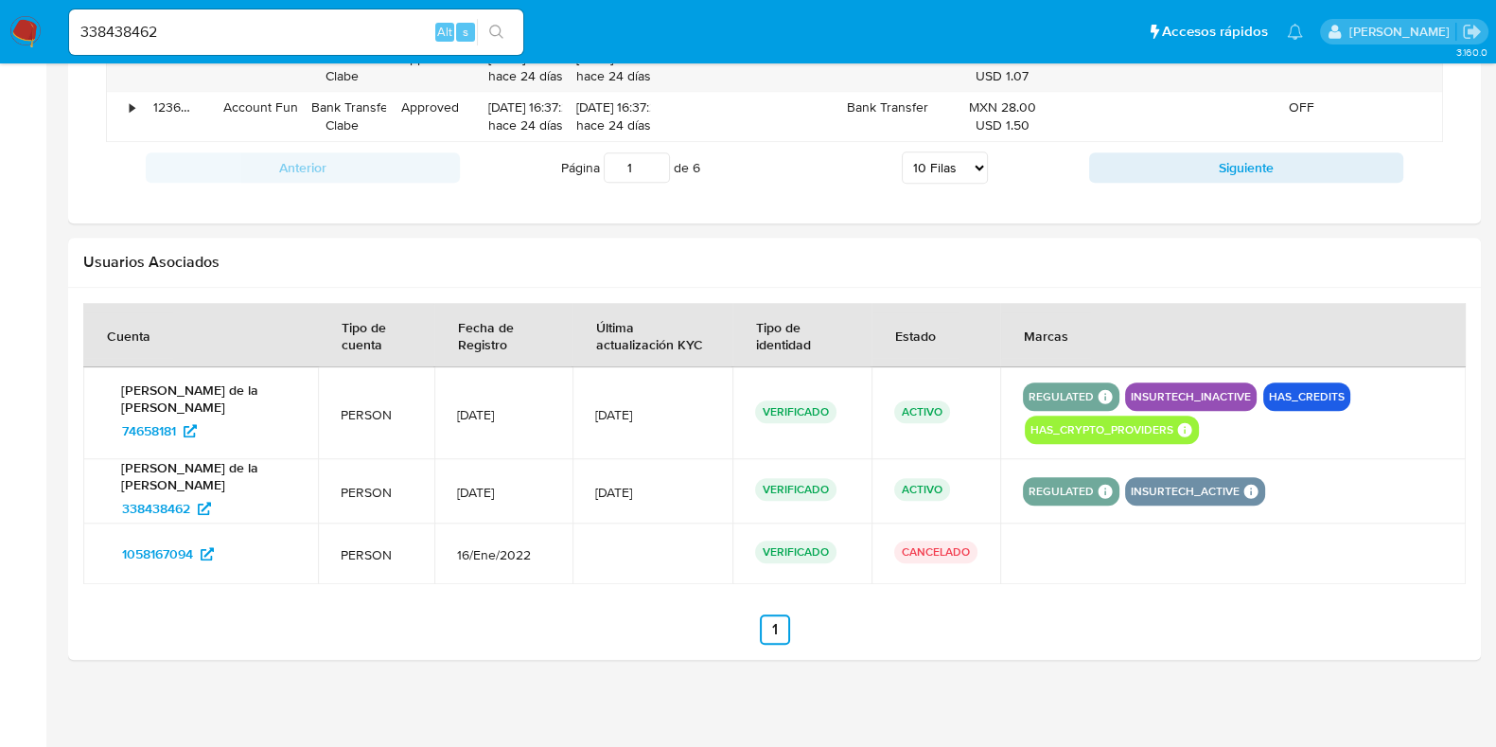
scroll to position [1292, 0]
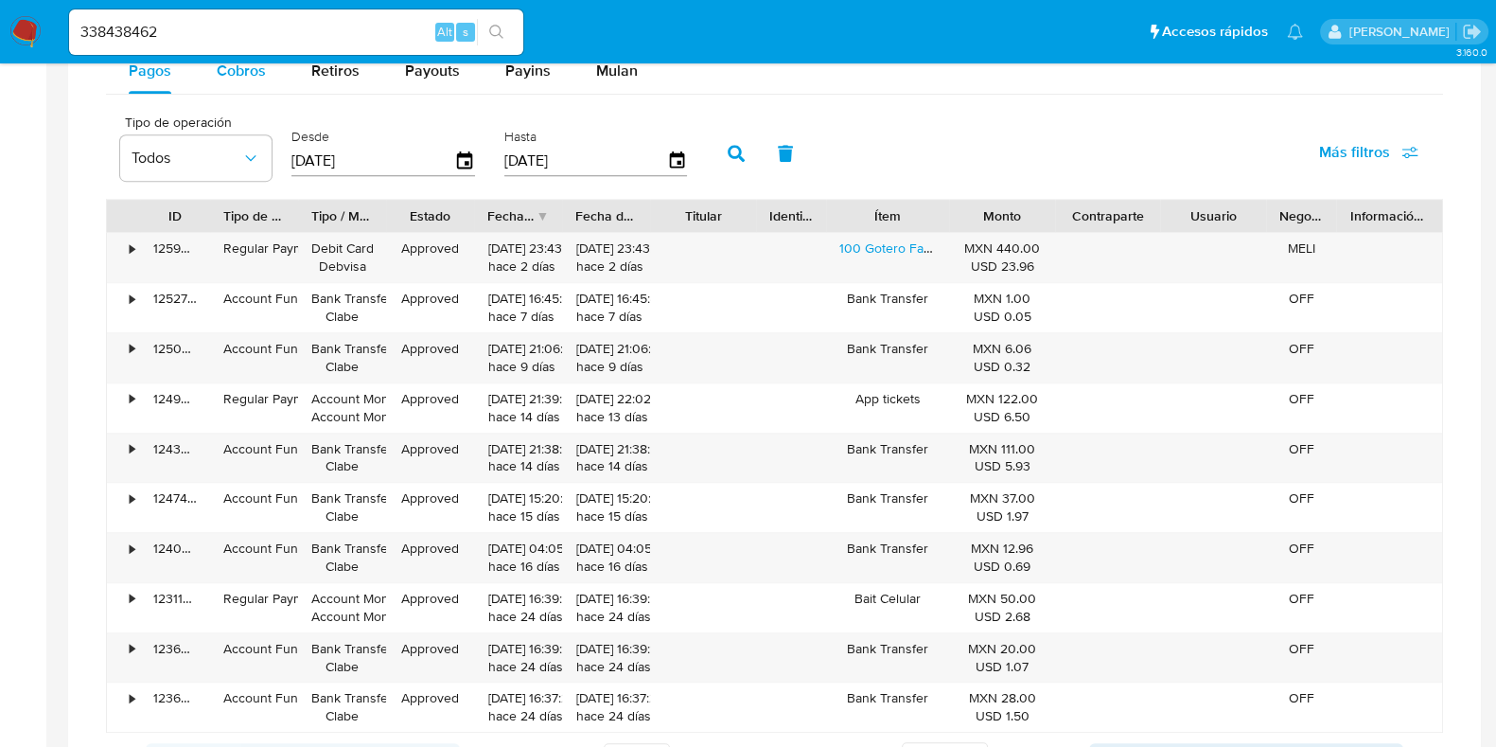
click at [230, 76] on span "Cobros" at bounding box center [241, 71] width 49 height 22
select select "10"
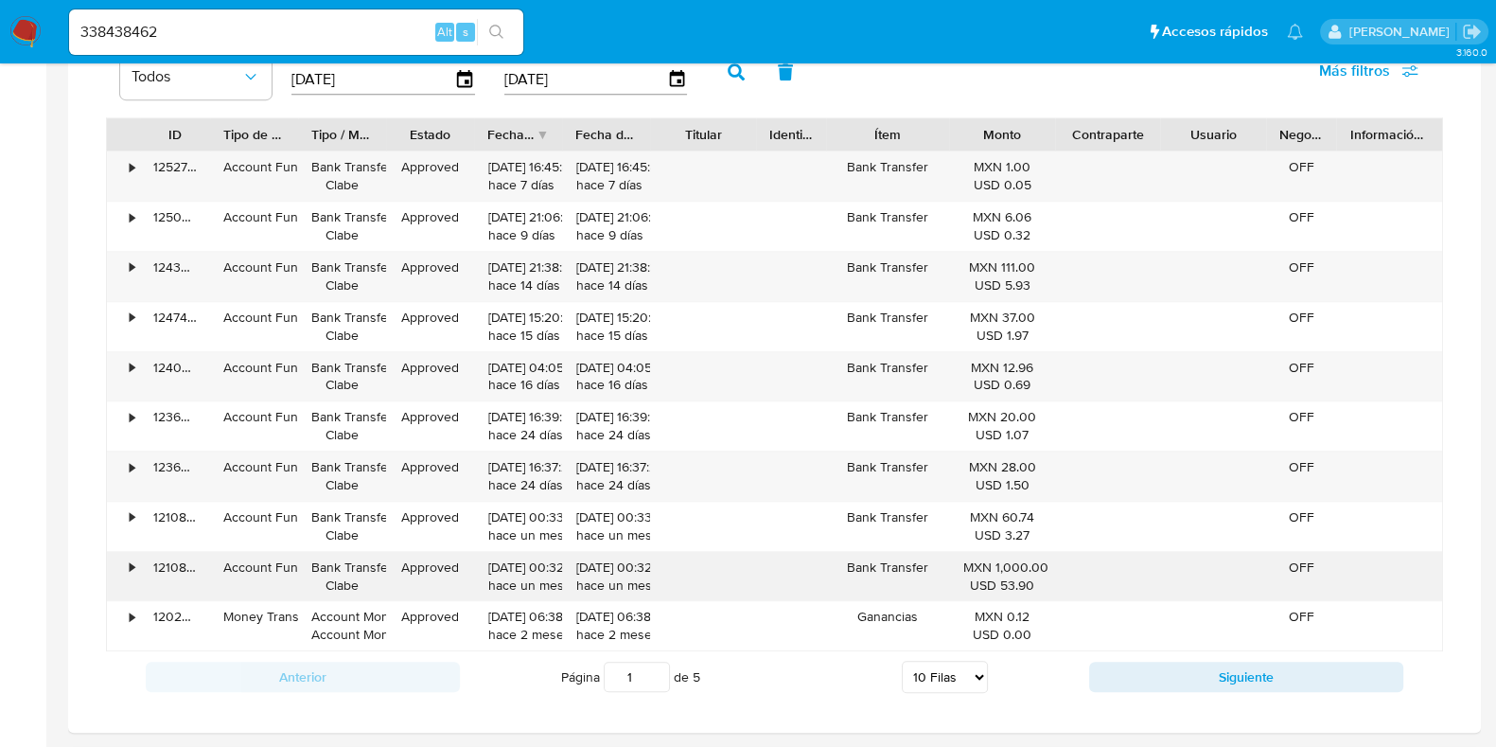
scroll to position [1410, 0]
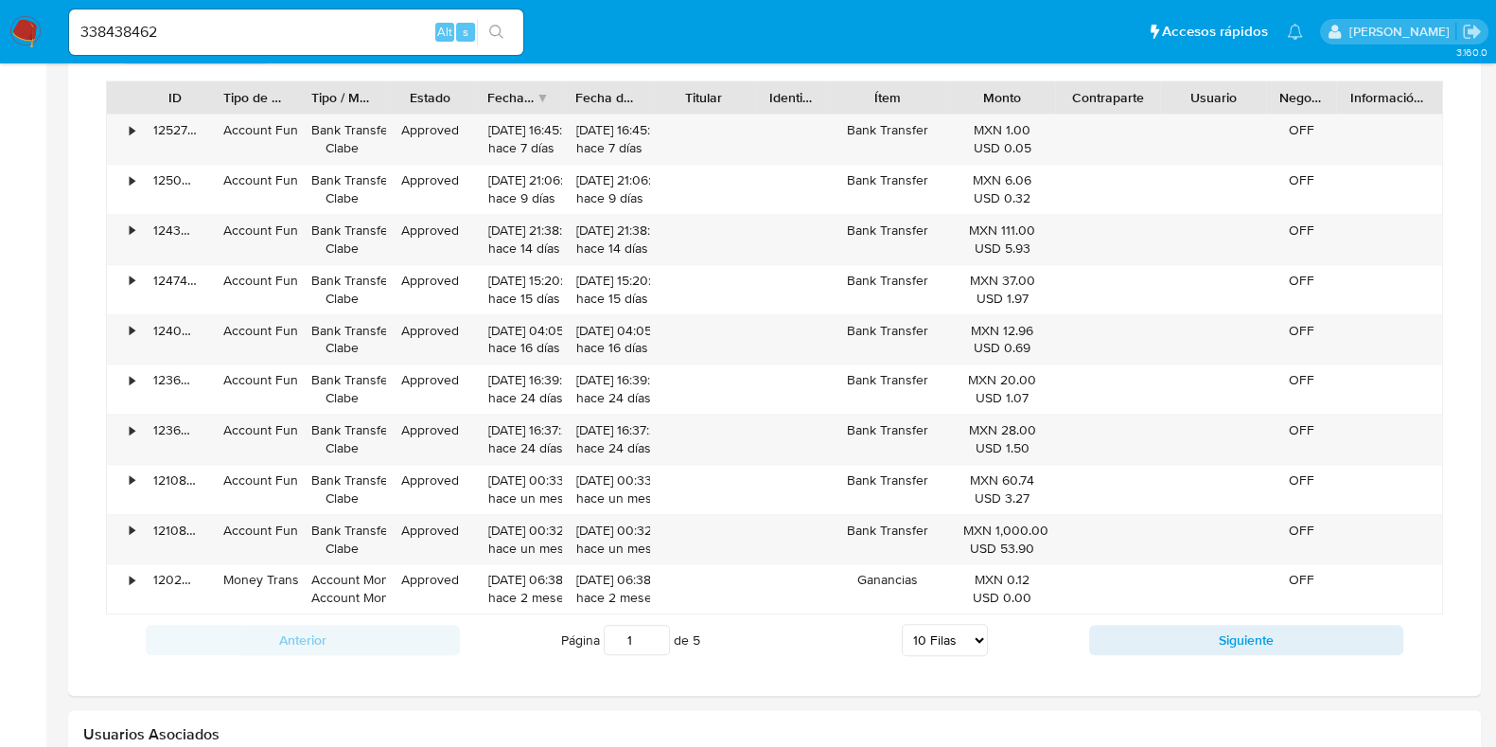
click at [1207, 650] on div "Anterior Página 1 de 5 5 Filas 10 Filas 20 Filas 25 Filas 50 Filas 100 Filas Si…" at bounding box center [774, 639] width 1337 height 51
click at [1207, 646] on button "Siguiente" at bounding box center [1246, 640] width 314 height 30
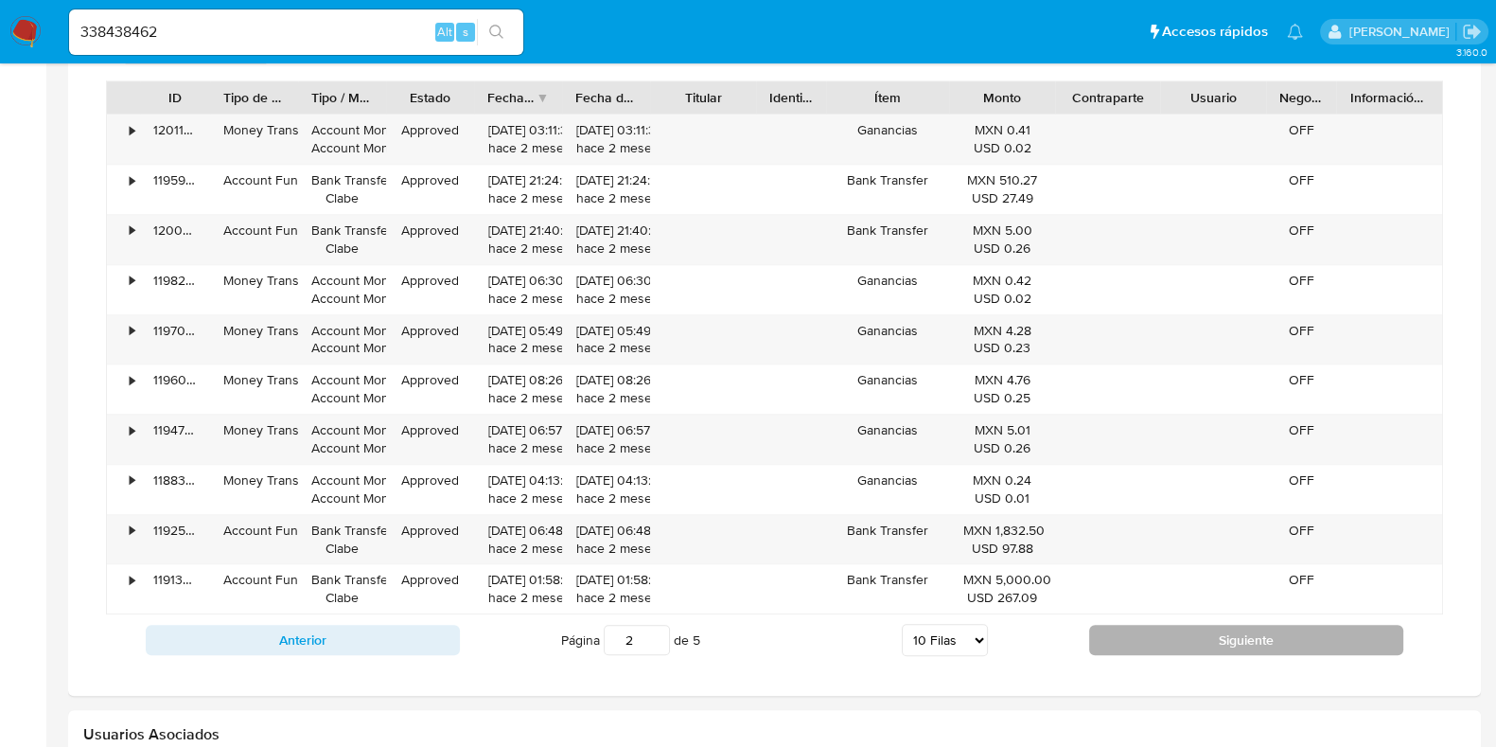
click at [1207, 646] on button "Siguiente" at bounding box center [1246, 640] width 314 height 30
type input "4"
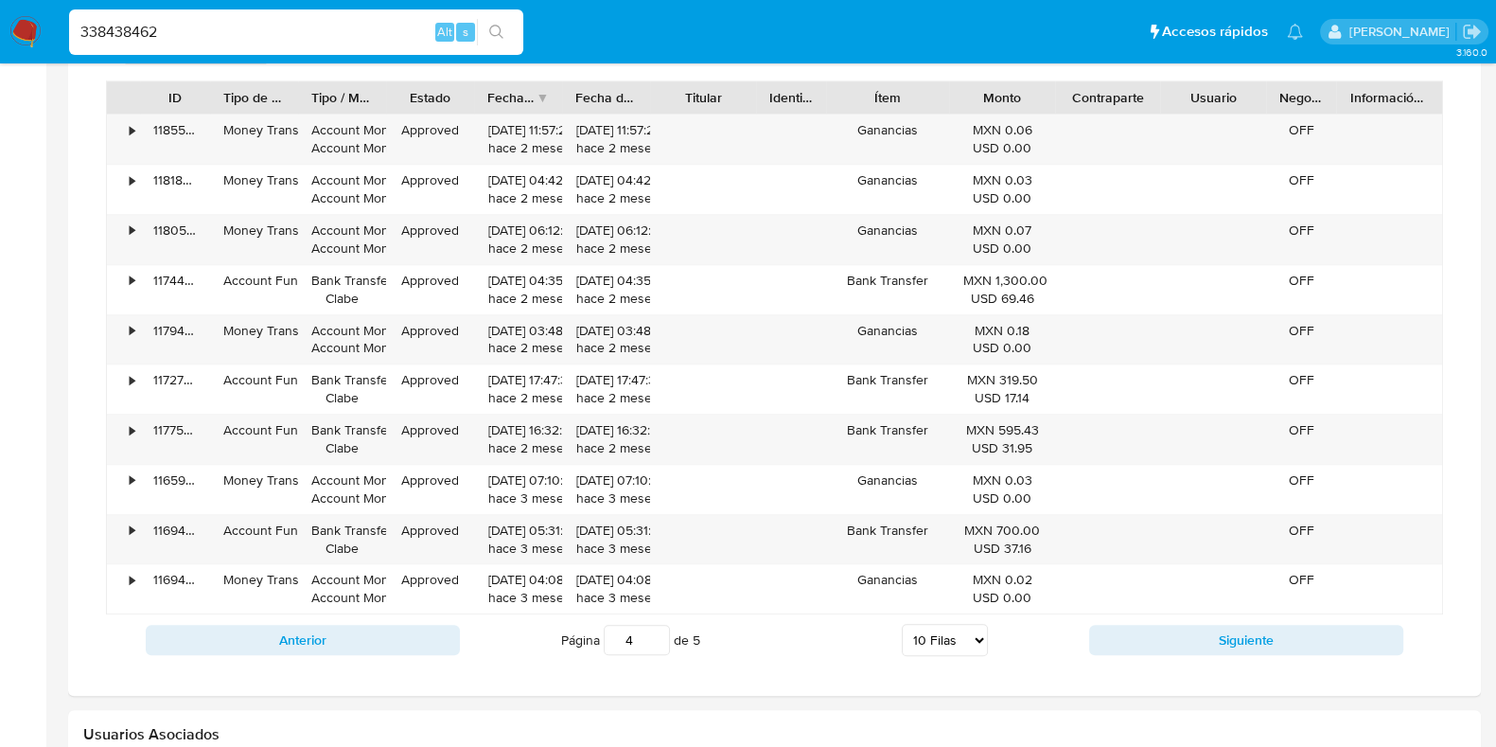
click at [128, 34] on input "338438462" at bounding box center [296, 32] width 454 height 25
paste input "802108880"
type input "802108880"
click at [486, 30] on button "search-icon" at bounding box center [496, 32] width 39 height 27
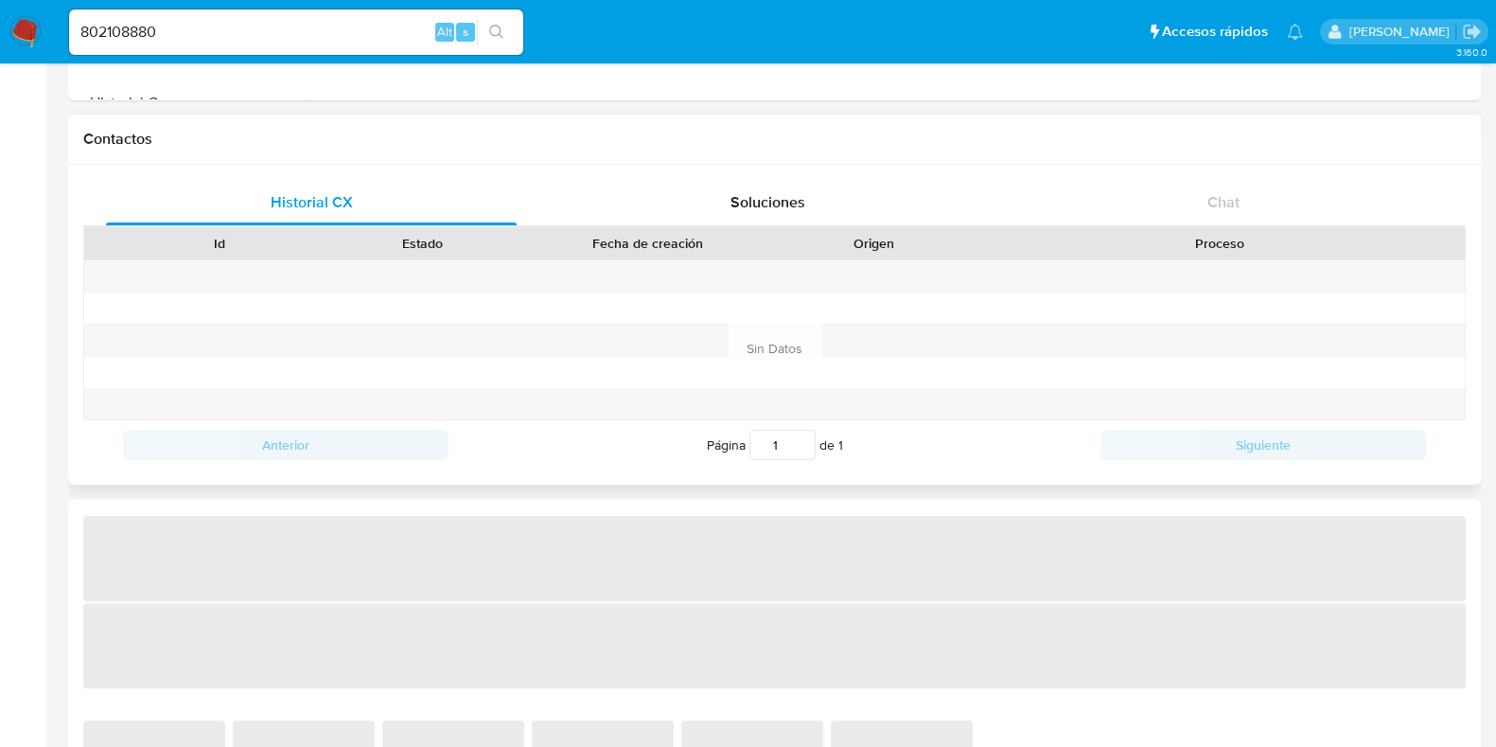
scroll to position [827, 0]
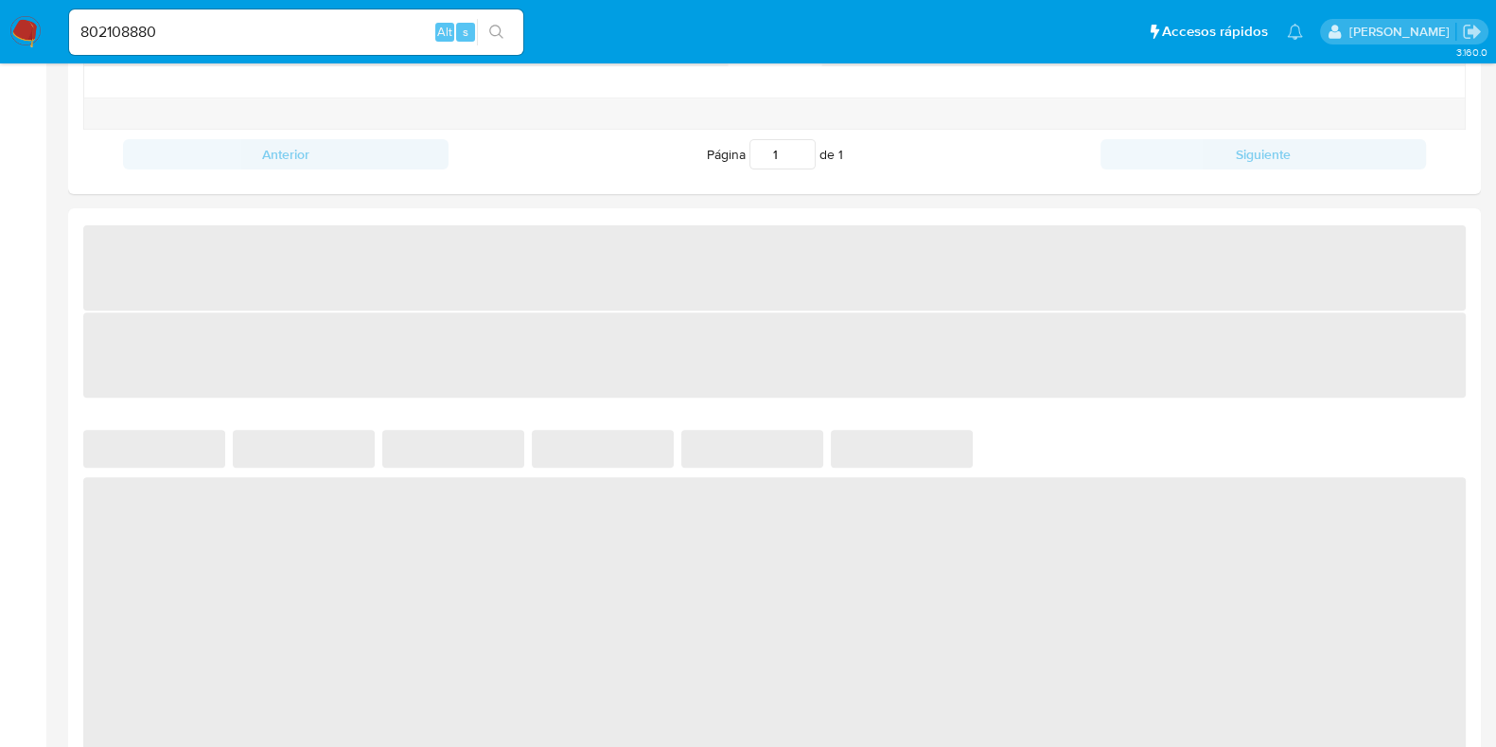
select select "10"
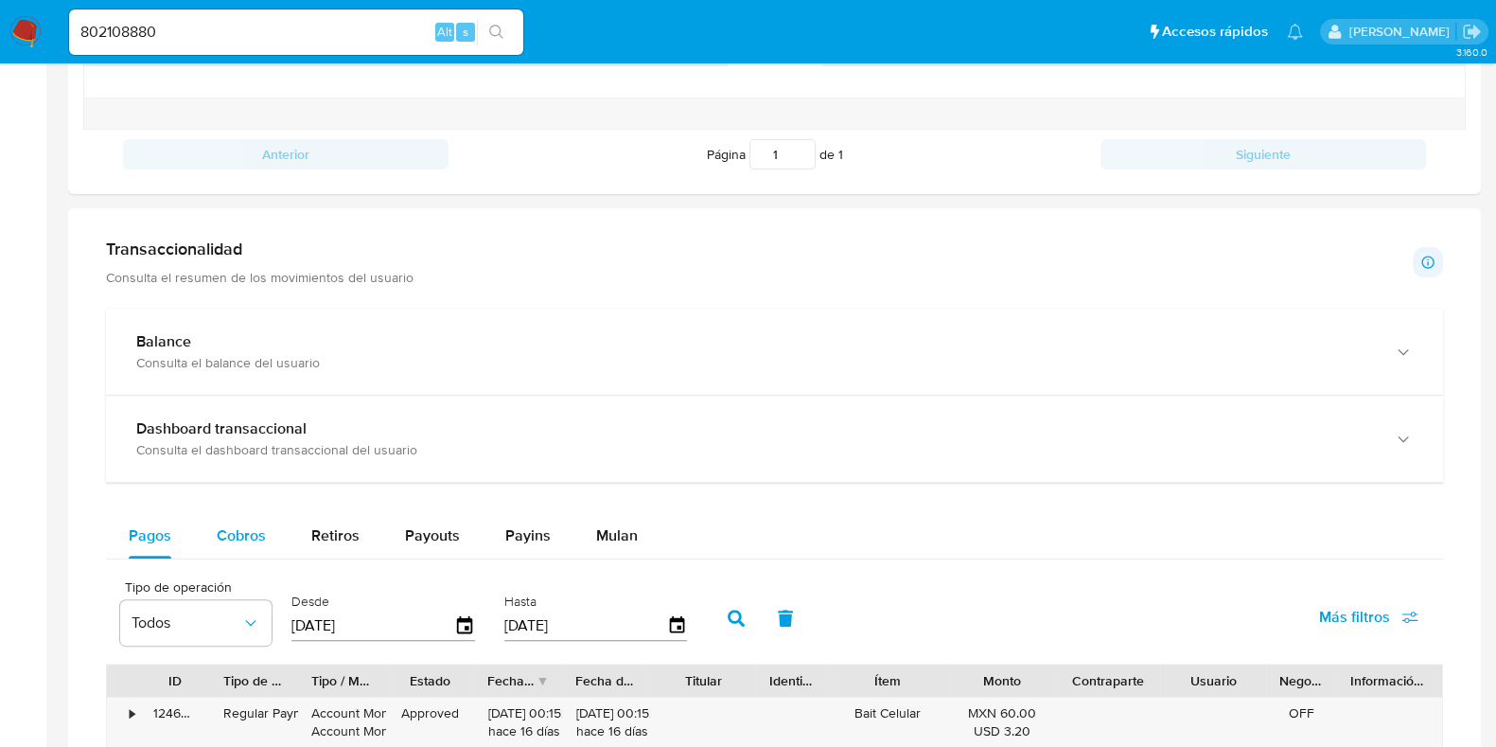
click at [258, 526] on span "Cobros" at bounding box center [241, 535] width 49 height 22
select select "10"
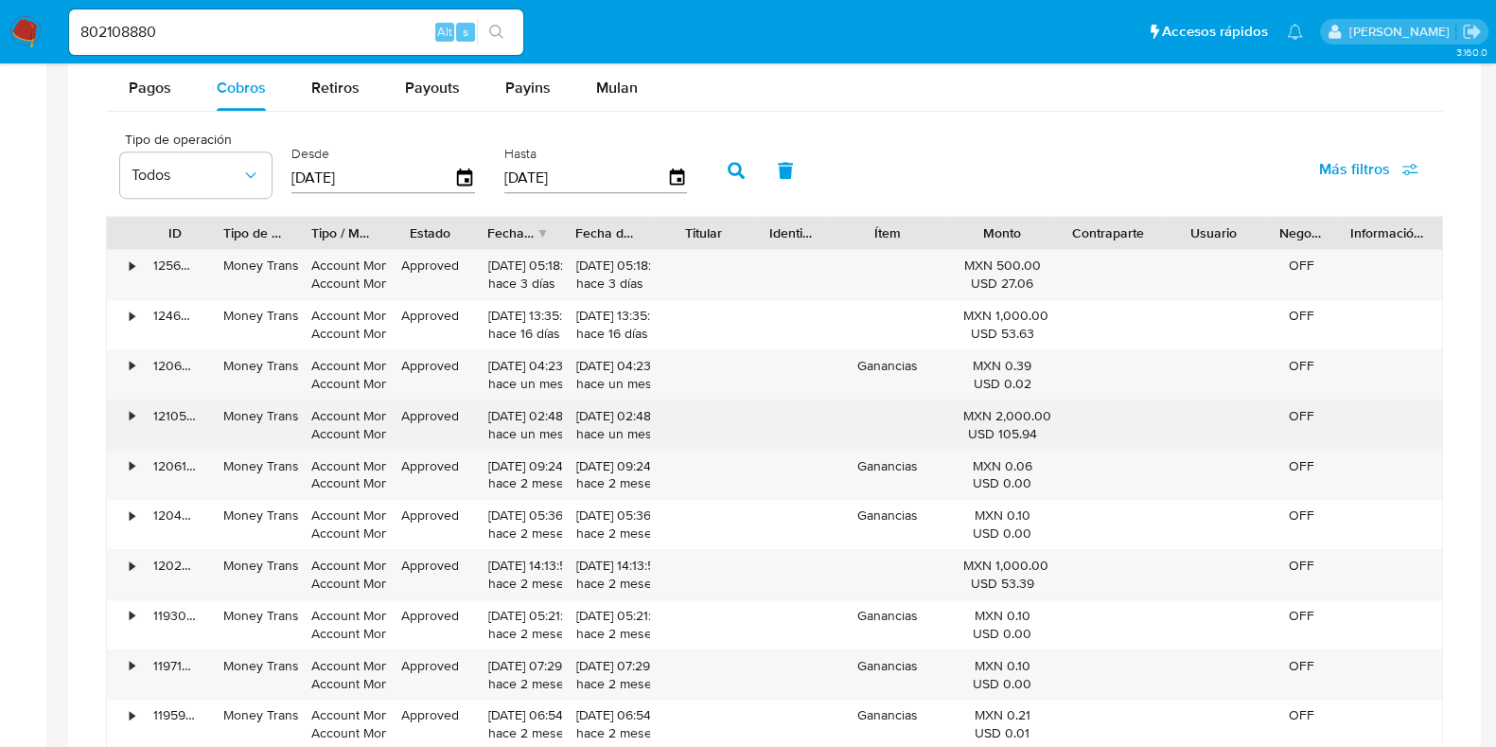
scroll to position [1420, 0]
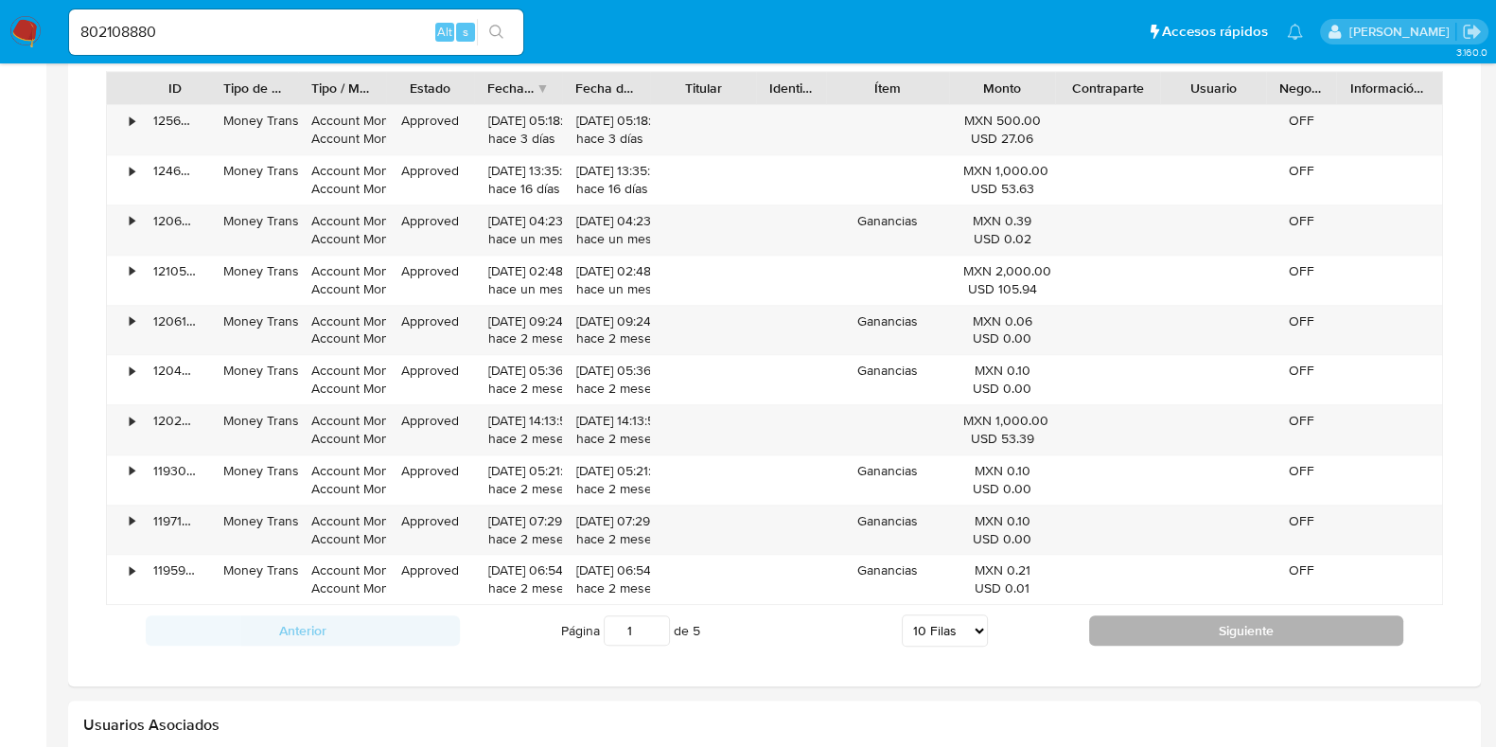
click at [1132, 615] on button "Siguiente" at bounding box center [1246, 630] width 314 height 30
type input "2"
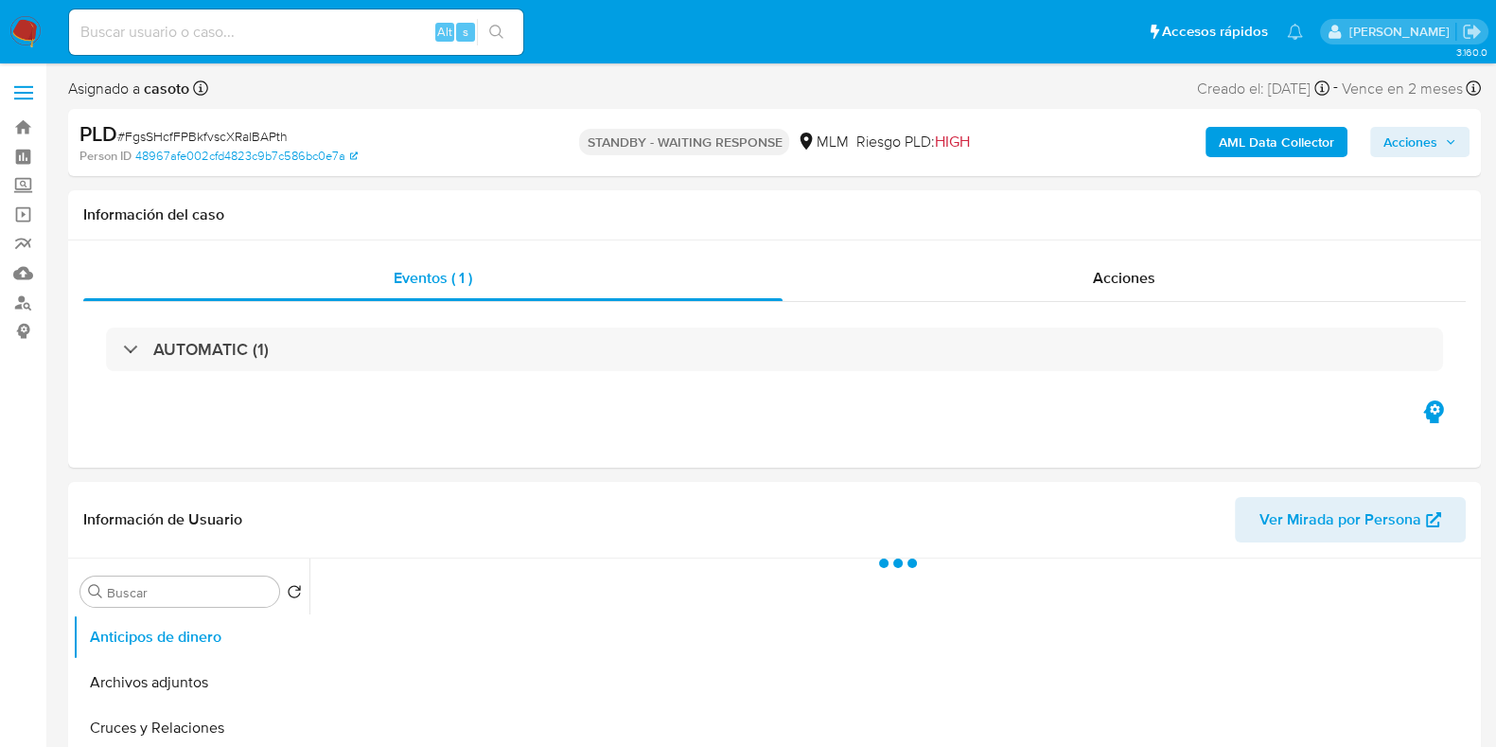
select select "10"
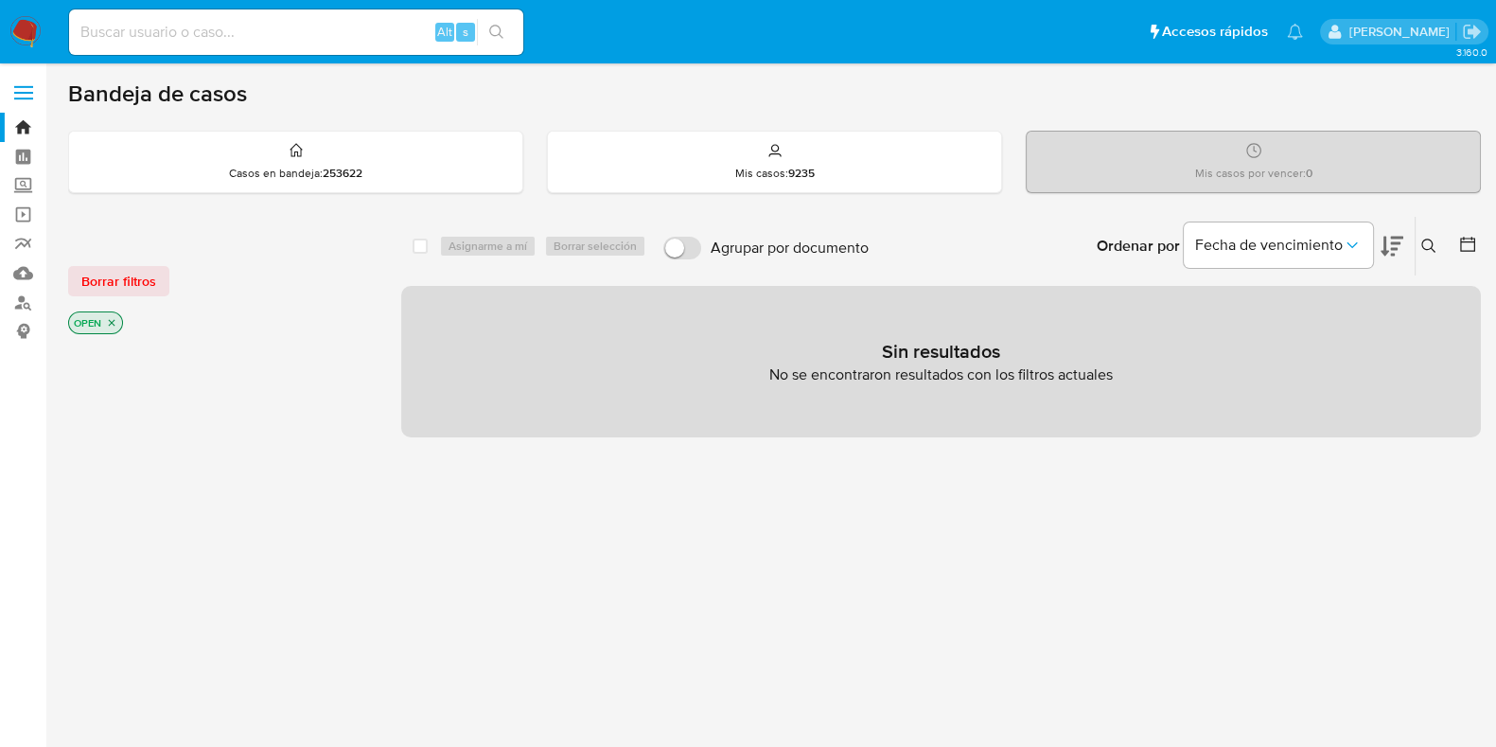
click at [1420, 237] on button at bounding box center [1431, 246] width 31 height 23
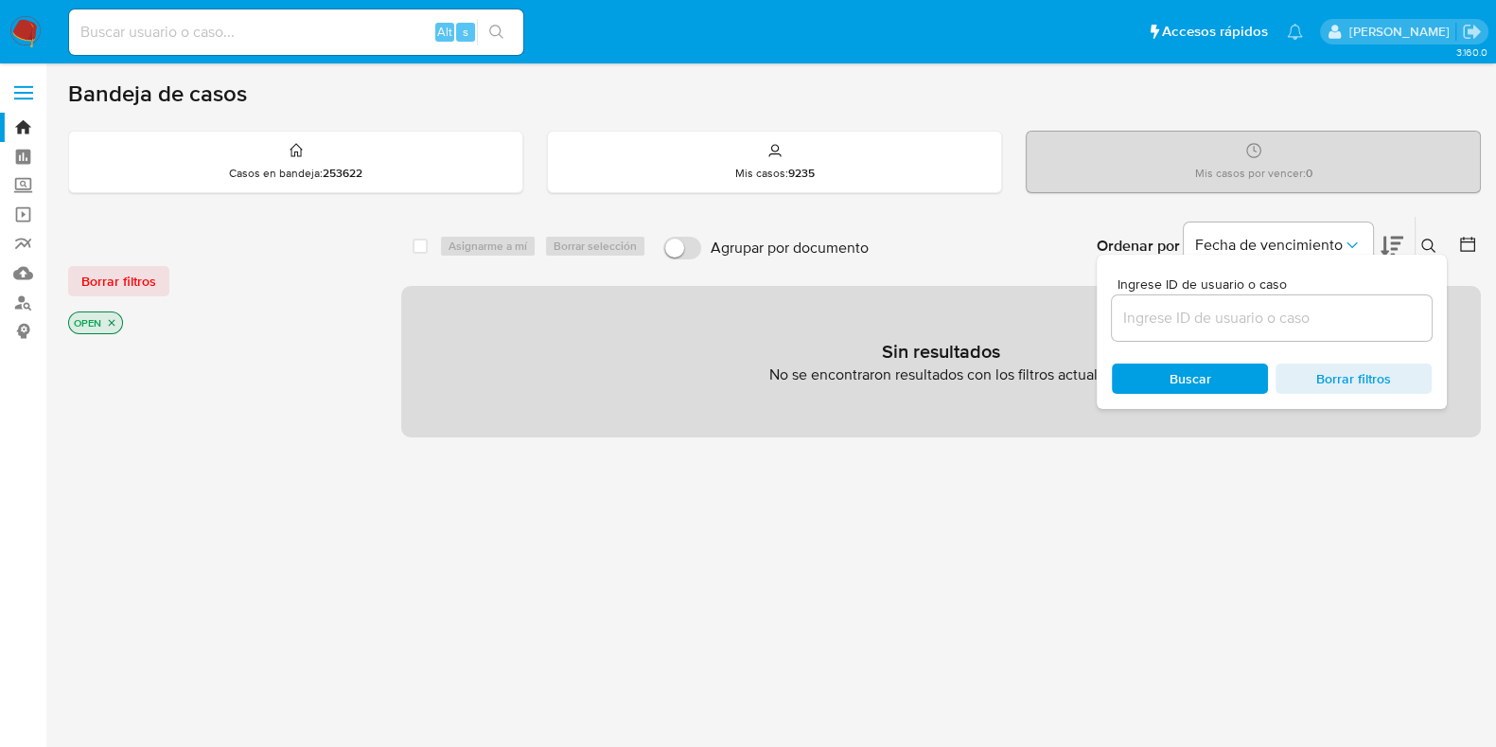
click at [1230, 310] on input at bounding box center [1272, 318] width 320 height 25
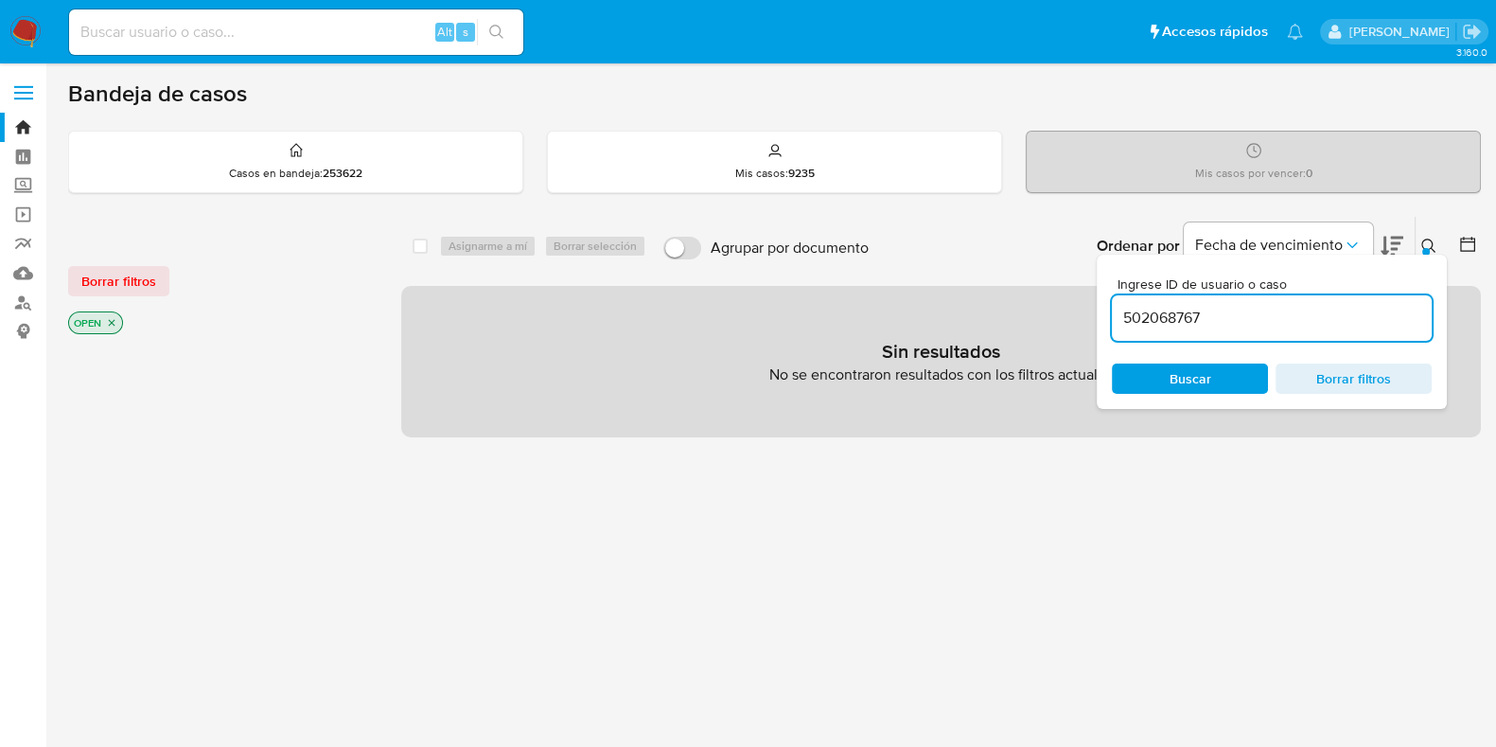
type input "502068767"
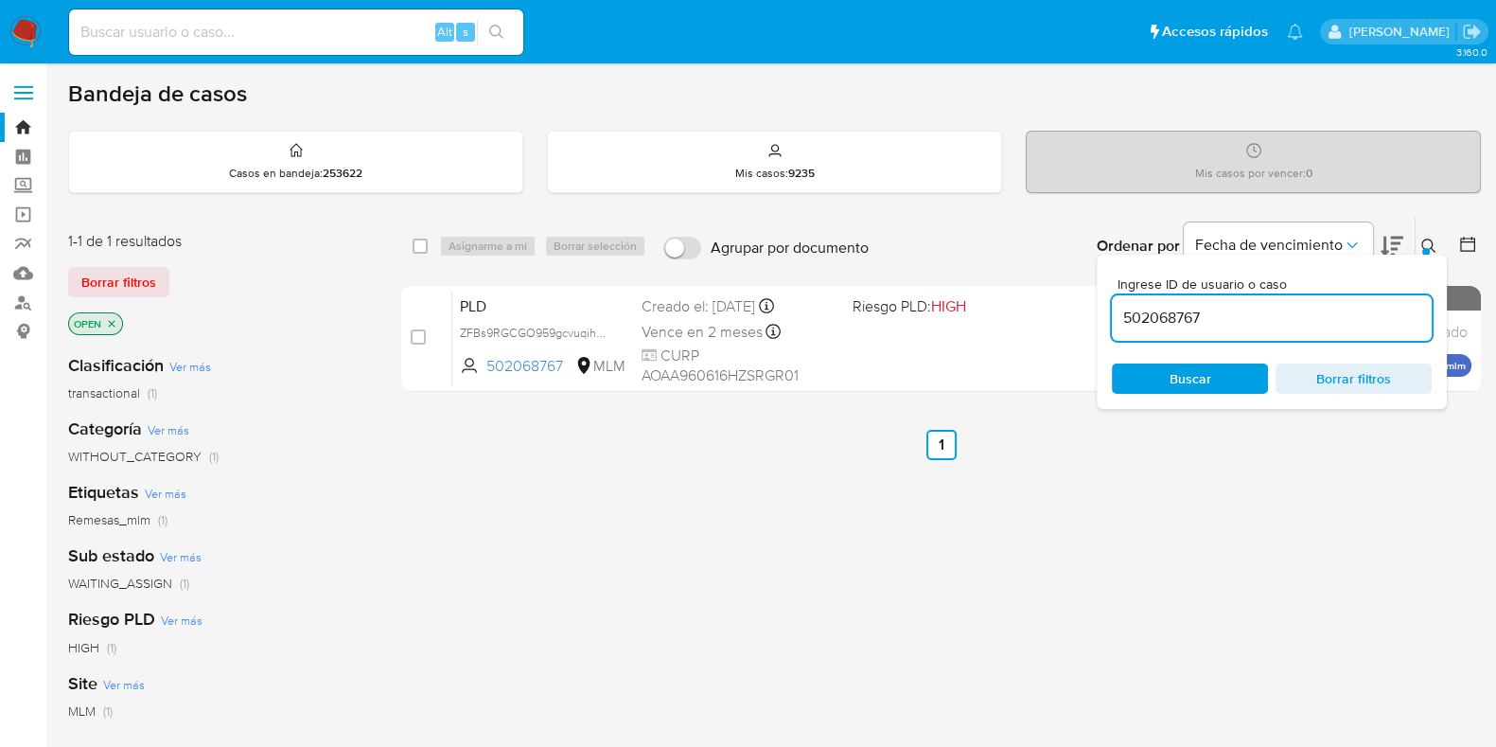
click at [1419, 239] on button at bounding box center [1431, 246] width 31 height 23
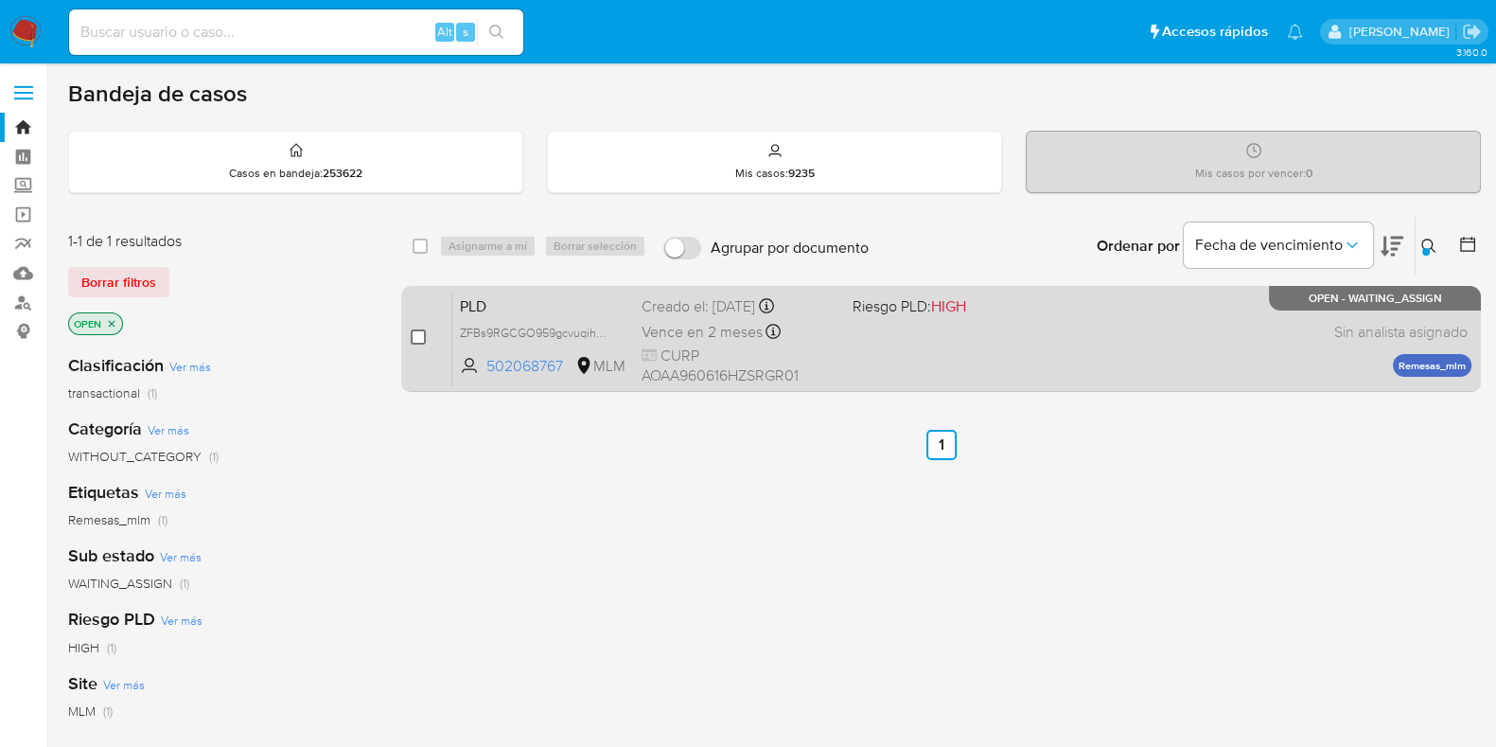
click at [416, 338] on input "checkbox" at bounding box center [418, 336] width 15 height 15
checkbox input "true"
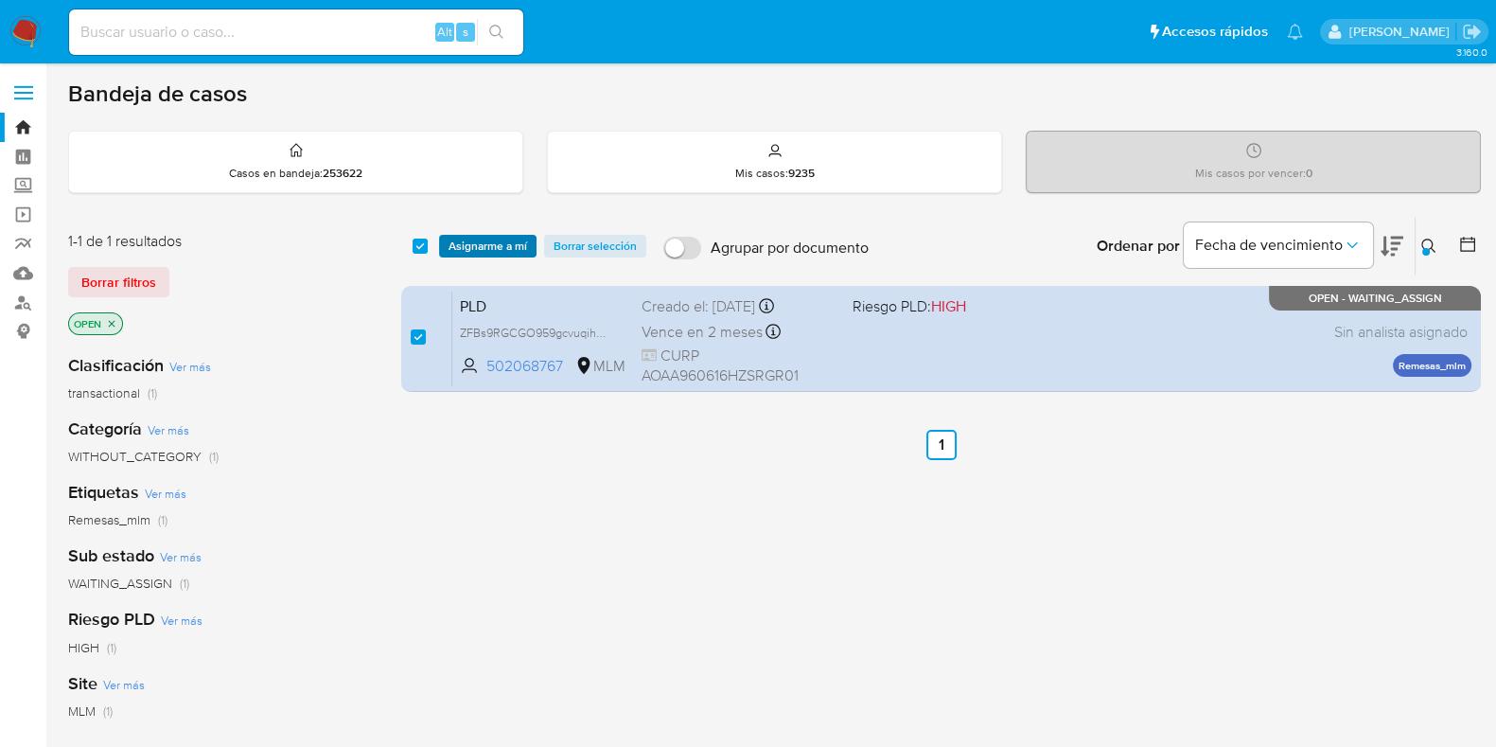
click at [468, 249] on span "Asignarme a mí" at bounding box center [488, 246] width 79 height 19
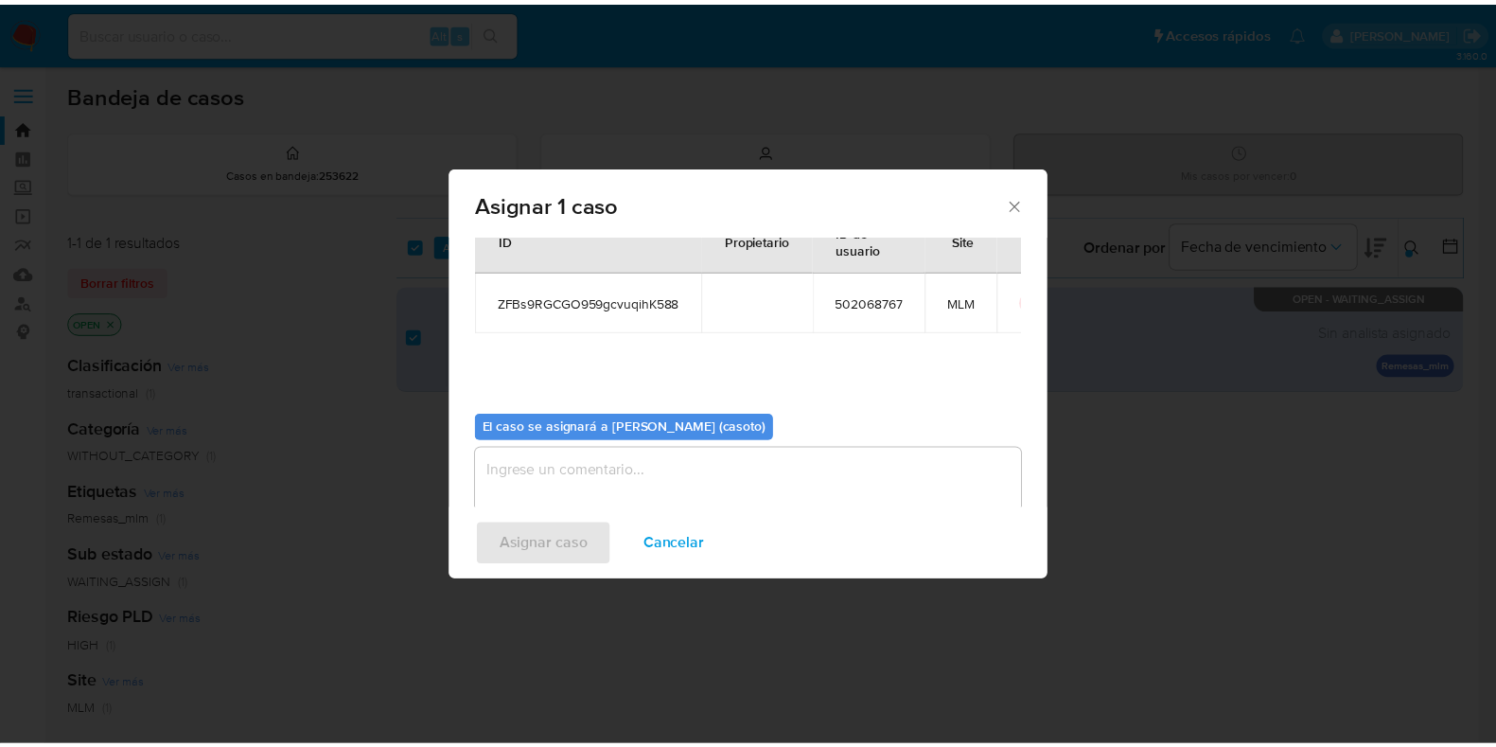
scroll to position [97, 0]
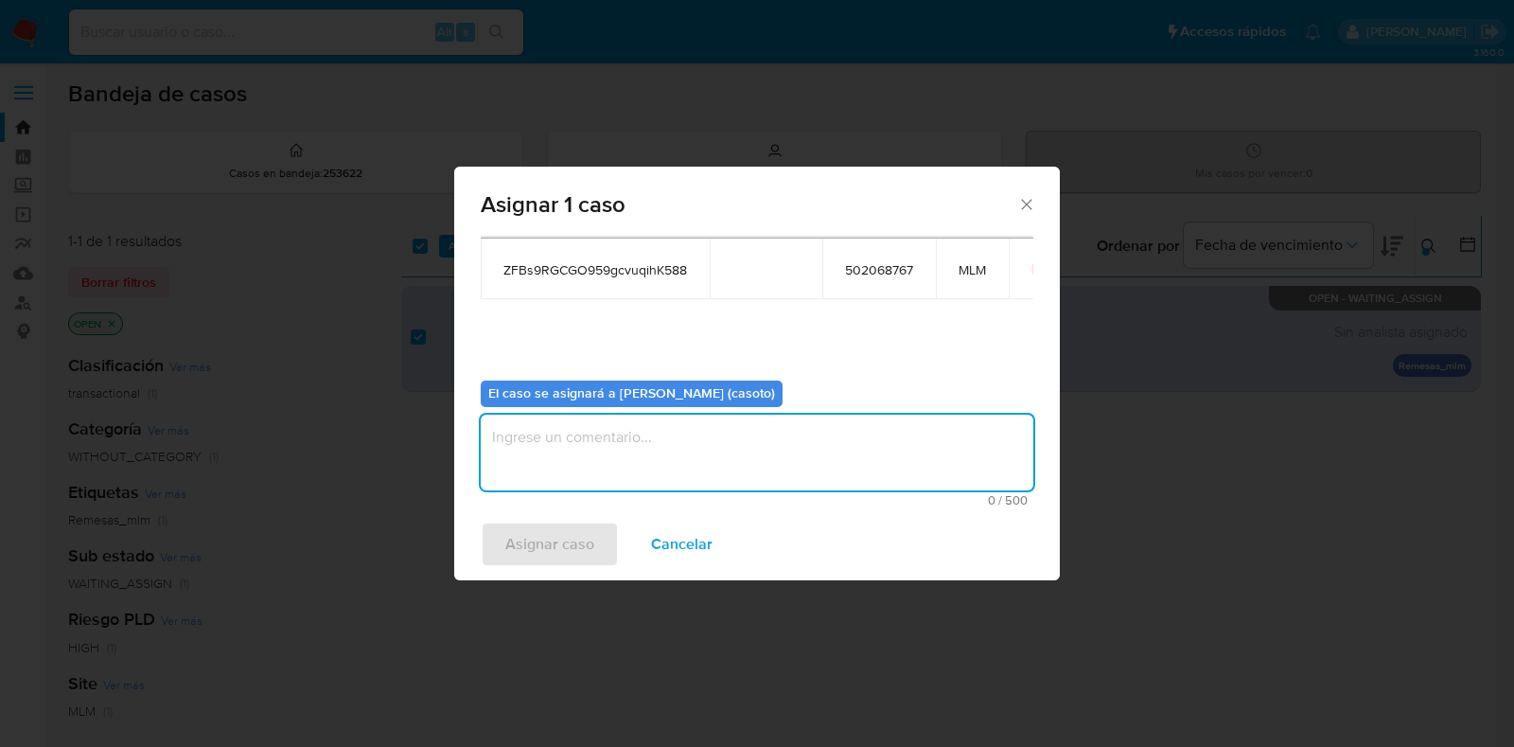
click at [570, 467] on textarea "assign-modal" at bounding box center [757, 453] width 553 height 76
type textarea "L1"
click at [510, 547] on span "Asignar caso" at bounding box center [549, 544] width 89 height 42
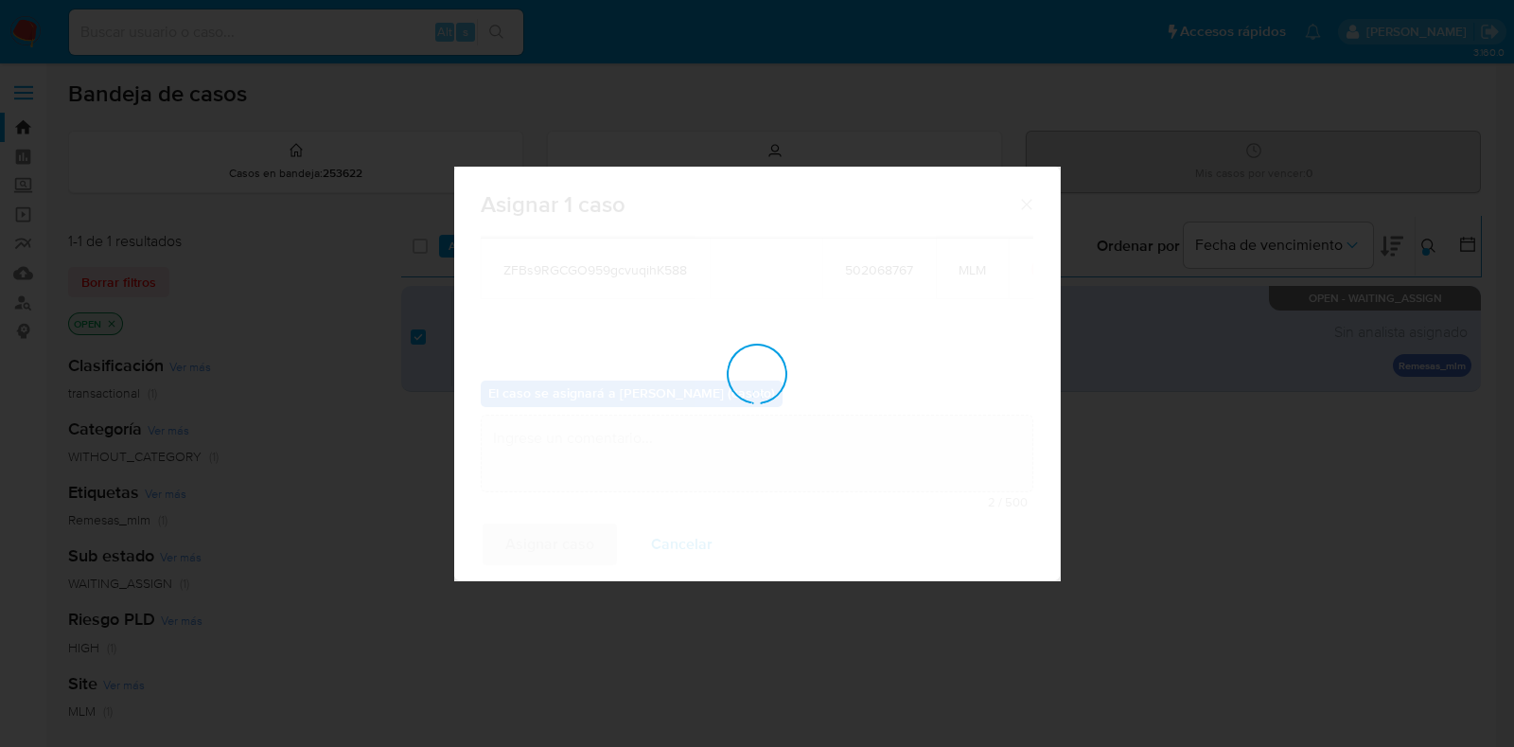
checkbox input "false"
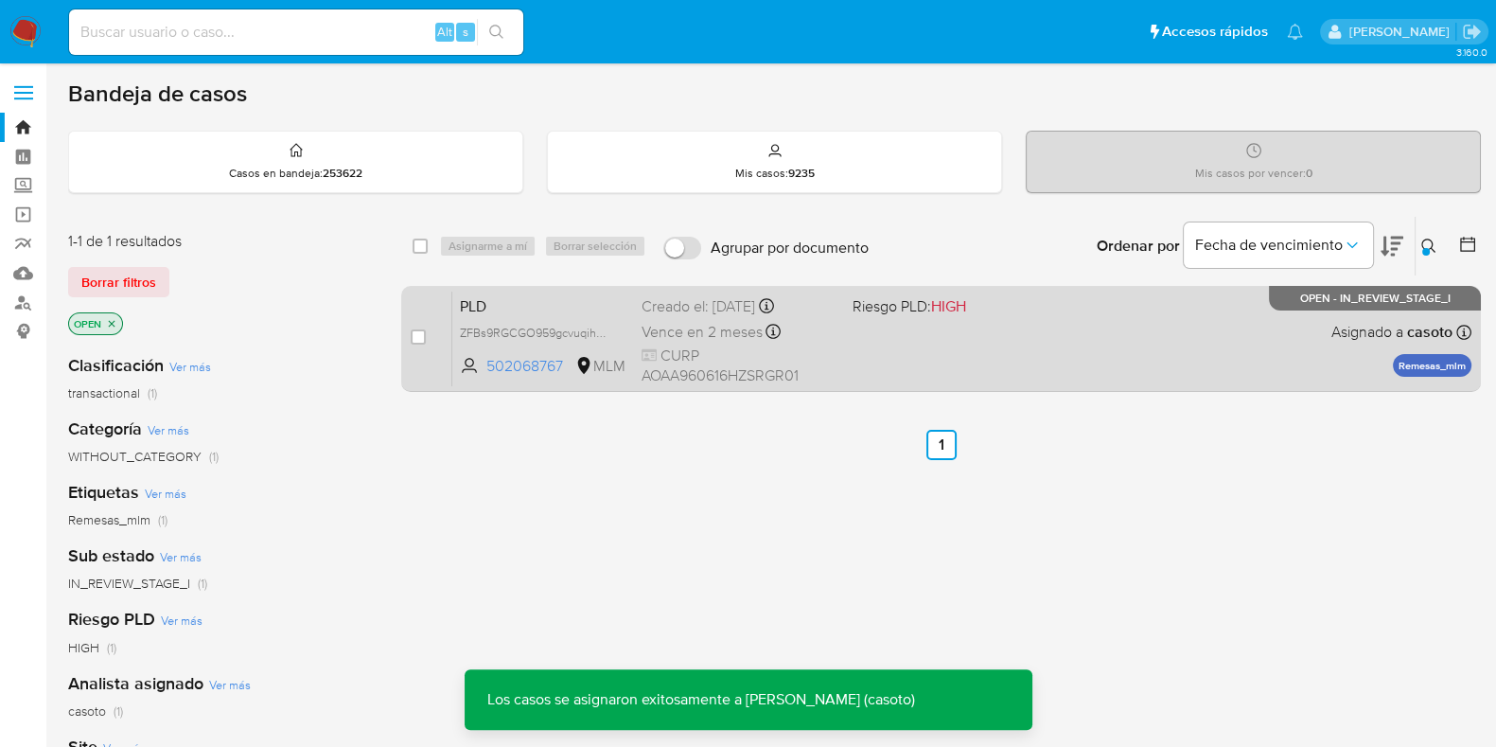
click at [974, 378] on div "PLD ZFBs9RGCGO959gcvuqihK588 502068767 MLM Riesgo PLD: HIGH Creado el: 12/09/20…" at bounding box center [961, 339] width 1019 height 96
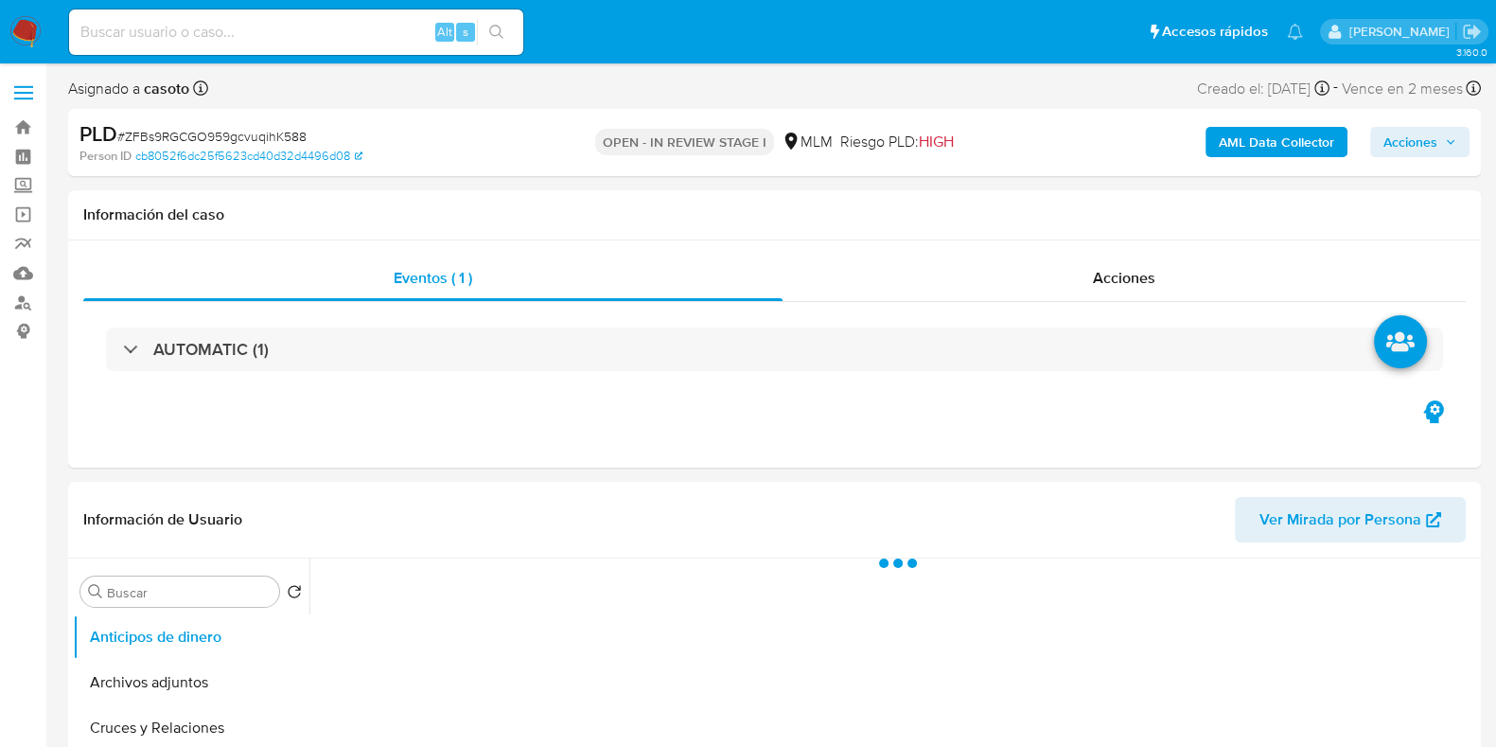
select select "10"
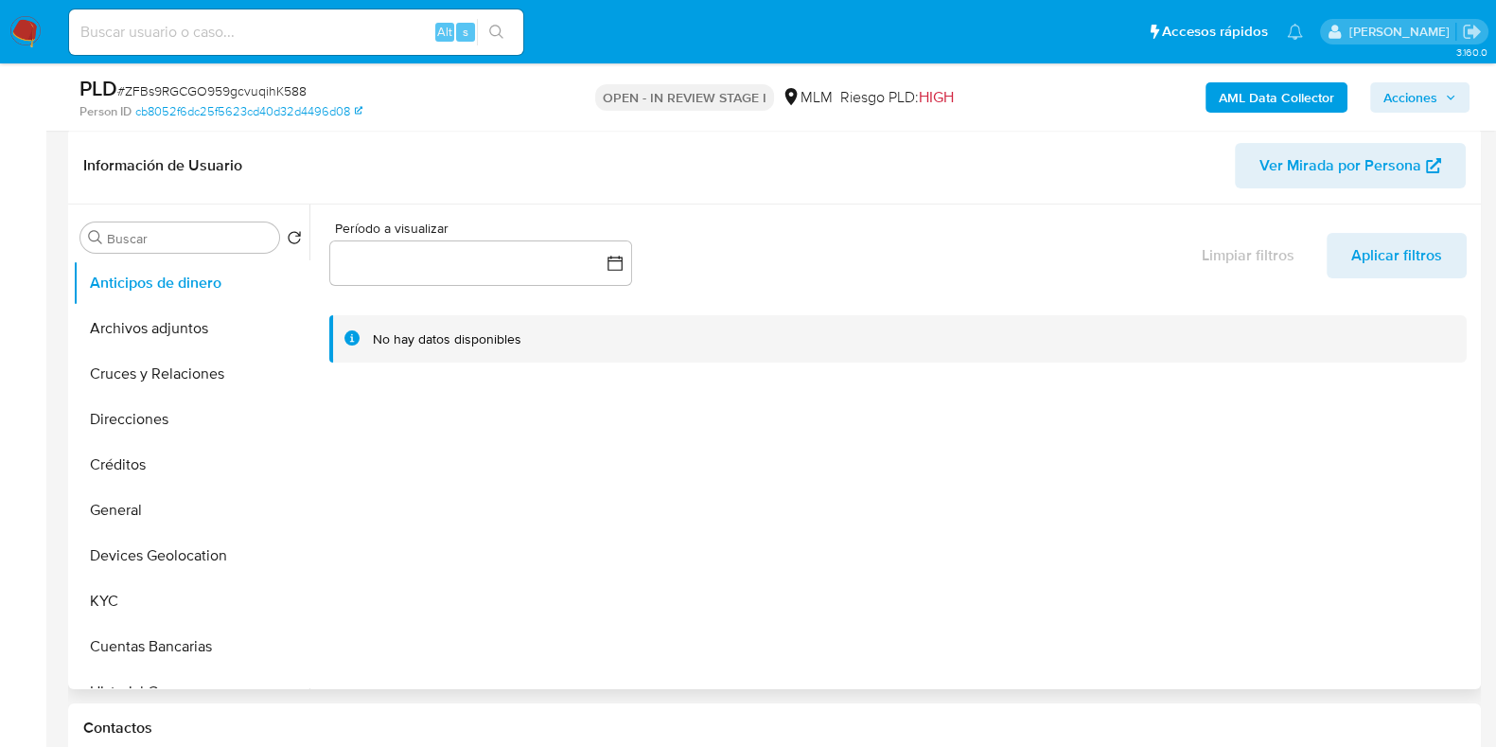
scroll to position [472, 0]
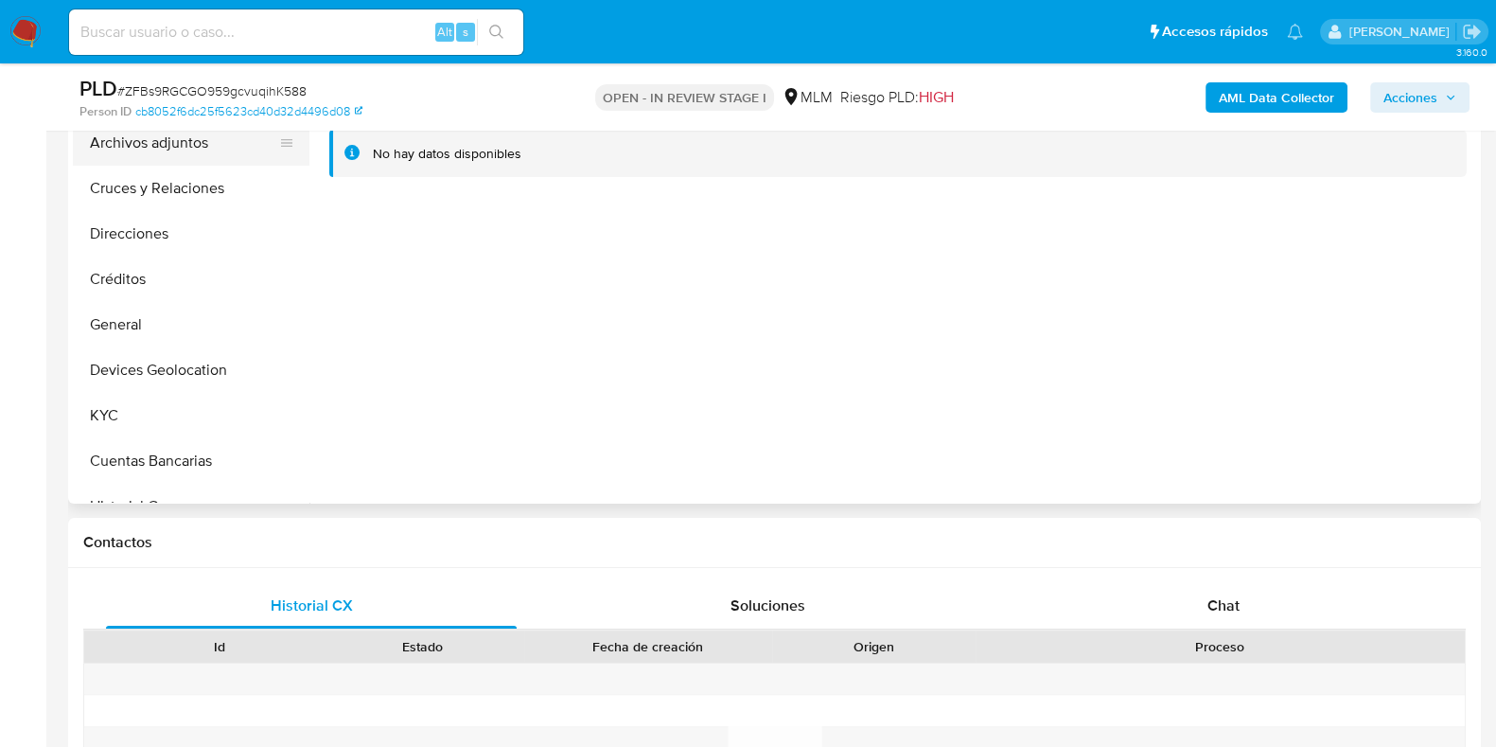
click at [147, 153] on button "Archivos adjuntos" at bounding box center [183, 142] width 221 height 45
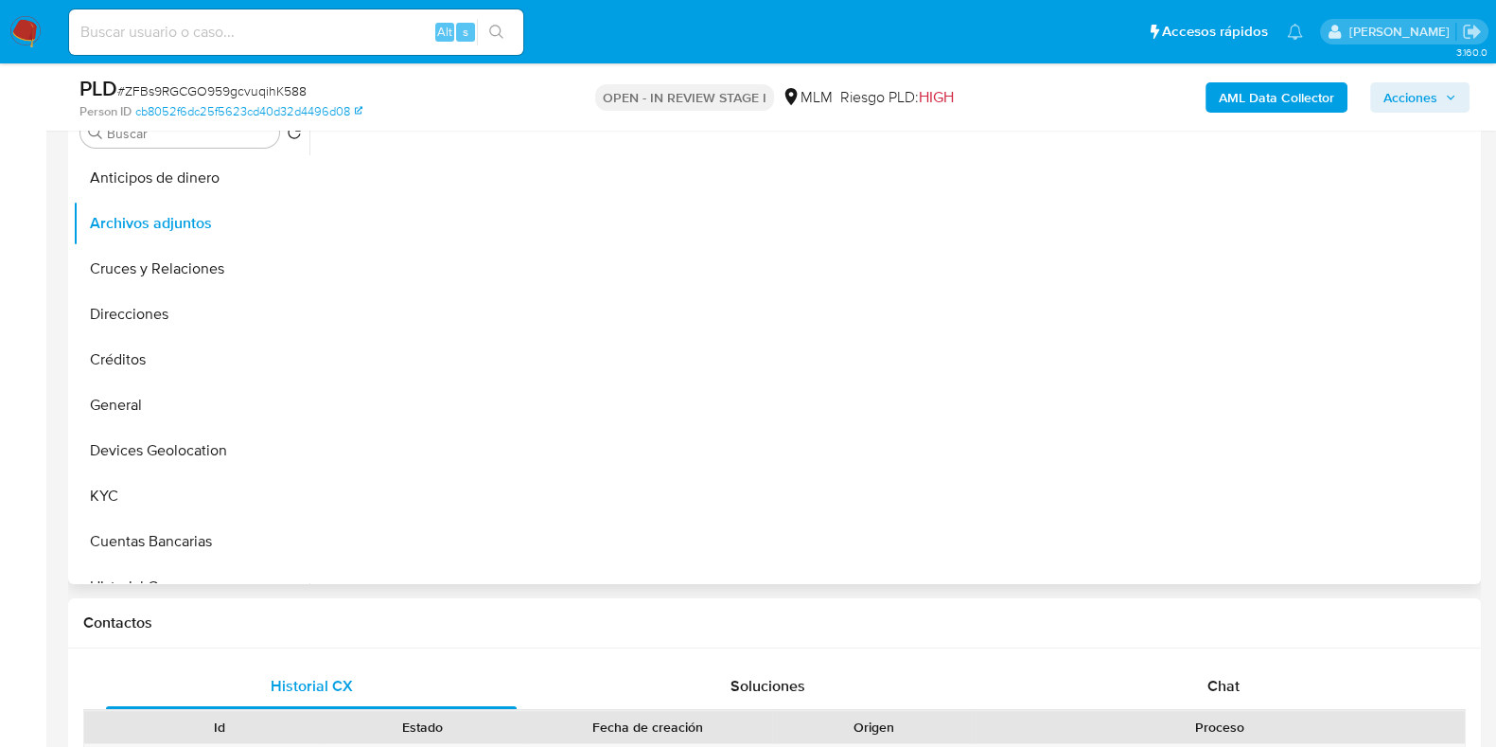
scroll to position [355, 0]
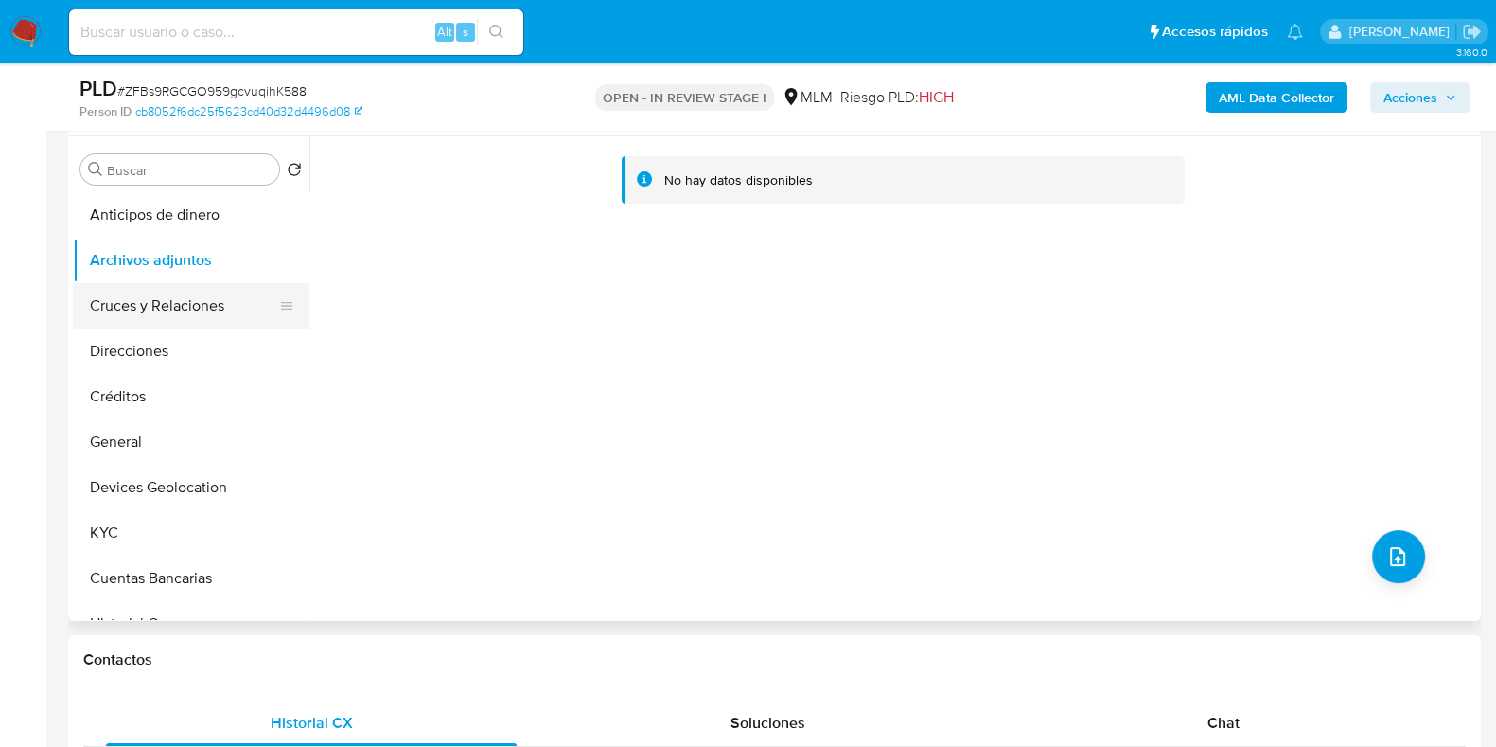
click at [174, 314] on button "Cruces y Relaciones" at bounding box center [183, 305] width 221 height 45
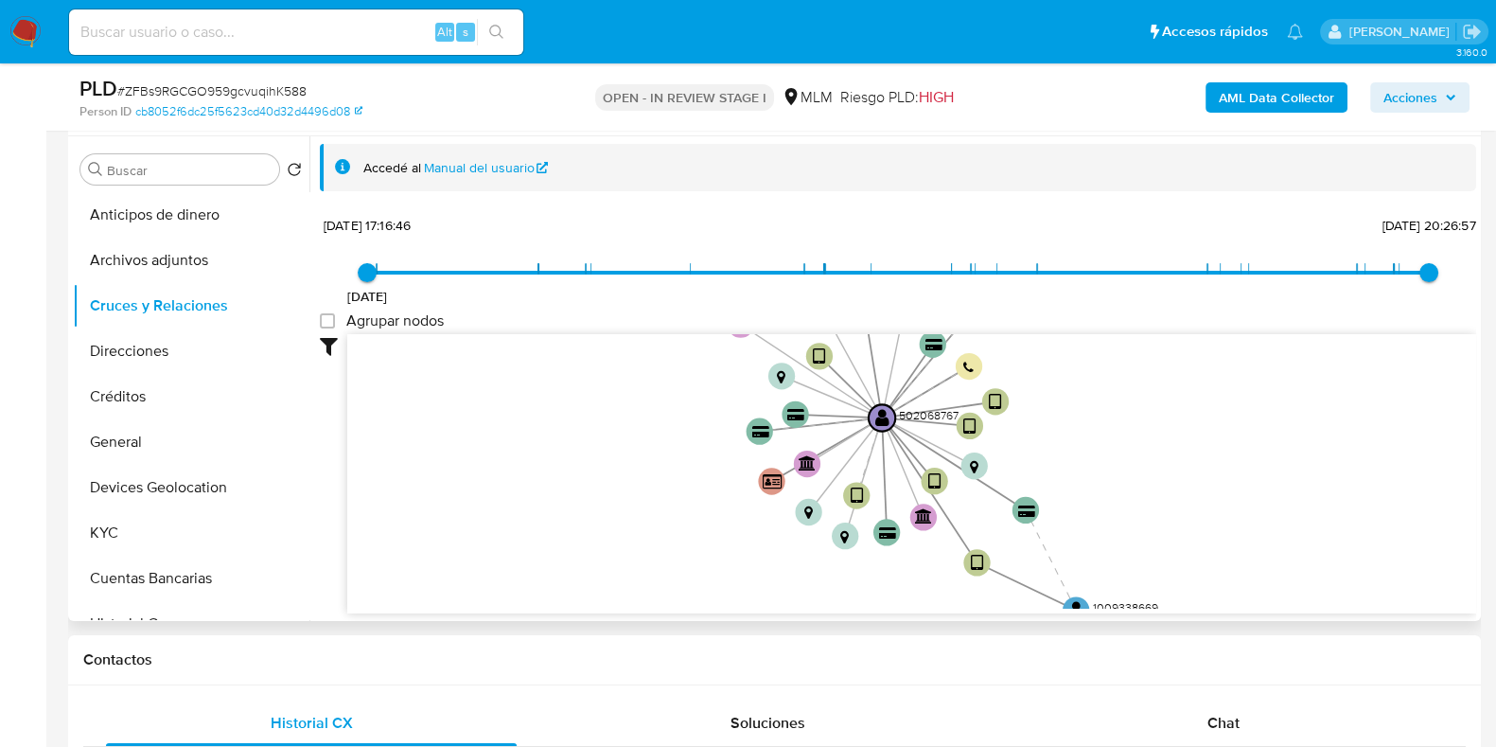
drag, startPoint x: 846, startPoint y: 494, endPoint x: 842, endPoint y: 423, distance: 71.1
click at [842, 423] on icon "device-649e3a2500167ce305539fdb  user-502068767  502068767 device-649e3490980…" at bounding box center [911, 471] width 1129 height 274
click at [182, 502] on button "Devices Geolocation" at bounding box center [183, 487] width 221 height 45
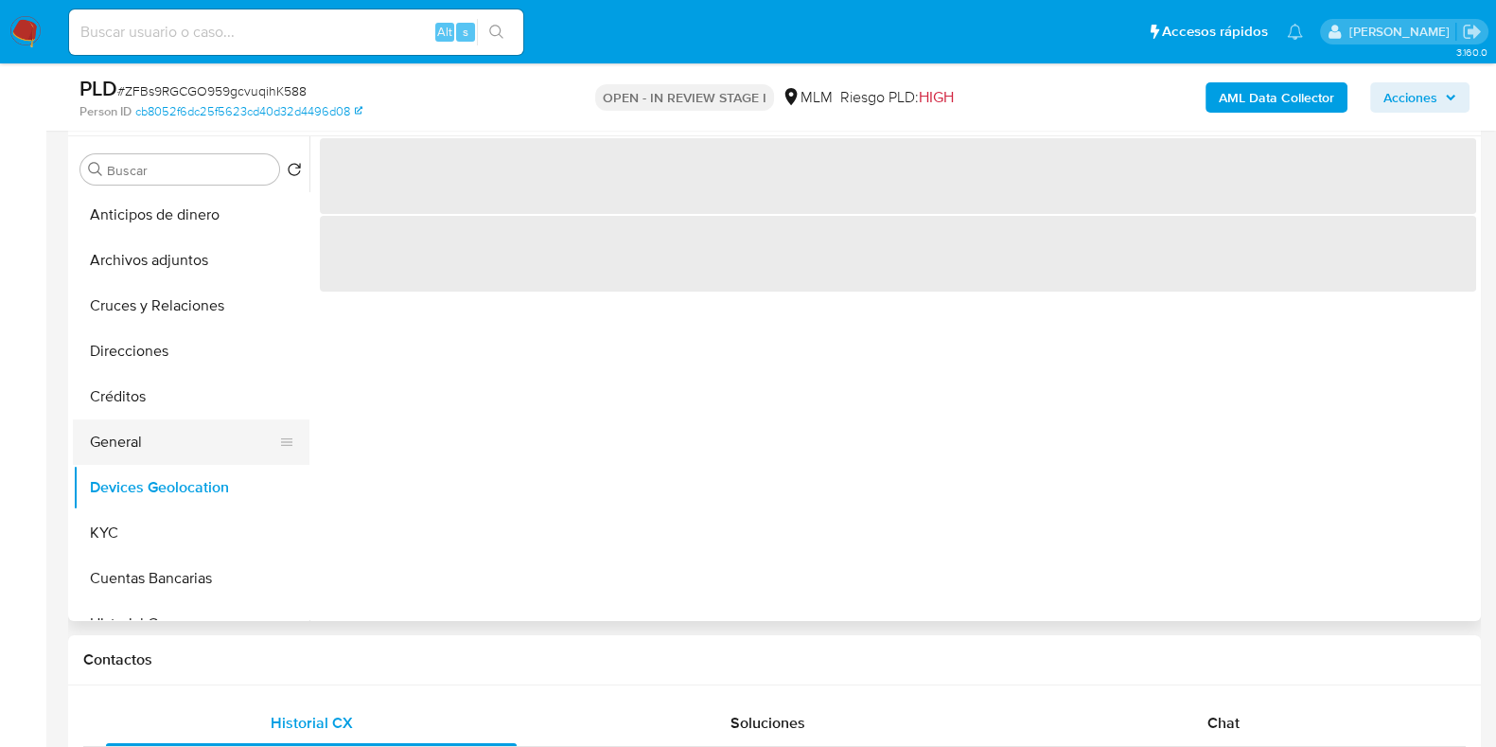
click at [123, 447] on button "General" at bounding box center [183, 441] width 221 height 45
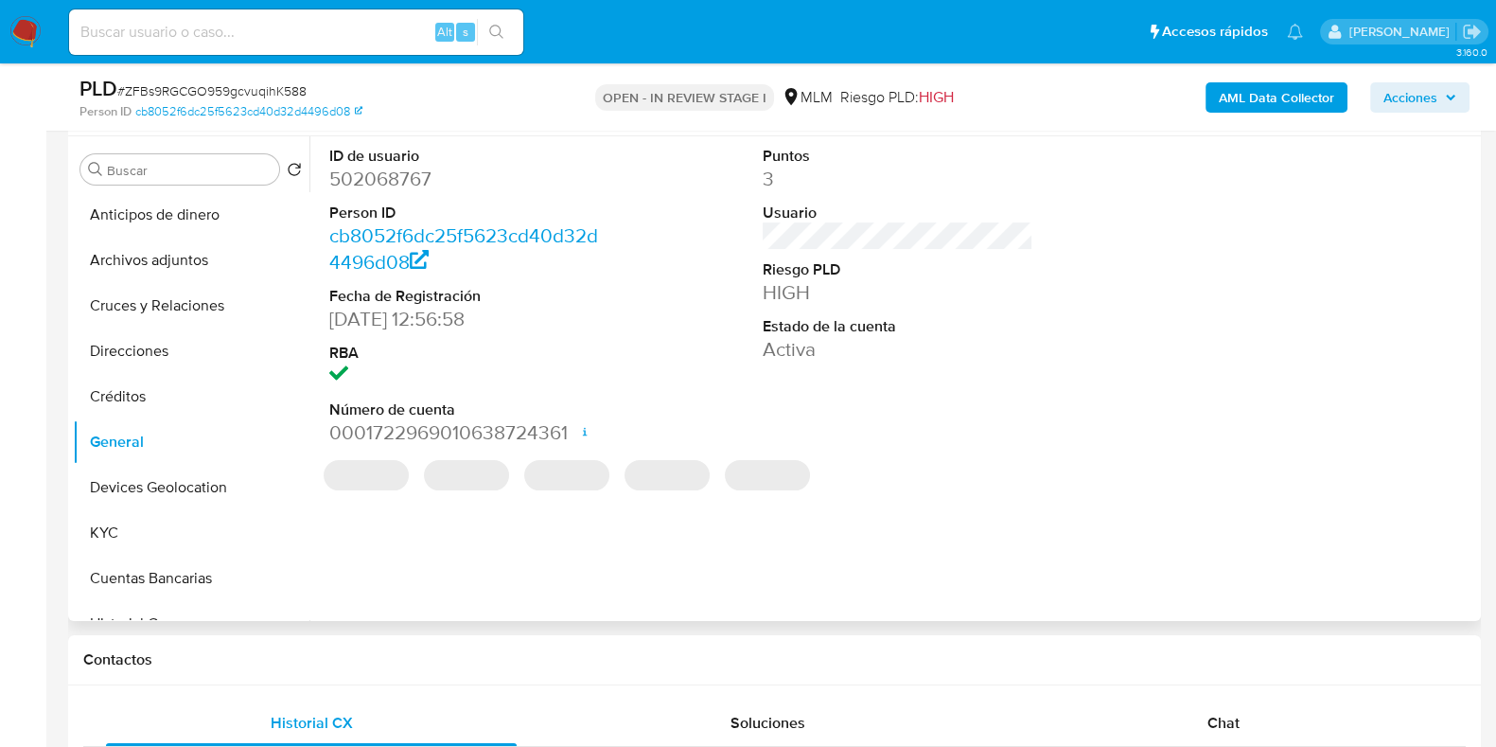
click at [397, 190] on dl "ID de usuario 502068767 Person ID cb8052f6dc25f5623cd40d32d4496d08 Fecha de Reg…" at bounding box center [464, 296] width 271 height 301
click at [397, 183] on dd "502068767" at bounding box center [464, 179] width 271 height 27
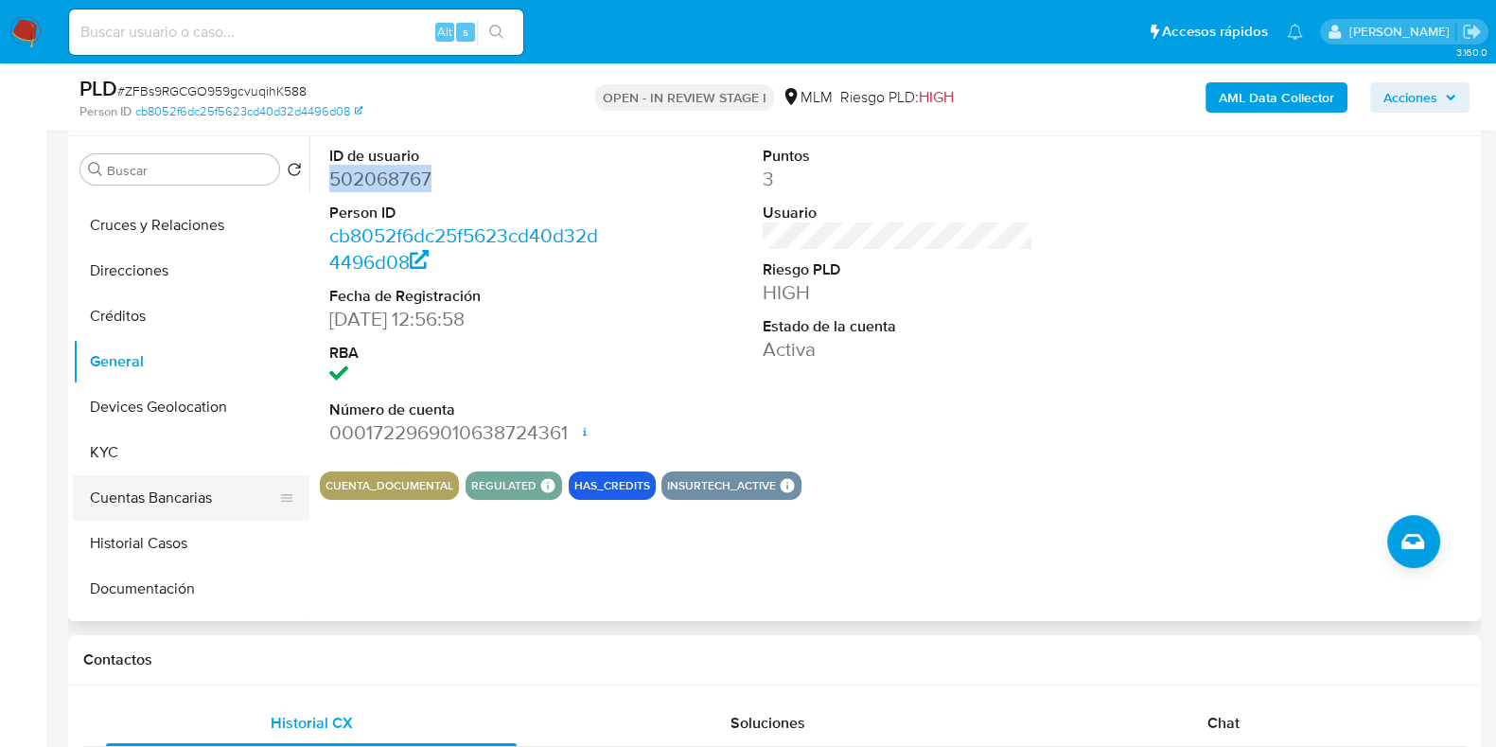
scroll to position [117, 0]
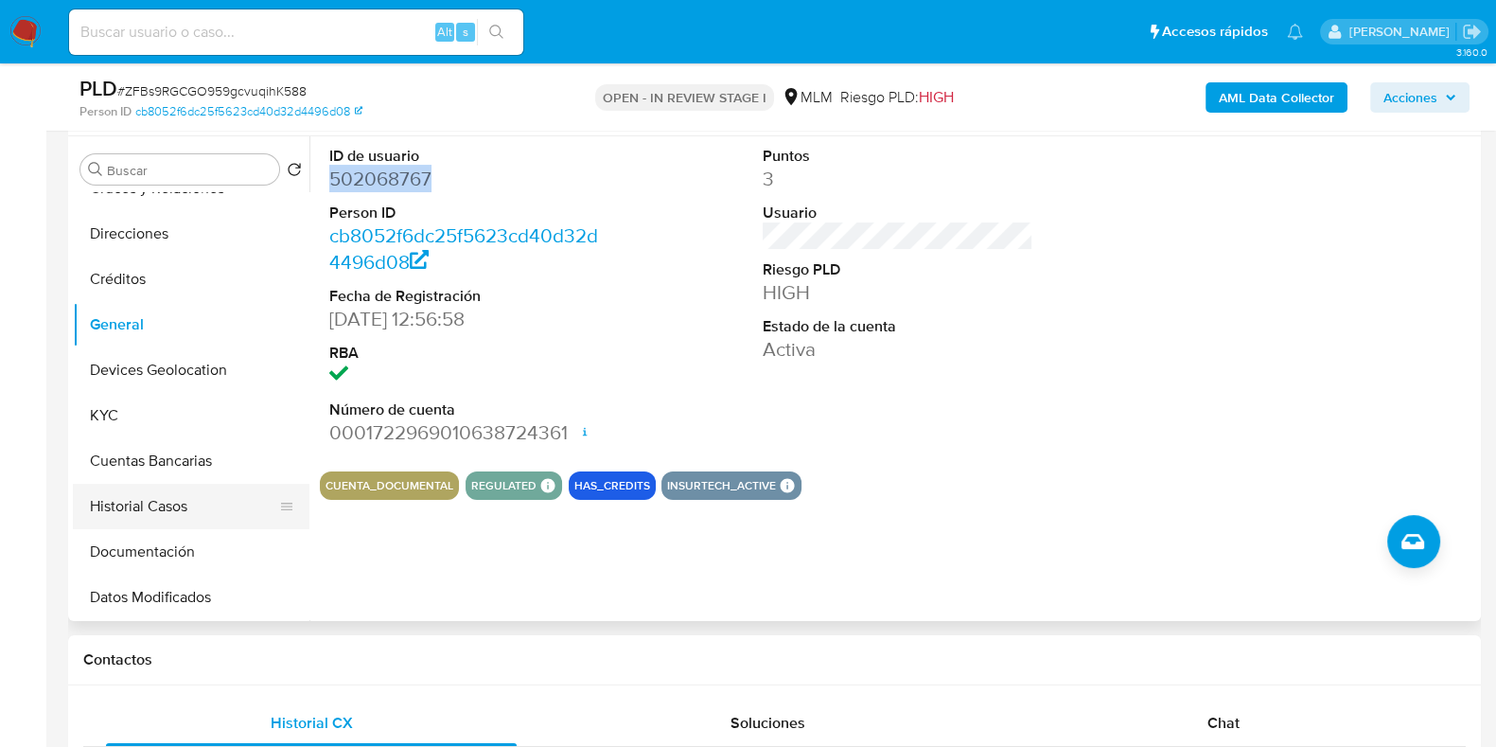
click at [128, 500] on button "Historial Casos" at bounding box center [183, 506] width 221 height 45
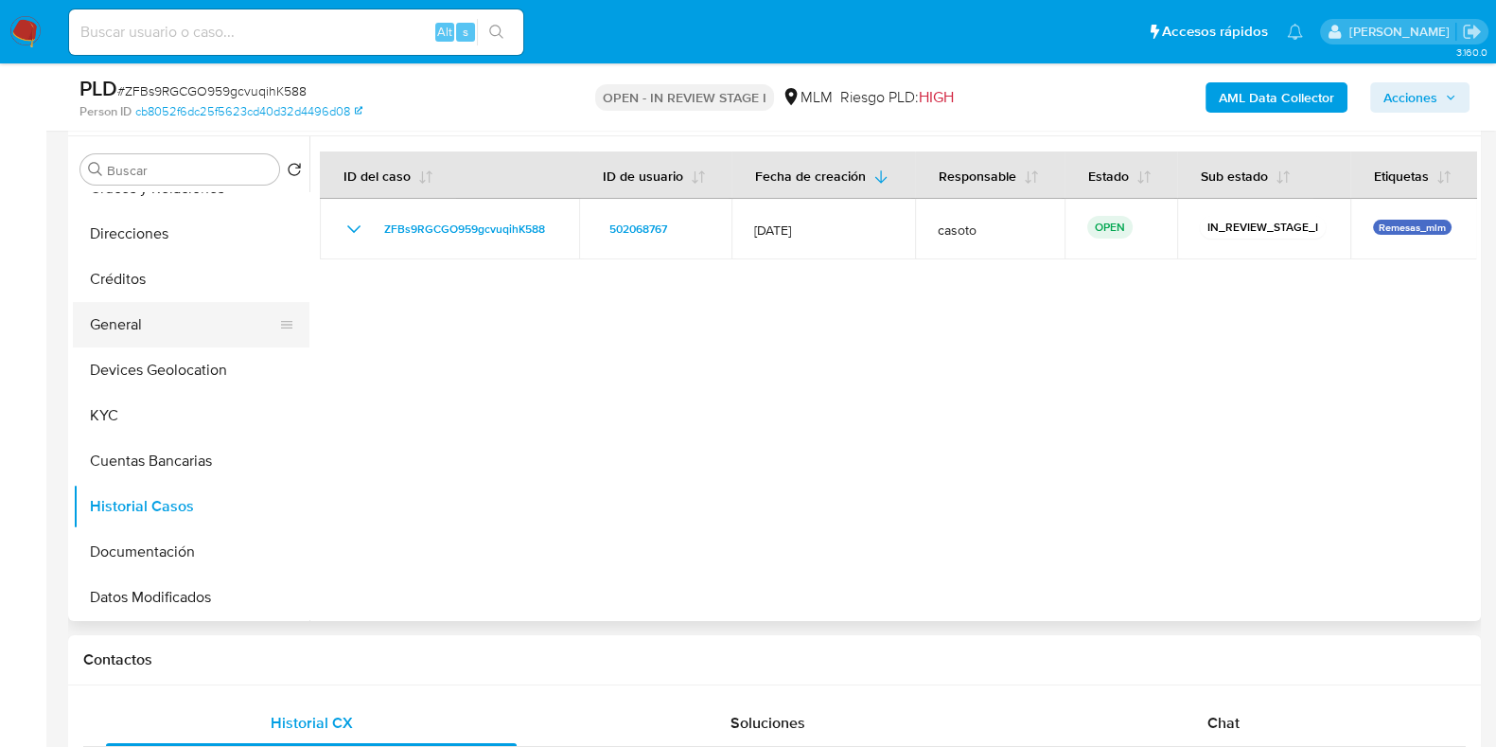
click at [142, 327] on button "General" at bounding box center [183, 324] width 221 height 45
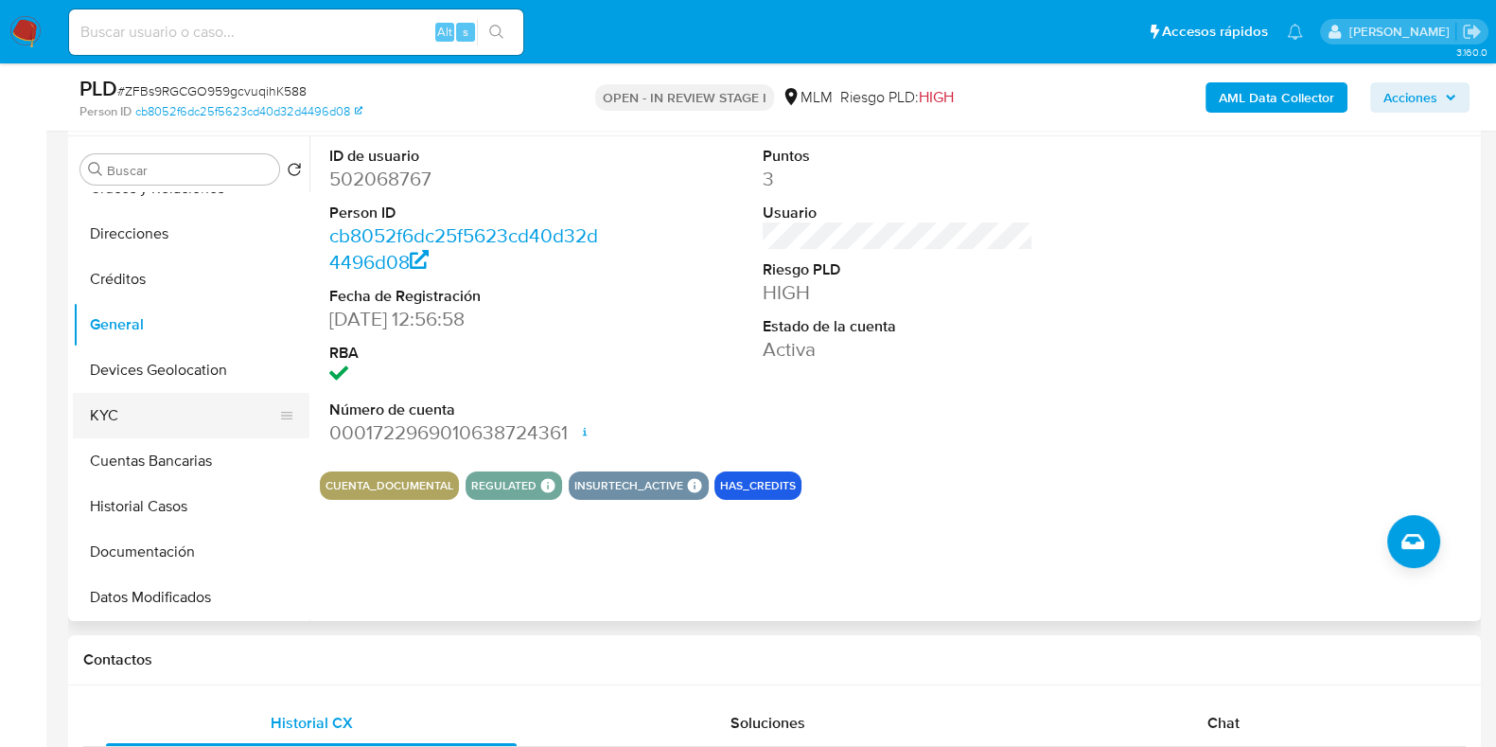
click at [140, 416] on button "KYC" at bounding box center [183, 415] width 221 height 45
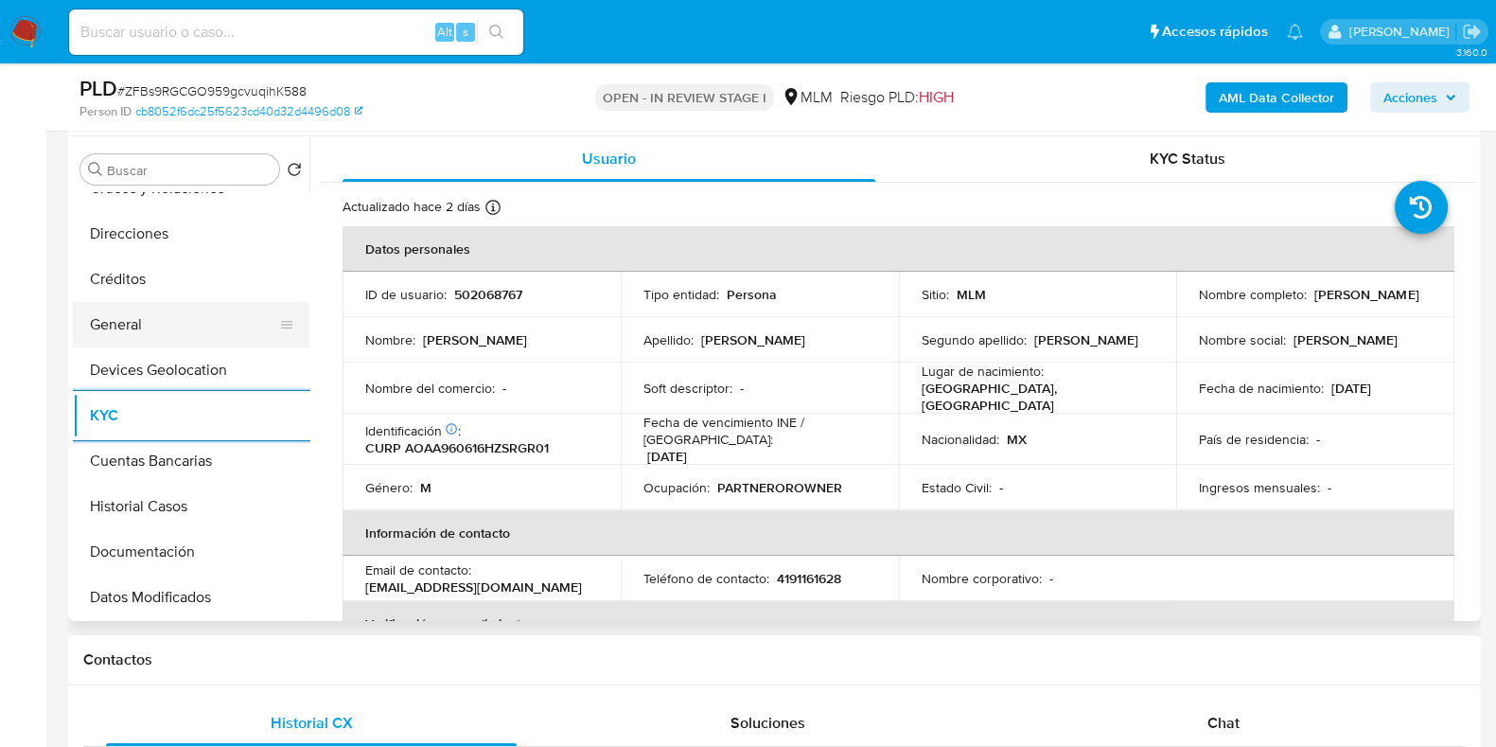
click at [140, 329] on button "General" at bounding box center [183, 324] width 221 height 45
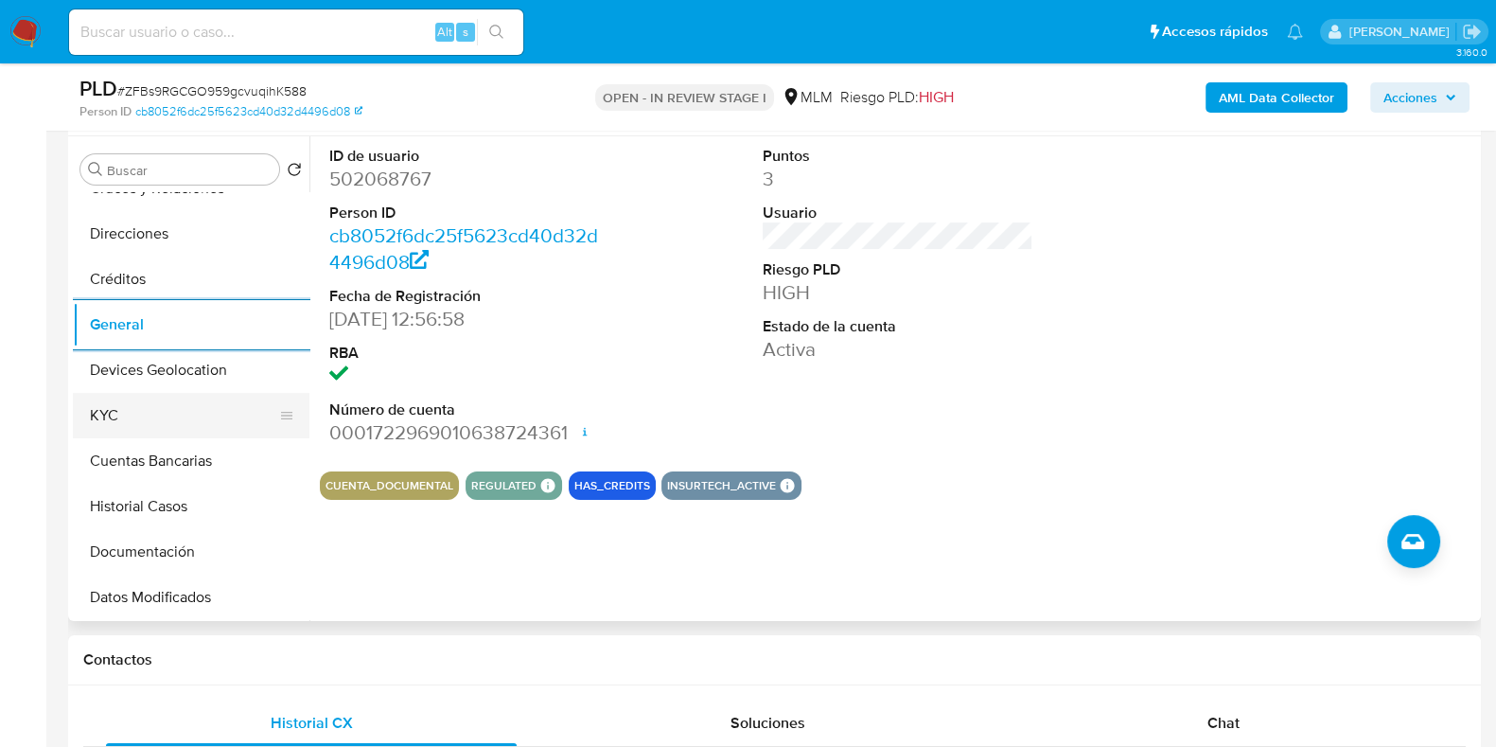
click at [146, 418] on button "KYC" at bounding box center [183, 415] width 221 height 45
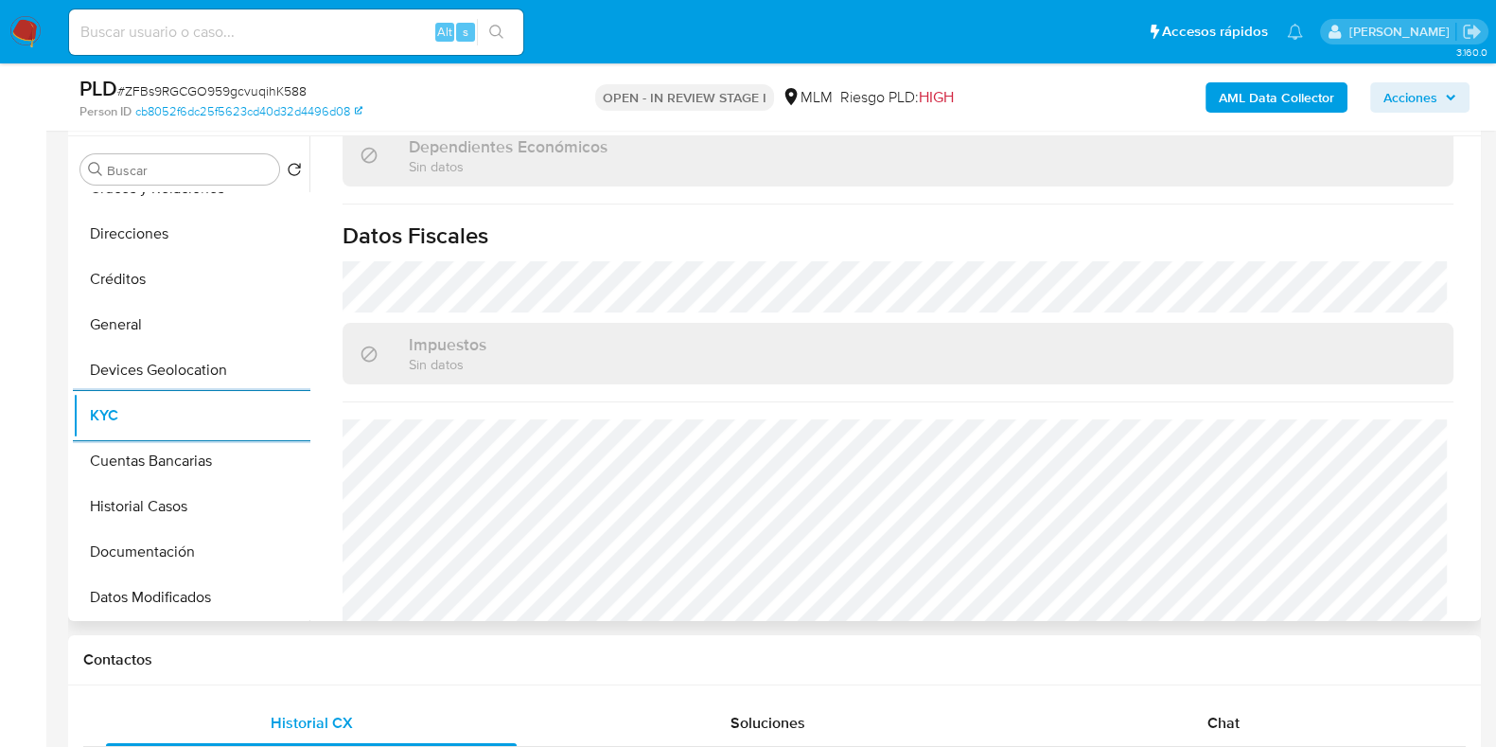
scroll to position [1171, 0]
